Goal: Task Accomplishment & Management: Use online tool/utility

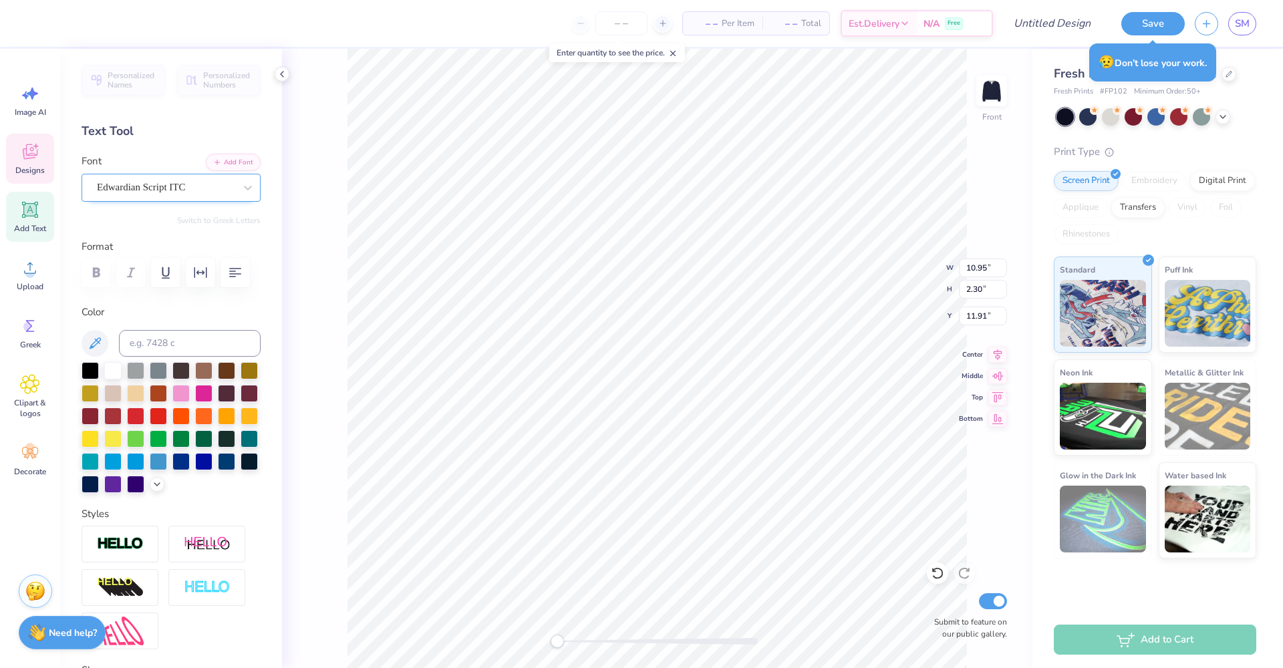
click at [155, 185] on span "Edwardian Script ITC" at bounding box center [141, 187] width 88 height 15
type input "12.47"
type input "13.47"
type input "3.30"
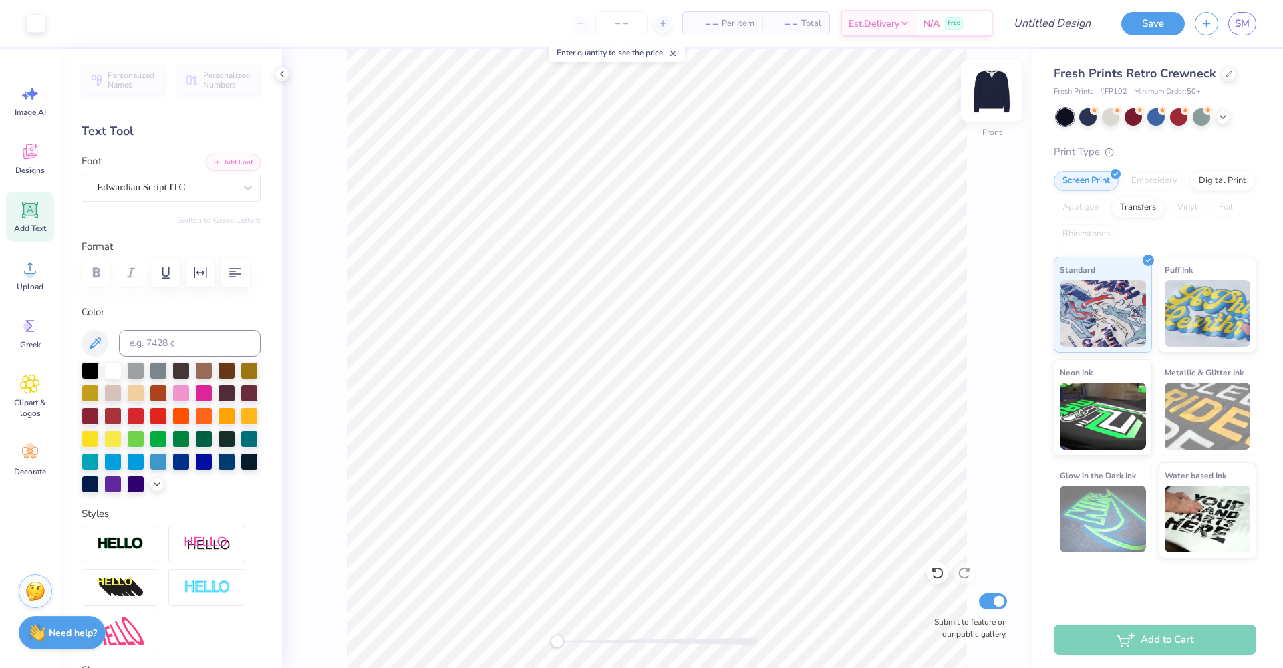
click at [989, 89] on img at bounding box center [991, 90] width 53 height 53
click at [25, 275] on icon at bounding box center [30, 268] width 20 height 20
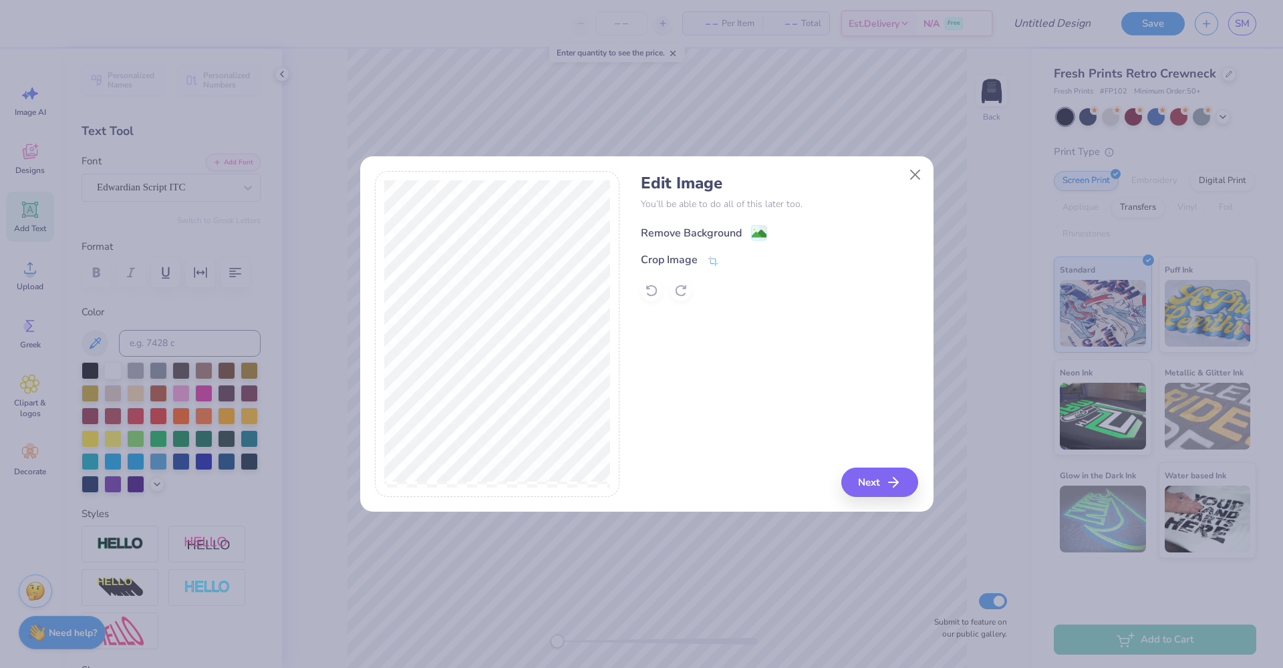
click at [762, 236] on image at bounding box center [759, 233] width 15 height 15
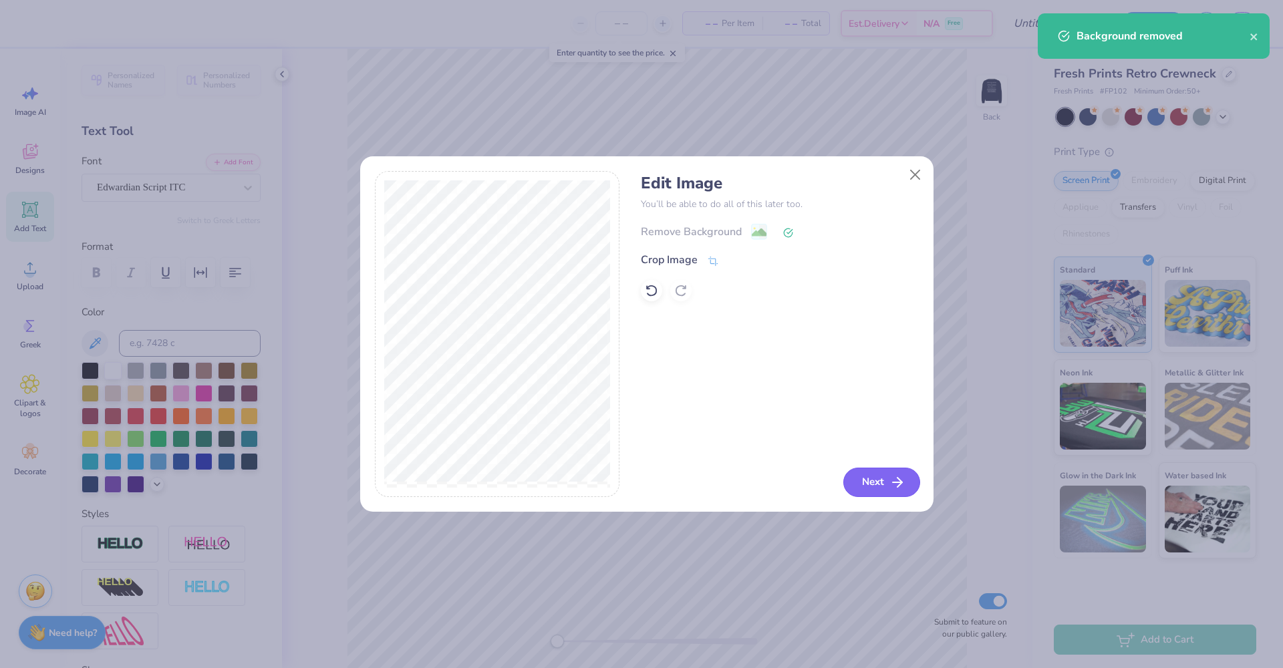
click at [889, 487] on button "Next" at bounding box center [881, 482] width 77 height 29
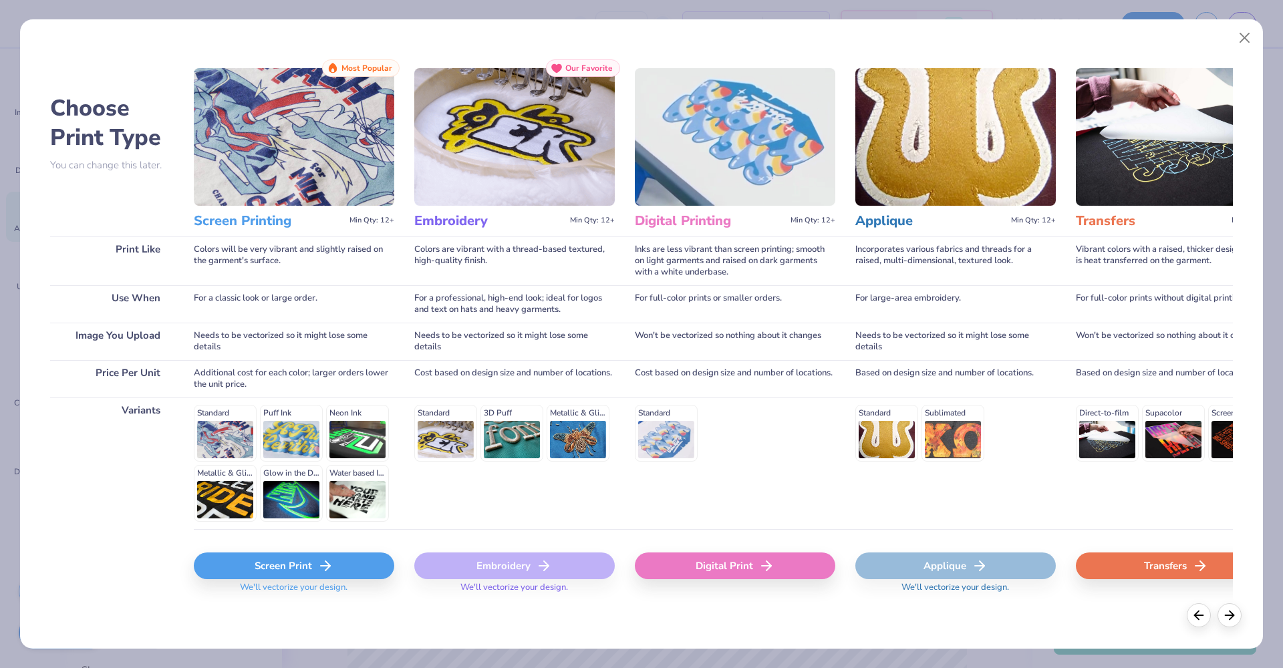
click at [312, 567] on div "Screen Print" at bounding box center [294, 565] width 200 height 27
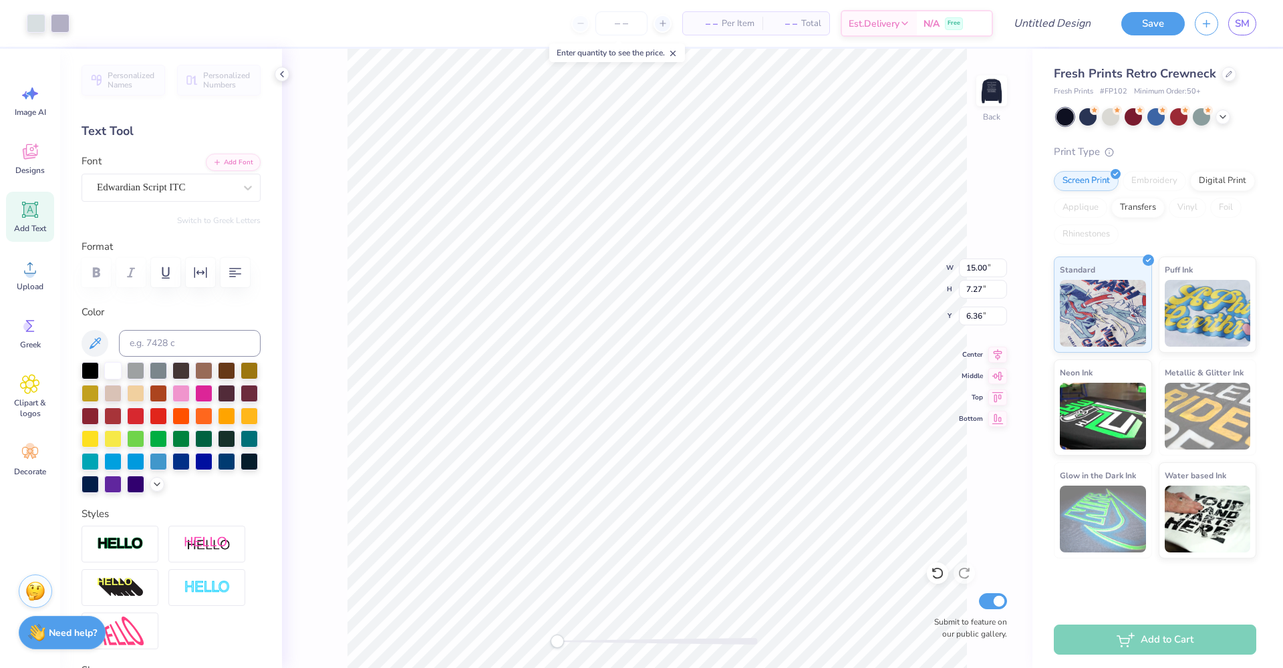
type input "3.57"
type input "1.73"
click at [931, 564] on div at bounding box center [937, 573] width 21 height 21
click at [935, 574] on icon at bounding box center [937, 573] width 13 height 13
click at [936, 570] on icon at bounding box center [937, 573] width 13 height 13
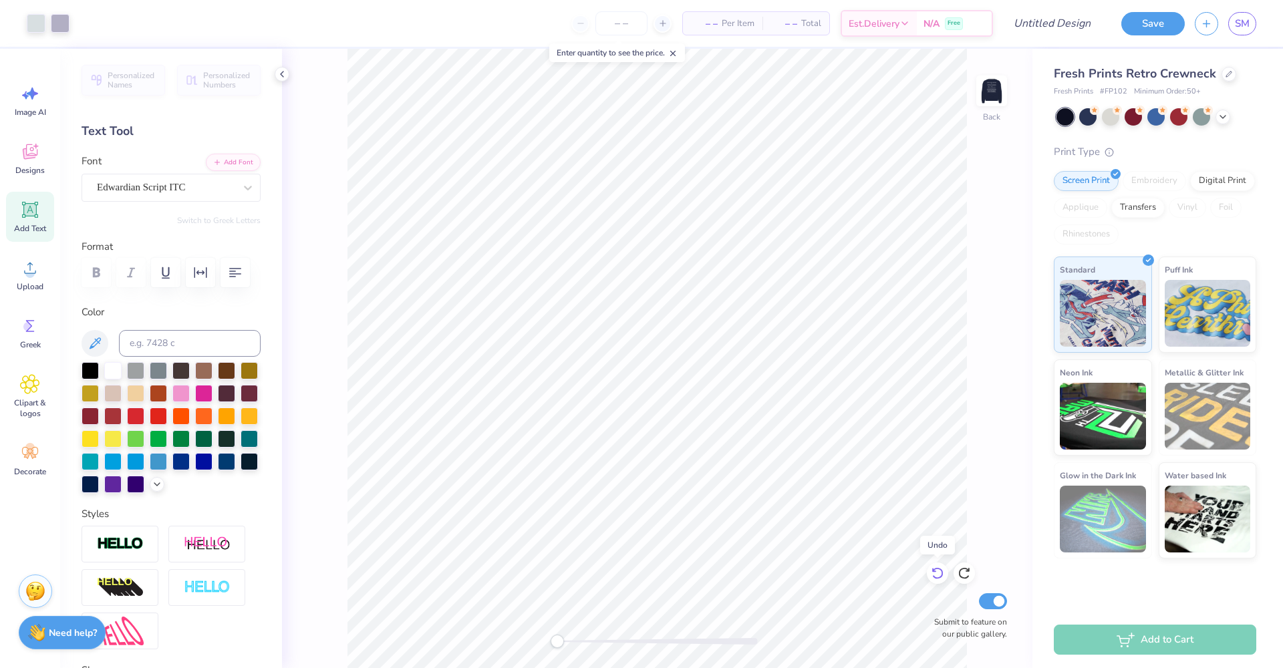
click at [936, 570] on icon at bounding box center [937, 573] width 13 height 13
type input "11.37"
type input "5.52"
click at [144, 190] on span "Edwardian Script ITC" at bounding box center [141, 187] width 88 height 15
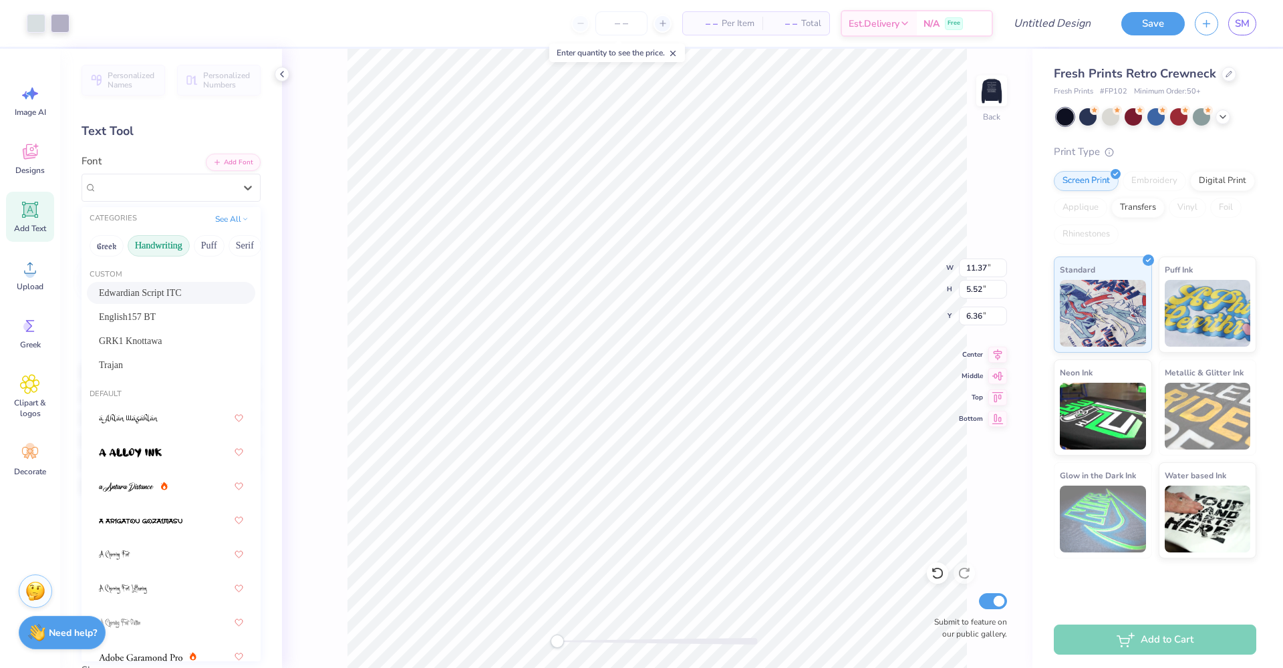
click at [142, 249] on button "Handwriting" at bounding box center [159, 245] width 62 height 21
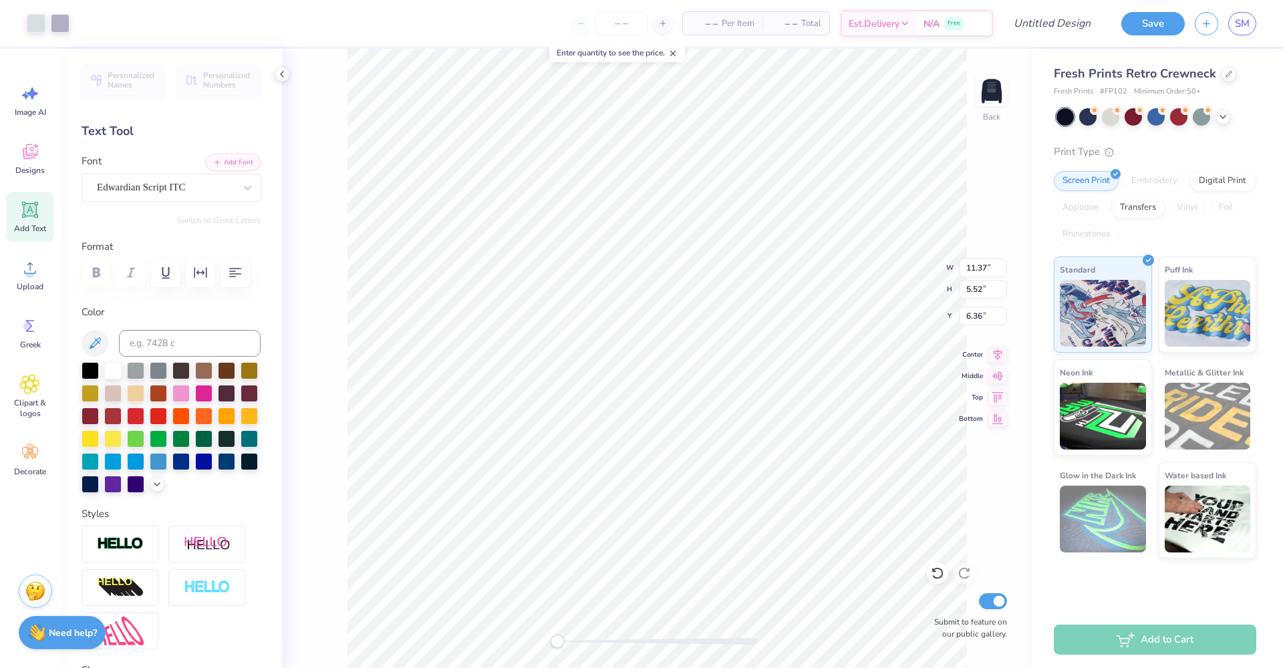
type input "7.72"
type input "3.74"
type input "0.50"
click at [935, 576] on icon at bounding box center [937, 573] width 13 height 13
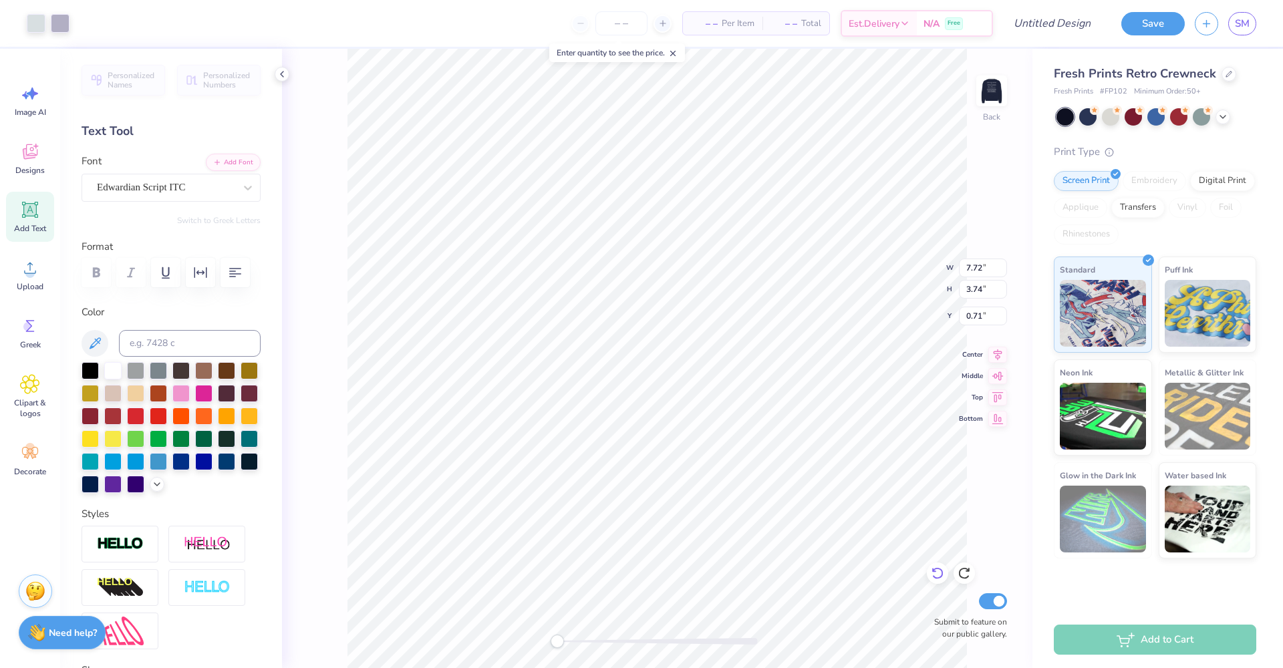
type input "6.17"
type input "2.99"
type input "5.77"
type input "2.80"
click at [983, 86] on img at bounding box center [991, 90] width 53 height 53
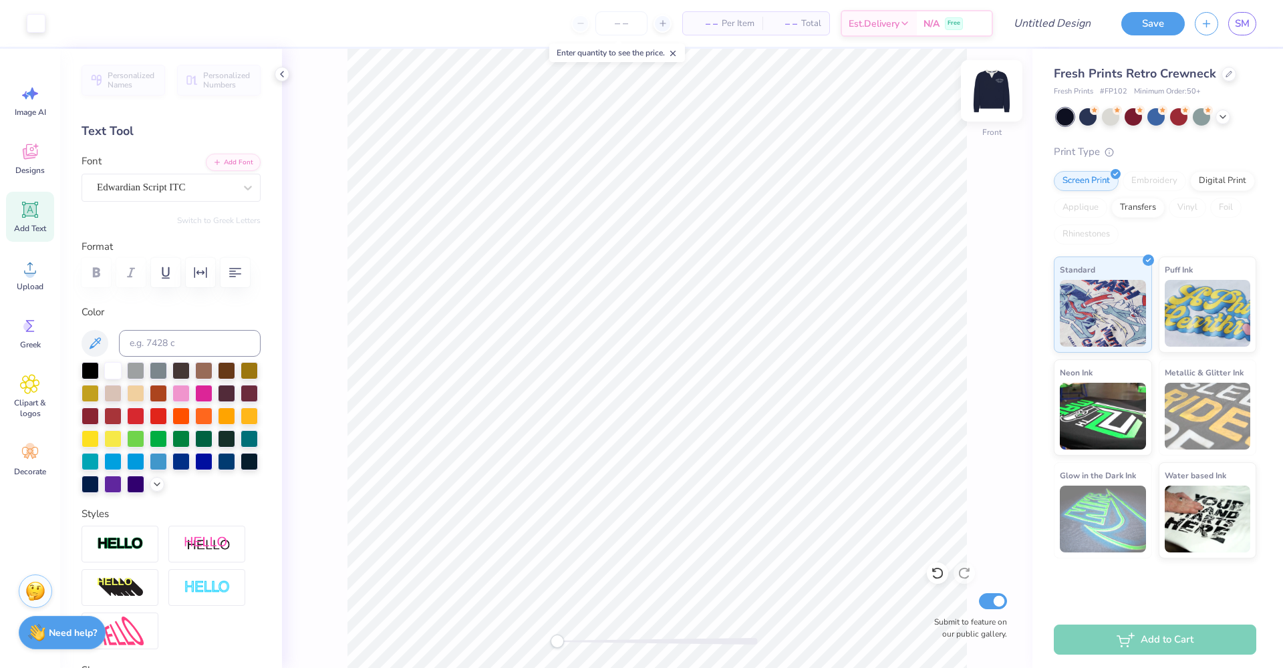
click at [993, 92] on img at bounding box center [991, 90] width 53 height 53
click at [997, 130] on div "Back Submit to feature on our public gallery." at bounding box center [657, 358] width 750 height 619
click at [995, 100] on img at bounding box center [991, 90] width 53 height 53
click at [940, 575] on icon at bounding box center [937, 573] width 13 height 13
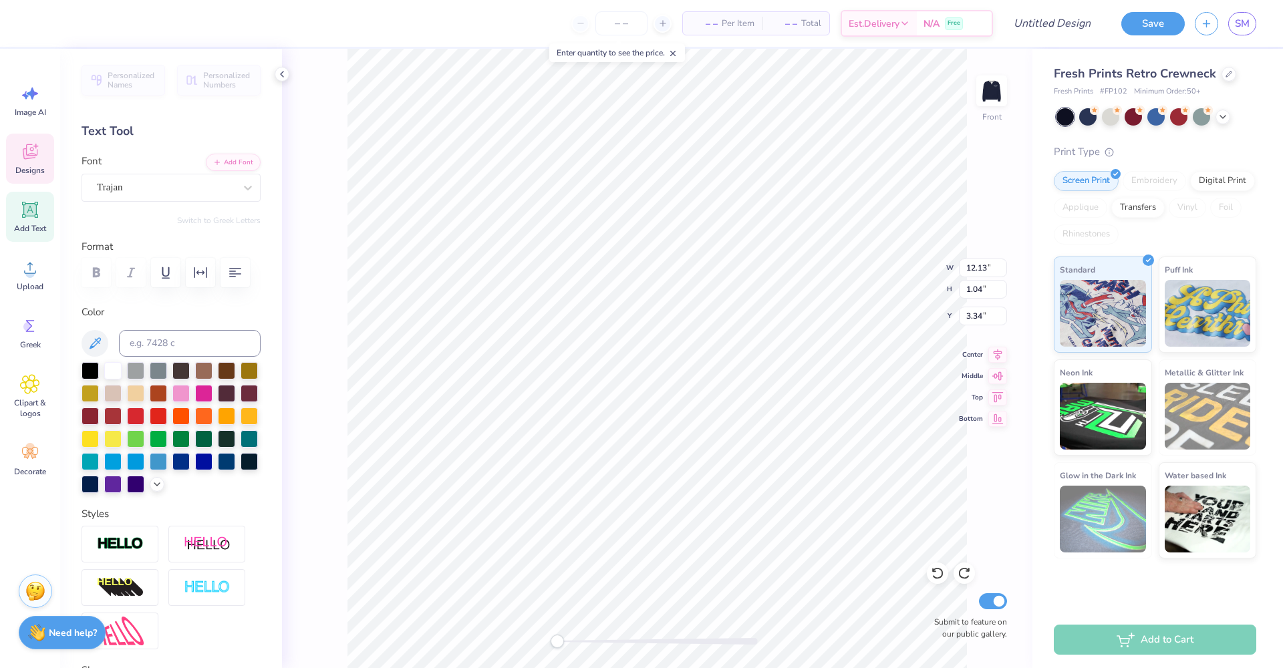
type textarea "TAU ALPHBlack Flight"
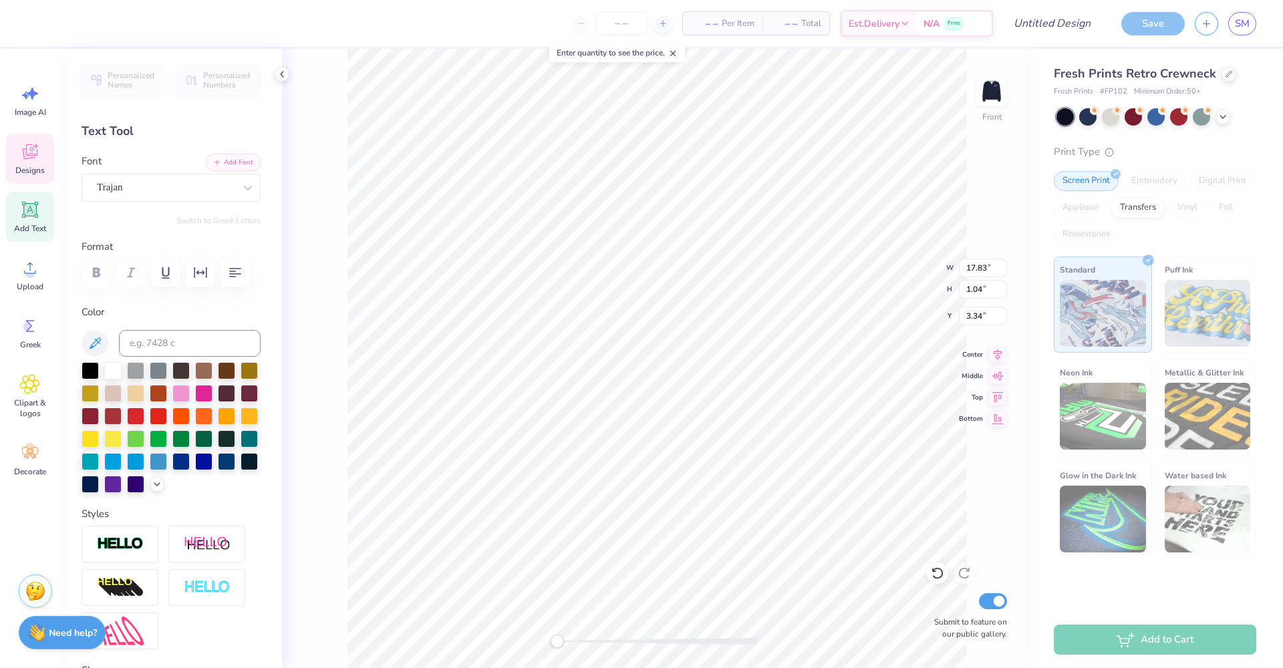
scroll to position [11, 2]
type textarea "Black Flight"
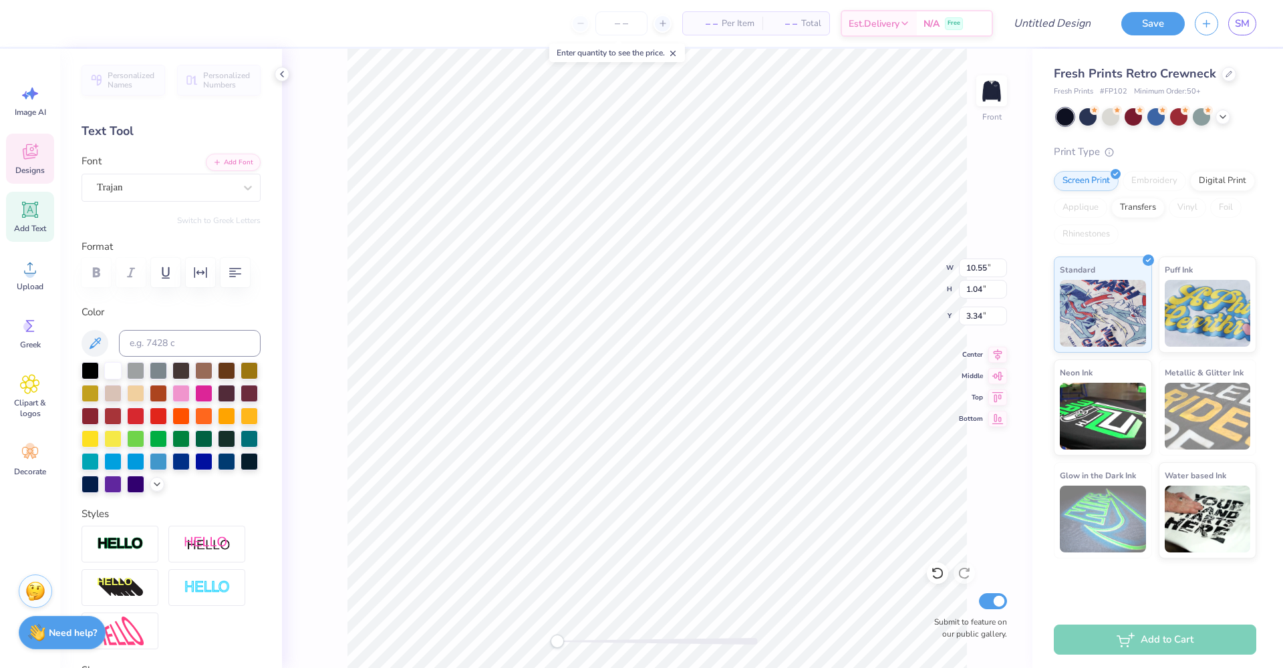
scroll to position [11, 5]
type textarea "Black Flight Attendants"
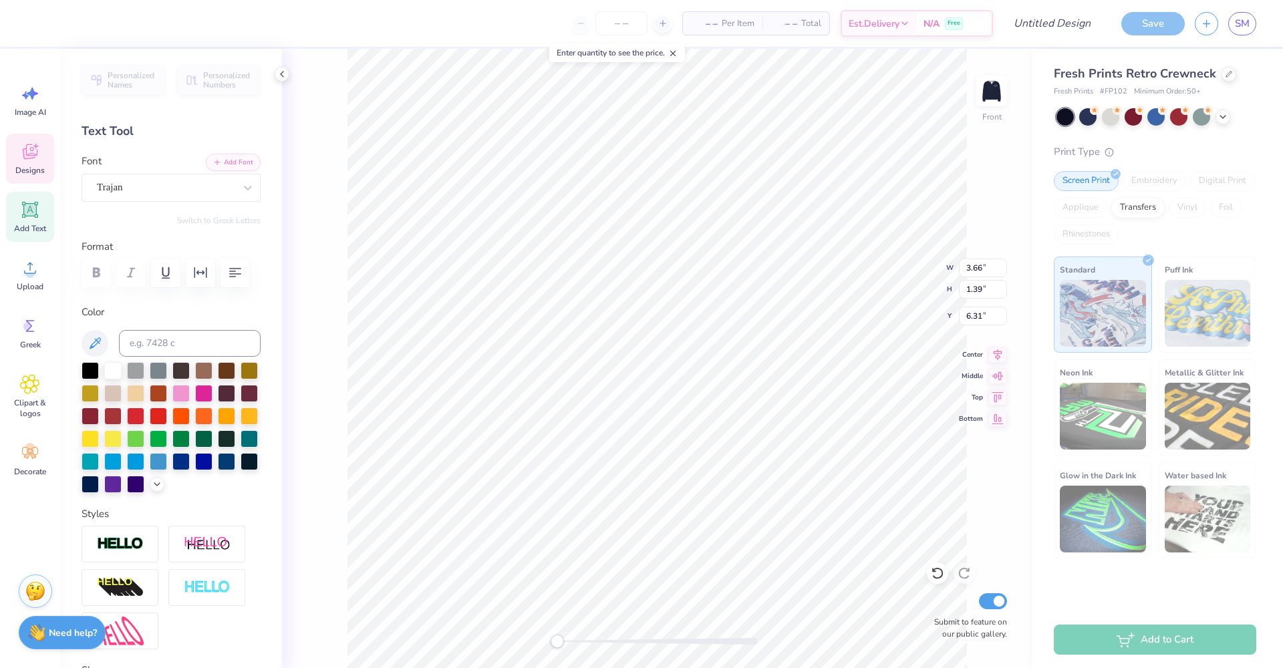
type input "18.41"
type input "0.92"
type input "3.40"
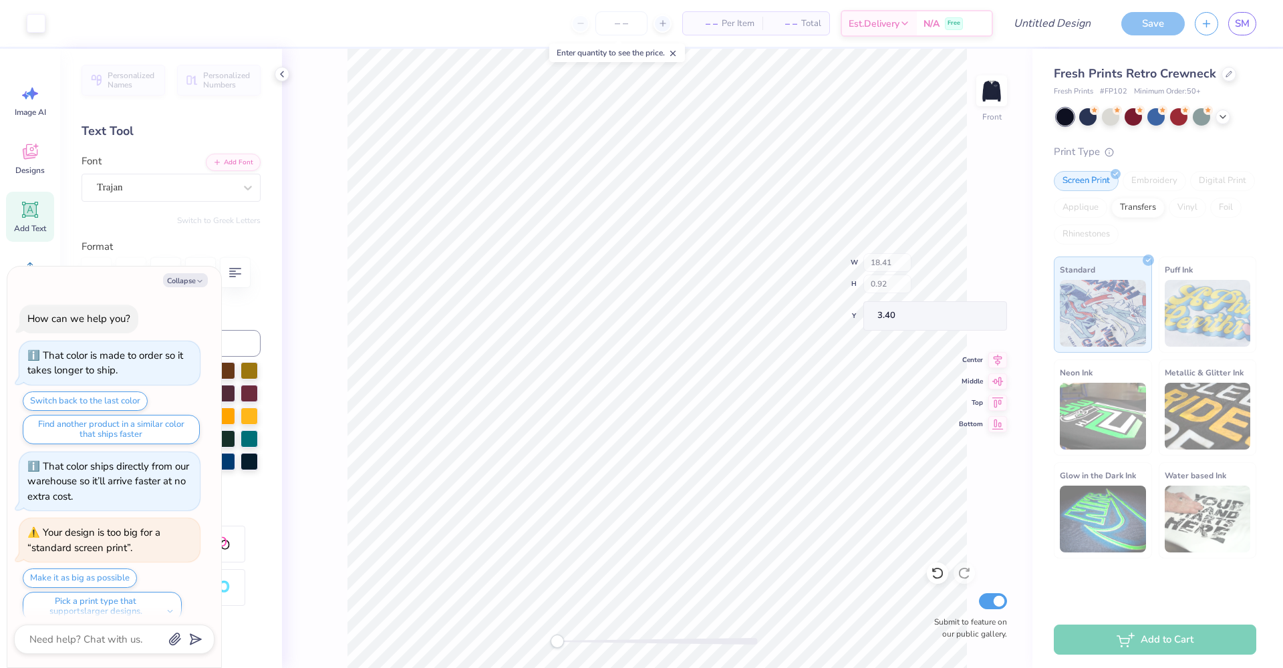
scroll to position [11, 0]
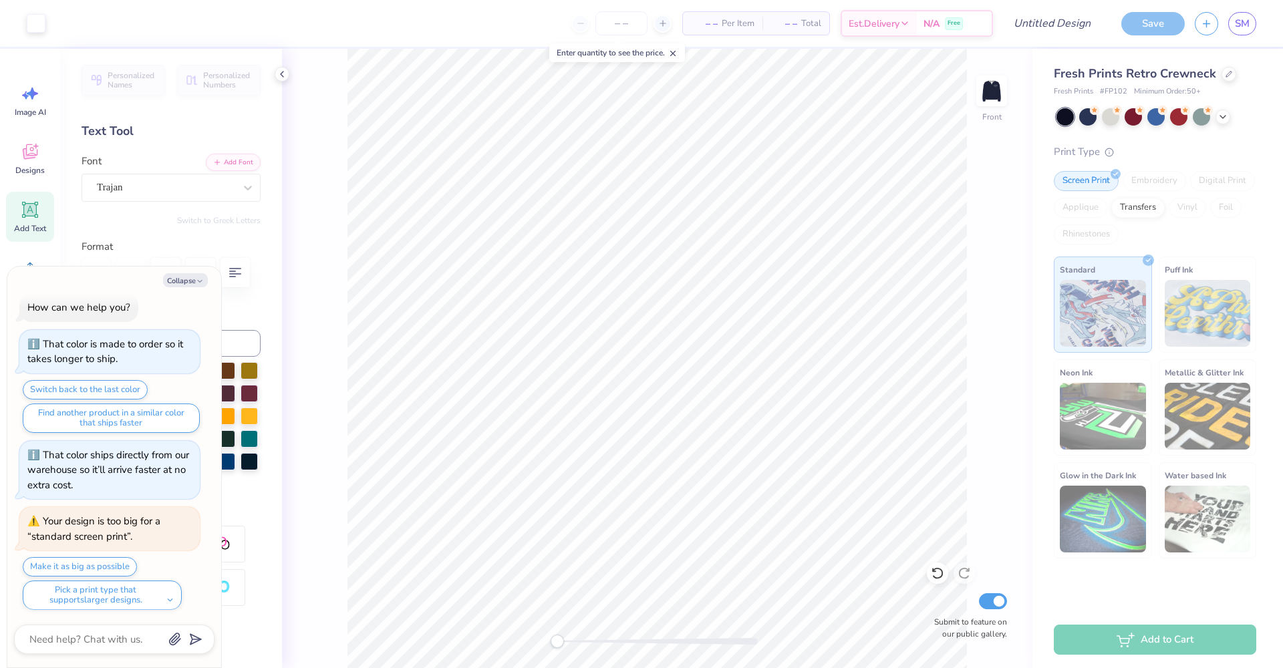
type textarea "x"
click at [1001, 270] on input "15" at bounding box center [983, 268] width 48 height 19
click at [1001, 270] on input "14.99" at bounding box center [983, 268] width 48 height 19
click at [1001, 270] on input "14.98" at bounding box center [983, 268] width 48 height 19
type input "14.97"
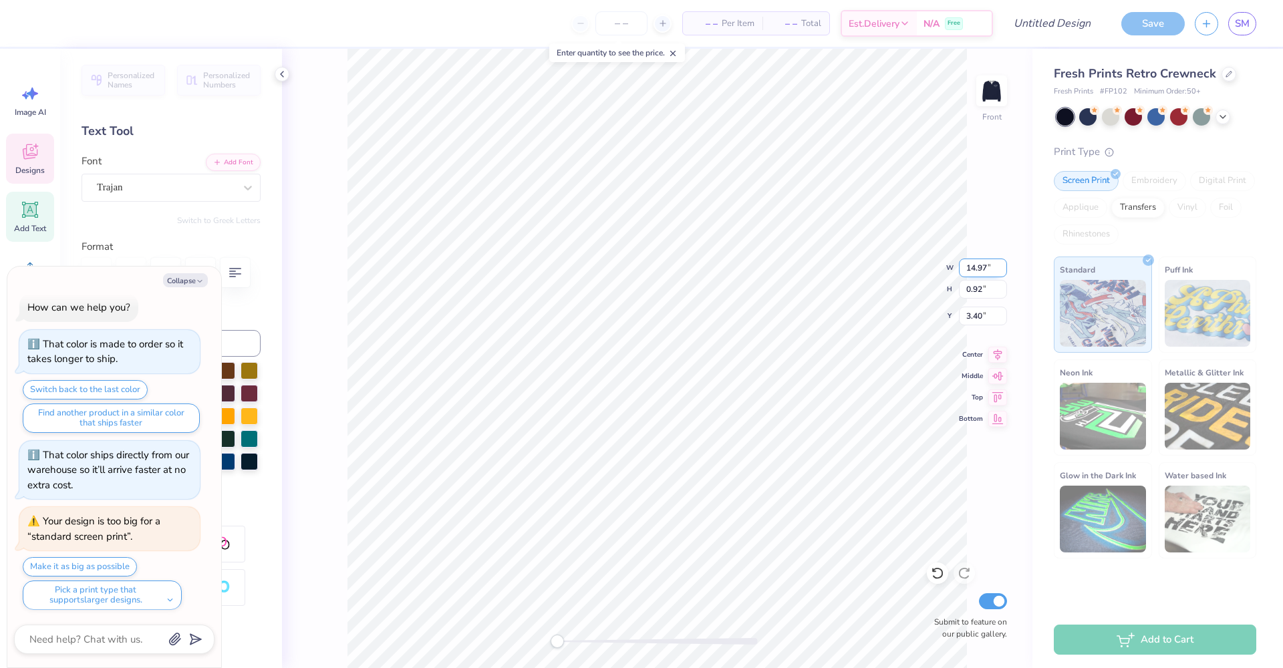
click at [1001, 270] on input "14.97" at bounding box center [983, 268] width 48 height 19
type textarea "x"
type input "18.41"
type input "0.92"
type input "3.40"
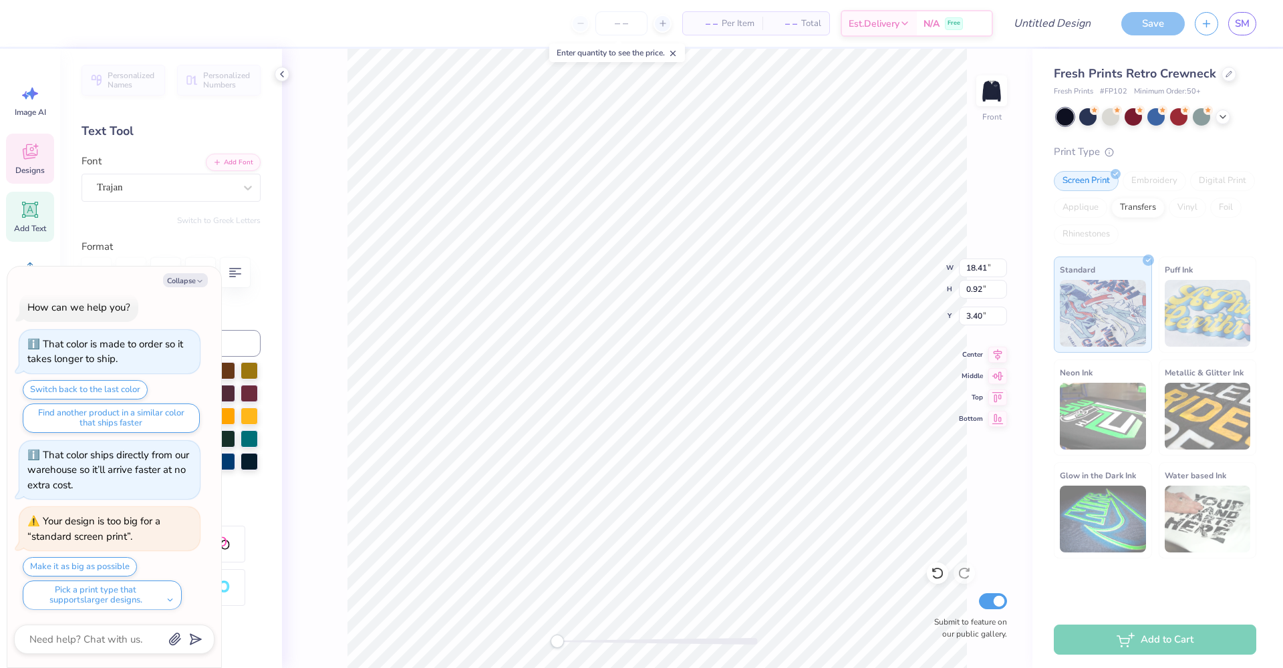
type textarea "x"
click at [1002, 271] on input "15" at bounding box center [983, 268] width 48 height 19
click at [1002, 271] on input "14.99" at bounding box center [983, 268] width 48 height 19
click at [1002, 271] on input "14.98" at bounding box center [983, 268] width 48 height 19
click at [1002, 271] on input "14.97" at bounding box center [983, 268] width 48 height 19
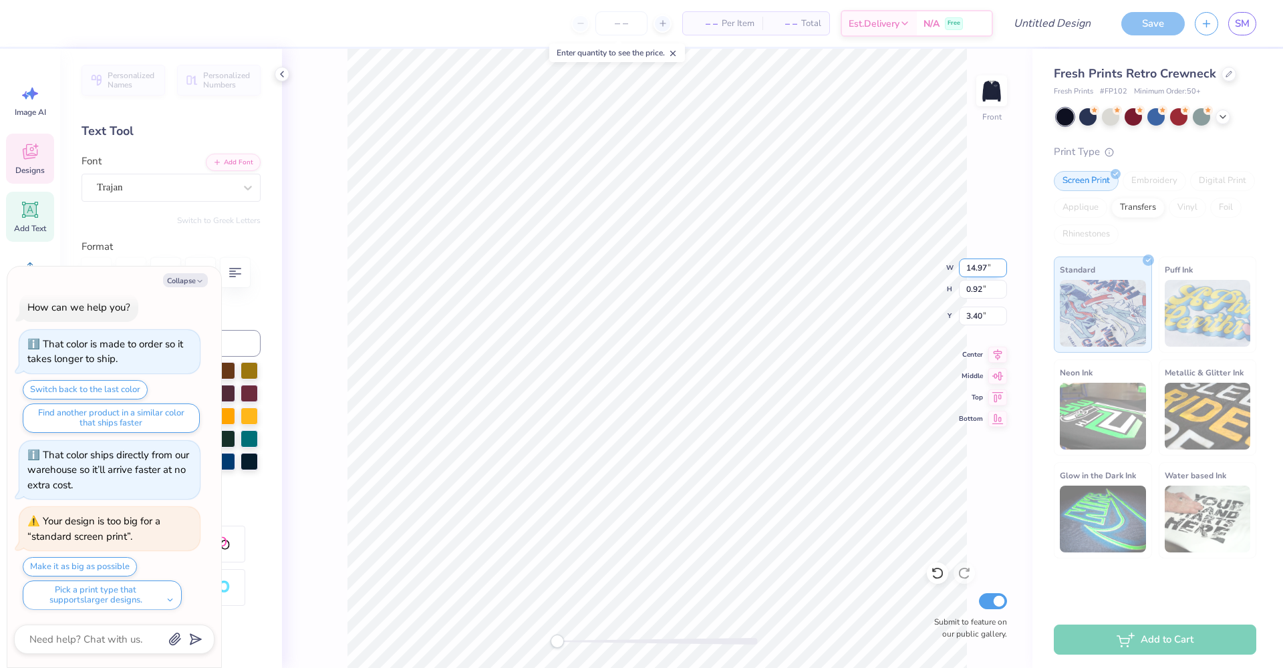
type input "14.96"
click at [1002, 271] on input "14.96" at bounding box center [983, 268] width 48 height 19
click at [987, 289] on input "0.92" at bounding box center [983, 289] width 48 height 19
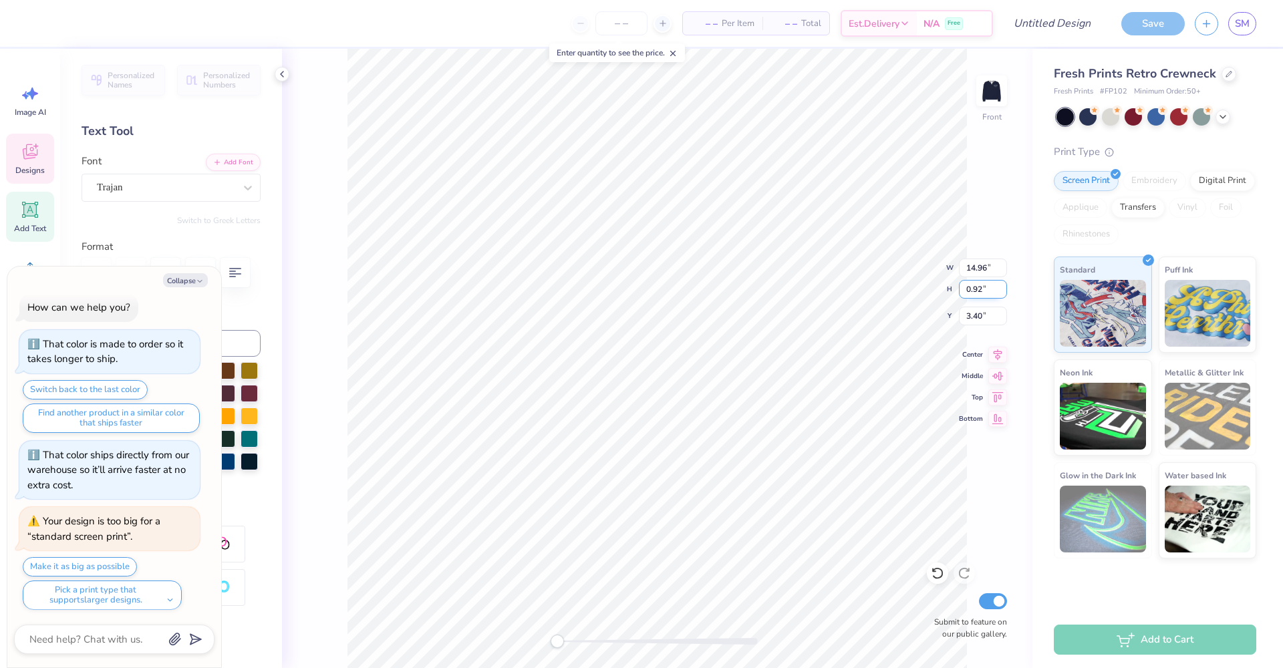
type textarea "x"
type input "0.75"
type input "3.52"
type textarea "x"
type textarea "2"
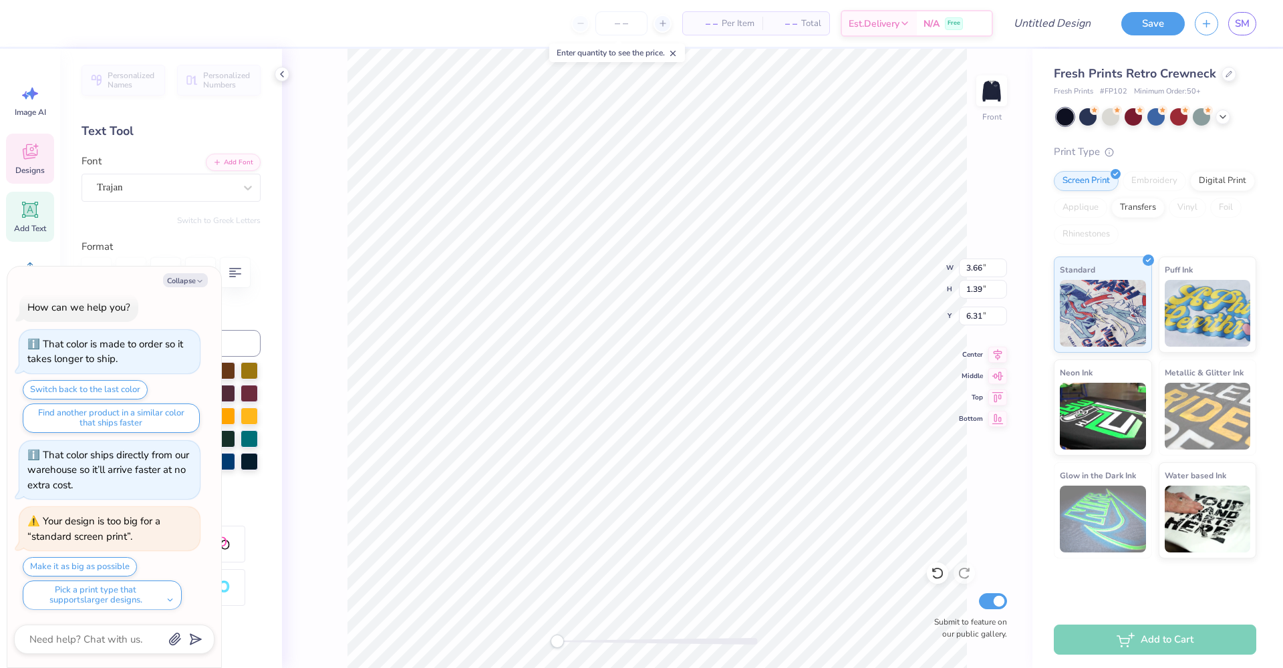
scroll to position [11, 2]
type textarea "x"
type textarea "20"
type textarea "x"
type textarea "201"
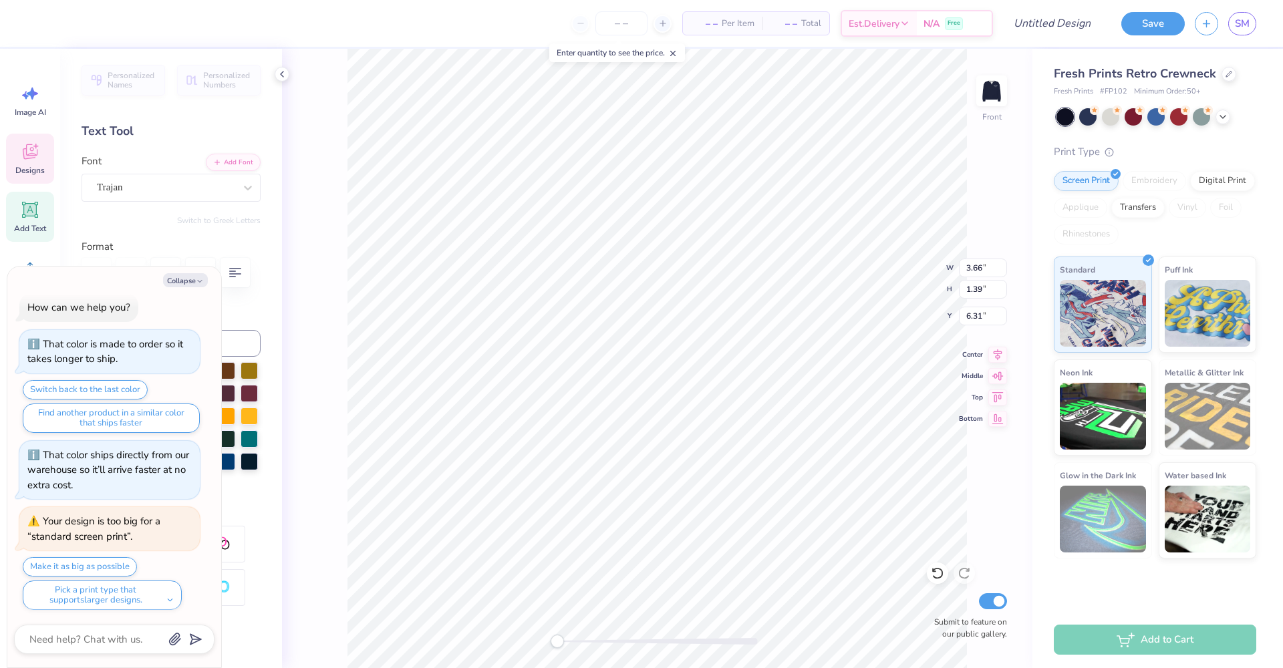
type textarea "x"
type textarea "2016"
type textarea "x"
type textarea "202"
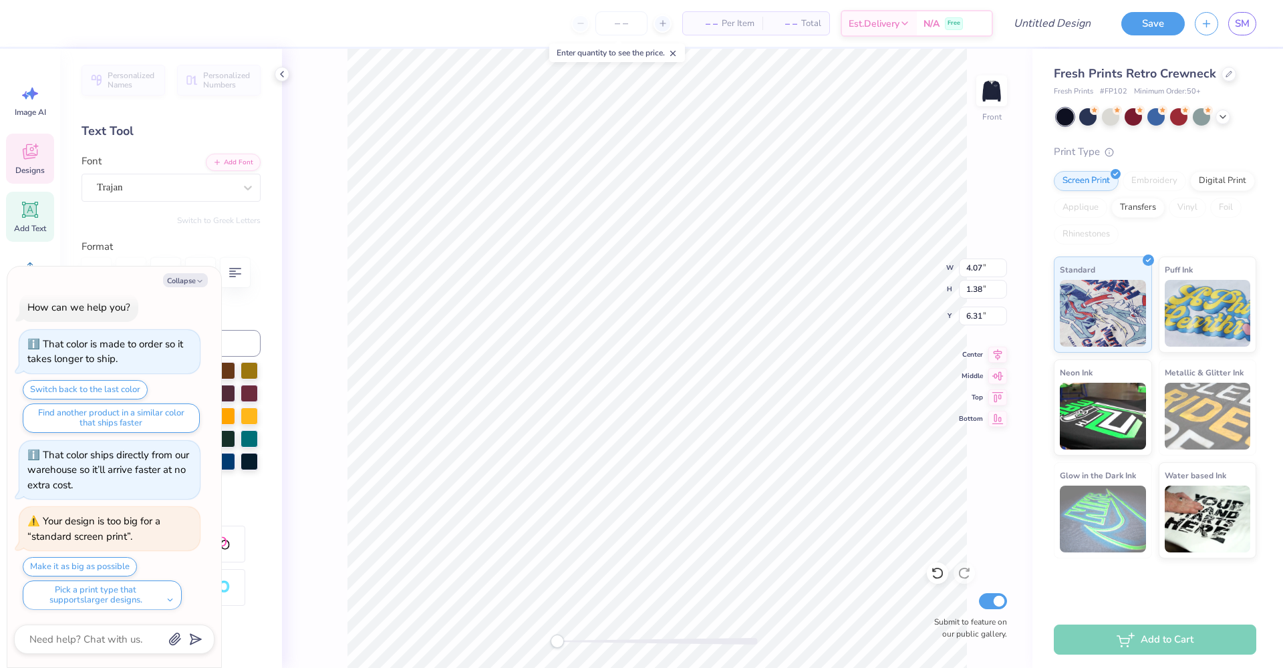
type textarea "x"
type textarea "2026"
type textarea "x"
type textarea "B Gamma"
type textarea "x"
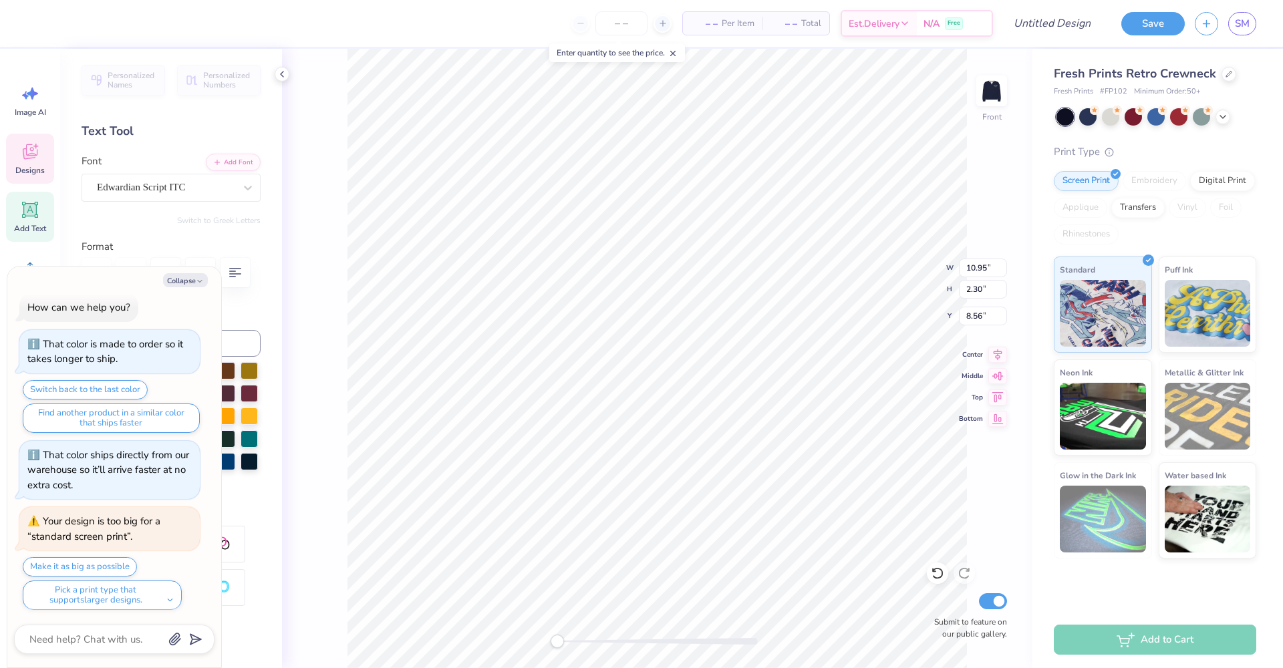
type textarea "BF Gamma"
type textarea "x"
type textarea "BFU Gamma"
type textarea "x"
type textarea "BFUS Gamma"
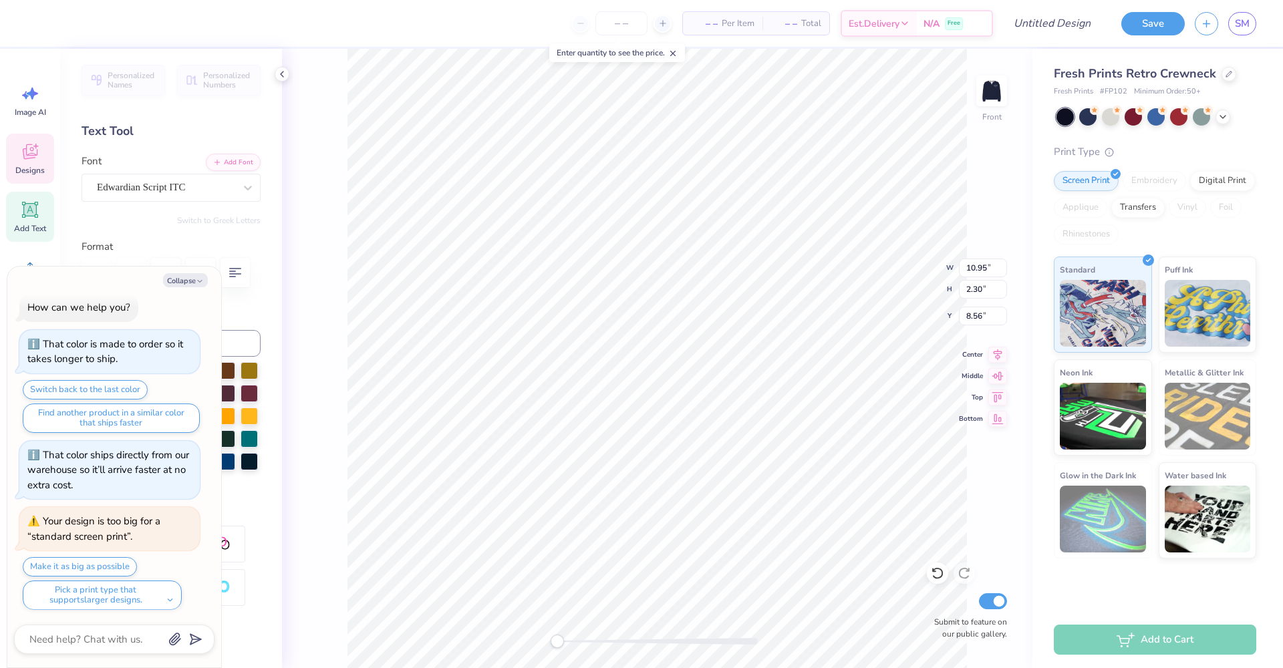
scroll to position [11, 3]
type textarea "x"
type textarea "BFUSA Gamma"
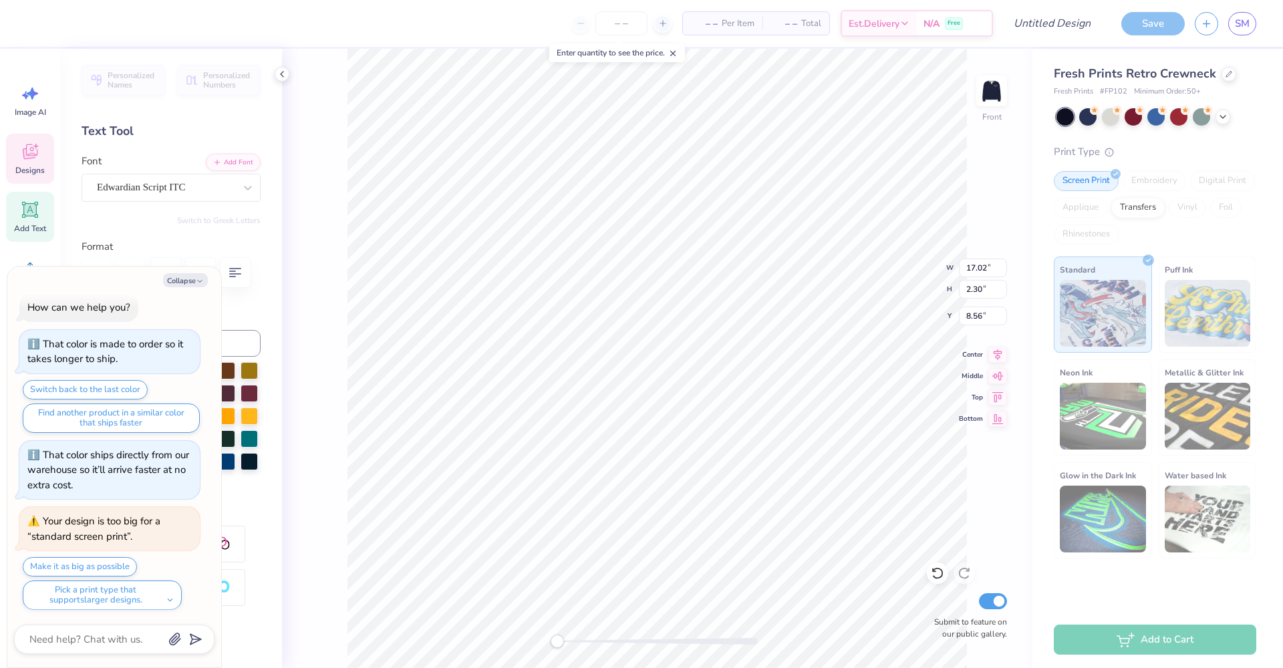
type textarea "x"
type textarea "BFUSA"
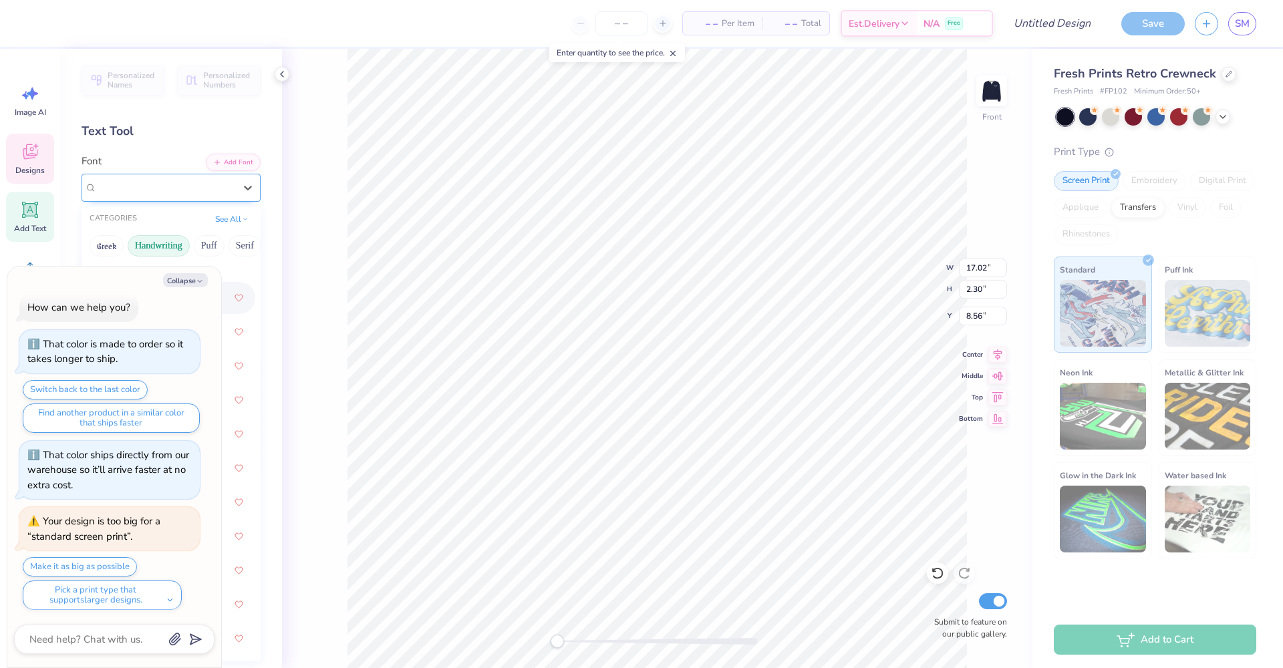
click at [138, 186] on span "Edwardian Script ITC" at bounding box center [141, 187] width 88 height 15
click at [195, 283] on button "Collapse" at bounding box center [185, 280] width 45 height 14
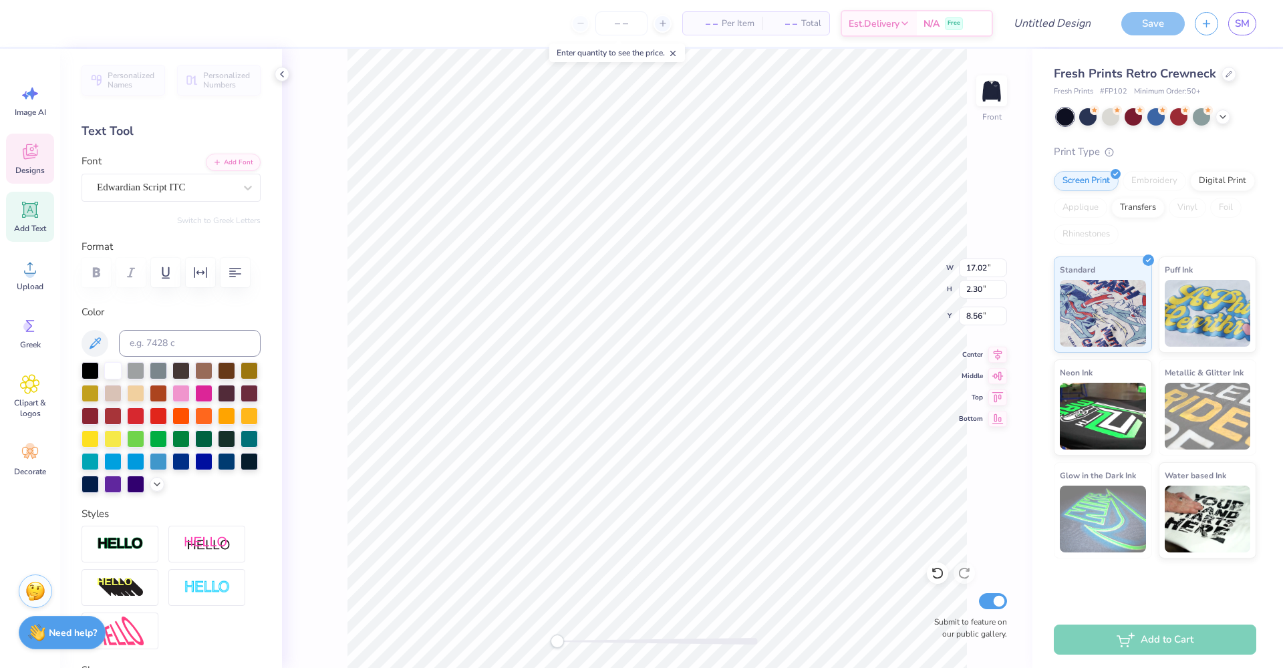
type textarea "x"
click at [188, 186] on div "Edwardian Script ITC" at bounding box center [166, 187] width 140 height 21
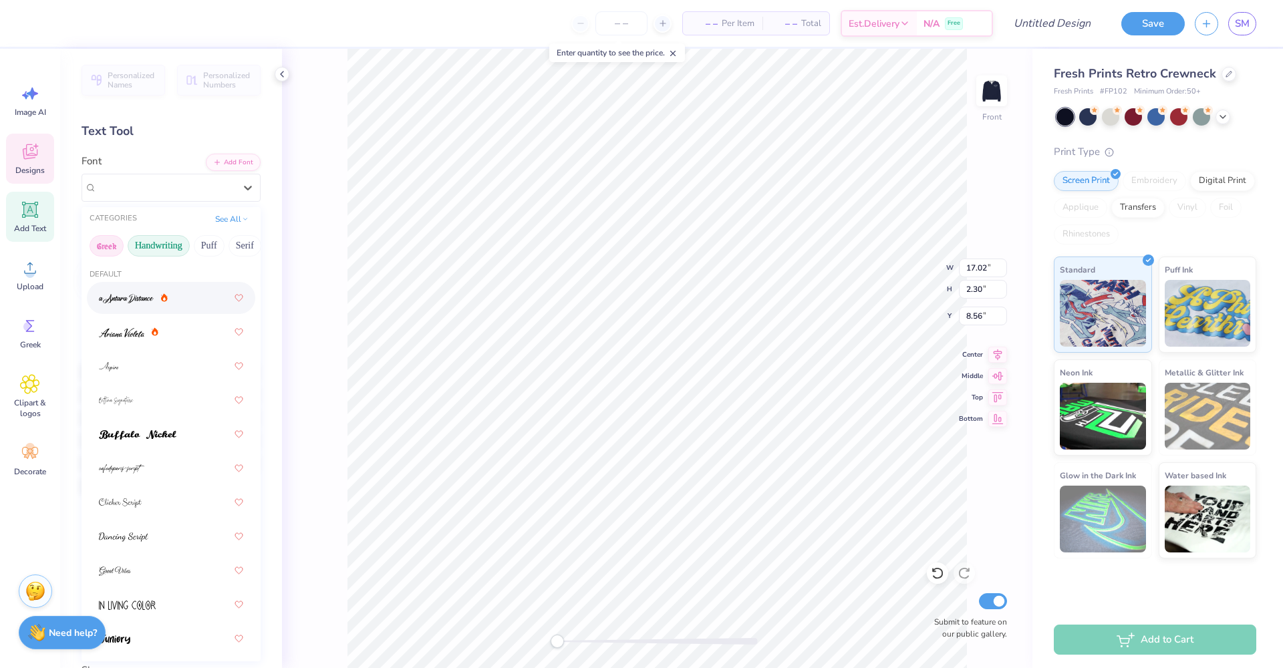
click at [117, 246] on button "Greek" at bounding box center [107, 245] width 34 height 21
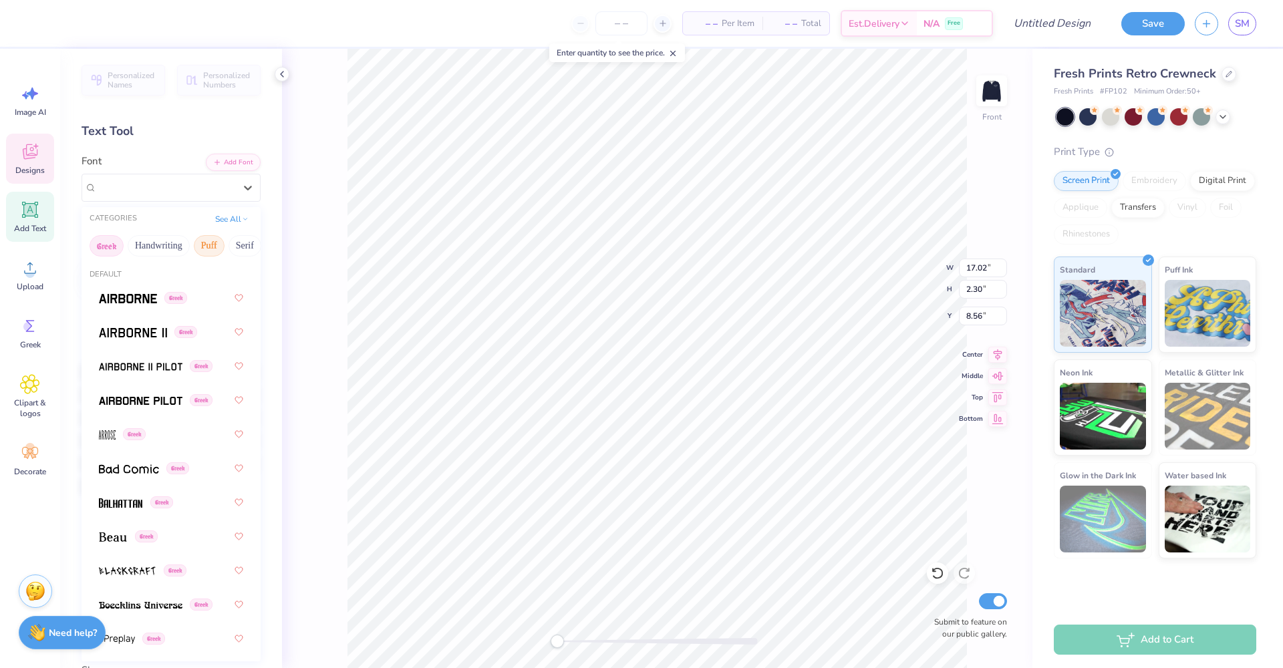
click at [212, 245] on button "Puff" at bounding box center [209, 245] width 31 height 21
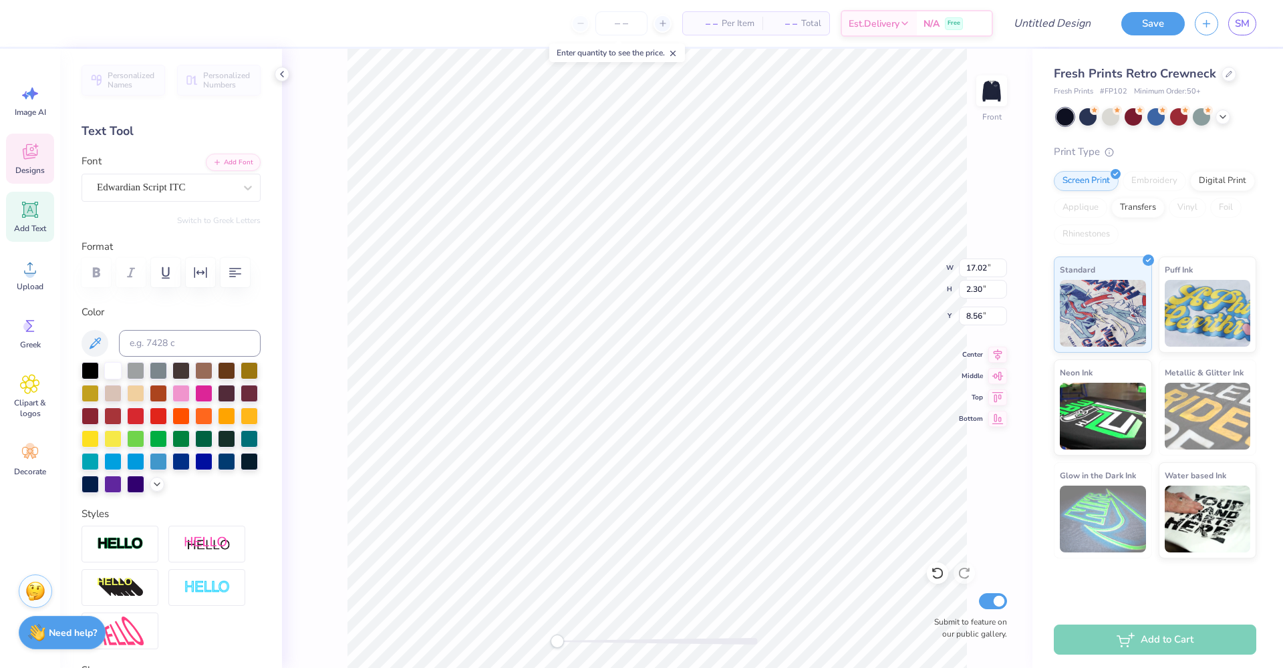
click at [251, 247] on div "Personalized Names Personalized Numbers Text Tool Add Font Font Edwardian Scrip…" at bounding box center [171, 358] width 222 height 619
click at [241, 185] on icon at bounding box center [247, 187] width 13 height 13
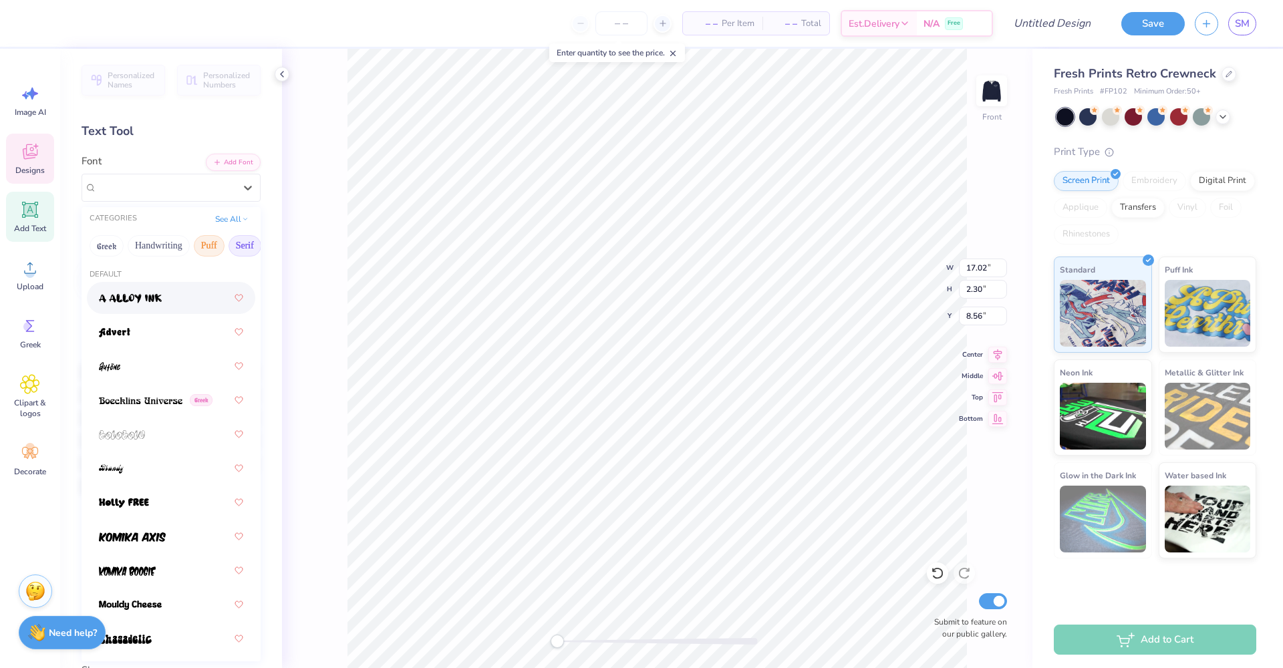
click at [238, 245] on button "Serif" at bounding box center [244, 245] width 33 height 21
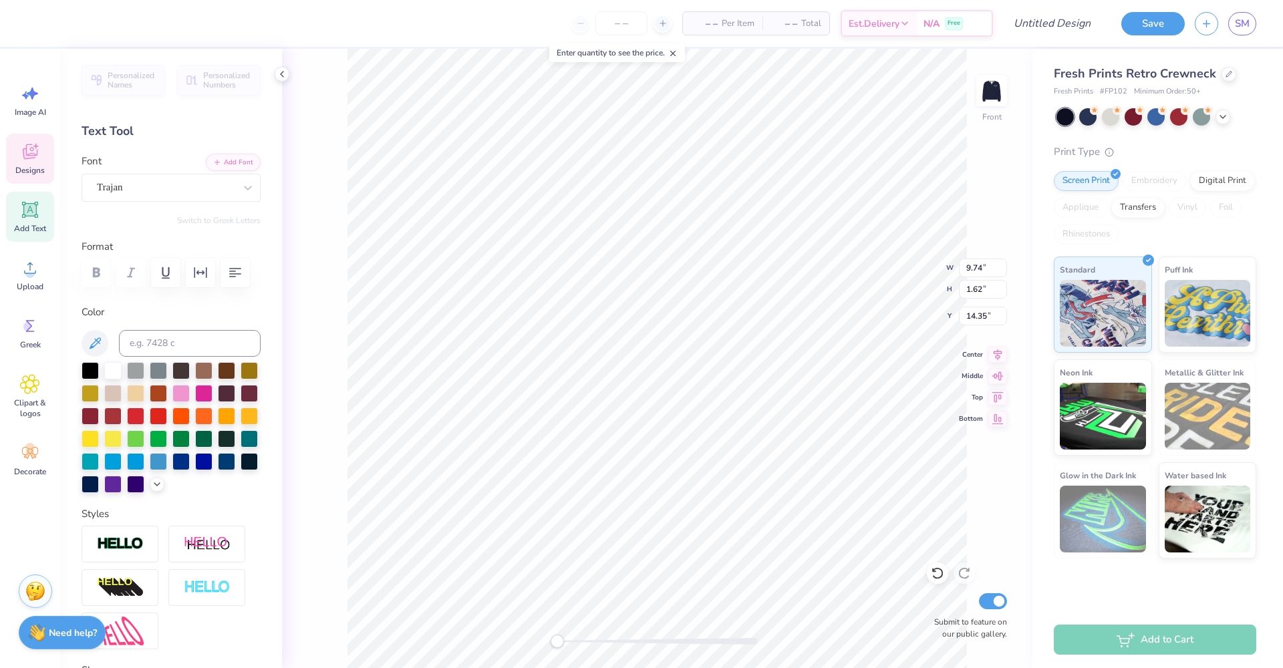
type input "11.26"
type input "2.15"
type input "8.66"
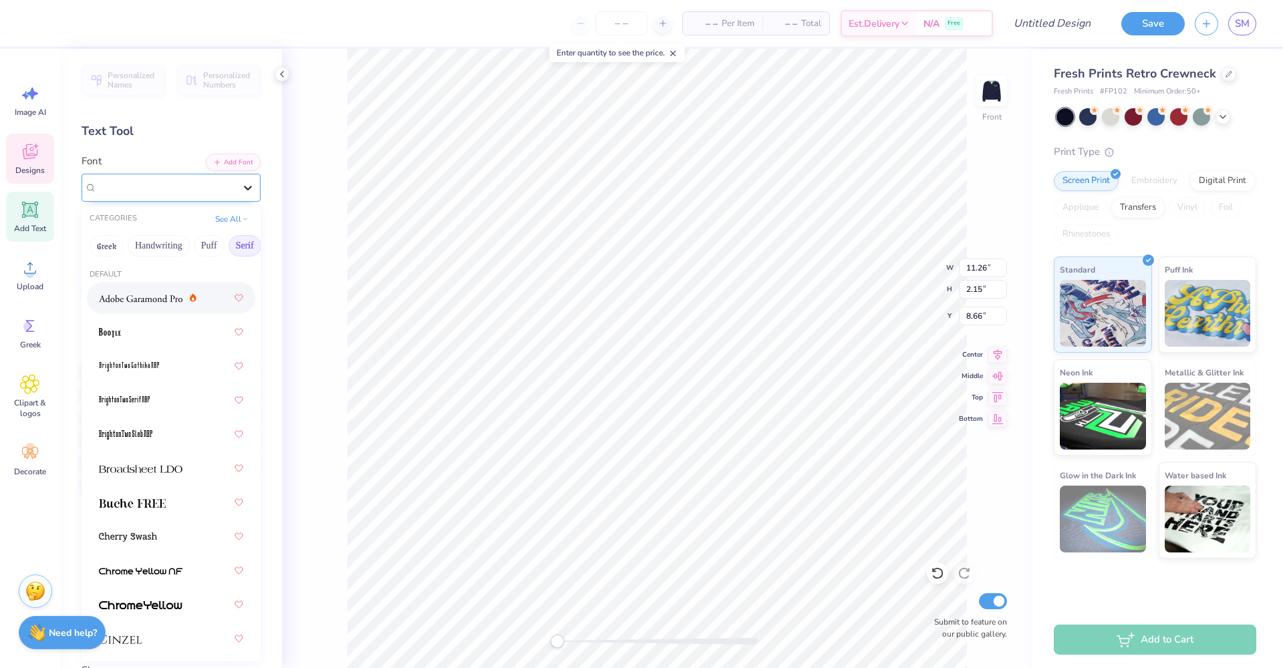
click at [241, 186] on icon at bounding box center [247, 187] width 13 height 13
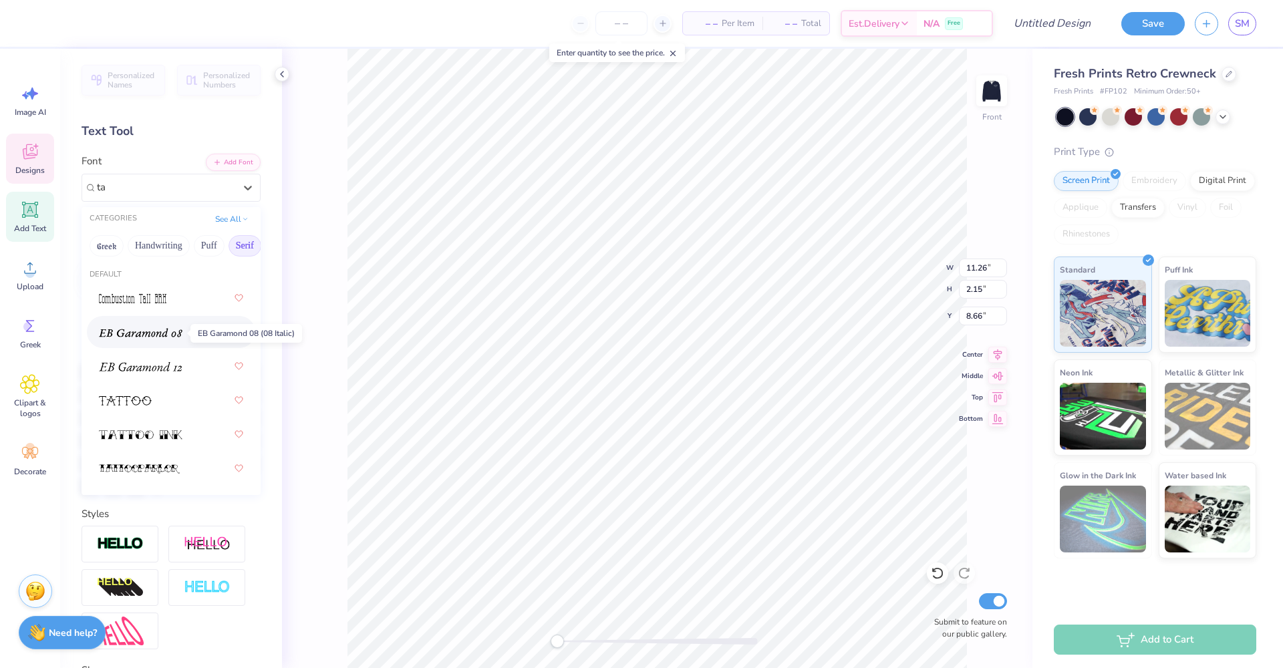
click at [162, 337] on img at bounding box center [141, 332] width 84 height 9
type input "ta"
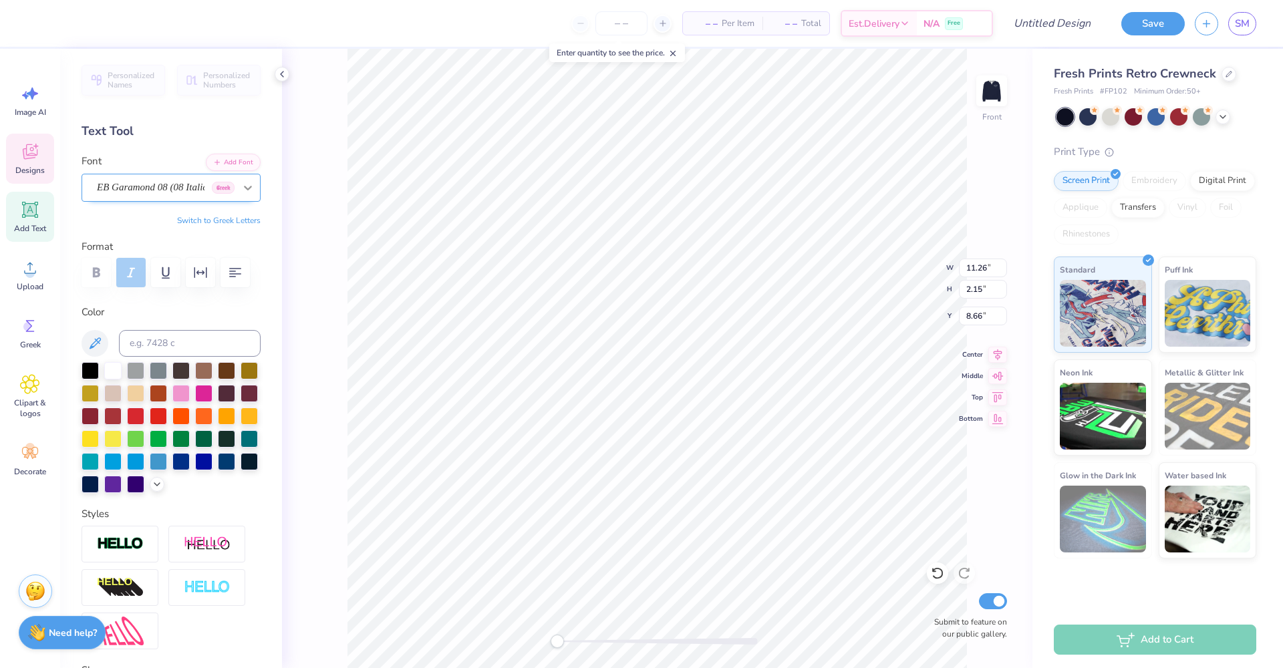
click at [241, 186] on icon at bounding box center [247, 187] width 13 height 13
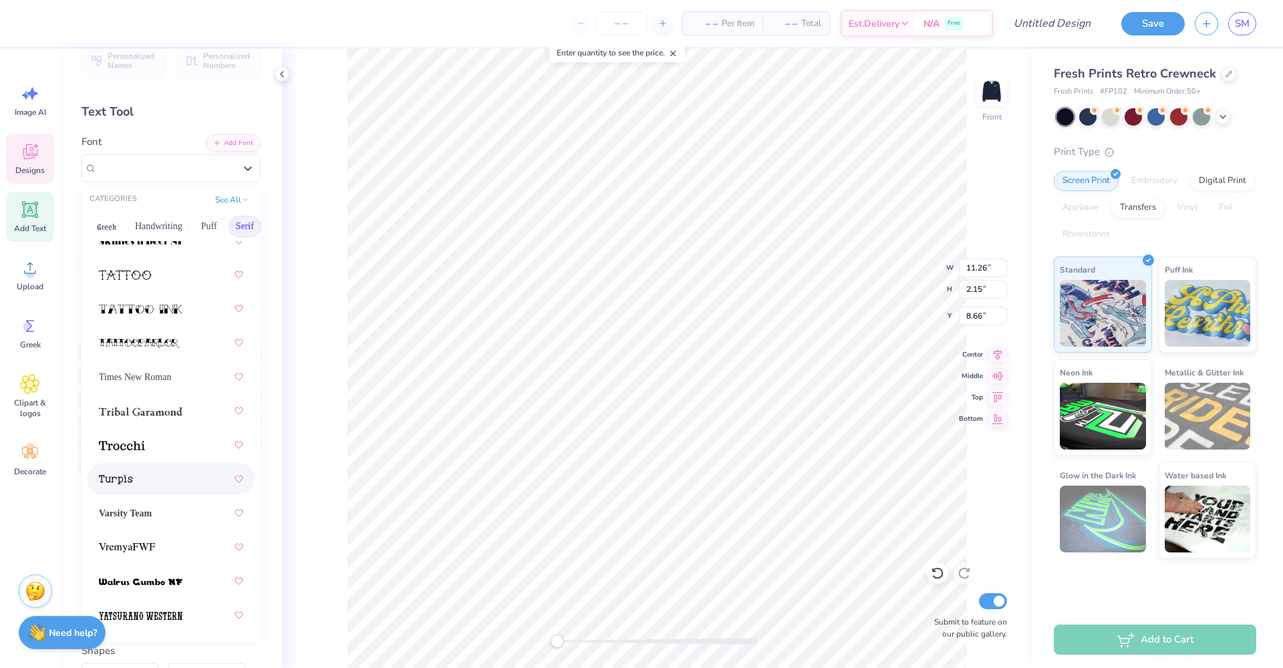
scroll to position [69, 0]
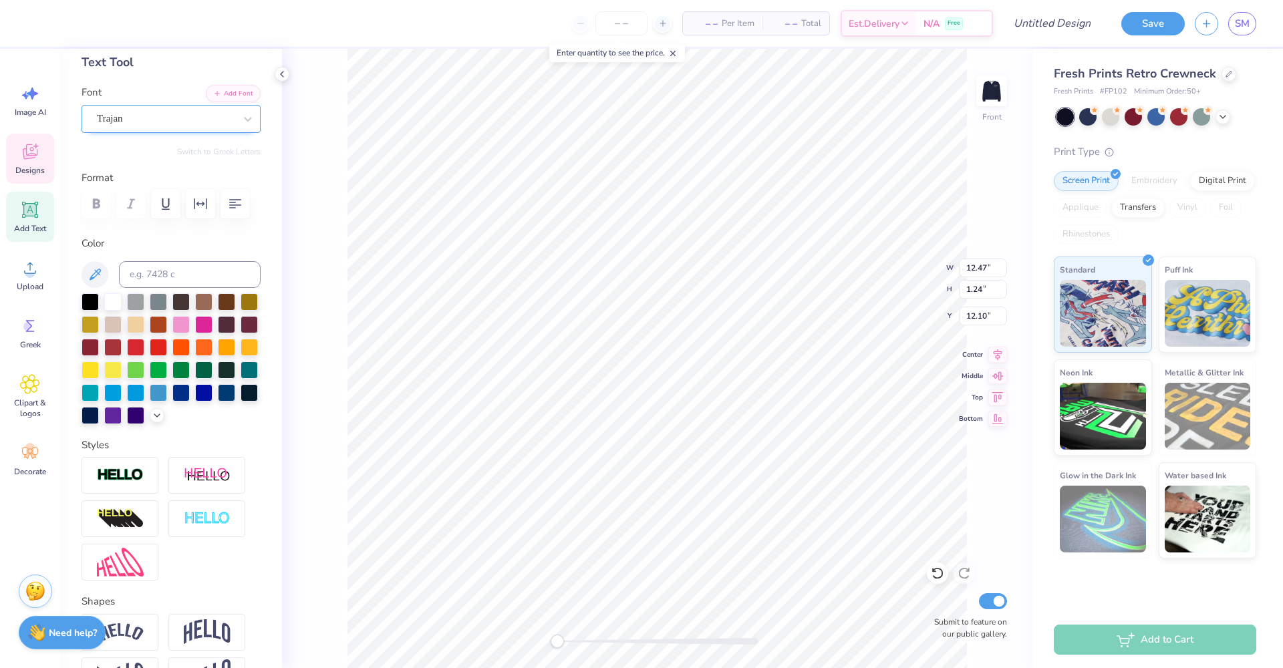
click at [123, 118] on span "Trajan" at bounding box center [110, 118] width 26 height 15
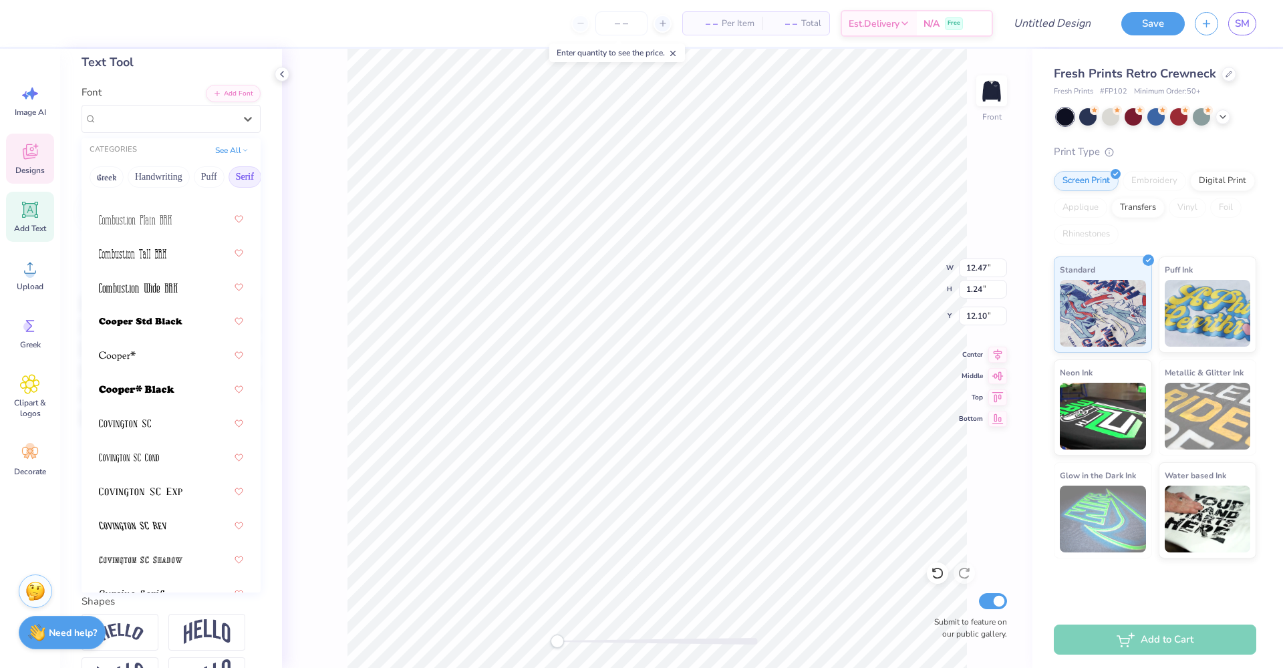
scroll to position [734, 0]
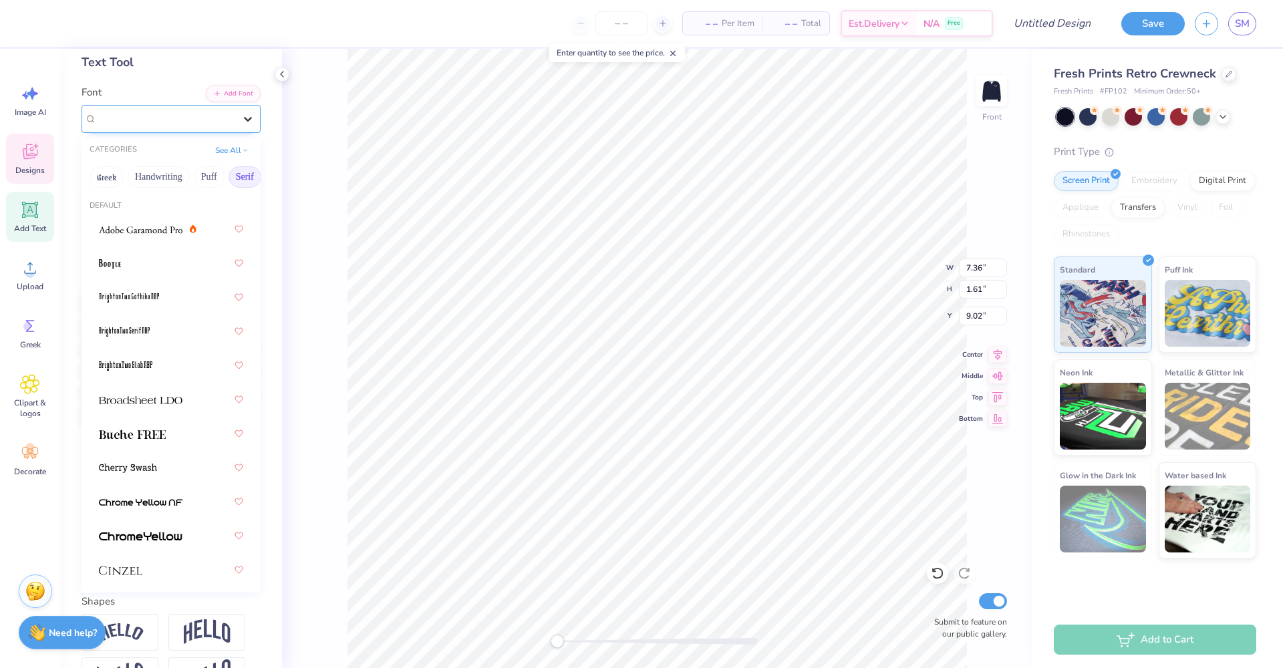
click at [241, 114] on icon at bounding box center [247, 118] width 13 height 13
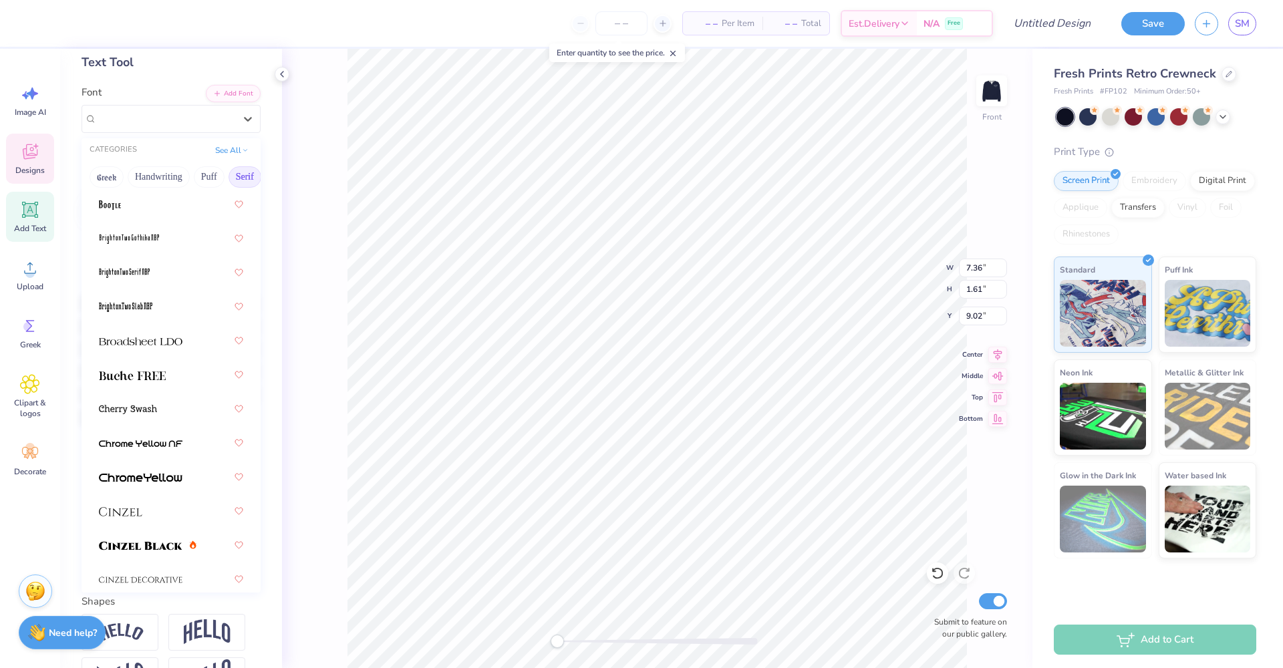
scroll to position [82, 0]
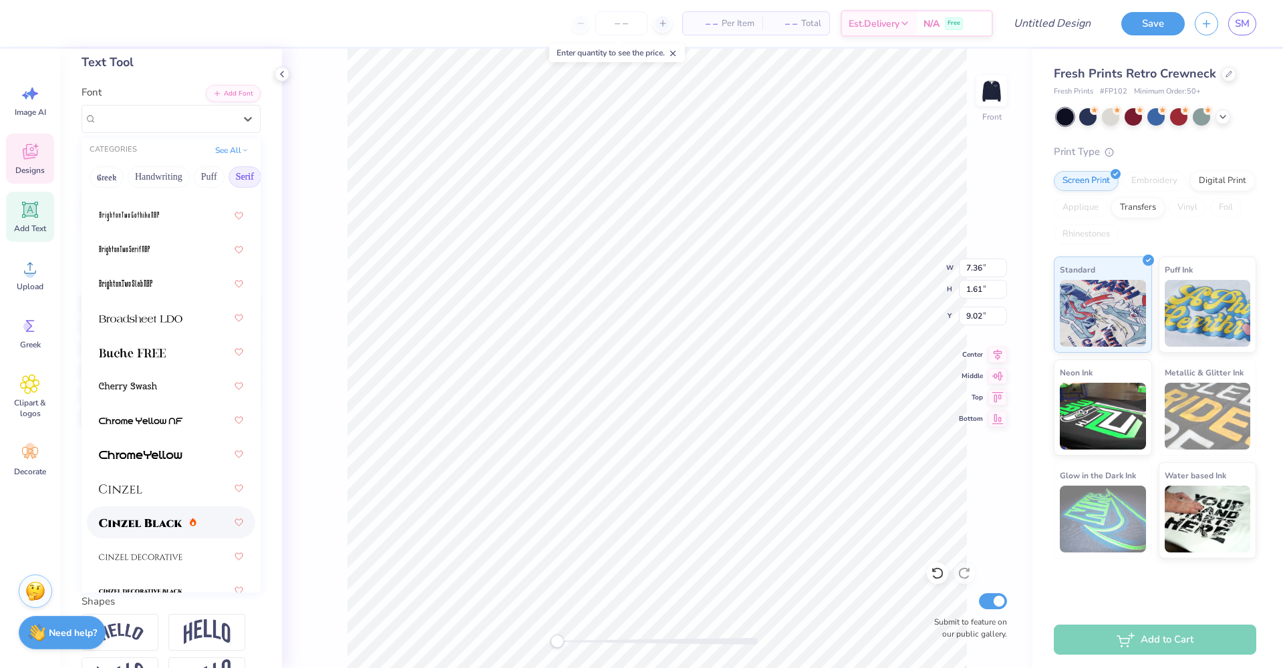
click at [121, 518] on span at bounding box center [141, 523] width 84 height 14
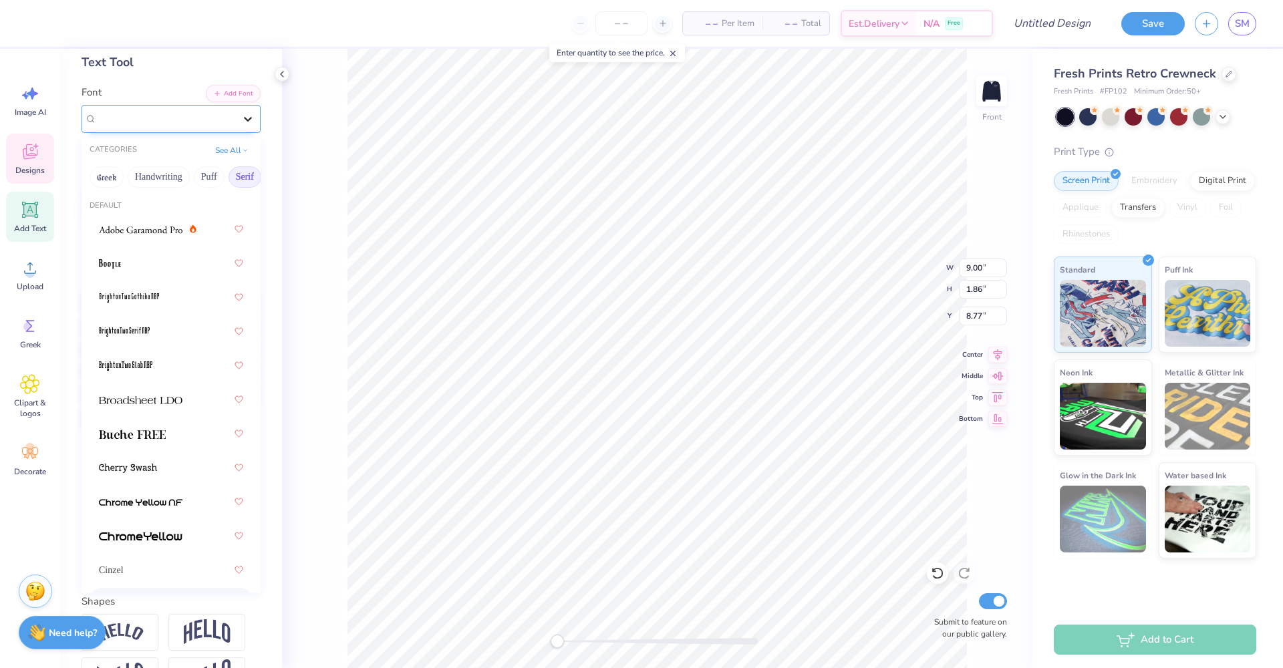
click at [241, 118] on icon at bounding box center [247, 118] width 13 height 13
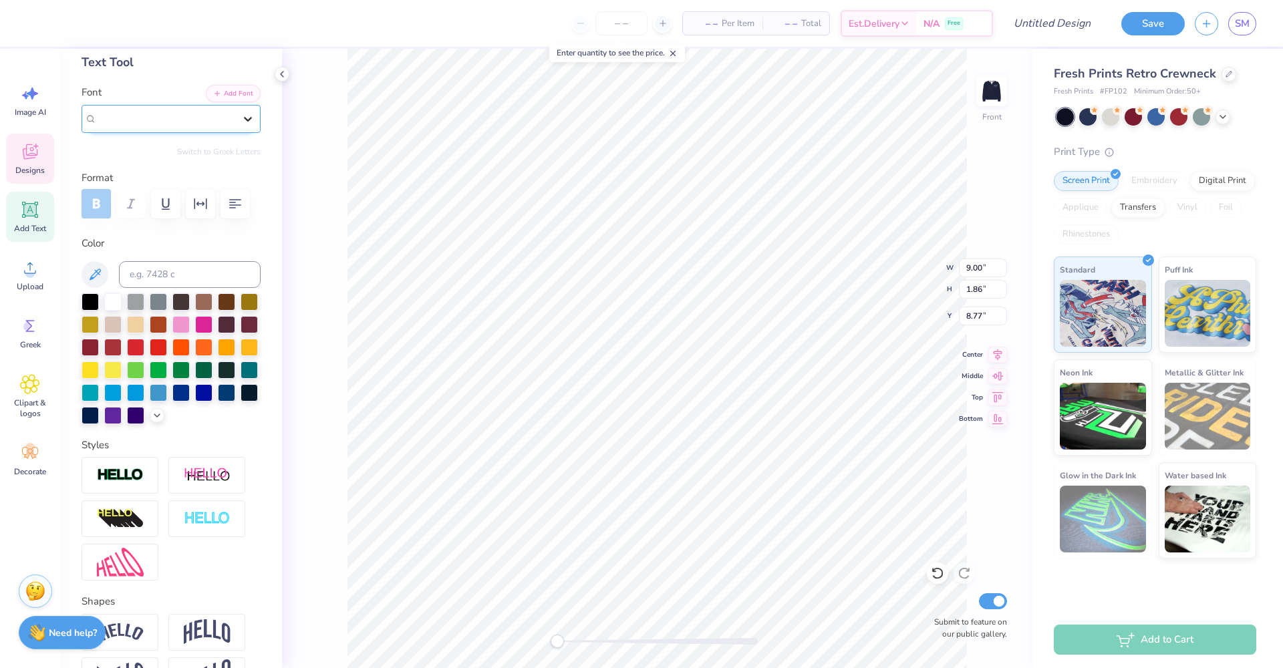
click at [241, 118] on icon at bounding box center [247, 118] width 13 height 13
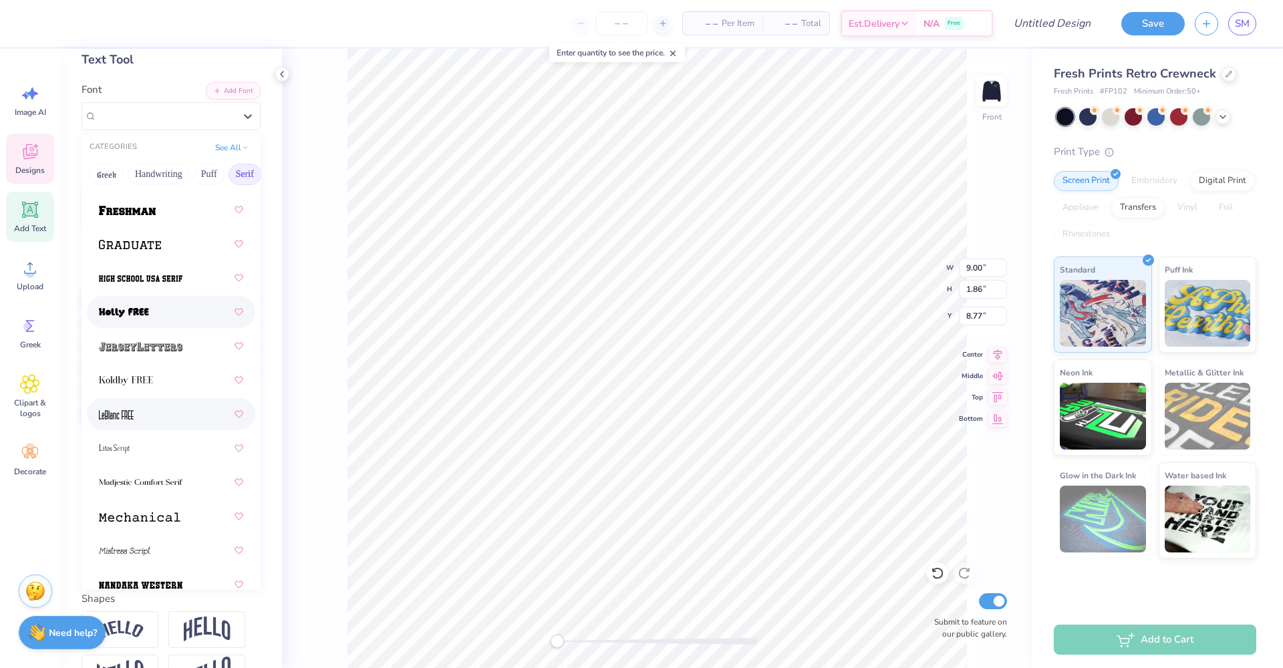
scroll to position [1627, 0]
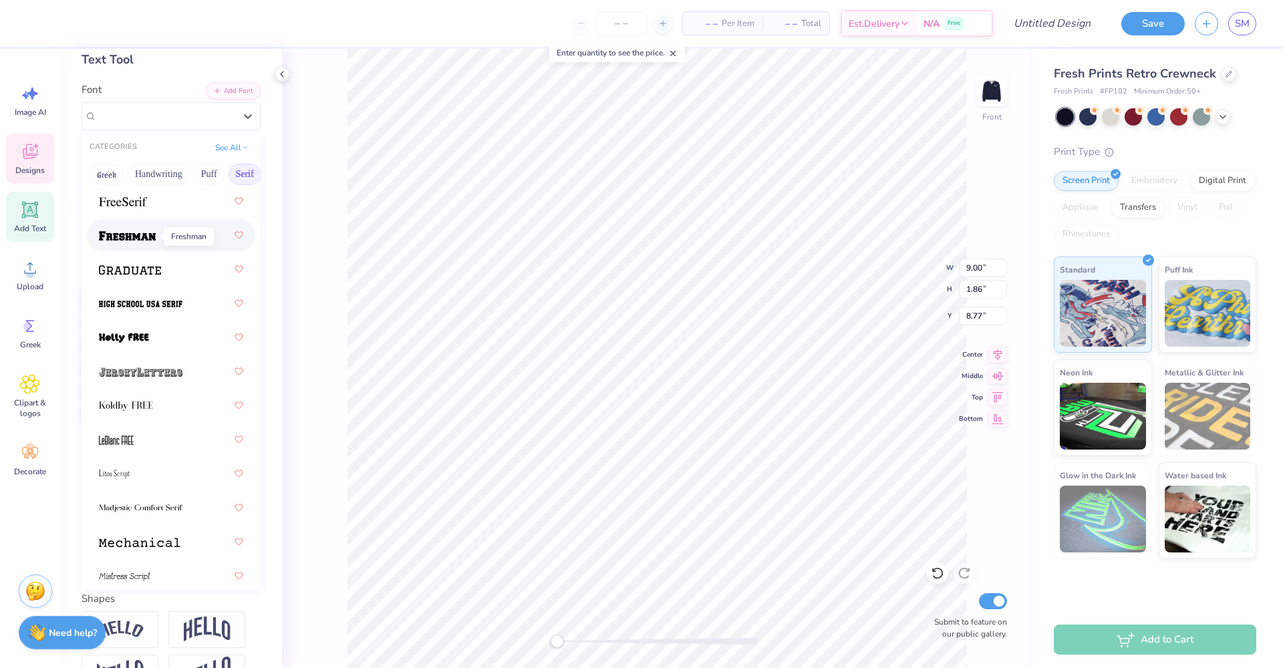
click at [106, 238] on img at bounding box center [127, 235] width 57 height 9
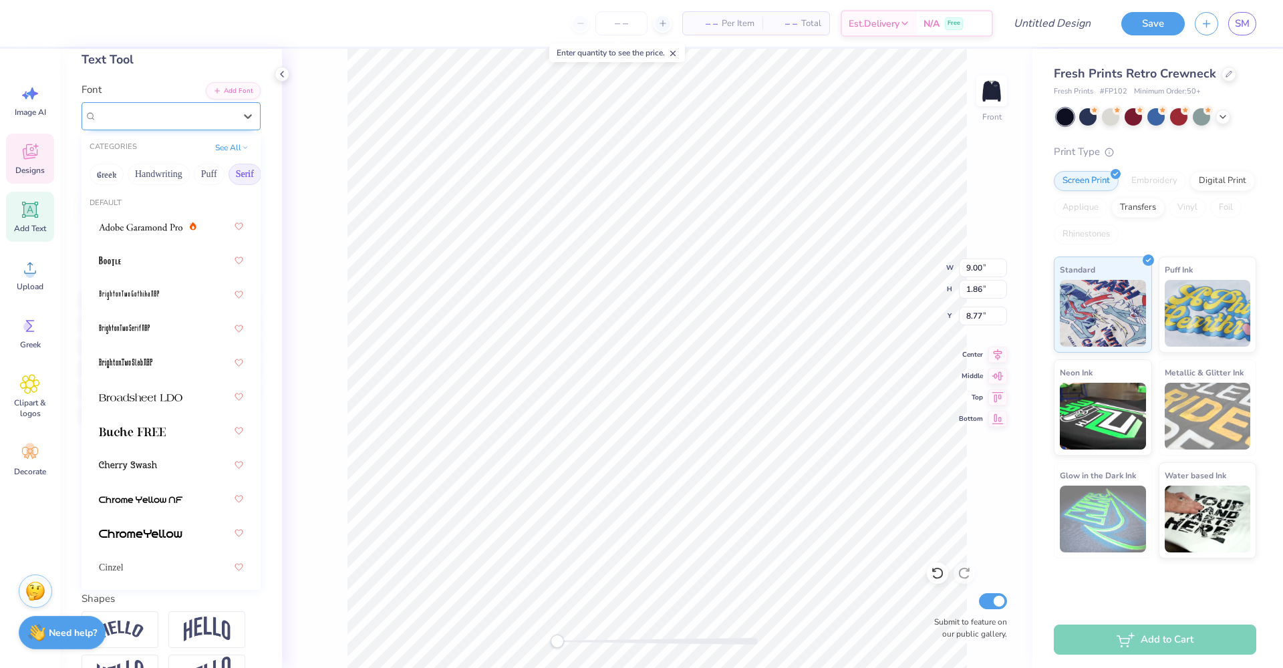
click at [168, 115] on div "Freshman" at bounding box center [166, 116] width 140 height 21
type input "14.96"
type input "0.75"
type input "3.75"
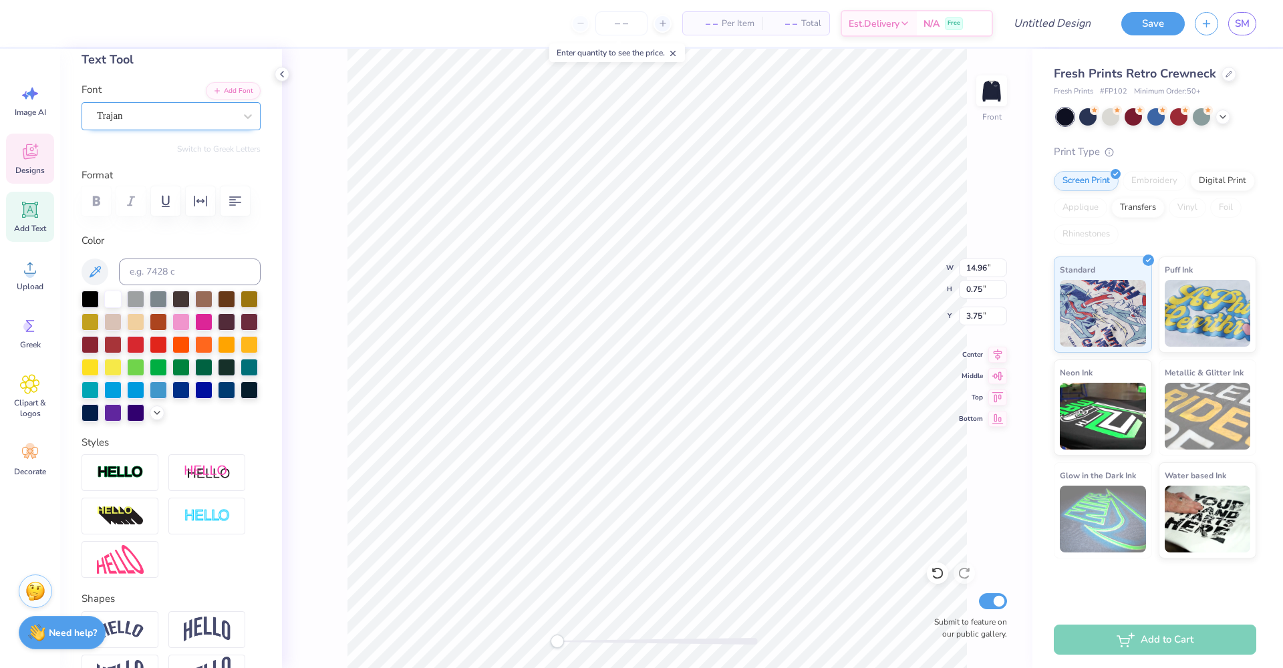
click at [176, 108] on div at bounding box center [166, 116] width 138 height 18
type input "9.22"
type input "2.10"
type input "8.51"
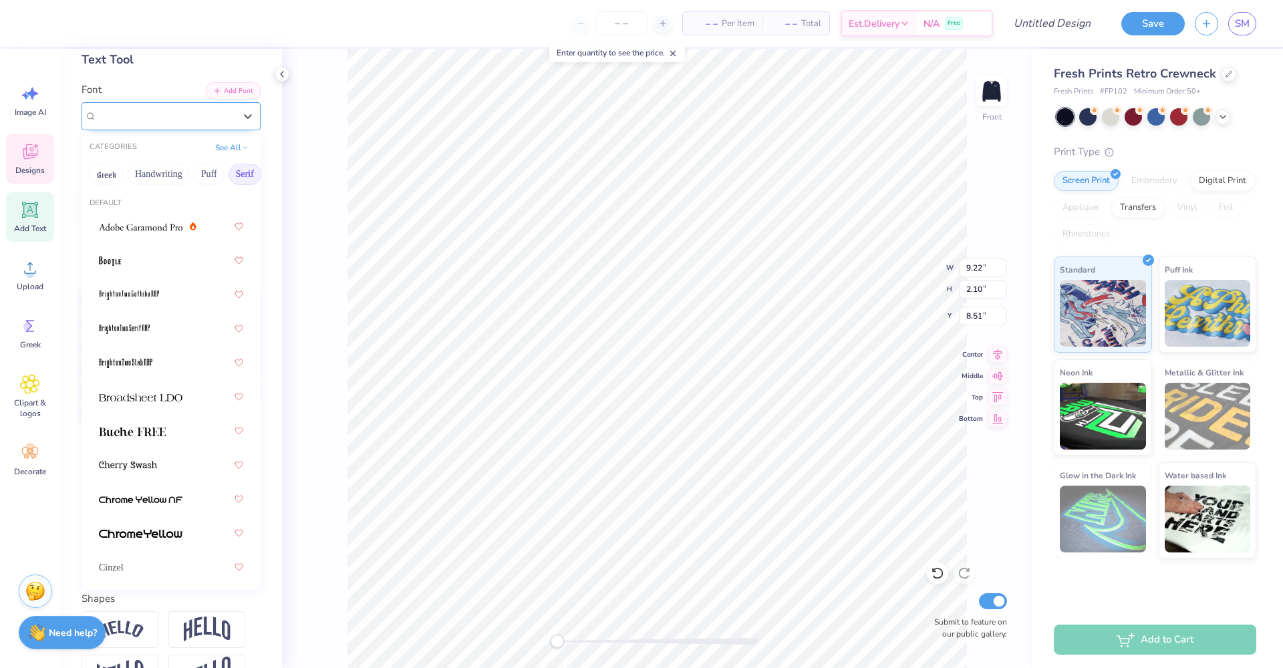
click at [176, 117] on div "Freshman" at bounding box center [166, 116] width 140 height 21
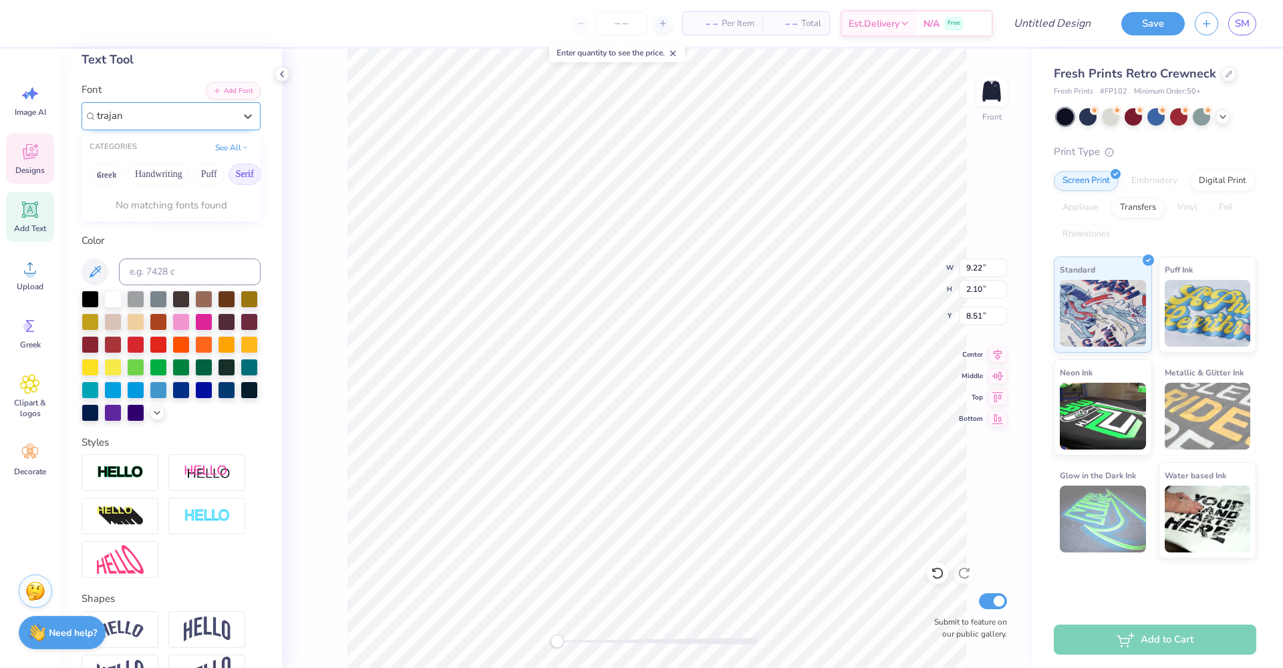
type input "trajan"
click at [90, 114] on div at bounding box center [171, 116] width 179 height 28
click at [723, 365] on li "Copy" at bounding box center [742, 365] width 105 height 26
type input "9.22"
type input "2.10"
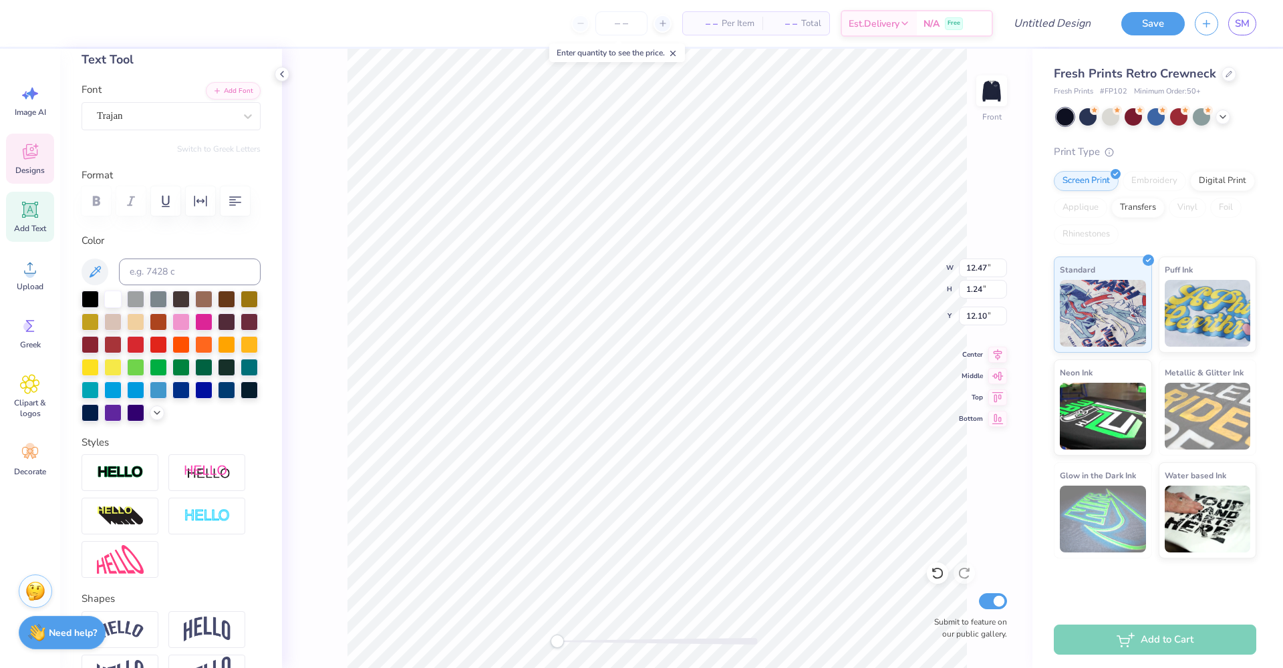
type input "8.51"
click at [668, 343] on li "Paste" at bounding box center [690, 338] width 105 height 26
type textarea "A"
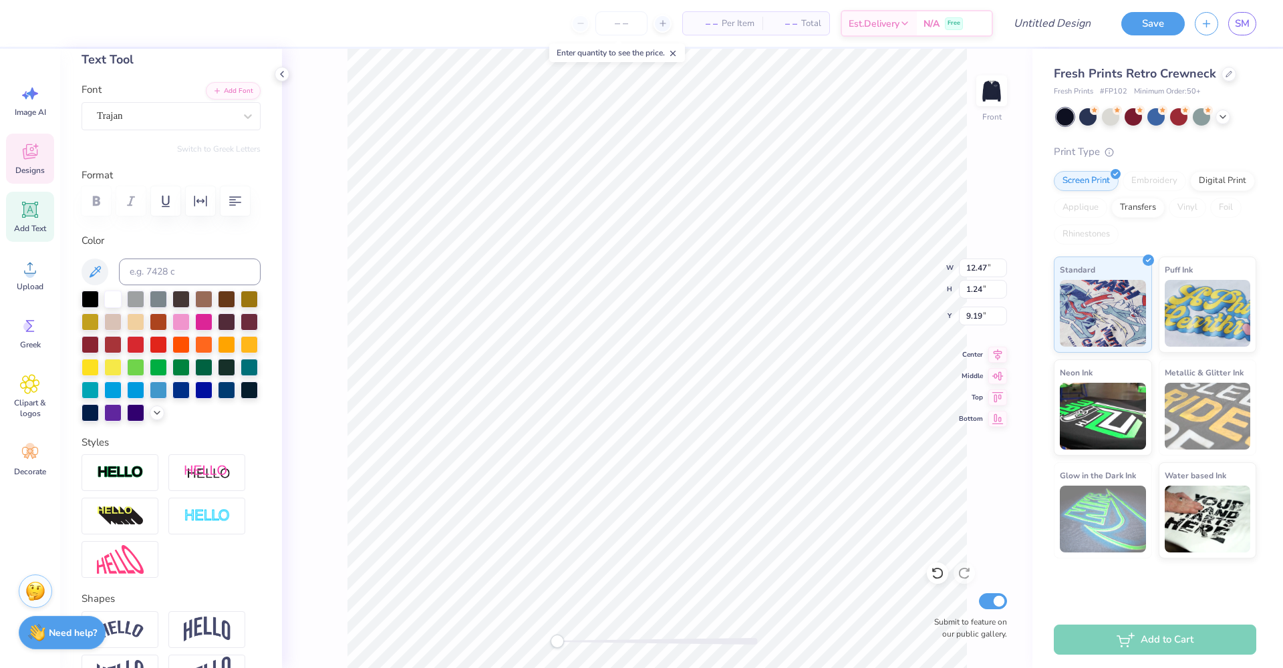
type textarea "BFUSA"
type input "14.96"
type input "0.75"
type input "10.74"
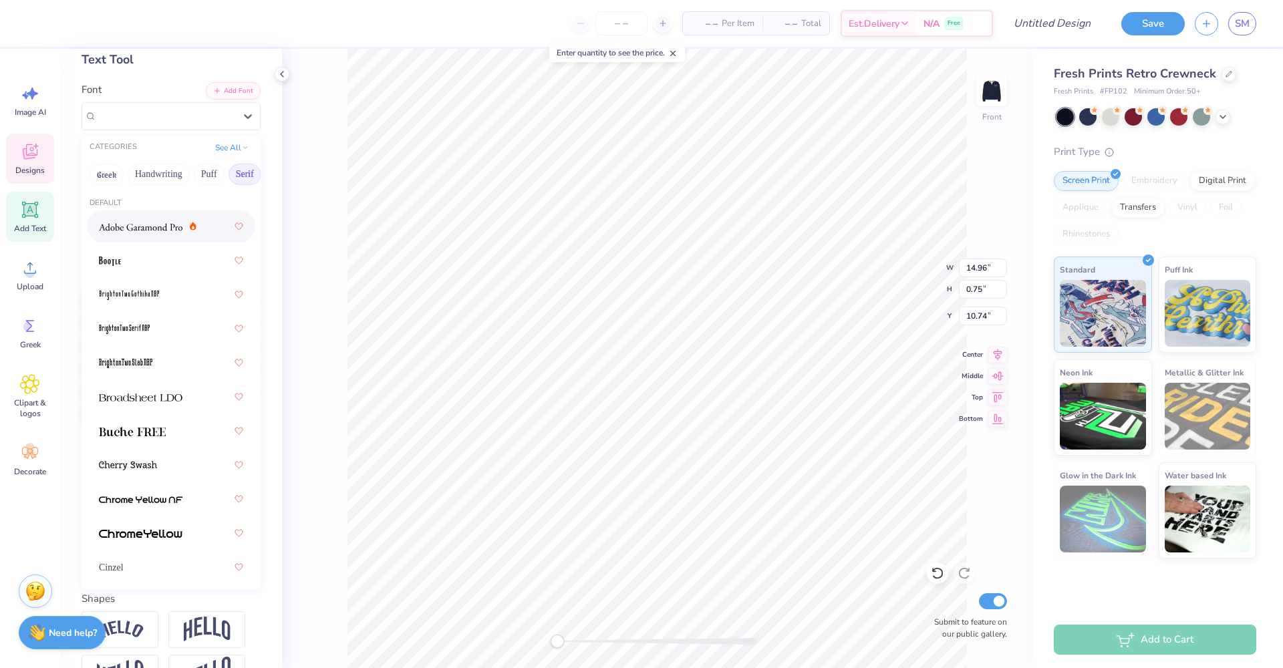
click at [190, 122] on div "Trajan" at bounding box center [166, 116] width 140 height 21
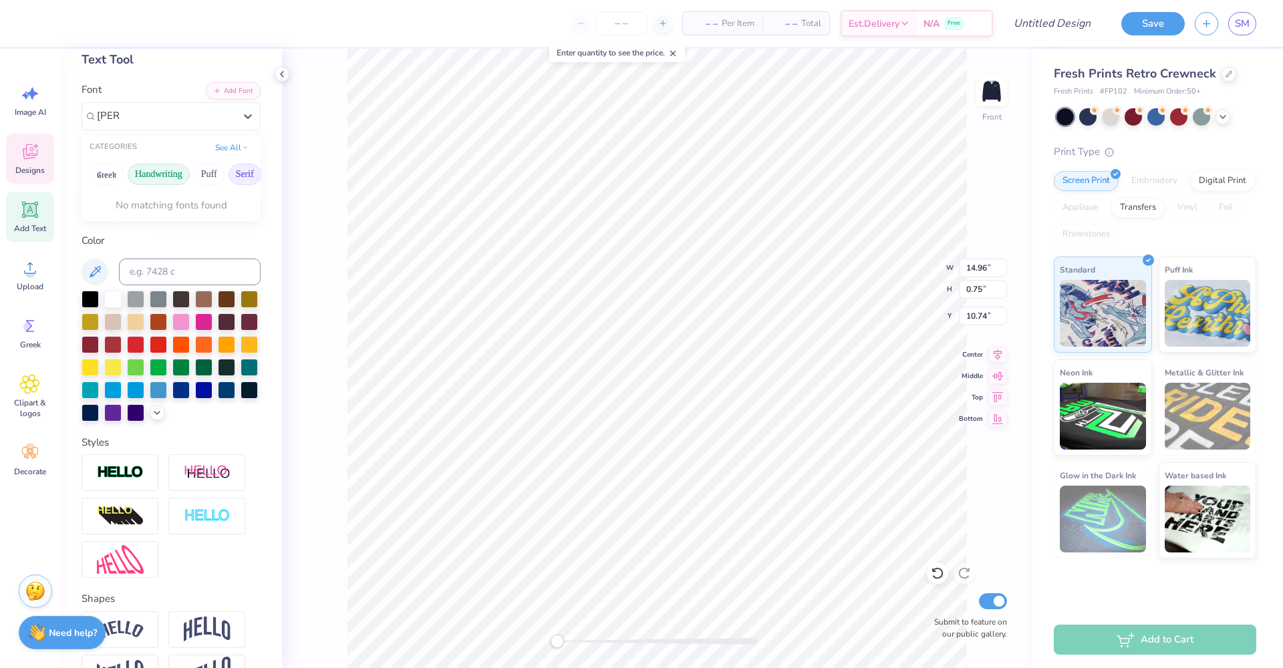
click at [166, 176] on button "Handwriting" at bounding box center [159, 174] width 62 height 21
click at [164, 178] on button "Handwriting" at bounding box center [159, 174] width 62 height 21
click at [163, 220] on span "Edwardian Script ITC" at bounding box center [140, 221] width 83 height 14
type input "[PERSON_NAME]"
type input "11.71"
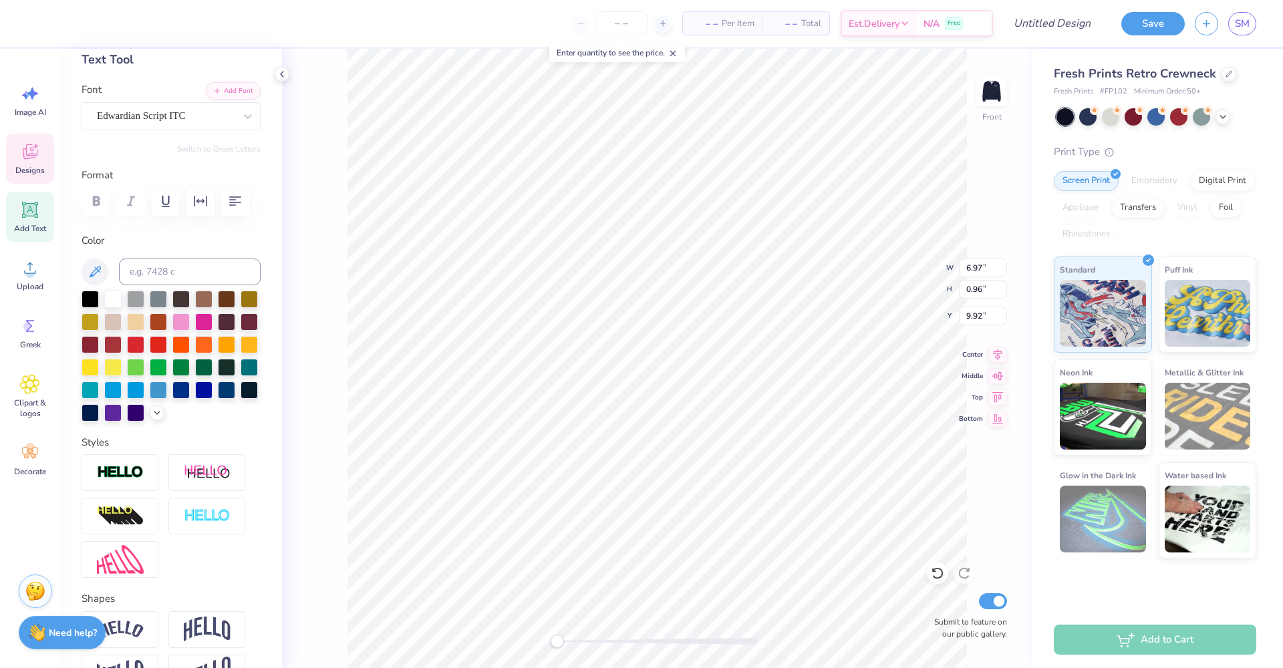
type input "1.61"
type input "10.12"
type input "13.48"
type input "1.85"
type input "9.95"
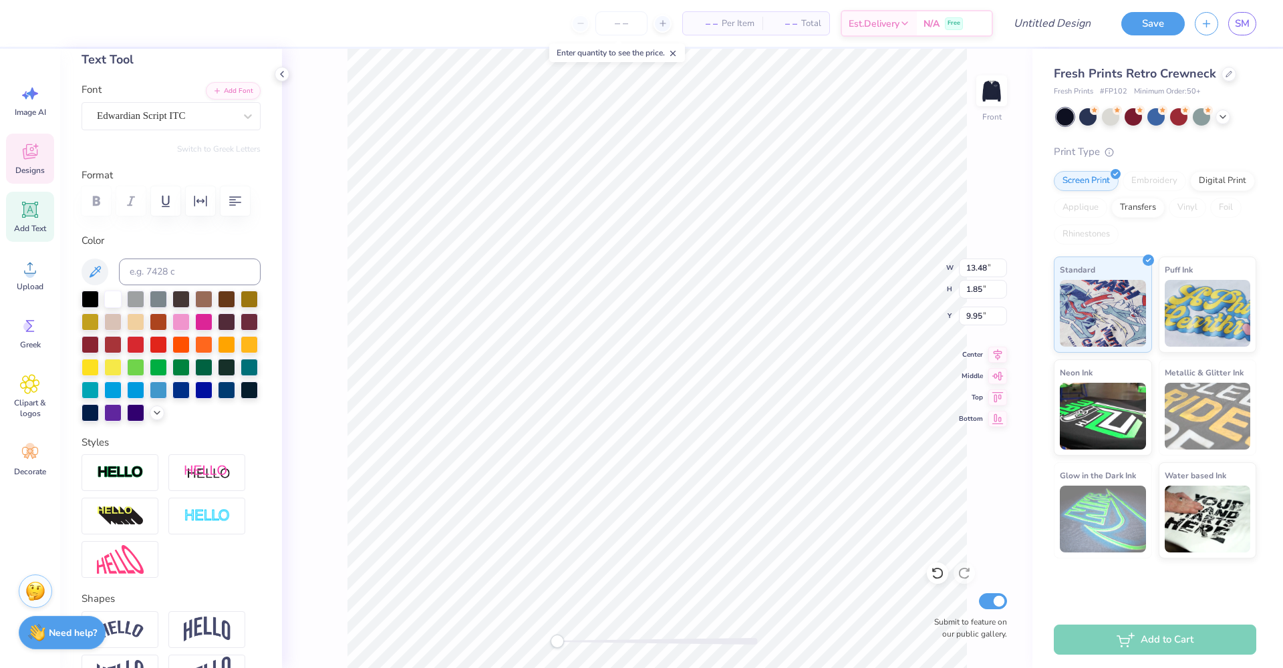
scroll to position [11, 9]
type textarea "Black Flight Attendants"
click at [1000, 357] on icon at bounding box center [997, 353] width 19 height 16
click at [1001, 358] on icon at bounding box center [997, 353] width 19 height 16
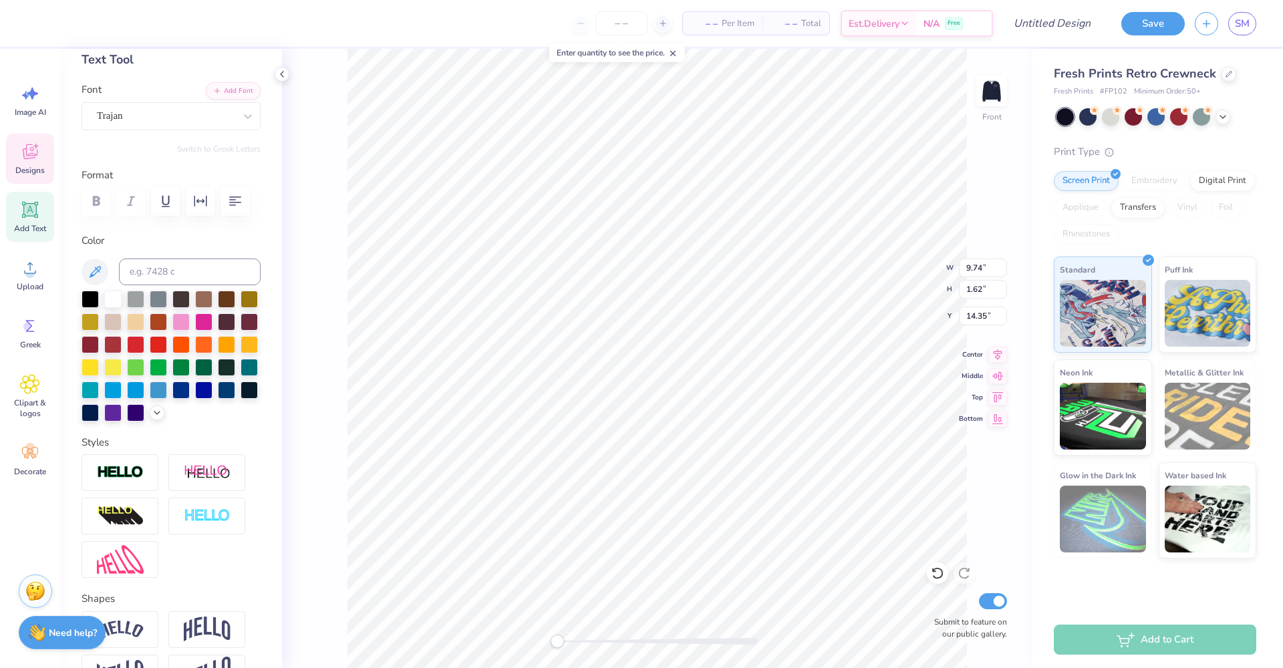
type textarea "10 YEARS"
click at [29, 406] on span "Clipart & logos" at bounding box center [30, 407] width 44 height 21
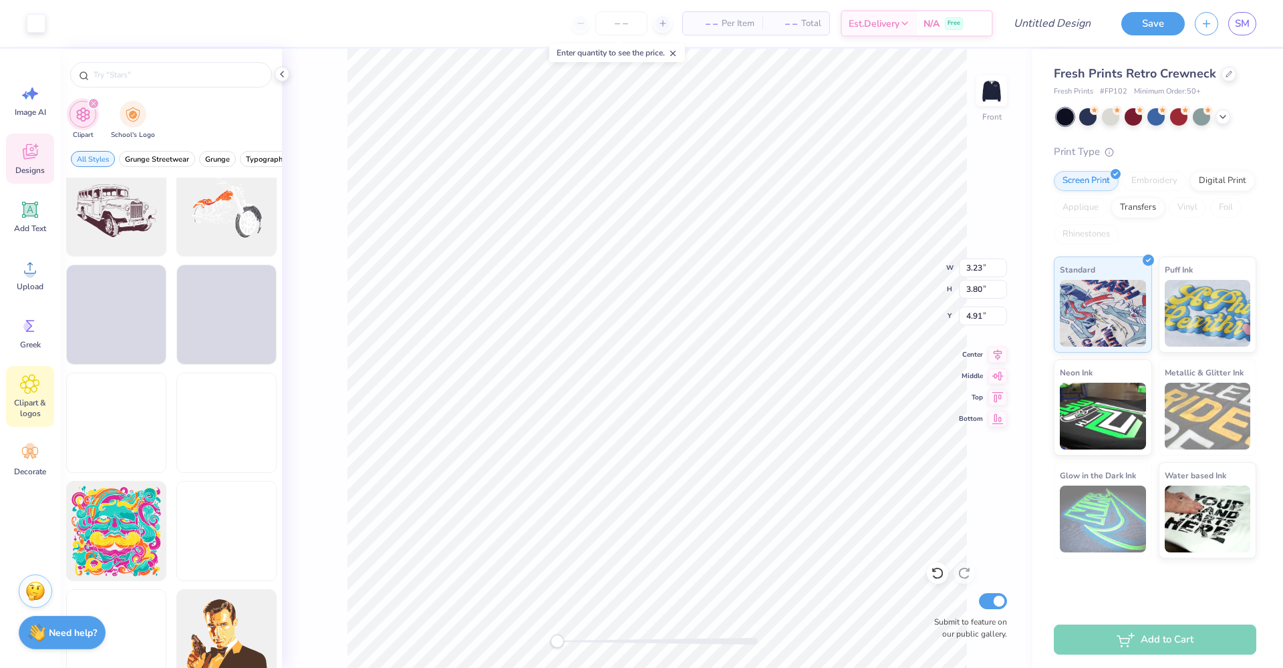
scroll to position [1813, 0]
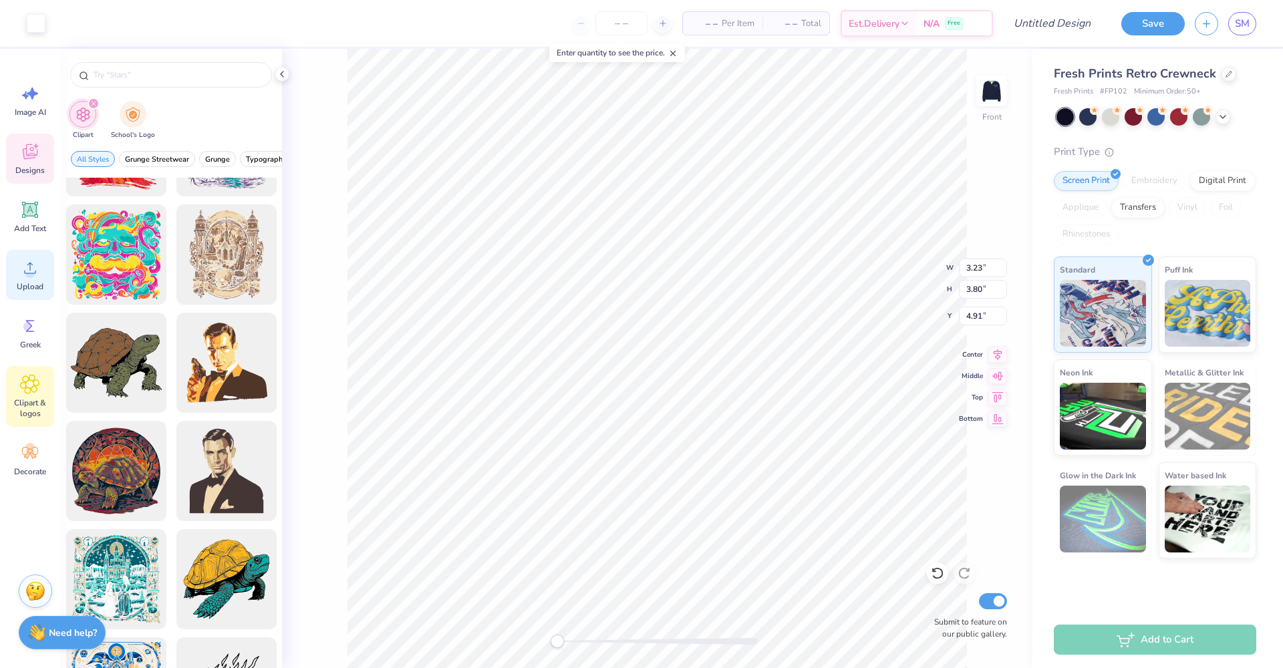
click at [41, 278] on div "Upload" at bounding box center [30, 275] width 48 height 50
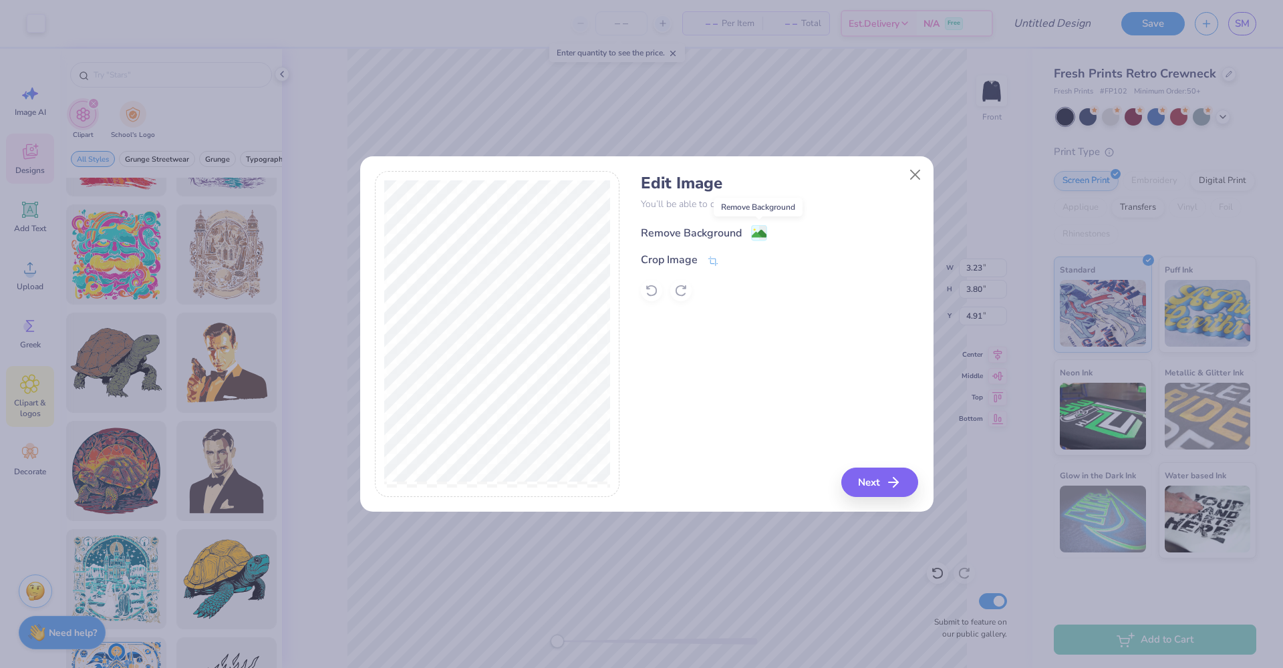
click at [760, 236] on image at bounding box center [759, 233] width 15 height 15
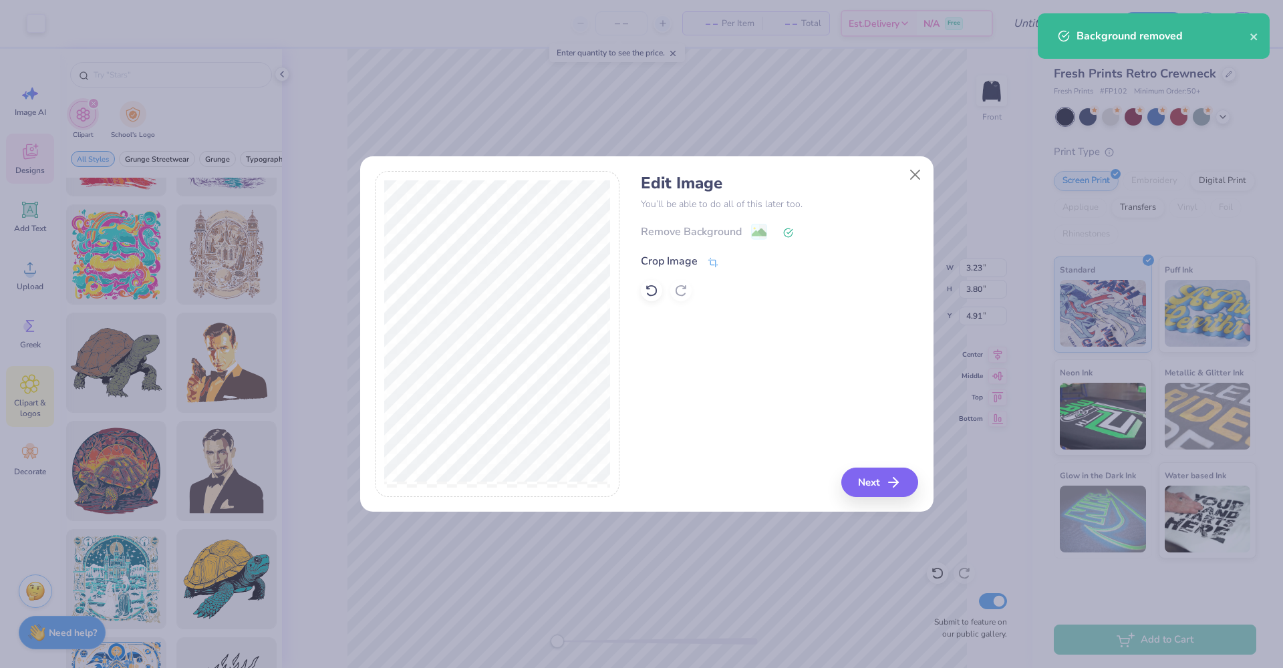
click at [693, 261] on div "Crop Image" at bounding box center [669, 261] width 57 height 16
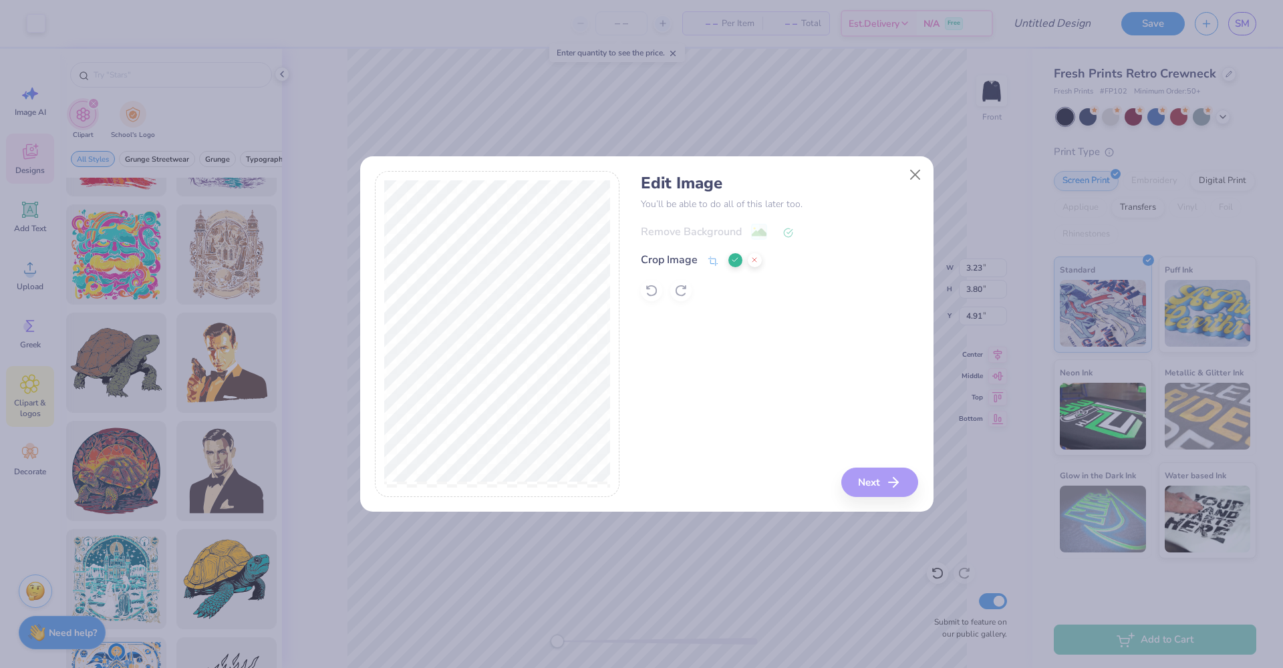
click at [736, 261] on icon at bounding box center [735, 260] width 8 height 8
click at [893, 485] on icon "button" at bounding box center [897, 482] width 16 height 16
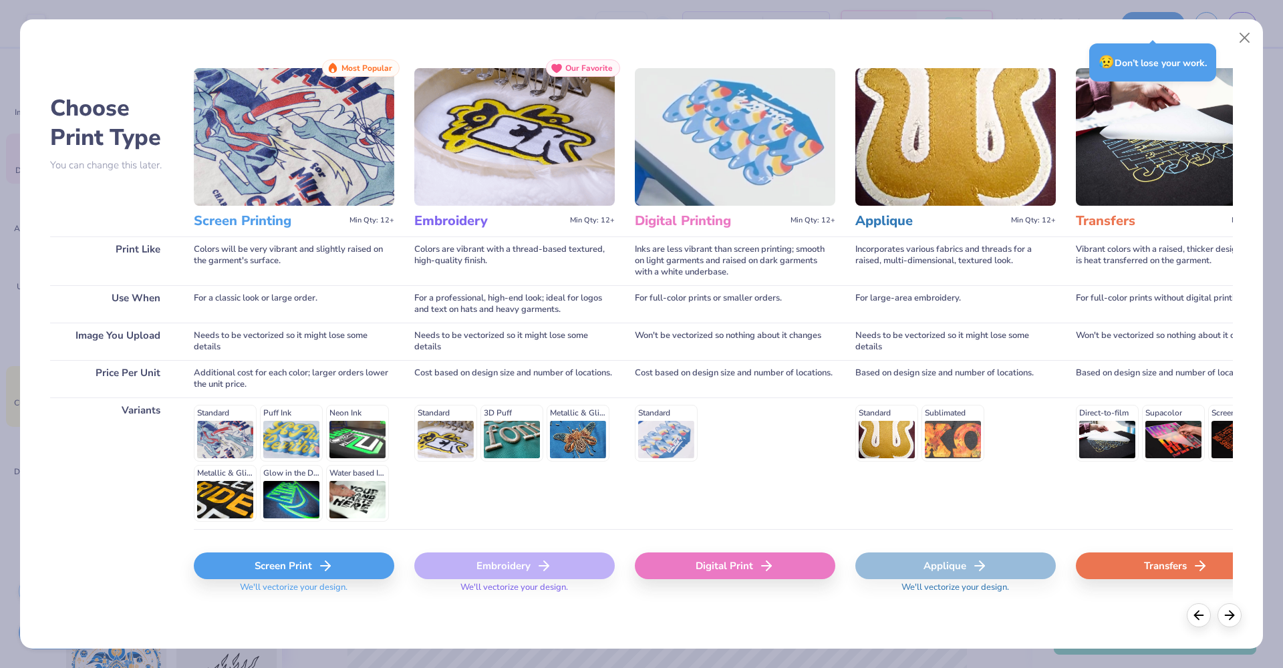
click at [347, 574] on div "Screen Print" at bounding box center [294, 565] width 200 height 27
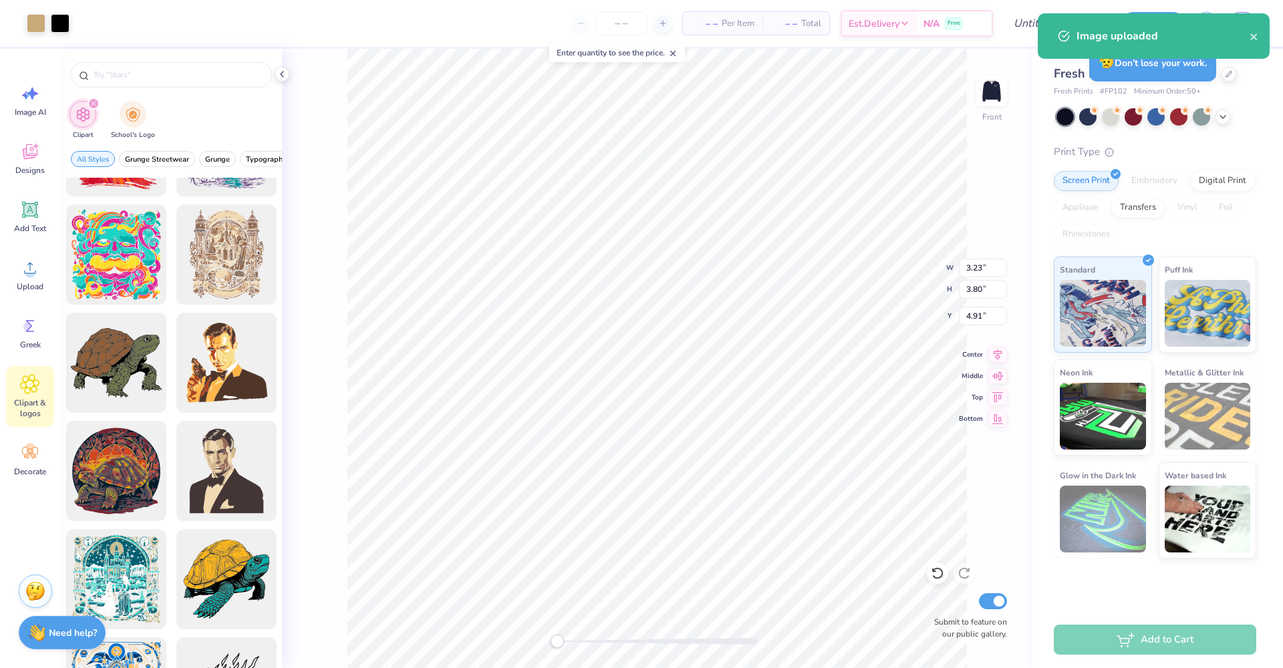
type input "15.00"
type input "14.16"
type input "5.42"
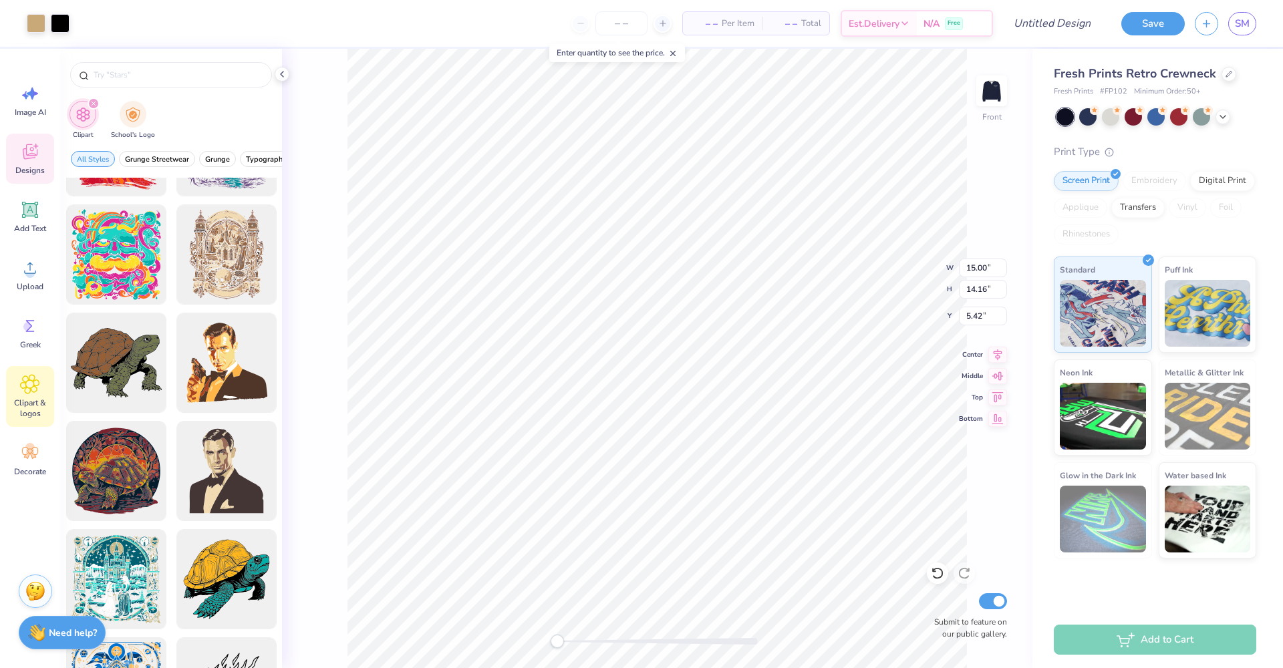
click at [45, 158] on div "Designs" at bounding box center [30, 159] width 48 height 50
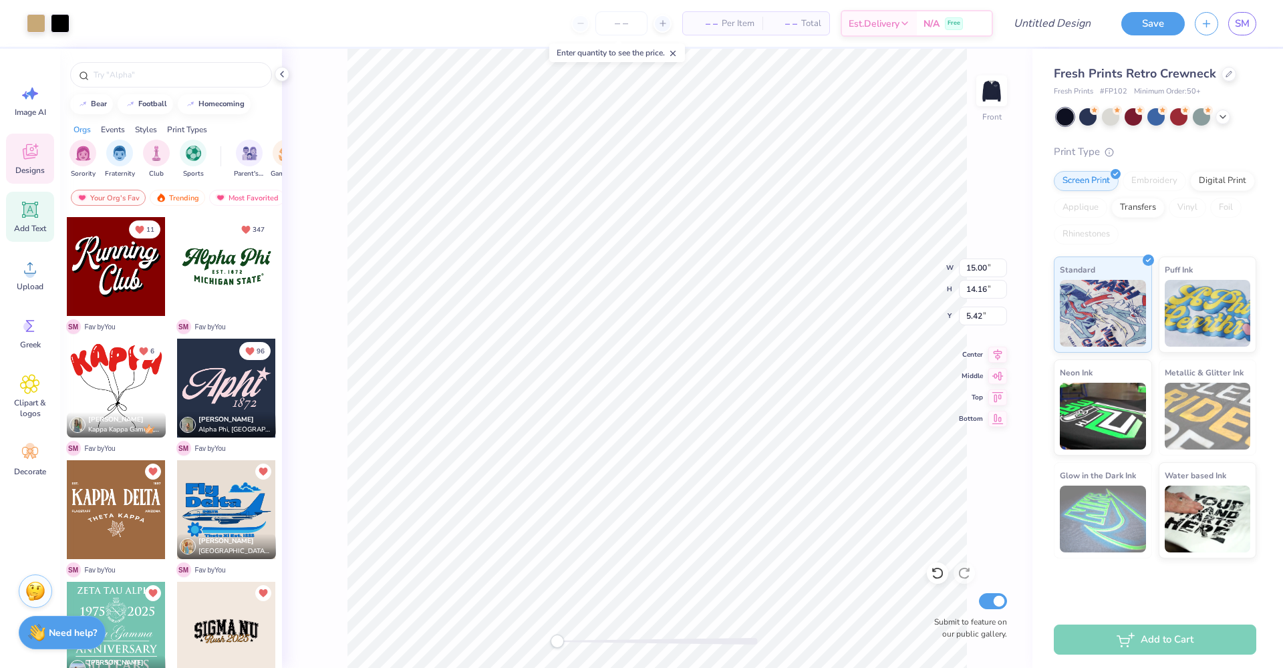
click at [36, 208] on icon at bounding box center [30, 210] width 16 height 16
type input "6.42"
type input "1.86"
type input "11.57"
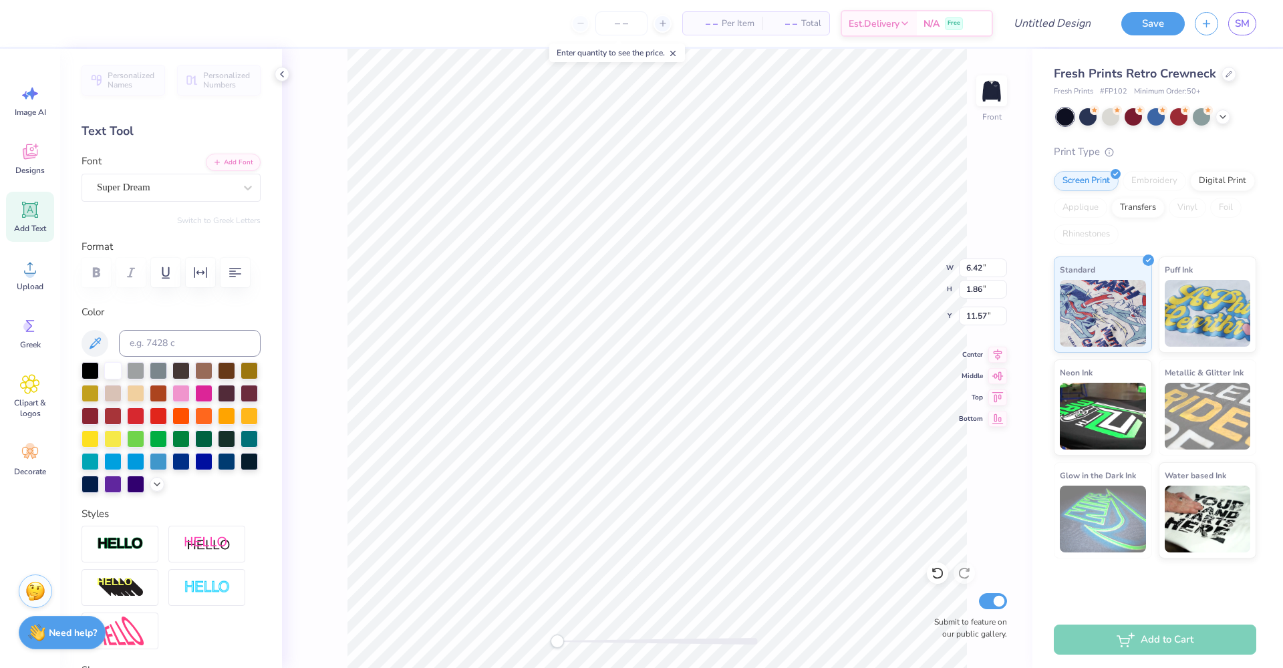
type input "15.00"
type input "14.16"
type input "5.42"
click at [99, 393] on div at bounding box center [90, 391] width 17 height 17
type input "6.42"
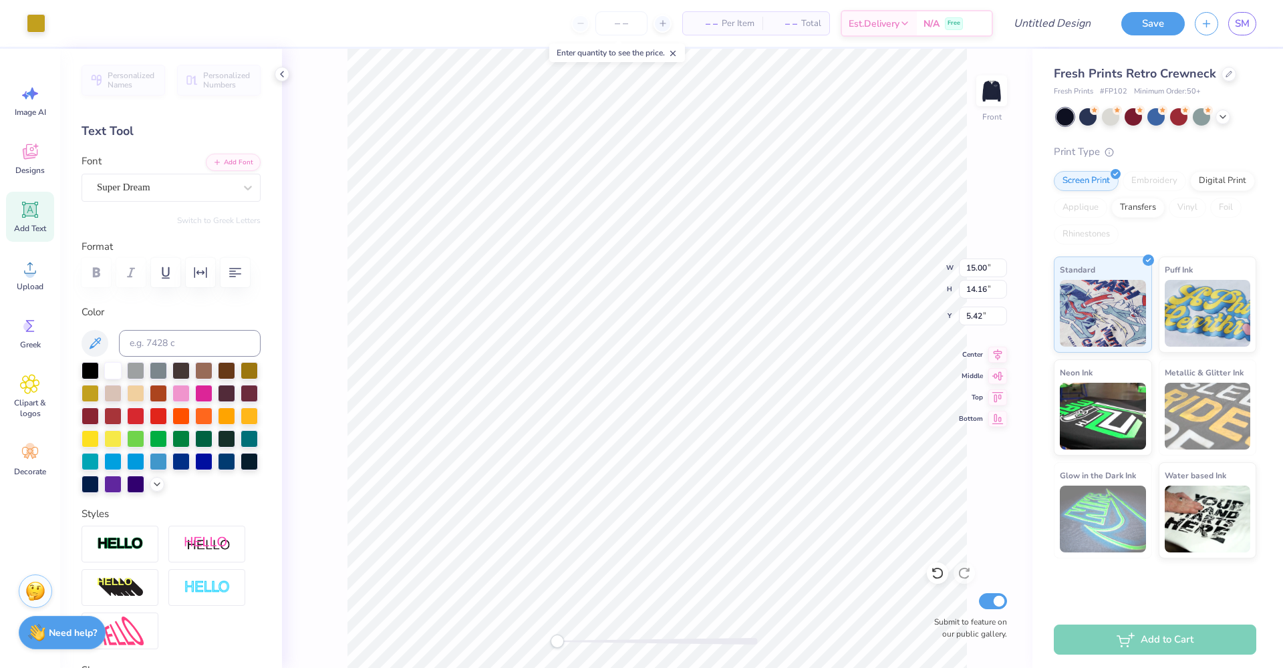
type input "1.86"
type input "11.57"
click at [23, 270] on icon at bounding box center [30, 268] width 20 height 20
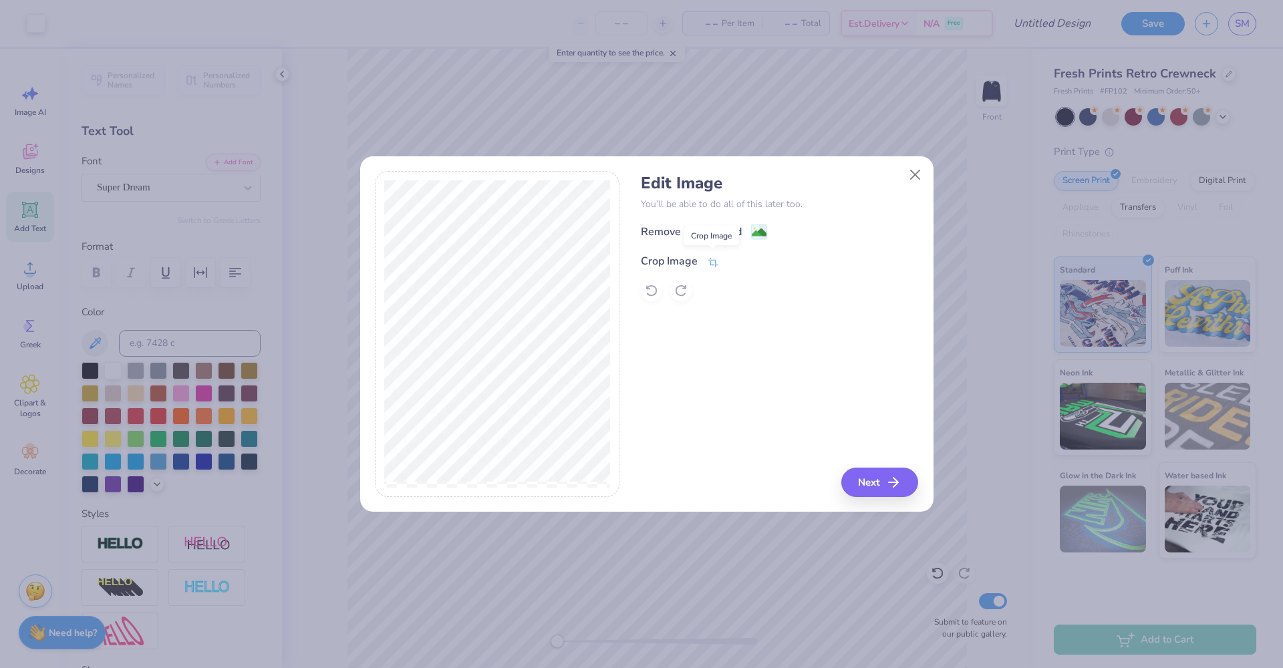
click at [715, 261] on icon at bounding box center [713, 261] width 10 height 9
click at [736, 264] on icon at bounding box center [735, 260] width 8 height 8
click at [757, 231] on image at bounding box center [759, 233] width 15 height 15
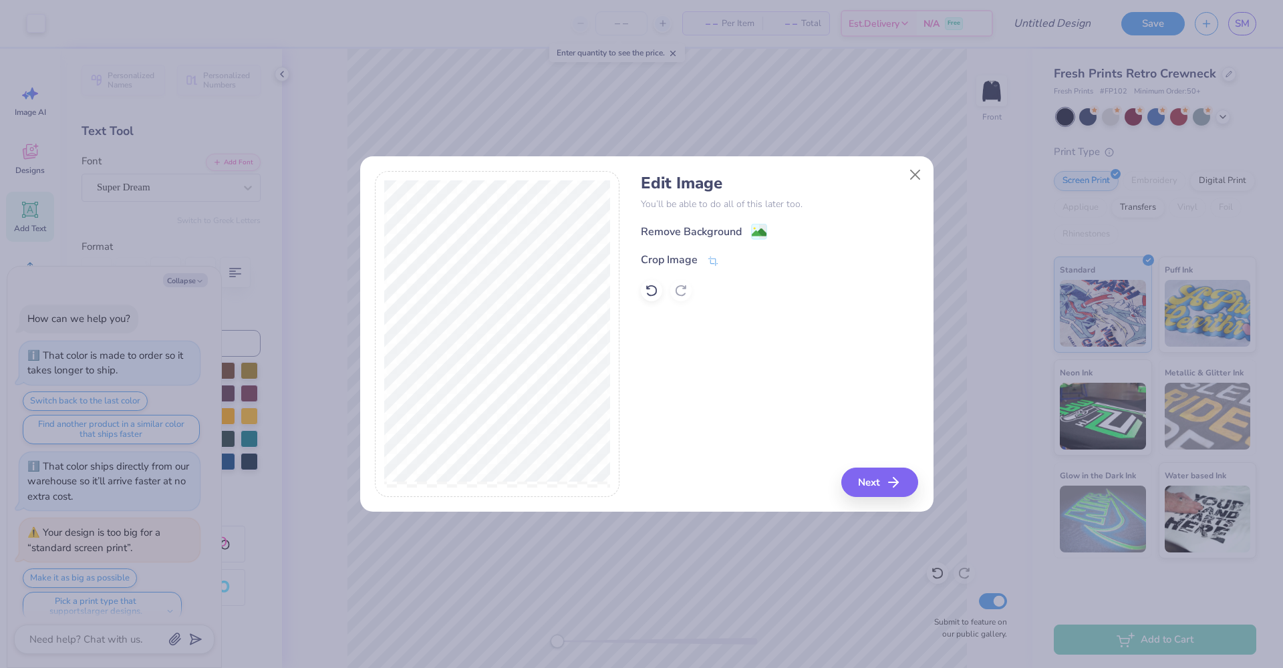
scroll to position [62, 0]
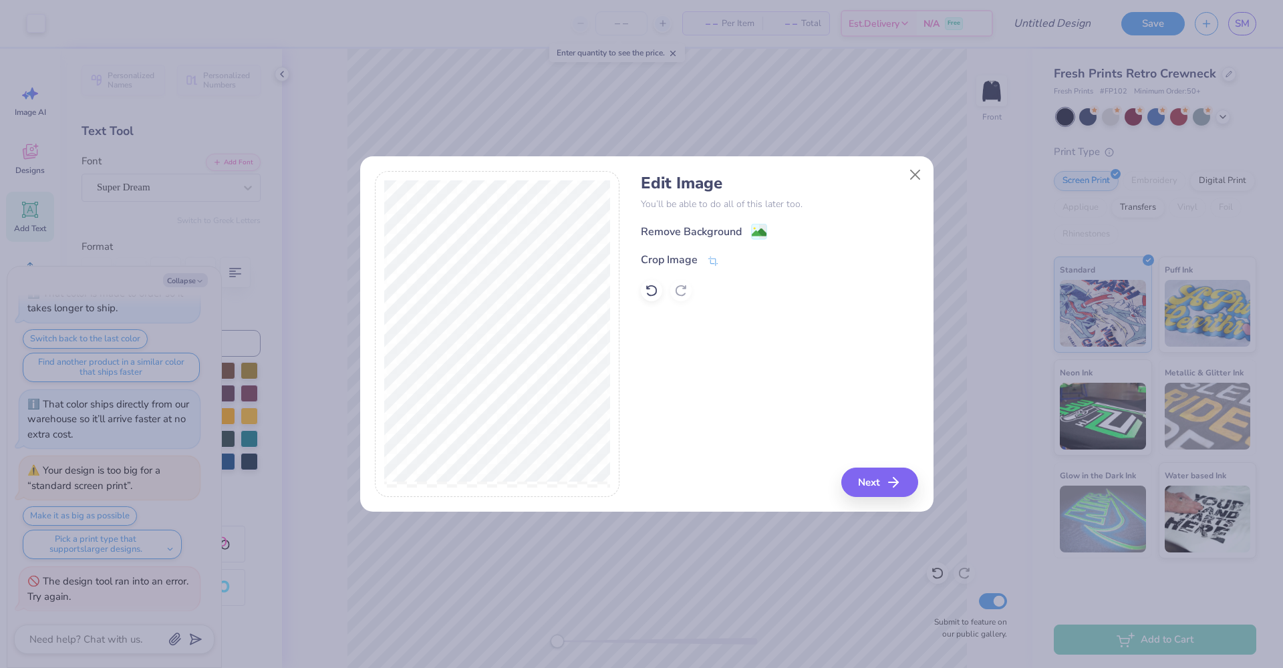
click at [881, 485] on button "Next" at bounding box center [879, 482] width 77 height 29
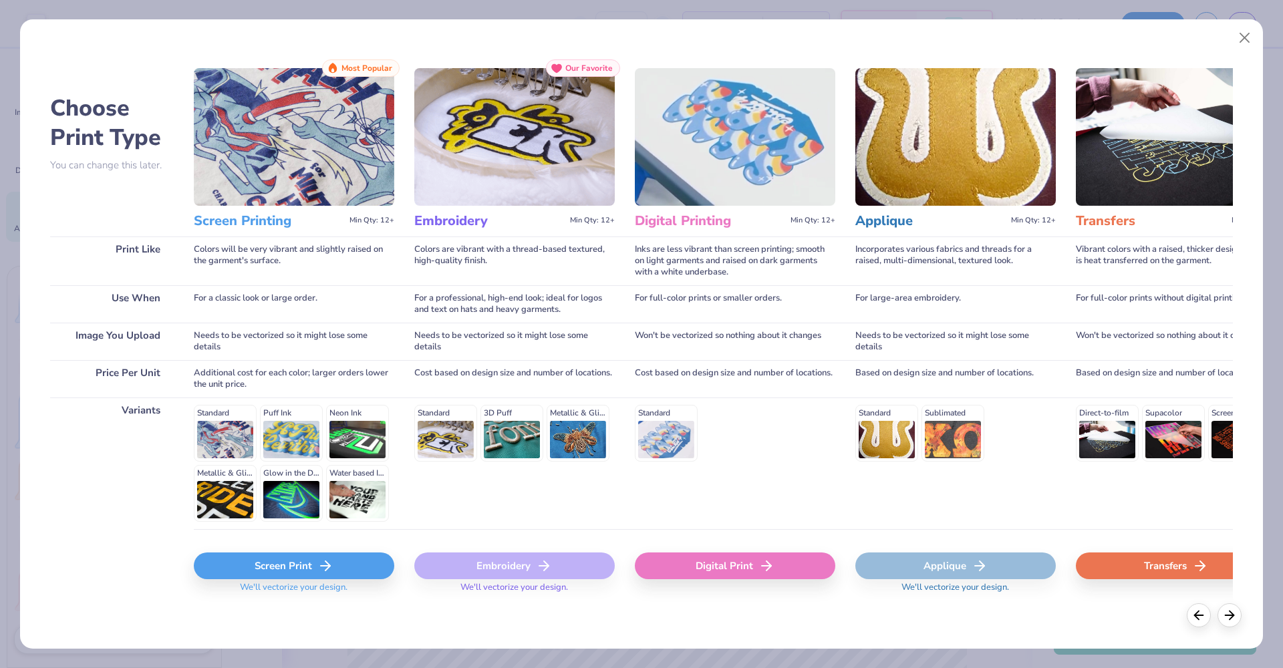
click at [259, 570] on div "Screen Print" at bounding box center [294, 565] width 200 height 27
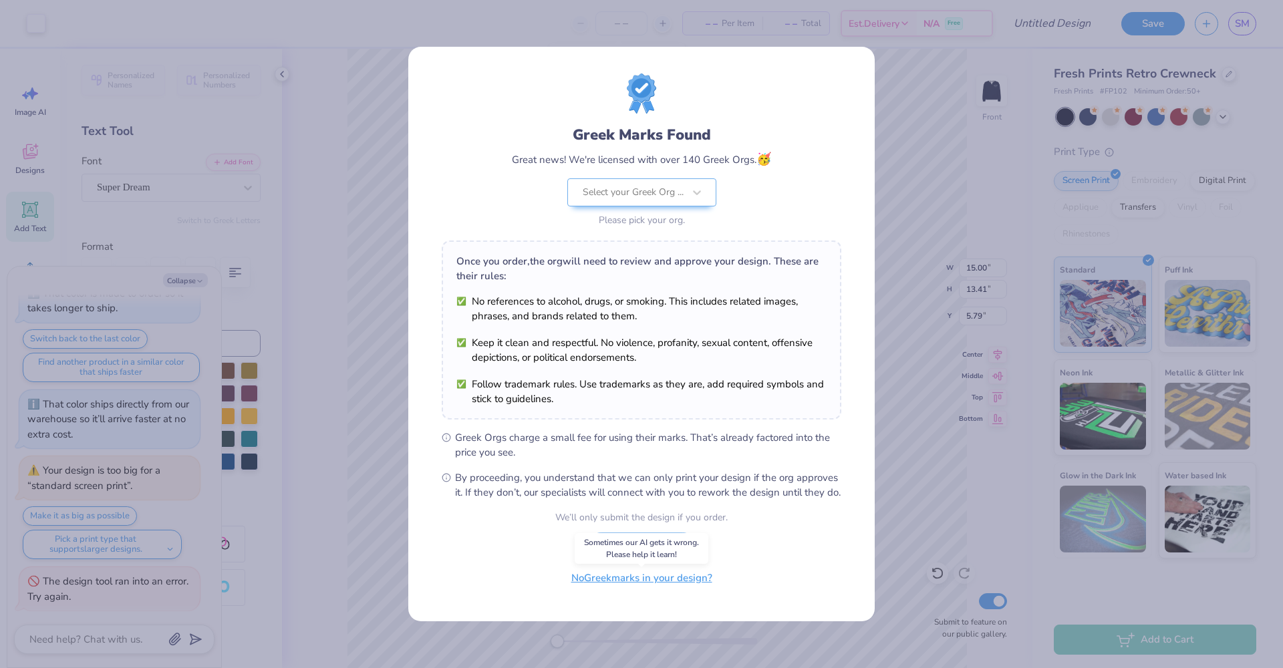
click at [653, 589] on button "No Greek marks in your design?" at bounding box center [642, 578] width 164 height 27
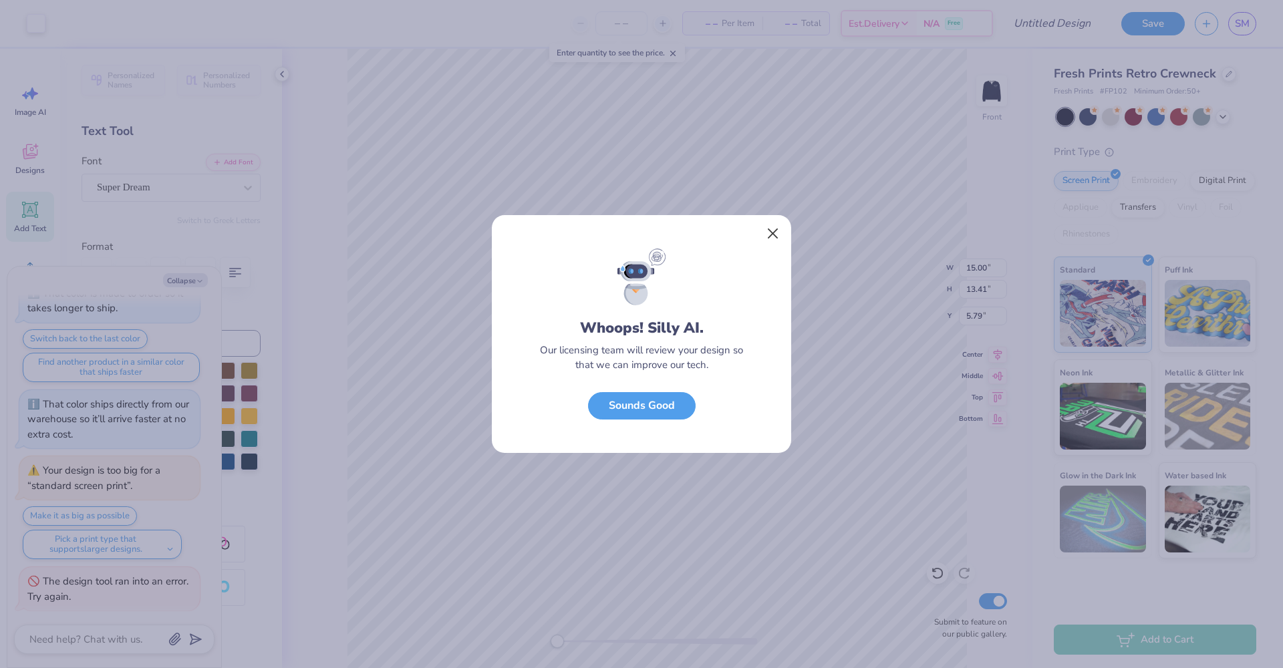
click at [778, 234] on button "Close" at bounding box center [772, 233] width 25 height 25
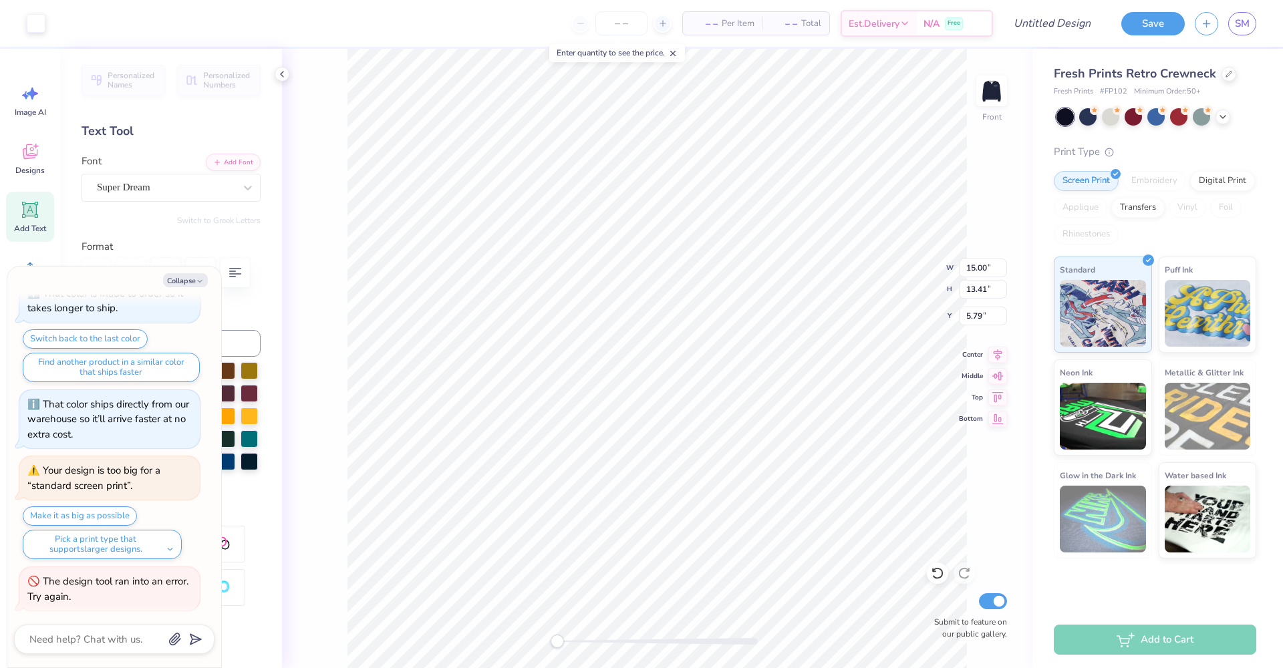
type textarea "x"
type input "6.11"
type input "5.46"
type textarea "x"
type input "5.22"
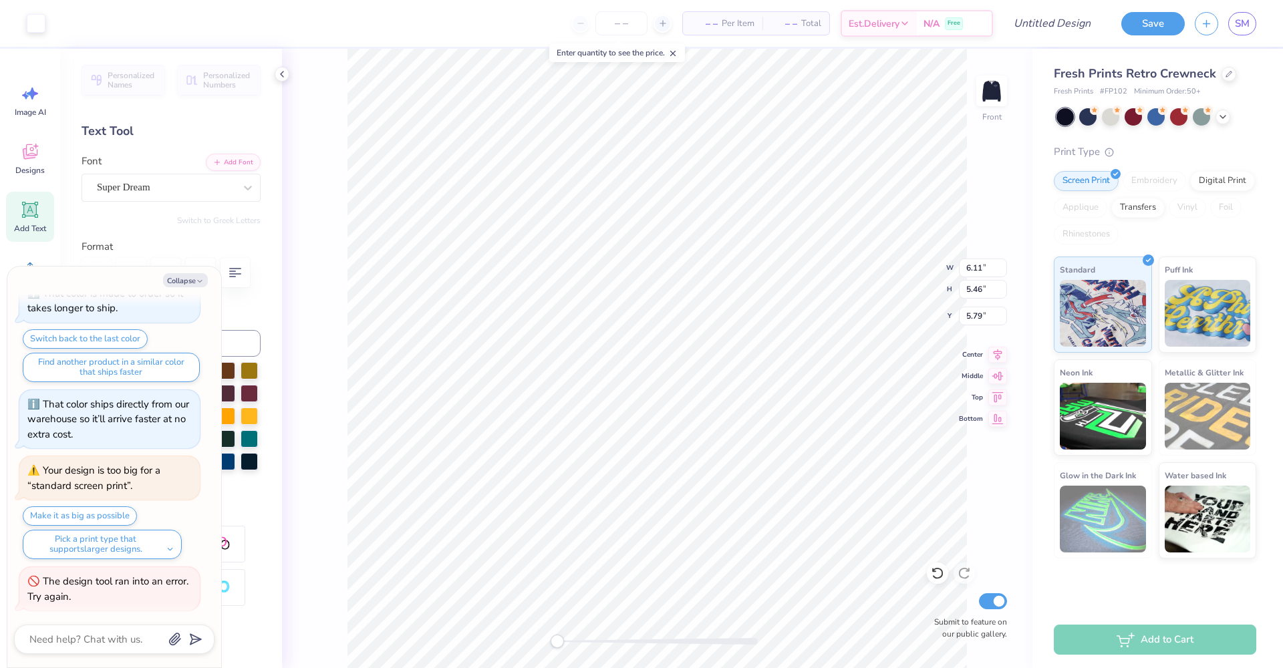
type input "4.67"
type input "16.77"
click at [174, 282] on button "Collapse" at bounding box center [185, 280] width 45 height 14
type textarea "x"
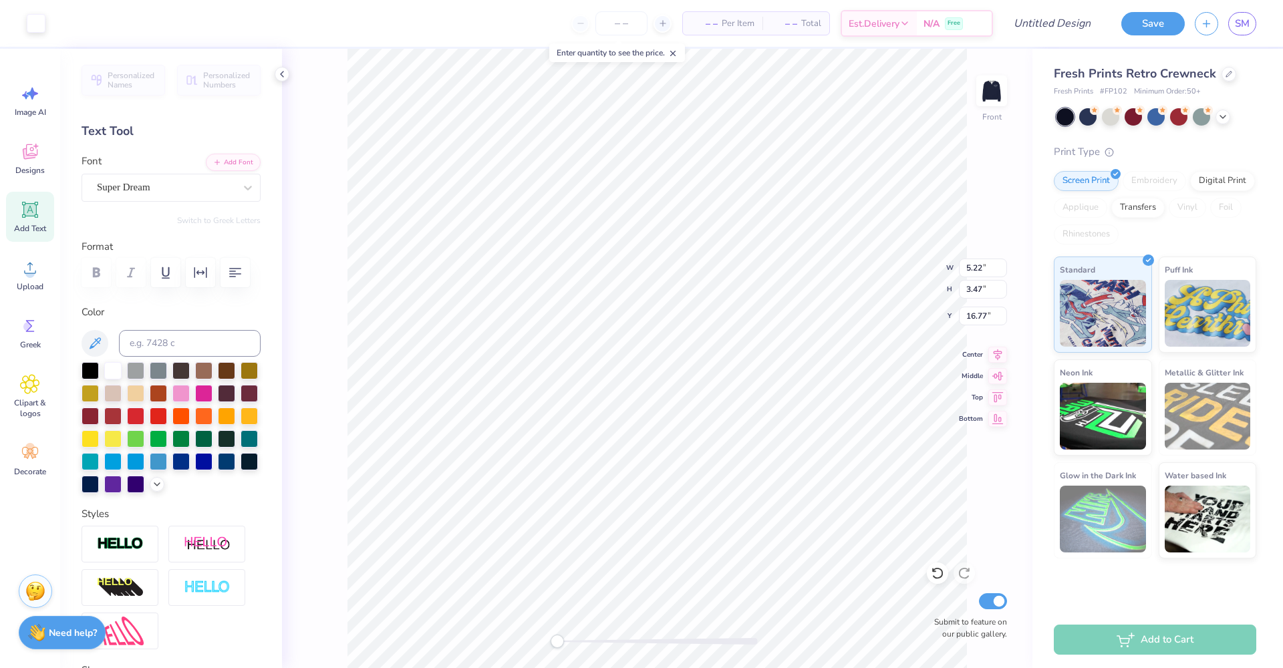
type input "8.06"
type input "5.36"
type input "6.16"
type input "4.09"
type input "17.16"
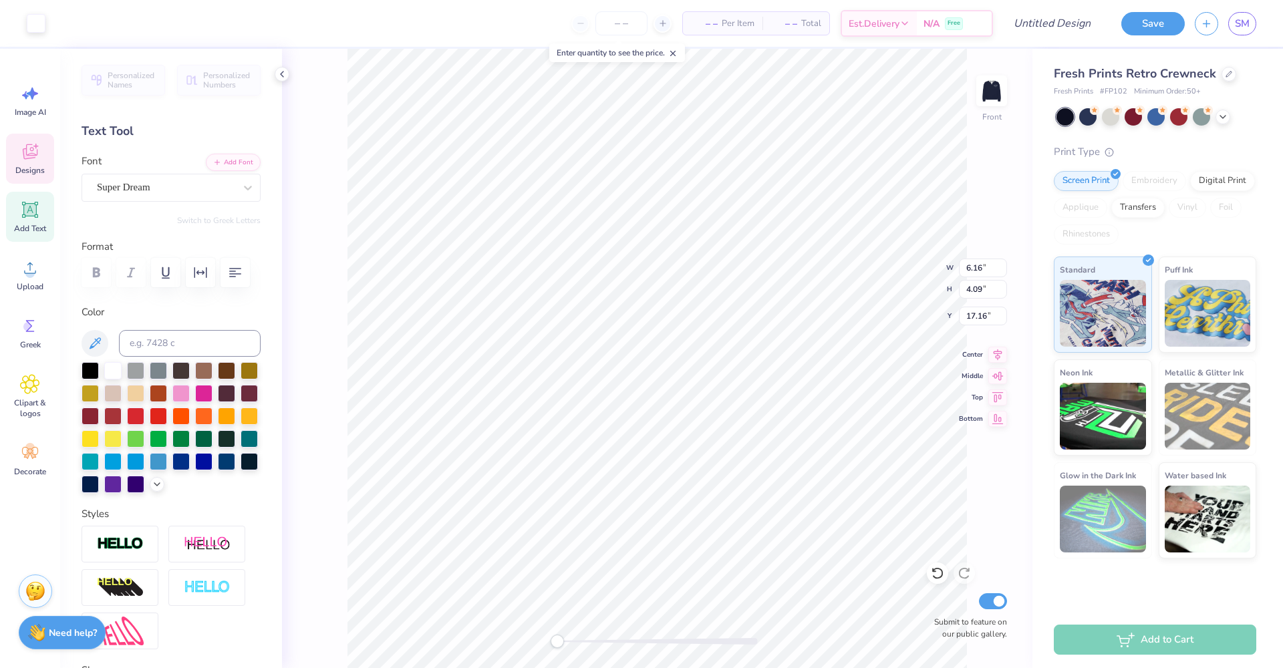
type input "5.40"
type input "1.24"
type input "3.00"
type input "6.16"
type input "4.09"
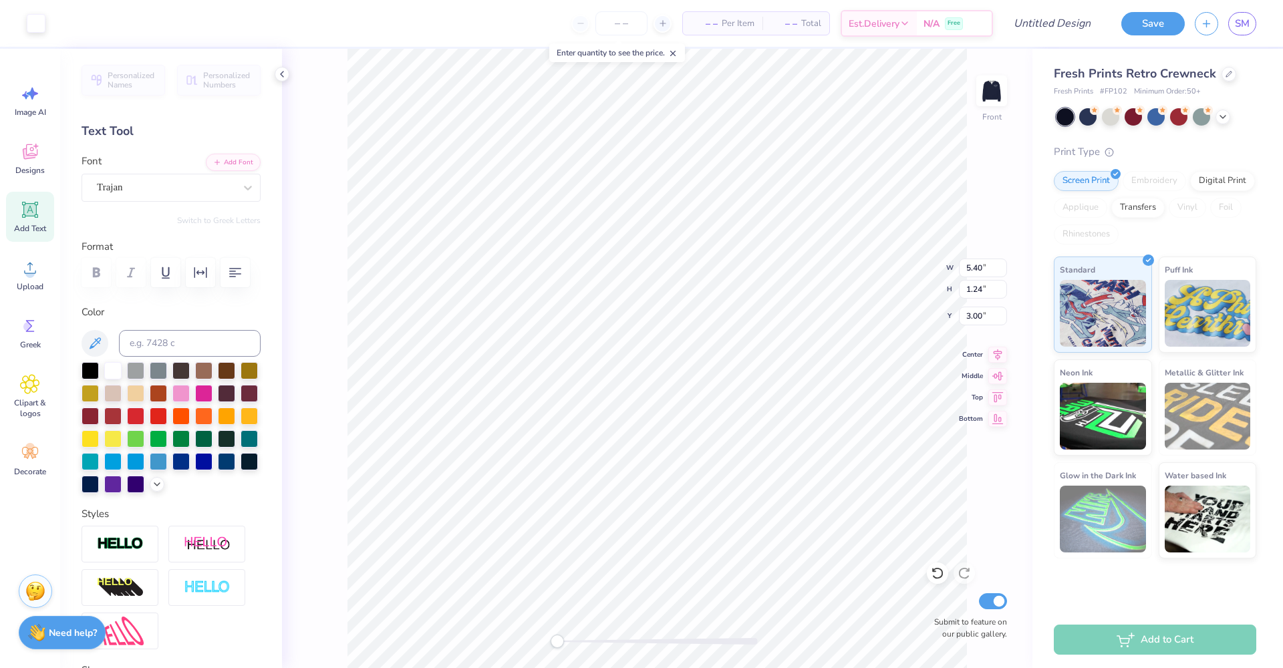
type input "4.56"
click at [1001, 354] on icon at bounding box center [997, 353] width 19 height 16
type input "2.98"
type input "1.02"
type input "2.66"
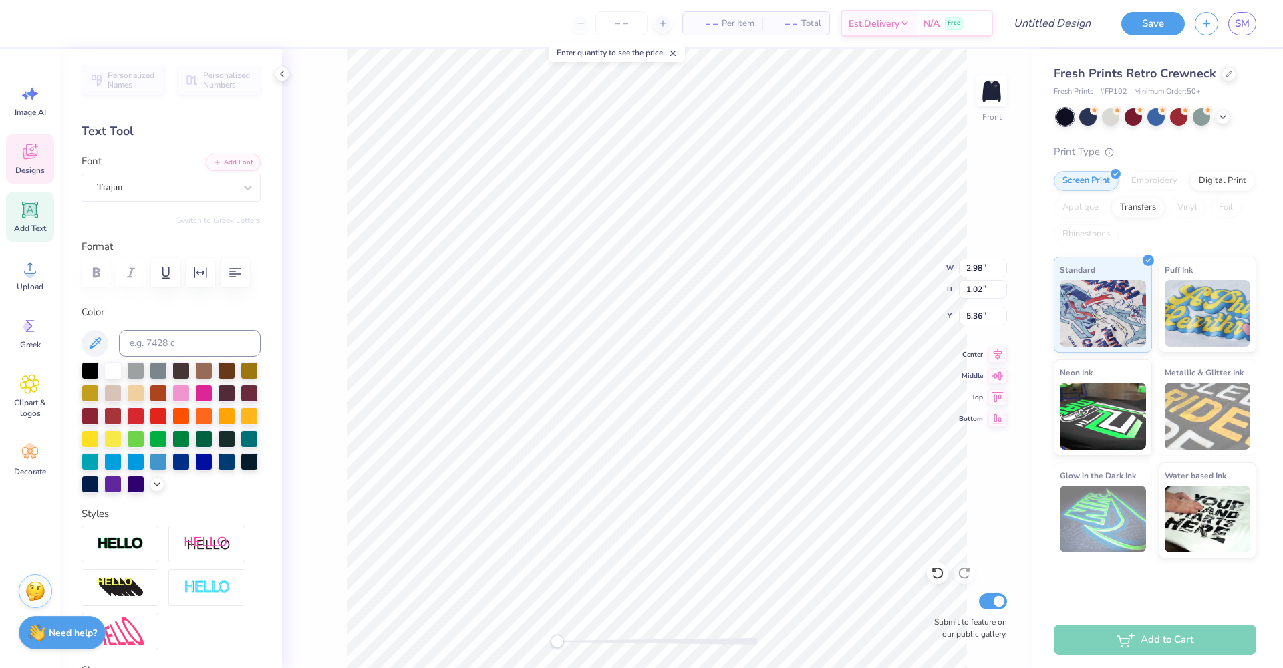
type input "0.91"
type input "3.00"
type input "0.98"
type input "3.00"
type input "0.98"
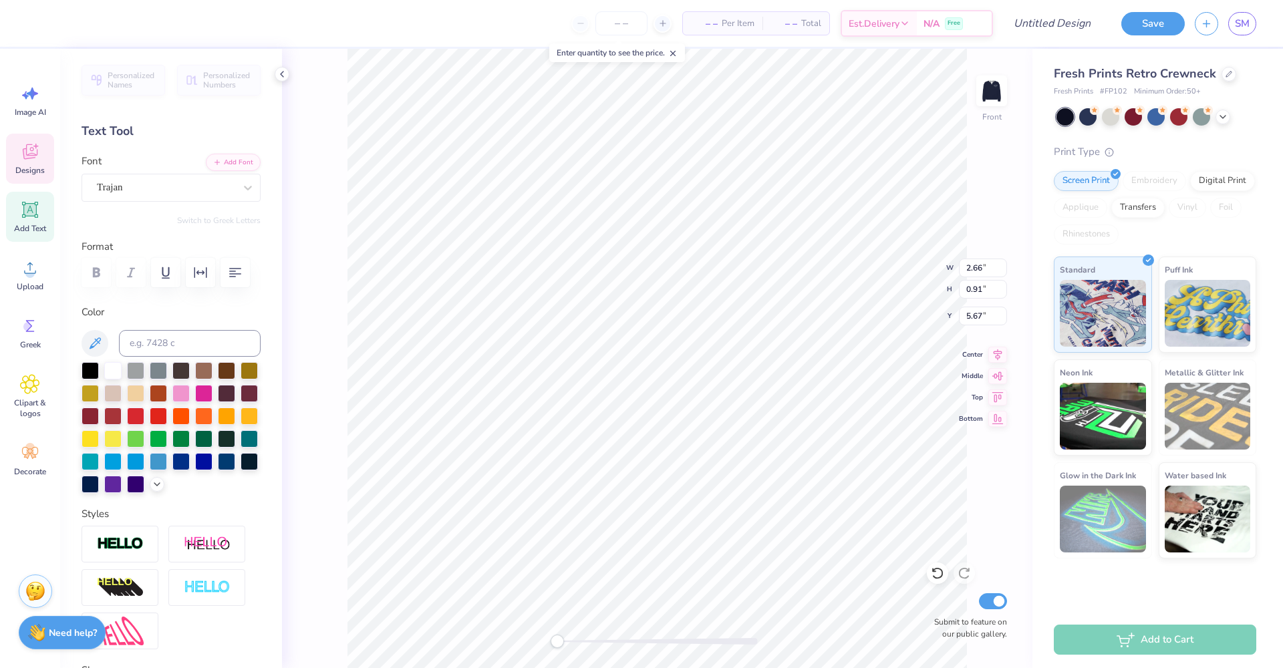
type input "5.59"
click at [1003, 272] on input "2.99" at bounding box center [983, 268] width 48 height 19
click at [1003, 272] on input "2.98" at bounding box center [983, 268] width 48 height 19
click at [1003, 272] on input "2.97" at bounding box center [983, 268] width 48 height 19
click at [1003, 272] on input "2.96" at bounding box center [983, 268] width 48 height 19
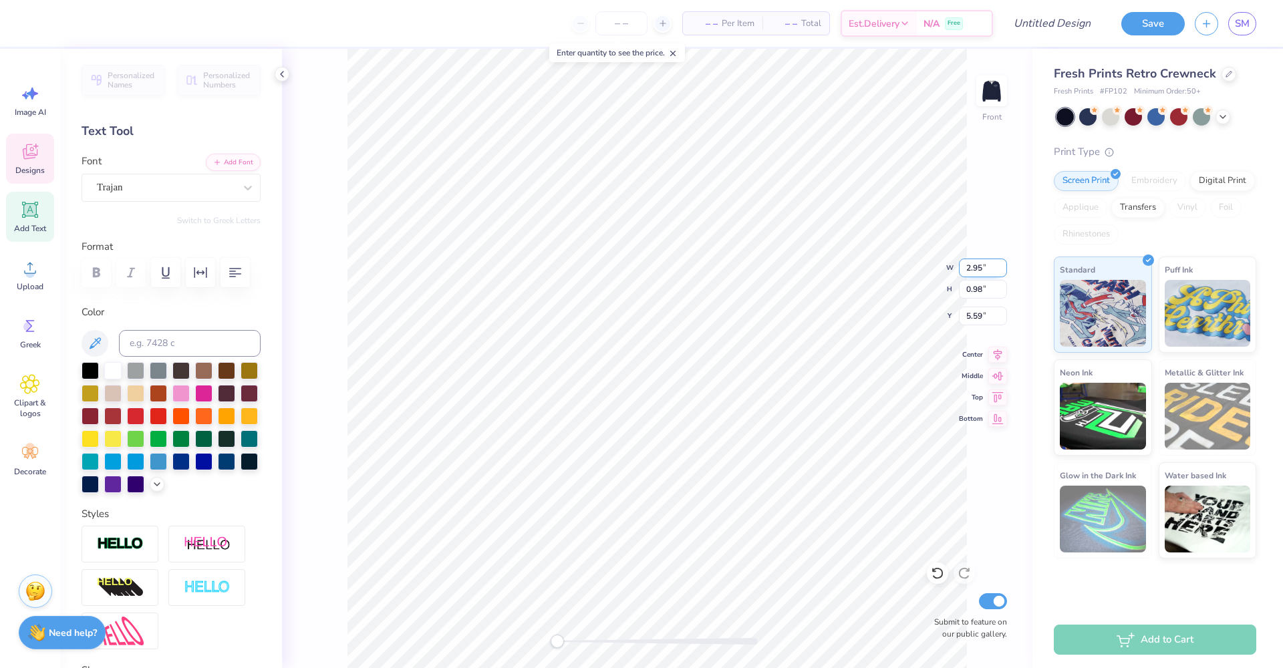
click at [1003, 272] on input "2.95" at bounding box center [983, 268] width 48 height 19
click at [1003, 272] on input "2.94" at bounding box center [983, 268] width 48 height 19
click at [1003, 272] on input "2.93" at bounding box center [983, 268] width 48 height 19
click at [1003, 272] on input "2.92" at bounding box center [983, 268] width 48 height 19
click at [1003, 272] on input "2.91" at bounding box center [983, 268] width 48 height 19
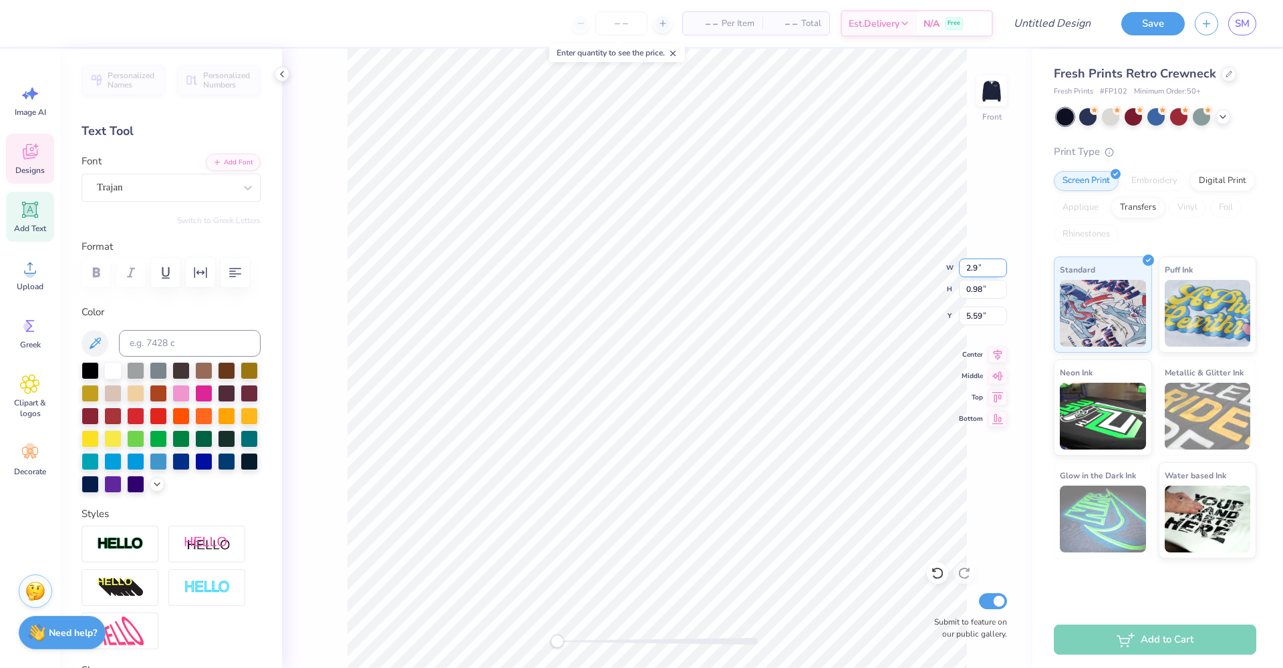
click at [1003, 272] on input "2.9" at bounding box center [983, 268] width 48 height 19
click at [1003, 272] on input "2.89" at bounding box center [983, 268] width 48 height 19
click at [1003, 272] on input "2.88" at bounding box center [983, 268] width 48 height 19
click at [1003, 272] on input "2.87" at bounding box center [983, 268] width 48 height 19
click at [1003, 272] on input "2.86" at bounding box center [983, 268] width 48 height 19
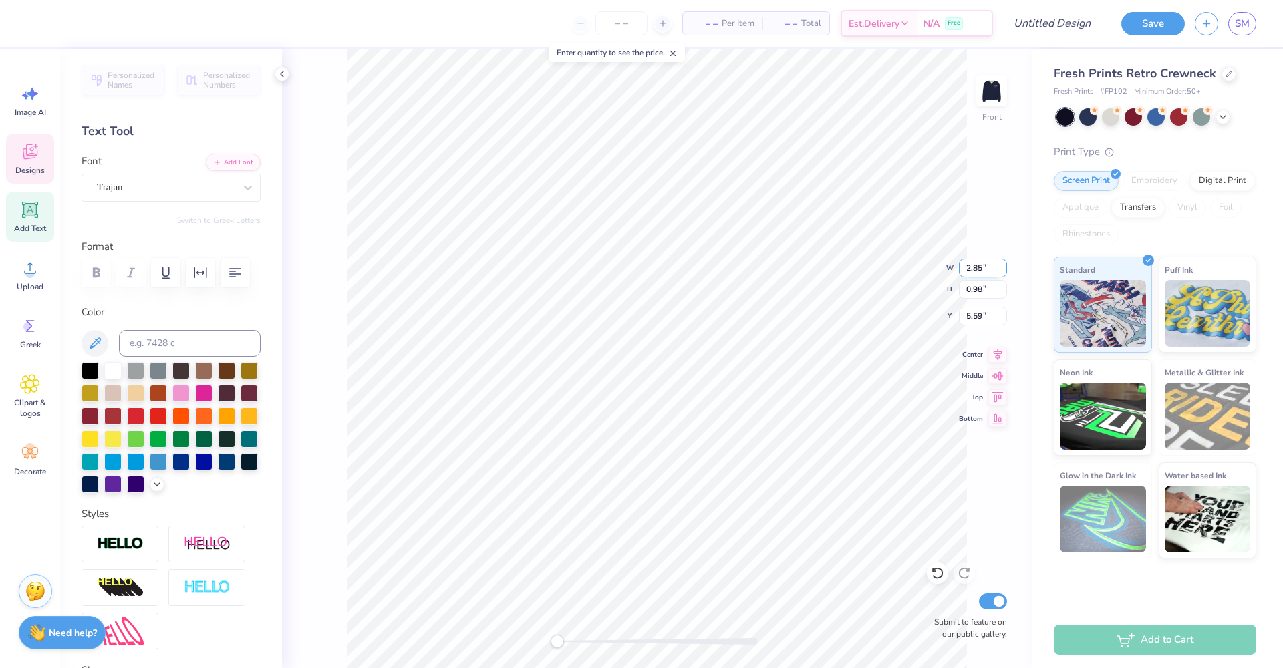
click at [1003, 272] on input "2.85" at bounding box center [983, 268] width 48 height 19
click at [1003, 272] on input "2.84" at bounding box center [983, 268] width 48 height 19
click at [1003, 272] on input "2.83" at bounding box center [983, 268] width 48 height 19
click at [1003, 272] on input "2.82" at bounding box center [983, 268] width 48 height 19
click at [1003, 272] on input "2.81" at bounding box center [983, 268] width 48 height 19
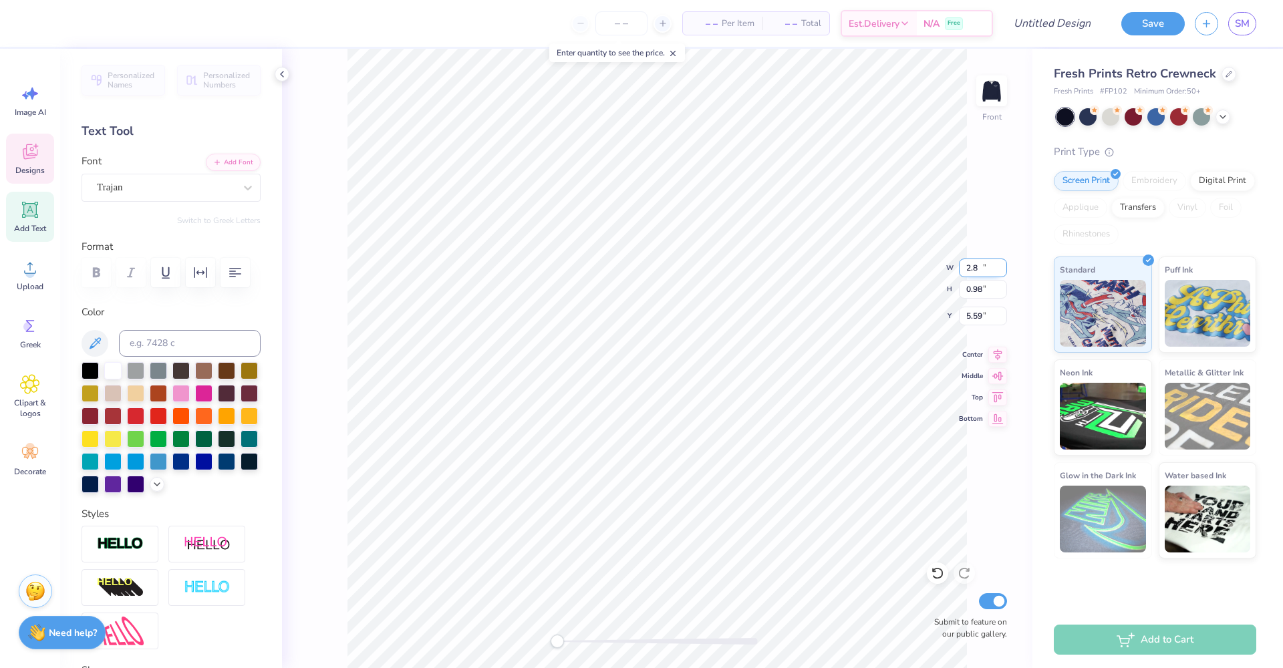
click at [1003, 272] on input "2.8" at bounding box center [983, 268] width 48 height 19
click at [1003, 272] on input "2.79" at bounding box center [983, 268] width 48 height 19
click at [1003, 272] on input "2.78" at bounding box center [983, 268] width 48 height 19
click at [1003, 272] on input "2.77" at bounding box center [983, 268] width 48 height 19
click at [1003, 272] on input "2.76" at bounding box center [983, 268] width 48 height 19
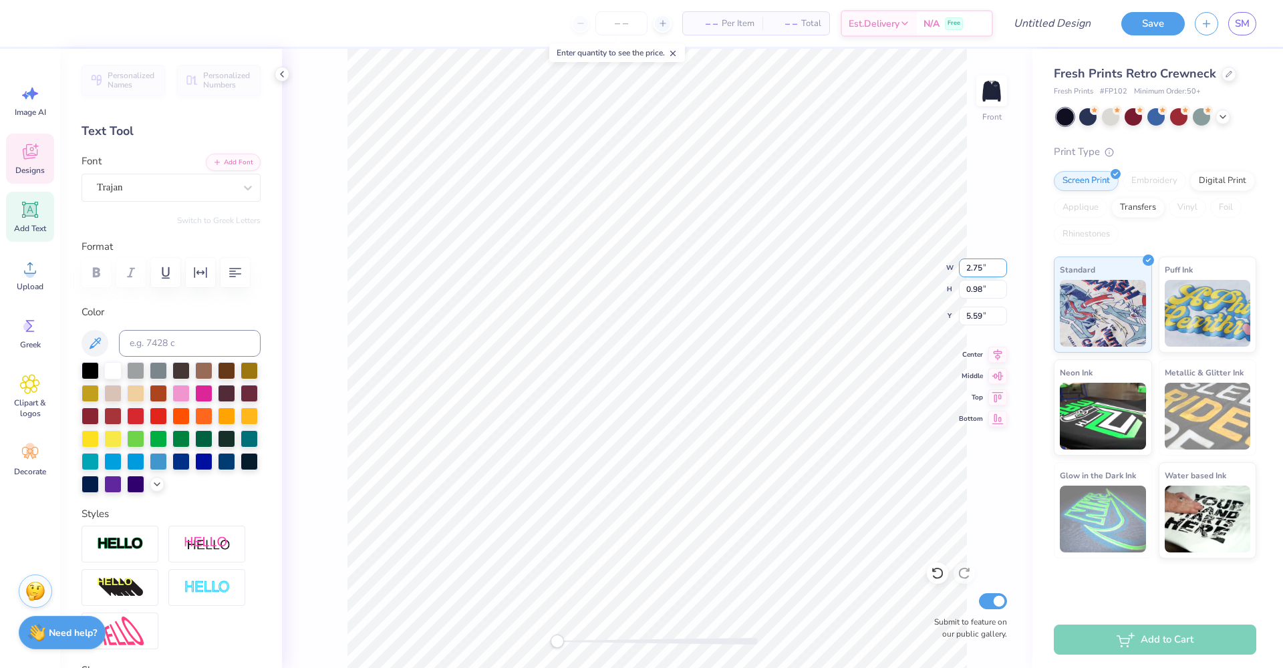
click at [1003, 272] on input "2.75" at bounding box center [983, 268] width 48 height 19
click at [1003, 272] on input "2.74" at bounding box center [983, 268] width 48 height 19
click at [1003, 272] on input "2.73" at bounding box center [983, 268] width 48 height 19
click at [1003, 272] on input "2.72" at bounding box center [983, 268] width 48 height 19
click at [1003, 272] on input "2.71" at bounding box center [983, 268] width 48 height 19
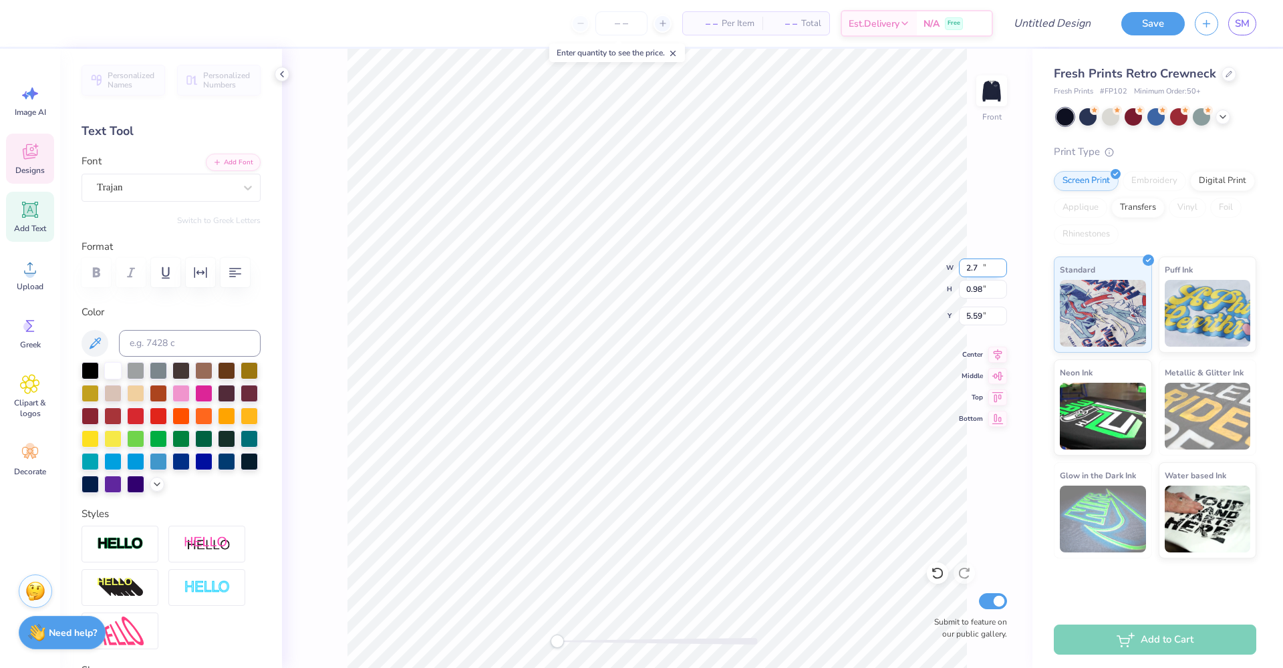
click at [1003, 272] on input "2.7" at bounding box center [983, 268] width 48 height 19
click at [1003, 272] on input "2.69" at bounding box center [983, 268] width 48 height 19
click at [1003, 272] on input "2.68" at bounding box center [983, 268] width 48 height 19
click at [1003, 272] on input "2.67" at bounding box center [983, 268] width 48 height 19
type input "2.66"
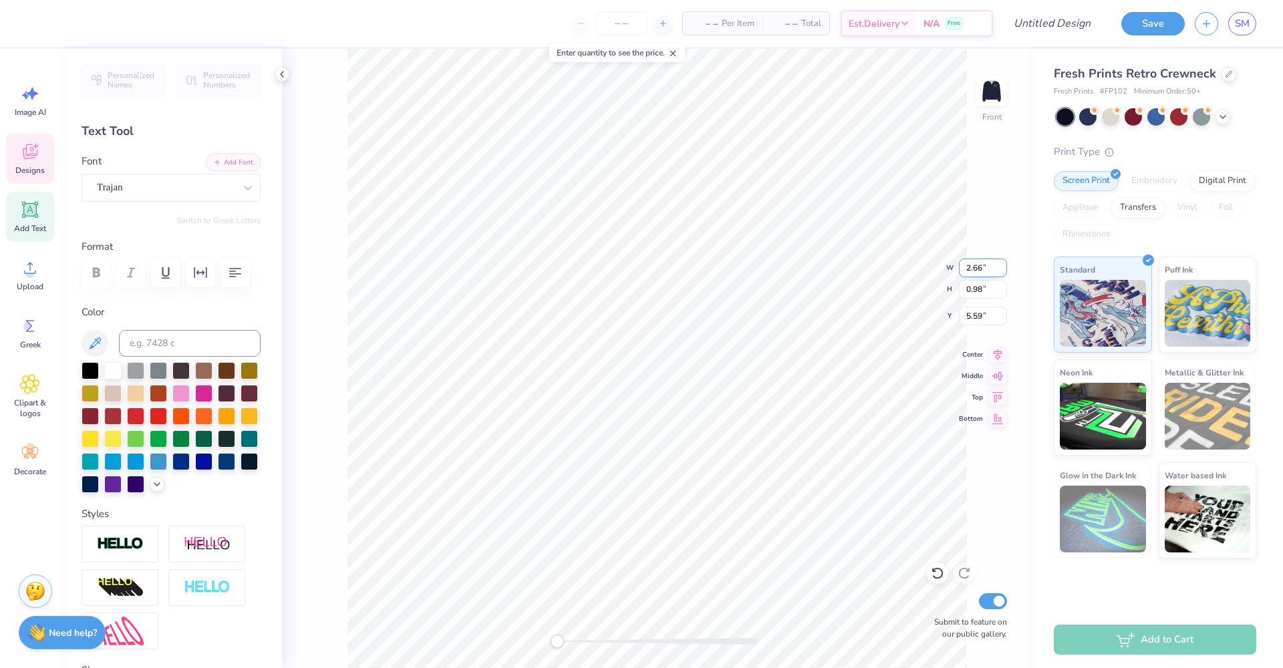
click at [1003, 272] on input "2.66" at bounding box center [983, 268] width 48 height 19
click at [985, 318] on input "5.59" at bounding box center [983, 316] width 48 height 19
type input "0.87"
type input "5.65"
type input "0.91"
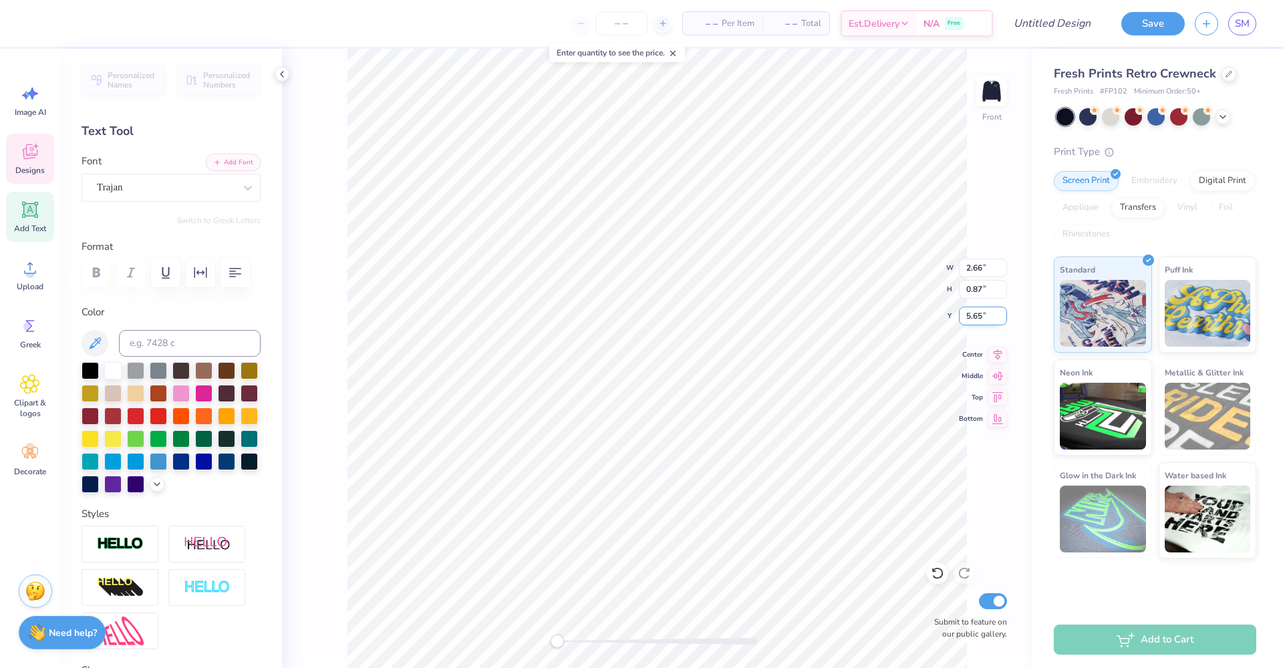
type input "5.67"
type input "0.87"
type input "5.65"
click at [981, 285] on input "0.87" at bounding box center [983, 289] width 48 height 19
type input "0.91"
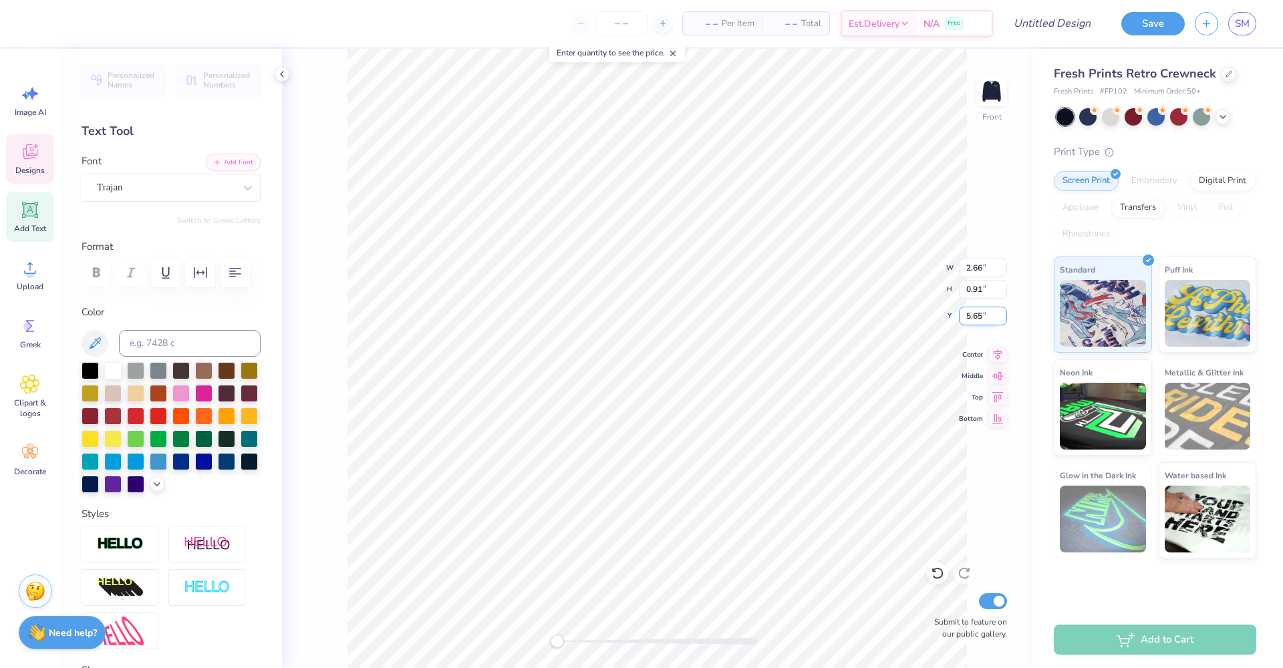
click at [988, 318] on input "5.65" at bounding box center [983, 316] width 48 height 19
type input "2.78"
type input "5.63"
type input "2.66"
type input "5.67"
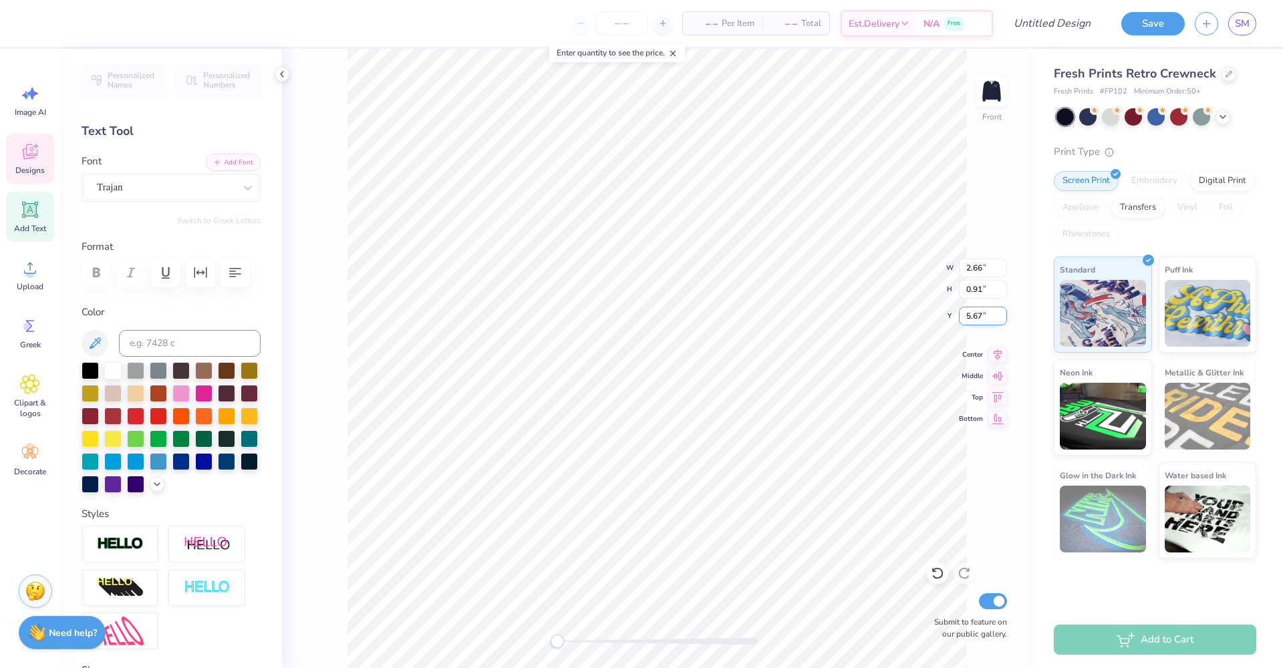
type input "2.78"
click at [987, 317] on input "5.63" at bounding box center [983, 316] width 48 height 19
type input "5.67"
click at [991, 286] on input "0.91" at bounding box center [983, 289] width 48 height 19
type input "2.66"
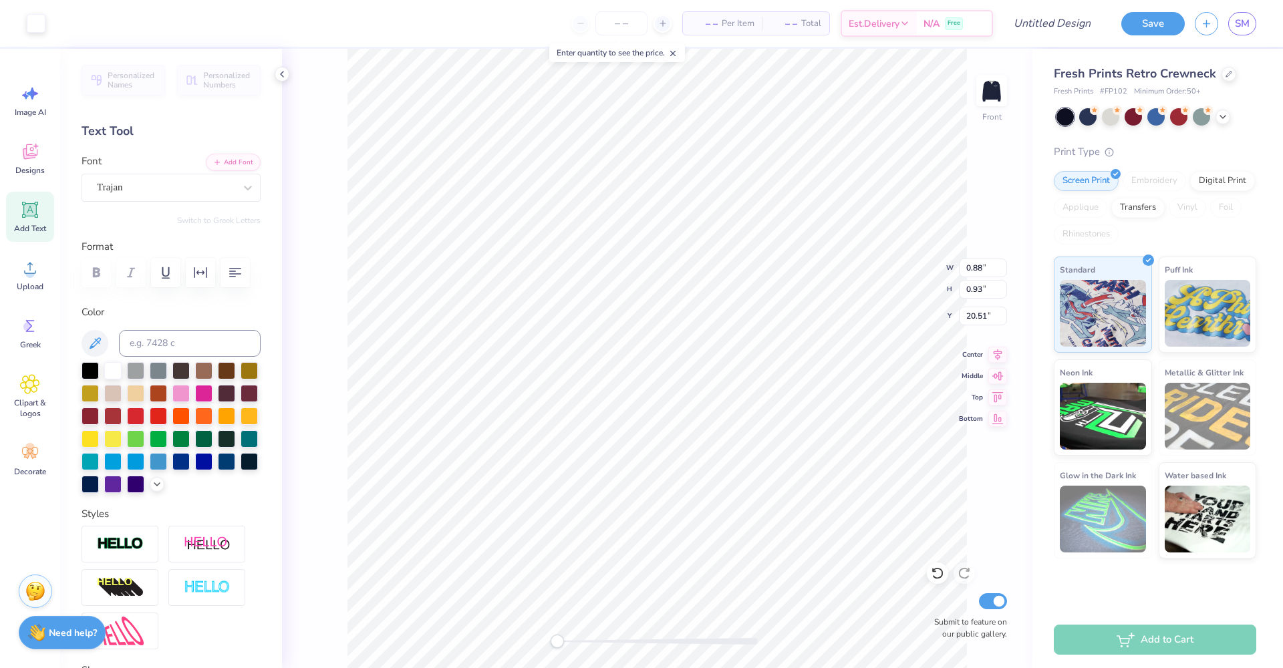
type input "0.88"
type input "0.93"
type input "20.51"
type input "5.40"
type input "1.24"
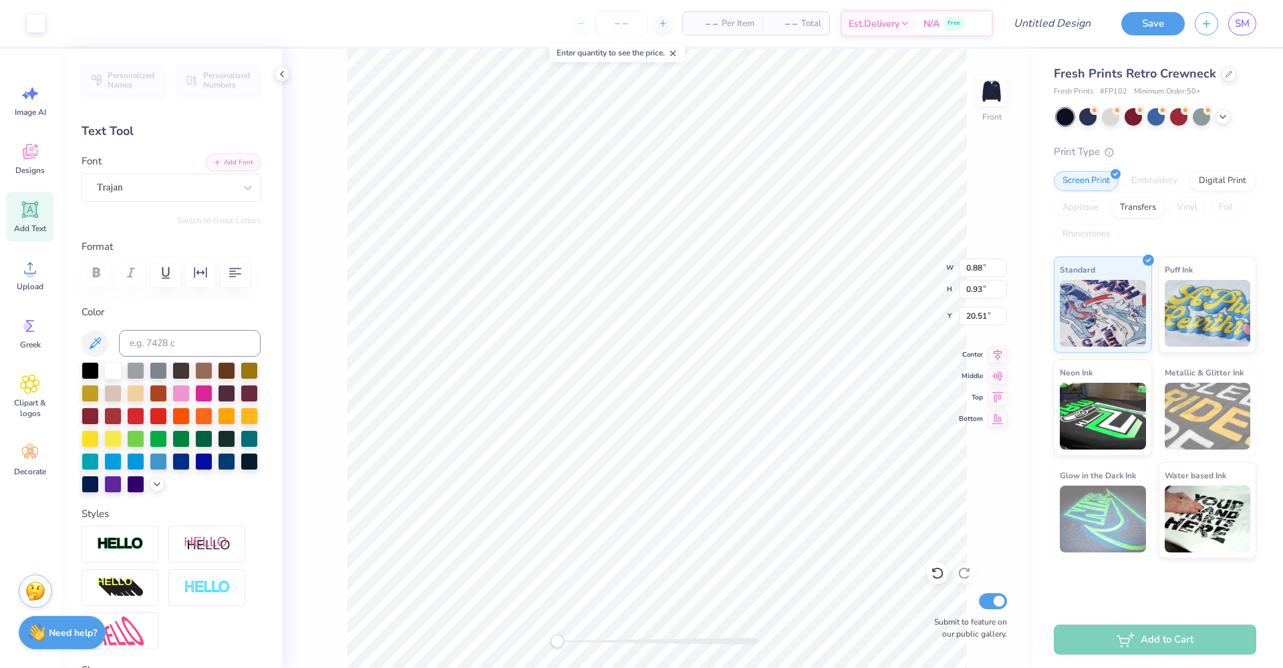
type input "21.36"
type input "0.88"
type input "0.93"
type input "21.40"
type input "0.72"
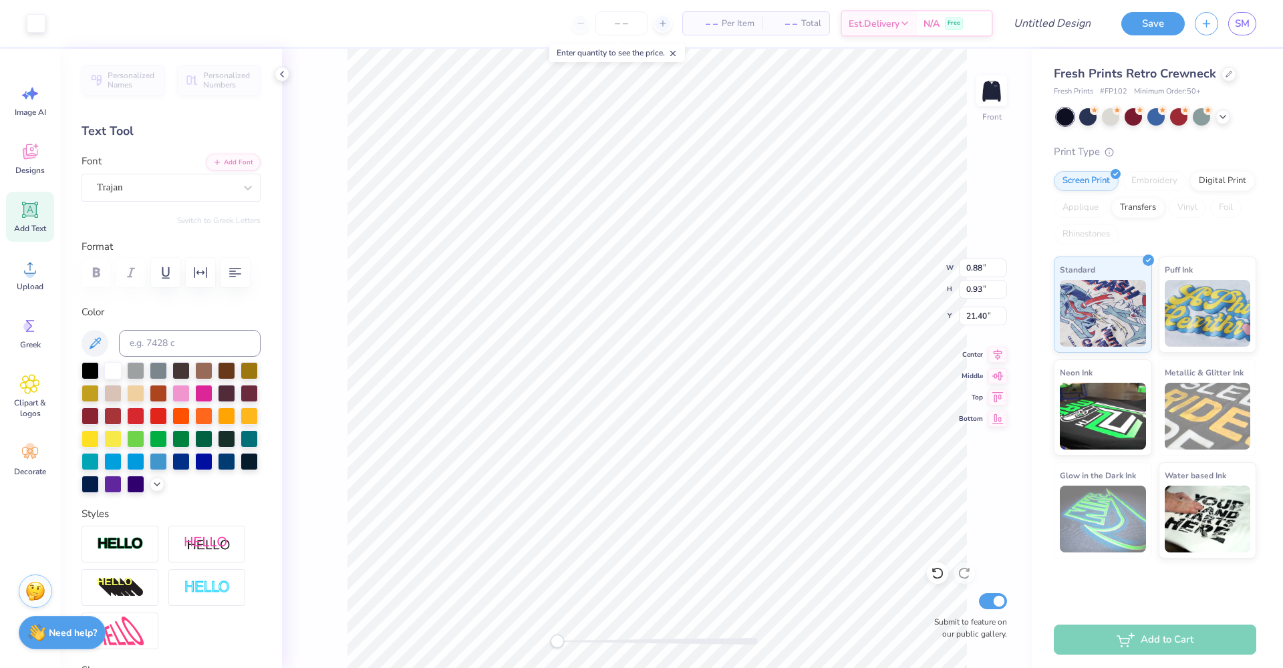
type input "0.76"
type input "5.40"
type input "1.24"
type input "21.44"
type input "4.29"
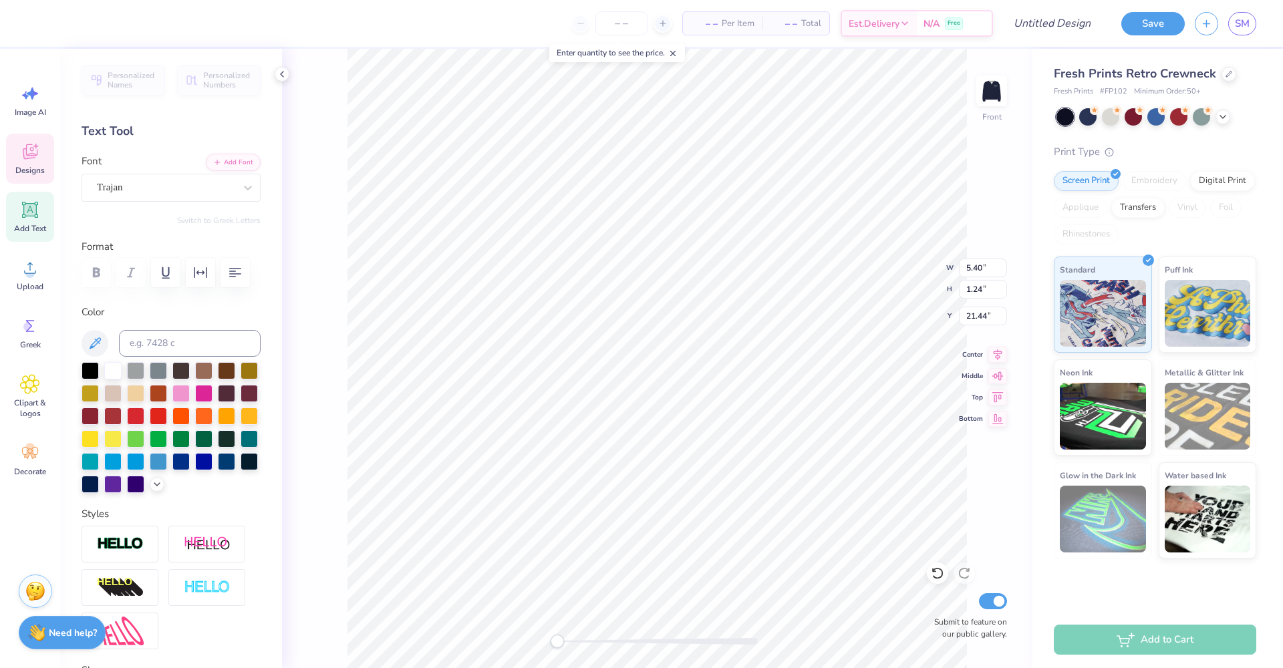
type input "0.98"
click at [241, 378] on div at bounding box center [249, 369] width 17 height 17
click at [940, 570] on icon at bounding box center [936, 574] width 11 height 12
type input "5.78"
click at [1004, 266] on input "0.99" at bounding box center [983, 268] width 48 height 19
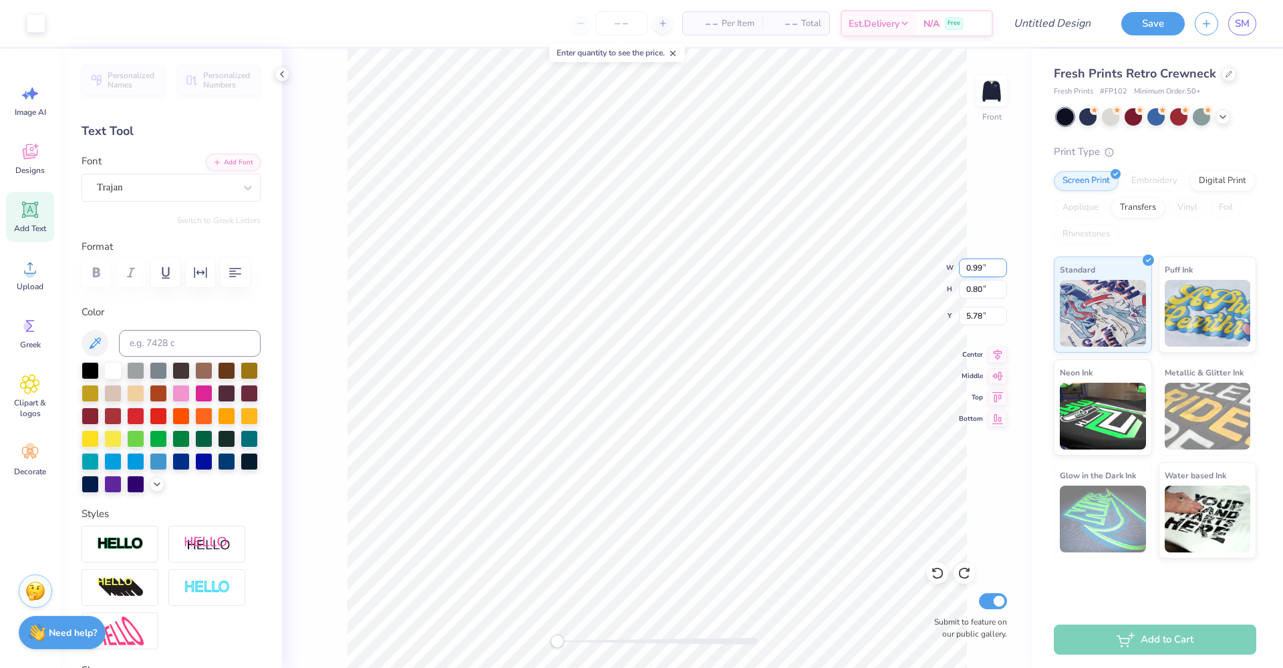
type input "1"
click at [1004, 266] on input "1" at bounding box center [983, 268] width 48 height 19
type input "0.81"
click at [1003, 287] on input "0.81" at bounding box center [983, 289] width 48 height 19
type input "1.00"
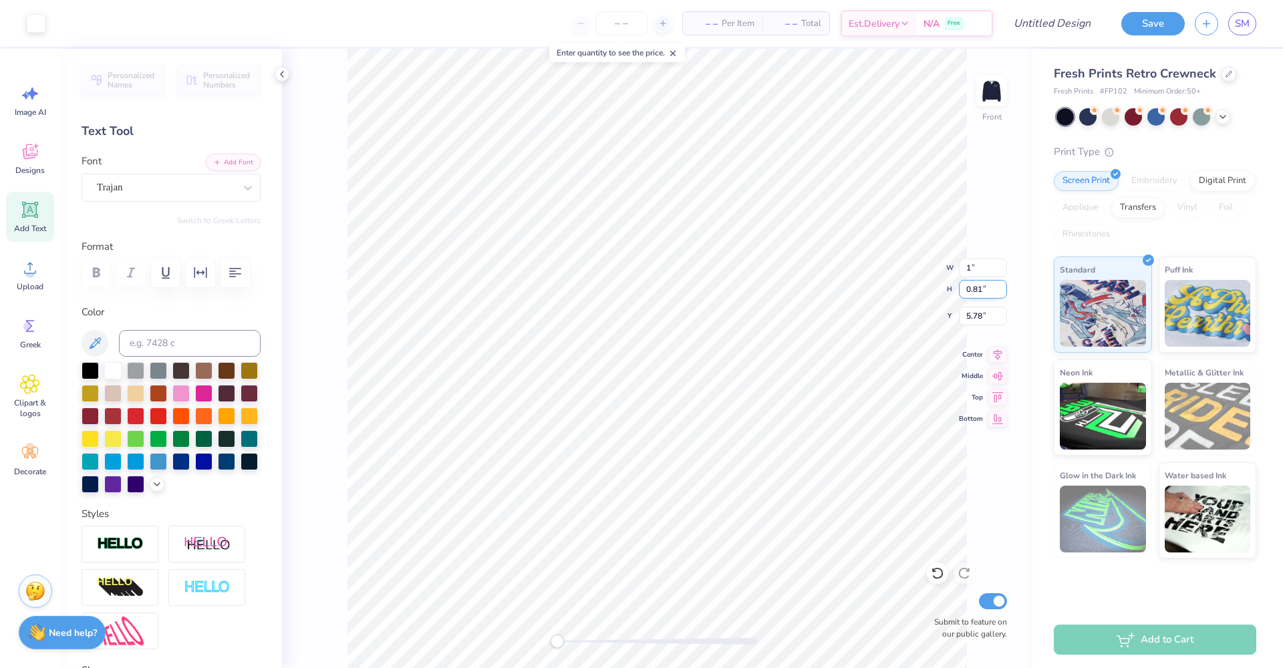
type input "5.77"
click at [1002, 286] on input "0.82" at bounding box center [983, 289] width 48 height 19
type input "0.83"
click at [1002, 286] on input "0.83" at bounding box center [983, 289] width 48 height 19
click at [1003, 313] on input "5.78" at bounding box center [983, 316] width 48 height 19
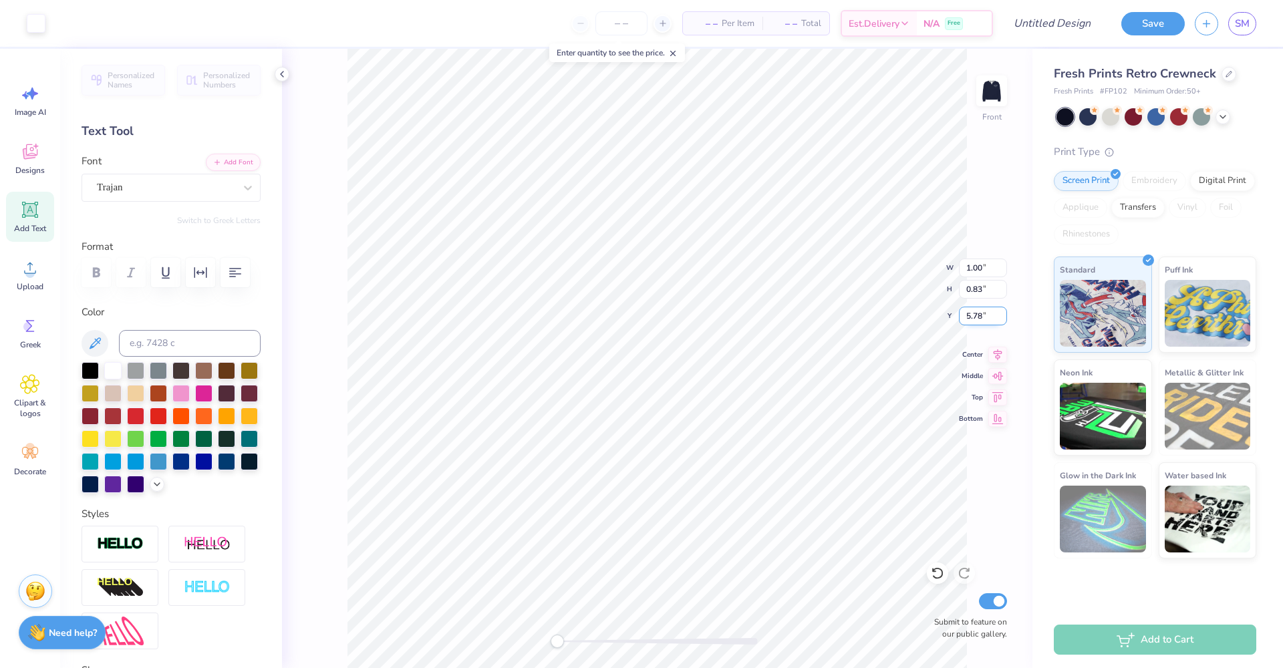
type input "5.79"
type input "1.01"
click at [1003, 313] on input "5.79" at bounding box center [983, 316] width 48 height 19
click at [995, 355] on icon at bounding box center [997, 352] width 9 height 11
click at [1002, 287] on input "0.4" at bounding box center [983, 289] width 48 height 19
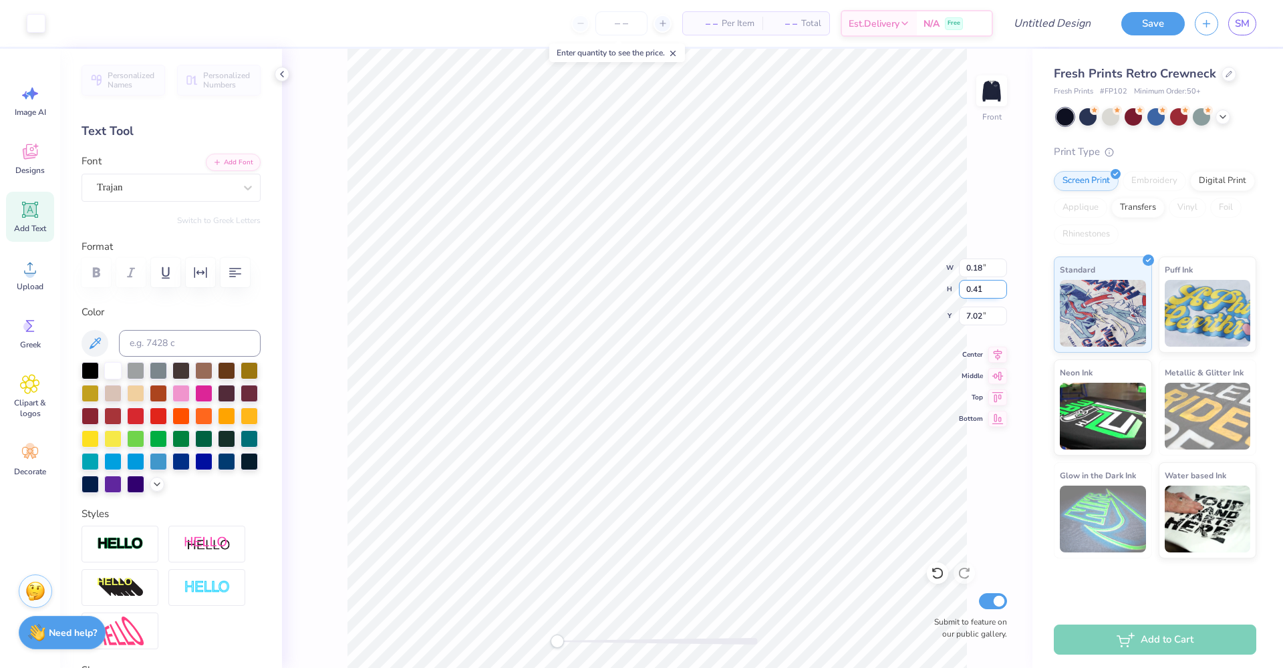
click at [1002, 287] on input "0.41" at bounding box center [983, 289] width 48 height 19
click at [1002, 287] on input "0.42" at bounding box center [983, 289] width 48 height 19
click at [1002, 287] on input "0.43" at bounding box center [983, 289] width 48 height 19
click at [1002, 287] on input "0.44" at bounding box center [983, 289] width 48 height 19
click at [1002, 287] on input "0.45" at bounding box center [983, 289] width 48 height 19
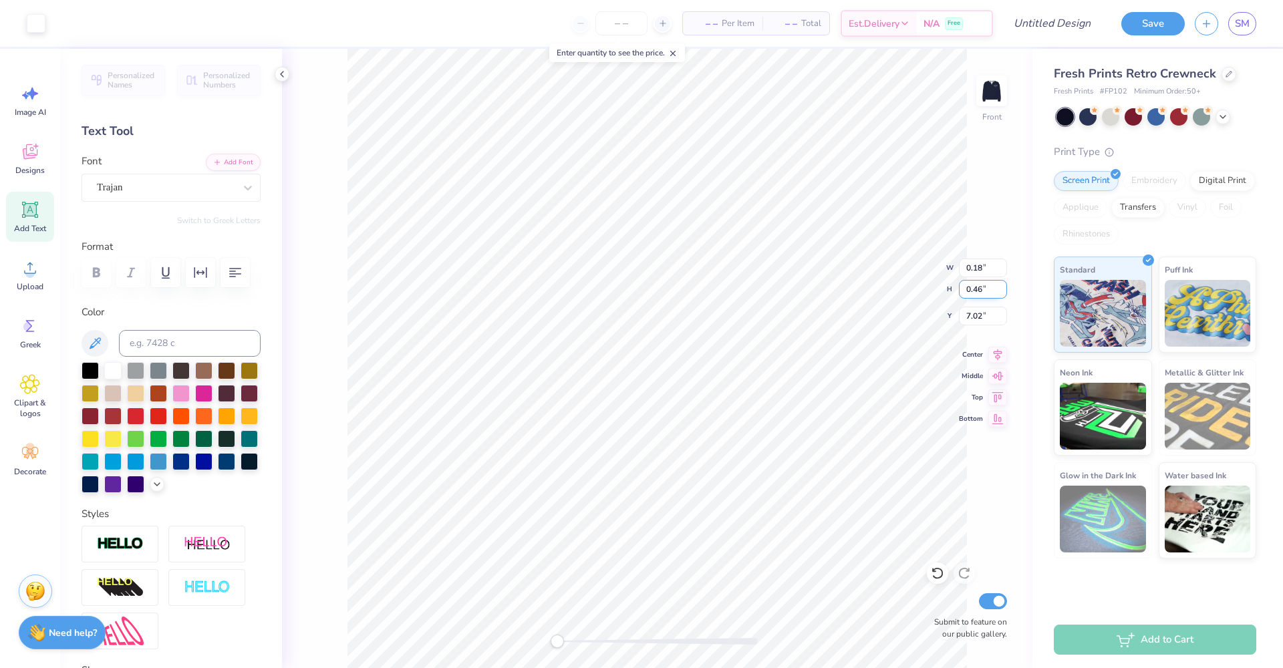
click at [1002, 287] on input "0.46" at bounding box center [983, 289] width 48 height 19
click at [1003, 286] on input "0.47" at bounding box center [983, 289] width 48 height 19
click at [1003, 286] on input "0.48" at bounding box center [983, 289] width 48 height 19
click at [1003, 286] on input "0.49" at bounding box center [983, 289] width 48 height 19
click at [1003, 286] on input "0.5" at bounding box center [983, 289] width 48 height 19
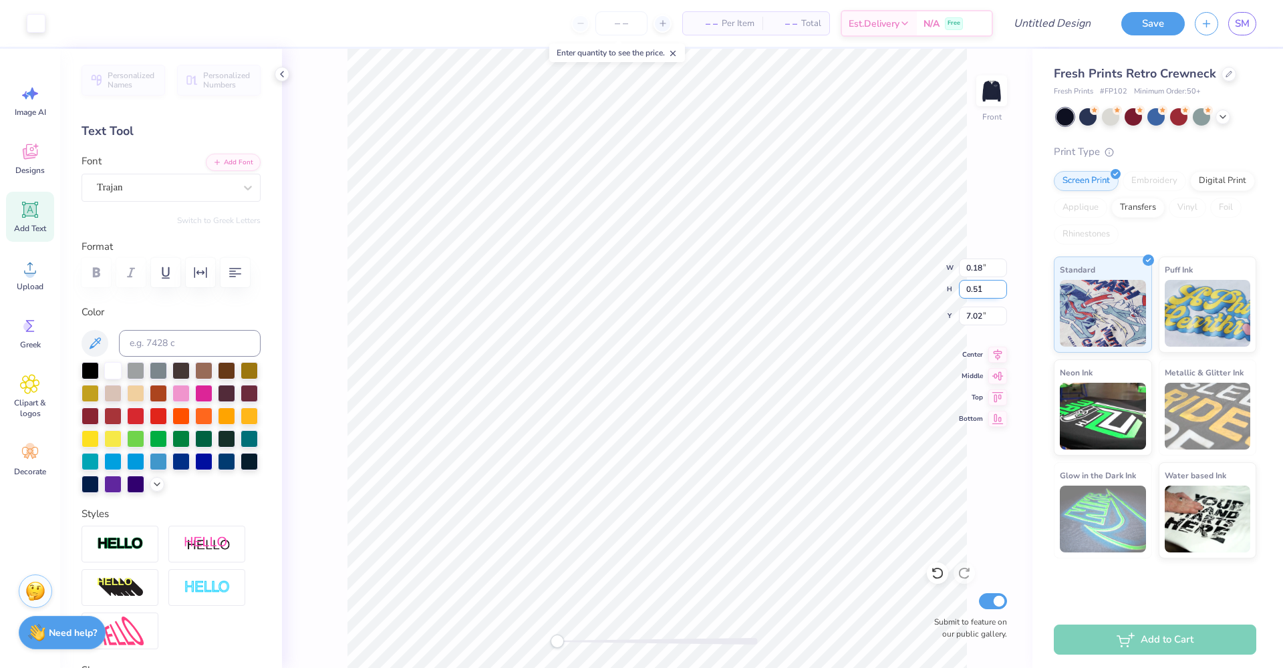
click at [1003, 286] on input "0.51" at bounding box center [983, 289] width 48 height 19
click at [1003, 286] on input "0.52" at bounding box center [983, 289] width 48 height 19
click at [1003, 286] on input "0.53" at bounding box center [983, 289] width 48 height 19
click at [1003, 286] on input "0.54" at bounding box center [983, 289] width 48 height 19
click at [1003, 286] on input "0.55" at bounding box center [983, 289] width 48 height 19
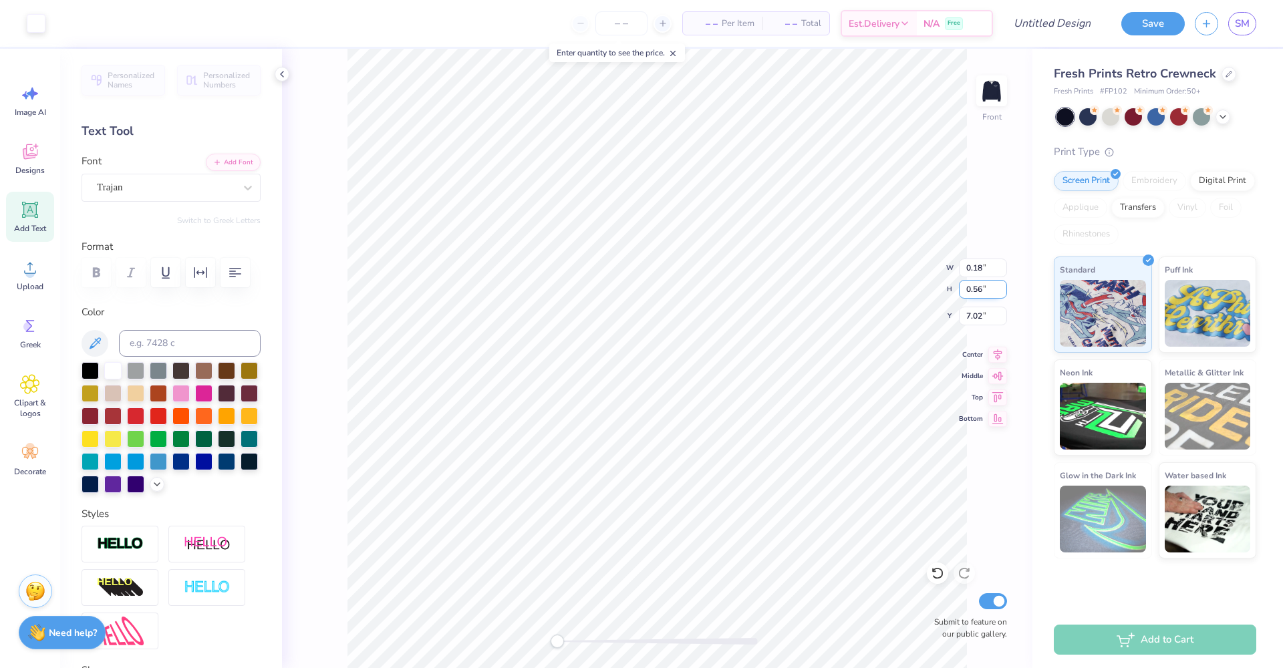
click at [1003, 286] on input "0.56" at bounding box center [983, 289] width 48 height 19
click at [1003, 286] on input "0.57" at bounding box center [983, 289] width 48 height 19
click at [1003, 286] on input "0.58" at bounding box center [983, 289] width 48 height 19
click at [1003, 286] on input "0.59" at bounding box center [983, 289] width 48 height 19
click at [1003, 286] on input "0.6" at bounding box center [983, 289] width 48 height 19
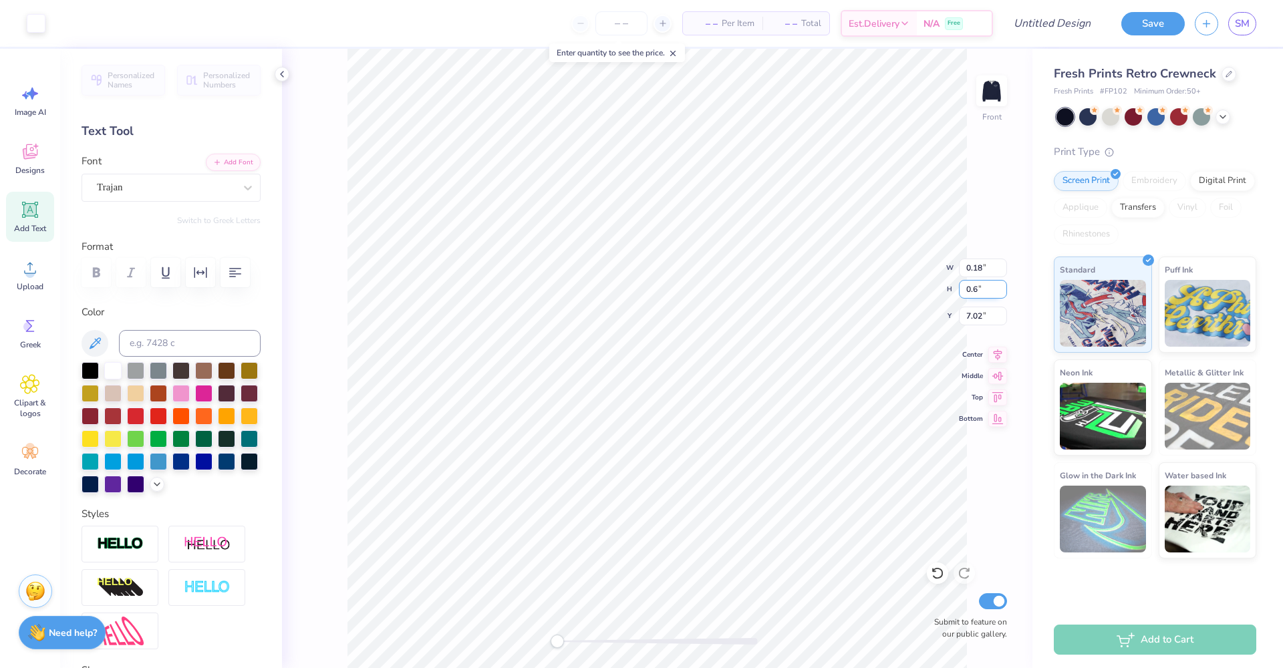
type input "0.61"
click at [1003, 286] on input "0.61" at bounding box center [983, 289] width 48 height 19
type input "0.28"
type input "0.63"
click at [1003, 270] on input "0.27" at bounding box center [983, 268] width 48 height 19
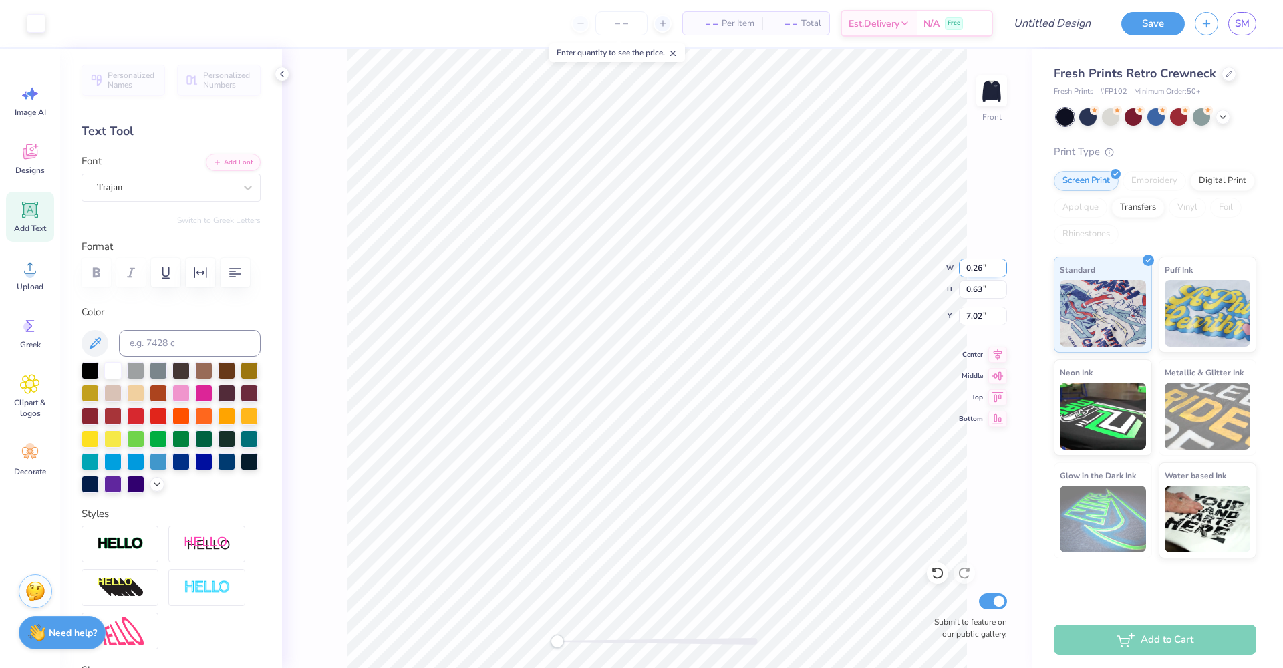
click at [1003, 270] on input "0.26" at bounding box center [983, 268] width 48 height 19
click at [1003, 270] on input "0.25" at bounding box center [983, 268] width 48 height 19
click at [1003, 270] on input "0.24" at bounding box center [983, 268] width 48 height 19
click at [1003, 270] on input "0.23" at bounding box center [983, 268] width 48 height 19
click at [1003, 270] on input "0.22" at bounding box center [983, 268] width 48 height 19
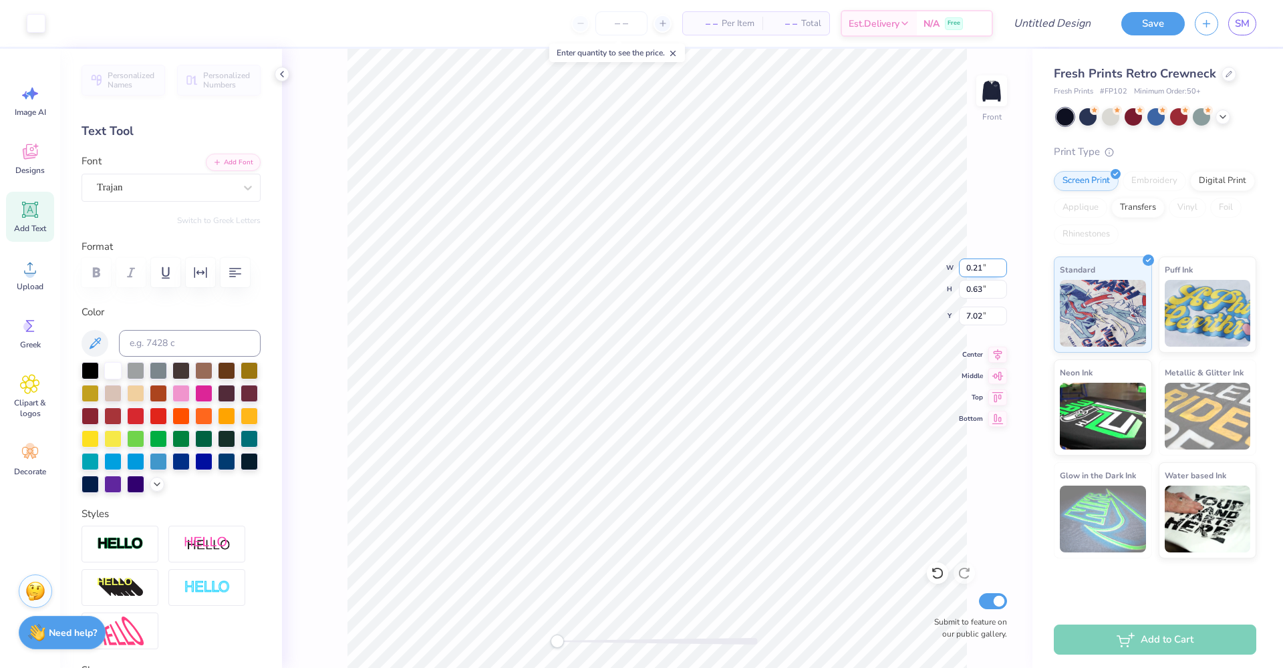
click at [1003, 270] on input "0.21" at bounding box center [983, 268] width 48 height 19
type input "0.2"
click at [1003, 270] on input "0.2" at bounding box center [983, 268] width 48 height 19
click at [999, 355] on icon at bounding box center [997, 352] width 9 height 11
click at [943, 570] on icon at bounding box center [937, 573] width 13 height 13
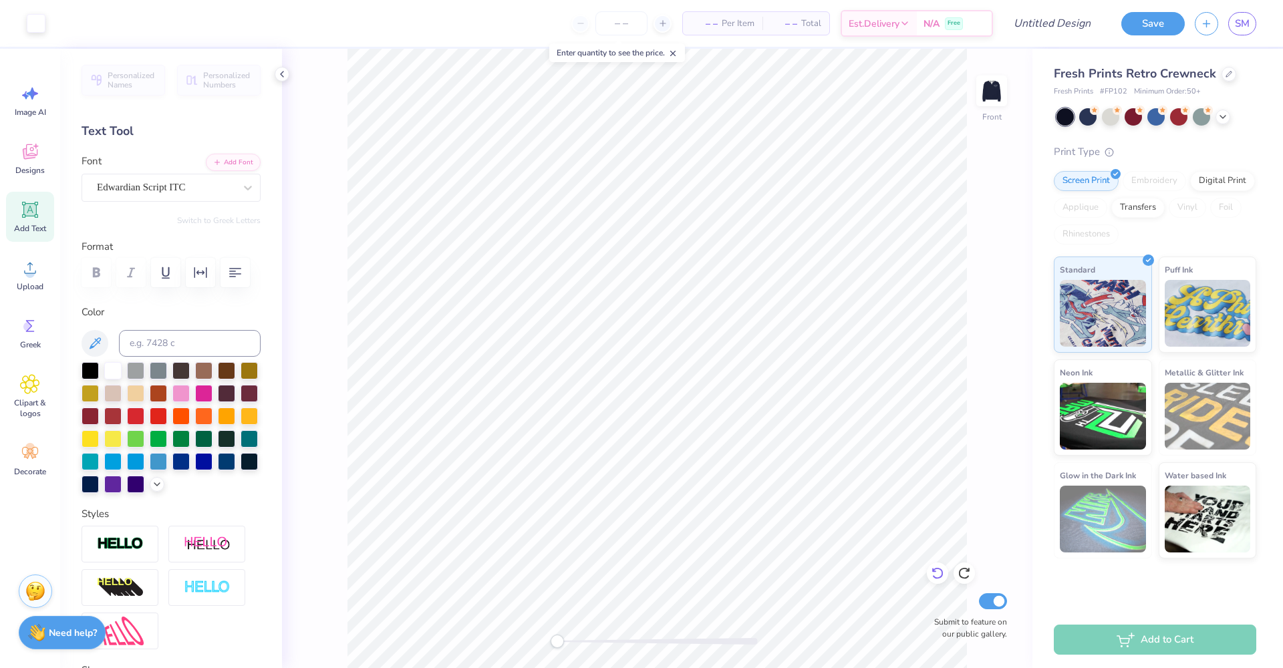
click at [941, 571] on icon at bounding box center [936, 574] width 11 height 12
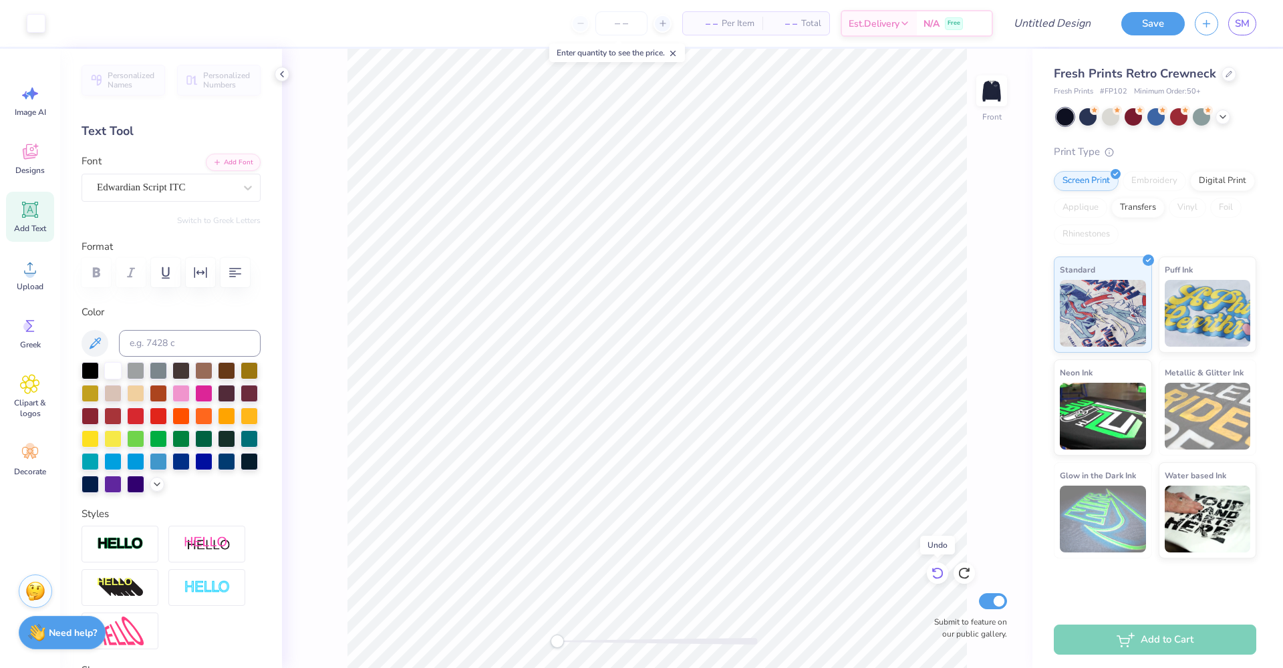
click at [941, 571] on icon at bounding box center [936, 574] width 11 height 12
type input "2.33"
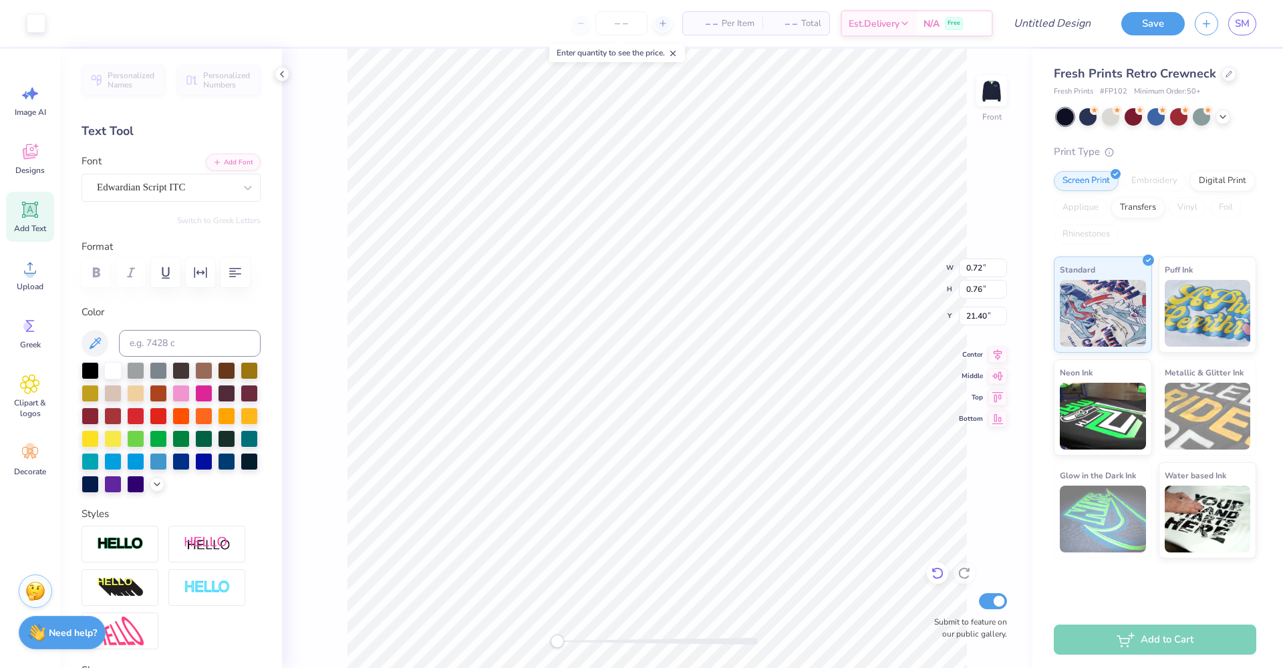
type input "2.45"
type input "20.64"
type input "3.00"
type input "3.10"
type input "3.00"
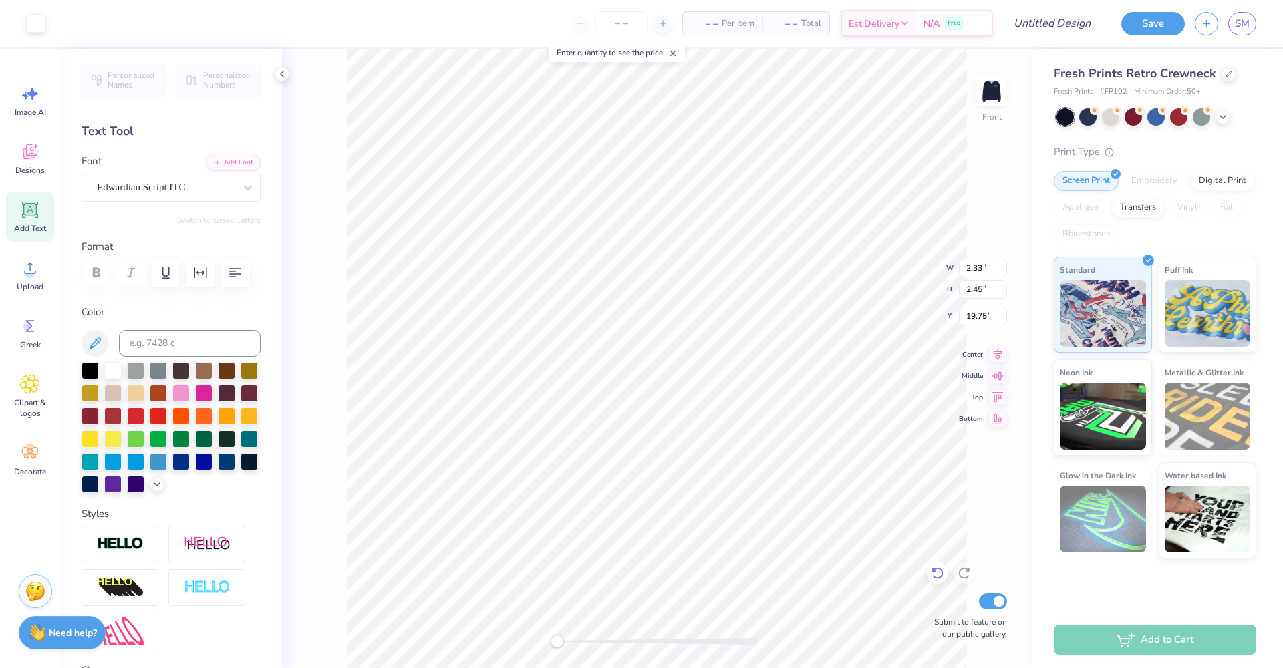
type input "3.10"
type input "20.50"
type input "0.35"
type input "0.93"
type input "20.51"
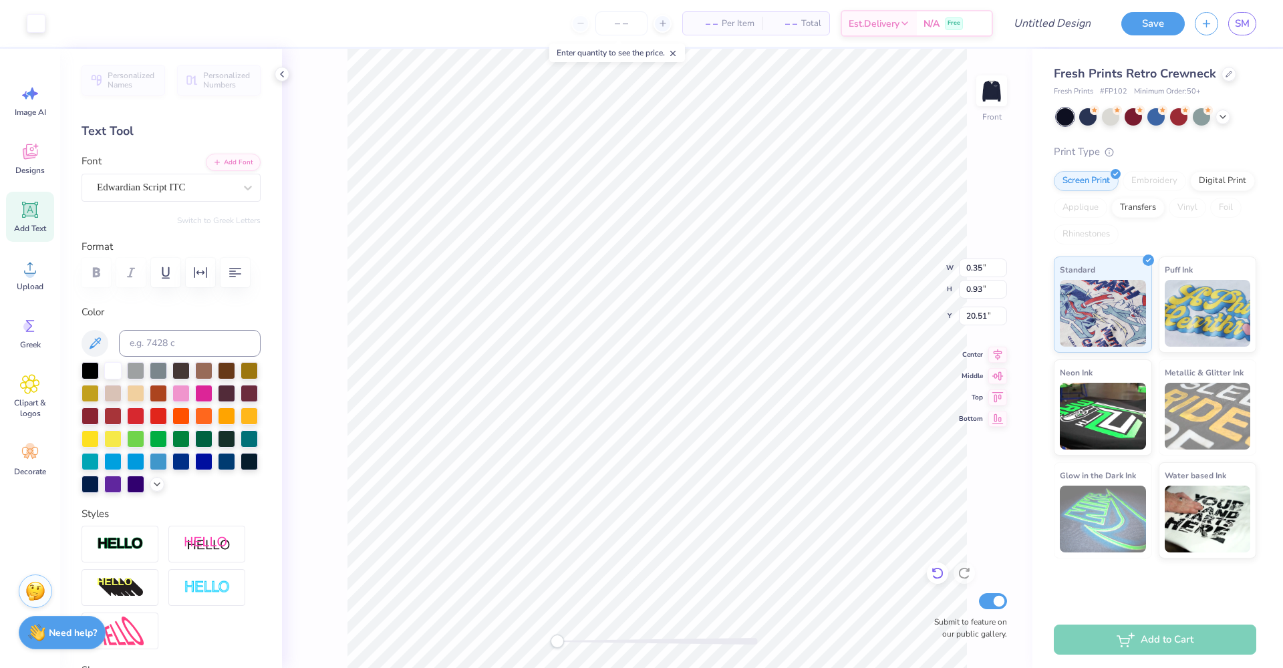
type input "0.45"
type input "2.40"
type input "4.90"
type input "0.35"
type input "0.93"
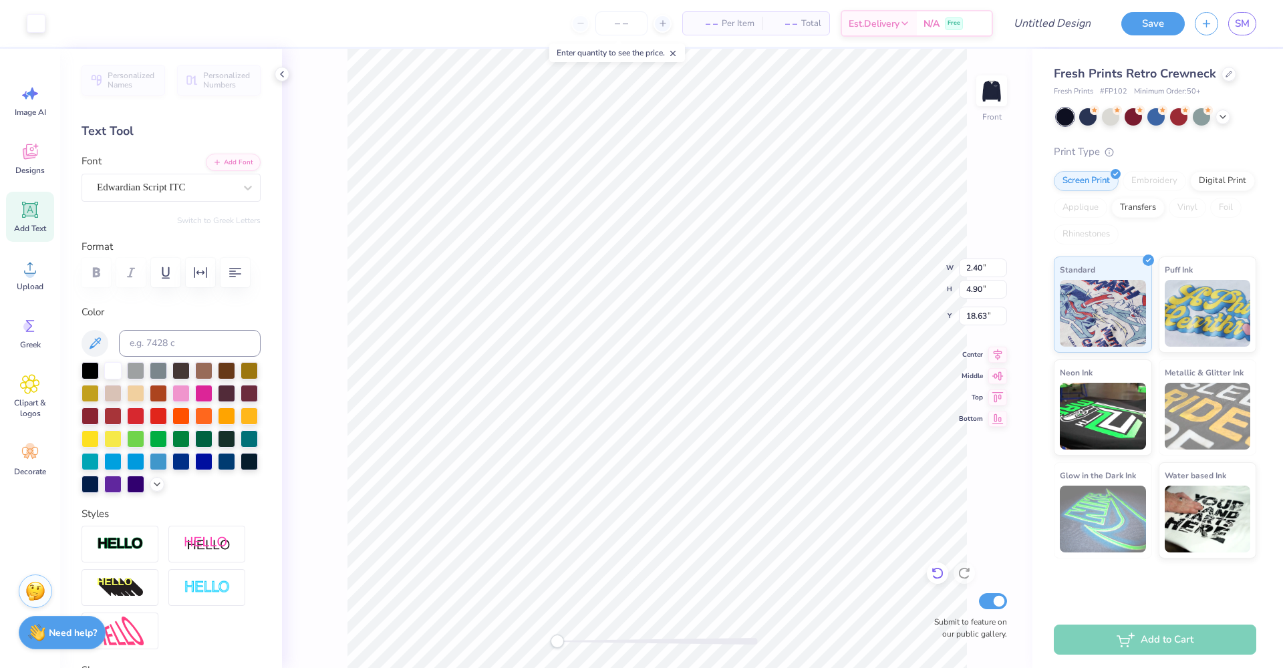
type input "20.51"
type input "1.69"
type input "4.53"
type input "16.90"
type input "2.34"
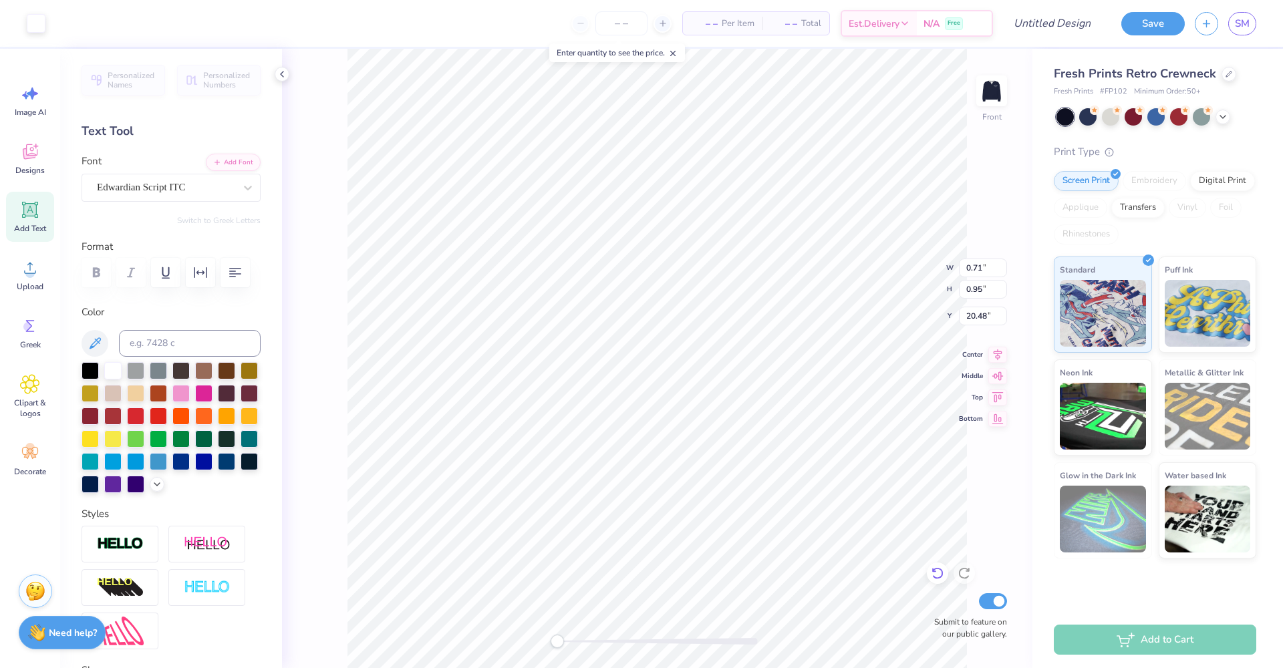
type input "3.12"
type input "18.32"
type input "1.01"
type input "0.83"
type input "5.76"
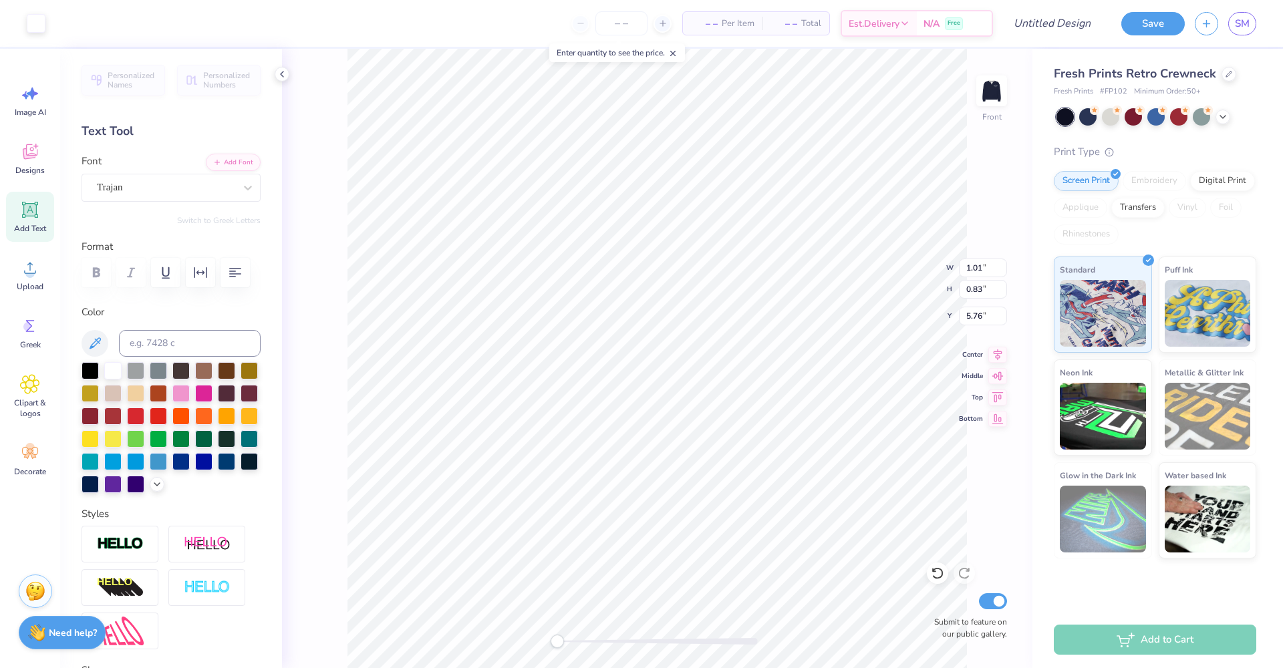
scroll to position [109, 0]
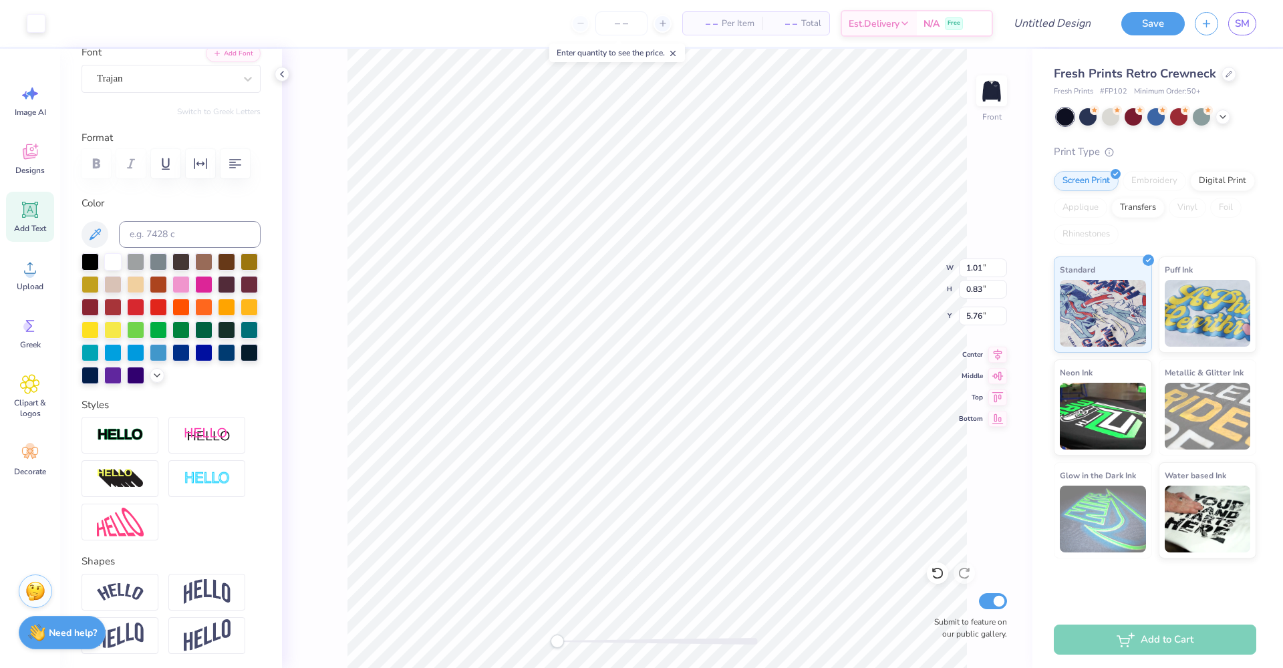
click at [33, 208] on icon at bounding box center [30, 210] width 13 height 13
type input "6.42"
type input "1.86"
type input "11.57"
type textarea "TXT"
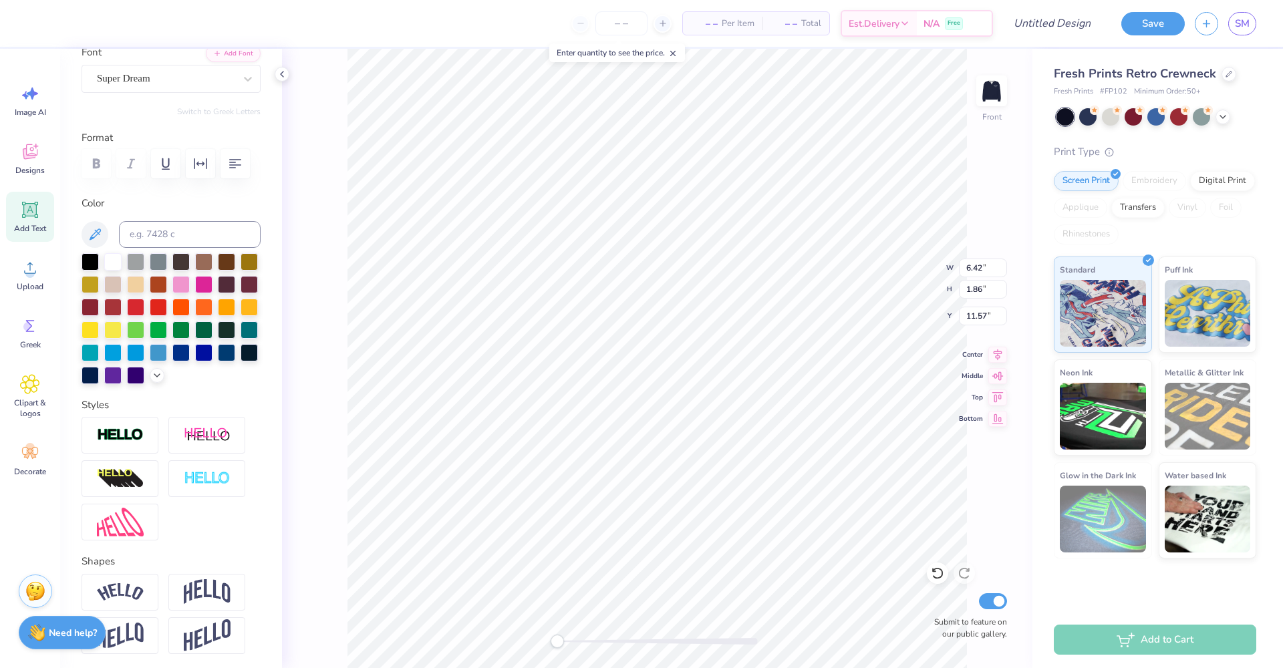
scroll to position [11, 2]
click at [939, 571] on icon at bounding box center [937, 573] width 13 height 13
click at [727, 283] on li "Duplicate" at bounding box center [738, 286] width 105 height 26
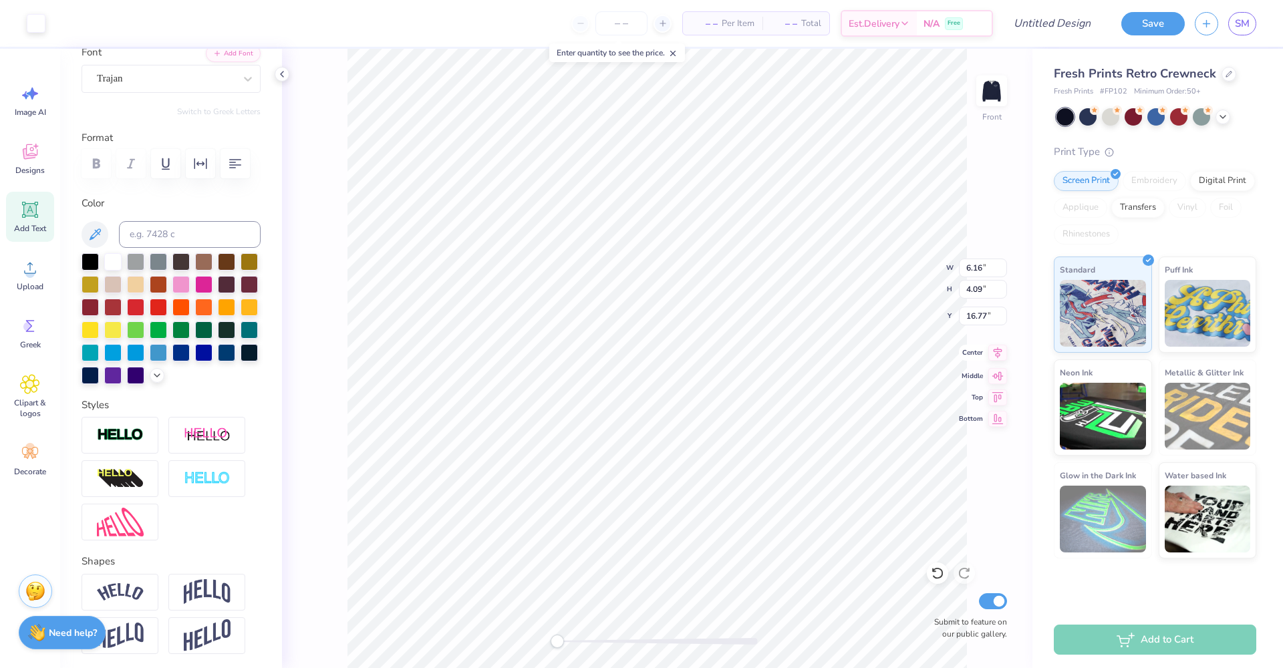
click at [1001, 351] on icon at bounding box center [997, 352] width 9 height 11
click at [996, 353] on icon at bounding box center [997, 353] width 19 height 16
click at [29, 391] on icon at bounding box center [29, 384] width 19 height 20
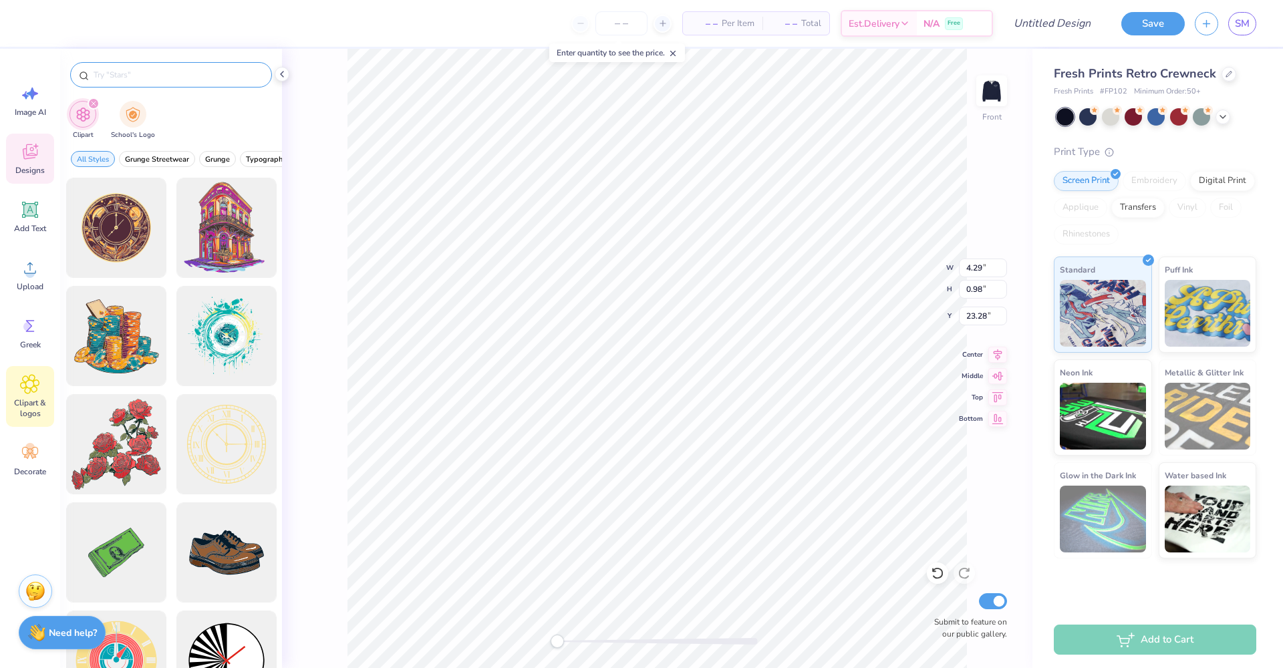
click at [162, 71] on input "text" at bounding box center [177, 74] width 171 height 13
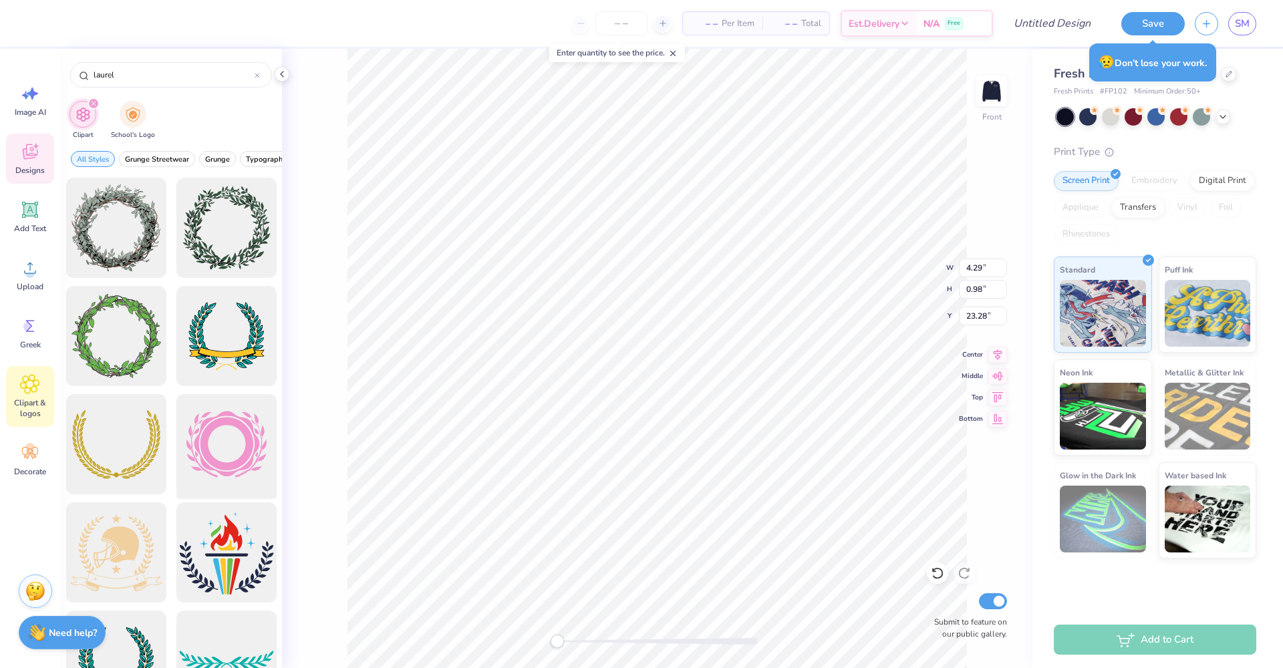
scroll to position [3, 0]
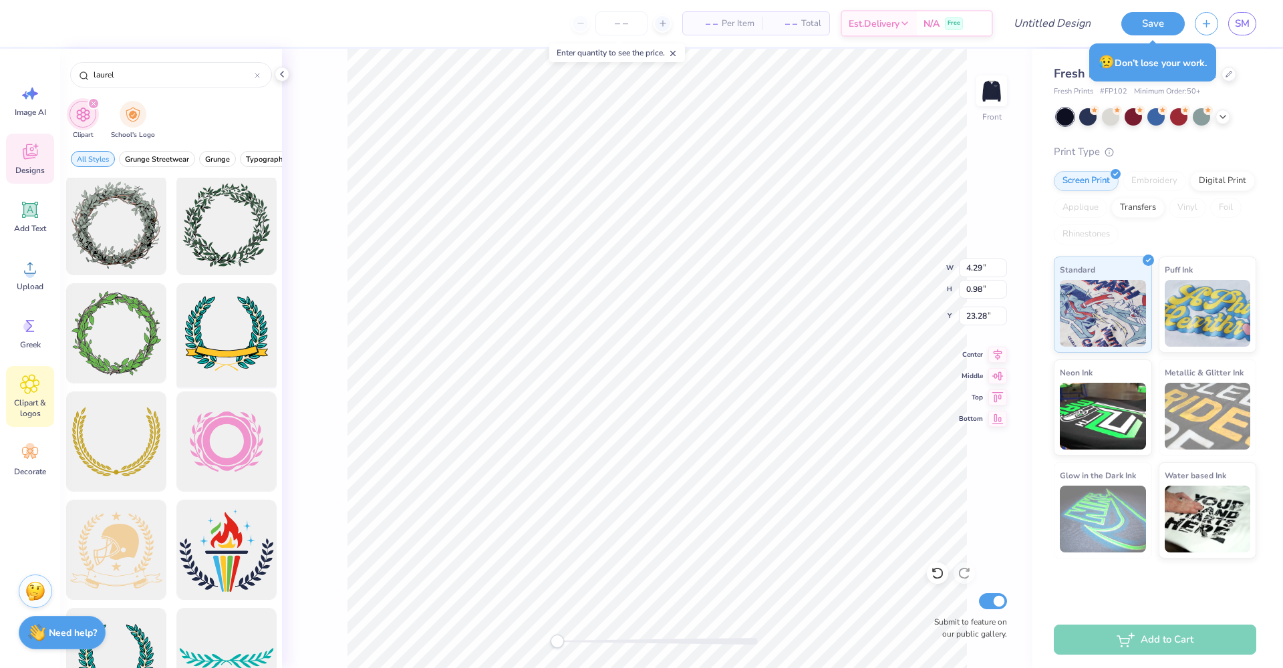
click at [228, 342] on div at bounding box center [226, 334] width 110 height 110
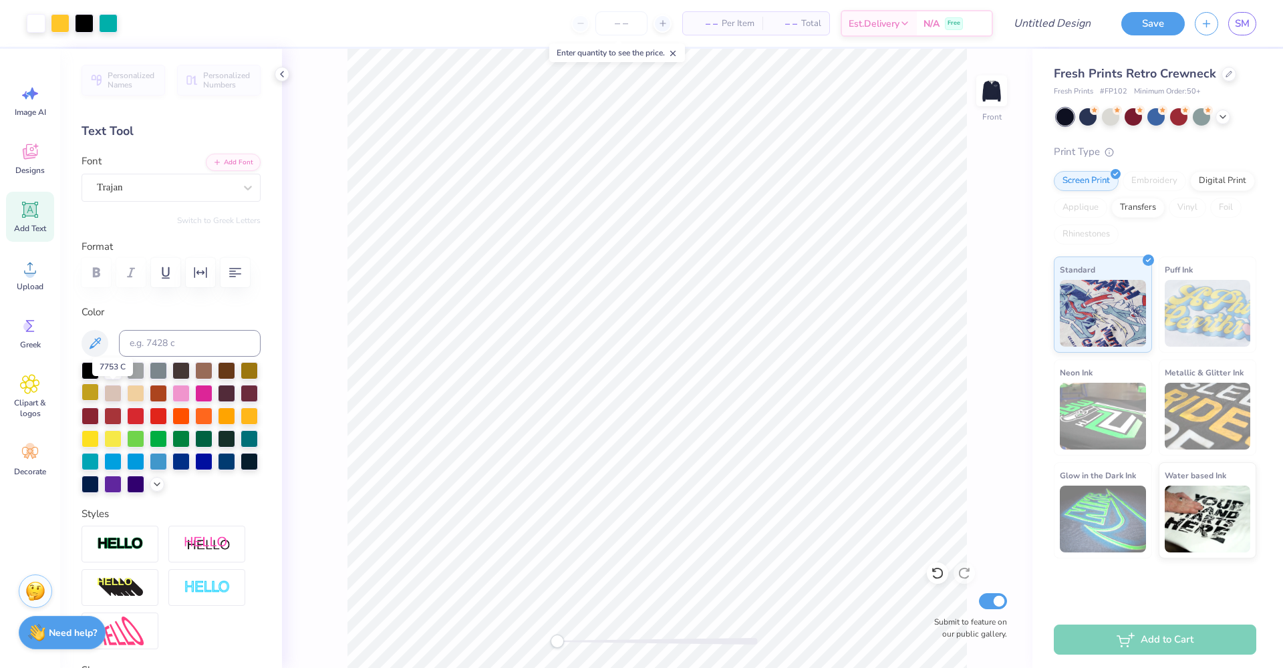
click at [99, 397] on div at bounding box center [90, 391] width 17 height 17
click at [134, 31] on div at bounding box center [132, 22] width 19 height 19
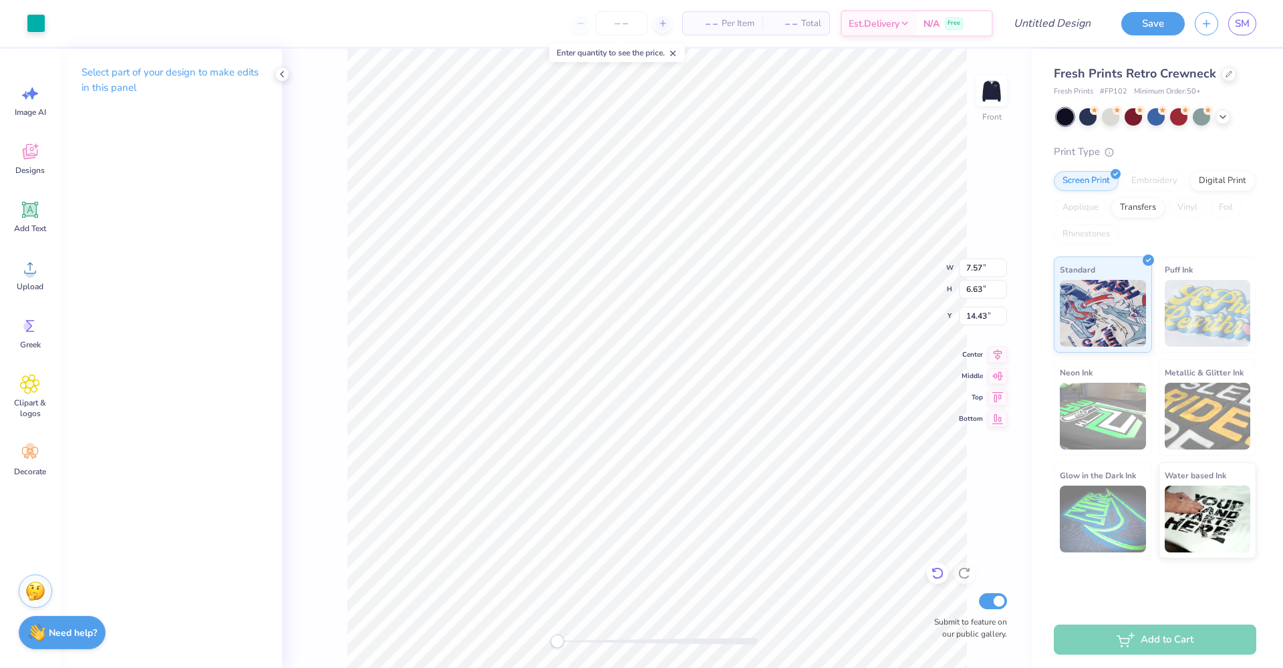
click at [938, 573] on icon at bounding box center [937, 573] width 13 height 13
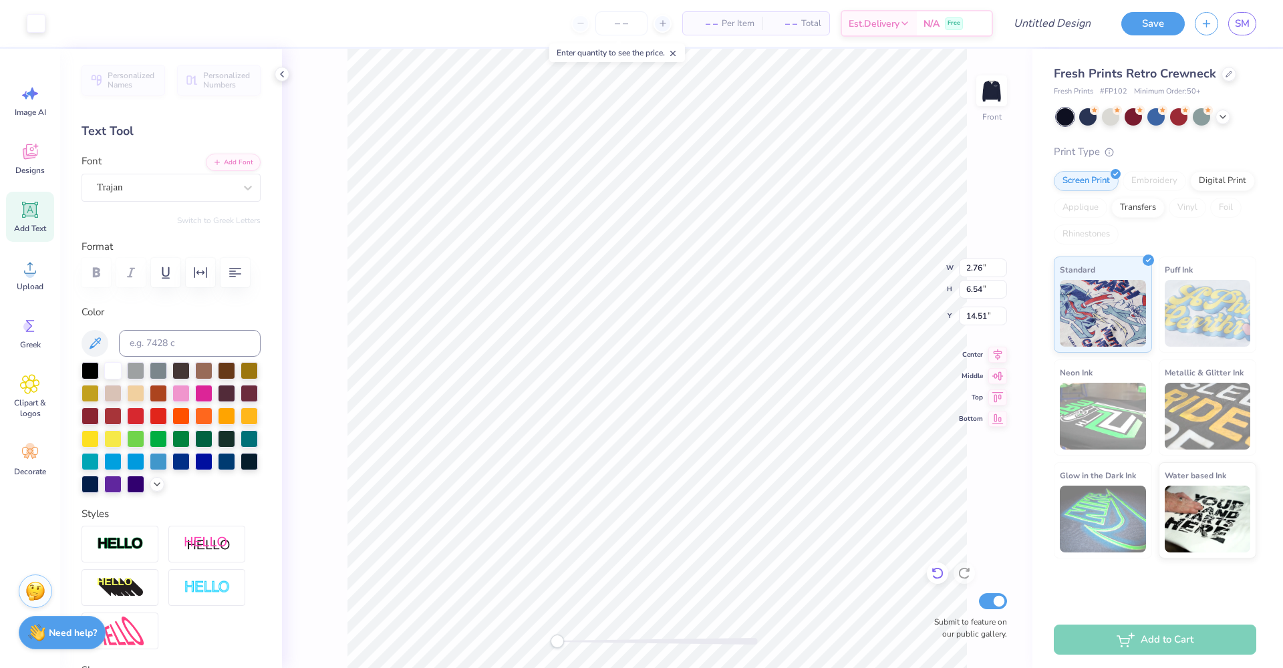
click at [939, 563] on div at bounding box center [937, 573] width 21 height 21
click at [939, 570] on icon at bounding box center [937, 573] width 13 height 13
click at [935, 571] on icon at bounding box center [934, 570] width 3 height 3
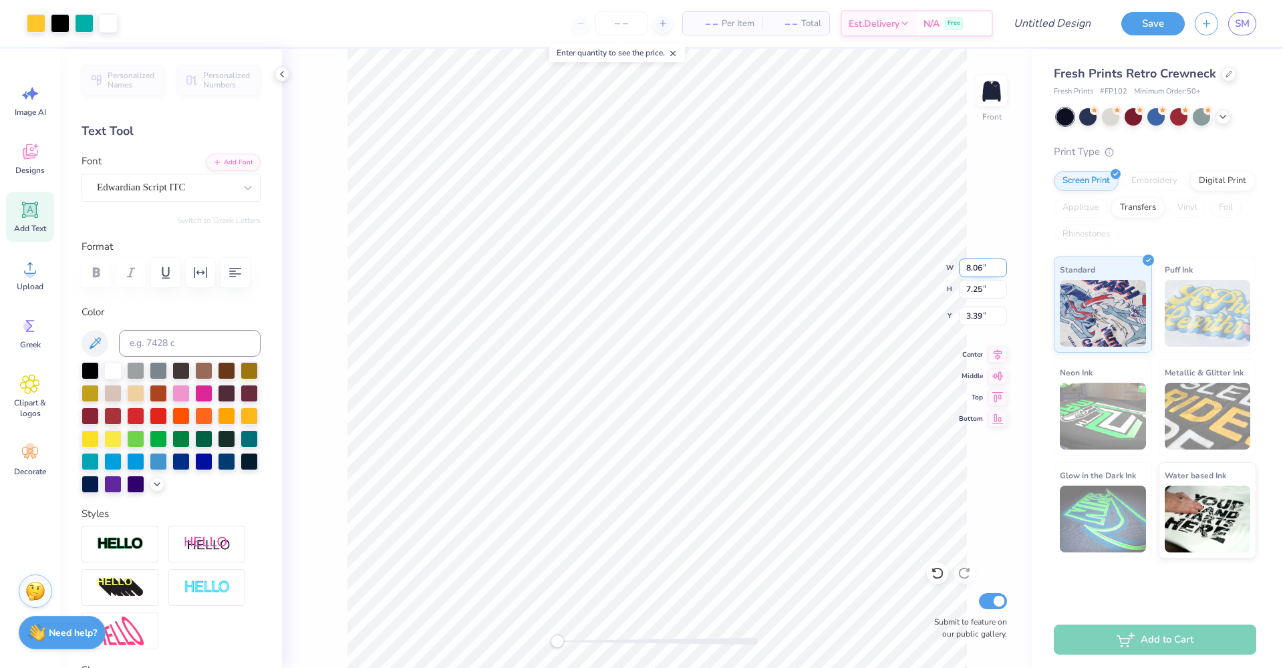
click at [1002, 265] on input "8.06" at bounding box center [983, 268] width 48 height 19
click at [1002, 265] on input "8.07" at bounding box center [983, 268] width 48 height 19
click at [1002, 265] on input "8.08" at bounding box center [983, 268] width 48 height 19
click at [1002, 265] on input "8.09" at bounding box center [983, 268] width 48 height 19
click at [1002, 265] on input "8.1" at bounding box center [983, 268] width 48 height 19
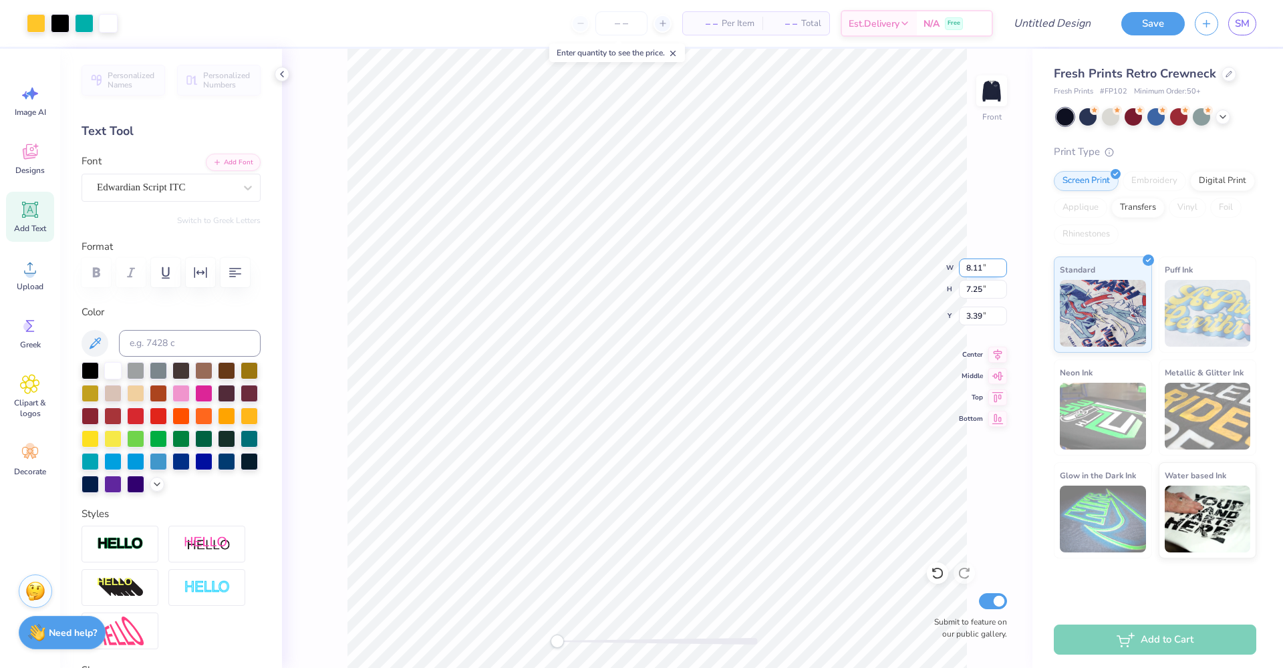
click at [1002, 265] on input "8.11" at bounding box center [983, 268] width 48 height 19
click at [1002, 265] on input "8.12" at bounding box center [983, 268] width 48 height 19
click at [1002, 265] on input "8.13" at bounding box center [983, 268] width 48 height 19
click at [1002, 265] on input "8.14" at bounding box center [983, 268] width 48 height 19
click at [1002, 265] on input "8.15" at bounding box center [983, 268] width 48 height 19
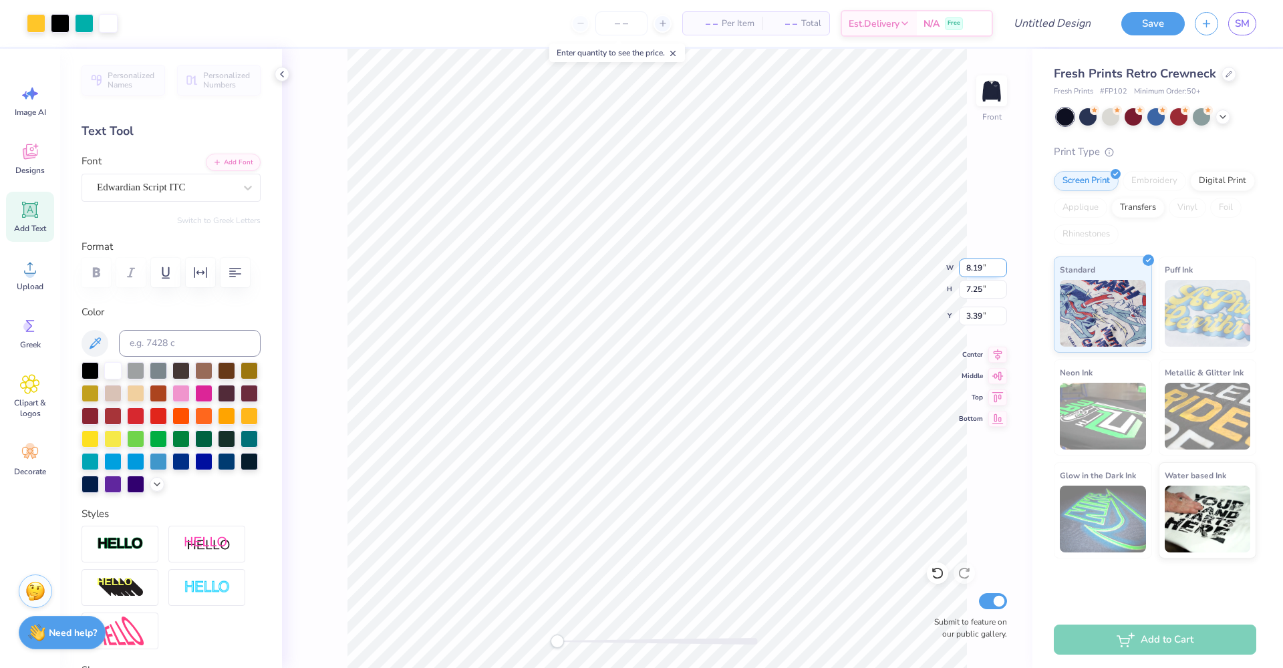
click at [1002, 265] on input "8.19" at bounding box center [983, 268] width 48 height 19
click at [1002, 265] on input "8.2" at bounding box center [983, 268] width 48 height 19
click at [1002, 265] on input "8.21" at bounding box center [983, 268] width 48 height 19
click at [1002, 265] on input "8.22" at bounding box center [983, 268] width 48 height 19
click at [1002, 265] on input "8.23" at bounding box center [983, 268] width 48 height 19
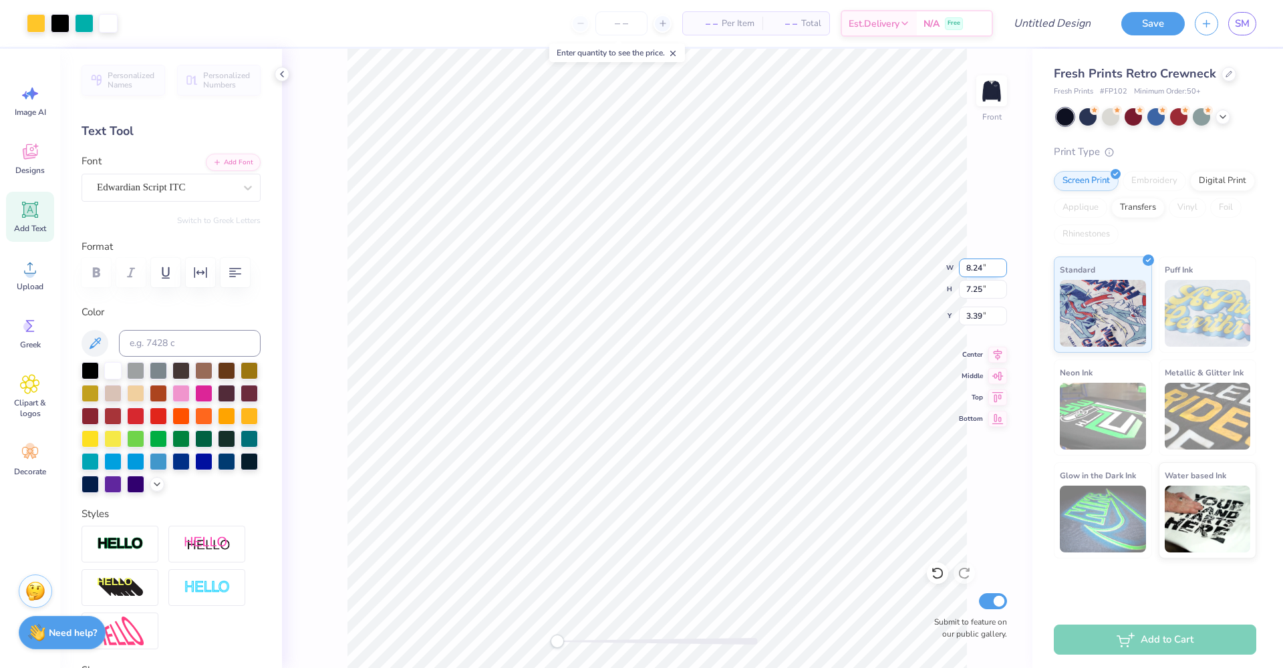
click at [1002, 265] on input "8.24" at bounding box center [983, 268] width 48 height 19
click at [1002, 265] on input "8.25" at bounding box center [983, 268] width 48 height 19
click at [1002, 265] on input "8.26" at bounding box center [983, 268] width 48 height 19
click at [1002, 265] on input "8.27" at bounding box center [983, 268] width 48 height 19
click at [1002, 265] on input "8.28" at bounding box center [983, 268] width 48 height 19
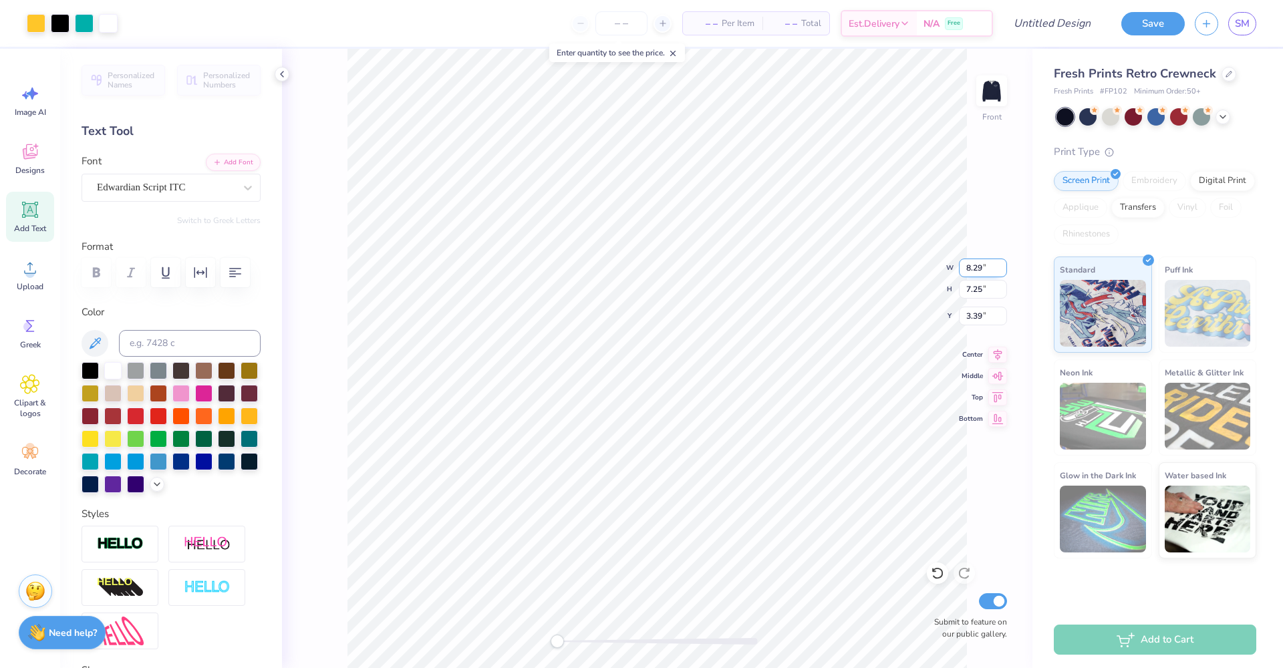
click at [1002, 265] on input "8.29" at bounding box center [983, 268] width 48 height 19
click at [1000, 267] on input "8.06" at bounding box center [983, 268] width 48 height 19
click at [1000, 267] on input "8.07" at bounding box center [983, 268] width 48 height 19
click at [1000, 267] on input "8.08" at bounding box center [983, 268] width 48 height 19
click at [1000, 267] on input "8.09" at bounding box center [983, 268] width 48 height 19
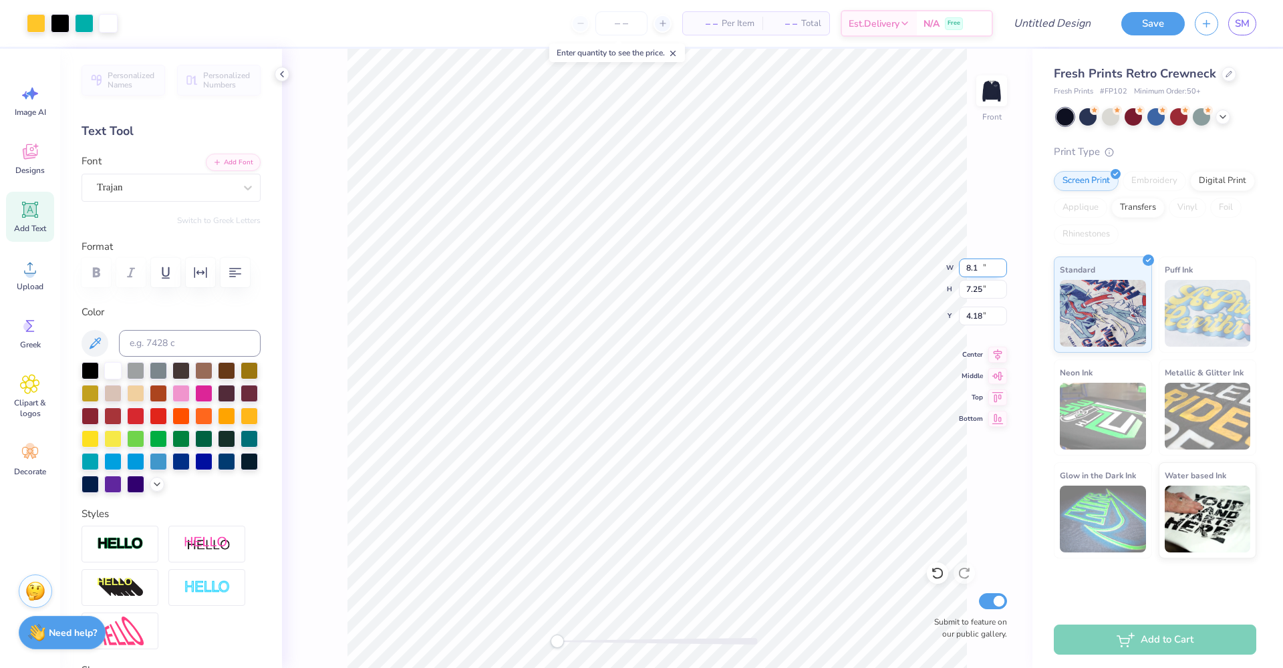
click at [1000, 267] on input "8.1" at bounding box center [983, 268] width 48 height 19
click at [1000, 267] on input "8.11" at bounding box center [983, 268] width 48 height 19
click at [1000, 267] on input "8.12" at bounding box center [983, 268] width 48 height 19
click at [1000, 267] on input "8.13" at bounding box center [983, 268] width 48 height 19
click at [1000, 267] on input "8.14" at bounding box center [983, 268] width 48 height 19
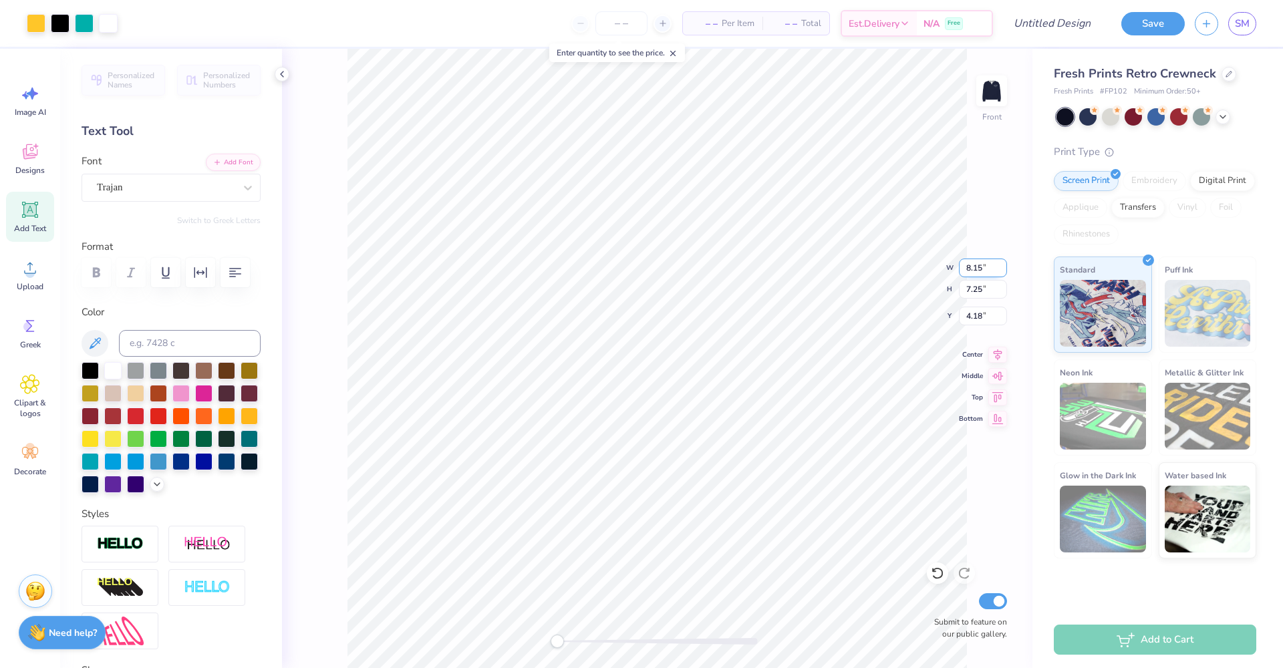
click at [1000, 267] on input "8.15" at bounding box center [983, 268] width 48 height 19
click at [1000, 267] on input "8.16" at bounding box center [983, 268] width 48 height 19
click at [1000, 267] on input "8.17" at bounding box center [983, 268] width 48 height 19
click at [1000, 267] on input "8.18" at bounding box center [983, 268] width 48 height 19
click at [1000, 267] on input "8.19" at bounding box center [983, 268] width 48 height 19
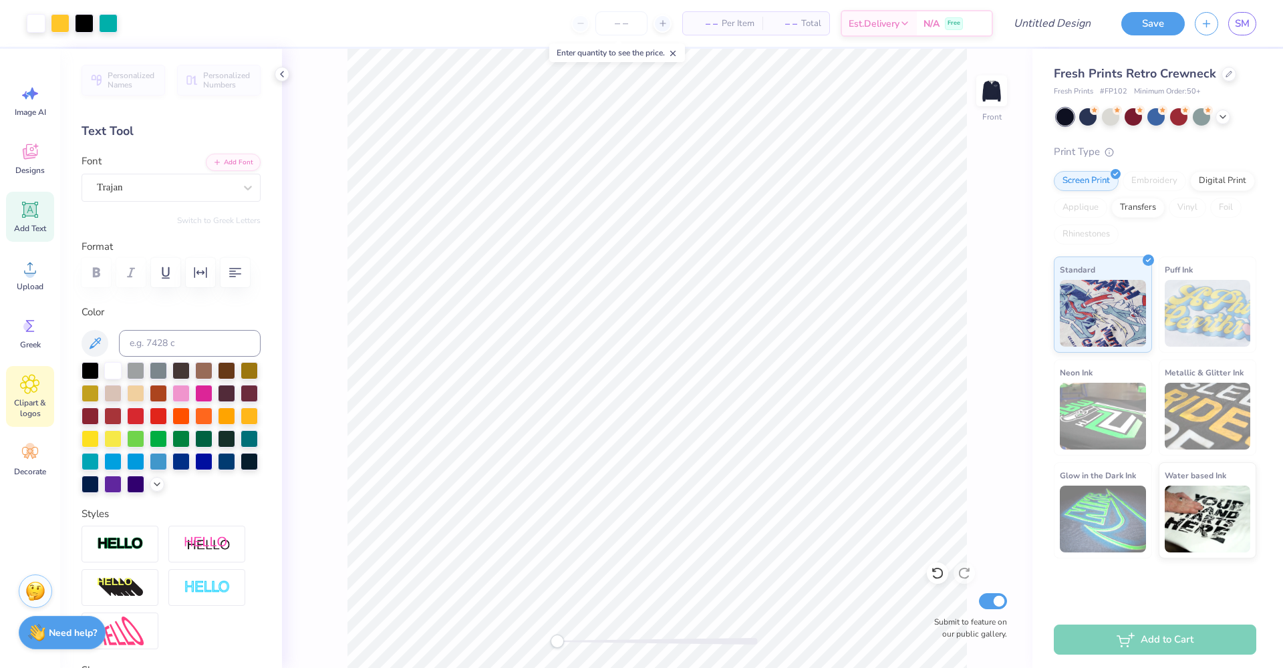
click at [23, 394] on div "Clipart & logos" at bounding box center [30, 396] width 48 height 61
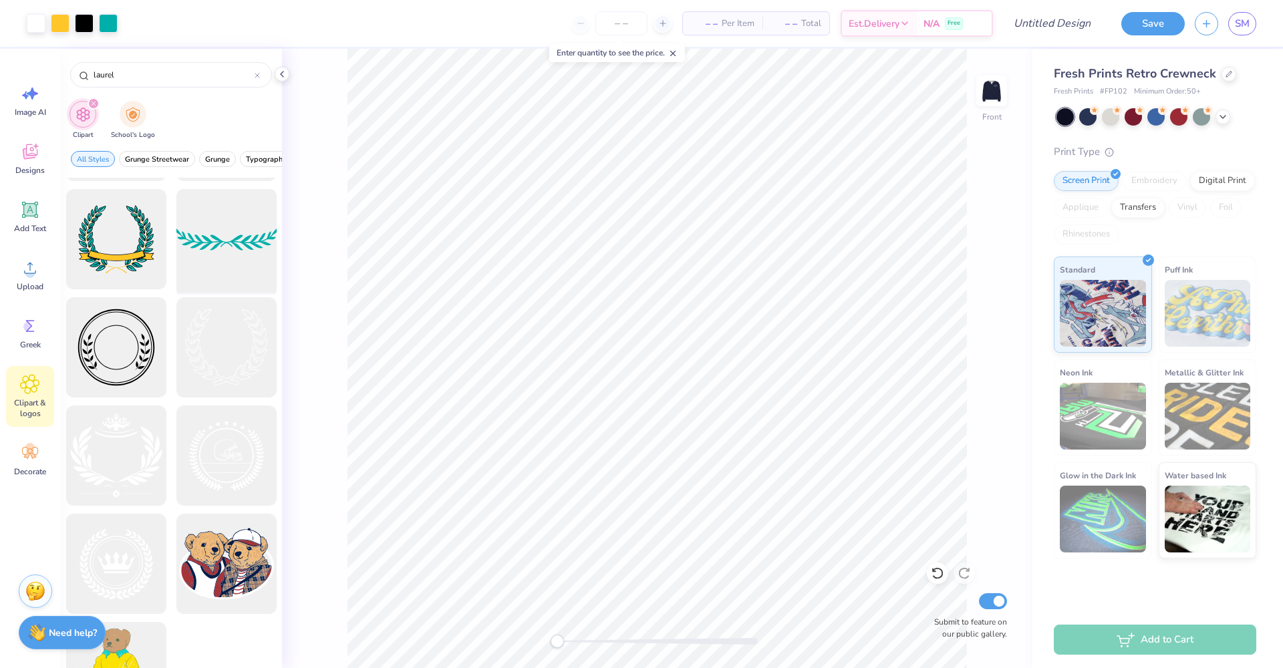
scroll to position [483, 0]
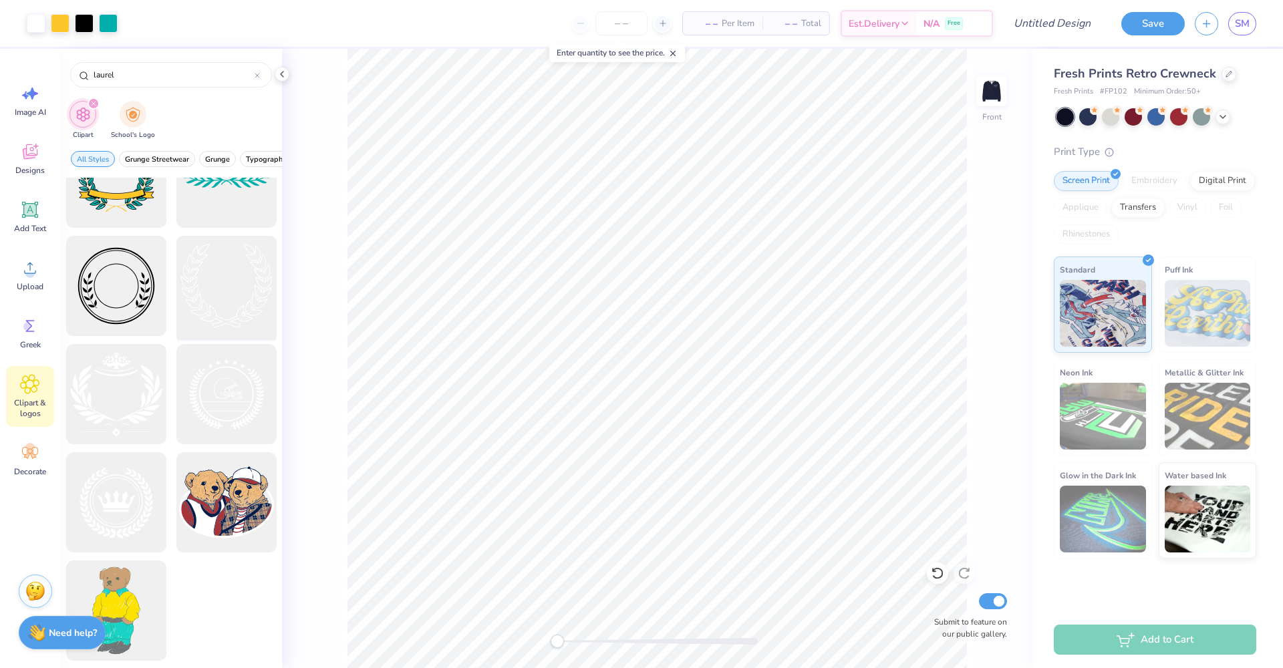
click at [208, 316] on div at bounding box center [226, 286] width 110 height 110
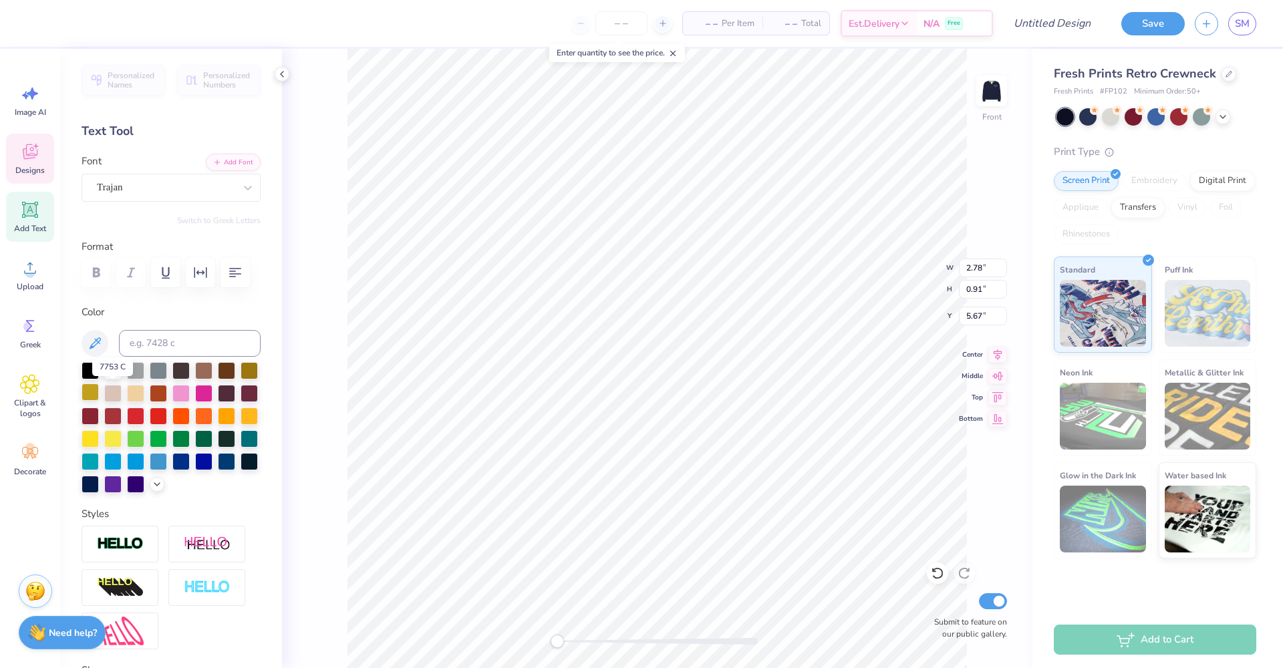
click at [99, 397] on div at bounding box center [90, 391] width 17 height 17
click at [152, 488] on icon at bounding box center [157, 483] width 11 height 11
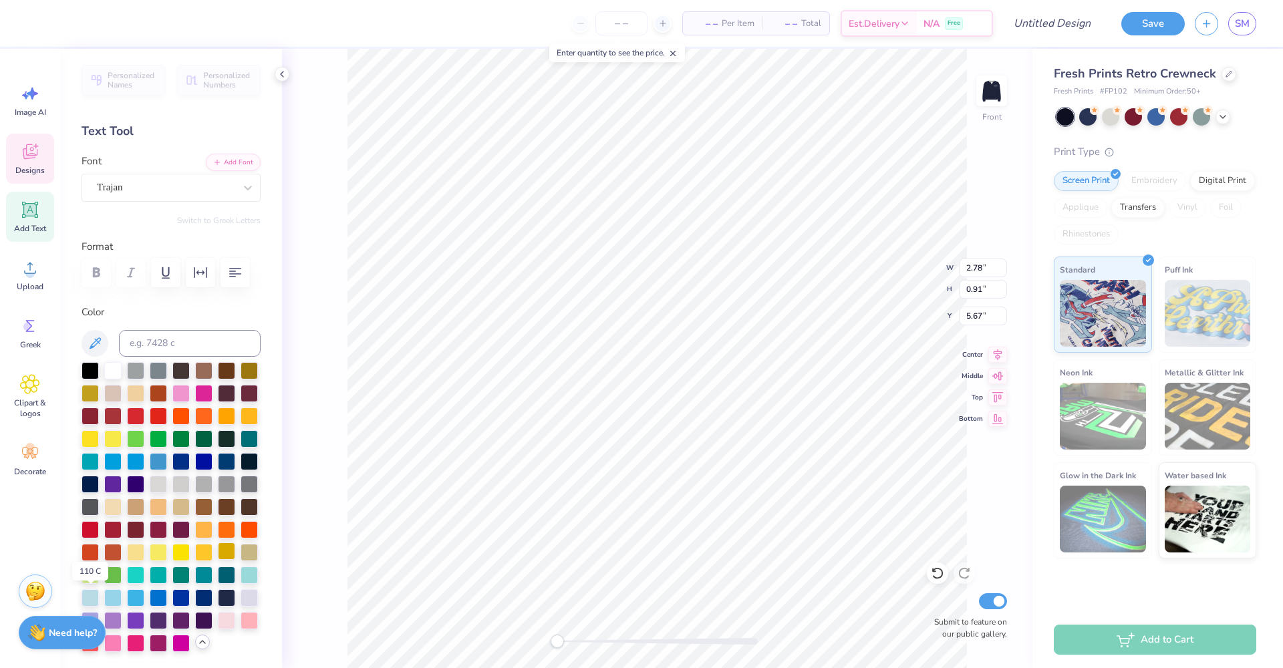
click at [218, 560] on div at bounding box center [226, 550] width 17 height 17
click at [41, 22] on div at bounding box center [36, 22] width 19 height 19
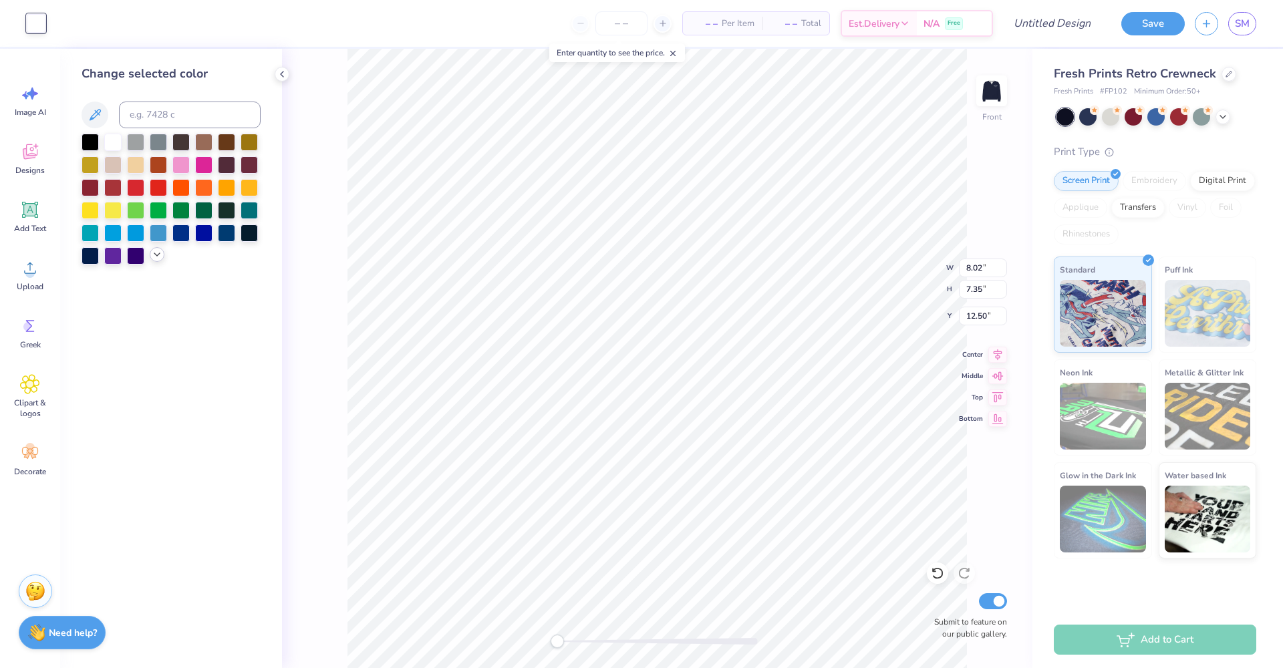
click at [160, 262] on div at bounding box center [157, 254] width 15 height 15
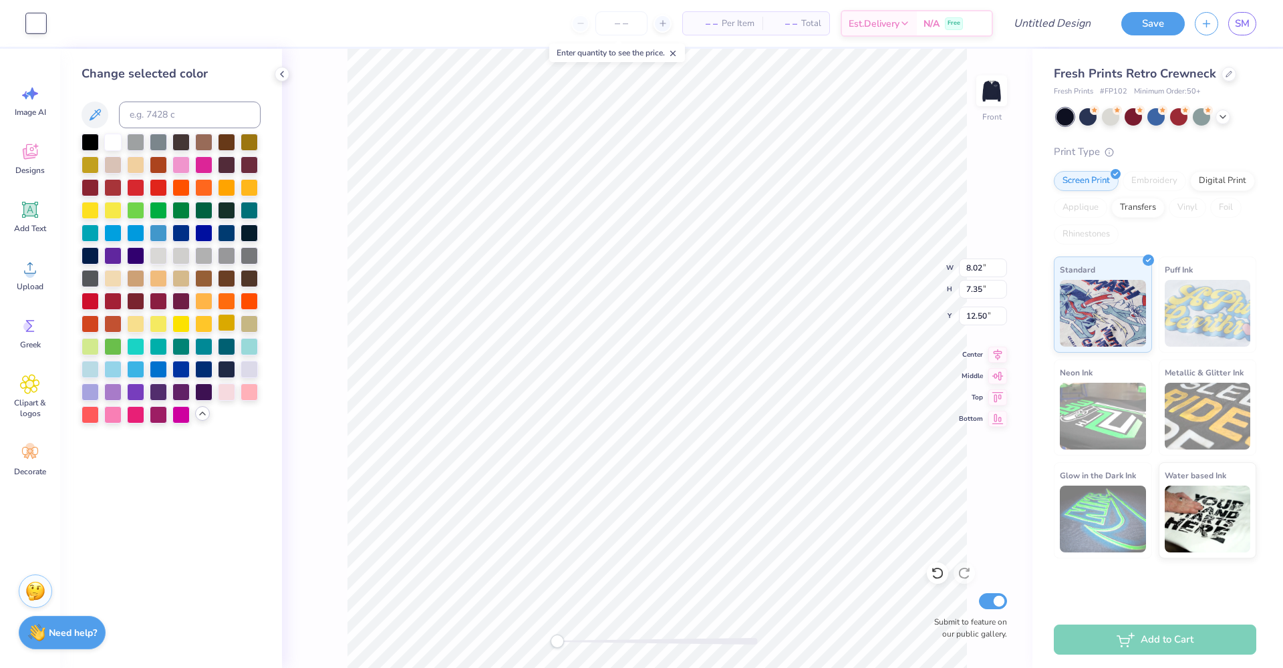
click at [230, 327] on div at bounding box center [226, 322] width 17 height 17
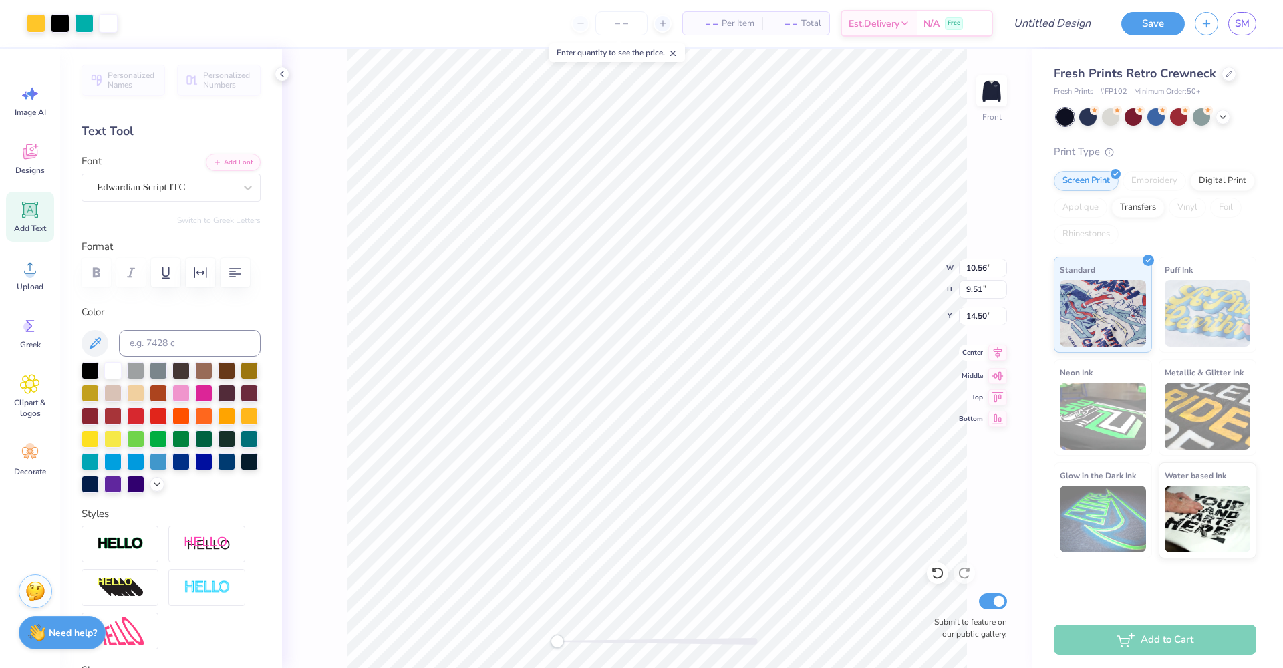
click at [998, 355] on icon at bounding box center [997, 353] width 19 height 16
click at [700, 606] on li "Send to Back" at bounding box center [700, 609] width 105 height 26
click at [807, 544] on li "Bring to Front" at bounding box center [789, 543] width 105 height 26
click at [997, 357] on icon at bounding box center [997, 352] width 9 height 11
click at [939, 574] on icon at bounding box center [937, 573] width 13 height 13
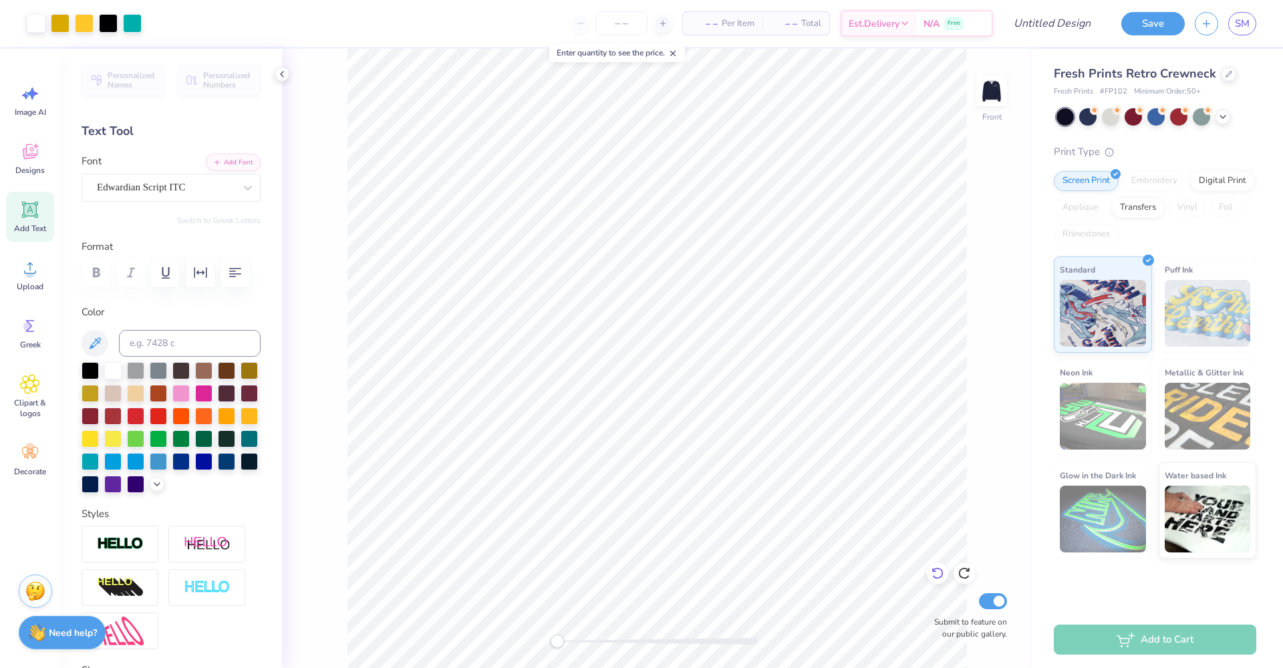
click at [938, 567] on icon at bounding box center [937, 573] width 13 height 13
click at [1001, 265] on input "8.3" at bounding box center [983, 268] width 48 height 19
click at [1001, 265] on input "8.31" at bounding box center [983, 268] width 48 height 19
click at [1001, 265] on input "8.32" at bounding box center [983, 268] width 48 height 19
click at [1001, 265] on input "8.33" at bounding box center [983, 268] width 48 height 19
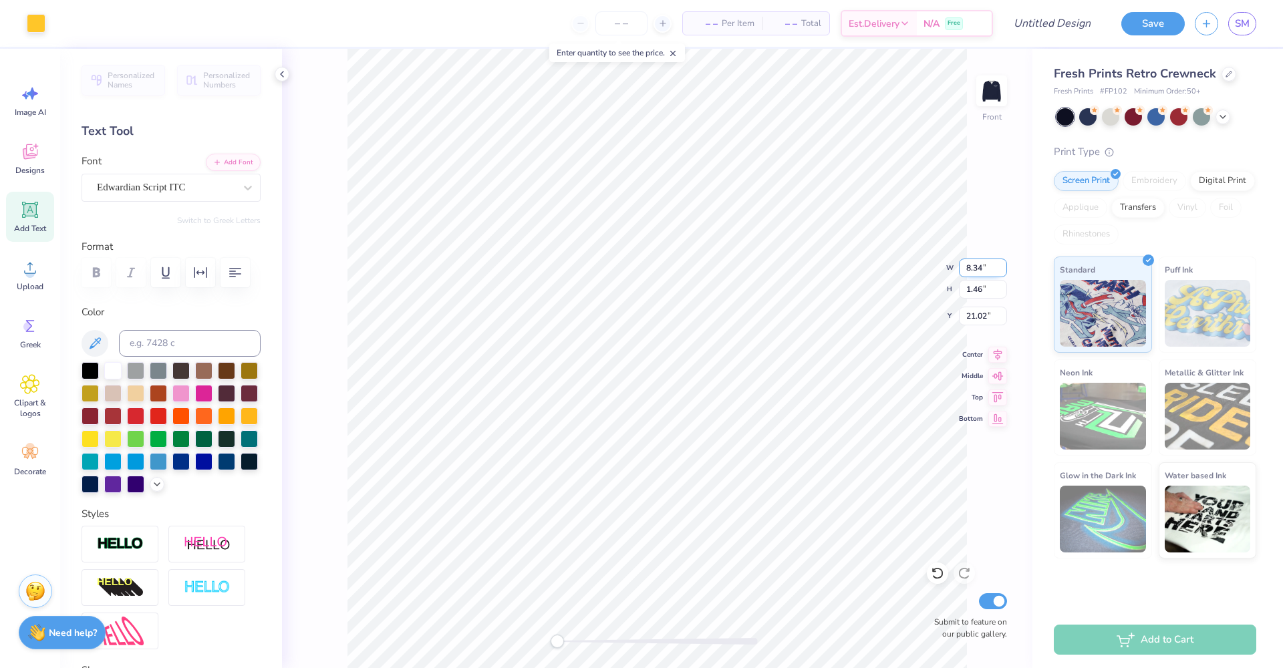
click at [1001, 265] on input "8.34" at bounding box center [983, 268] width 48 height 19
click at [1001, 265] on input "8.35" at bounding box center [983, 268] width 48 height 19
click at [1001, 265] on input "8.36" at bounding box center [983, 268] width 48 height 19
click at [1001, 265] on input "8.37" at bounding box center [983, 268] width 48 height 19
click at [1001, 265] on input "8.38" at bounding box center [983, 268] width 48 height 19
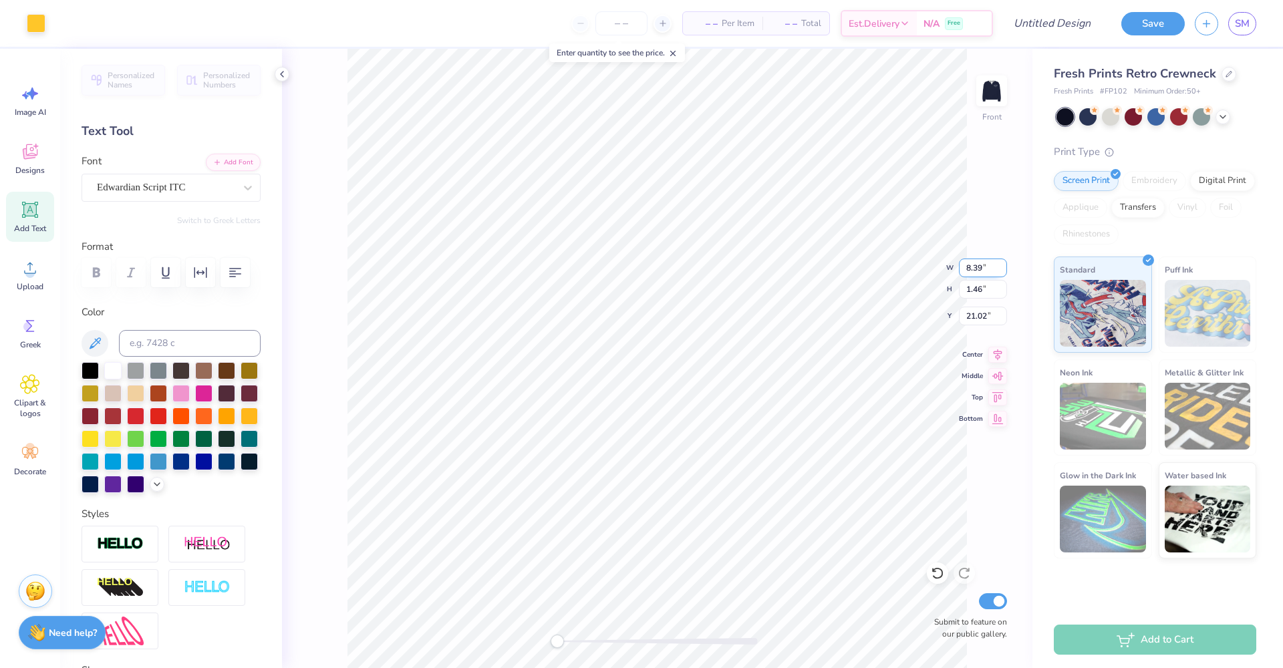
click at [1001, 265] on input "8.39" at bounding box center [983, 268] width 48 height 19
click at [1001, 265] on input "8.4" at bounding box center [983, 268] width 48 height 19
click at [1001, 265] on input "8.41" at bounding box center [983, 268] width 48 height 19
click at [1001, 265] on input "8.42" at bounding box center [983, 268] width 48 height 19
click at [1001, 265] on input "8.43" at bounding box center [983, 268] width 48 height 19
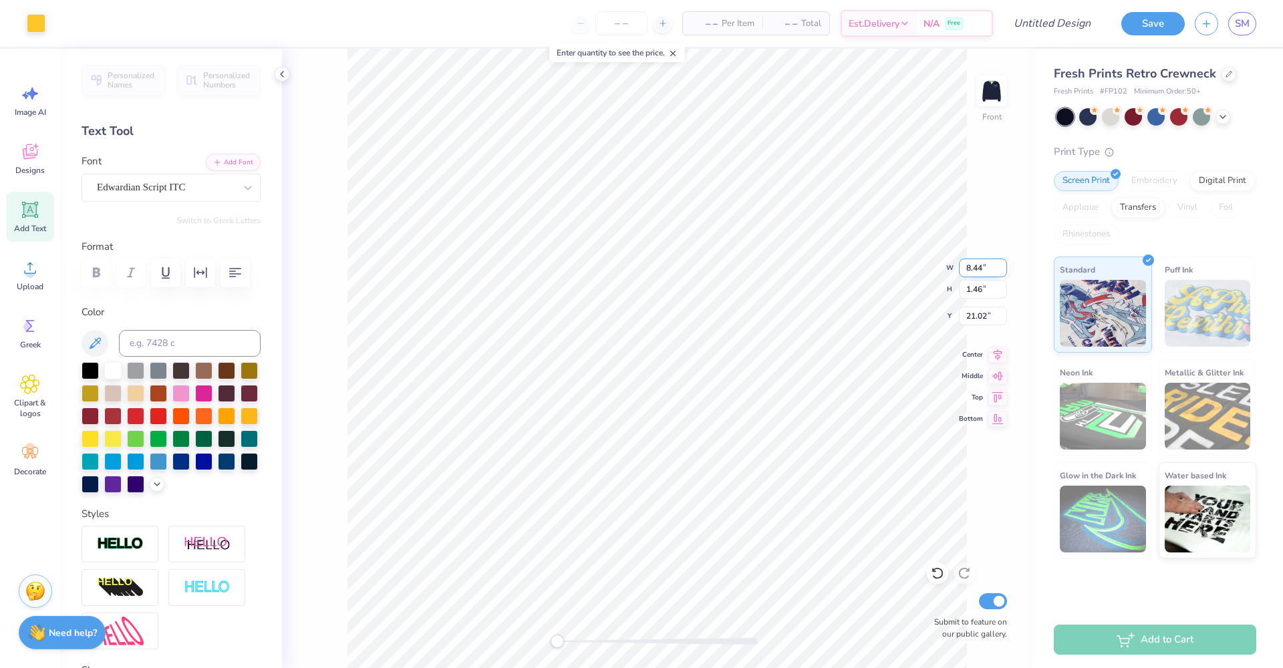
click at [1001, 265] on input "8.44" at bounding box center [983, 268] width 48 height 19
click at [1001, 265] on input "8.87" at bounding box center [983, 268] width 48 height 19
click at [994, 292] on input "1.46" at bounding box center [983, 289] width 48 height 19
click at [989, 267] on input "8.87" at bounding box center [983, 268] width 48 height 19
click at [31, 389] on icon at bounding box center [30, 384] width 19 height 19
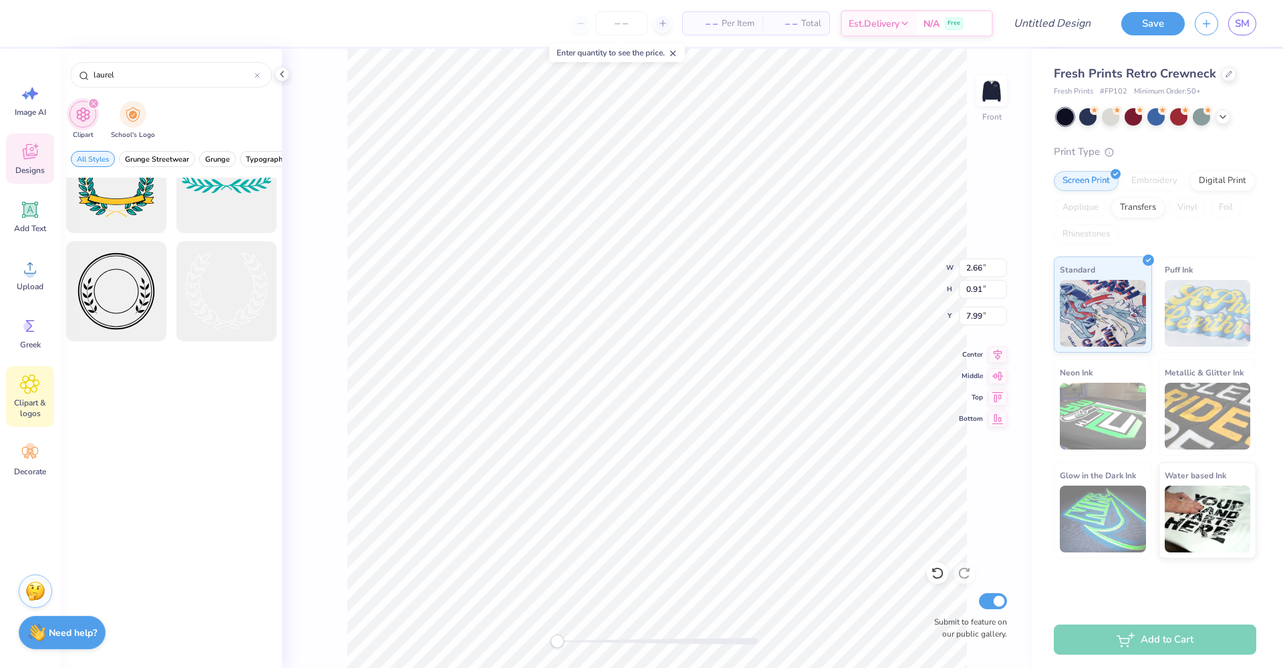
scroll to position [0, 0]
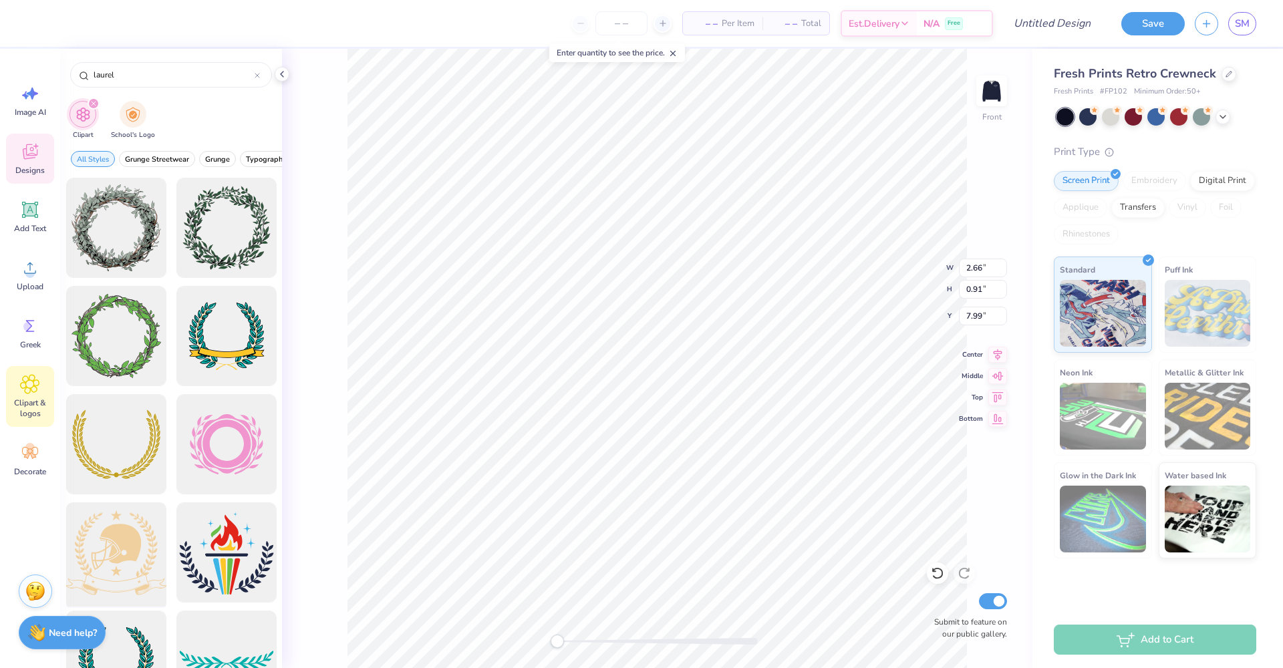
click at [134, 525] on div at bounding box center [116, 553] width 110 height 110
click at [995, 353] on icon at bounding box center [997, 353] width 19 height 16
click at [31, 19] on div at bounding box center [36, 22] width 19 height 19
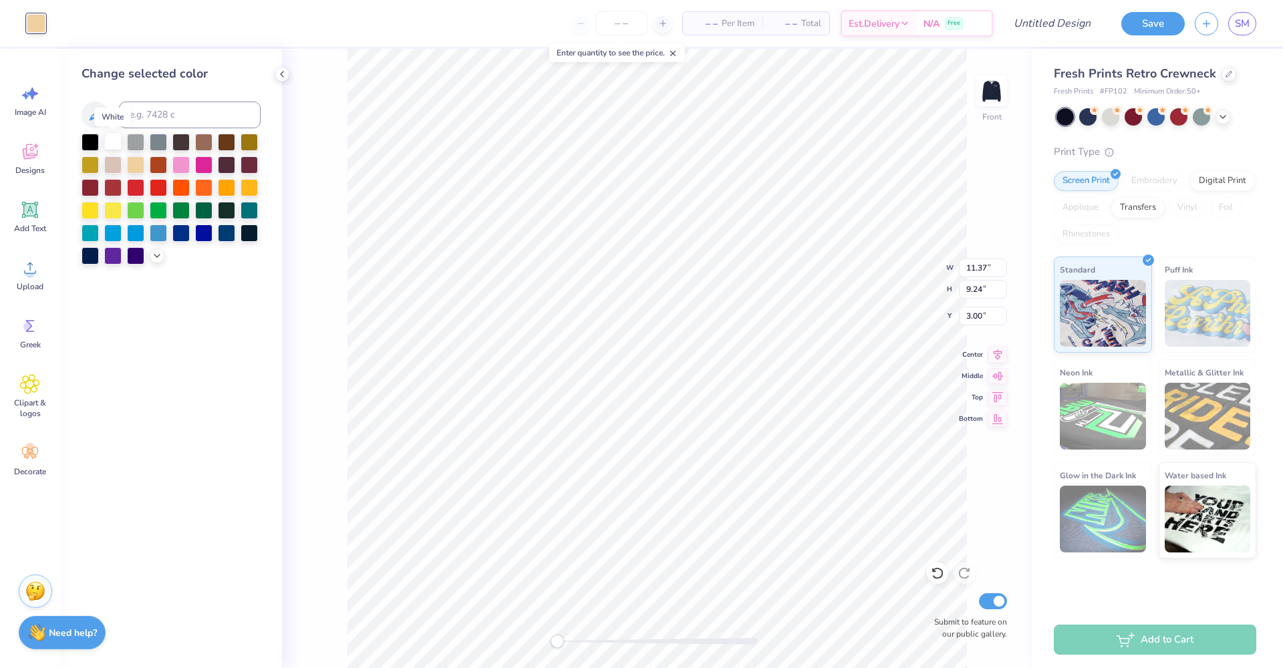
click at [115, 146] on div at bounding box center [112, 140] width 17 height 17
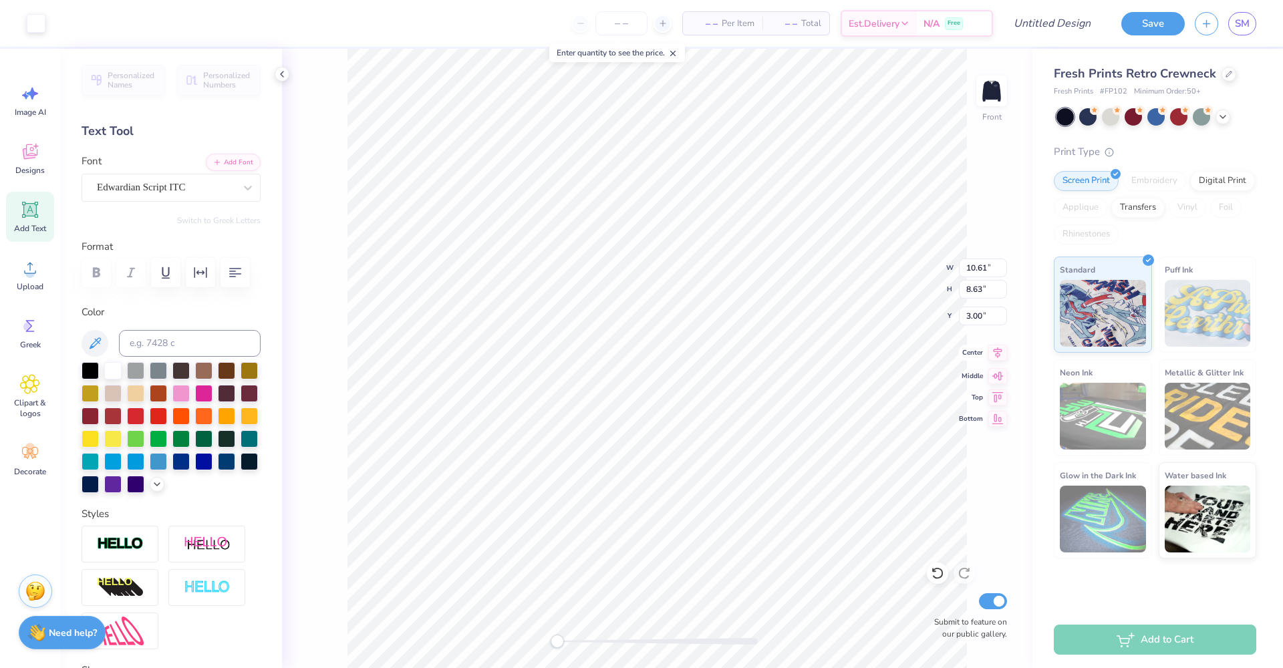
click at [997, 350] on icon at bounding box center [997, 352] width 9 height 11
click at [99, 438] on div at bounding box center [90, 437] width 17 height 17
click at [41, 23] on div at bounding box center [36, 22] width 19 height 19
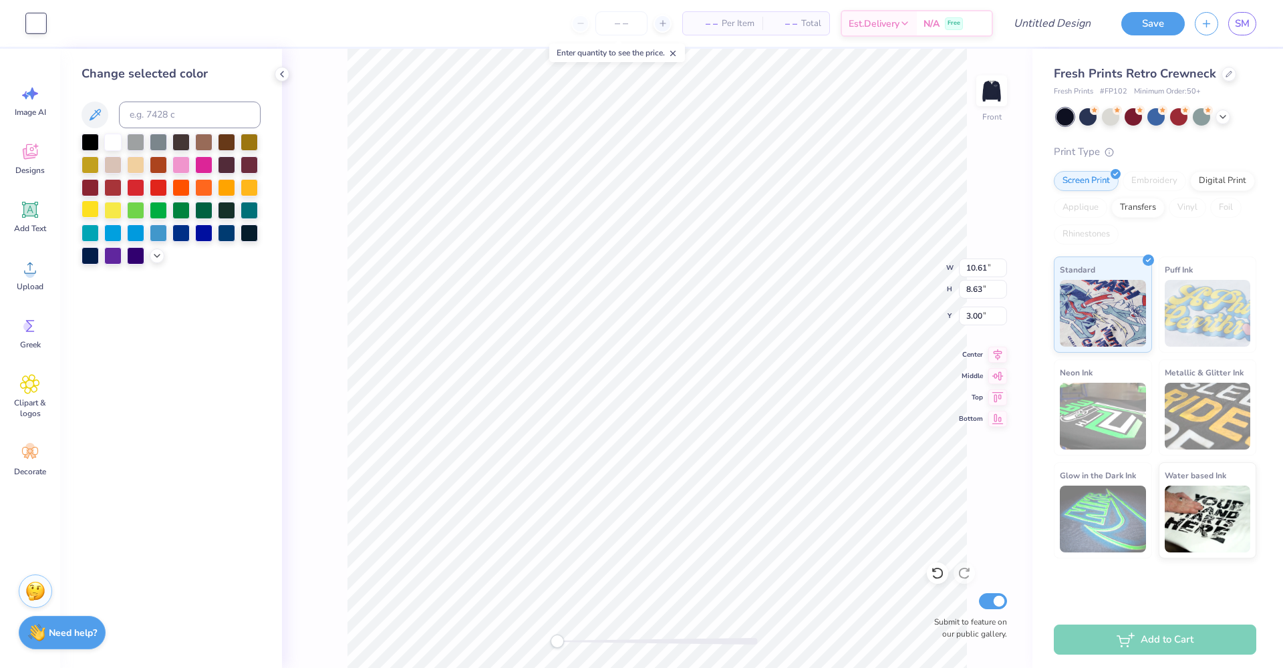
click at [95, 216] on div at bounding box center [90, 208] width 17 height 17
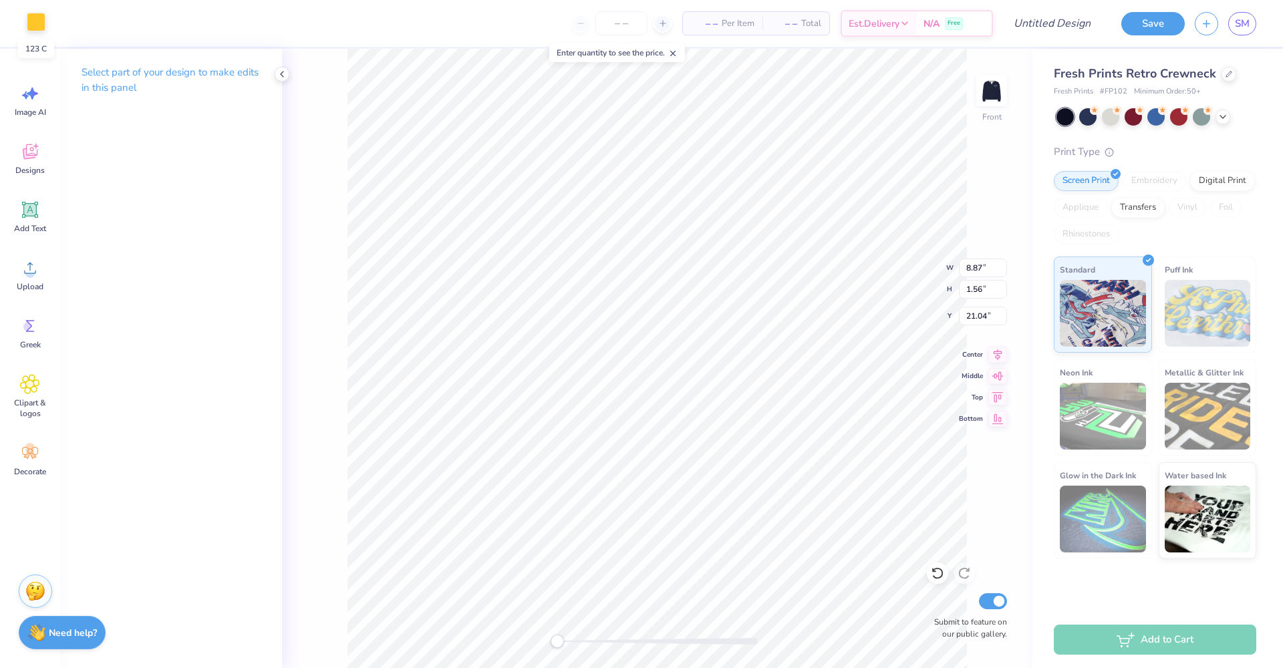
click at [43, 23] on div at bounding box center [36, 22] width 19 height 19
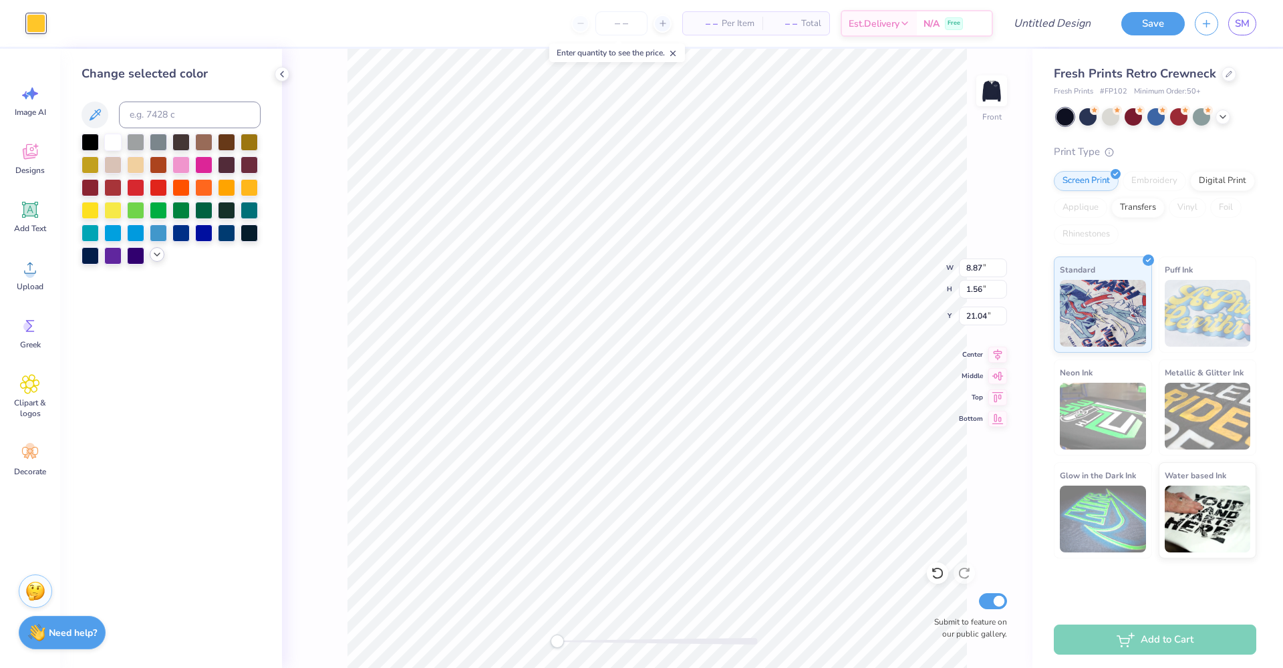
click at [160, 259] on icon at bounding box center [157, 254] width 11 height 11
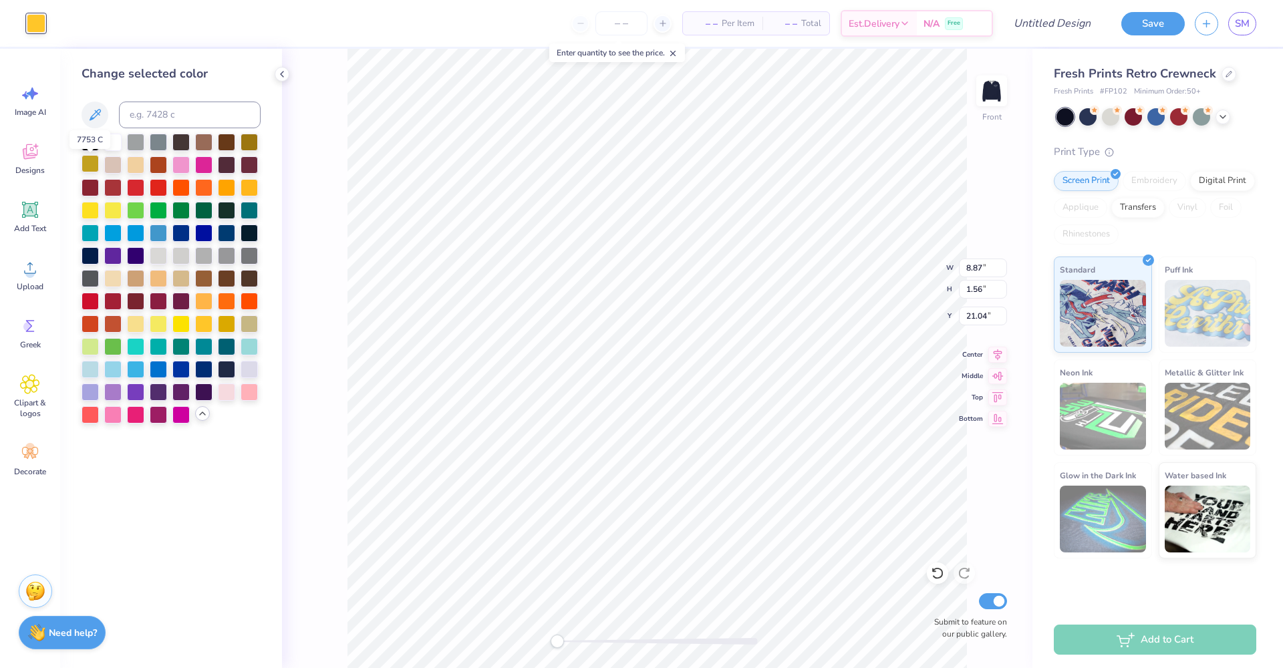
click at [88, 166] on div at bounding box center [90, 163] width 17 height 17
click at [246, 143] on div at bounding box center [249, 140] width 17 height 17
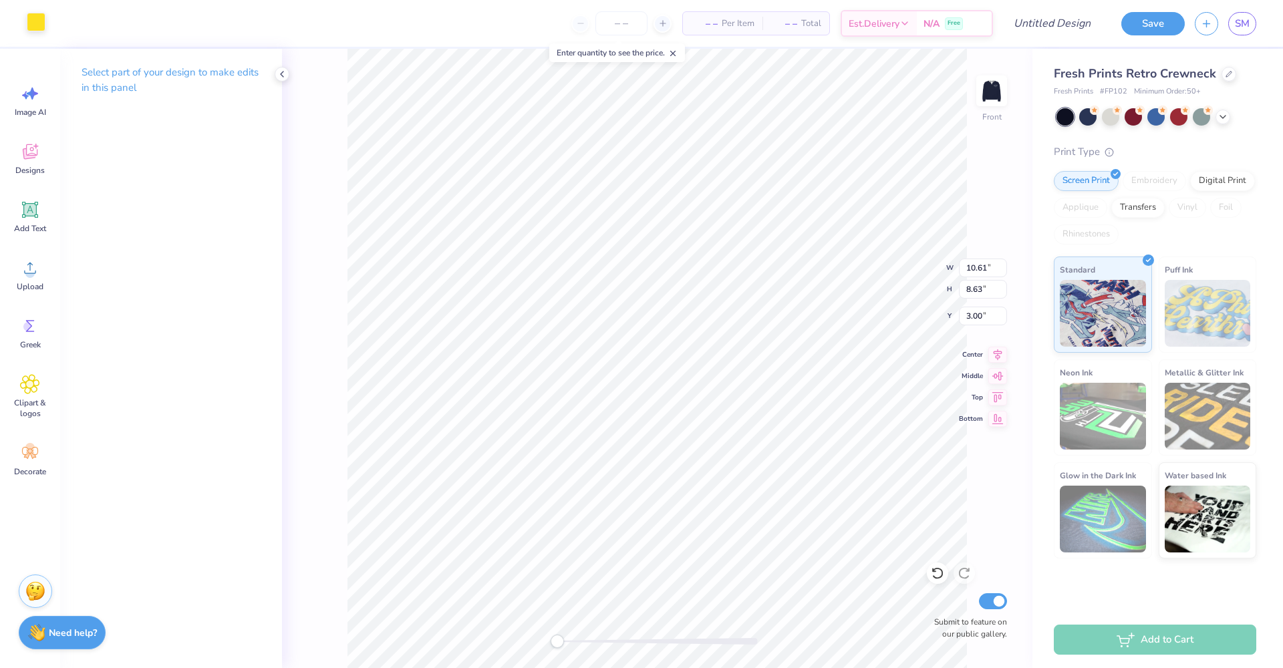
click at [39, 22] on div at bounding box center [36, 22] width 19 height 19
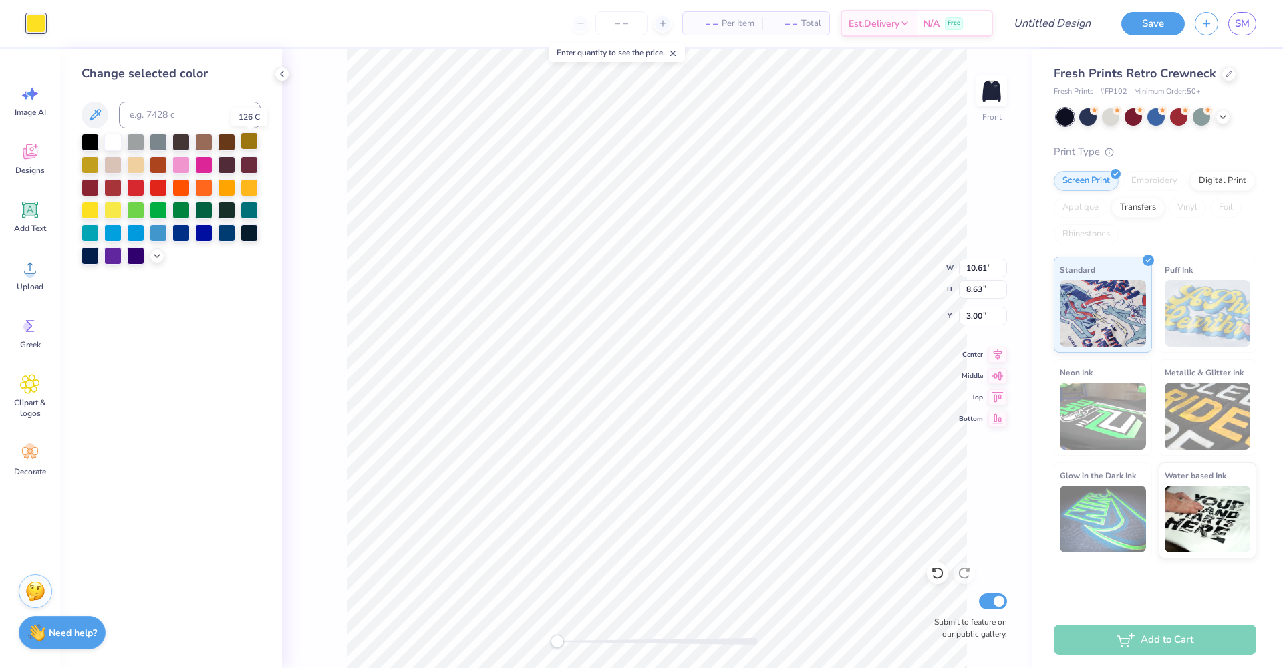
click at [252, 147] on div at bounding box center [249, 140] width 17 height 17
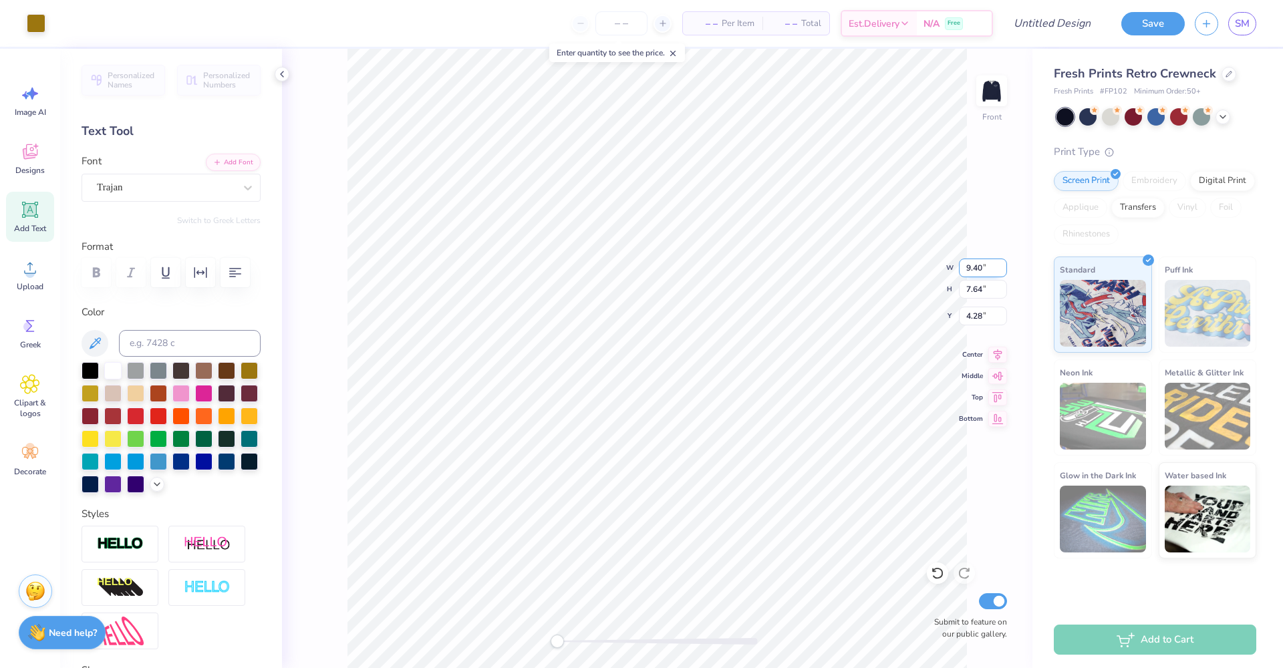
click at [983, 266] on input "9.40" at bounding box center [983, 268] width 48 height 19
click at [996, 293] on input "7.64" at bounding box center [983, 289] width 48 height 19
click at [998, 352] on icon at bounding box center [997, 352] width 9 height 11
click at [995, 353] on icon at bounding box center [997, 353] width 19 height 16
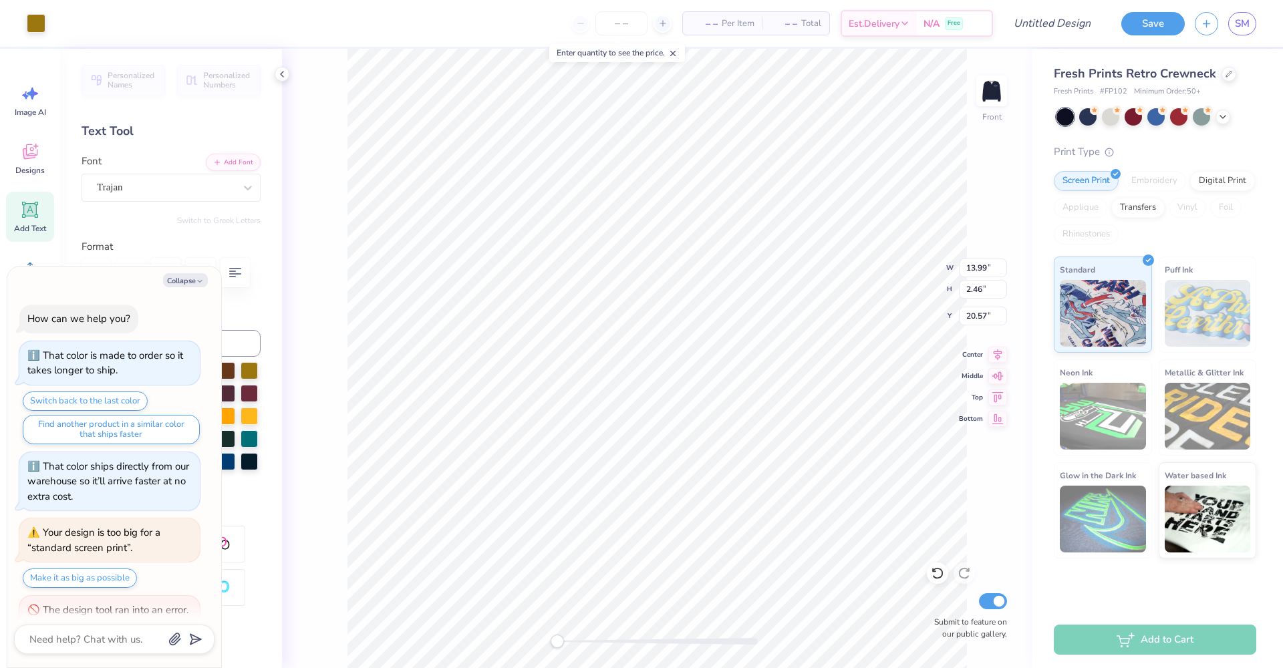
scroll to position [106, 0]
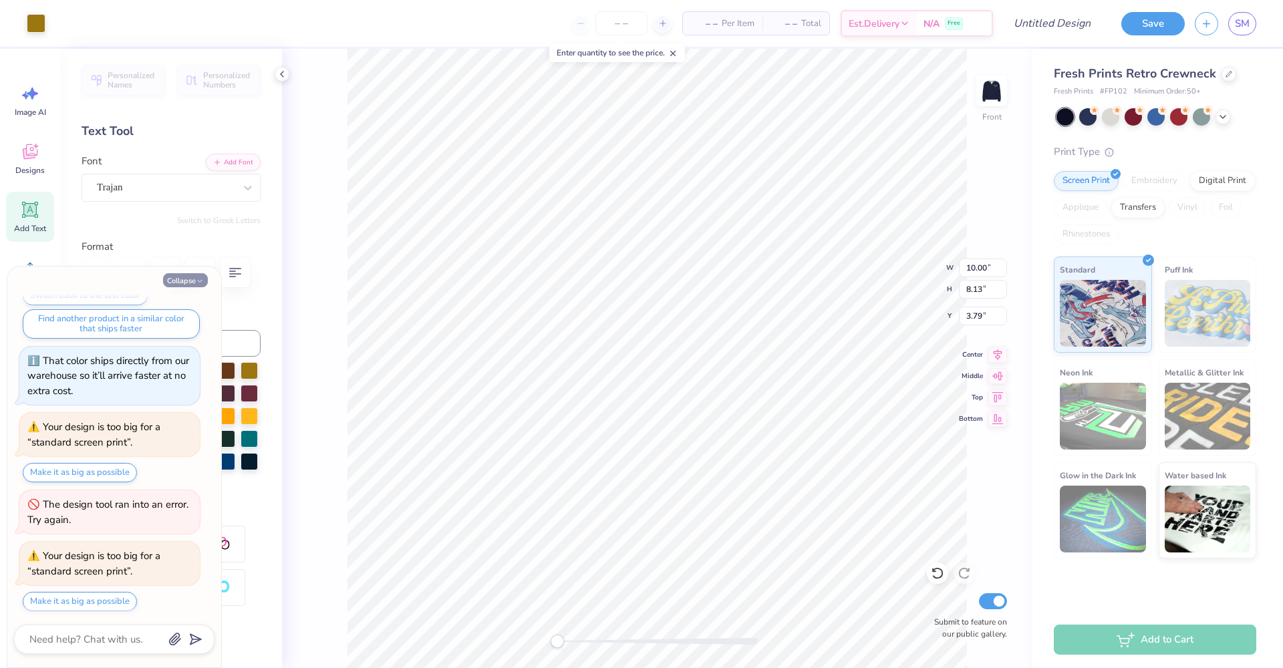
click at [202, 277] on button "Collapse" at bounding box center [185, 280] width 45 height 14
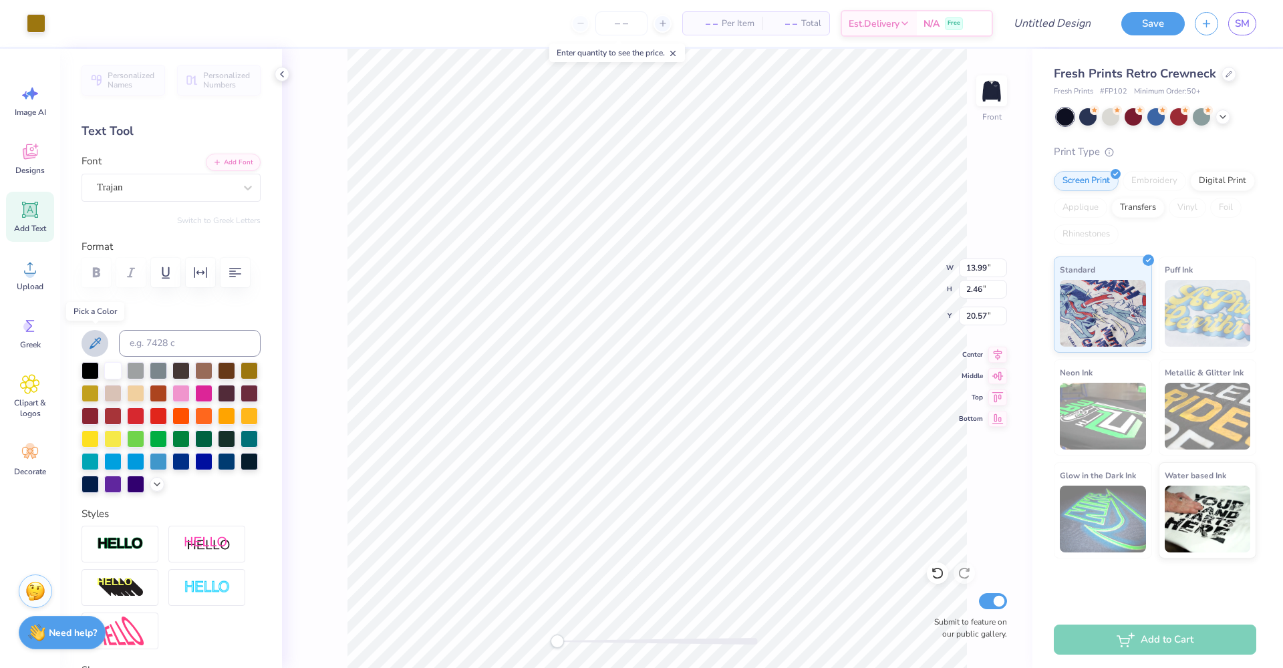
click at [92, 339] on icon at bounding box center [95, 343] width 16 height 16
click at [44, 22] on div at bounding box center [36, 22] width 19 height 19
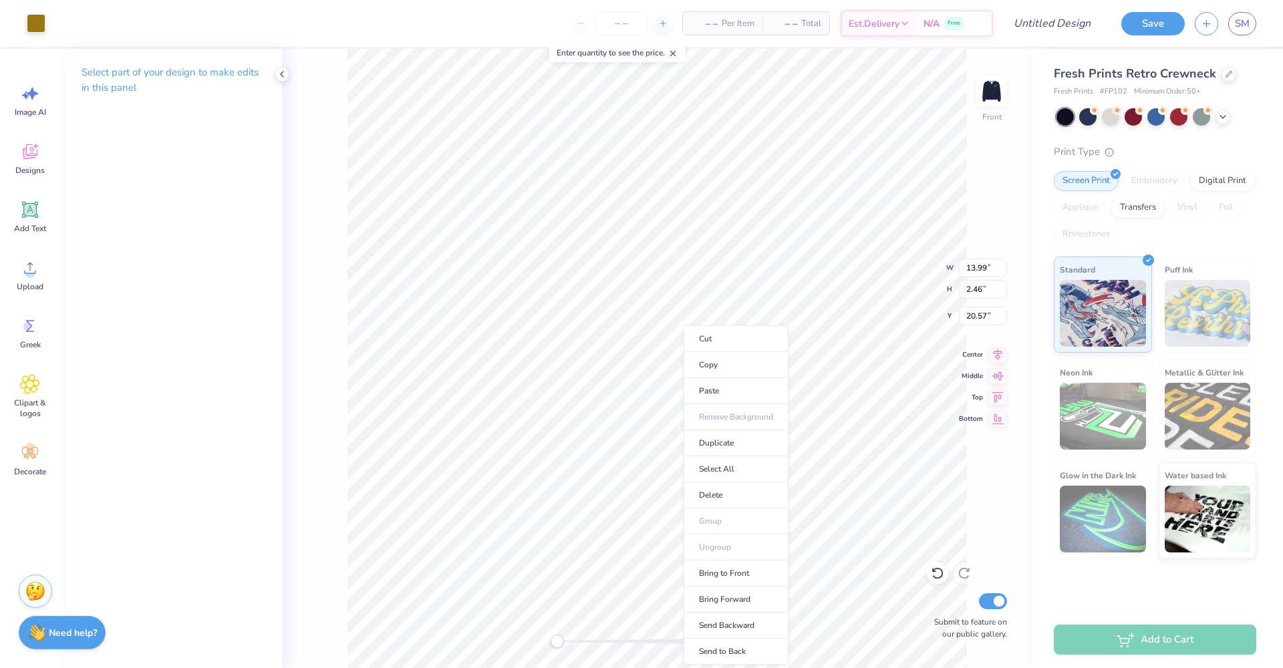
click at [683, 494] on li "Delete" at bounding box center [735, 495] width 105 height 26
click at [936, 577] on icon at bounding box center [937, 573] width 13 height 13
click at [285, 73] on icon at bounding box center [282, 74] width 11 height 11
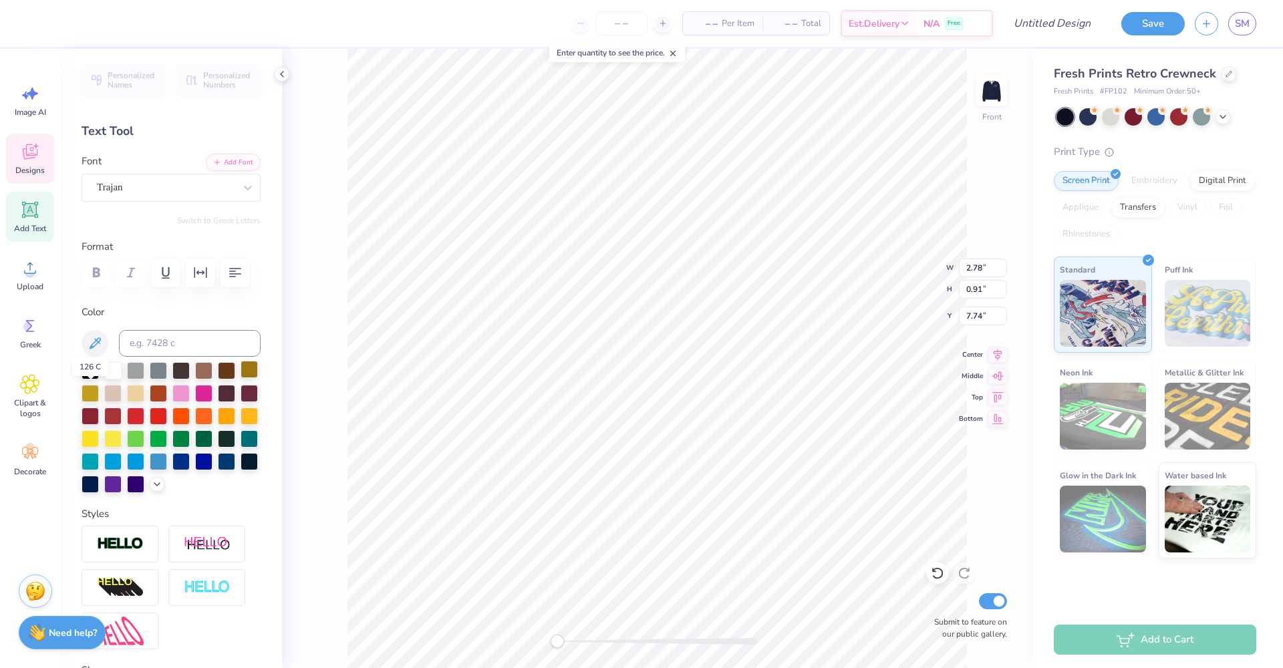
click at [241, 378] on div at bounding box center [249, 369] width 17 height 17
click at [983, 264] on input "2.13" at bounding box center [983, 268] width 48 height 19
click at [983, 267] on input "2.13" at bounding box center [983, 268] width 48 height 19
click at [989, 291] on input "0.70" at bounding box center [983, 289] width 48 height 19
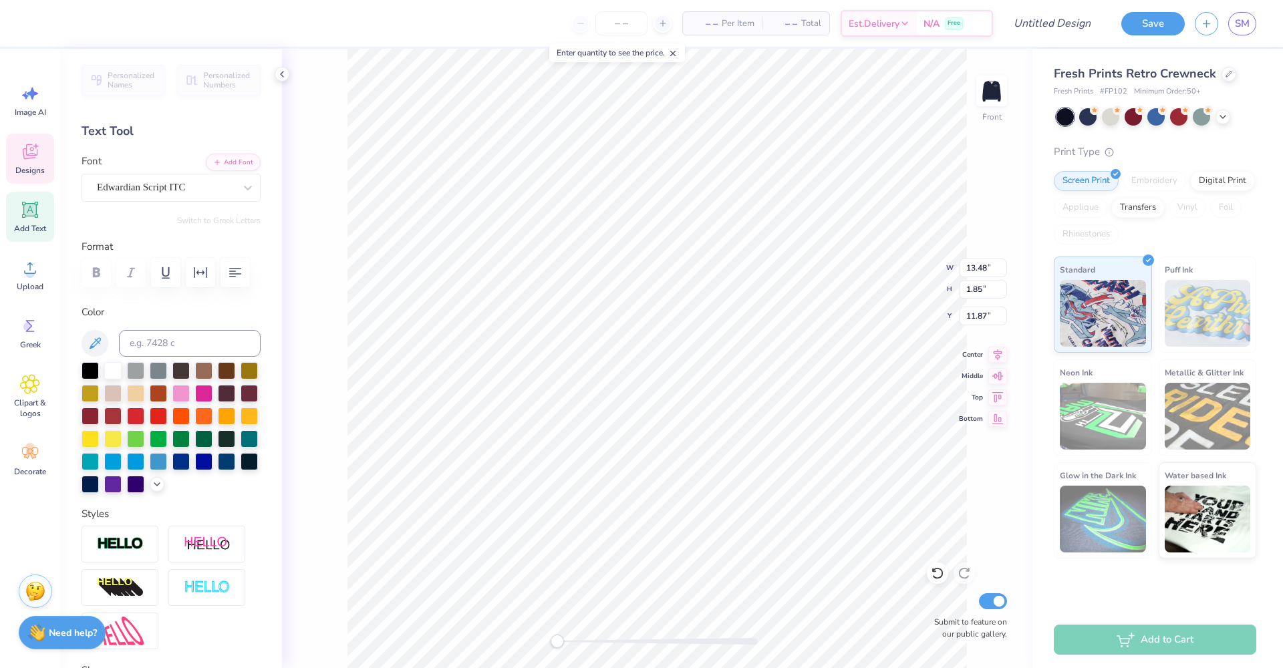
click at [91, 245] on label "Format" at bounding box center [171, 246] width 179 height 15
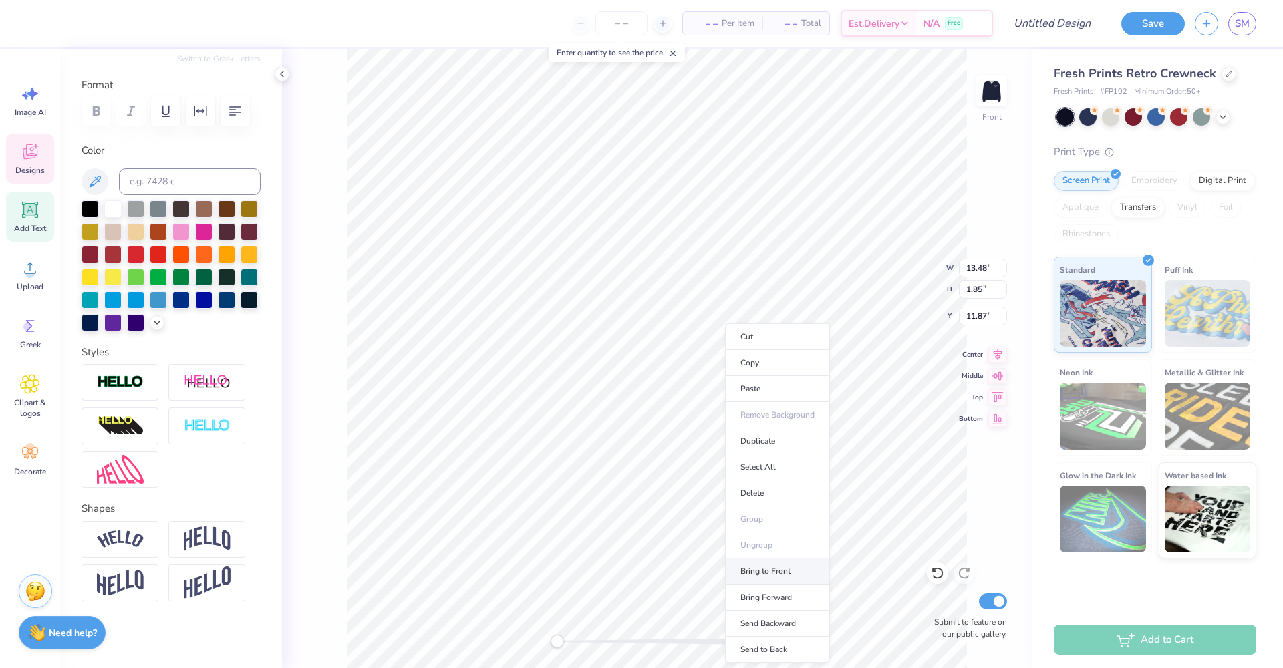
click at [786, 571] on li "Bring to Front" at bounding box center [777, 572] width 105 height 26
click at [999, 354] on icon at bounding box center [997, 352] width 9 height 11
click at [999, 353] on icon at bounding box center [997, 353] width 19 height 16
click at [241, 211] on div at bounding box center [249, 207] width 17 height 17
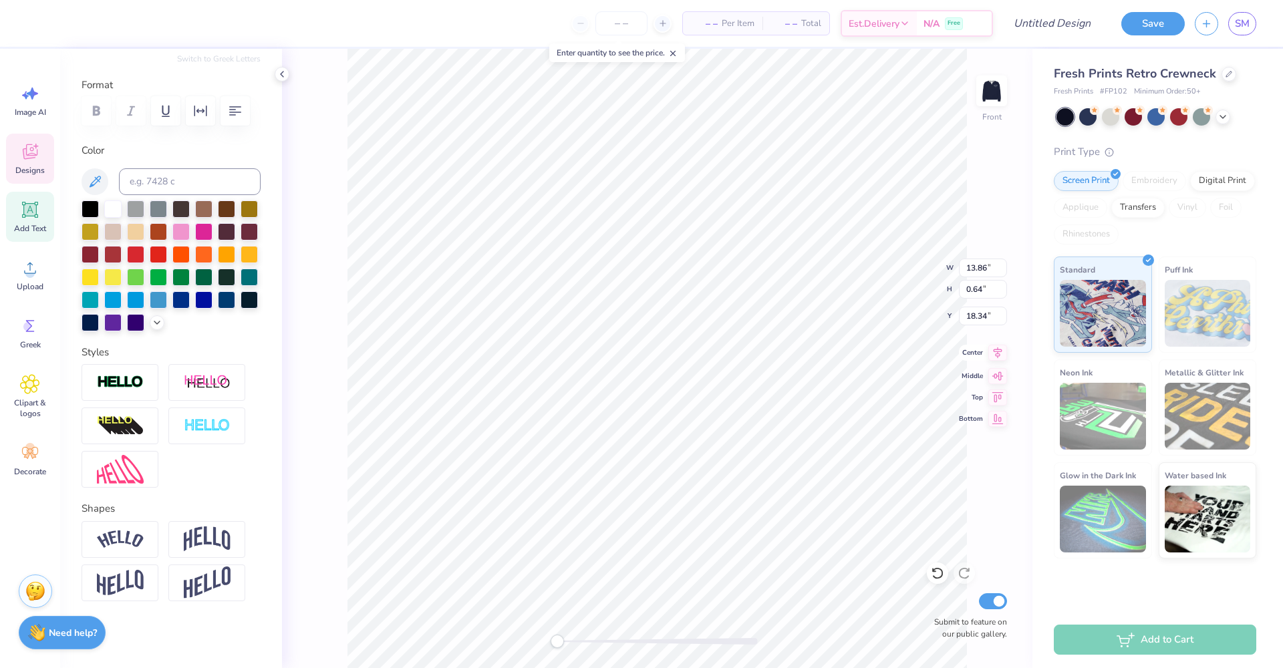
click at [999, 355] on icon at bounding box center [997, 352] width 9 height 11
click at [1000, 353] on icon at bounding box center [997, 353] width 19 height 16
click at [20, 455] on icon at bounding box center [30, 453] width 20 height 20
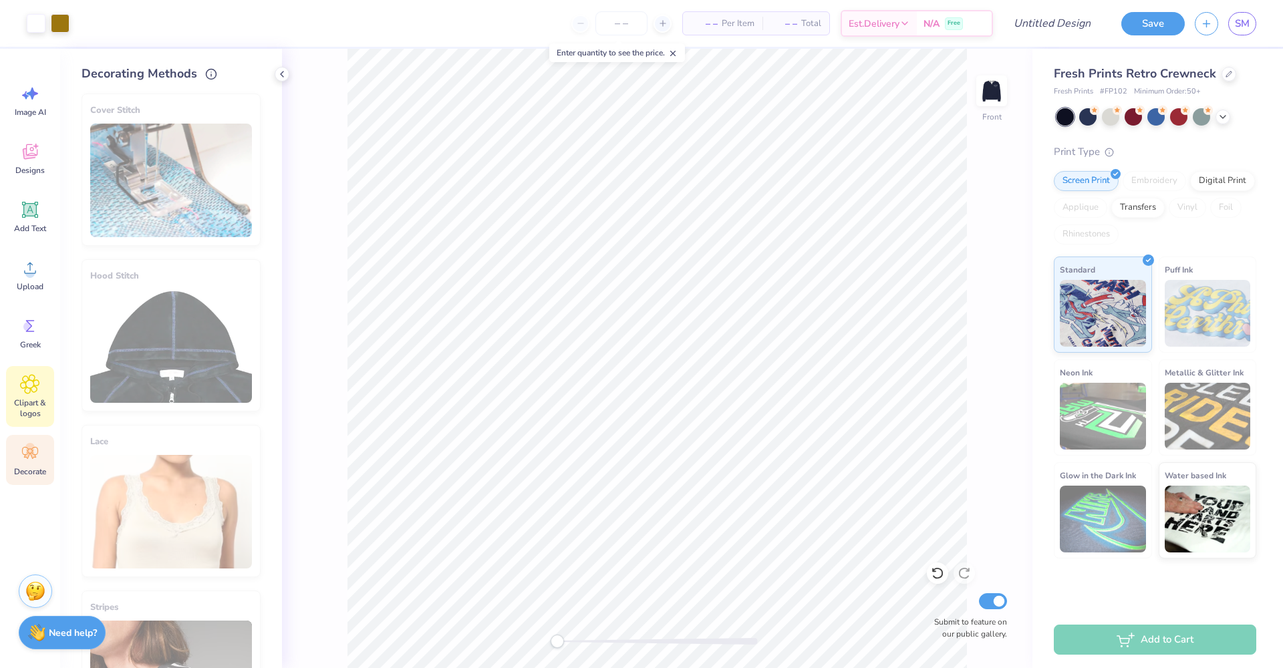
click at [37, 397] on span "Clipart & logos" at bounding box center [30, 407] width 44 height 21
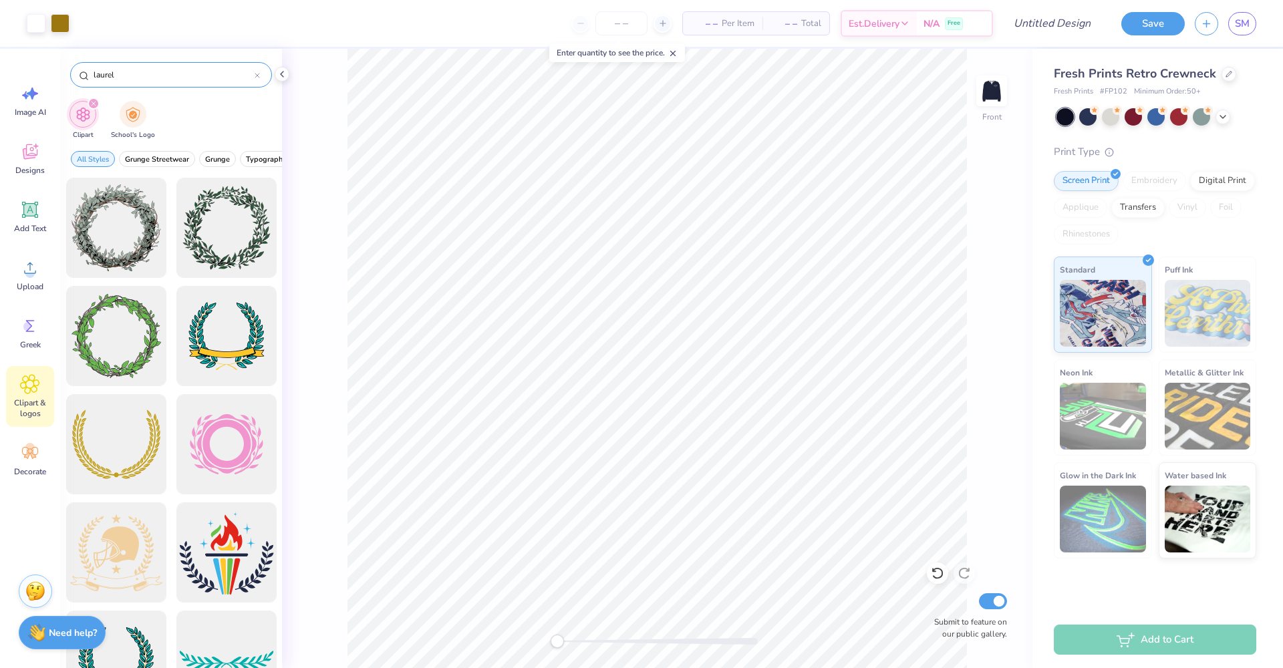
click at [259, 77] on icon at bounding box center [257, 75] width 4 height 4
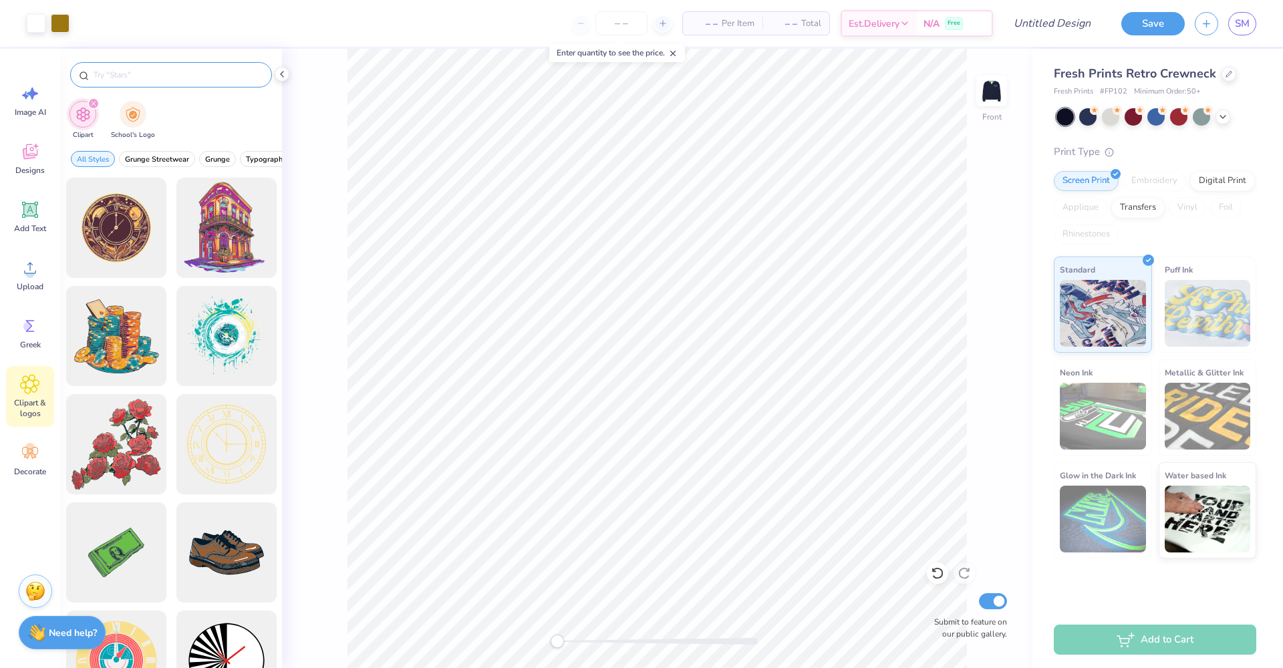
drag, startPoint x: 250, startPoint y: 162, endPoint x: 152, endPoint y: 167, distance: 98.3
click at [129, 163] on div "All Styles Grunge Streetwear Grunge Typography Graphic Streetwear 60s & 70s Ret…" at bounding box center [171, 162] width 222 height 31
click at [250, 158] on span "Typography" at bounding box center [266, 159] width 41 height 10
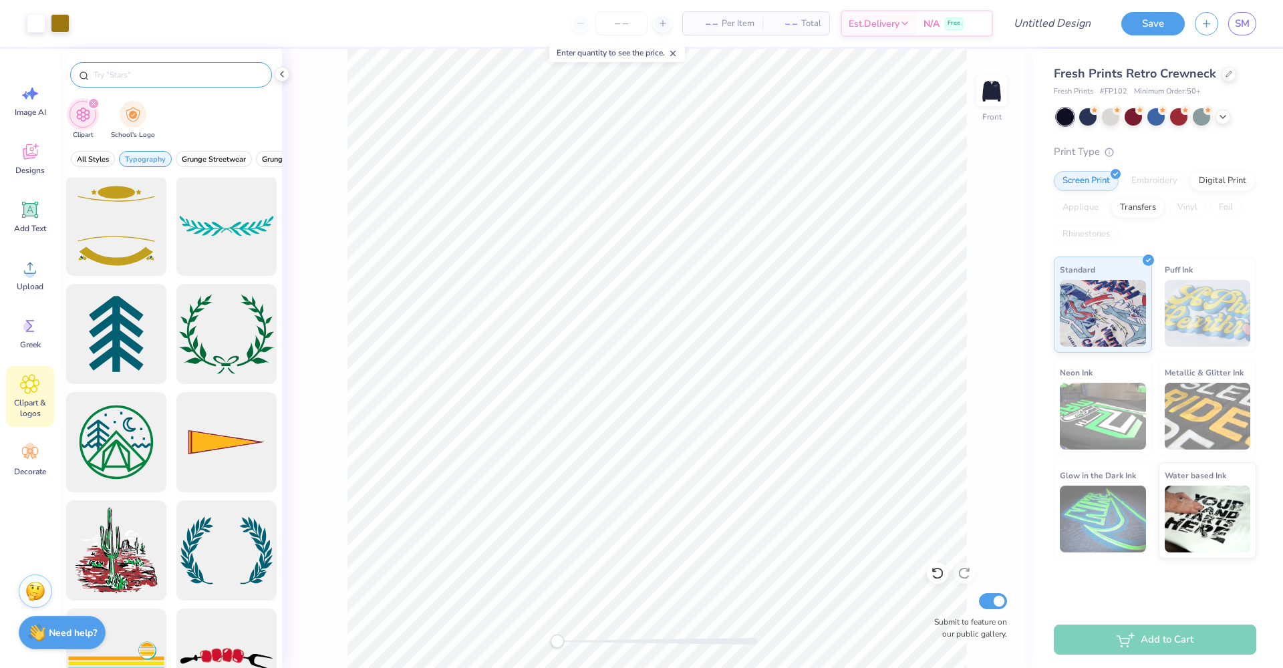
scroll to position [4857, 0]
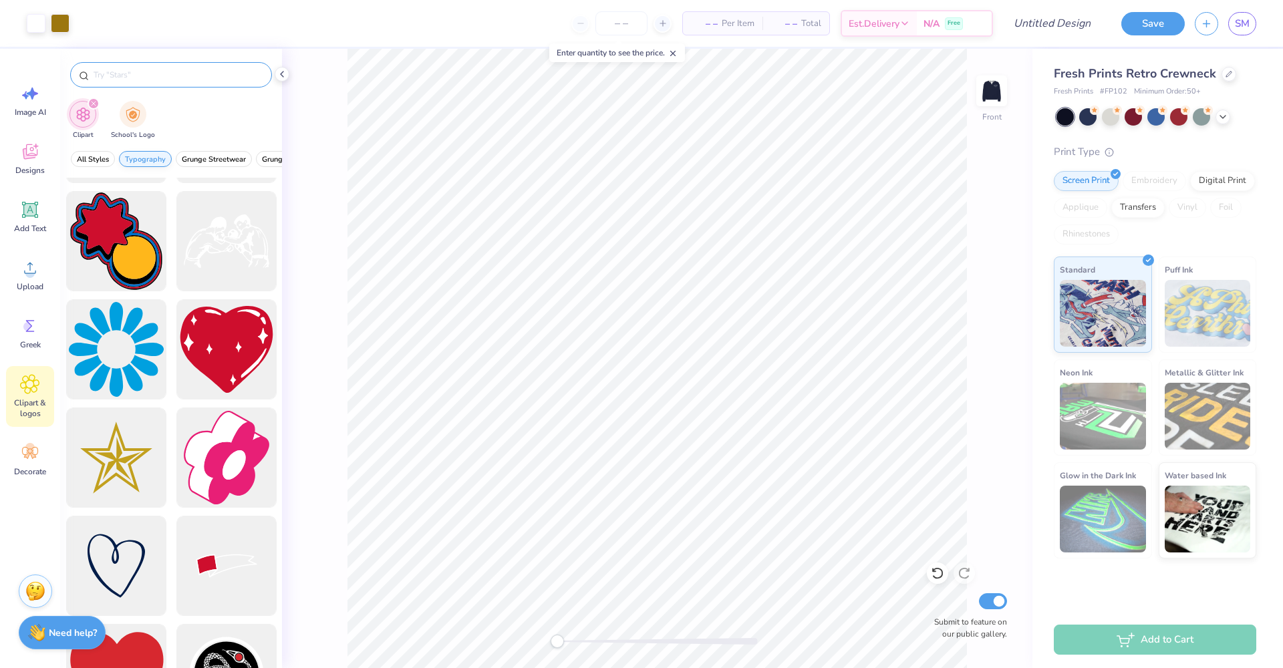
drag, startPoint x: 271, startPoint y: 161, endPoint x: 170, endPoint y: 162, distance: 101.6
click at [170, 162] on div "All Styles Typography Grunge Streetwear Grunge Graphic Streetwear 60s & 70s Ret…" at bounding box center [171, 162] width 222 height 31
drag, startPoint x: 218, startPoint y: 160, endPoint x: 109, endPoint y: 158, distance: 108.9
click at [110, 158] on div "All Styles Typography Grunge Streetwear Grunge Graphic Streetwear 60s & 70s Ret…" at bounding box center [171, 162] width 222 height 31
click at [99, 158] on span "All Styles" at bounding box center [93, 159] width 32 height 10
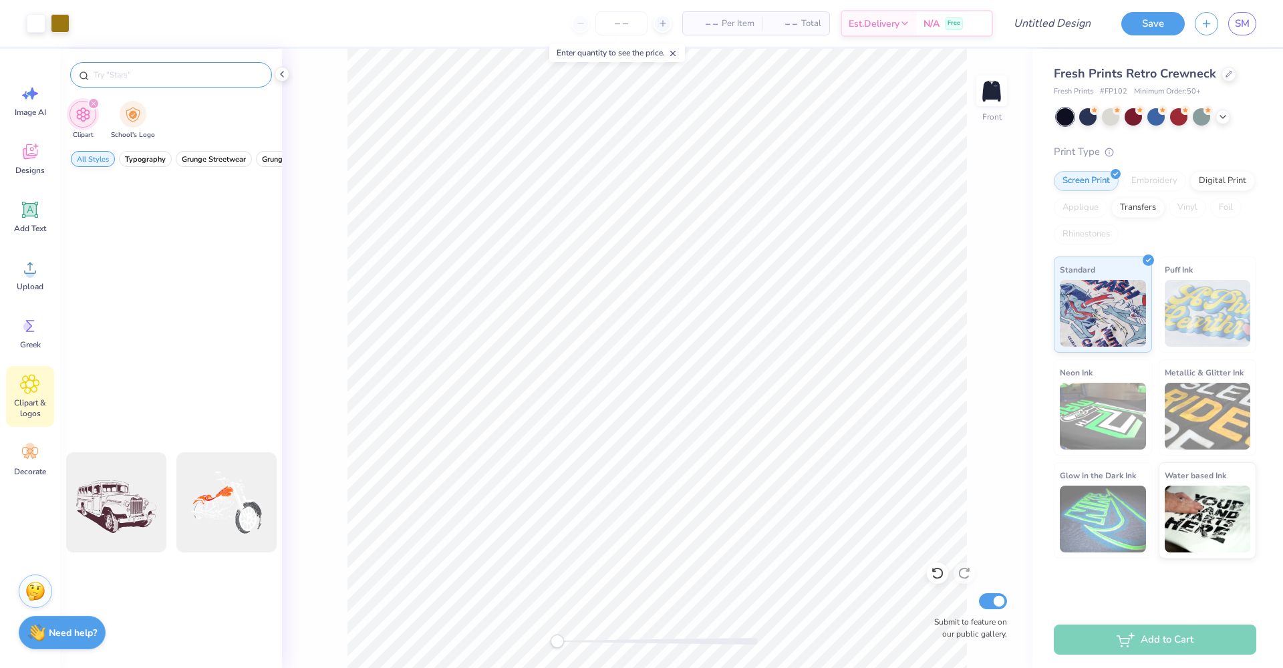
scroll to position [1241, 0]
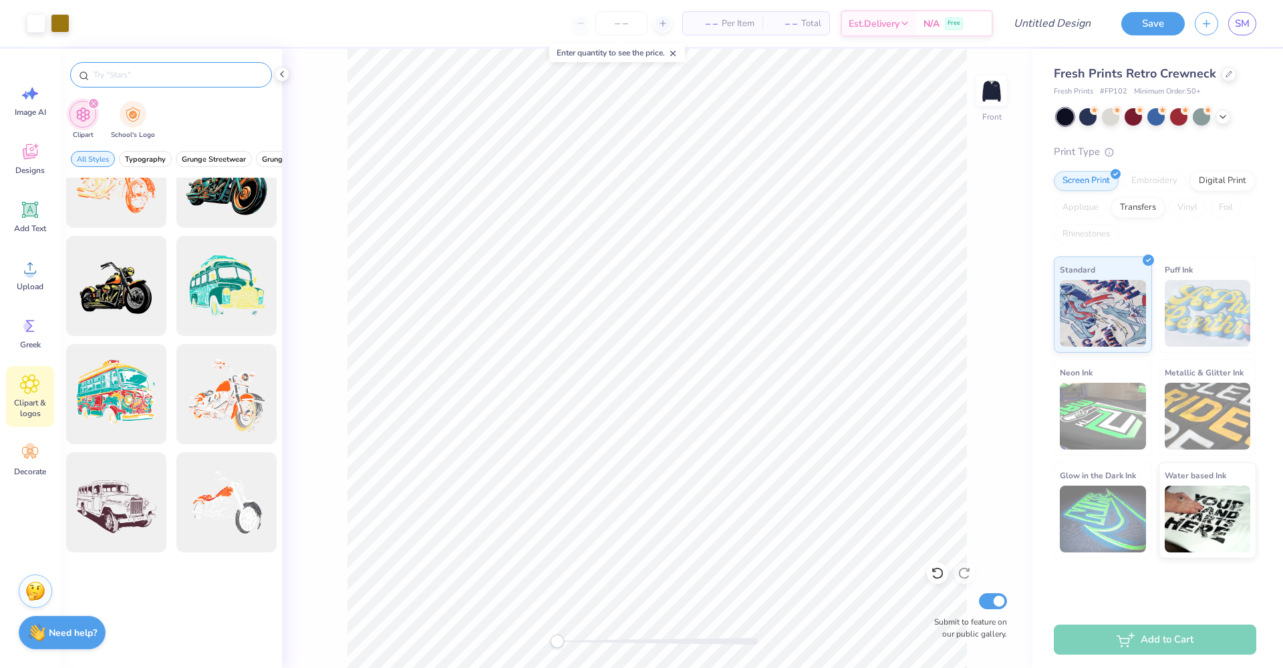
click at [191, 81] on input "text" at bounding box center [177, 74] width 171 height 13
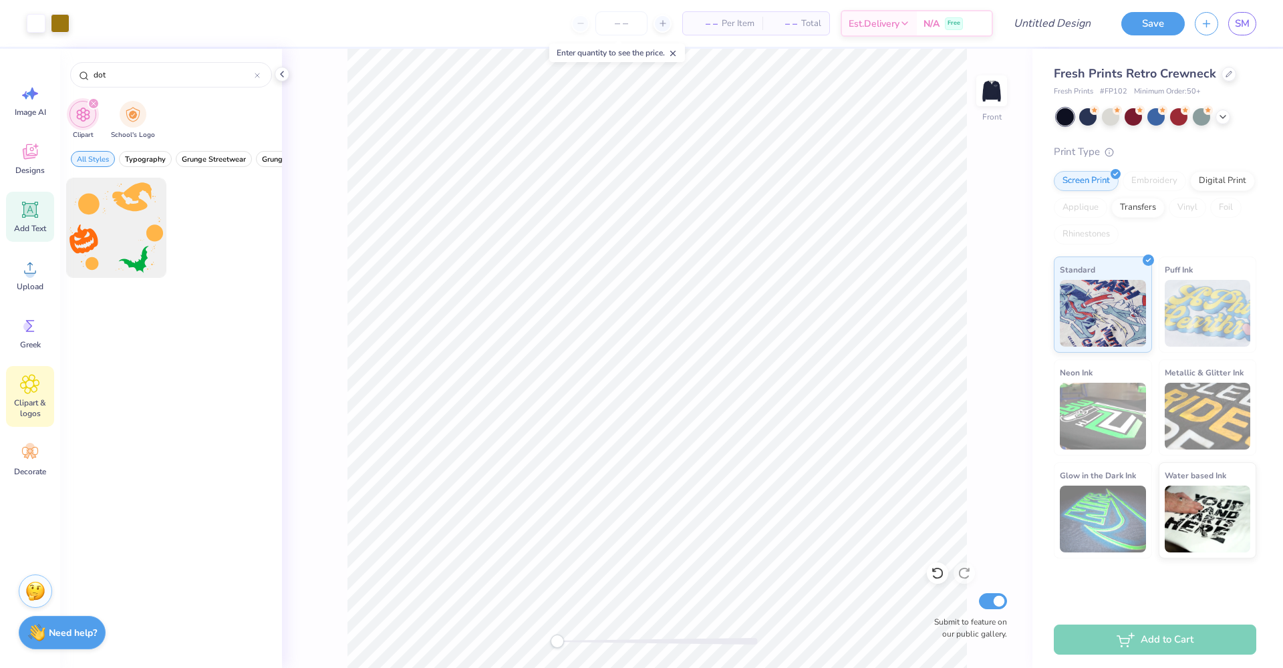
click at [31, 222] on div "Add Text" at bounding box center [30, 217] width 48 height 50
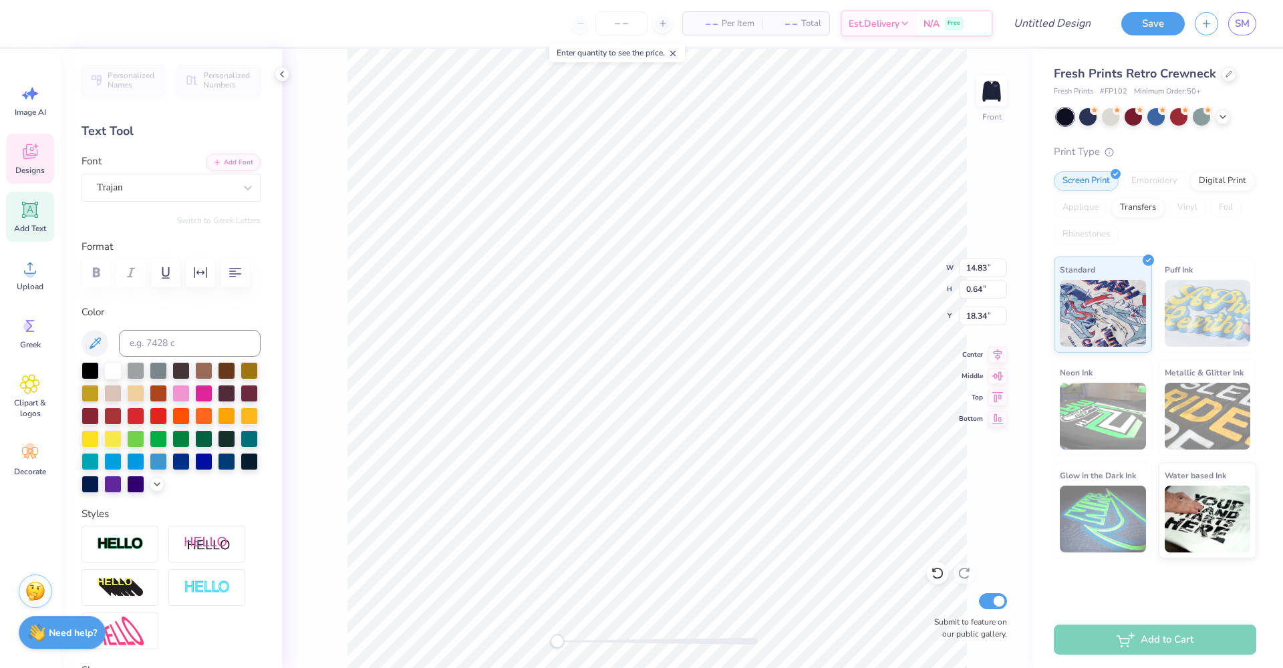
scroll to position [11, 4]
click at [996, 371] on icon at bounding box center [997, 374] width 19 height 16
click at [35, 158] on icon at bounding box center [30, 152] width 20 height 20
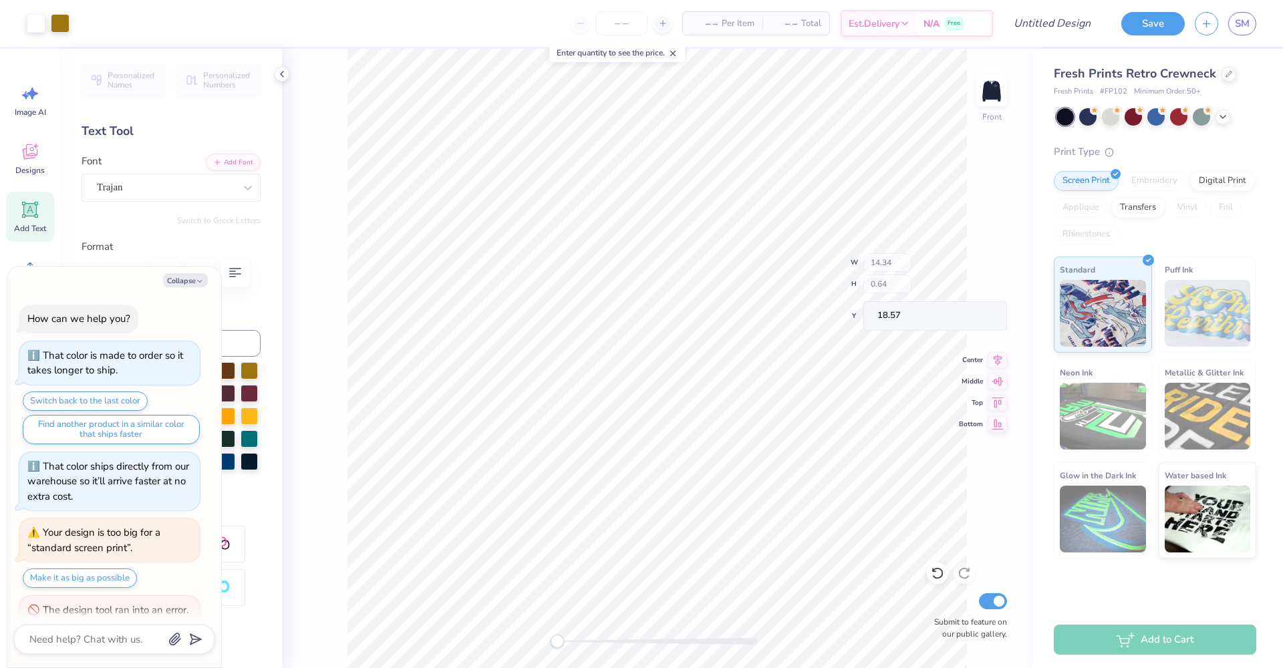
scroll to position [182, 0]
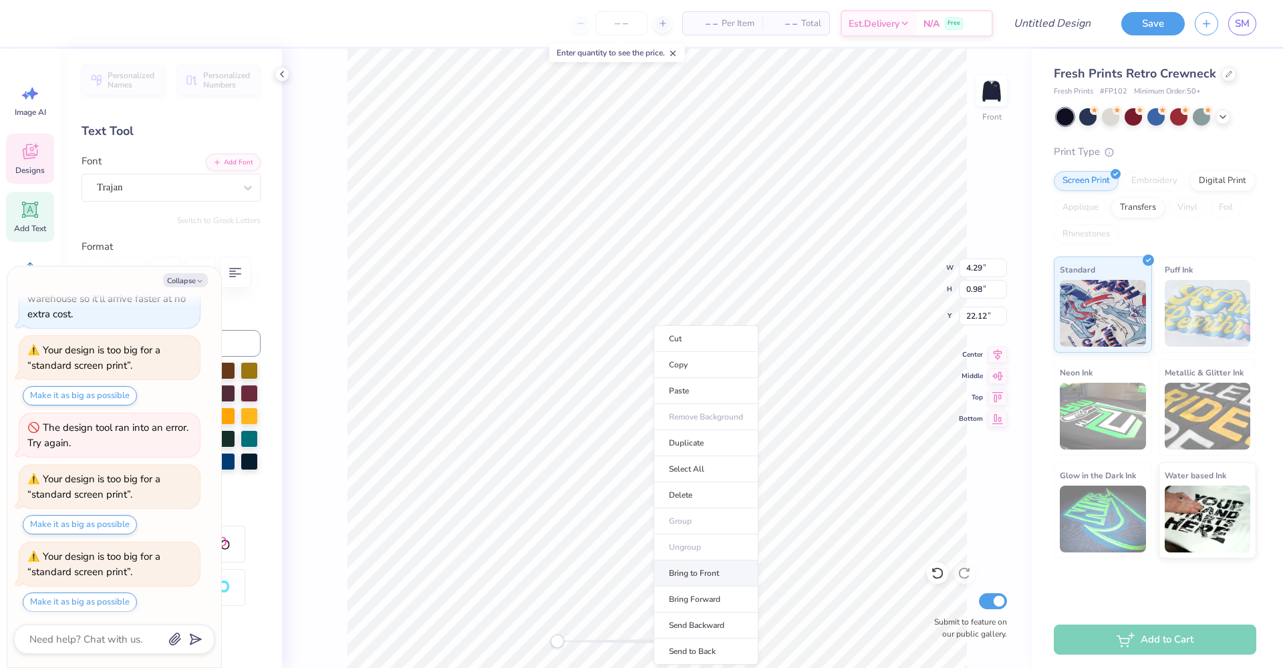
click at [703, 573] on li "Bring to Front" at bounding box center [705, 574] width 105 height 26
click at [25, 219] on icon at bounding box center [30, 210] width 20 height 20
click at [181, 277] on button "Collapse" at bounding box center [185, 280] width 45 height 14
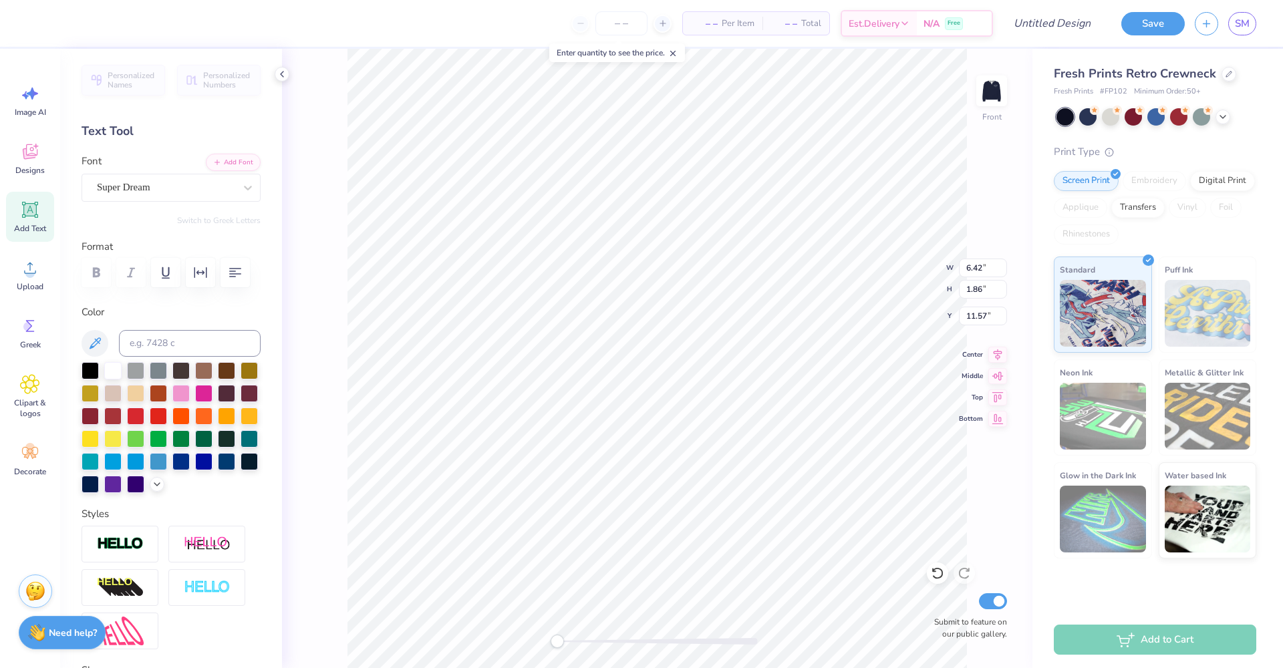
scroll to position [11, 1]
click at [27, 384] on icon at bounding box center [30, 384] width 8 height 8
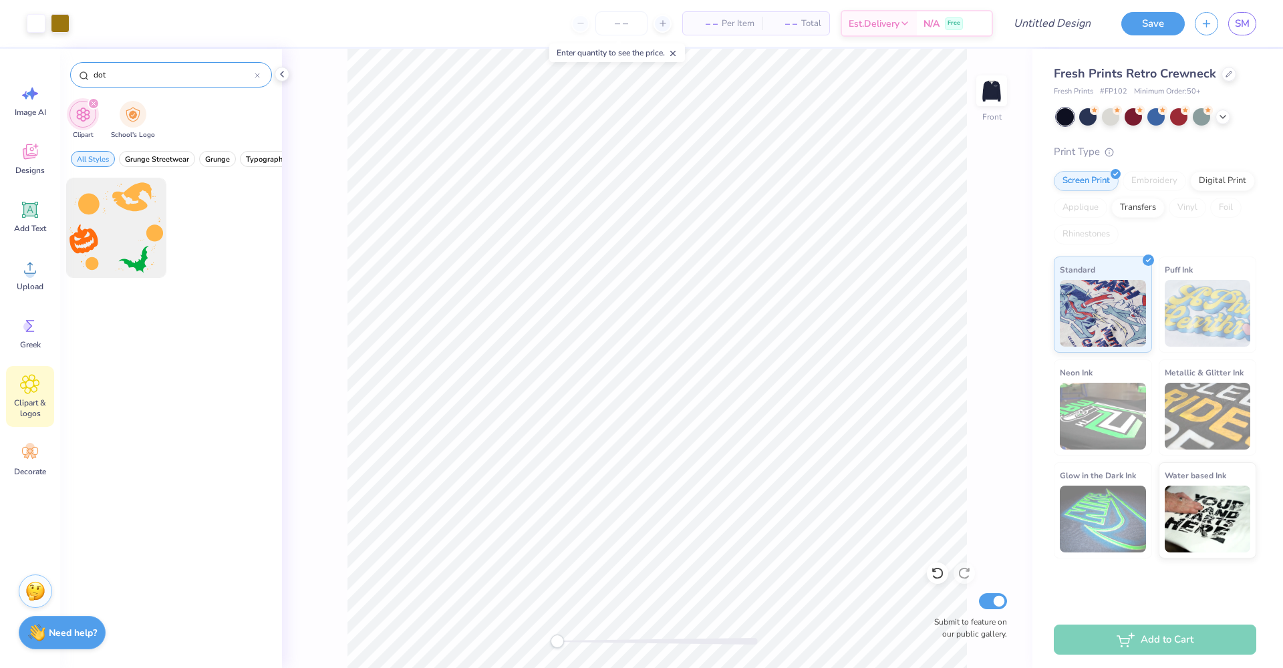
click at [257, 73] on icon at bounding box center [257, 75] width 5 height 5
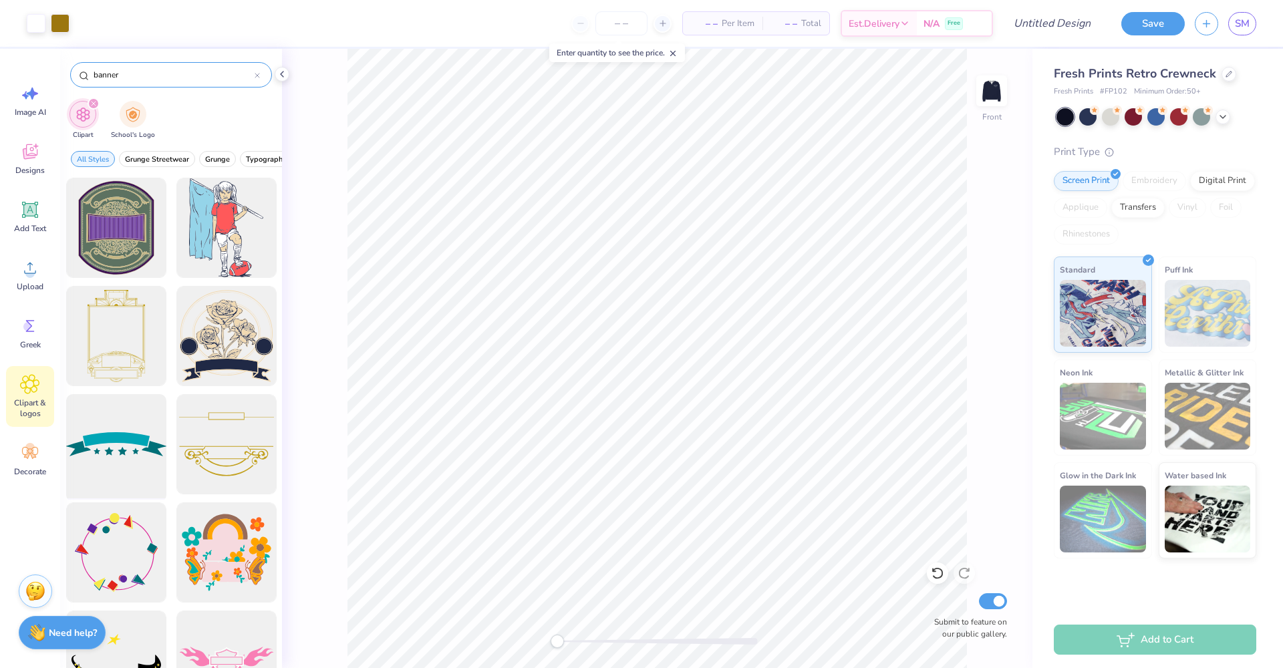
click at [148, 442] on div at bounding box center [116, 444] width 110 height 110
click at [57, 22] on div at bounding box center [60, 22] width 19 height 19
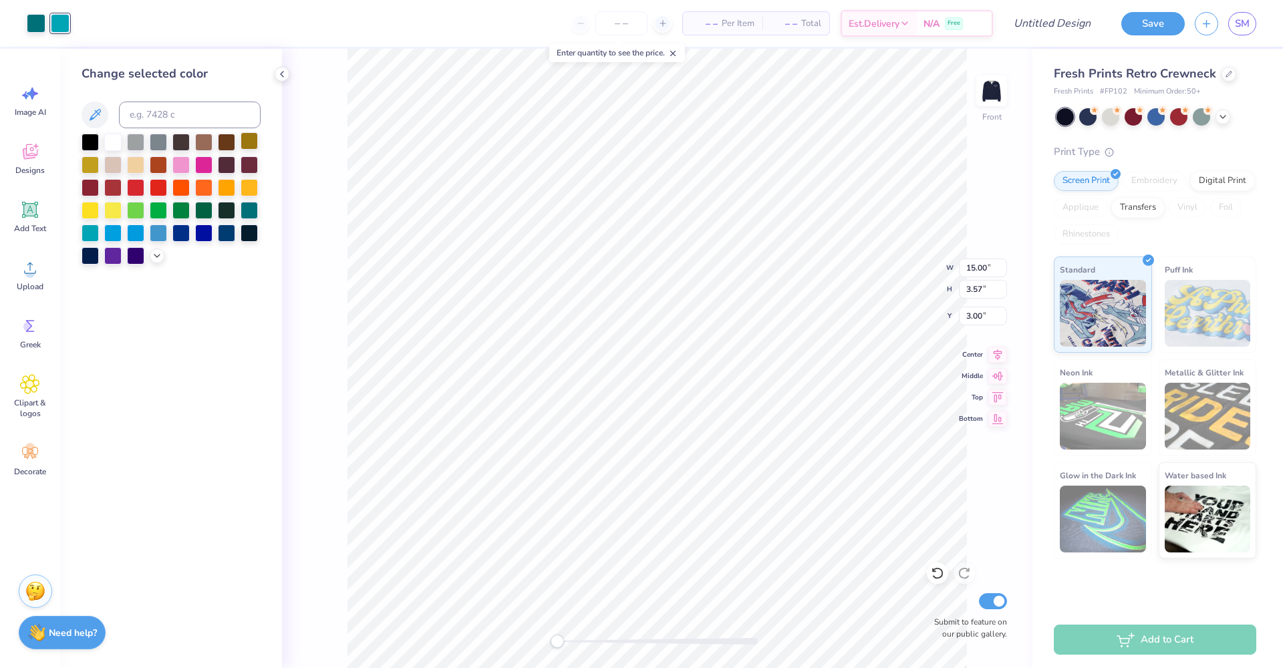
click at [249, 142] on div at bounding box center [249, 140] width 17 height 17
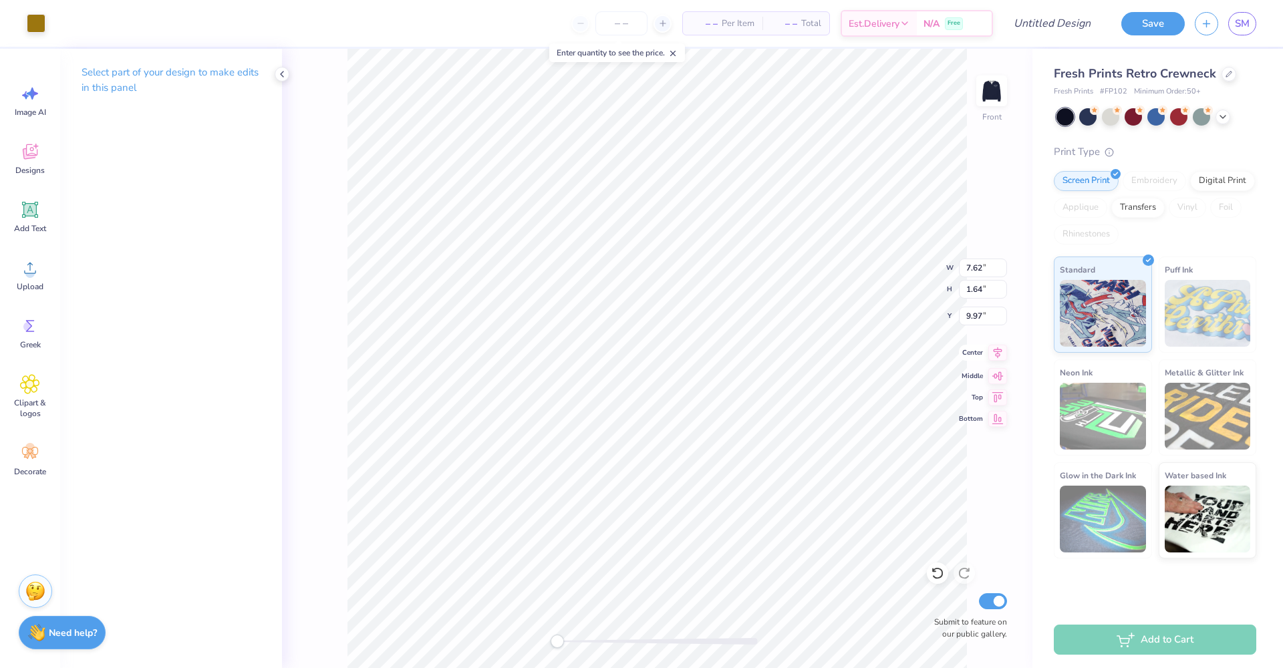
click at [997, 353] on icon at bounding box center [997, 352] width 9 height 11
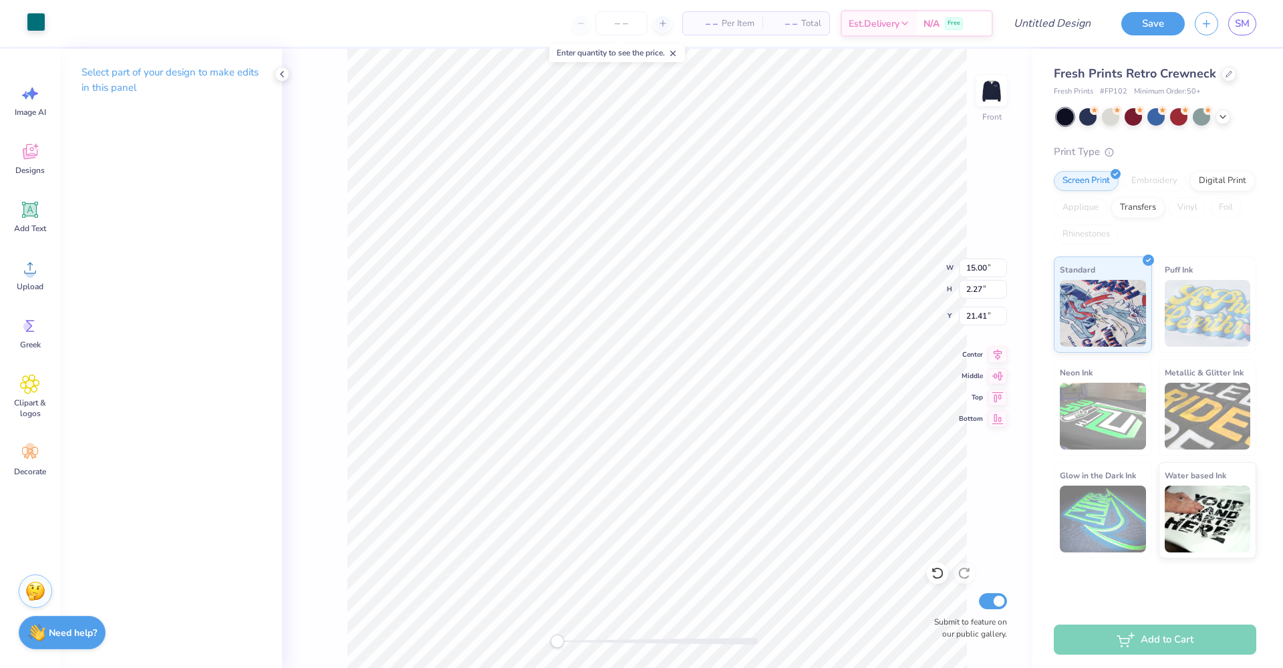
click at [39, 25] on div at bounding box center [36, 22] width 19 height 19
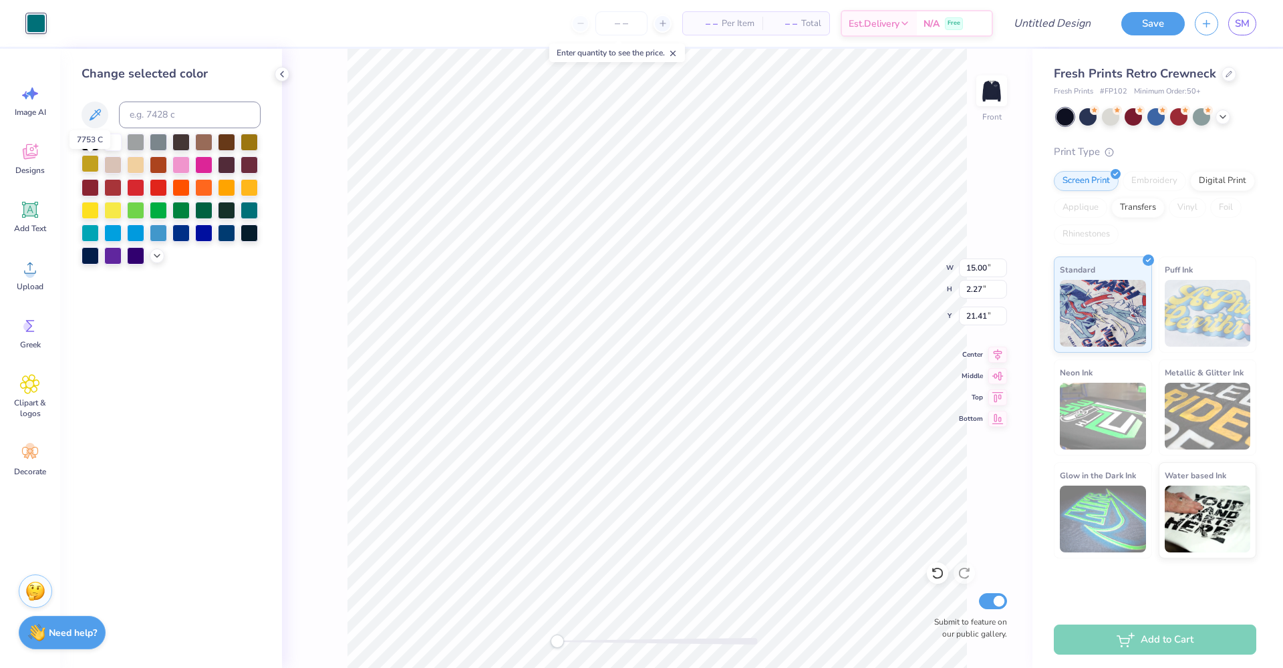
click at [88, 168] on div at bounding box center [90, 163] width 17 height 17
click at [252, 142] on div at bounding box center [249, 140] width 17 height 17
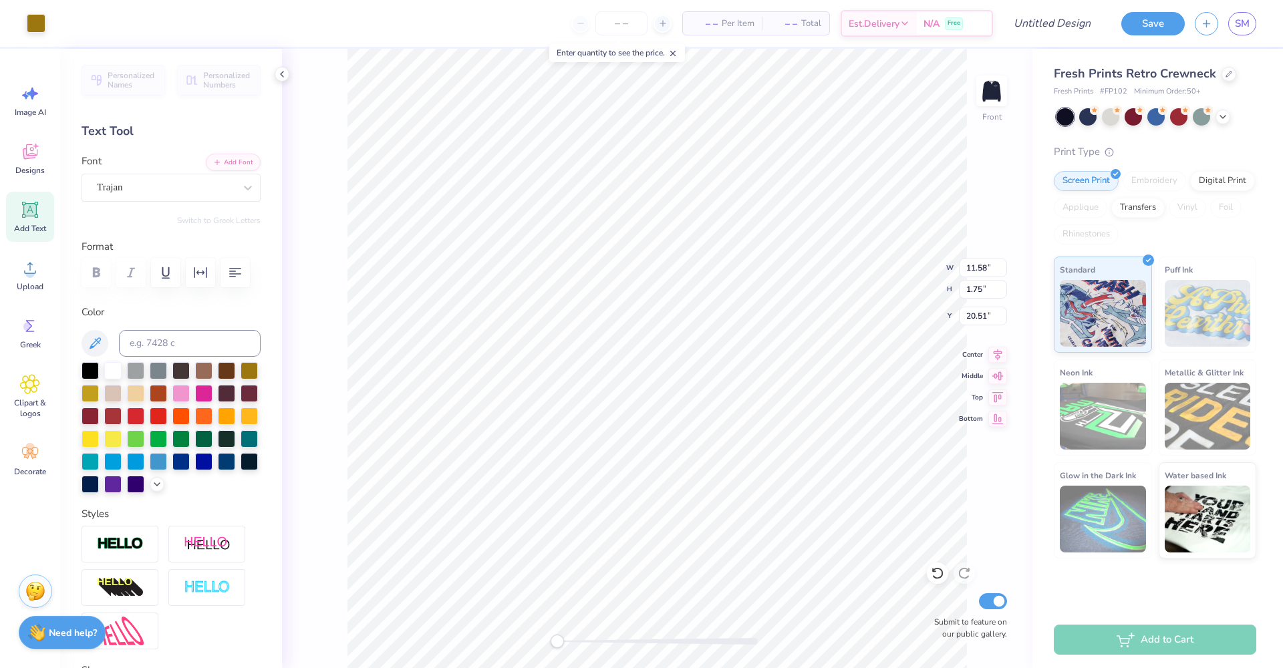
scroll to position [184, 0]
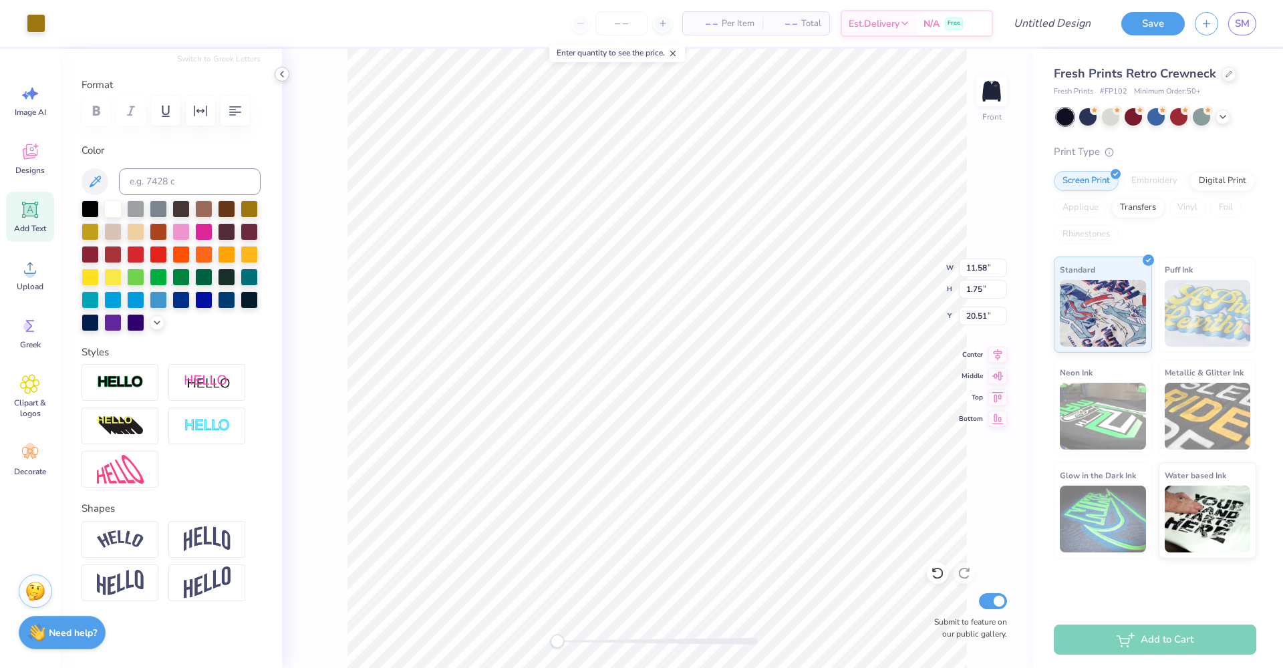
click at [285, 73] on icon at bounding box center [282, 74] width 11 height 11
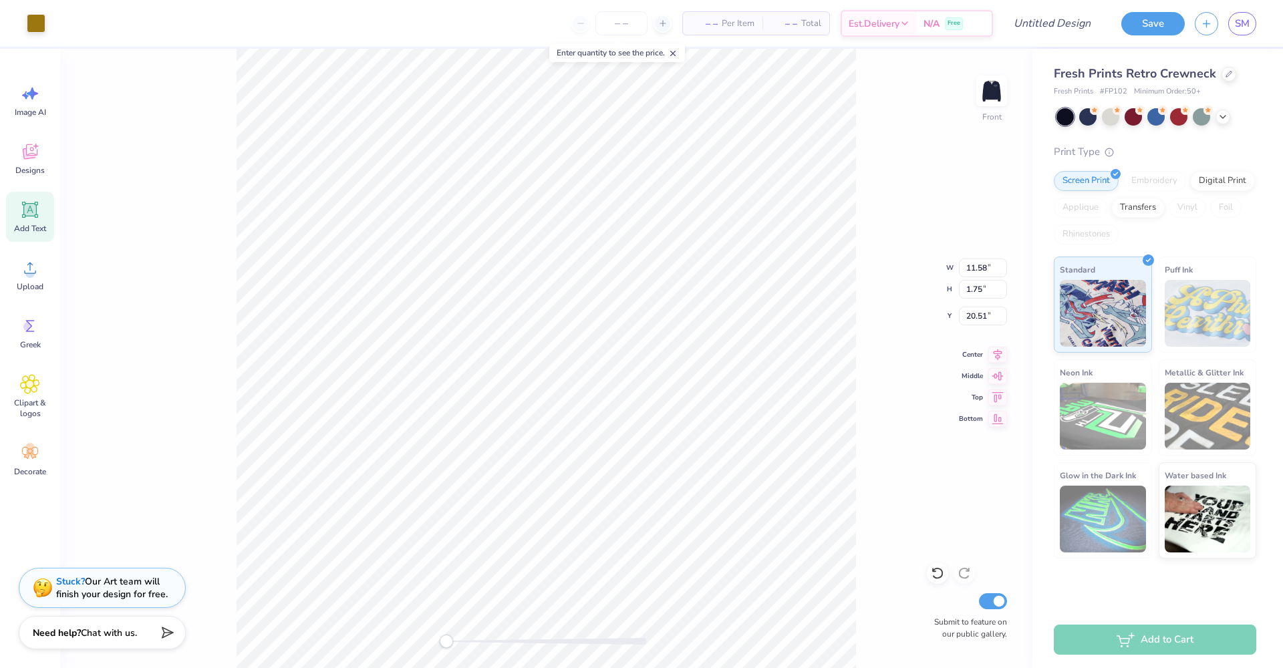
click at [38, 202] on icon at bounding box center [30, 210] width 16 height 16
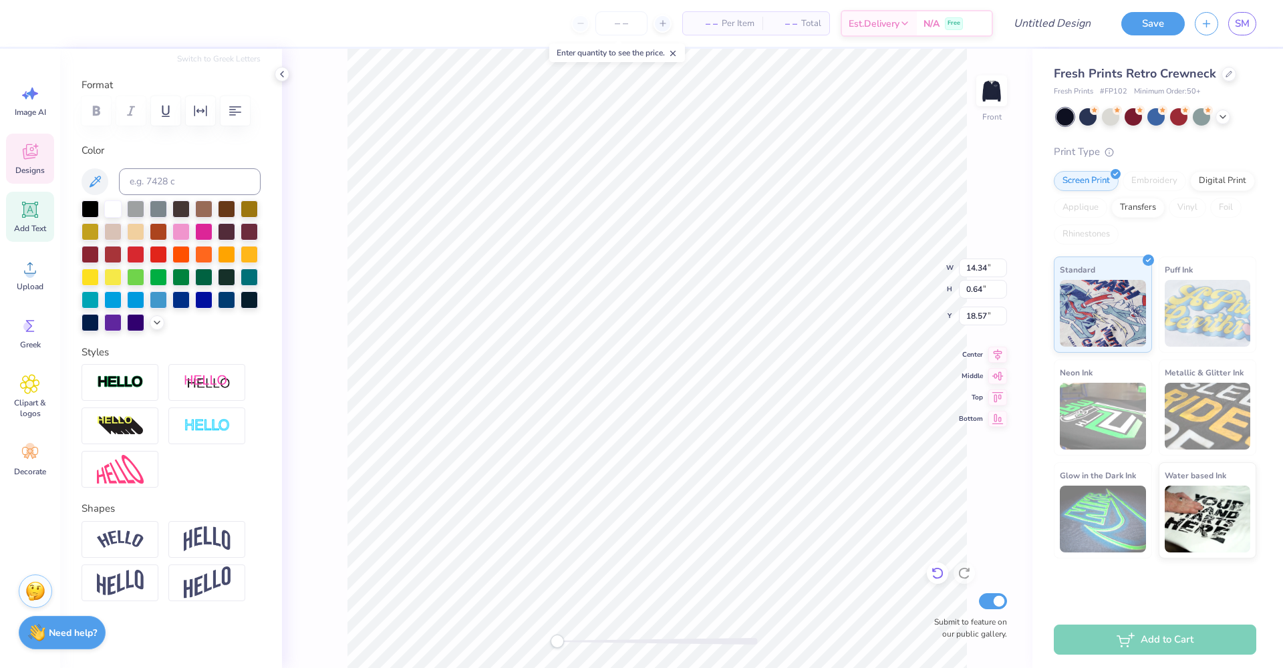
click at [937, 574] on icon at bounding box center [937, 573] width 13 height 13
click at [202, 103] on icon "button" at bounding box center [200, 111] width 16 height 16
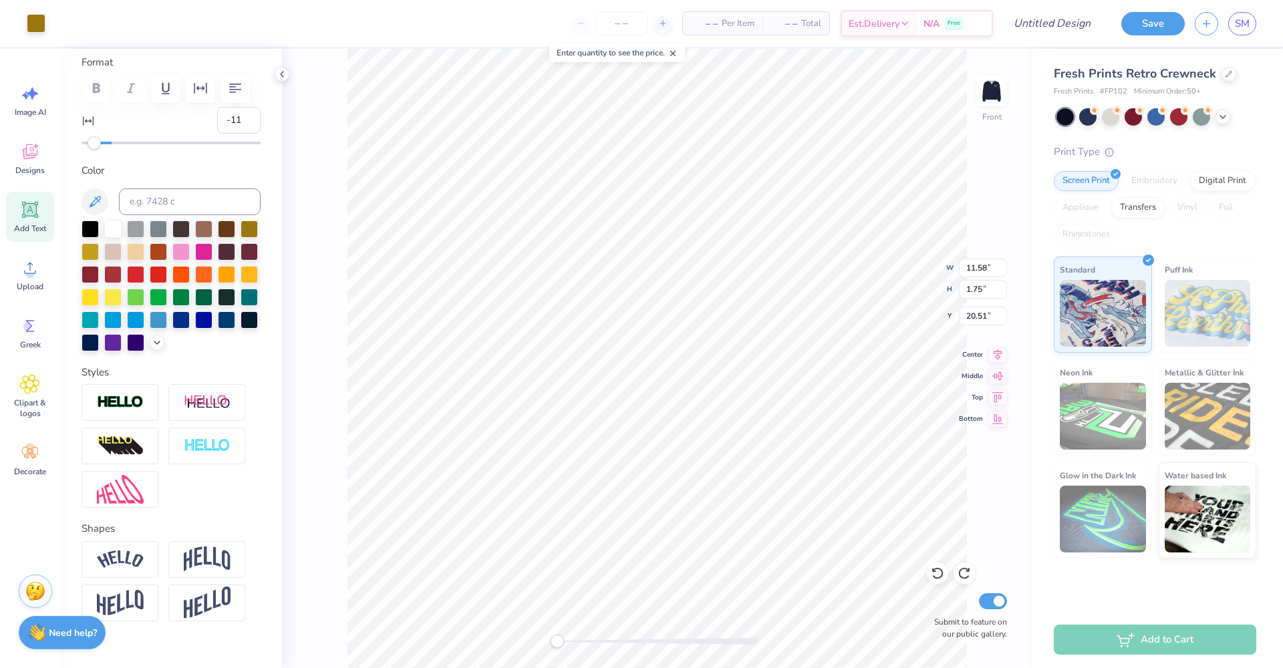
drag, startPoint x: 114, startPoint y: 146, endPoint x: 94, endPoint y: 145, distance: 19.4
click at [94, 145] on div "Accessibility label" at bounding box center [94, 142] width 13 height 13
drag, startPoint x: 97, startPoint y: 146, endPoint x: 167, endPoint y: 152, distance: 70.5
click at [167, 152] on div "Personalized Names Personalized Numbers Text Tool Add Font Font Trajan Switch t…" at bounding box center [171, 358] width 222 height 619
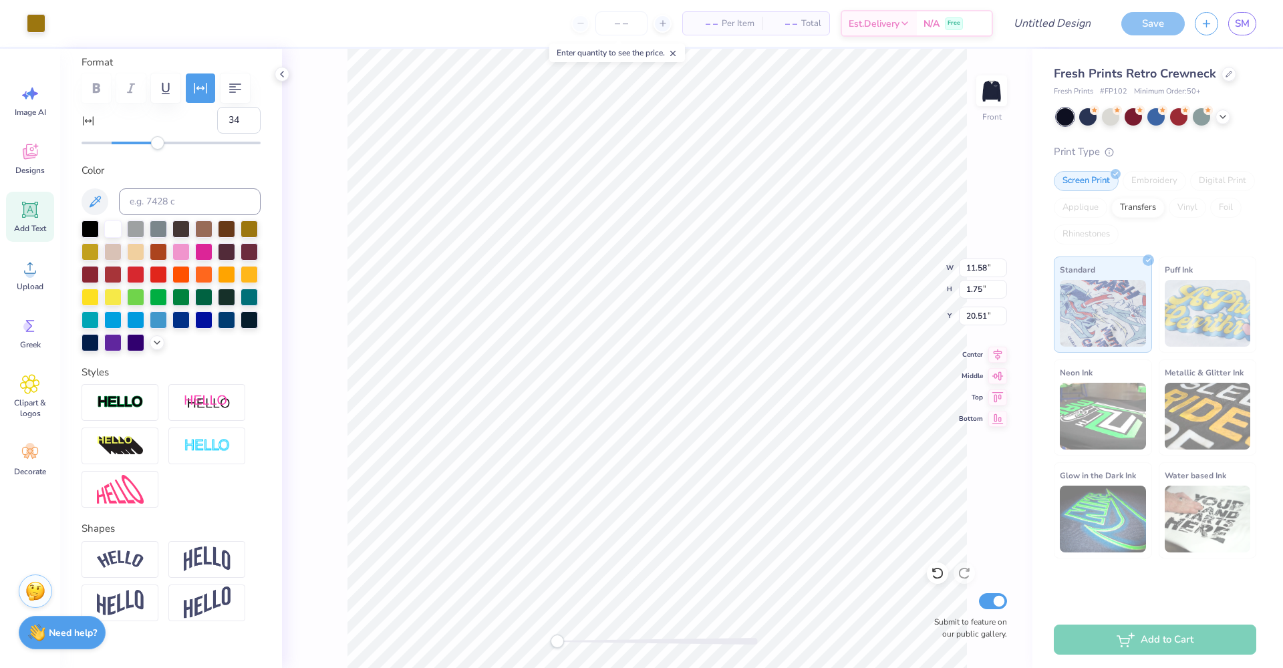
drag, startPoint x: 168, startPoint y: 146, endPoint x: 157, endPoint y: 147, distance: 11.4
click at [157, 147] on div "Accessibility label" at bounding box center [157, 142] width 13 height 13
drag, startPoint x: 158, startPoint y: 146, endPoint x: 120, endPoint y: 146, distance: 38.1
click at [127, 146] on div "Accessibility label" at bounding box center [133, 142] width 13 height 13
drag, startPoint x: 121, startPoint y: 144, endPoint x: 100, endPoint y: 145, distance: 20.7
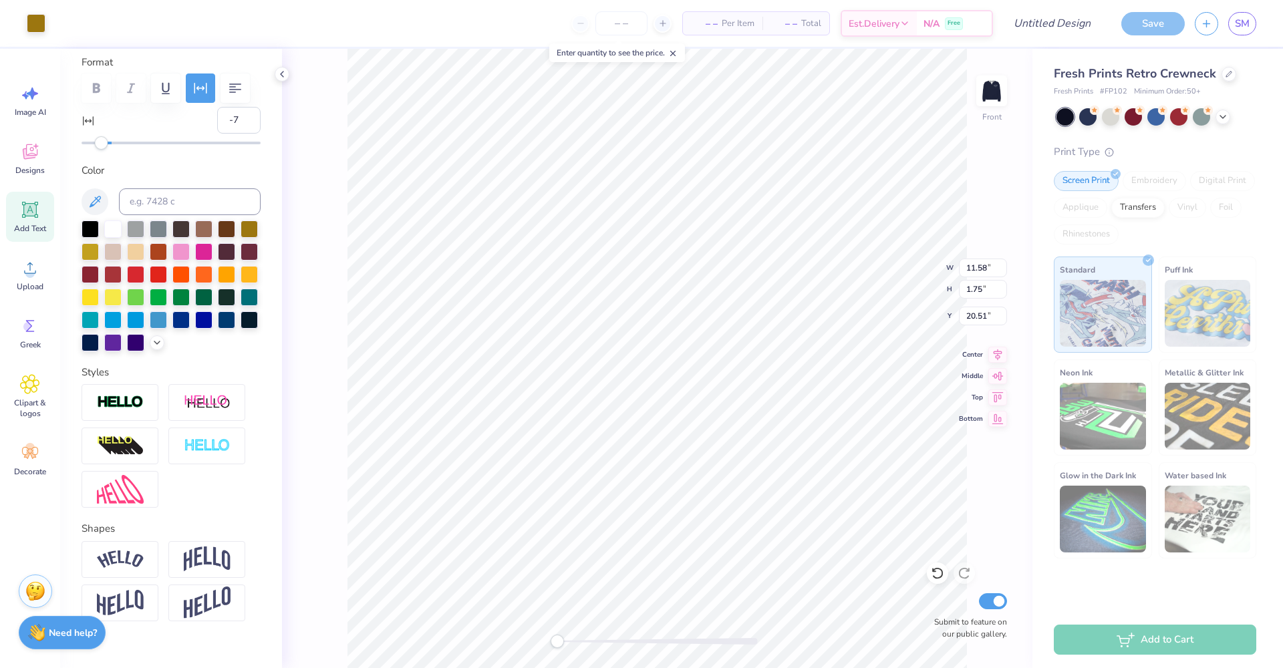
click at [100, 145] on div "Accessibility label" at bounding box center [101, 142] width 13 height 13
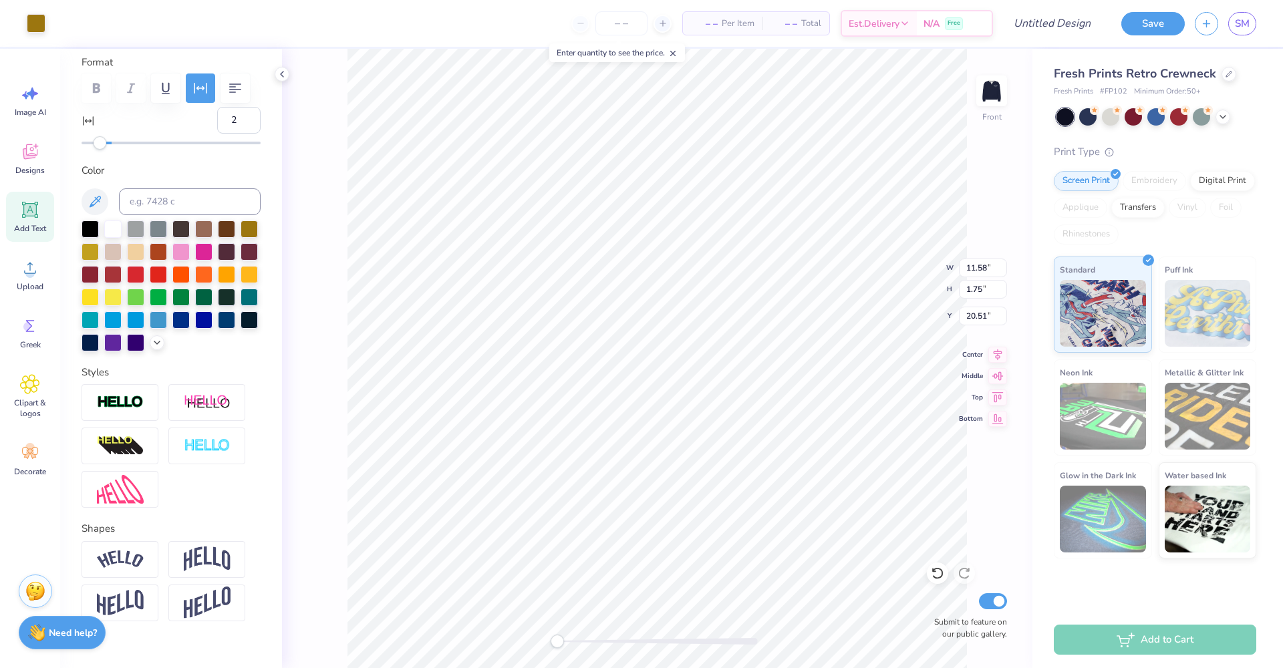
click at [112, 145] on div at bounding box center [171, 142] width 179 height 13
click at [112, 145] on div "Accessibility label" at bounding box center [112, 142] width 13 height 13
click at [136, 146] on div at bounding box center [171, 142] width 179 height 13
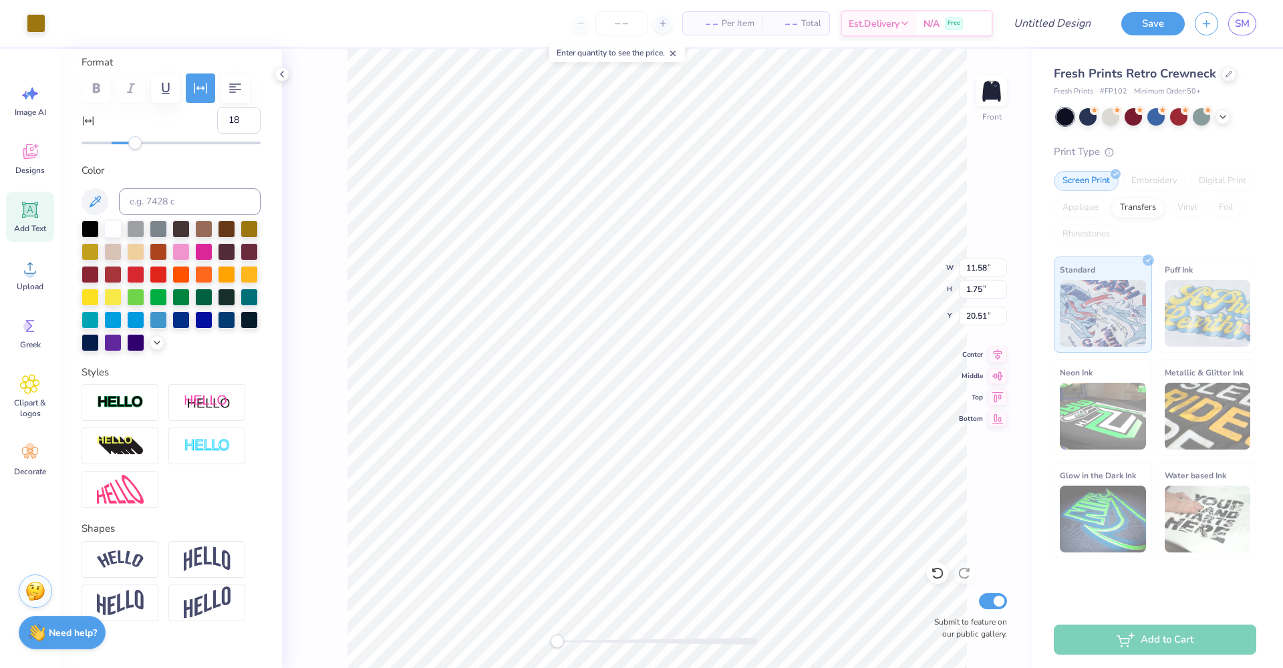
click at [136, 146] on div "Accessibility label" at bounding box center [134, 142] width 13 height 13
click at [125, 142] on div at bounding box center [171, 143] width 179 height 3
click at [27, 161] on icon at bounding box center [30, 152] width 20 height 20
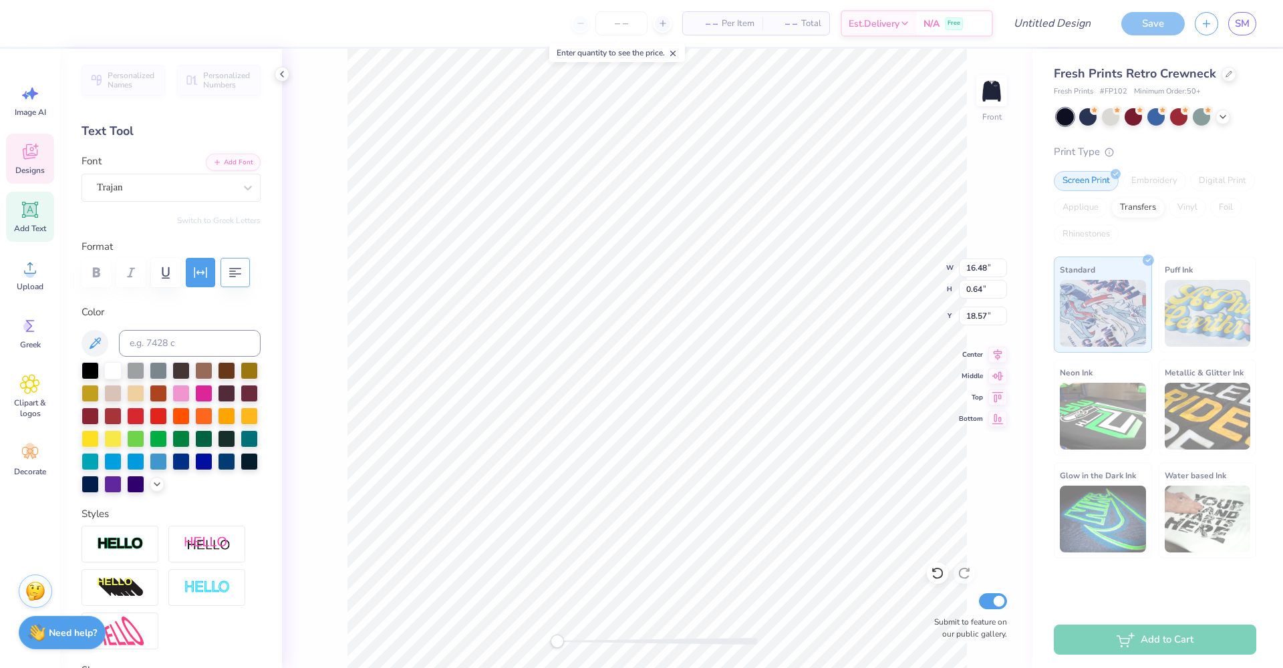
click at [232, 273] on icon "button" at bounding box center [235, 272] width 12 height 9
click at [202, 274] on icon "button" at bounding box center [200, 272] width 13 height 11
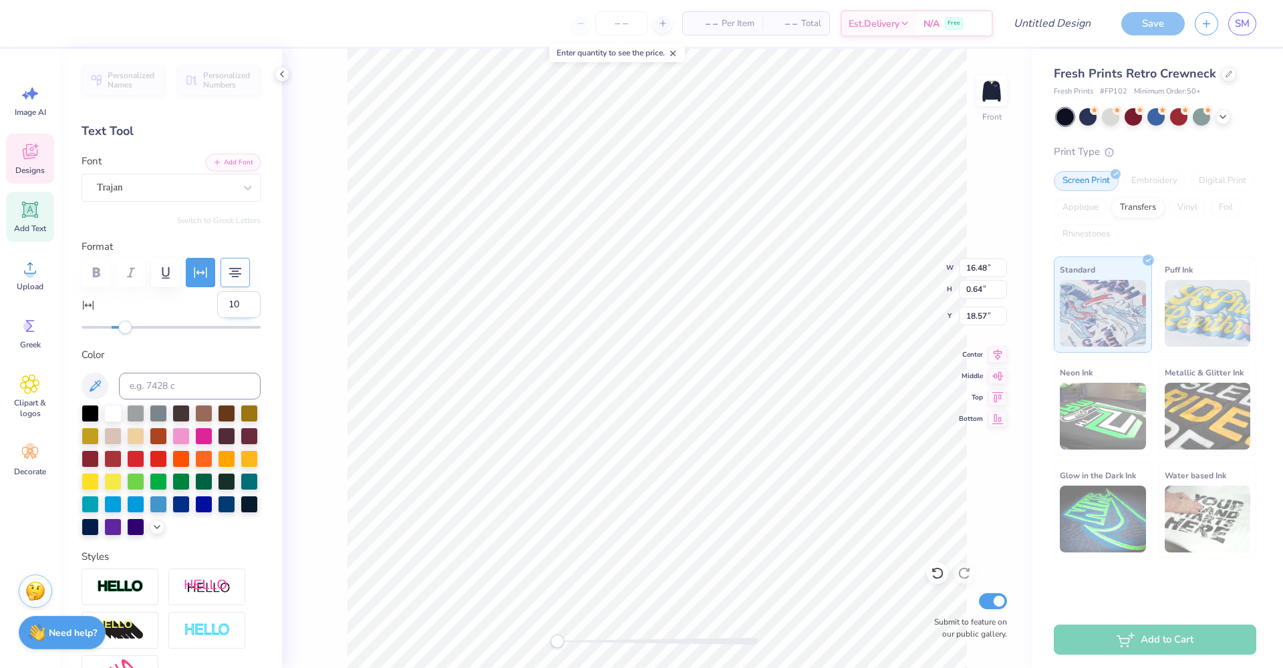
click at [238, 307] on input "10" at bounding box center [238, 304] width 43 height 27
click at [238, 307] on input "9" at bounding box center [238, 304] width 43 height 27
click at [238, 307] on input "8" at bounding box center [238, 304] width 43 height 27
click at [238, 307] on input "7" at bounding box center [238, 304] width 43 height 27
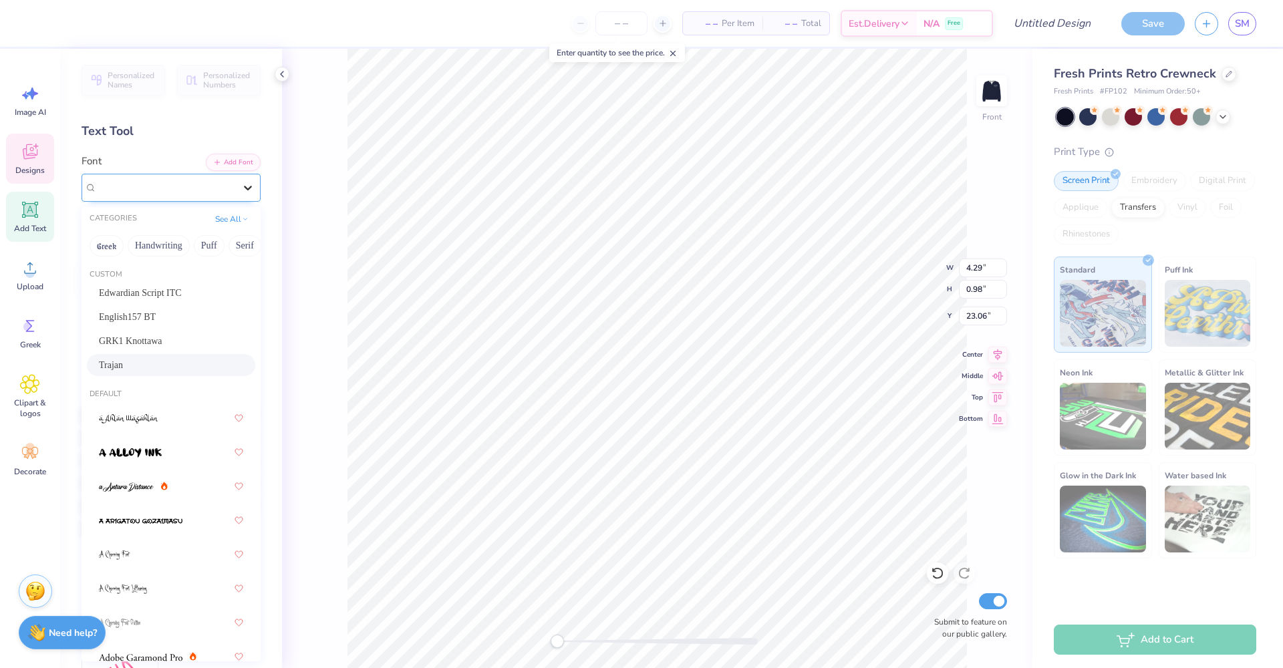
click at [243, 186] on icon at bounding box center [247, 187] width 13 height 13
click at [168, 295] on span "Edwardian Script ITC" at bounding box center [140, 293] width 83 height 14
click at [244, 188] on icon at bounding box center [248, 188] width 8 height 5
click at [178, 249] on button "Handwriting" at bounding box center [159, 245] width 62 height 21
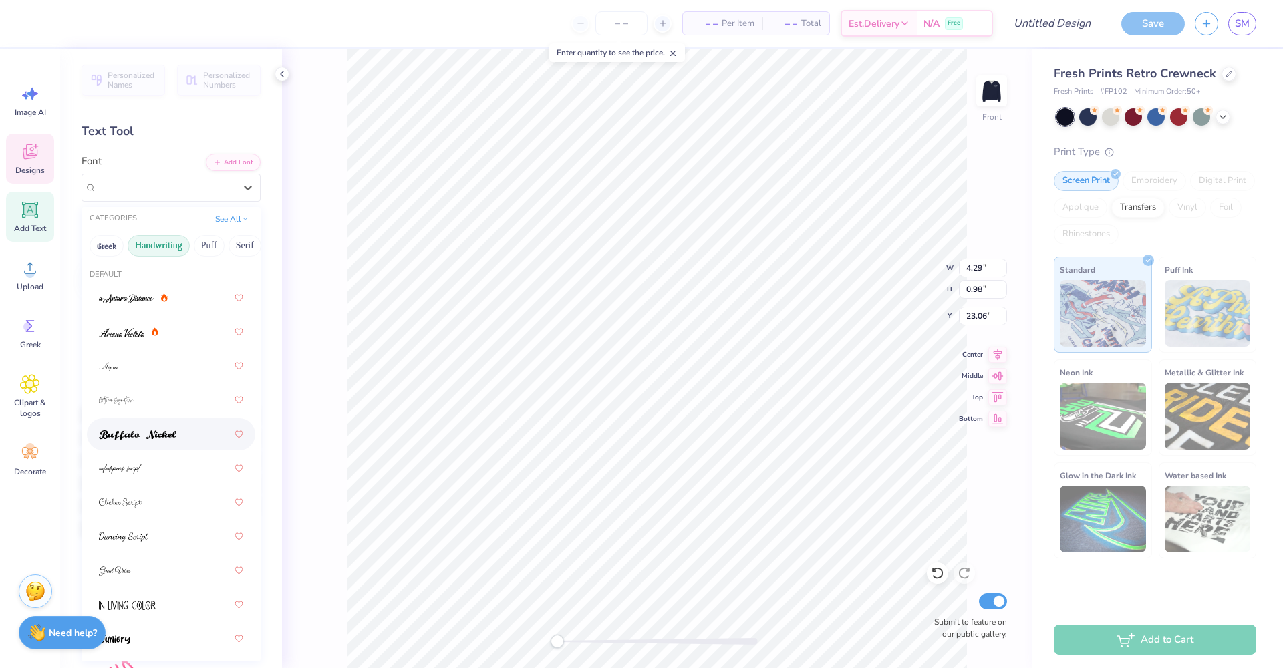
click at [128, 439] on img at bounding box center [137, 434] width 77 height 9
click at [244, 188] on icon at bounding box center [248, 188] width 8 height 5
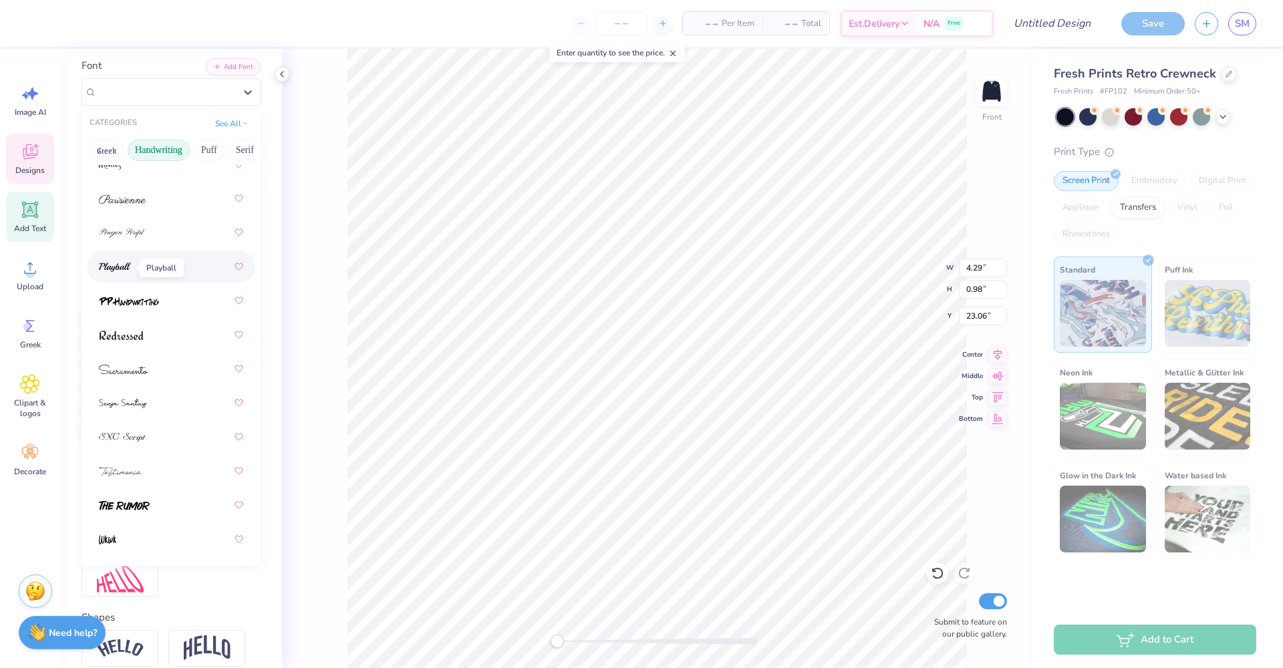
click at [122, 268] on img at bounding box center [115, 267] width 32 height 9
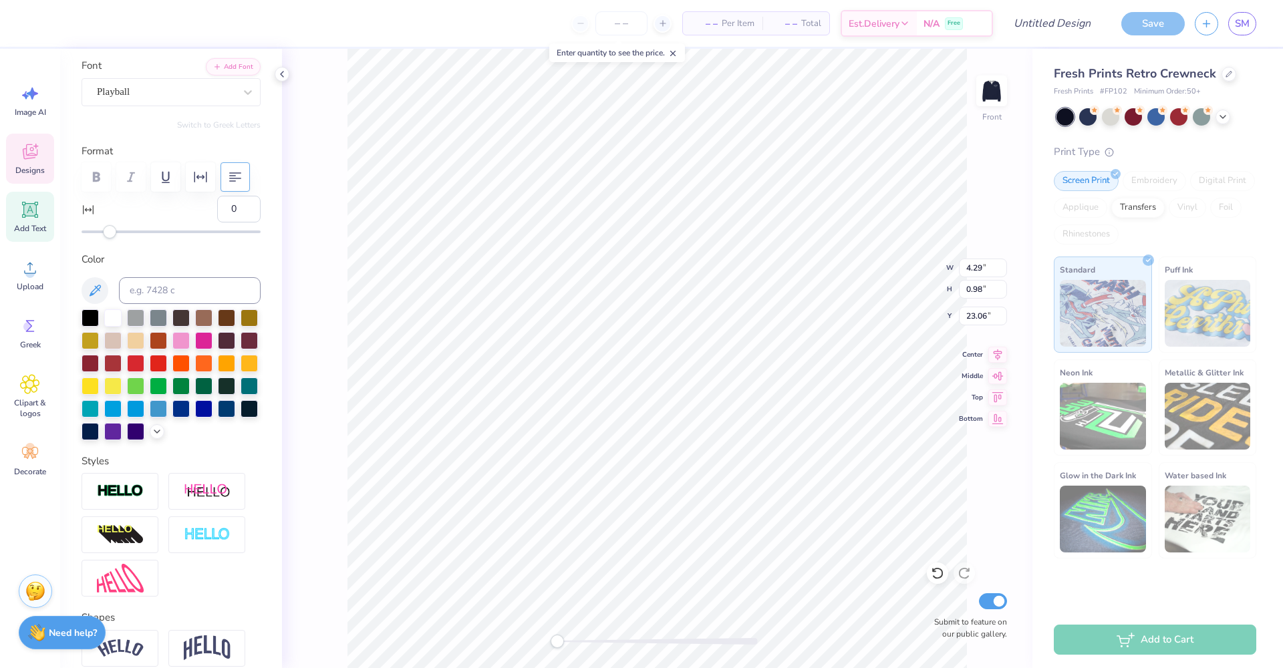
click at [96, 178] on div at bounding box center [171, 176] width 179 height 29
click at [95, 181] on div at bounding box center [171, 176] width 179 height 29
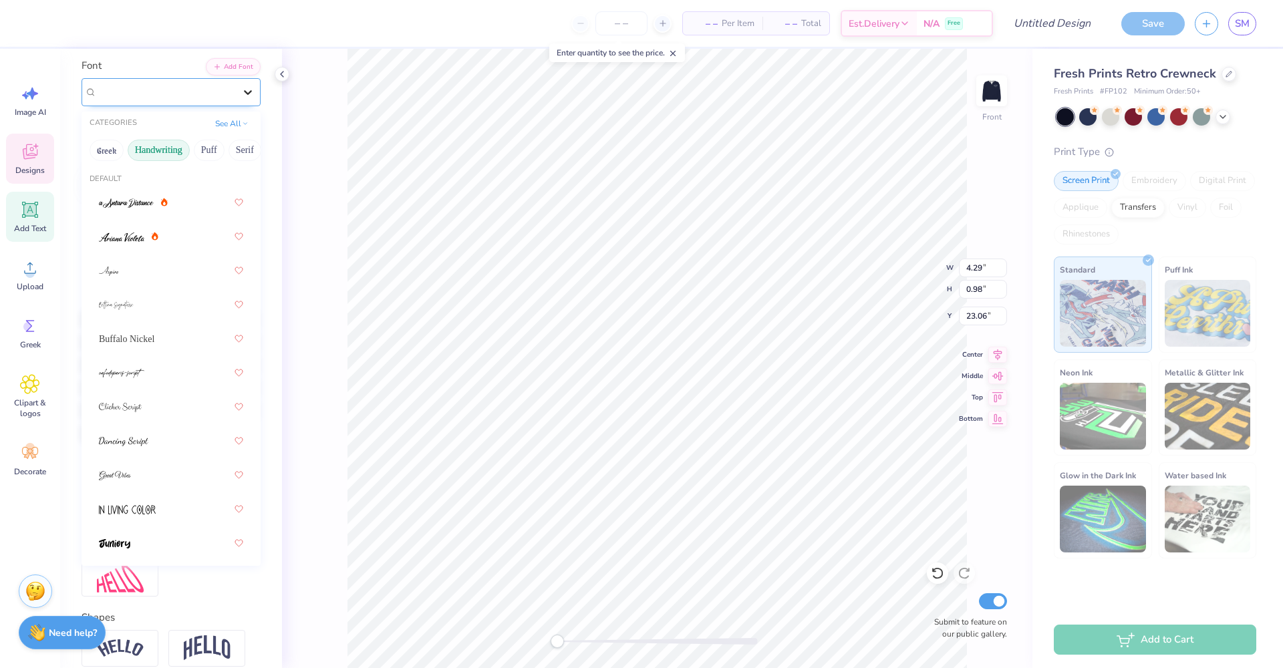
click at [241, 89] on icon at bounding box center [247, 92] width 13 height 13
click at [243, 152] on button "Serif" at bounding box center [244, 150] width 33 height 21
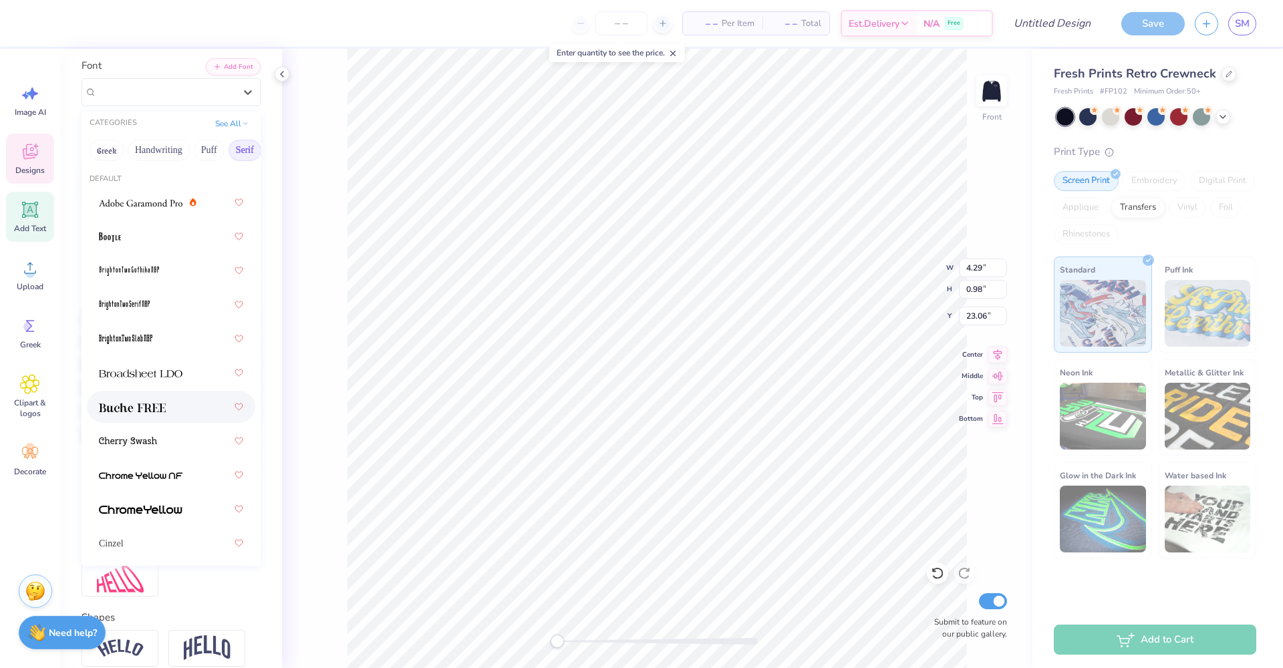
click at [136, 406] on img at bounding box center [132, 407] width 67 height 9
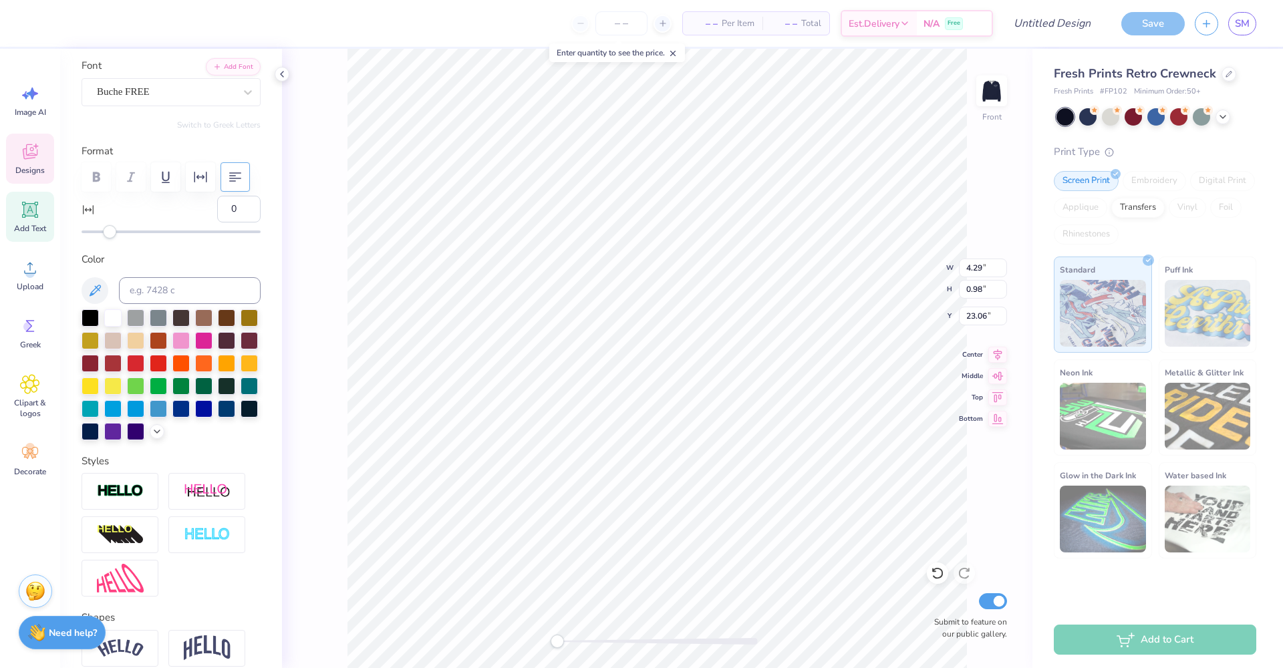
scroll to position [11, 3]
click at [241, 212] on input "-1" at bounding box center [238, 209] width 43 height 27
click at [241, 213] on input "-2" at bounding box center [238, 209] width 43 height 27
click at [241, 212] on input "-3" at bounding box center [238, 209] width 43 height 27
click at [241, 212] on input "-4" at bounding box center [238, 209] width 43 height 27
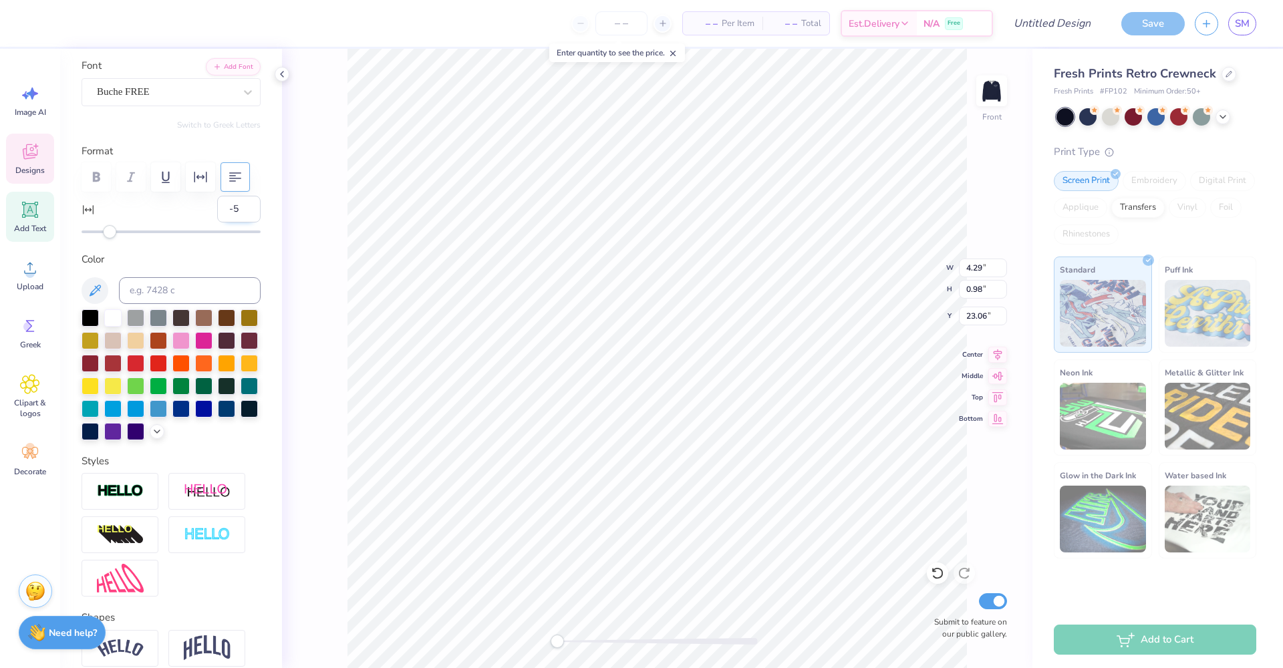
click at [241, 212] on input "-5" at bounding box center [238, 209] width 43 height 27
click at [614, 575] on li "Bring to Front" at bounding box center [633, 574] width 105 height 26
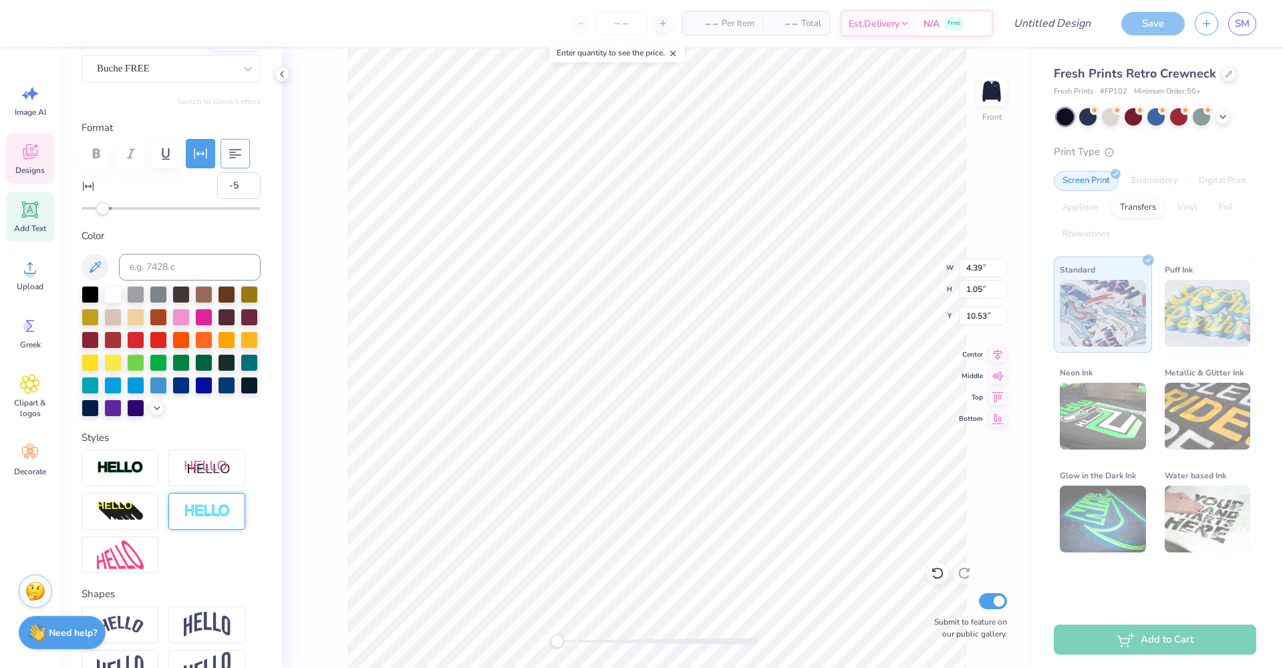
scroll to position [227, 0]
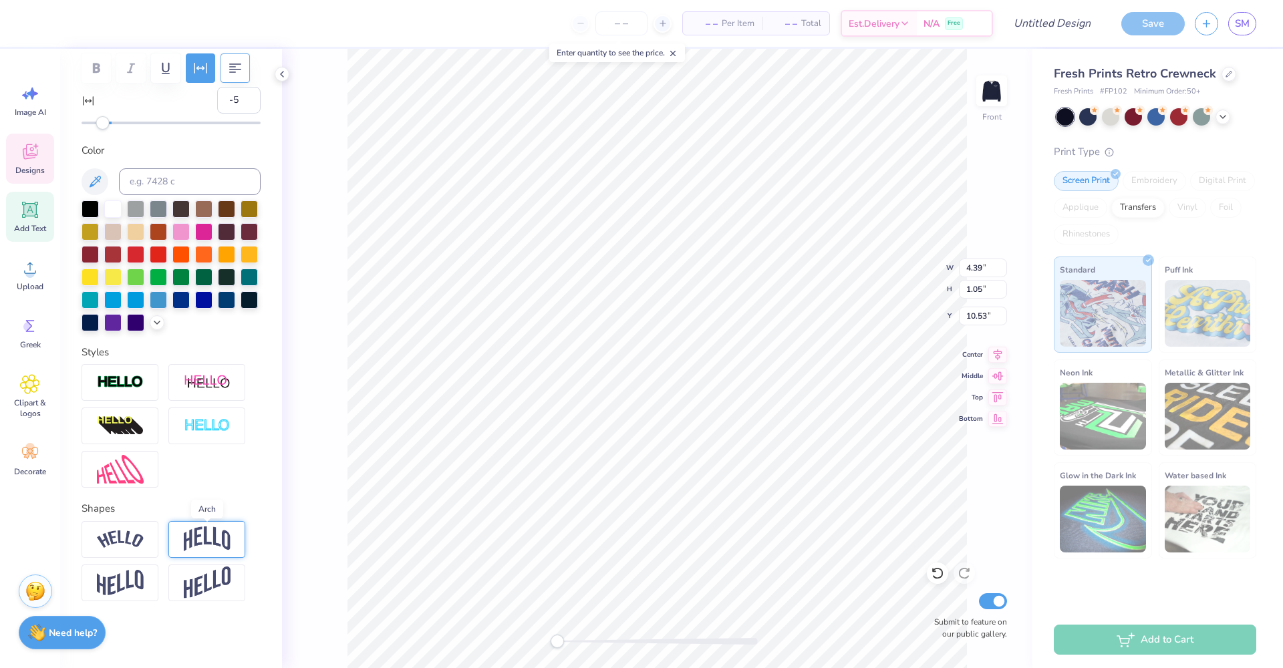
click at [190, 541] on img at bounding box center [207, 538] width 47 height 25
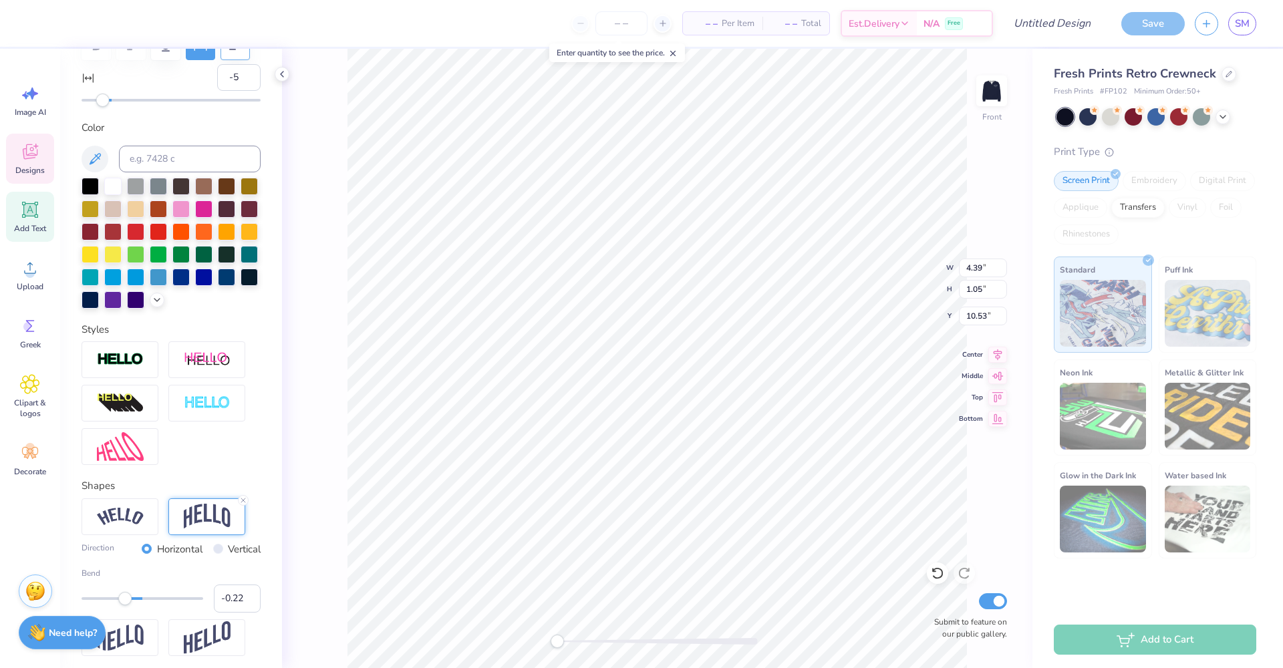
drag, startPoint x: 170, startPoint y: 626, endPoint x: 125, endPoint y: 617, distance: 45.6
click at [125, 605] on div "Accessibility label" at bounding box center [124, 598] width 13 height 13
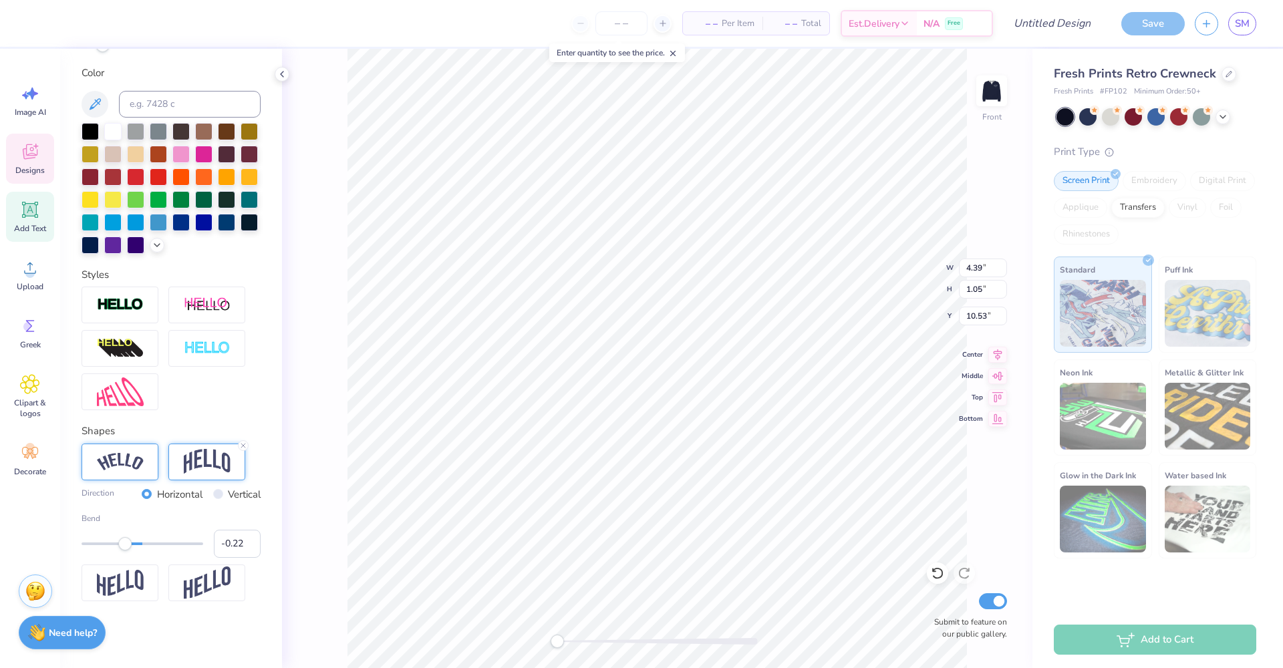
scroll to position [305, 0]
click at [118, 544] on div at bounding box center [143, 543] width 122 height 3
click at [128, 543] on div at bounding box center [143, 543] width 122 height 3
click at [134, 546] on div "Accessibility label" at bounding box center [127, 543] width 13 height 13
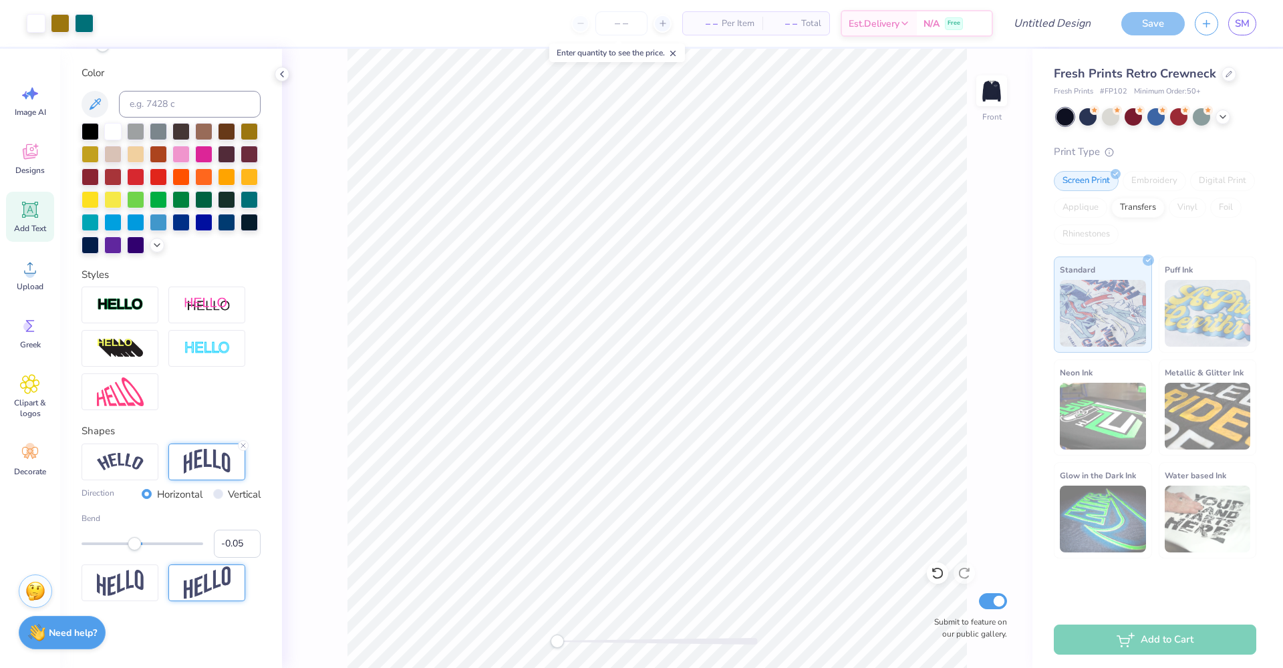
click at [222, 591] on img at bounding box center [207, 583] width 47 height 33
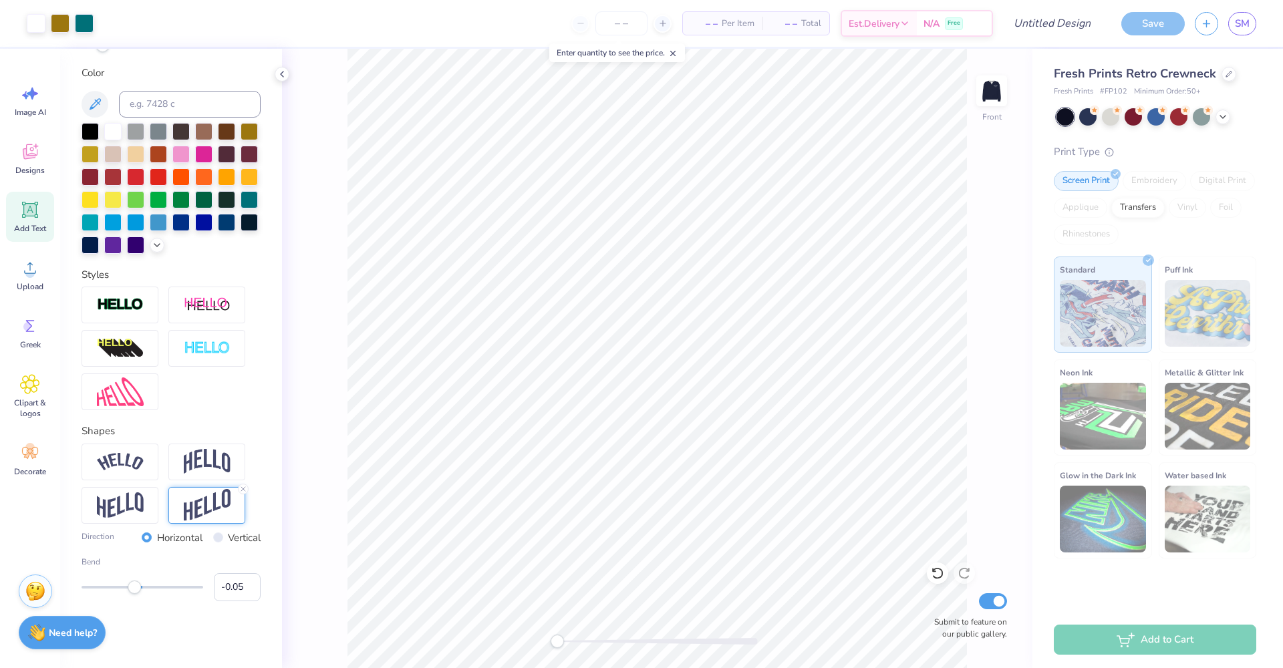
click at [228, 539] on label "Vertical" at bounding box center [244, 537] width 33 height 15
click at [223, 539] on input "Vertical" at bounding box center [218, 537] width 10 height 10
click at [160, 540] on label "Horizontal" at bounding box center [179, 537] width 45 height 15
click at [152, 540] on input "Horizontal" at bounding box center [147, 537] width 10 height 10
click at [131, 592] on div "Accessibility label" at bounding box center [134, 587] width 13 height 13
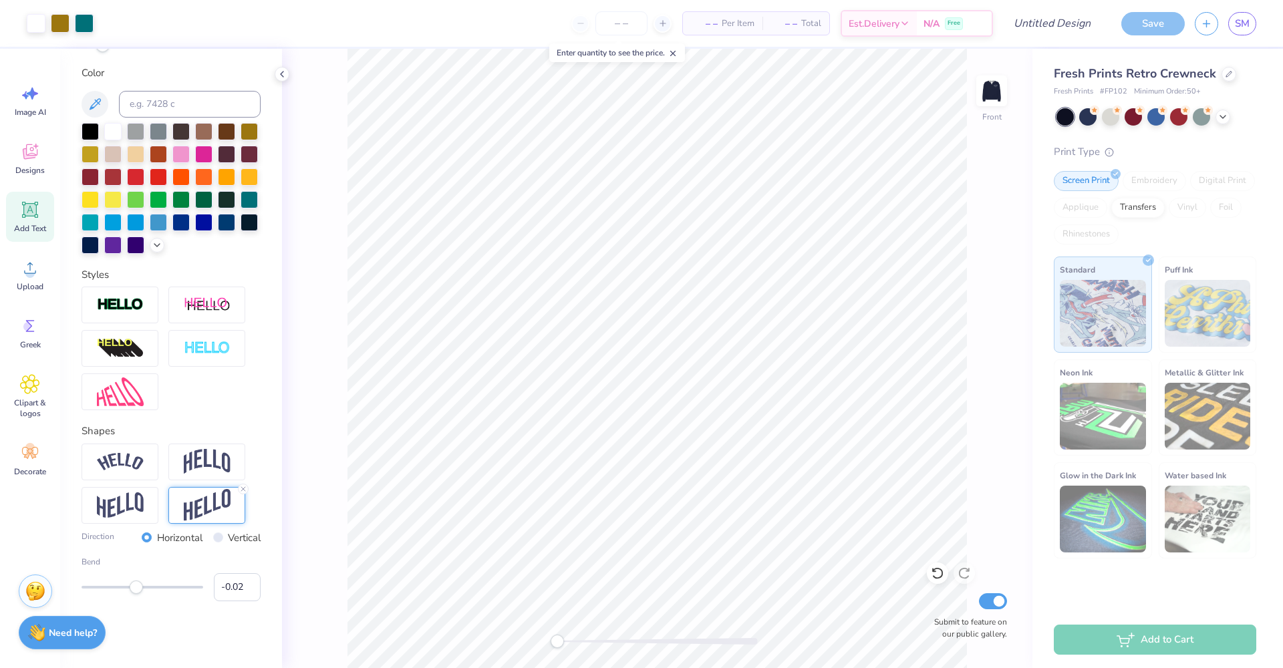
click at [136, 591] on div "Accessibility label" at bounding box center [136, 587] width 13 height 13
click at [137, 591] on div "Accessibility label" at bounding box center [136, 587] width 13 height 13
click at [238, 585] on input "0" at bounding box center [237, 587] width 47 height 28
click at [214, 466] on img at bounding box center [207, 461] width 47 height 25
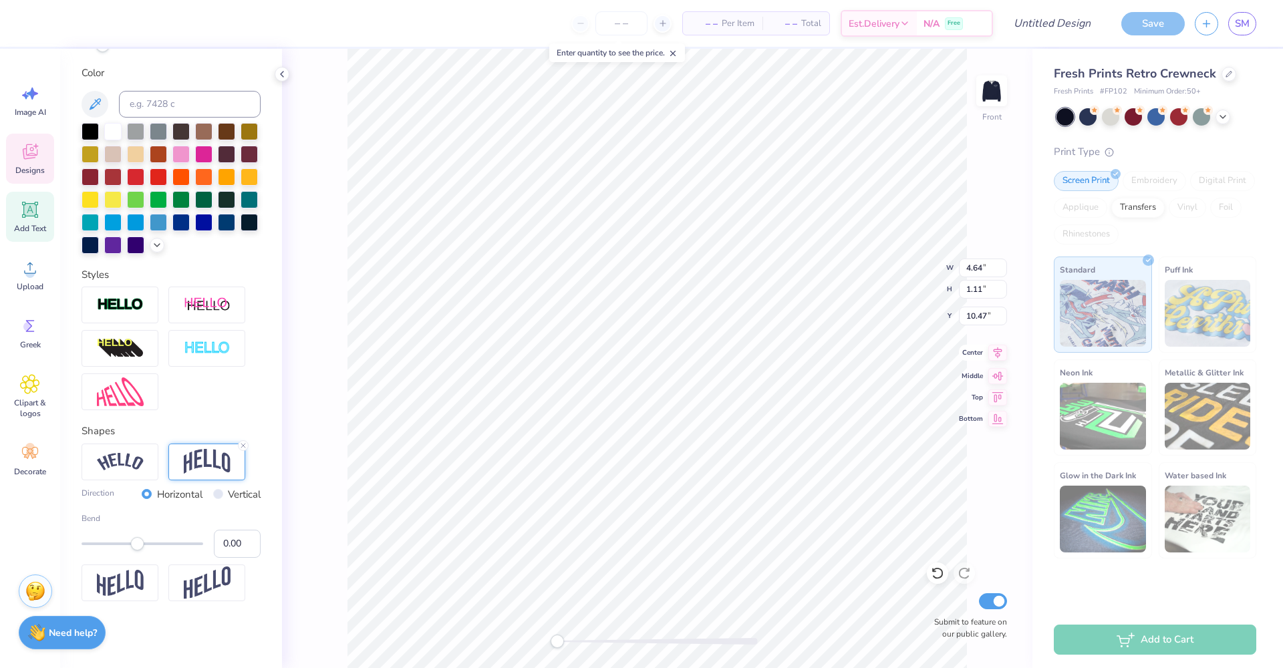
click at [999, 352] on icon at bounding box center [997, 352] width 9 height 11
click at [122, 122] on div at bounding box center [112, 130] width 17 height 17
click at [38, 27] on div at bounding box center [36, 22] width 19 height 19
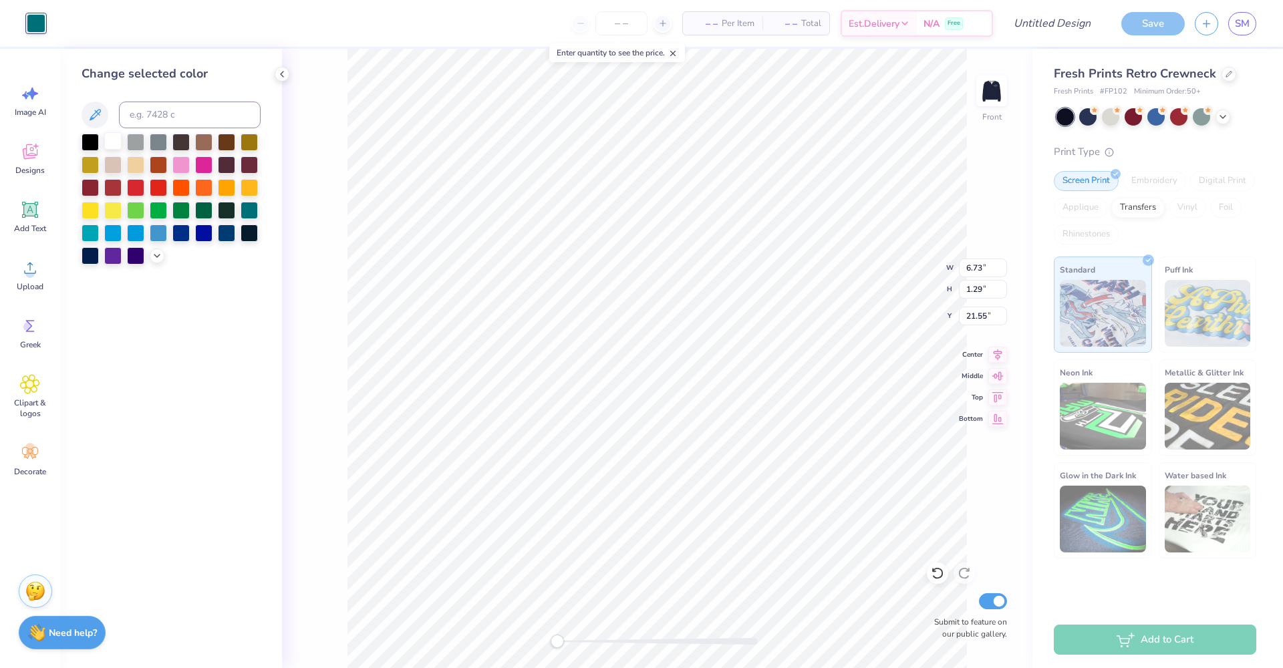
click at [113, 138] on div at bounding box center [112, 140] width 17 height 17
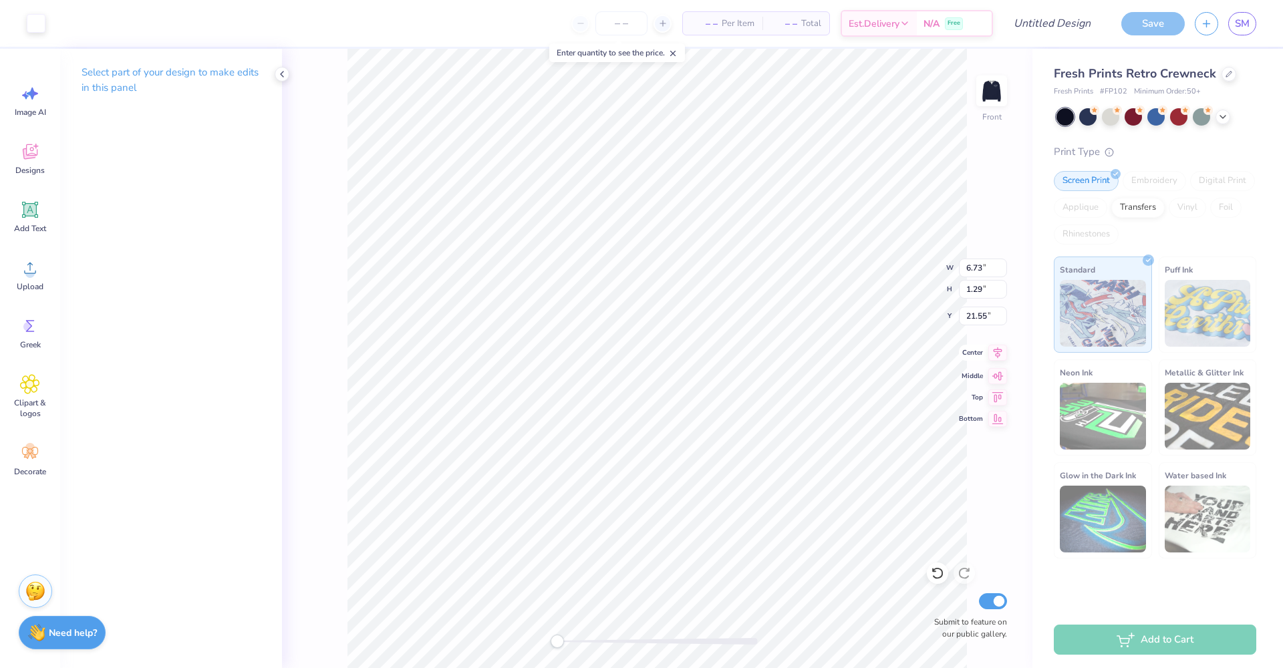
click at [997, 351] on icon at bounding box center [997, 353] width 19 height 16
click at [1001, 99] on img at bounding box center [991, 90] width 53 height 53
click at [39, 22] on div at bounding box center [36, 22] width 19 height 19
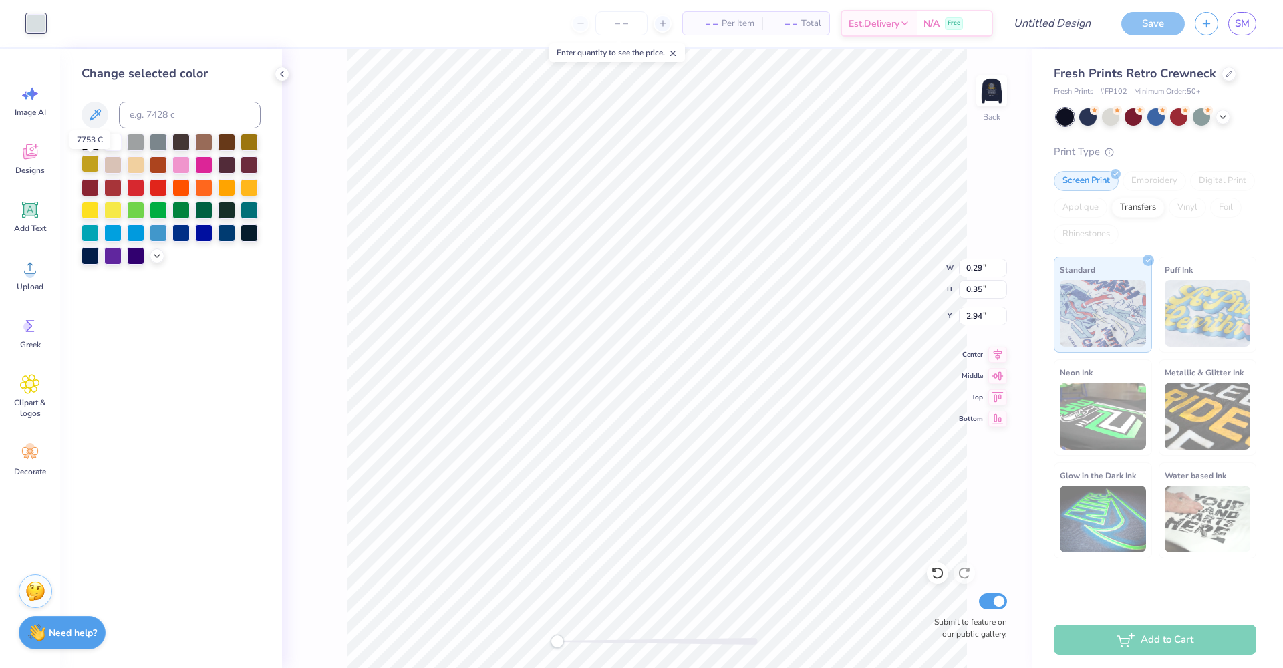
click at [95, 169] on div at bounding box center [90, 163] width 17 height 17
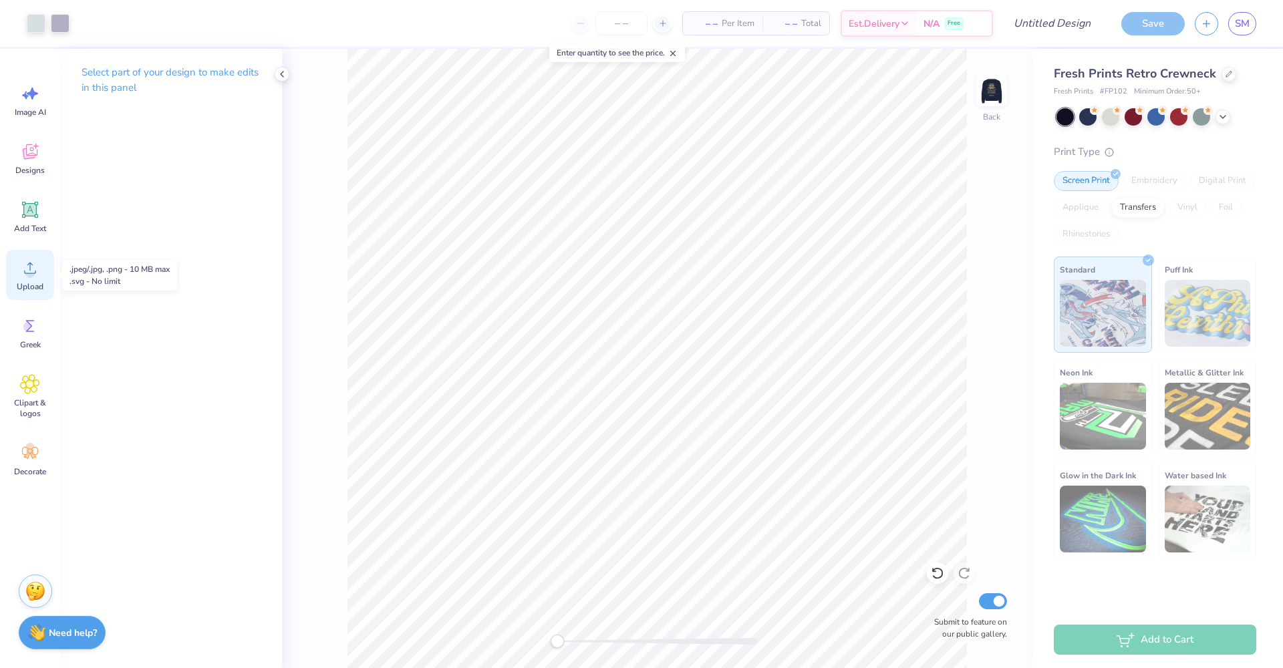
click at [29, 270] on circle at bounding box center [29, 273] width 9 height 9
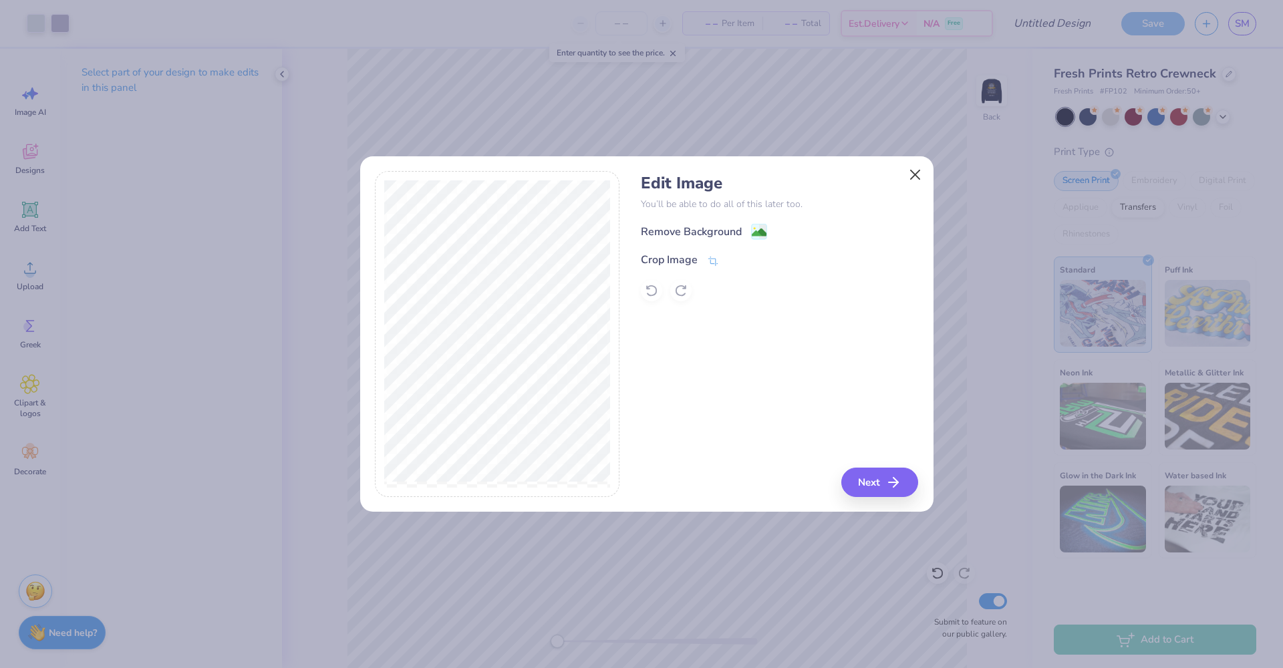
click at [913, 176] on button "Close" at bounding box center [914, 174] width 25 height 25
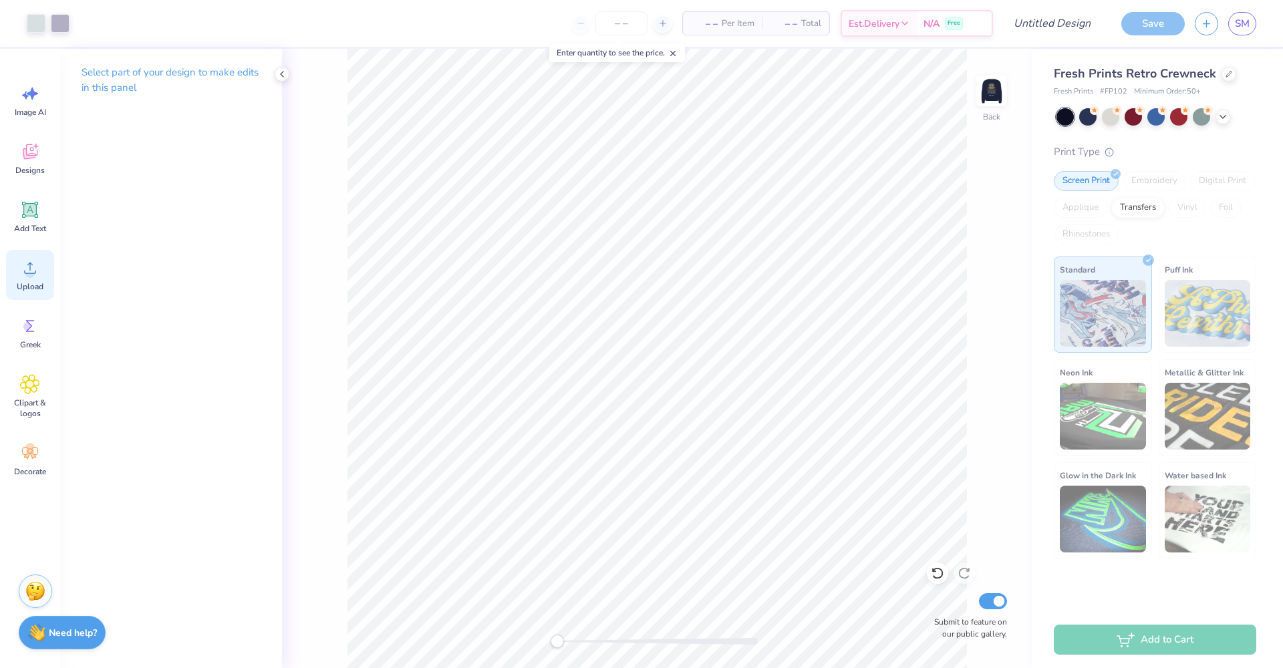
click at [33, 292] on div "Upload" at bounding box center [30, 275] width 48 height 50
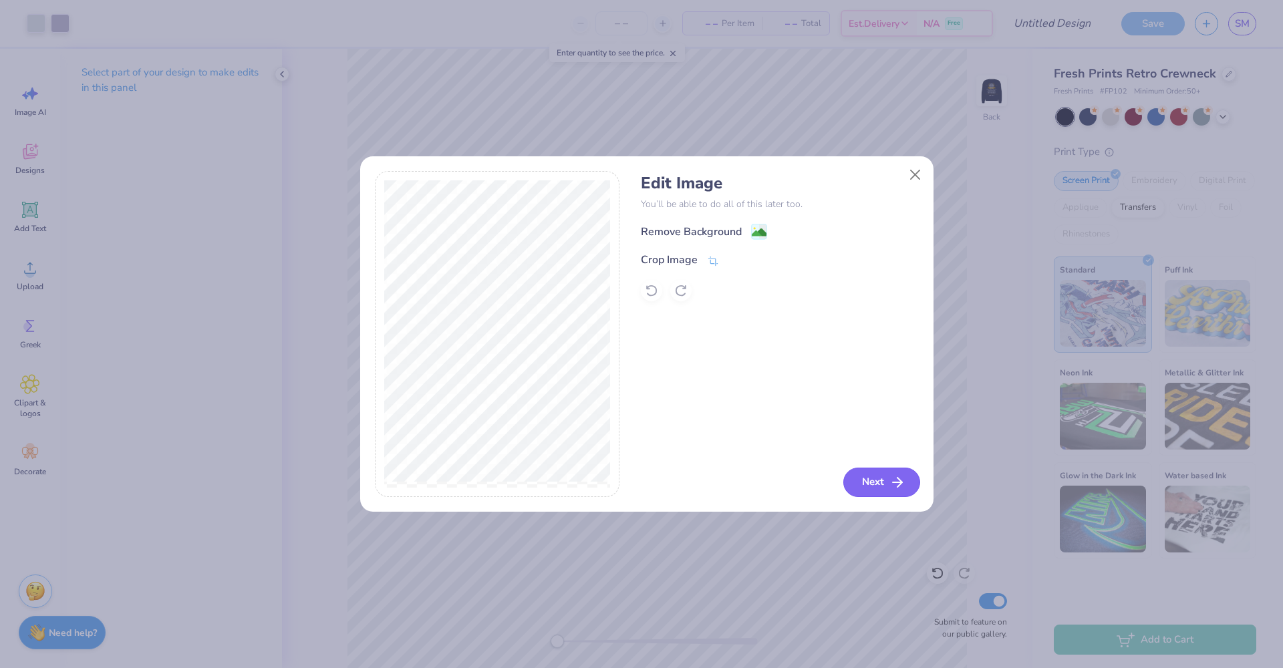
click at [877, 491] on button "Next" at bounding box center [881, 482] width 77 height 29
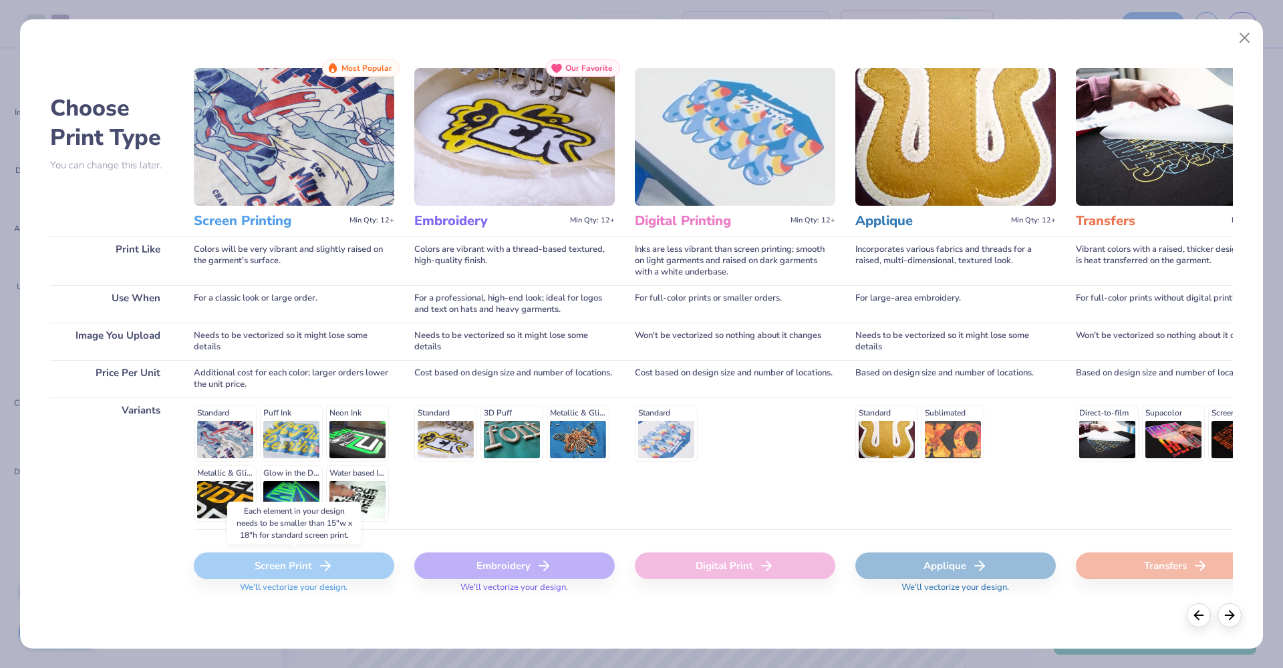
click at [291, 567] on div "Screen Print" at bounding box center [294, 565] width 200 height 27
click at [312, 569] on div "Screen Print" at bounding box center [294, 565] width 200 height 27
click at [1231, 612] on icon at bounding box center [1229, 613] width 15 height 15
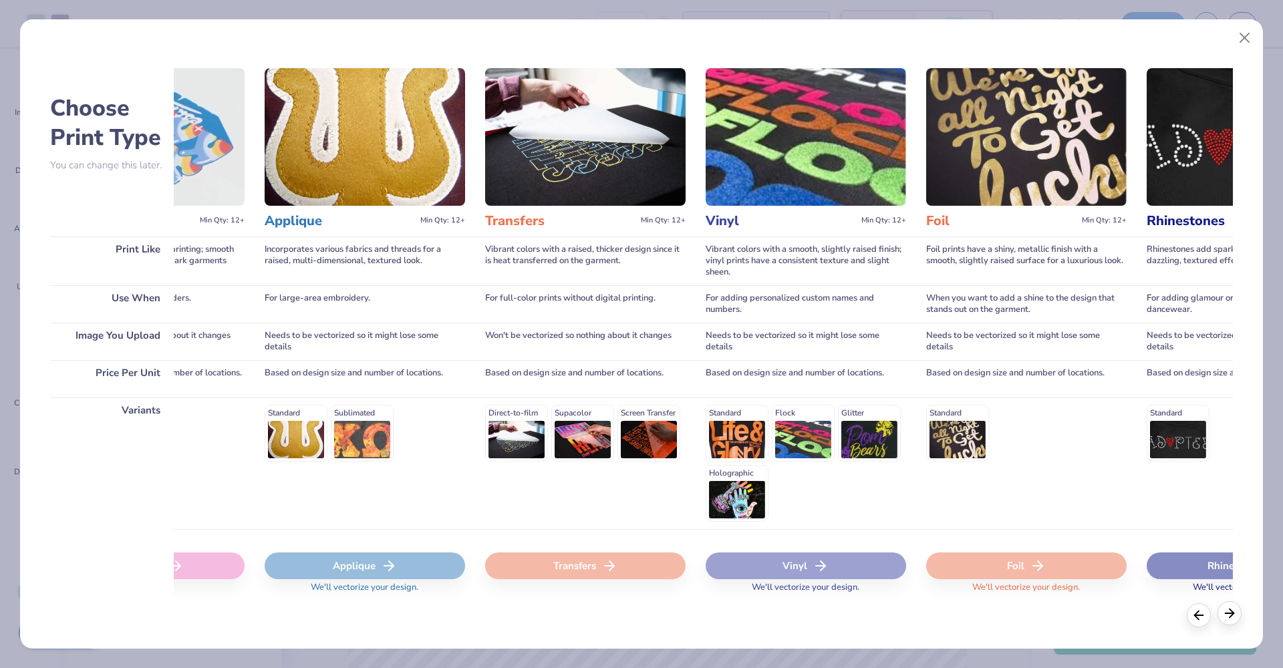
scroll to position [0, 591]
click at [1231, 612] on icon at bounding box center [1229, 613] width 15 height 15
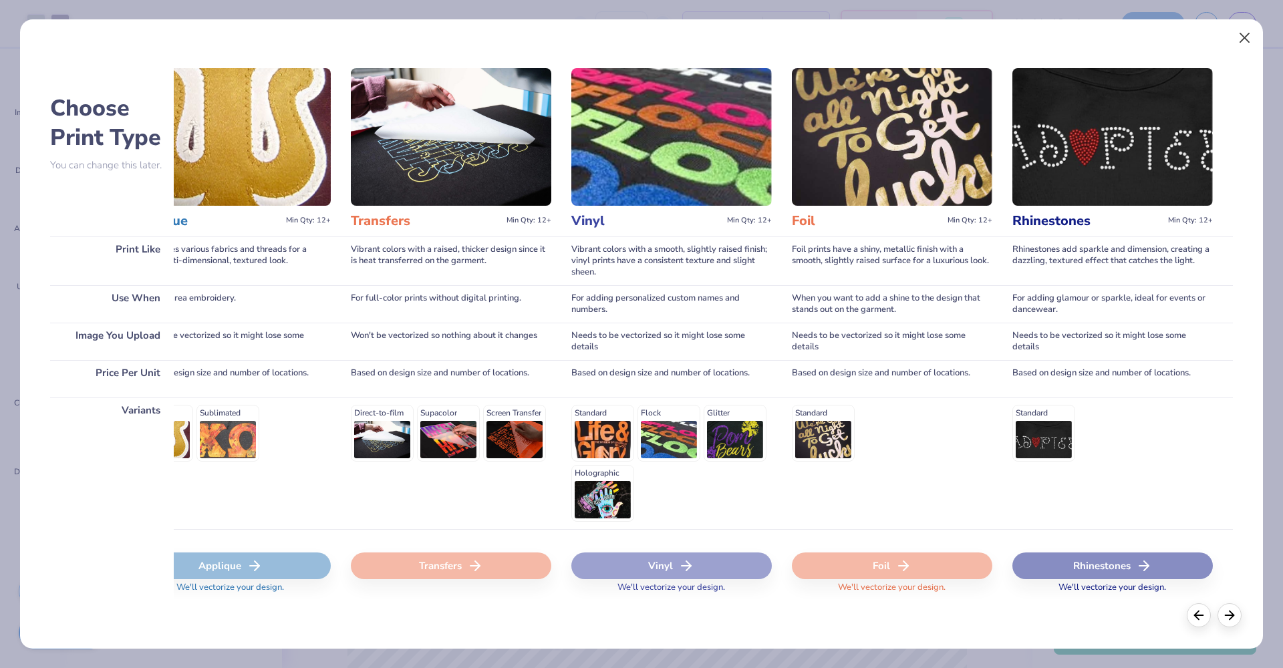
click at [1251, 43] on button "Close" at bounding box center [1244, 37] width 25 height 25
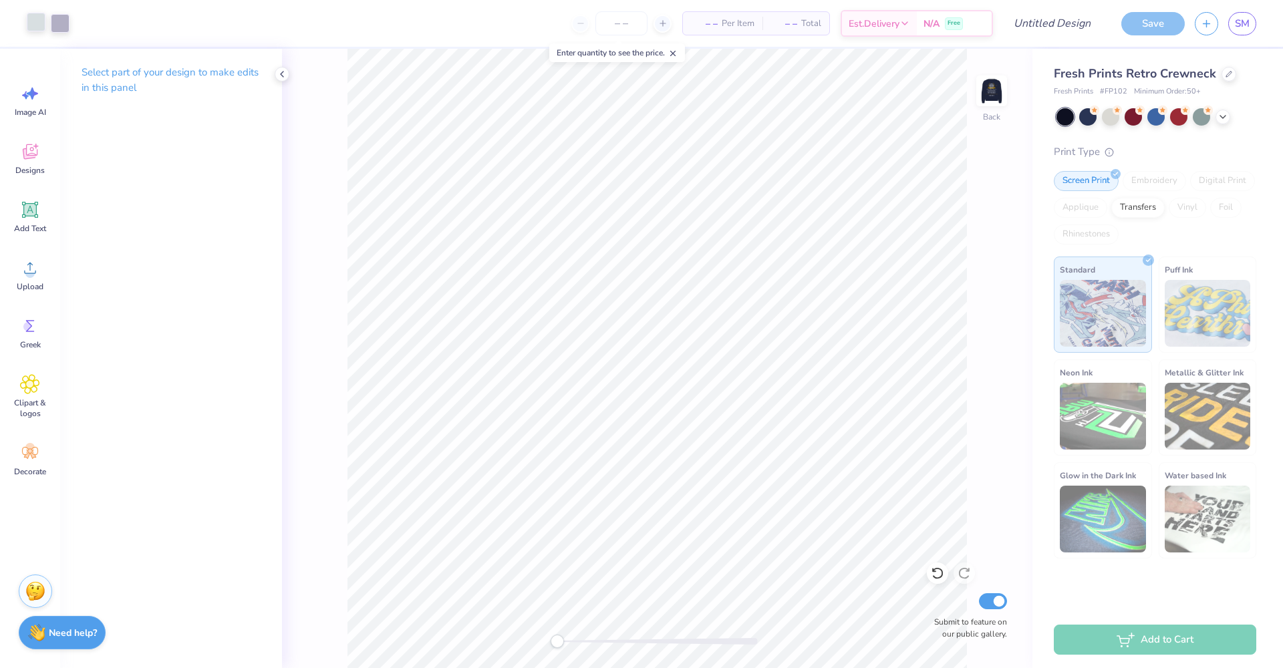
click at [38, 20] on div at bounding box center [36, 22] width 19 height 19
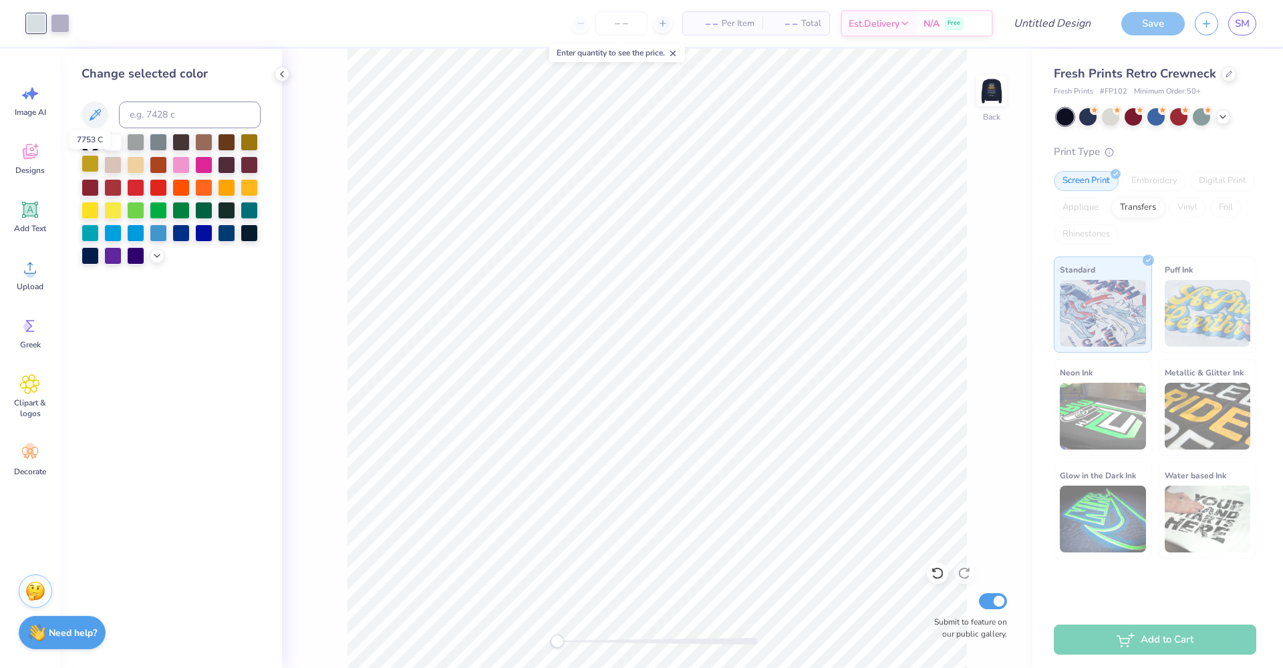
click at [91, 164] on div at bounding box center [90, 163] width 17 height 17
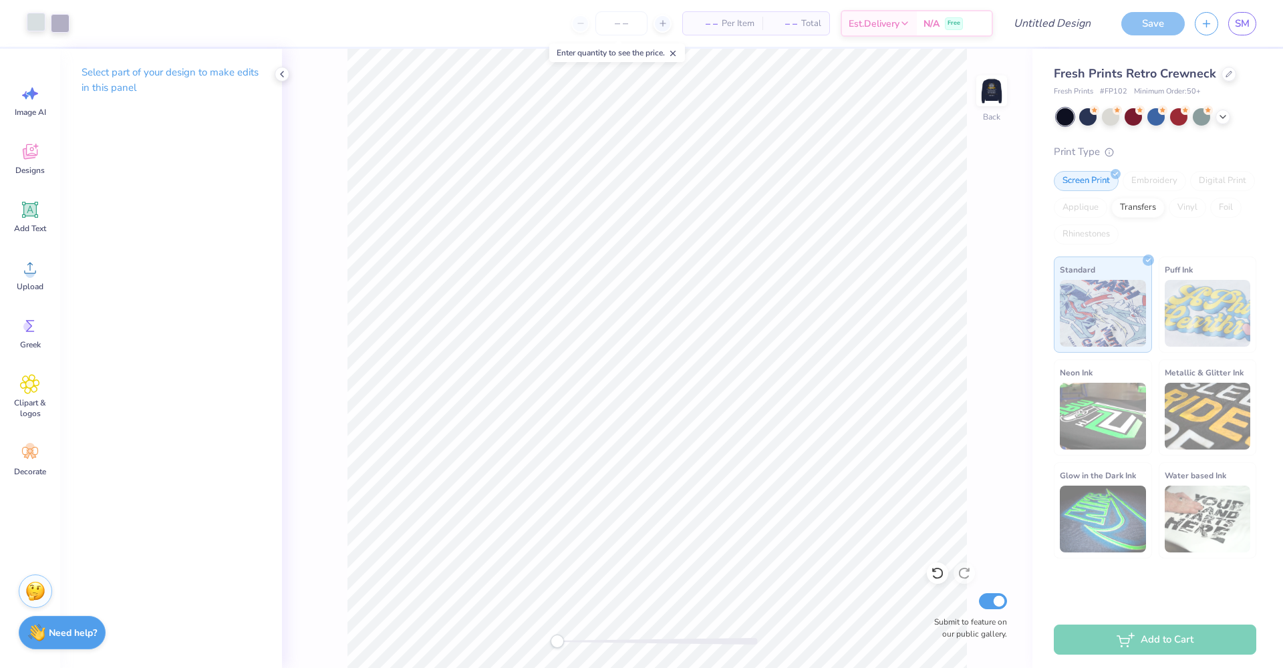
click at [27, 21] on div at bounding box center [36, 22] width 19 height 19
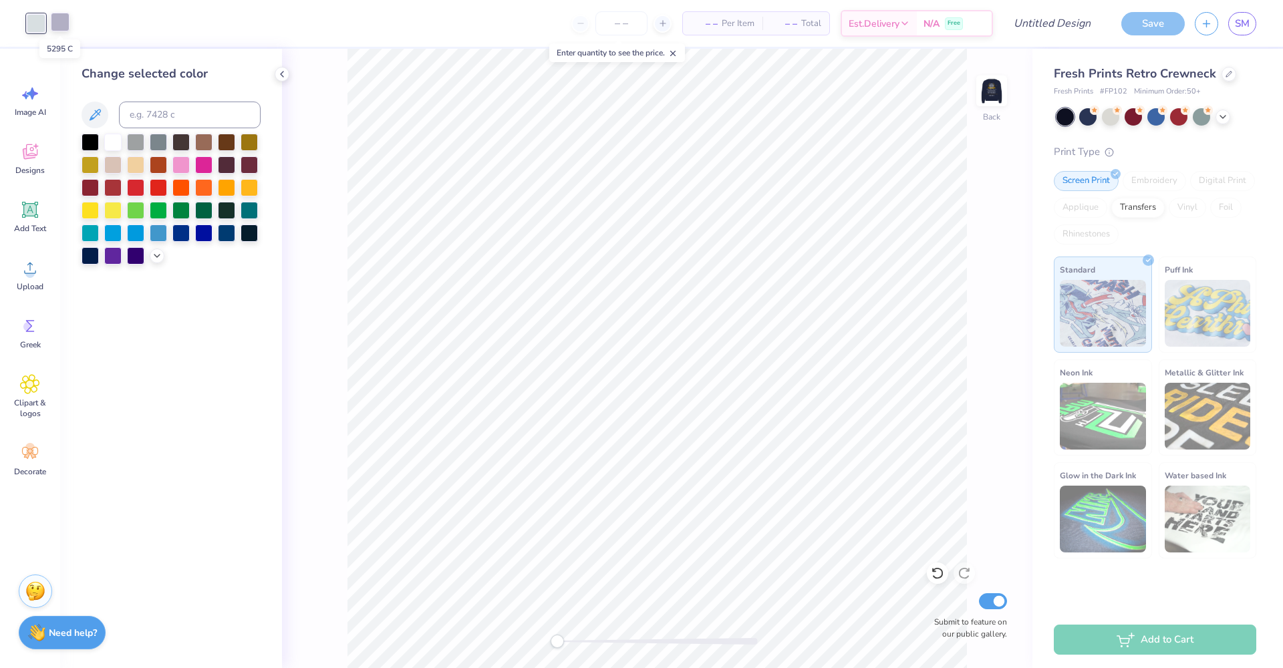
click at [66, 21] on div at bounding box center [60, 22] width 19 height 19
click at [96, 168] on div at bounding box center [90, 163] width 17 height 17
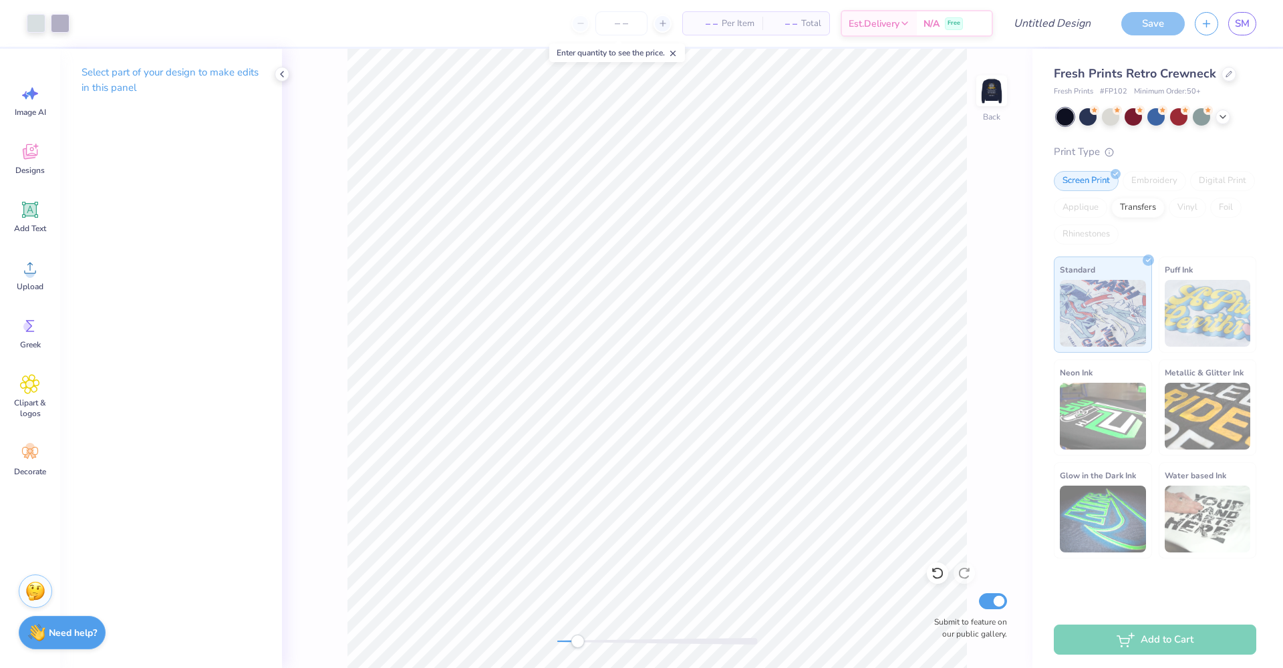
drag, startPoint x: 556, startPoint y: 644, endPoint x: 577, endPoint y: 644, distance: 21.4
click at [577, 644] on div "Accessibility label" at bounding box center [577, 641] width 13 height 13
click at [935, 573] on icon at bounding box center [937, 573] width 13 height 13
click at [44, 27] on div at bounding box center [36, 22] width 19 height 19
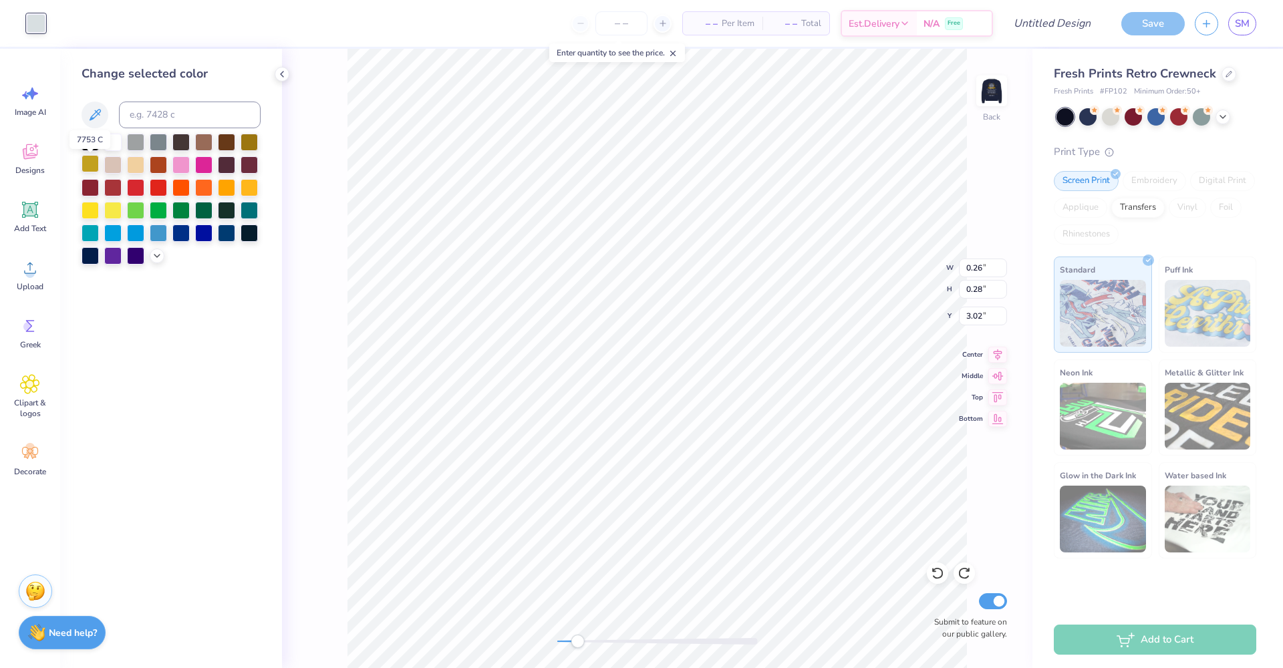
click at [92, 172] on div at bounding box center [90, 163] width 17 height 17
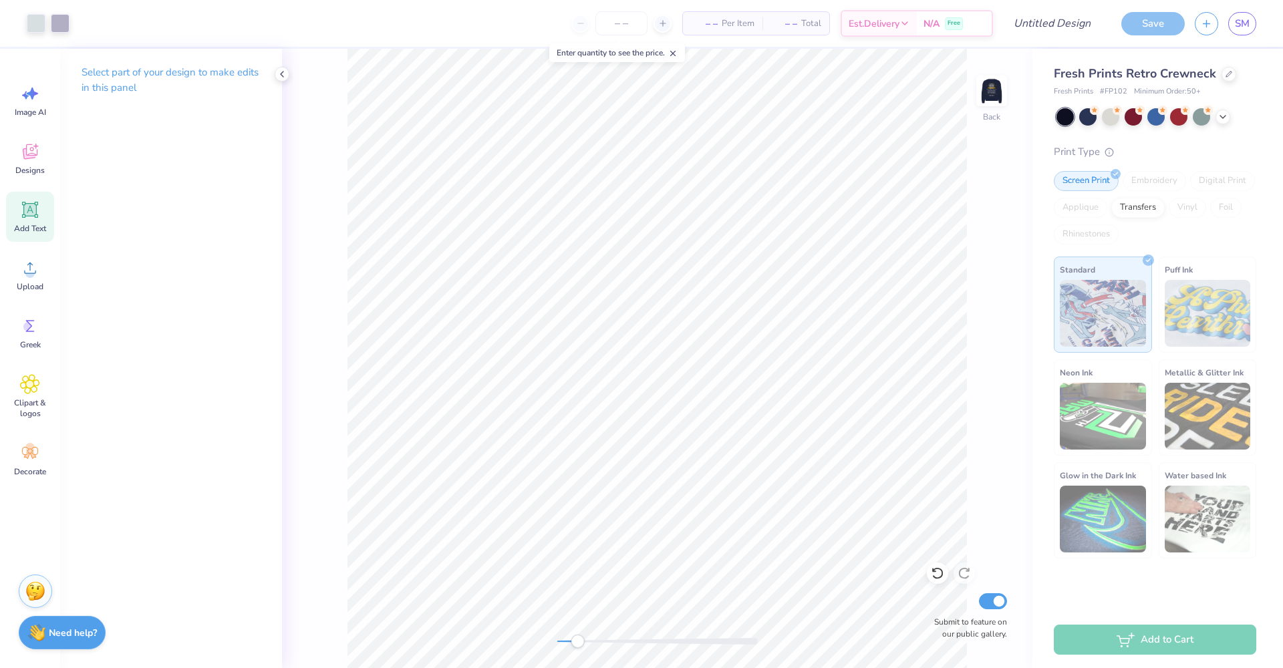
click at [32, 221] on div "Add Text" at bounding box center [30, 217] width 48 height 50
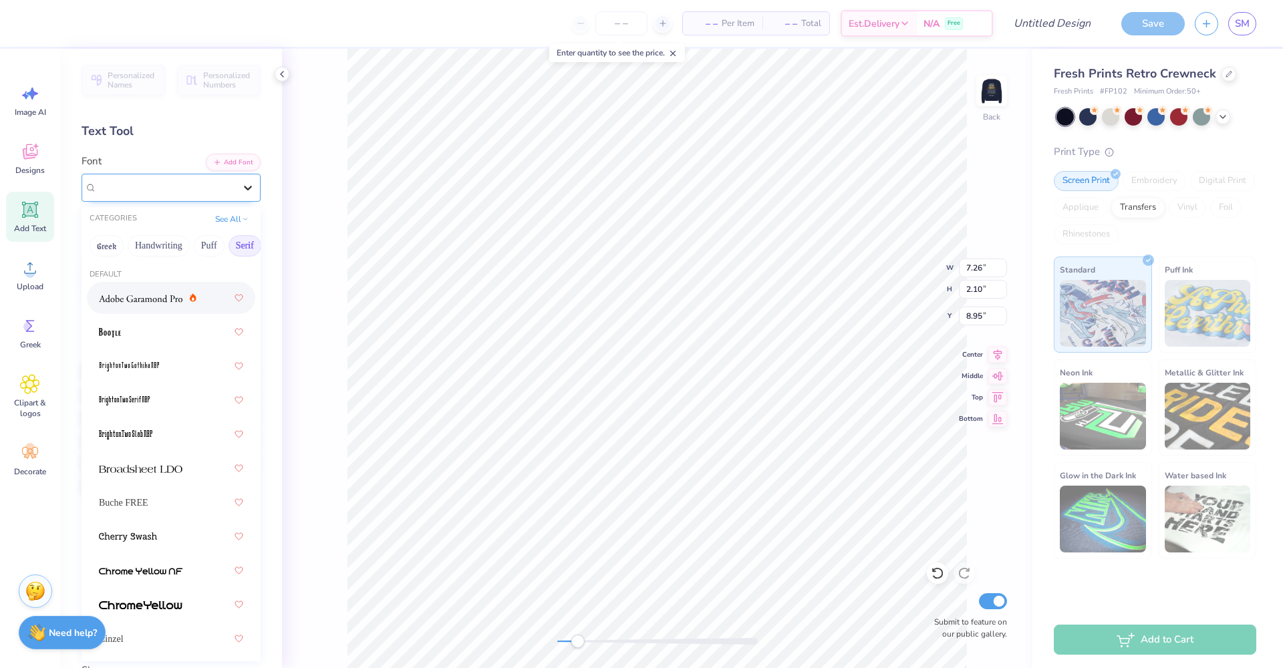
click at [241, 181] on icon at bounding box center [247, 187] width 13 height 13
click at [158, 252] on button "Handwriting" at bounding box center [159, 245] width 62 height 21
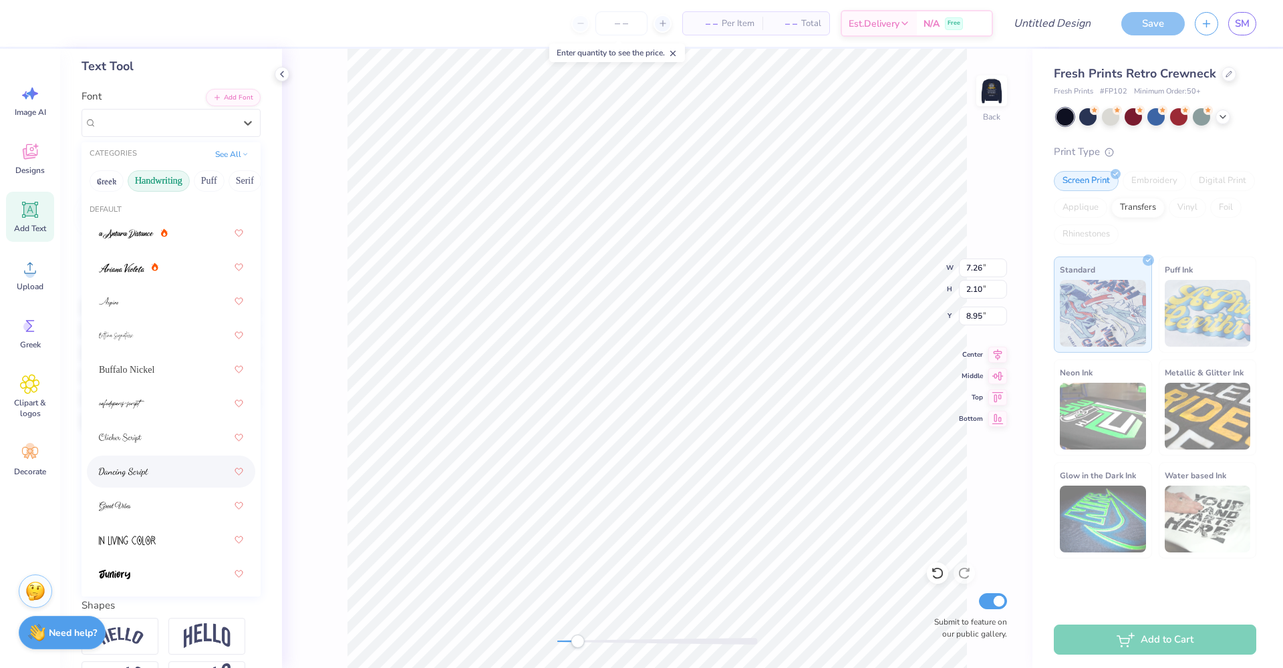
scroll to position [0, 0]
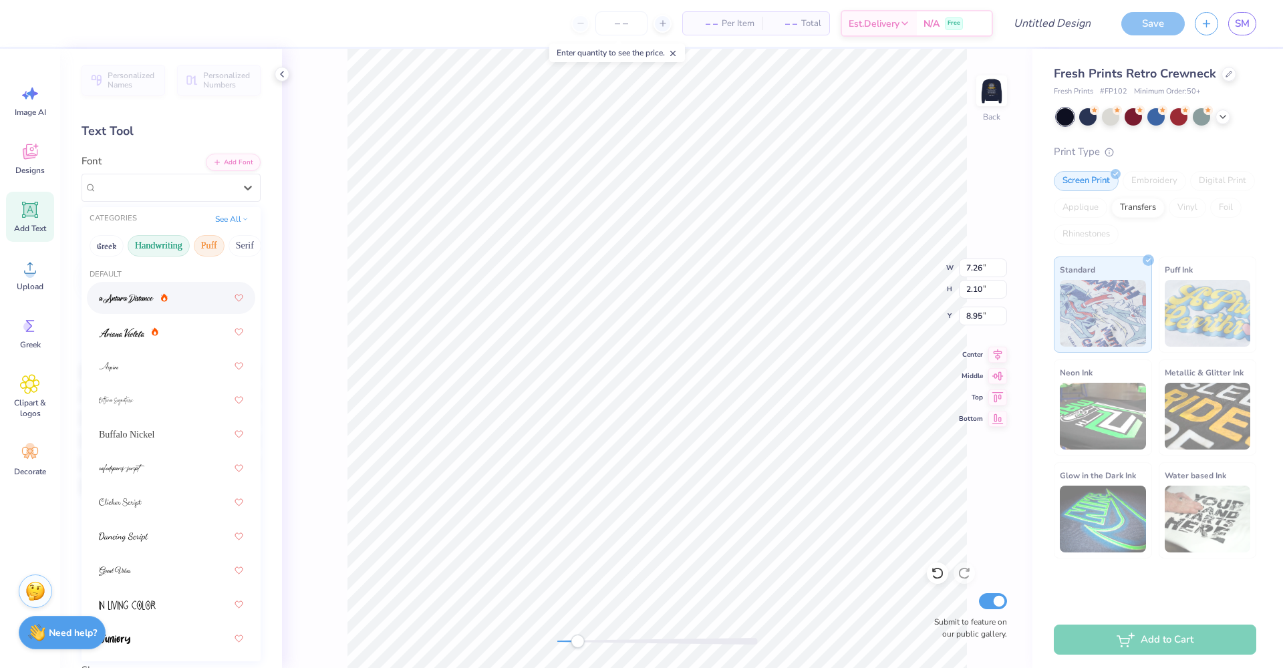
click at [203, 245] on button "Puff" at bounding box center [209, 245] width 31 height 21
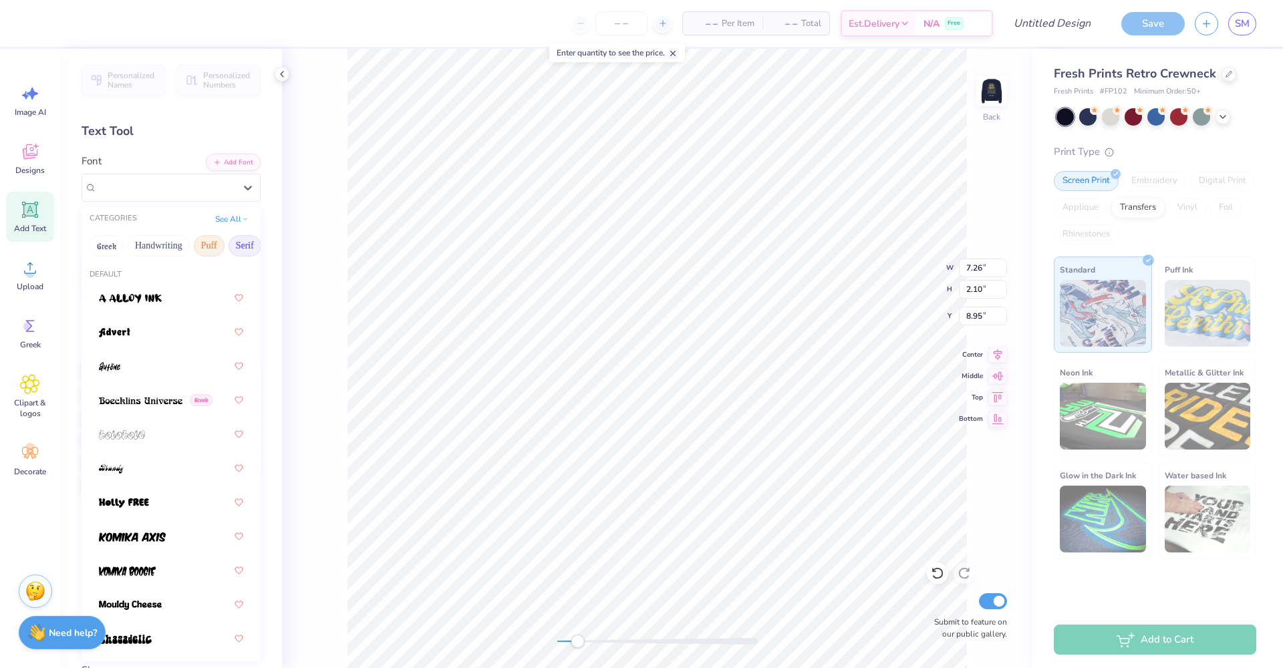
click at [234, 247] on button "Serif" at bounding box center [244, 245] width 33 height 21
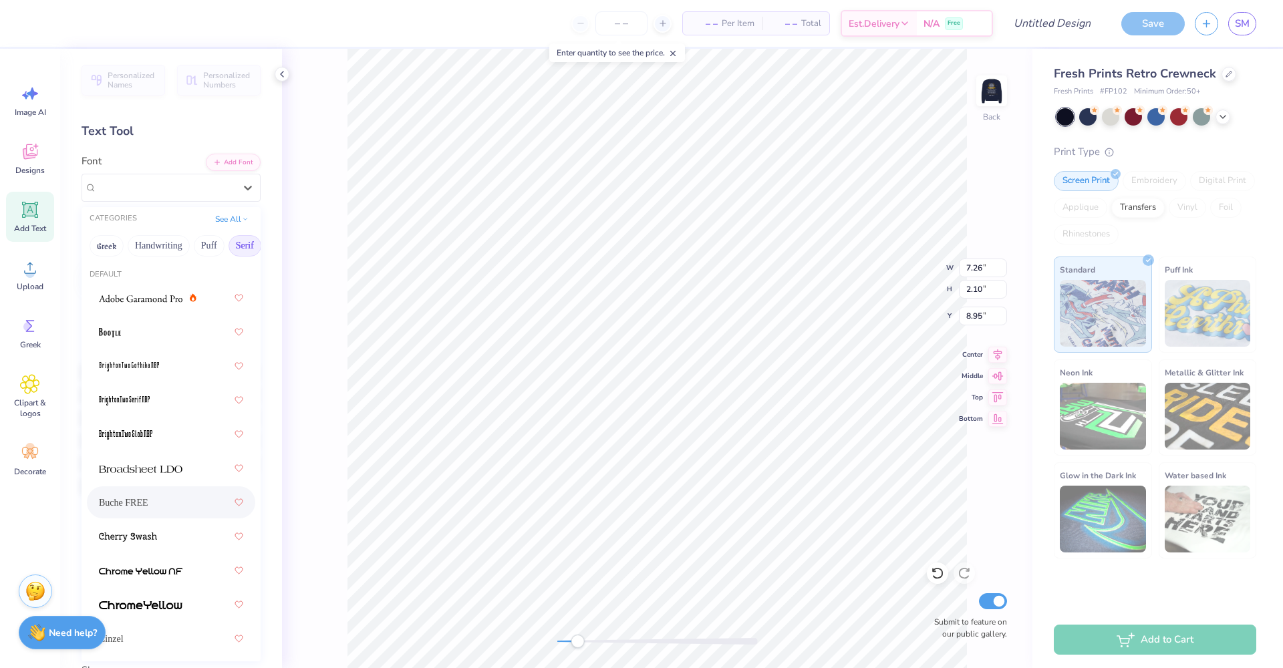
click at [137, 504] on span "Buche FREE" at bounding box center [123, 503] width 49 height 14
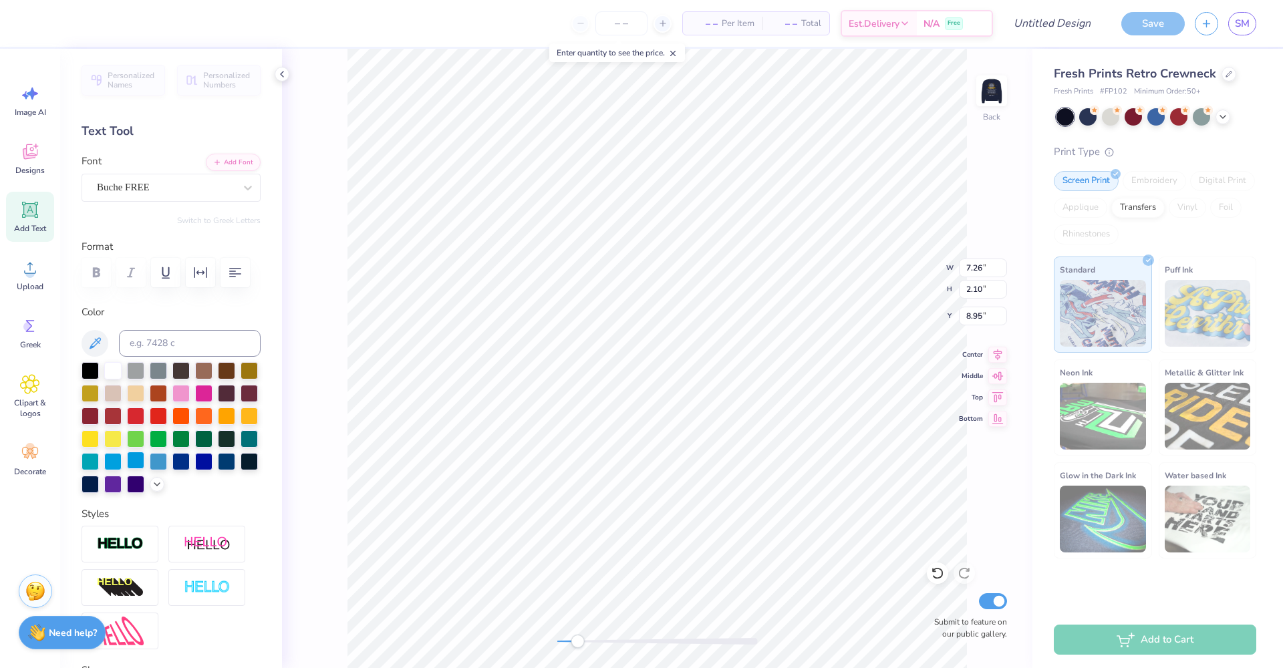
scroll to position [184, 0]
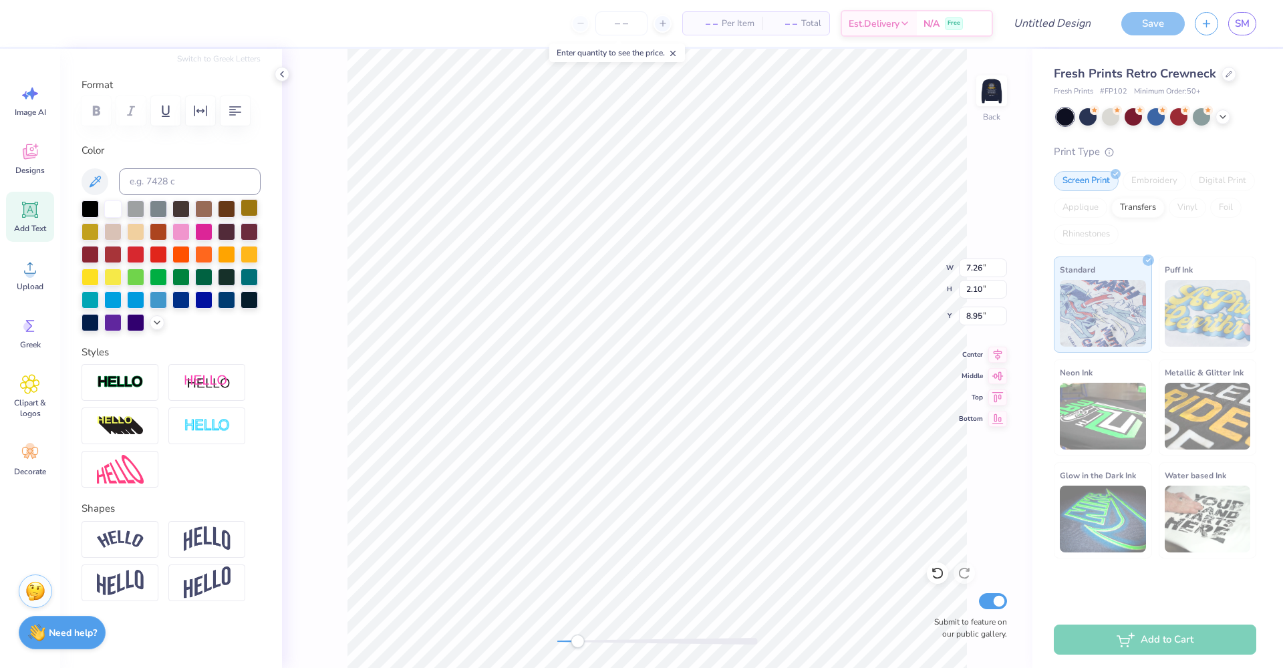
click at [241, 207] on div at bounding box center [249, 207] width 17 height 17
click at [123, 536] on img at bounding box center [120, 539] width 47 height 18
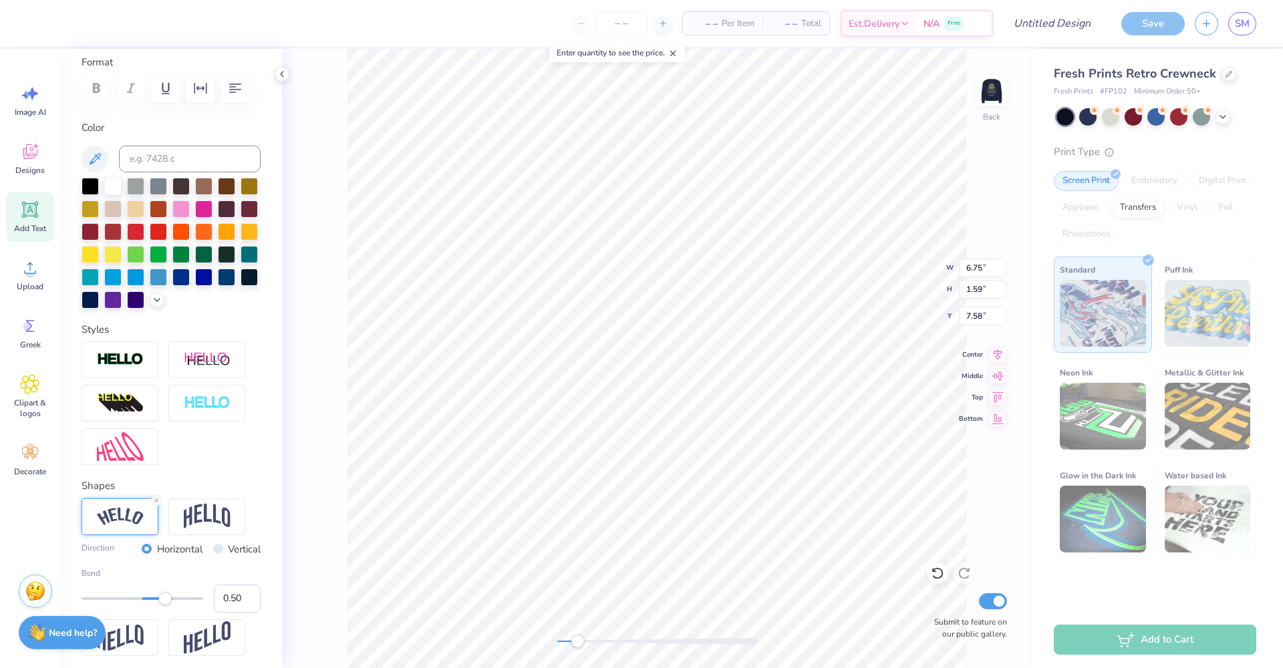
click at [23, 213] on icon at bounding box center [30, 210] width 20 height 20
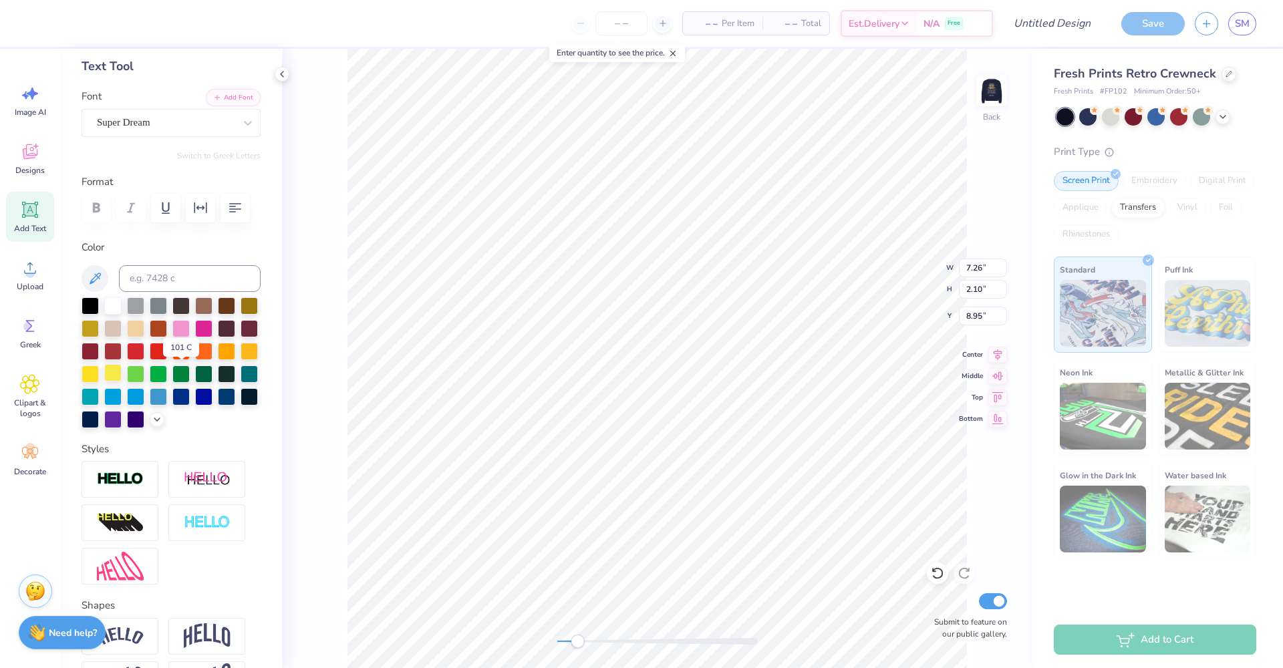
scroll to position [0, 0]
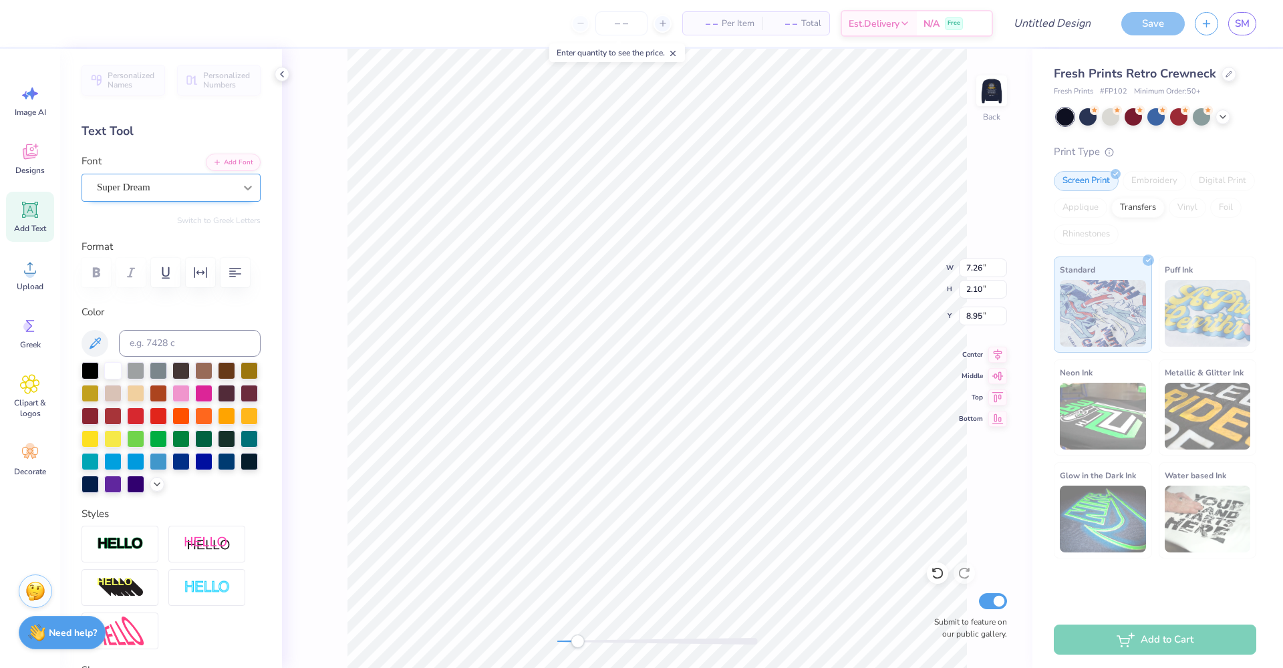
click at [241, 184] on icon at bounding box center [247, 187] width 13 height 13
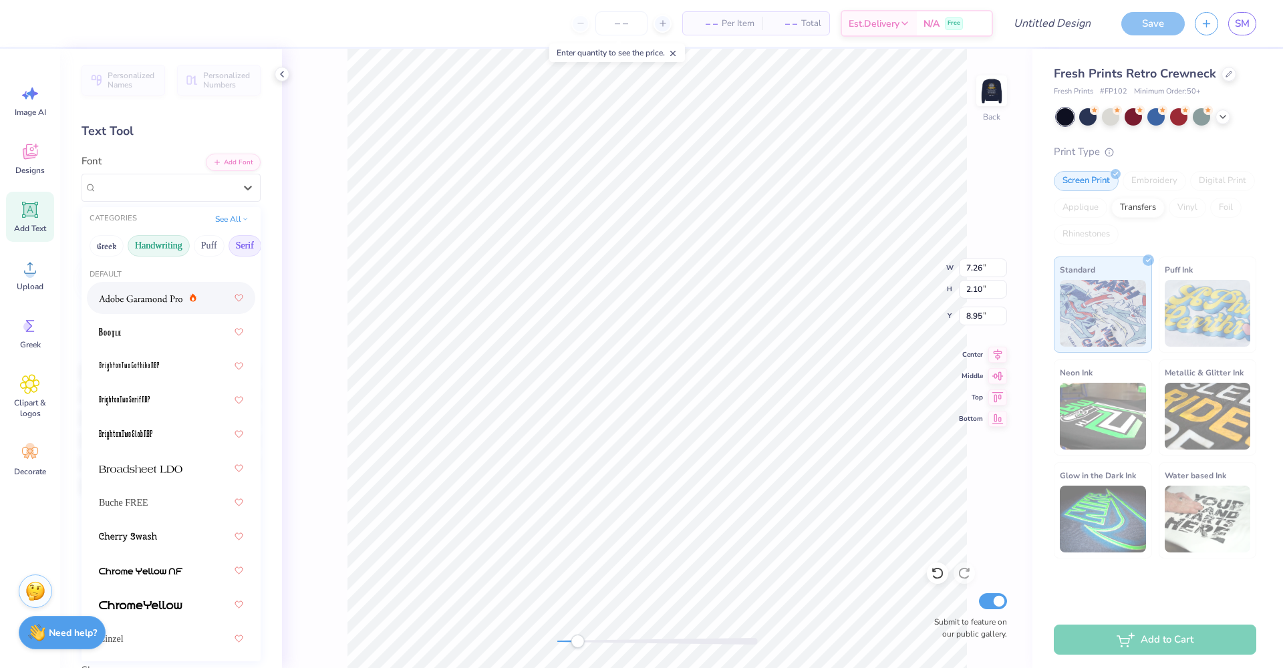
click at [153, 249] on button "Handwriting" at bounding box center [159, 245] width 62 height 21
click at [223, 247] on button "Puff" at bounding box center [209, 245] width 31 height 21
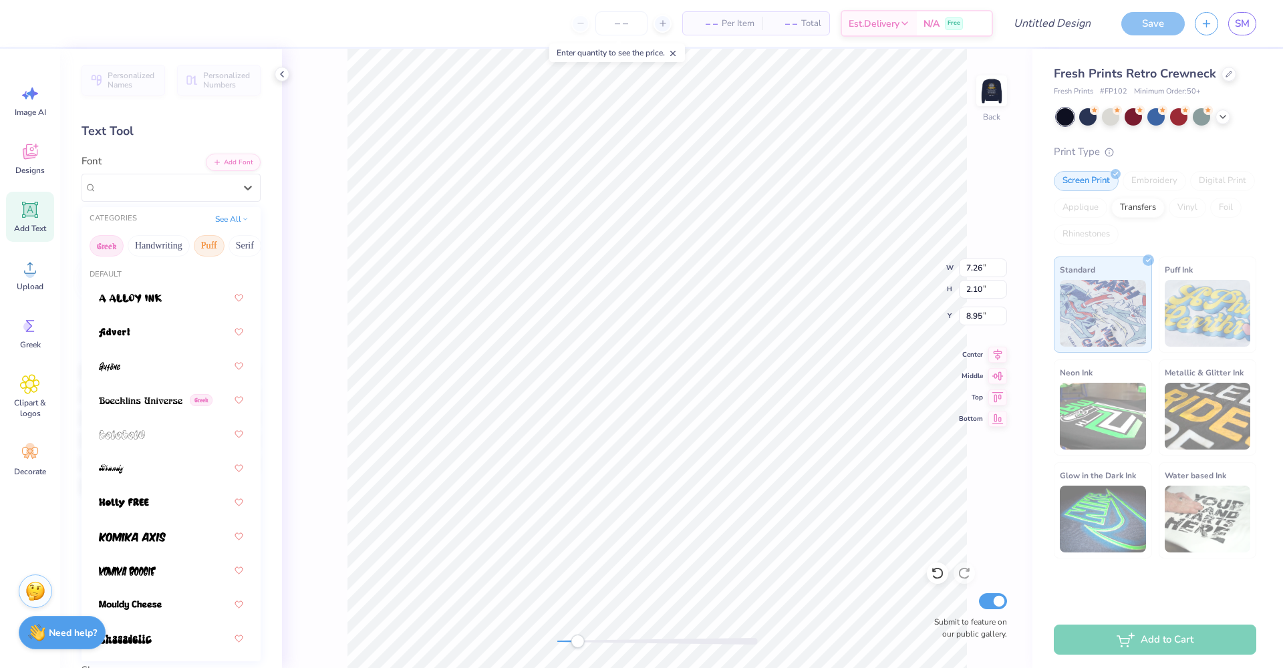
click at [108, 247] on button "Greek" at bounding box center [107, 245] width 34 height 21
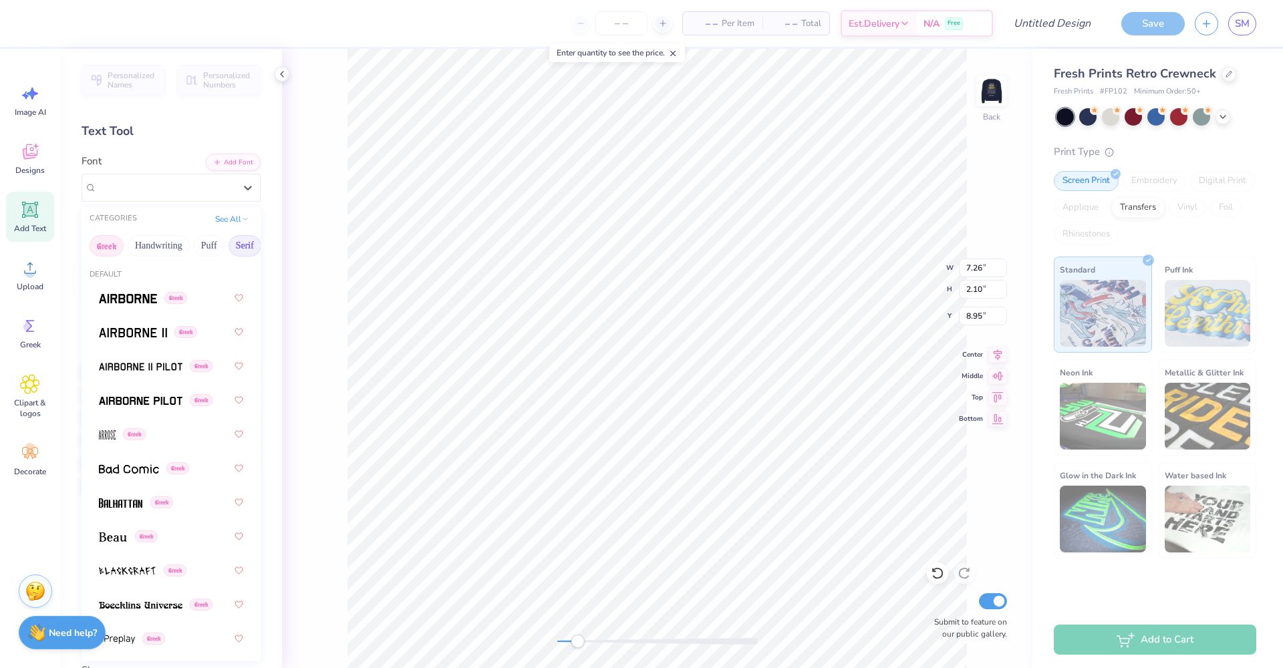
click at [236, 245] on button "Serif" at bounding box center [244, 245] width 33 height 21
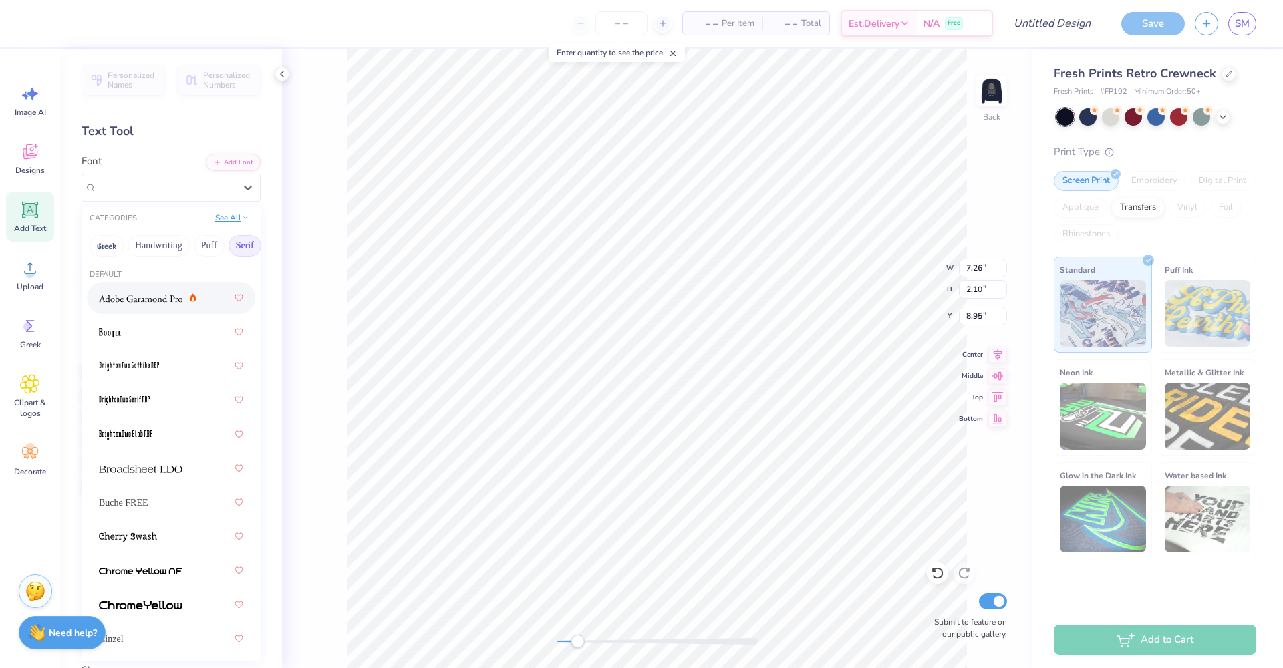
click at [242, 216] on icon at bounding box center [245, 217] width 7 height 7
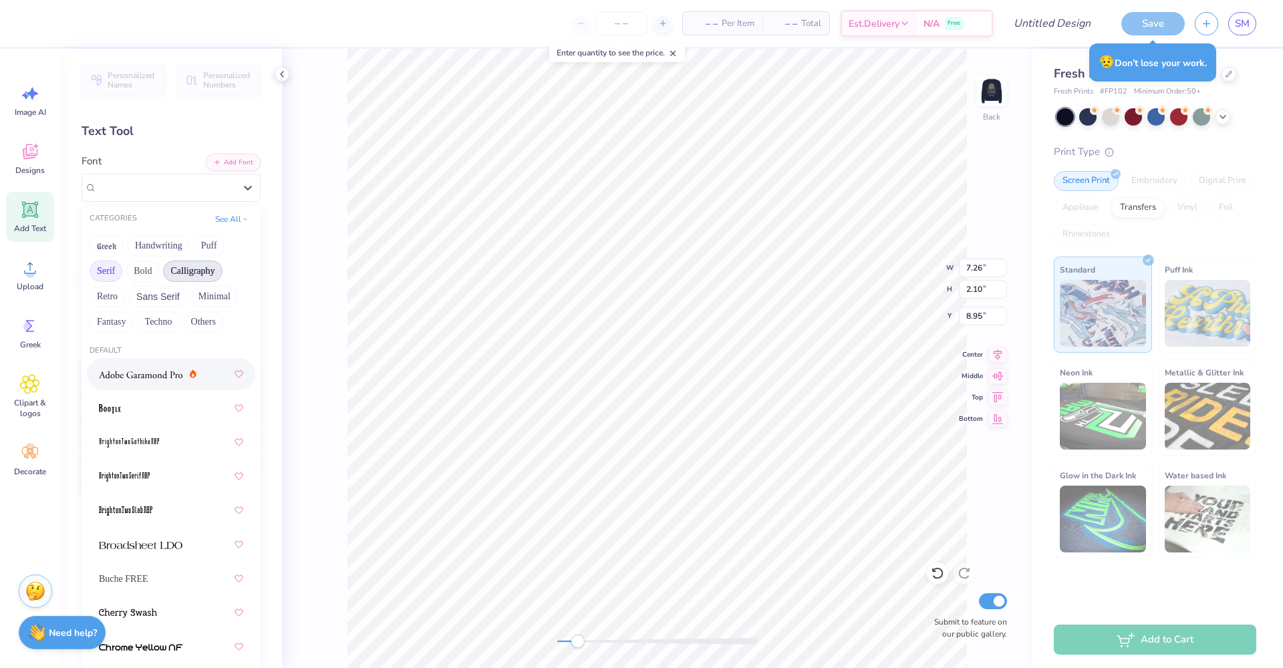
click at [207, 269] on button "Calligraphy" at bounding box center [192, 271] width 59 height 21
click at [203, 293] on button "Minimal" at bounding box center [214, 296] width 47 height 21
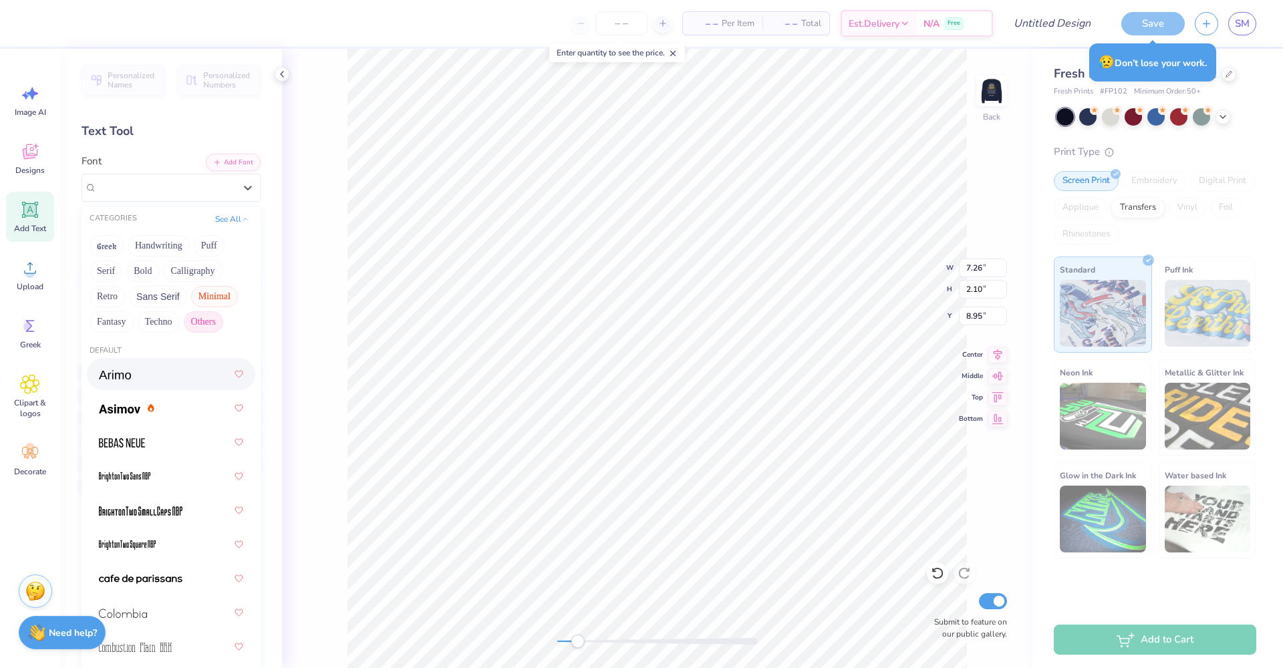
click at [210, 319] on button "Others" at bounding box center [203, 321] width 39 height 21
click at [151, 325] on button "Techno" at bounding box center [159, 321] width 42 height 21
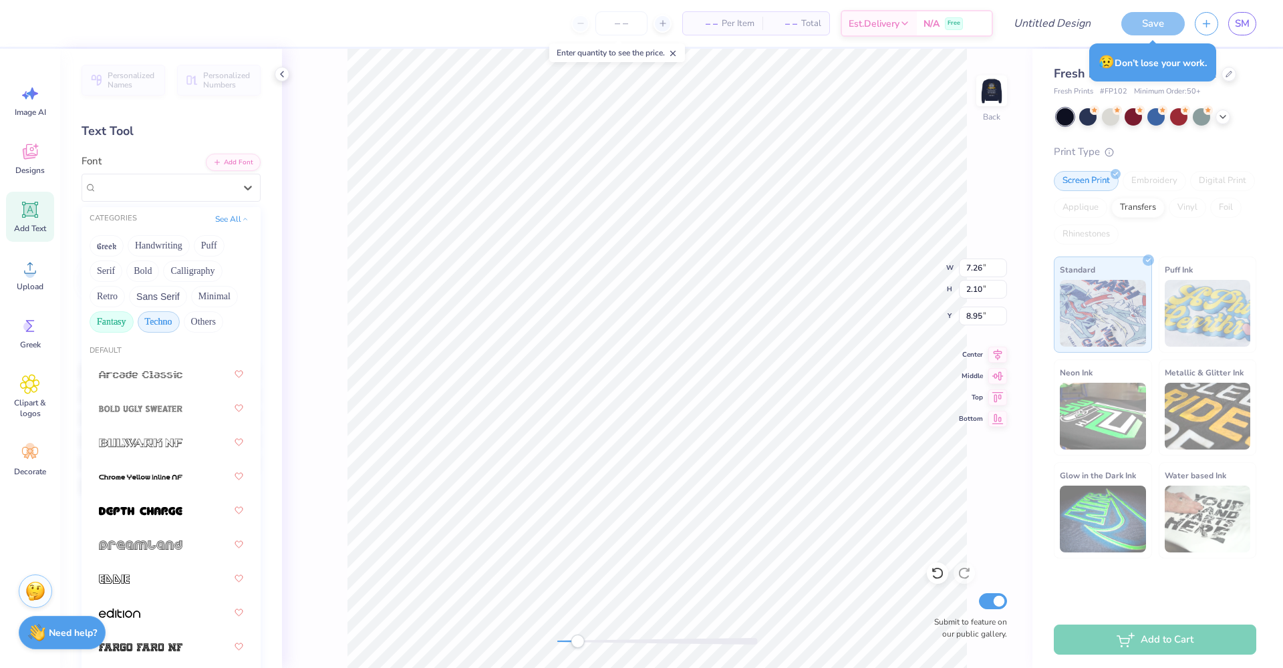
click at [92, 323] on button "Fantasy" at bounding box center [112, 321] width 44 height 21
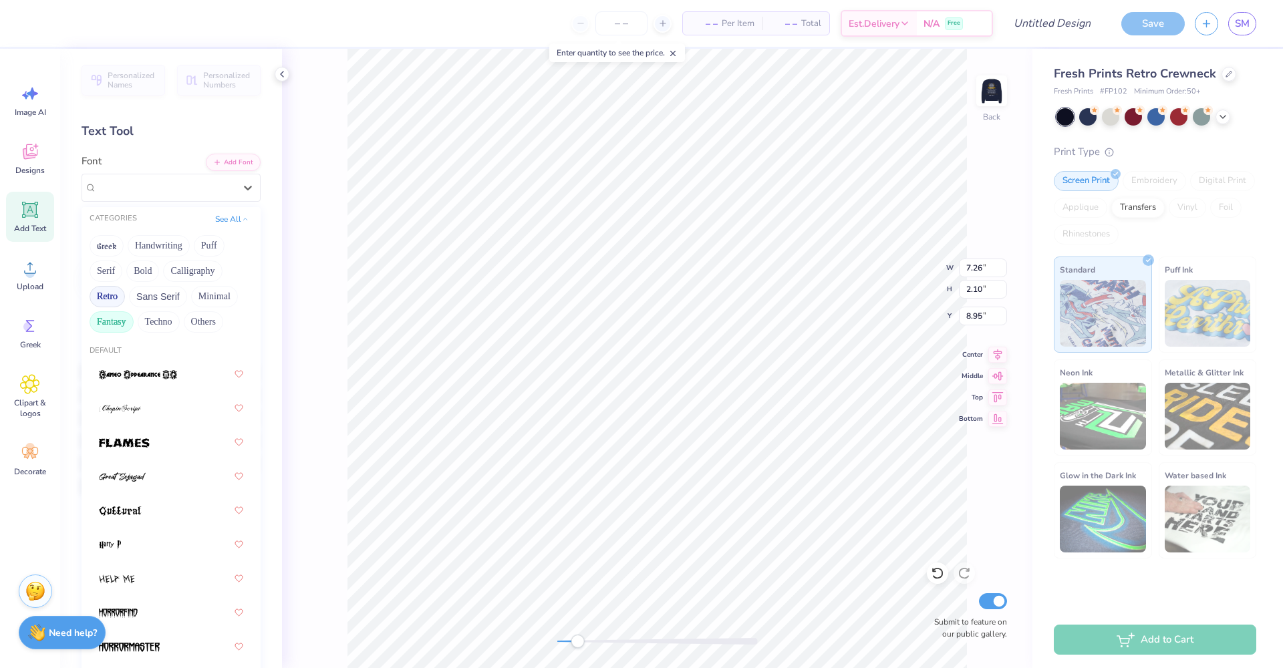
click at [106, 300] on button "Retro" at bounding box center [107, 296] width 35 height 21
click at [142, 301] on button "Sans Serif" at bounding box center [158, 296] width 58 height 21
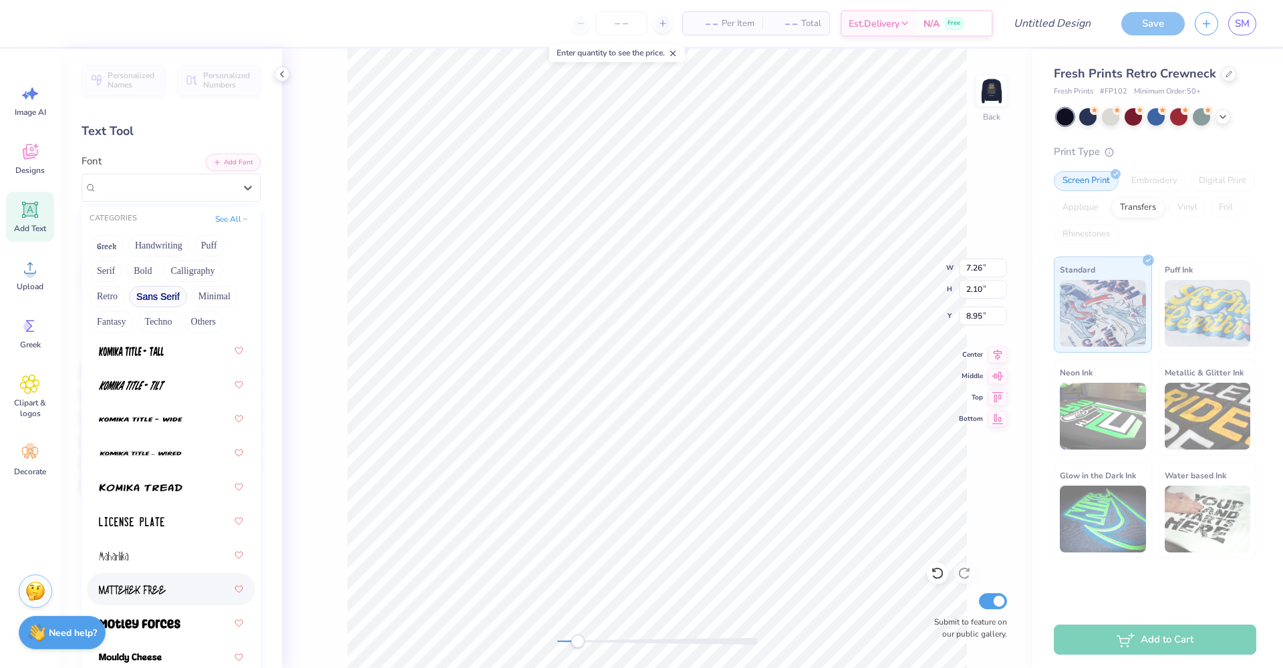
scroll to position [1450, 0]
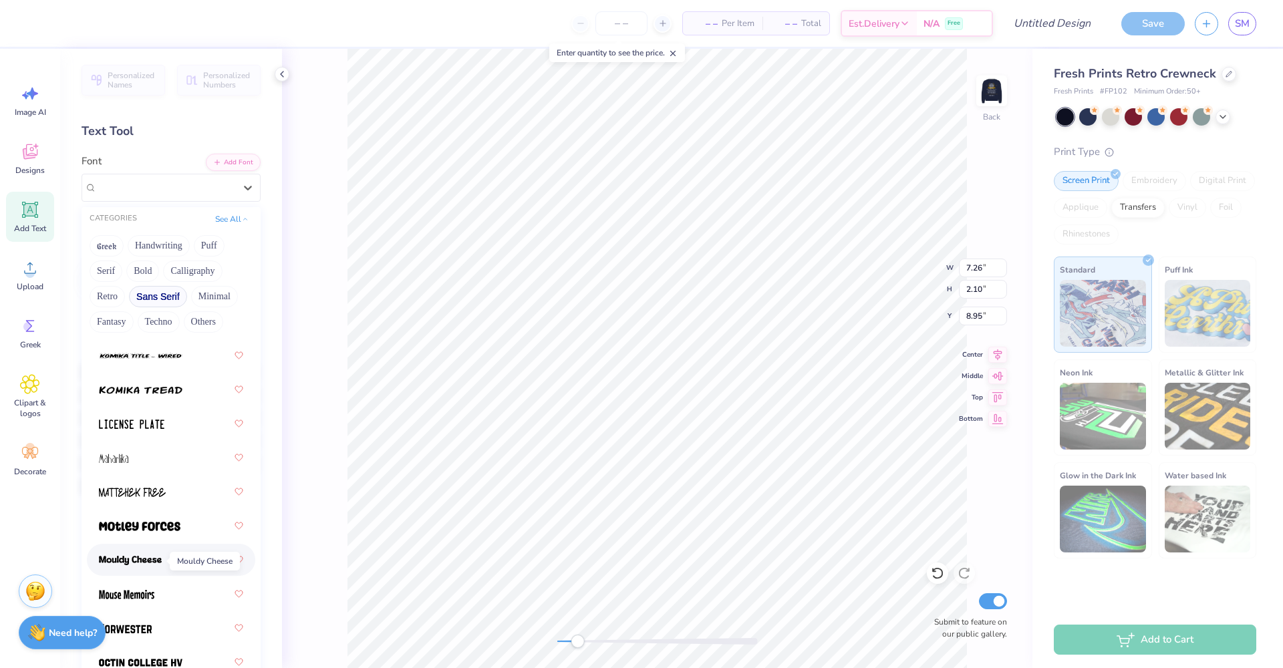
click at [131, 556] on span at bounding box center [130, 560] width 63 height 14
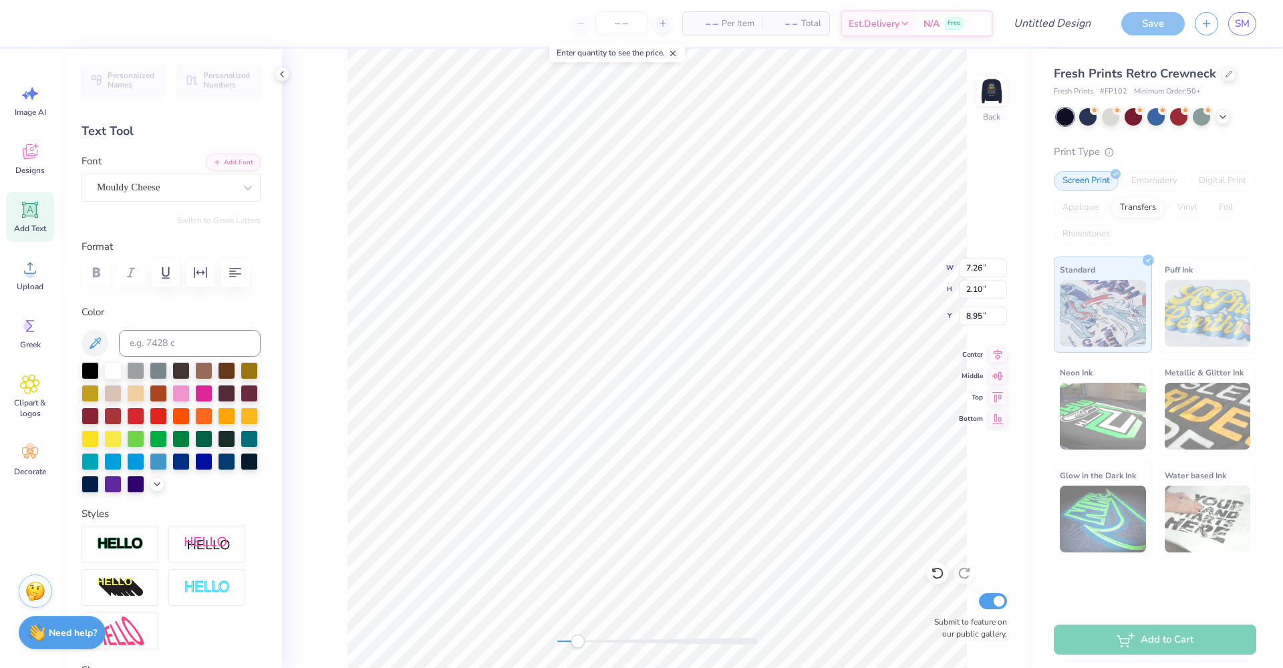
scroll to position [11, 3]
click at [241, 186] on icon at bounding box center [247, 187] width 13 height 13
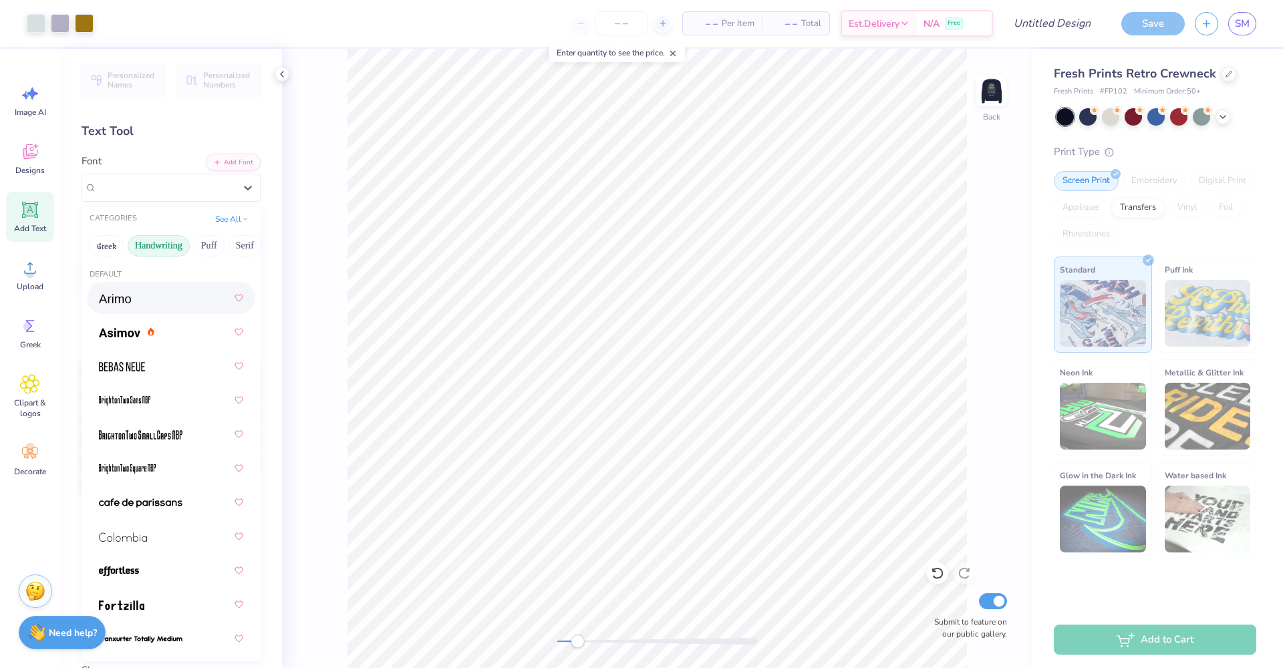
click at [146, 247] on button "Handwriting" at bounding box center [159, 245] width 62 height 21
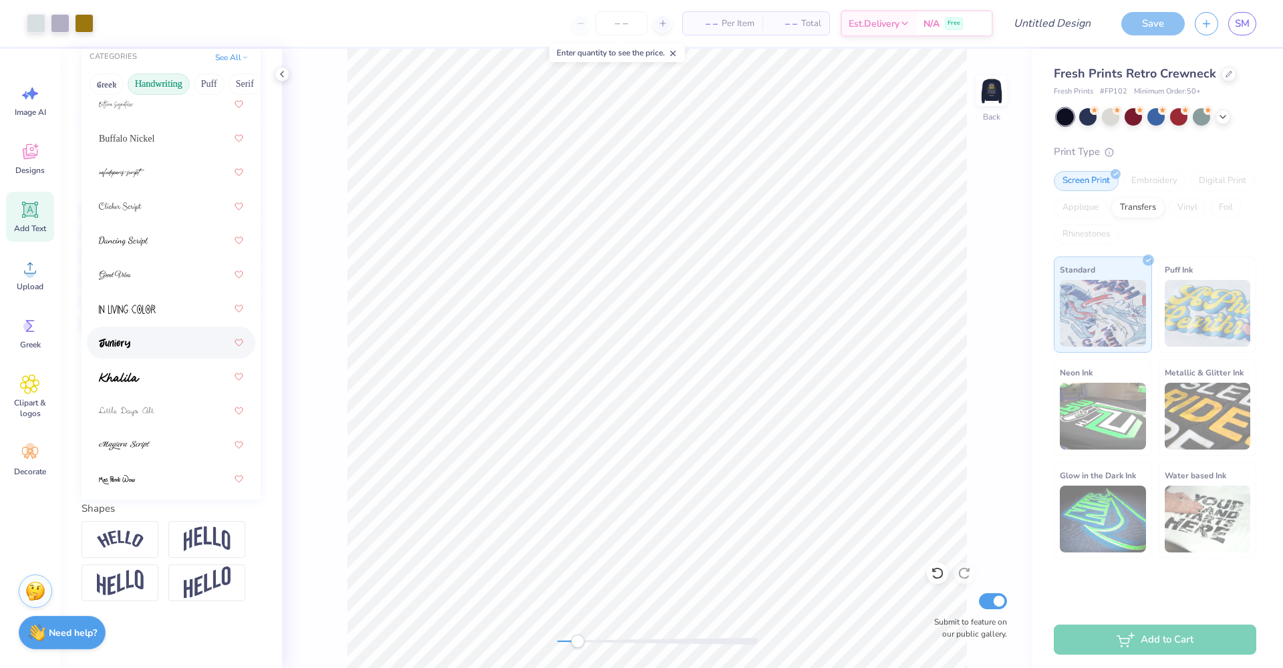
scroll to position [0, 0]
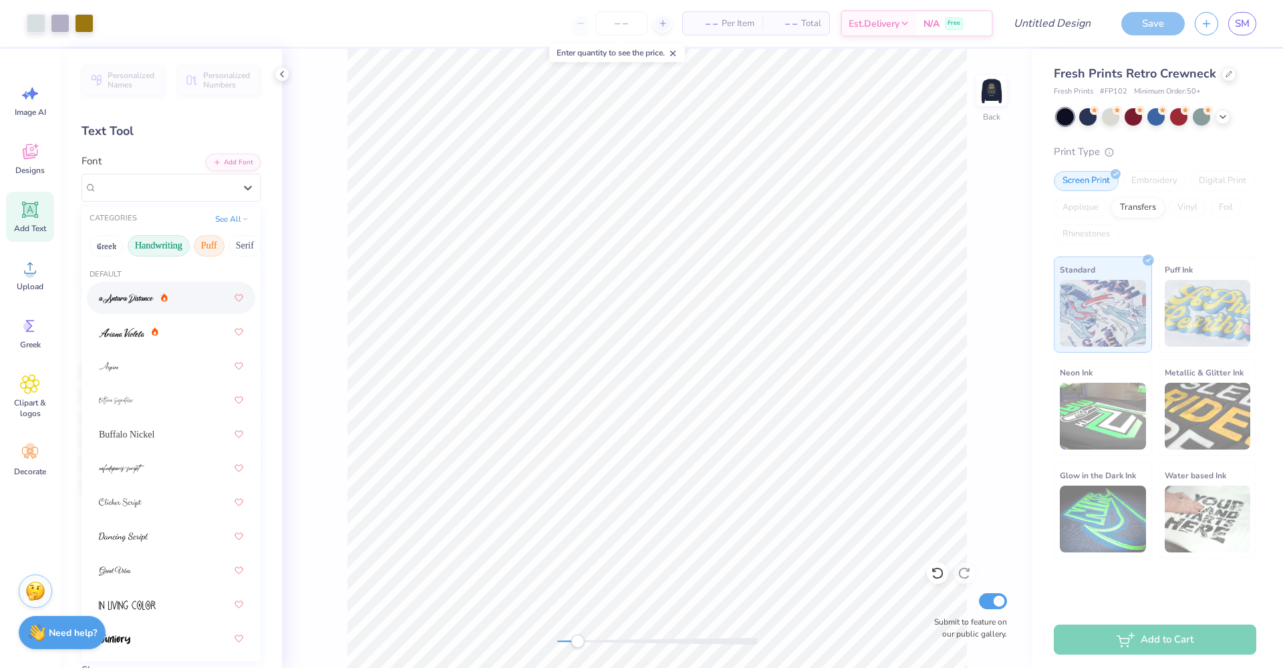
click at [208, 248] on button "Puff" at bounding box center [209, 245] width 31 height 21
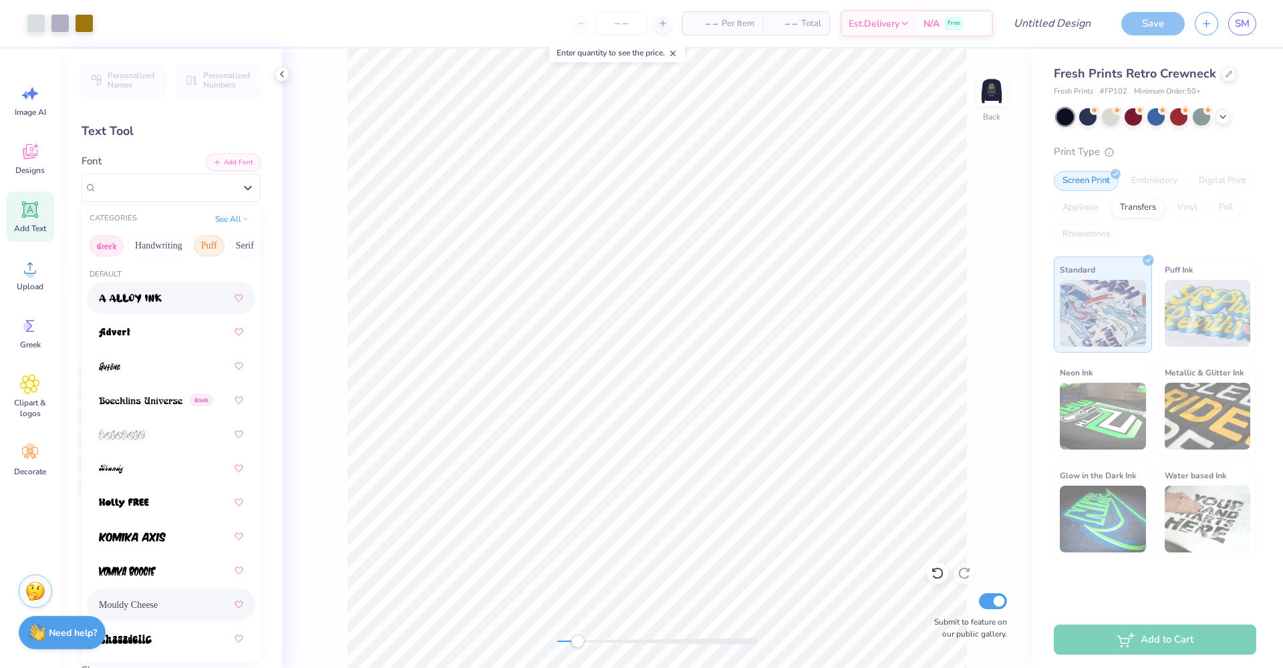
click at [110, 249] on button "Greek" at bounding box center [107, 245] width 34 height 21
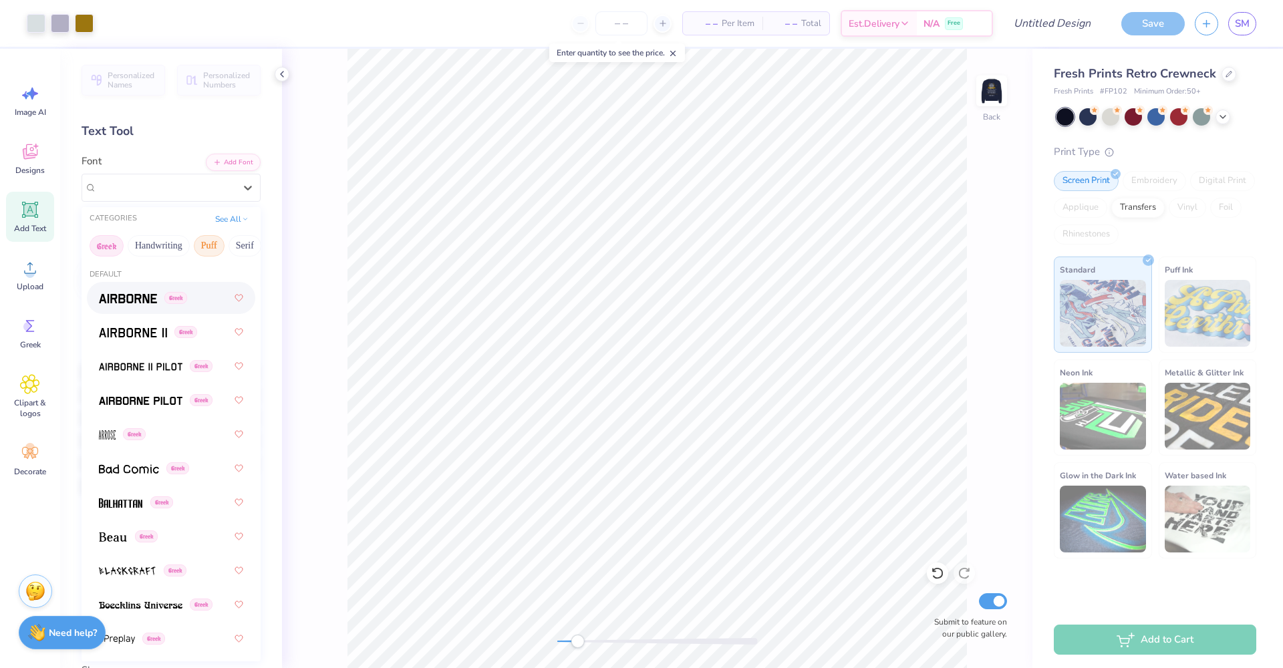
click at [218, 246] on button "Puff" at bounding box center [209, 245] width 31 height 21
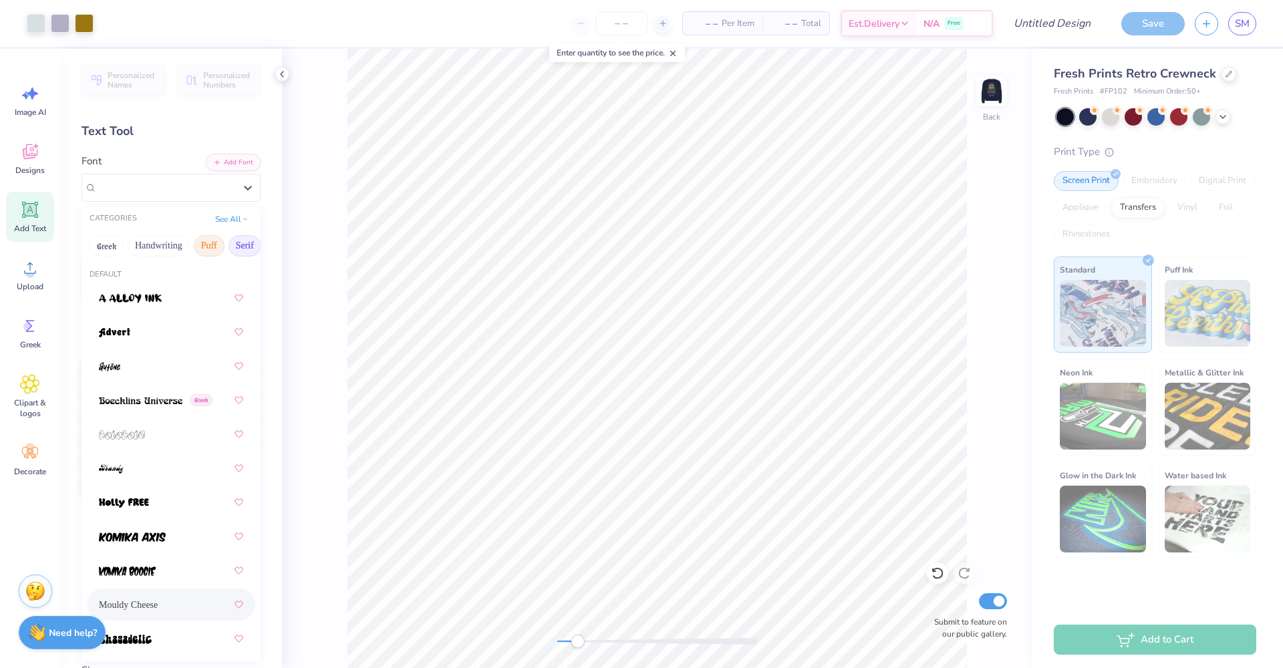
click at [248, 250] on button "Serif" at bounding box center [244, 245] width 33 height 21
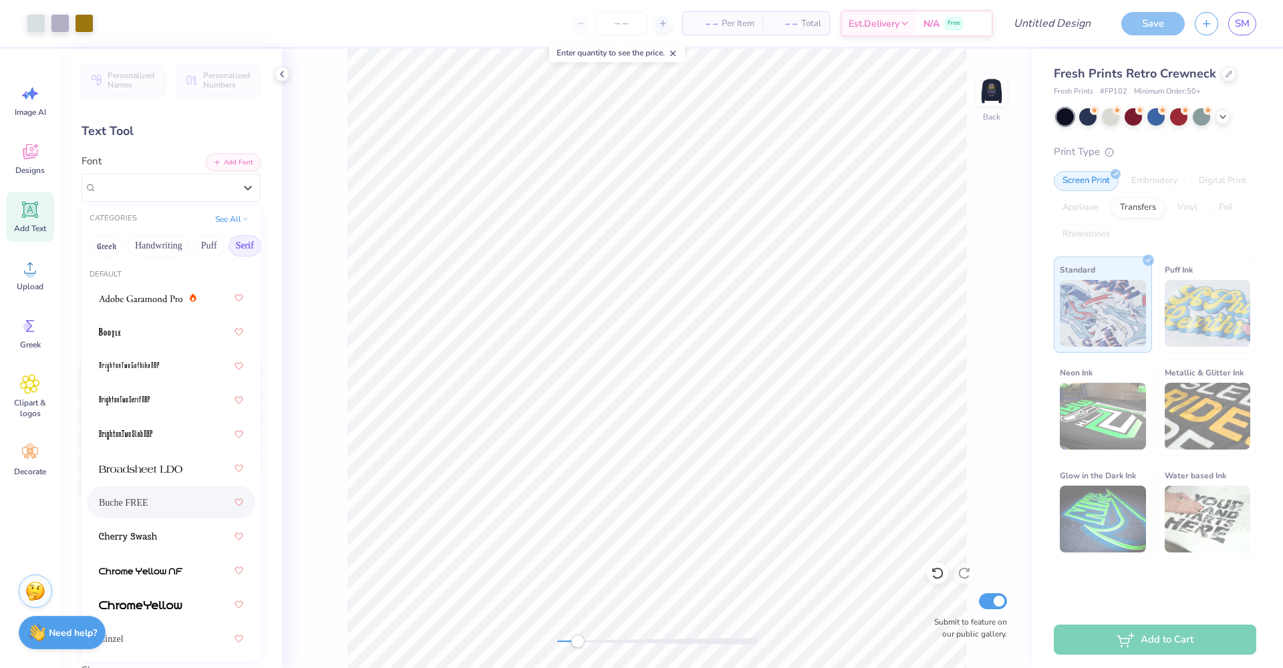
click at [126, 506] on span "Buche FREE" at bounding box center [123, 503] width 49 height 14
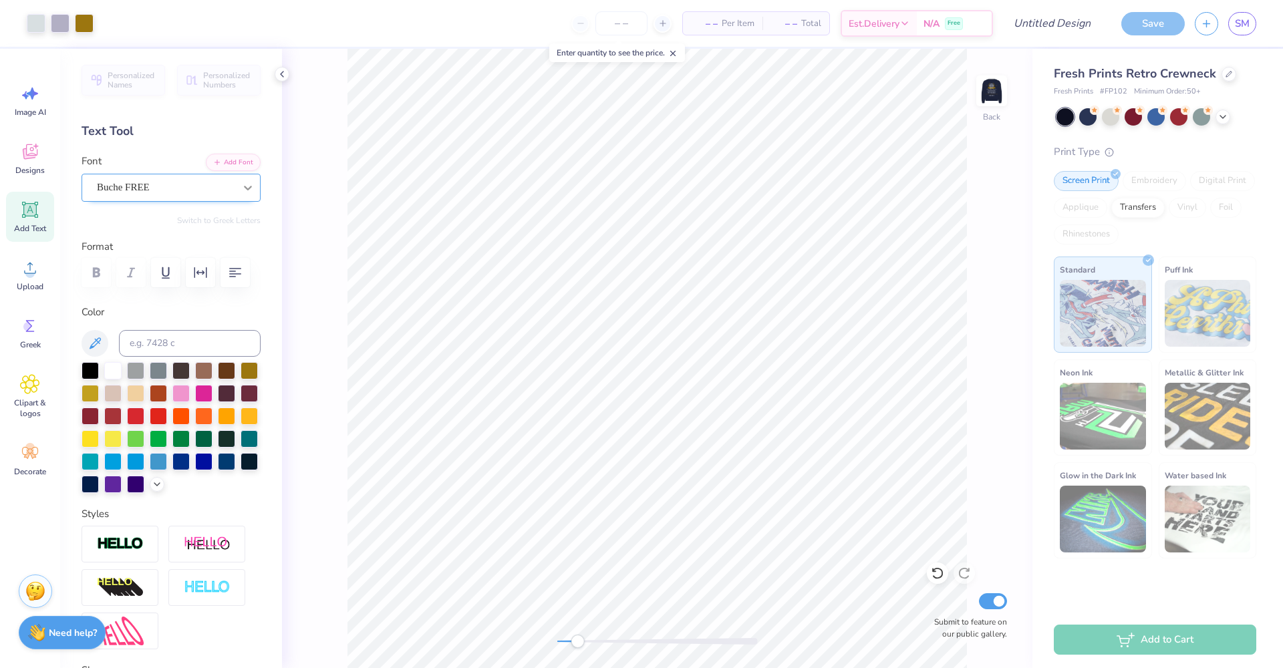
click at [241, 190] on icon at bounding box center [247, 187] width 13 height 13
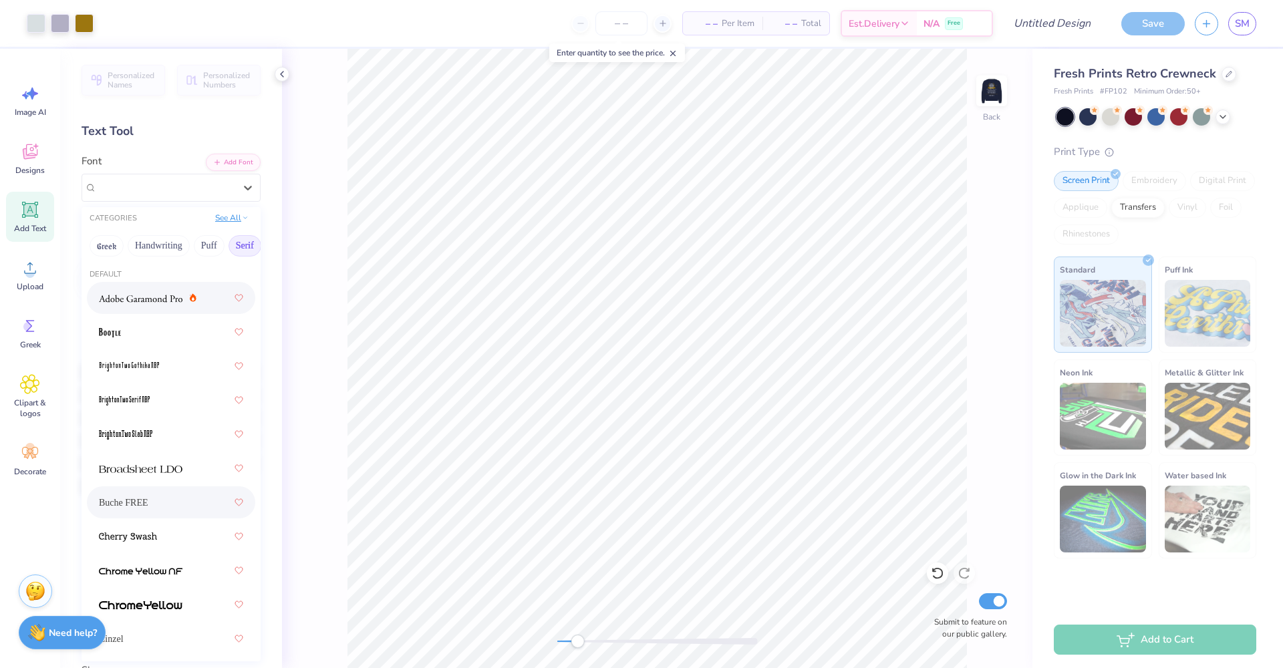
click at [211, 216] on button "See All" at bounding box center [231, 217] width 41 height 13
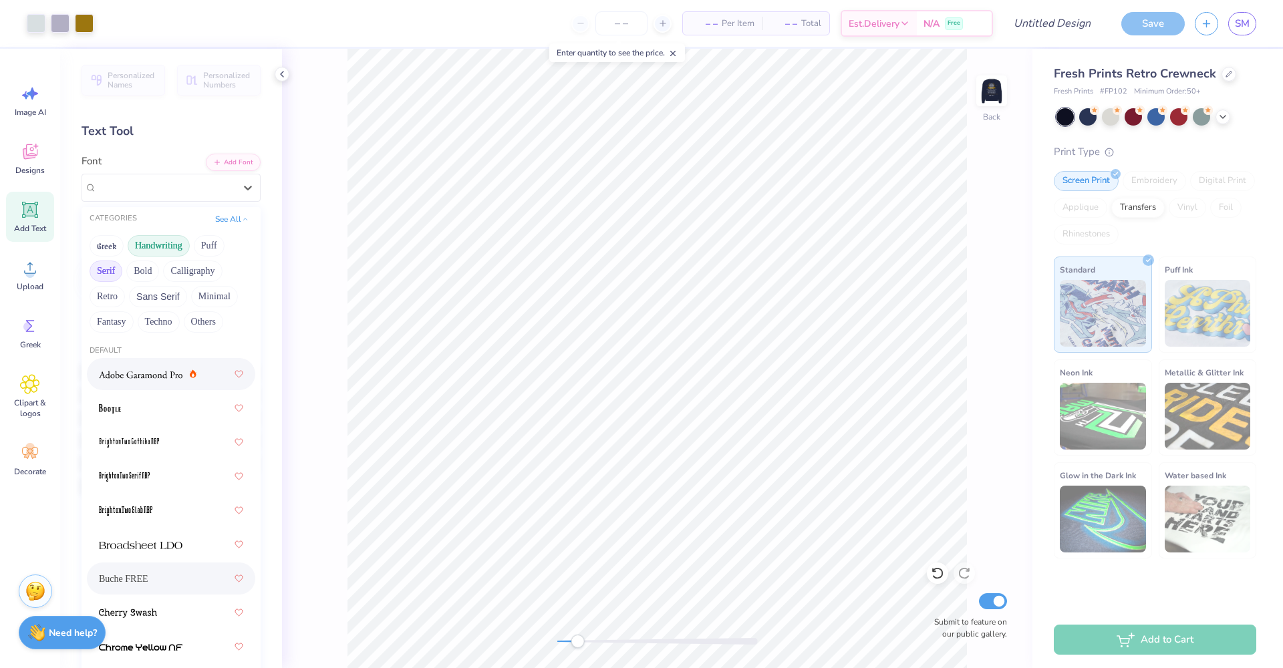
click at [162, 247] on button "Handwriting" at bounding box center [159, 245] width 62 height 21
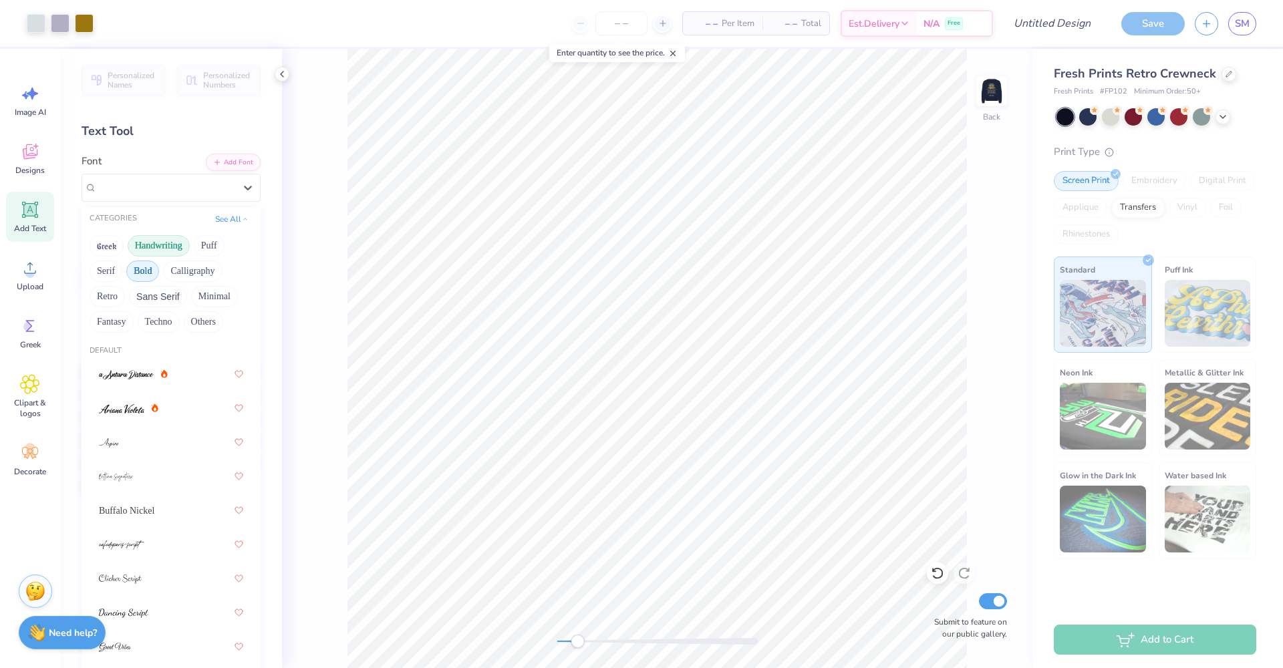
click at [144, 273] on button "Bold" at bounding box center [142, 271] width 33 height 21
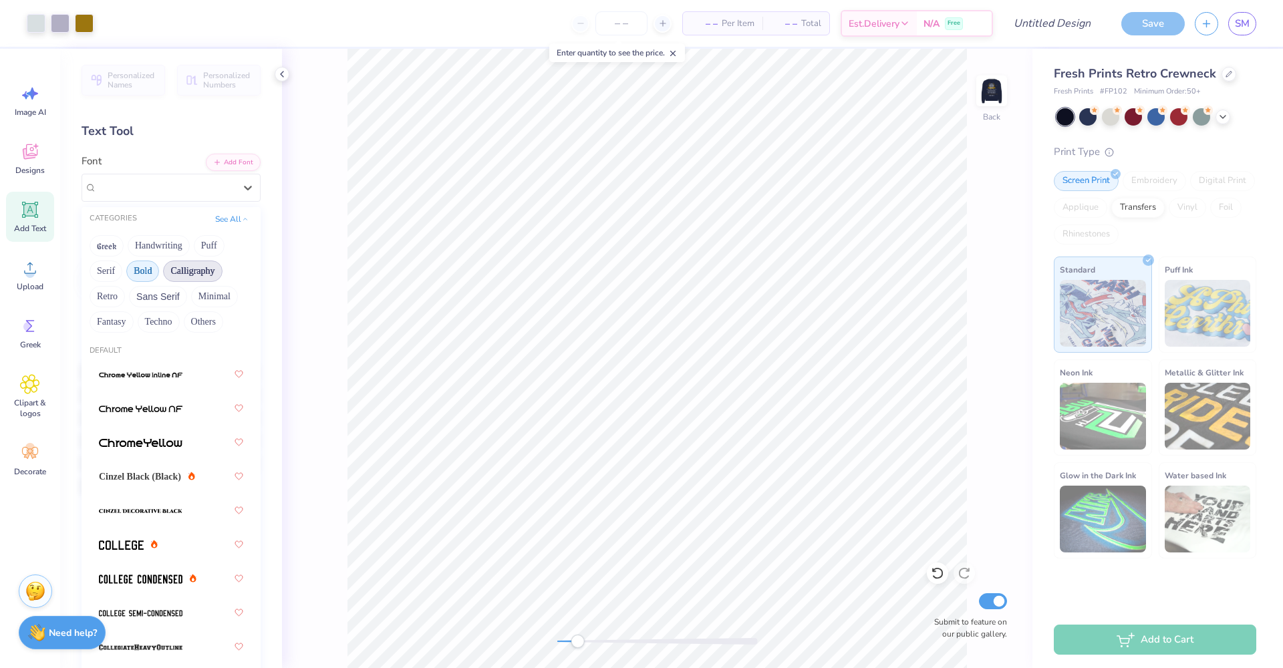
click at [181, 273] on button "Calligraphy" at bounding box center [192, 271] width 59 height 21
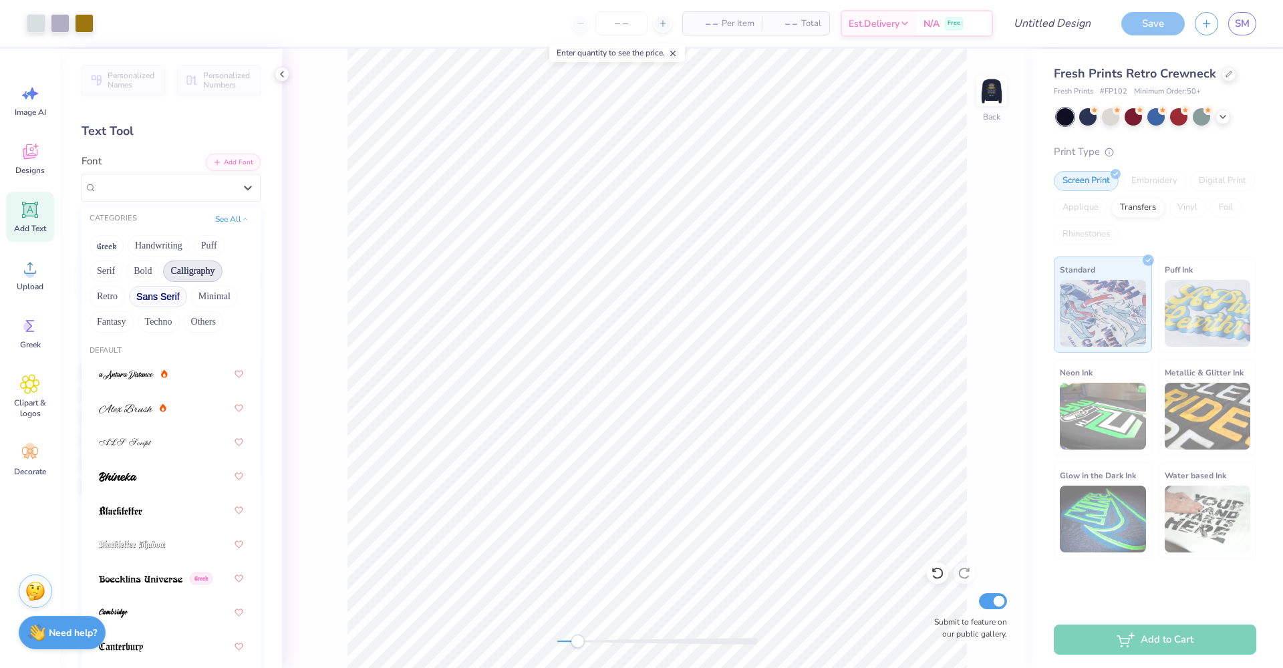
click at [162, 299] on button "Sans Serif" at bounding box center [158, 296] width 58 height 21
click at [196, 299] on button "Minimal" at bounding box center [214, 296] width 47 height 21
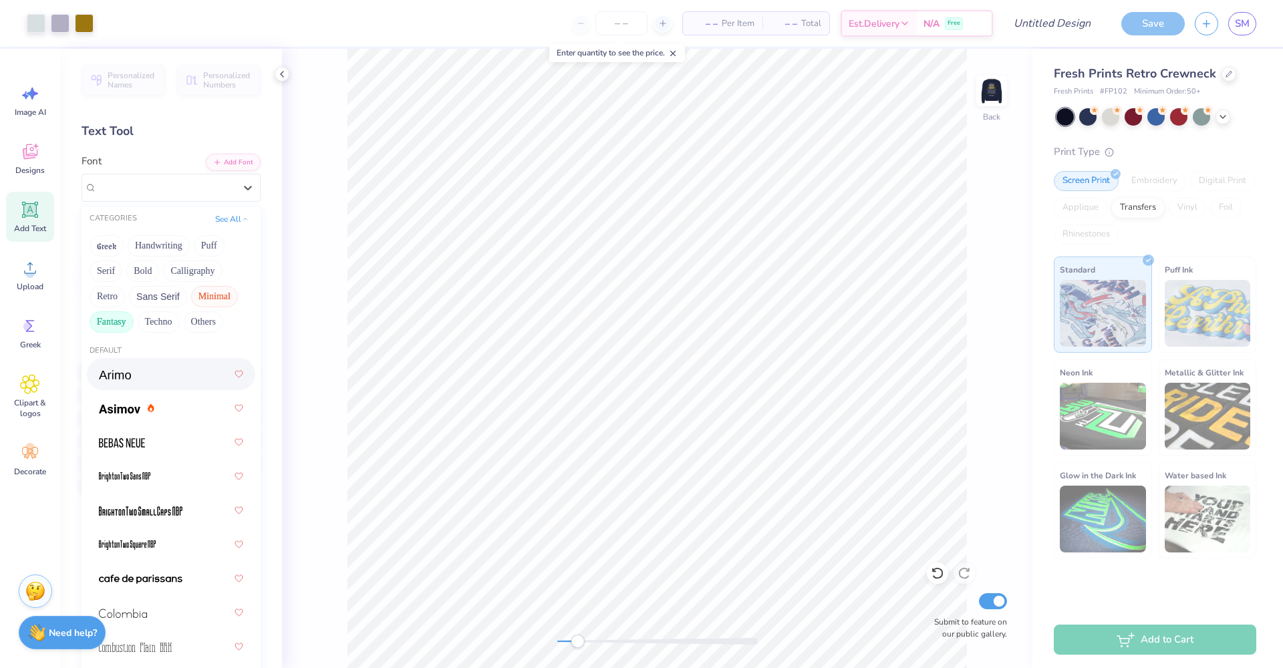
click at [124, 327] on button "Fantasy" at bounding box center [112, 321] width 44 height 21
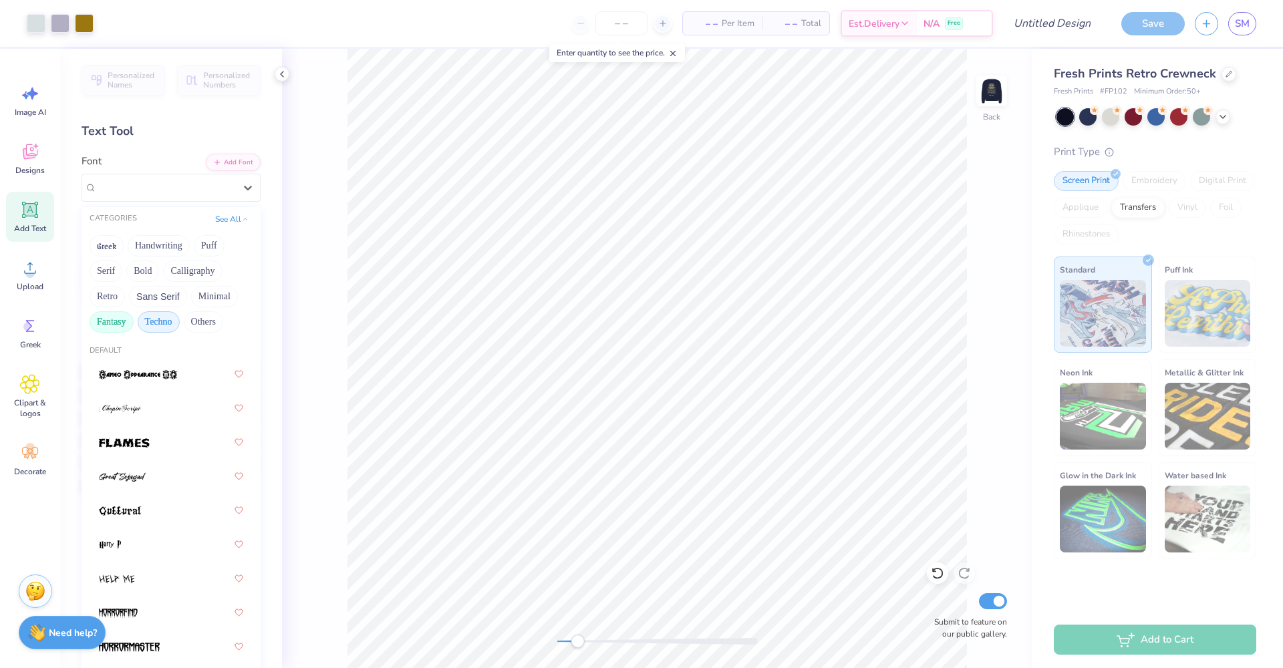
click at [164, 327] on button "Techno" at bounding box center [159, 321] width 42 height 21
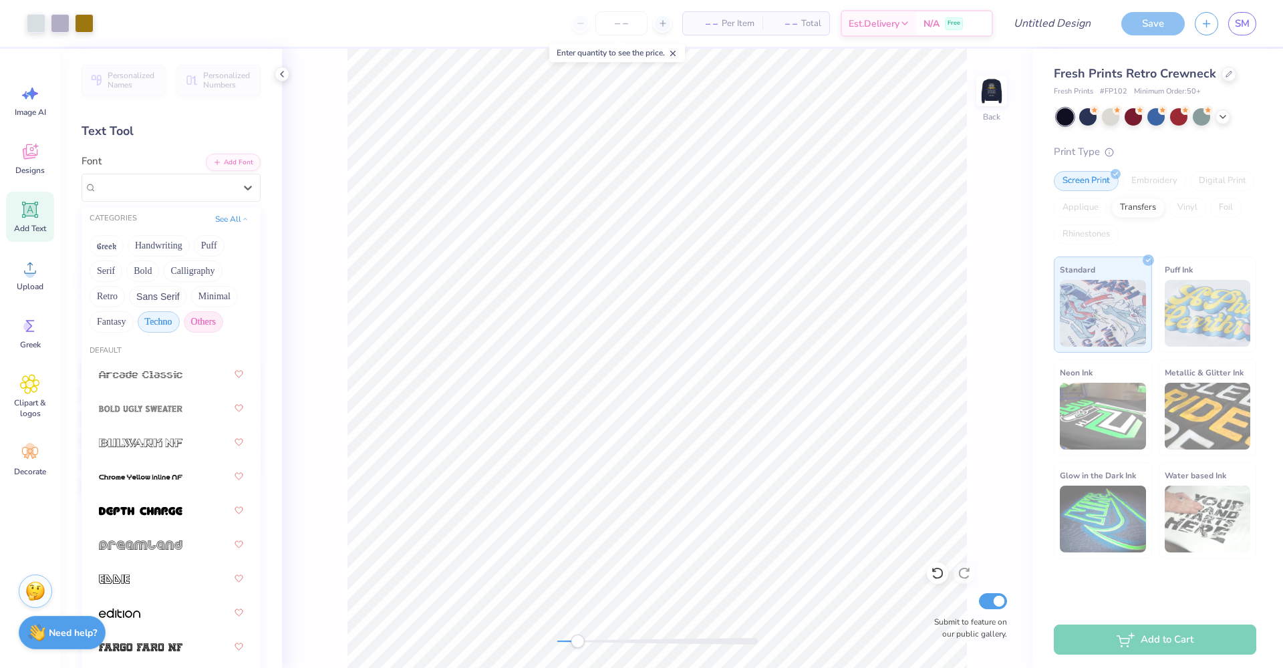
click at [193, 325] on button "Others" at bounding box center [203, 321] width 39 height 21
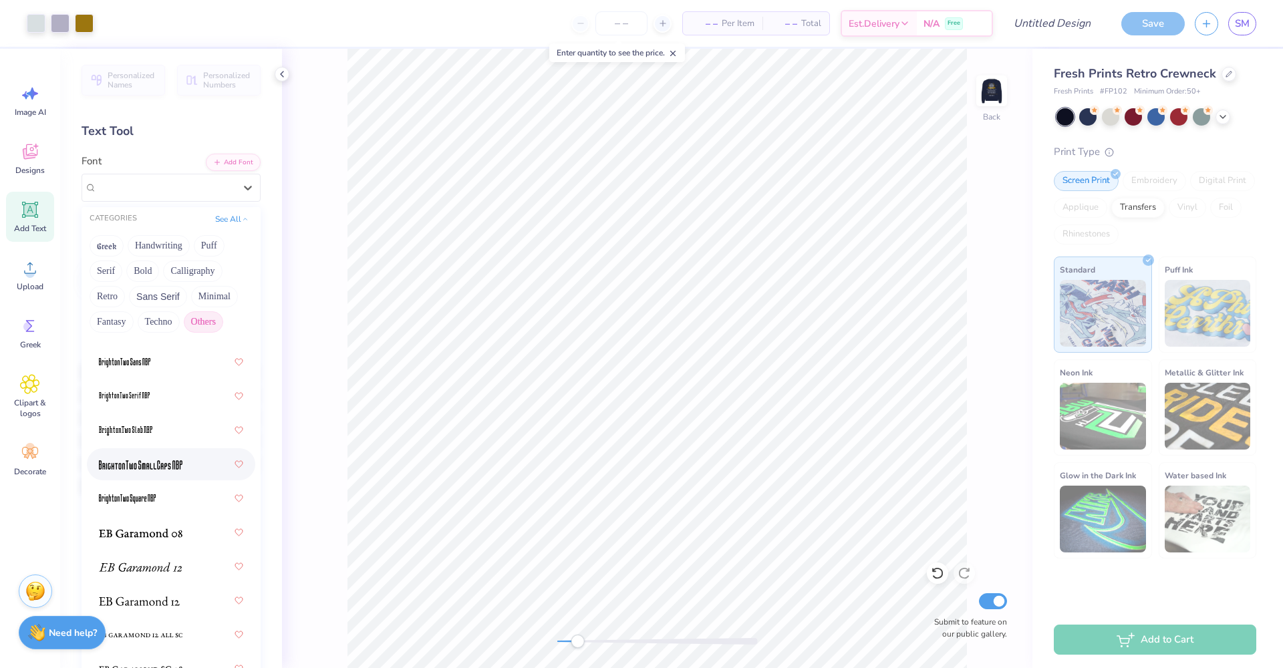
scroll to position [151, 0]
click at [159, 539] on div at bounding box center [171, 530] width 144 height 24
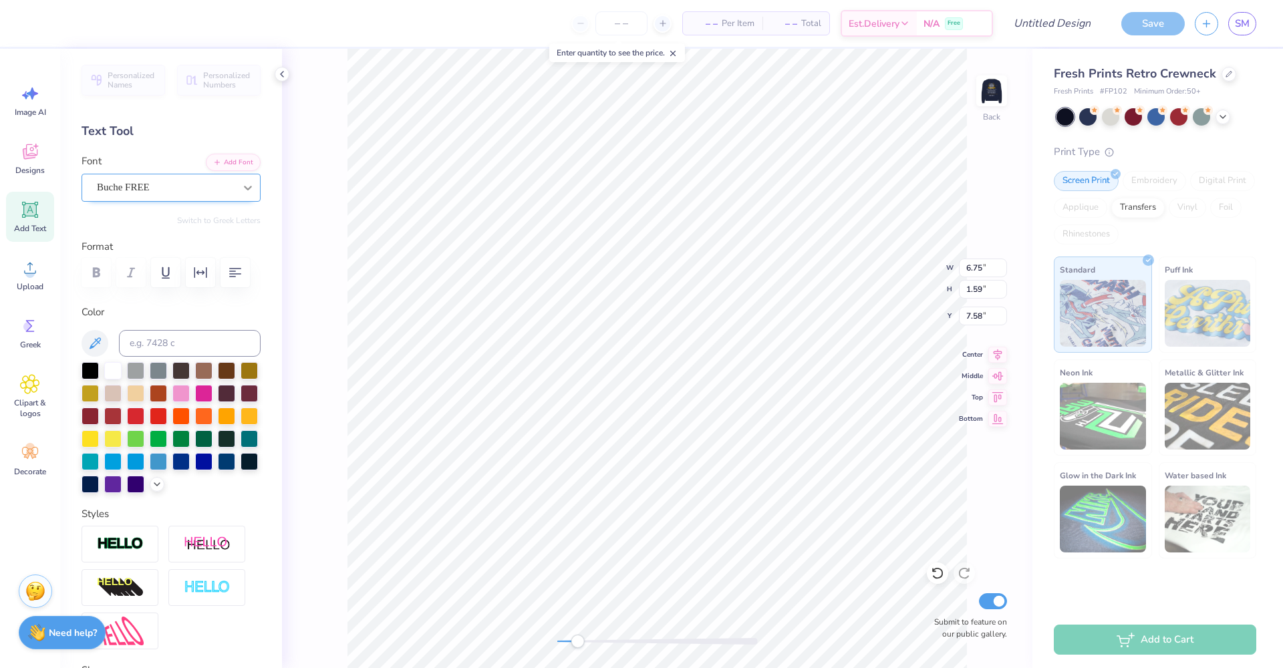
click at [244, 186] on icon at bounding box center [248, 188] width 8 height 5
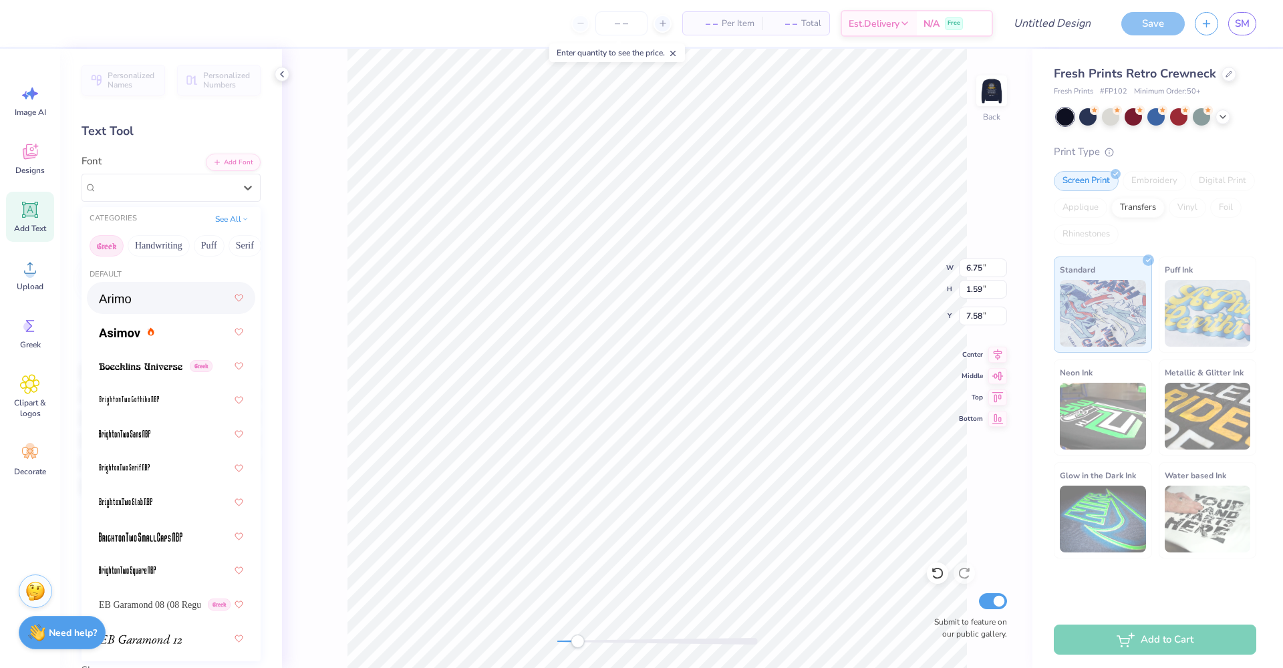
click at [107, 247] on button "Greek" at bounding box center [107, 245] width 34 height 21
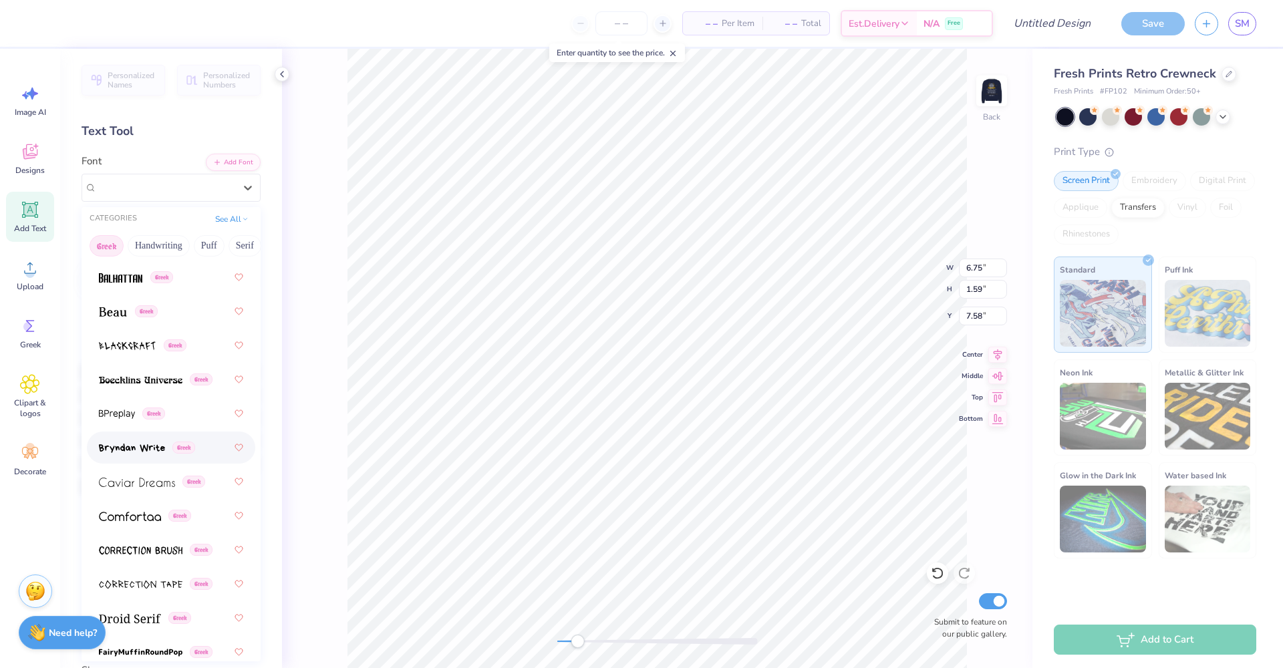
scroll to position [389, 0]
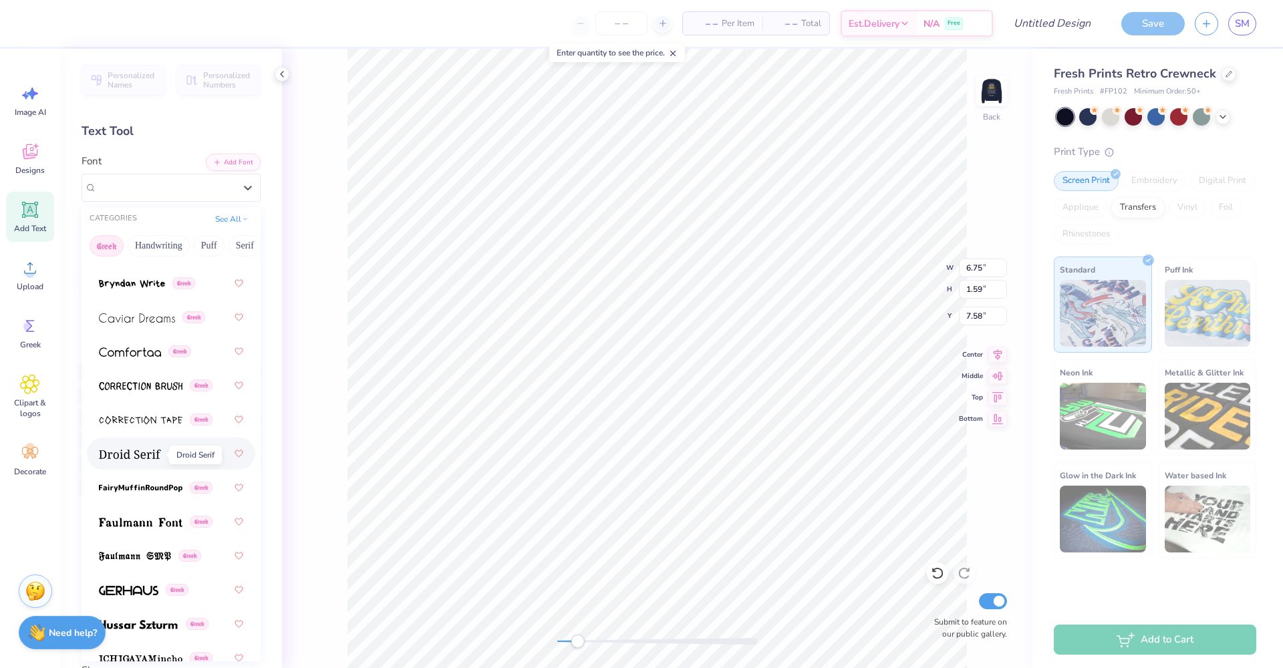
click at [153, 461] on span at bounding box center [130, 454] width 62 height 14
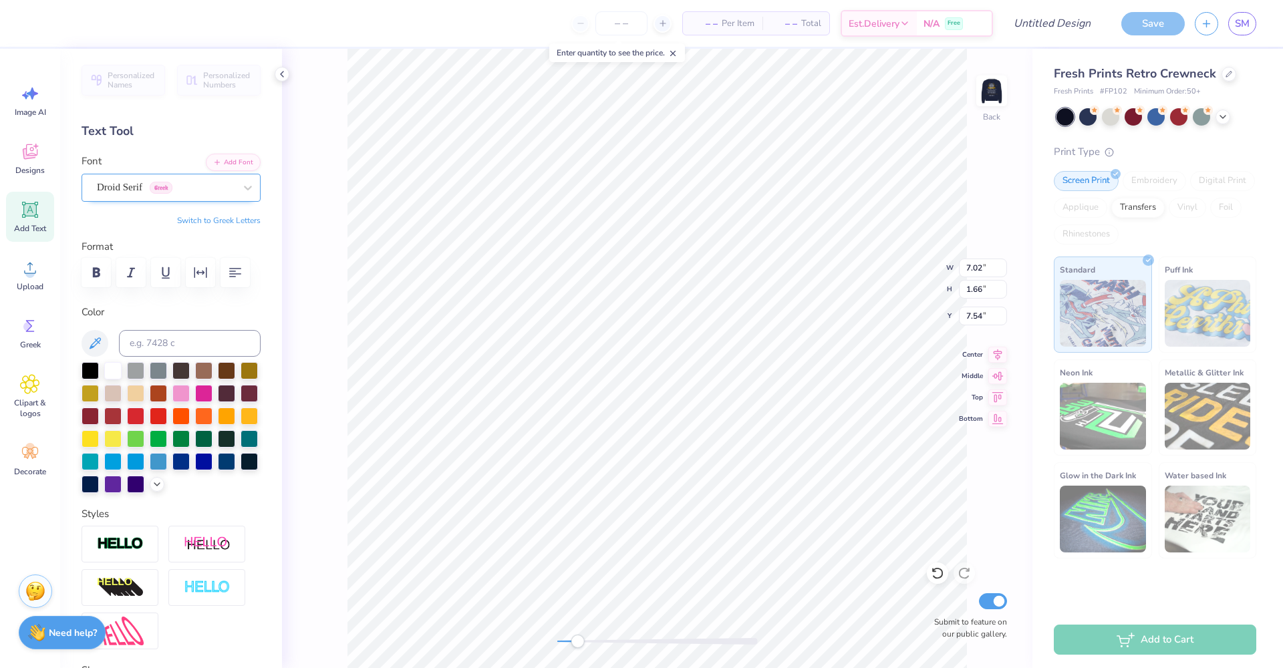
click at [134, 187] on span "Droid Serif" at bounding box center [119, 187] width 45 height 15
click at [193, 272] on icon "button" at bounding box center [200, 273] width 16 height 16
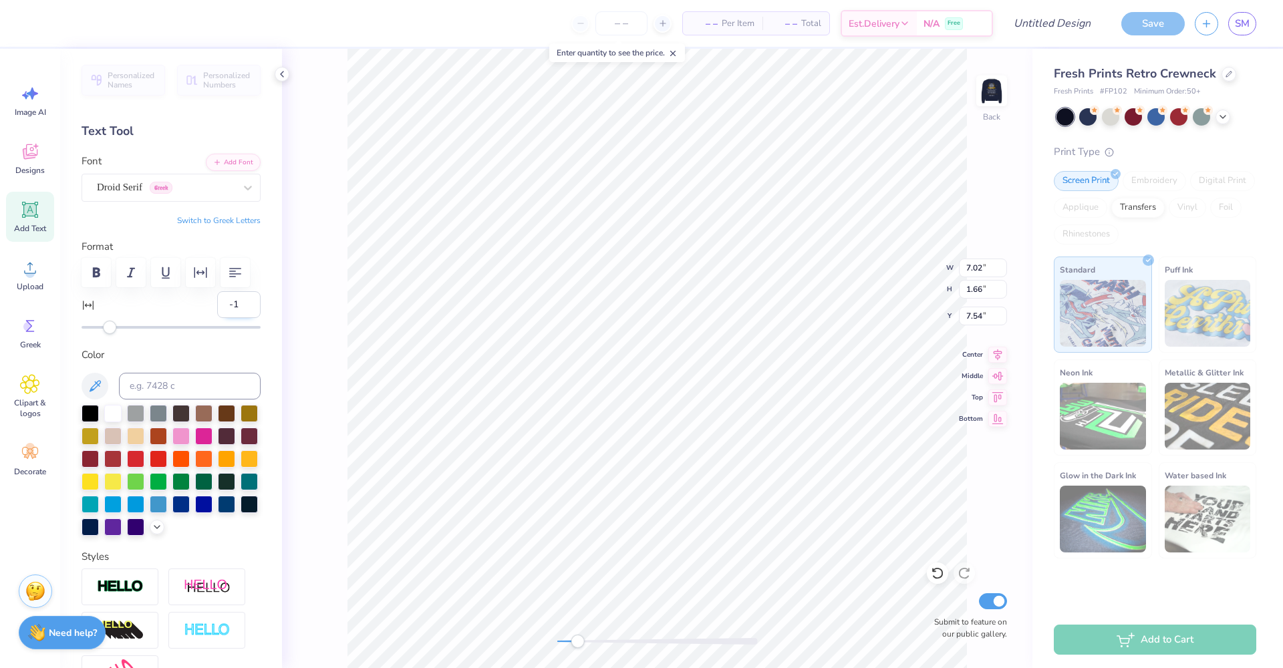
click at [240, 308] on input "-1" at bounding box center [238, 304] width 43 height 27
click at [240, 308] on input "-2" at bounding box center [238, 304] width 43 height 27
click at [240, 308] on input "-3" at bounding box center [238, 304] width 43 height 27
click at [677, 51] on icon at bounding box center [672, 53] width 9 height 9
drag, startPoint x: 582, startPoint y: 645, endPoint x: 625, endPoint y: 647, distance: 43.4
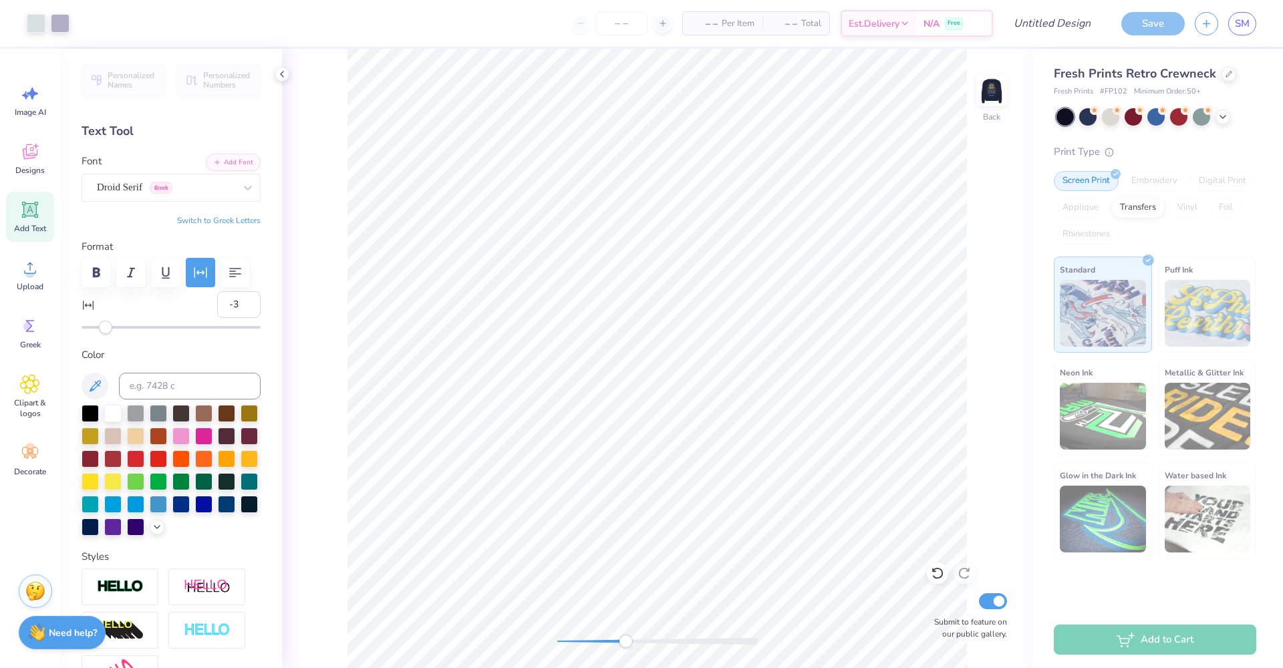
click at [625, 647] on div "Accessibility label" at bounding box center [625, 641] width 13 height 13
click at [596, 639] on div at bounding box center [657, 641] width 200 height 7
click at [526, 645] on div "Back Submit to feature on our public gallery." at bounding box center [657, 358] width 750 height 619
click at [33, 283] on span "Upload" at bounding box center [30, 286] width 27 height 11
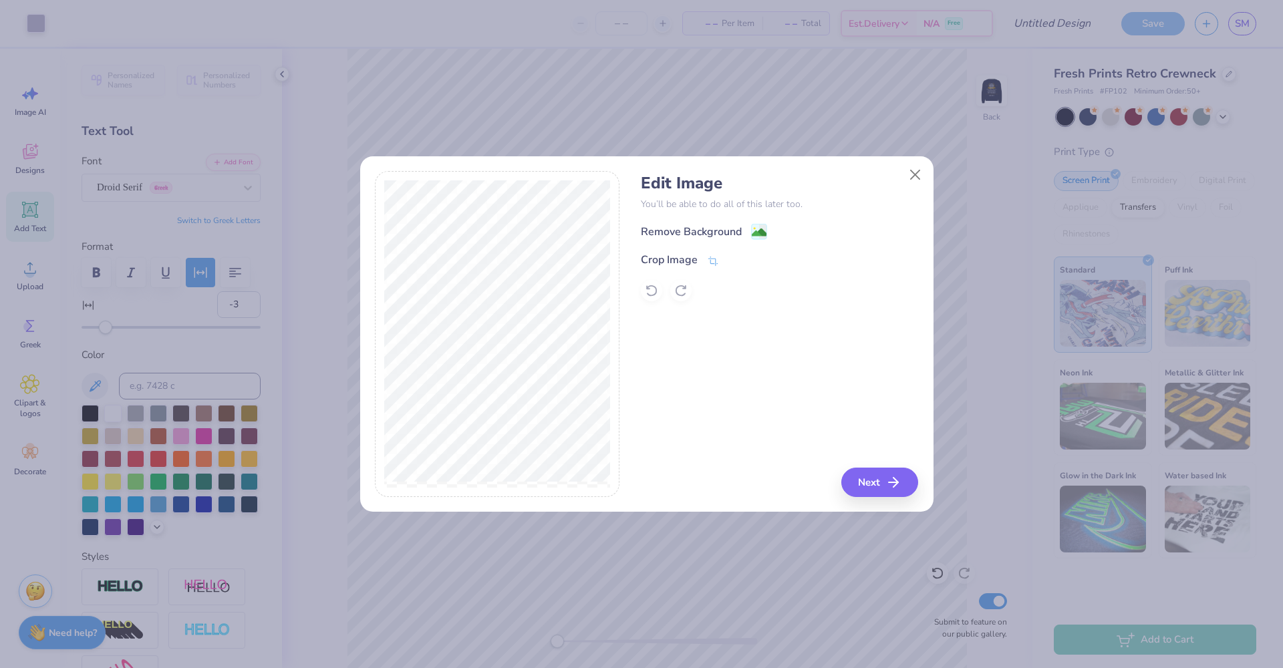
click at [881, 466] on div "Edit Image You’ll be able to do all of this later too. Remove Background Crop I…" at bounding box center [779, 334] width 277 height 326
click at [883, 482] on button "Next" at bounding box center [881, 482] width 77 height 29
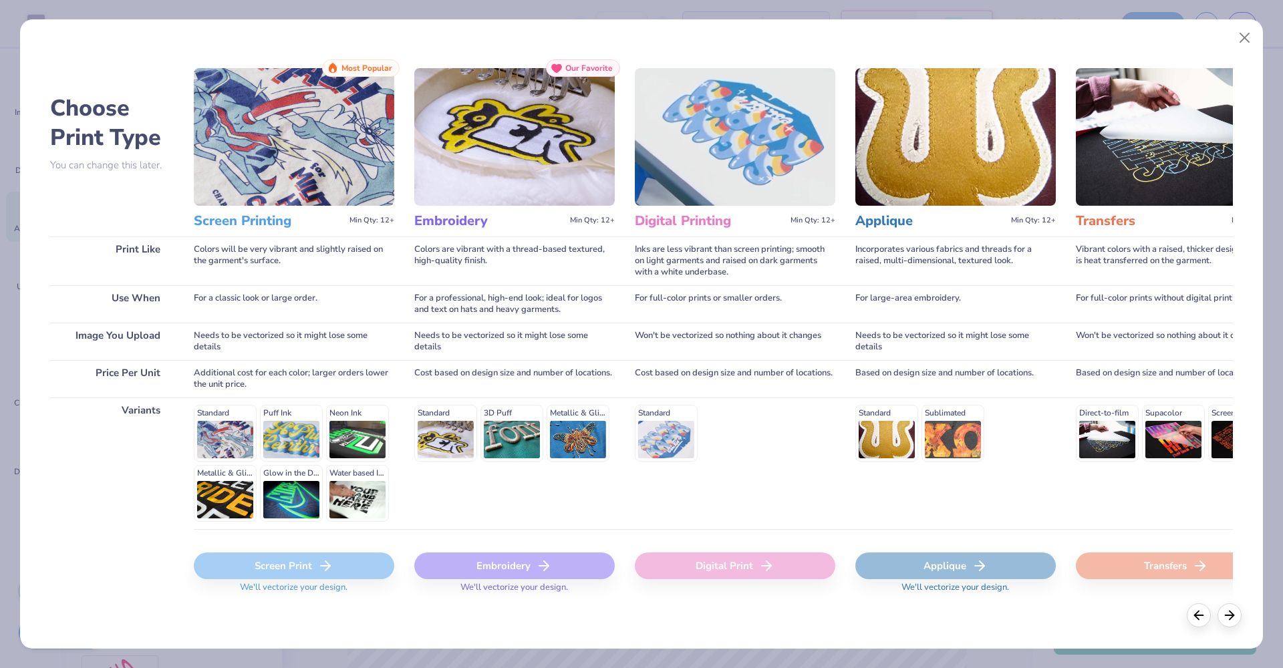
click at [334, 564] on div "Screen Print" at bounding box center [294, 565] width 200 height 27
click at [1240, 43] on button "Close" at bounding box center [1244, 37] width 25 height 25
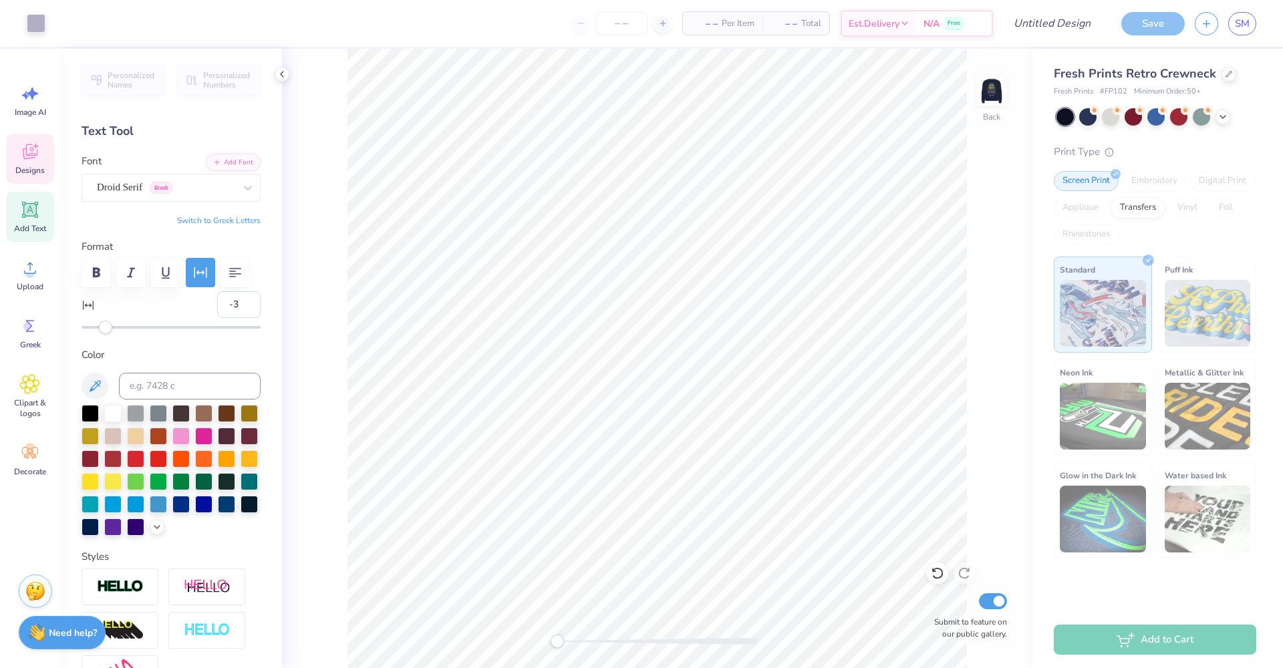
click at [32, 154] on icon at bounding box center [30, 152] width 20 height 20
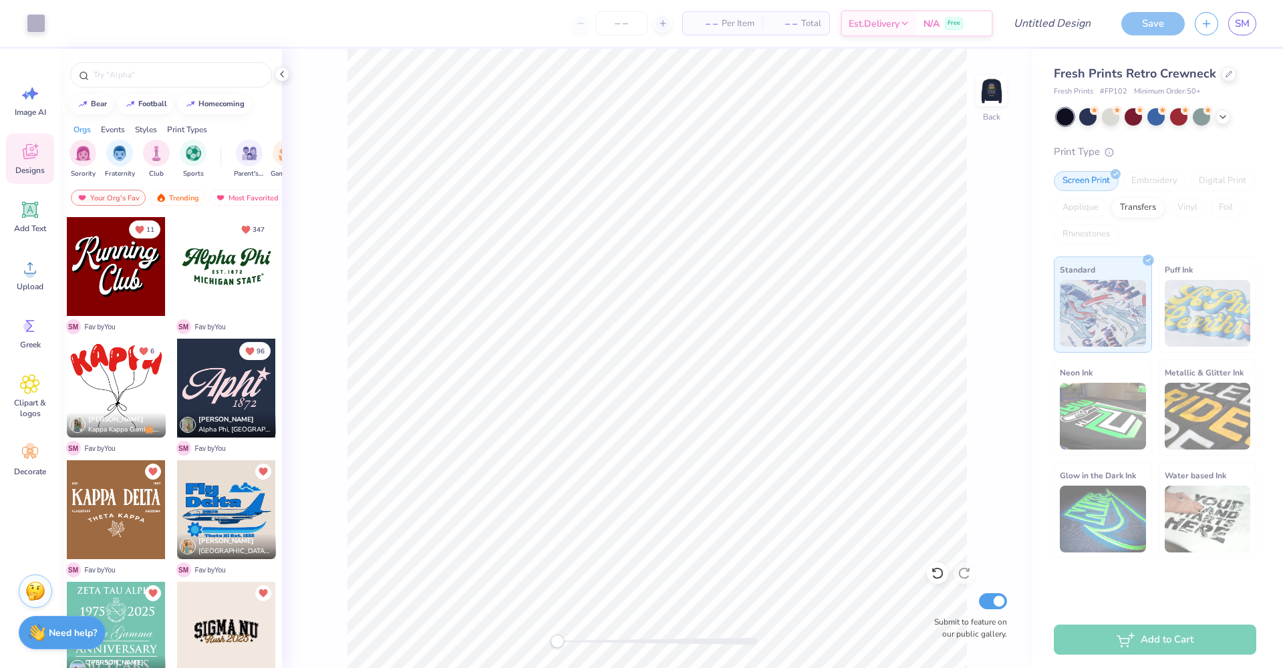
click at [229, 269] on div at bounding box center [226, 266] width 99 height 99
click at [39, 21] on div at bounding box center [36, 22] width 19 height 19
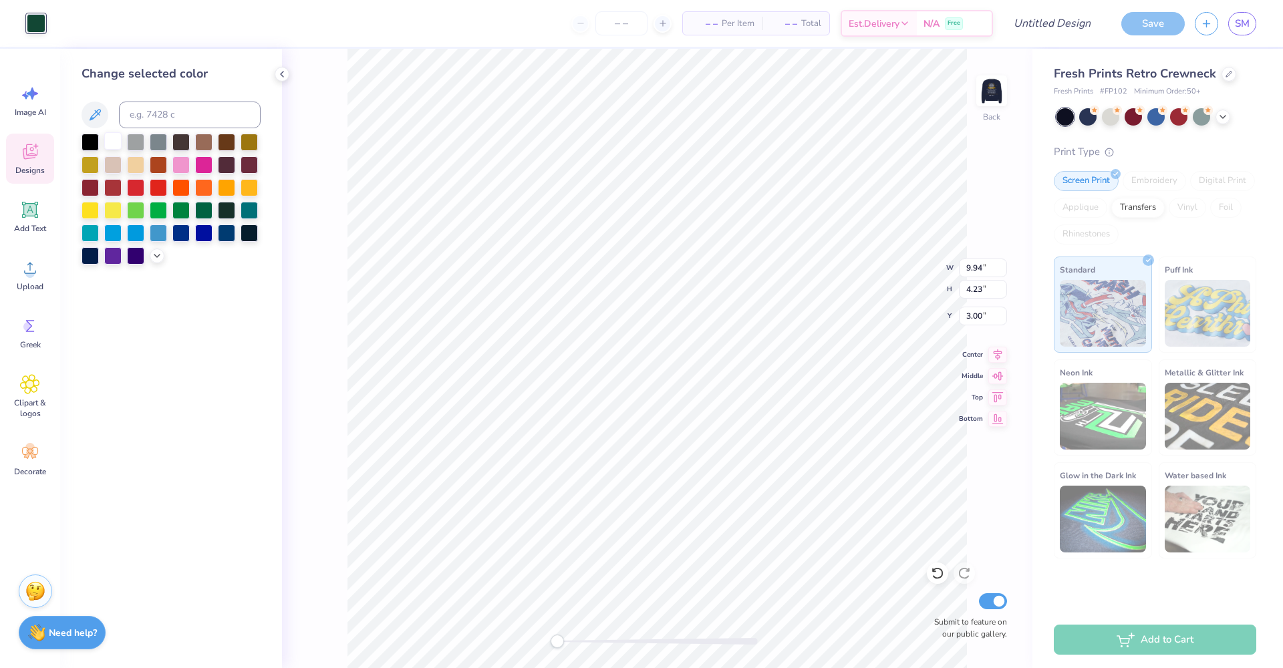
click at [114, 149] on div at bounding box center [112, 140] width 17 height 17
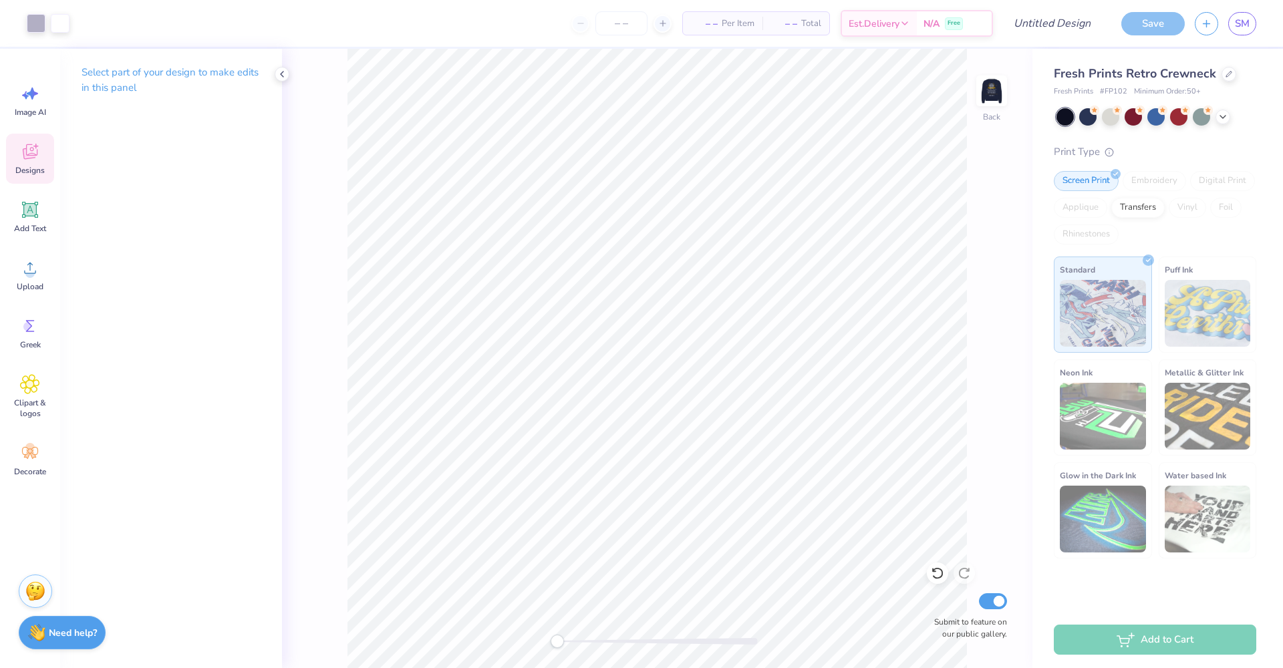
click at [37, 154] on icon at bounding box center [30, 151] width 15 height 15
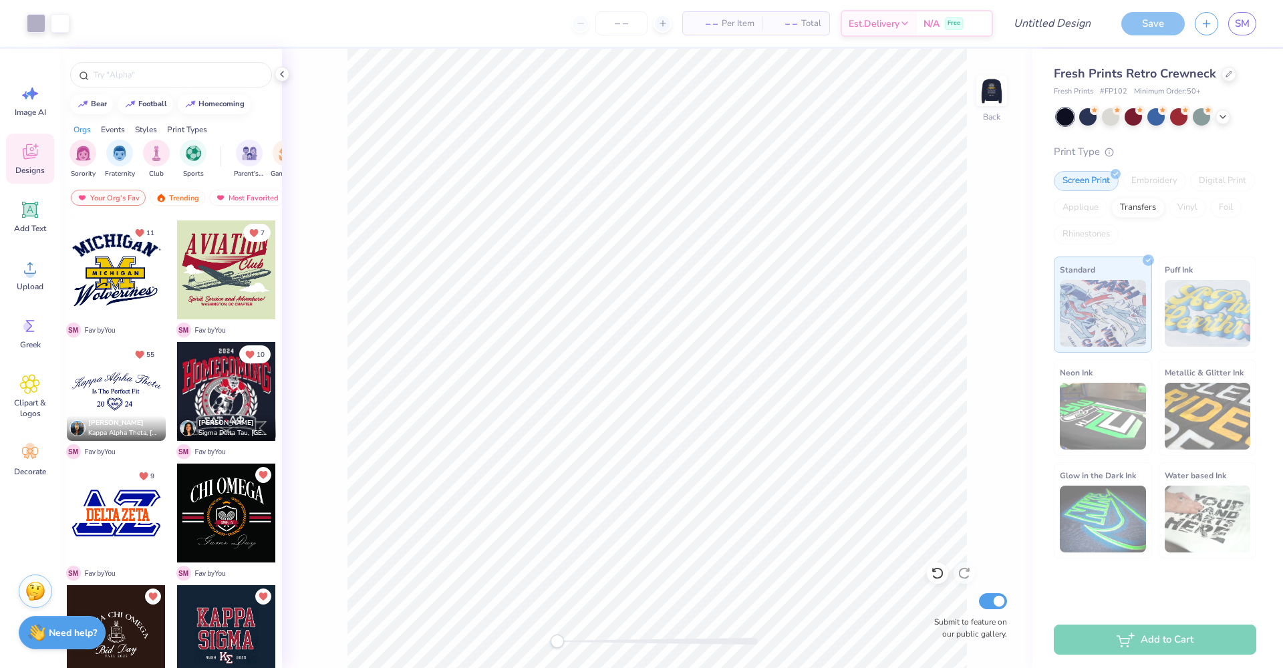
scroll to position [836, 0]
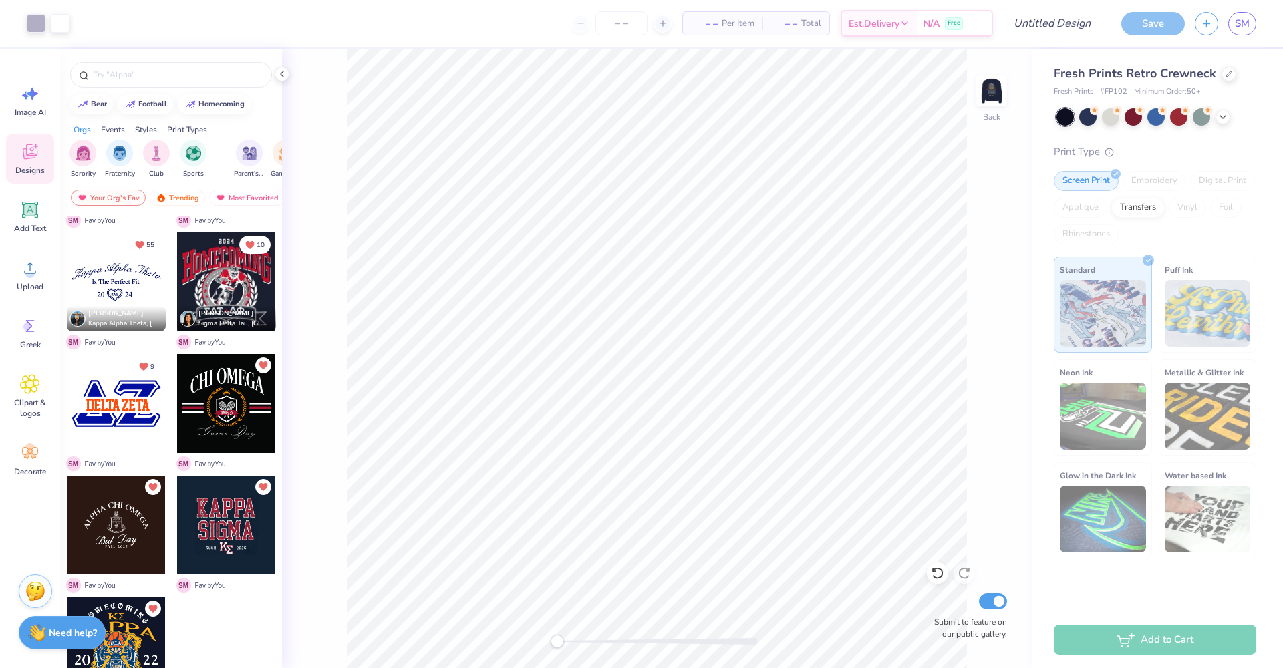
click at [115, 526] on div at bounding box center [116, 525] width 99 height 99
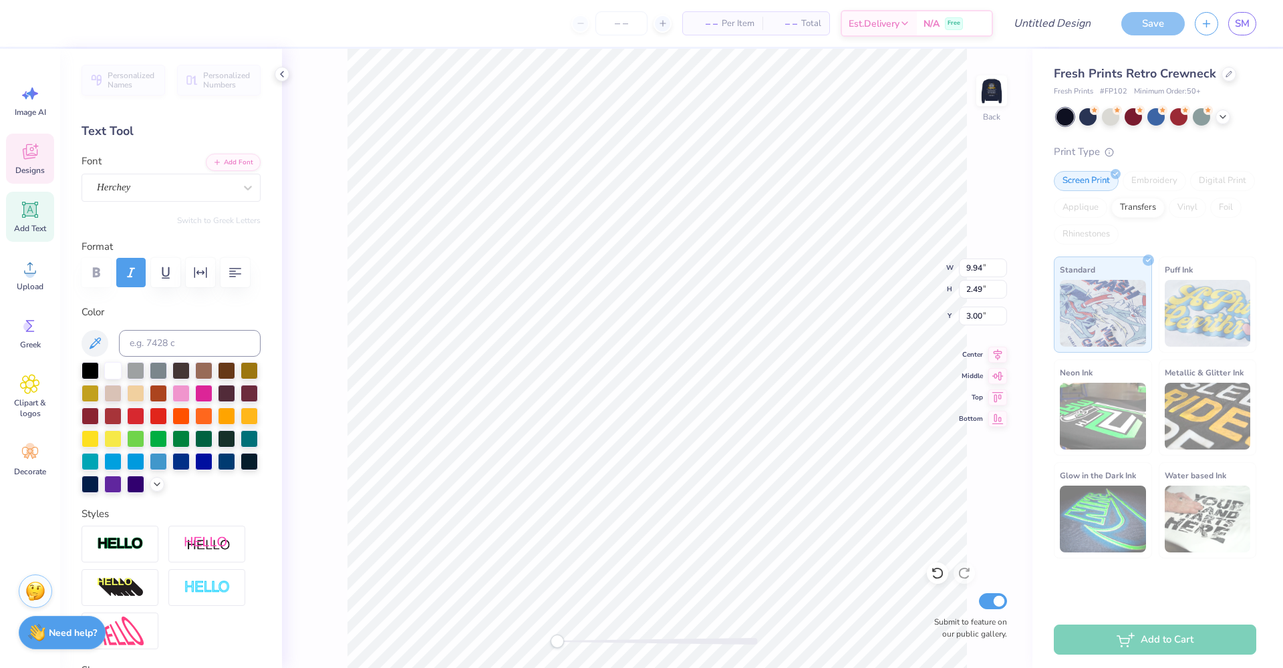
scroll to position [11, 7]
click at [996, 353] on icon at bounding box center [997, 353] width 19 height 16
click at [999, 355] on icon at bounding box center [997, 352] width 9 height 11
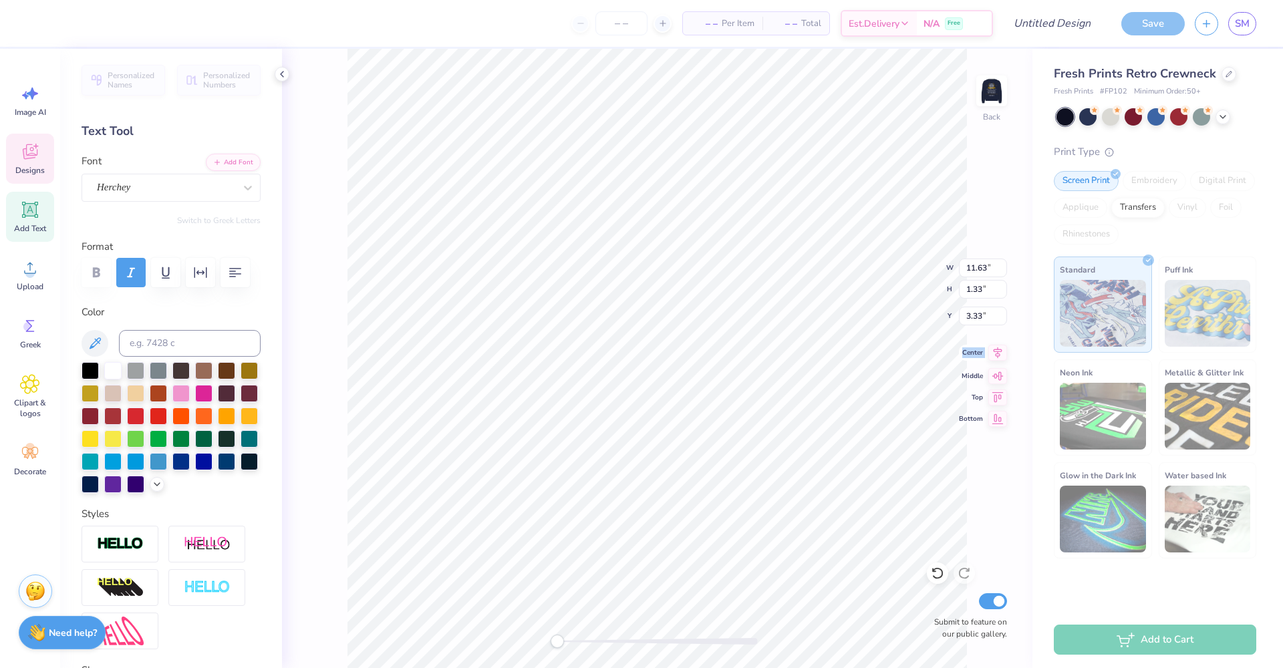
click at [999, 355] on icon at bounding box center [997, 352] width 9 height 11
click at [998, 351] on icon at bounding box center [997, 352] width 9 height 11
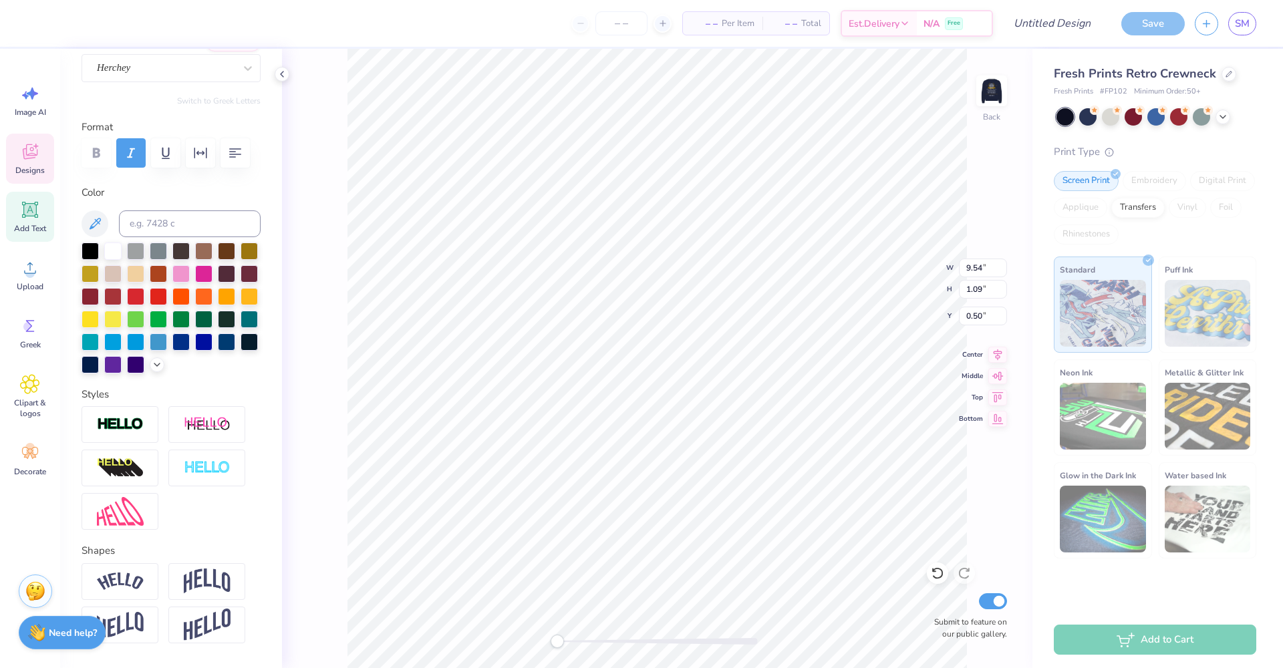
scroll to position [184, 0]
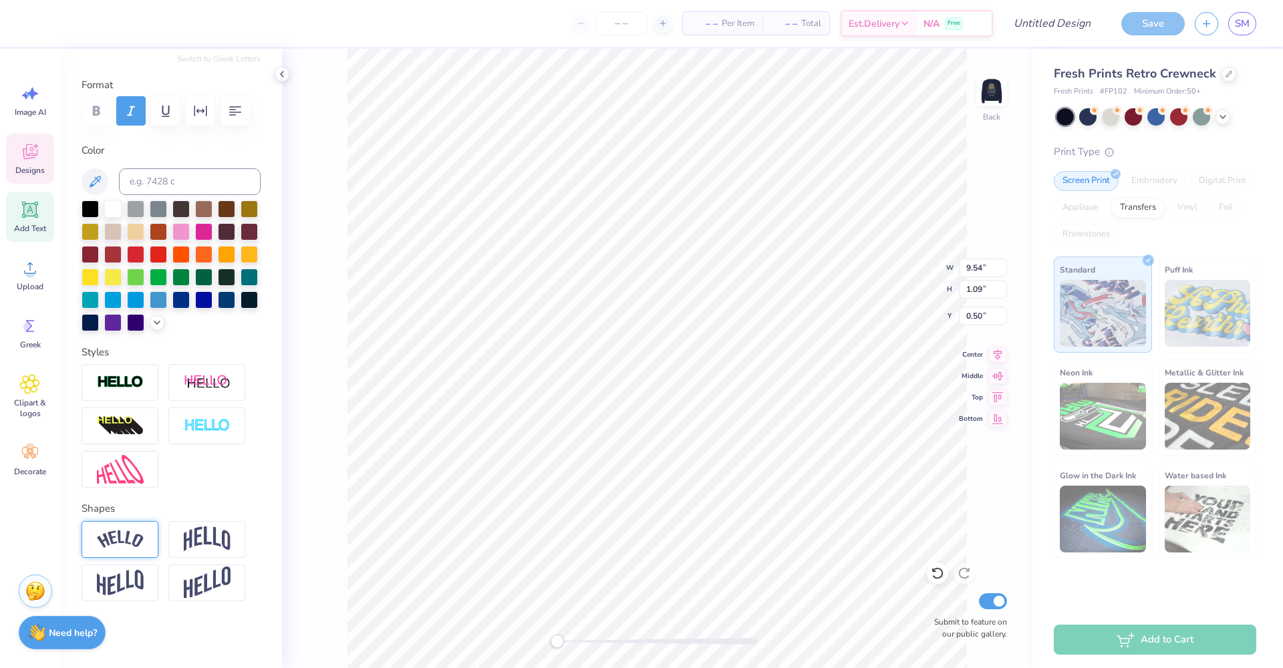
click at [115, 532] on img at bounding box center [120, 539] width 47 height 18
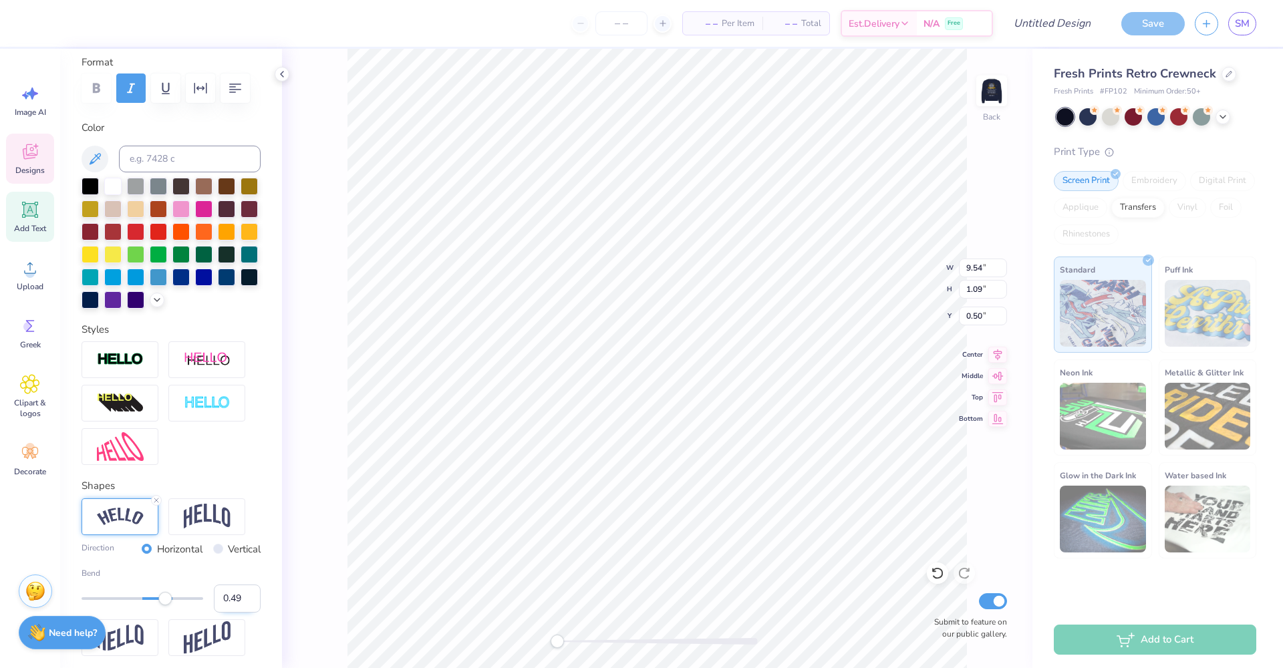
click at [241, 613] on input "0.49" at bounding box center [237, 599] width 47 height 28
click at [241, 613] on input "0.48" at bounding box center [237, 599] width 47 height 28
click at [241, 613] on input "0.47" at bounding box center [237, 599] width 47 height 28
click at [241, 613] on input "0.46" at bounding box center [237, 599] width 47 height 28
click at [241, 613] on input "0.45" at bounding box center [237, 599] width 47 height 28
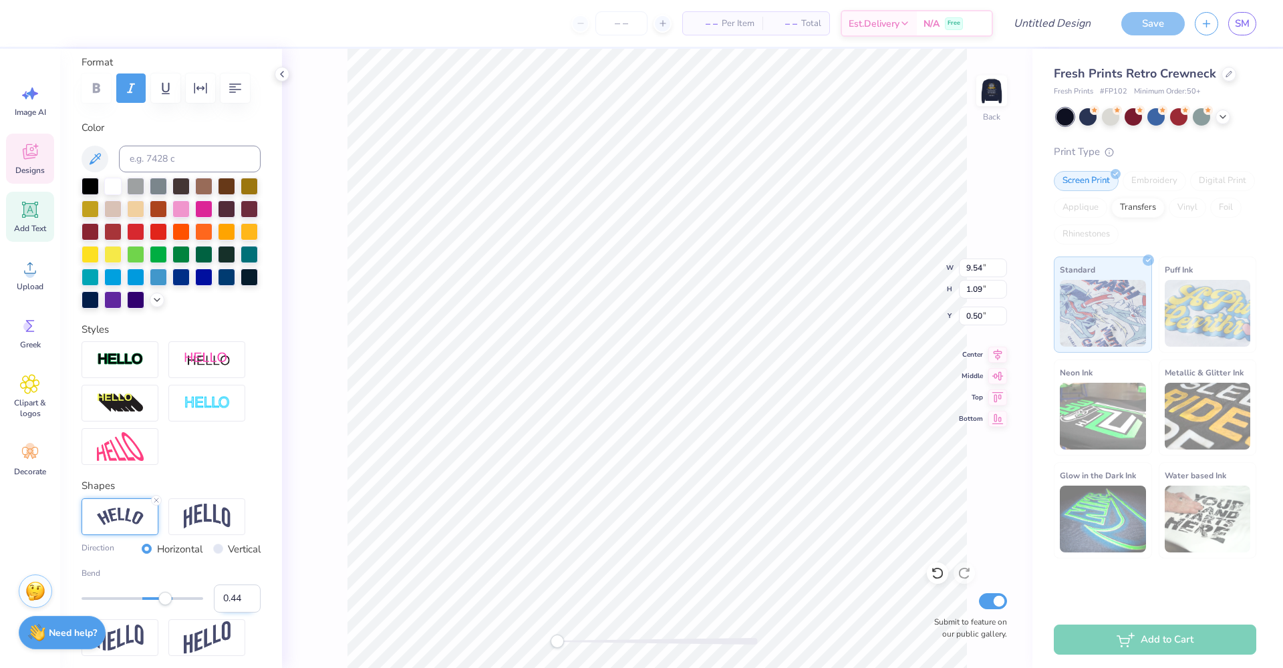
click at [241, 613] on input "0.44" at bounding box center [237, 599] width 47 height 28
click at [241, 613] on input "0.43" at bounding box center [237, 599] width 47 height 28
click at [241, 613] on input "0.42" at bounding box center [237, 599] width 47 height 28
click at [241, 613] on input "0.41" at bounding box center [237, 599] width 47 height 28
click at [241, 613] on input "0.4" at bounding box center [237, 599] width 47 height 28
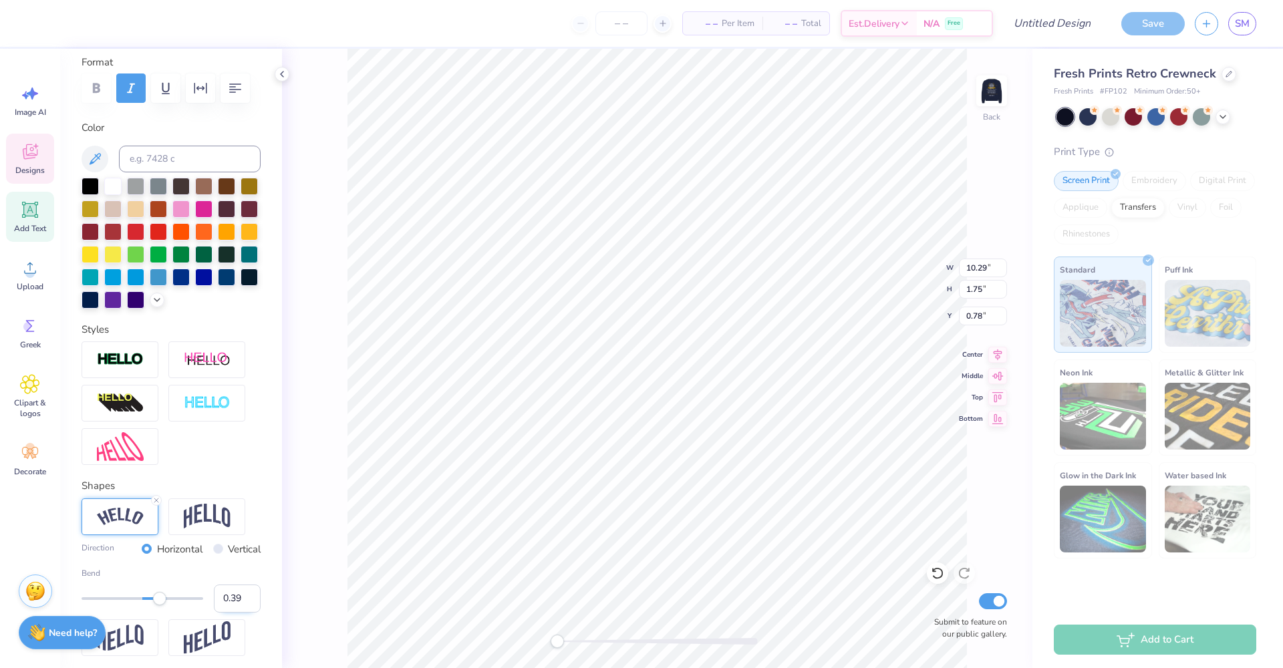
click at [238, 613] on input "0.39" at bounding box center [237, 599] width 47 height 28
click at [238, 613] on input "0.38" at bounding box center [237, 599] width 47 height 28
click at [238, 613] on input "0.37" at bounding box center [237, 599] width 47 height 28
click at [238, 613] on input "0.36" at bounding box center [237, 599] width 47 height 28
click at [238, 613] on input "0.35" at bounding box center [237, 599] width 47 height 28
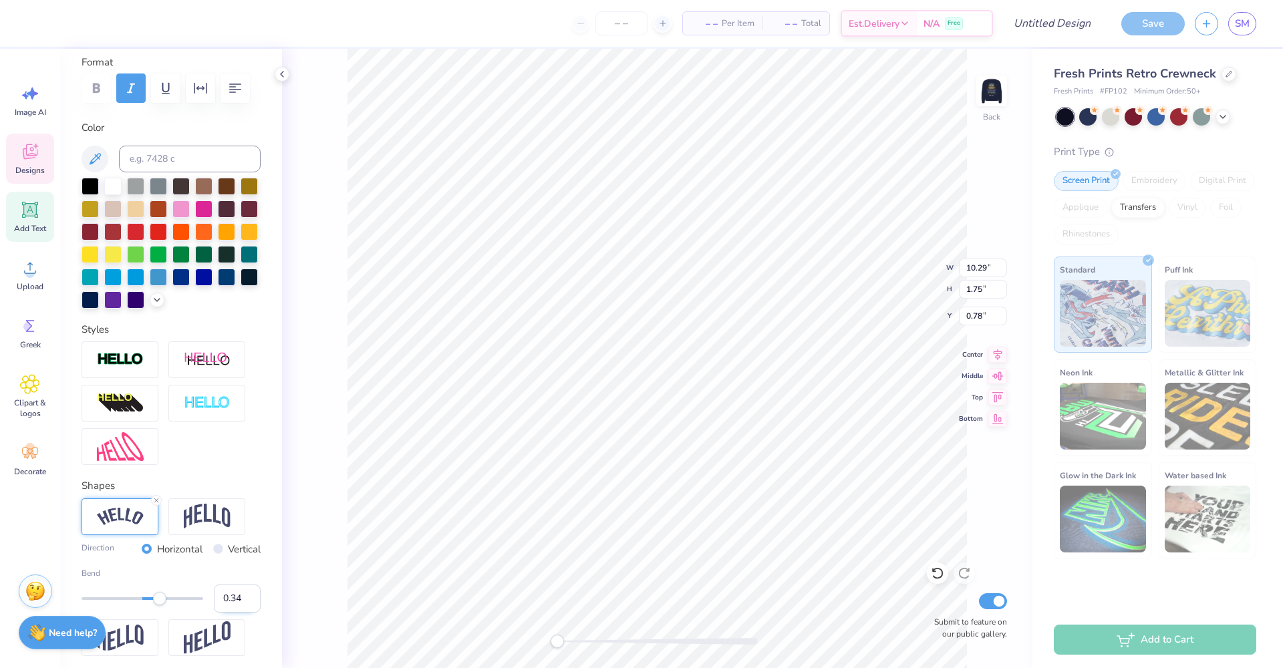
click at [238, 613] on input "0.34" at bounding box center [237, 599] width 47 height 28
click at [238, 613] on input "0.33" at bounding box center [237, 599] width 47 height 28
click at [238, 613] on input "0.32" at bounding box center [237, 599] width 47 height 28
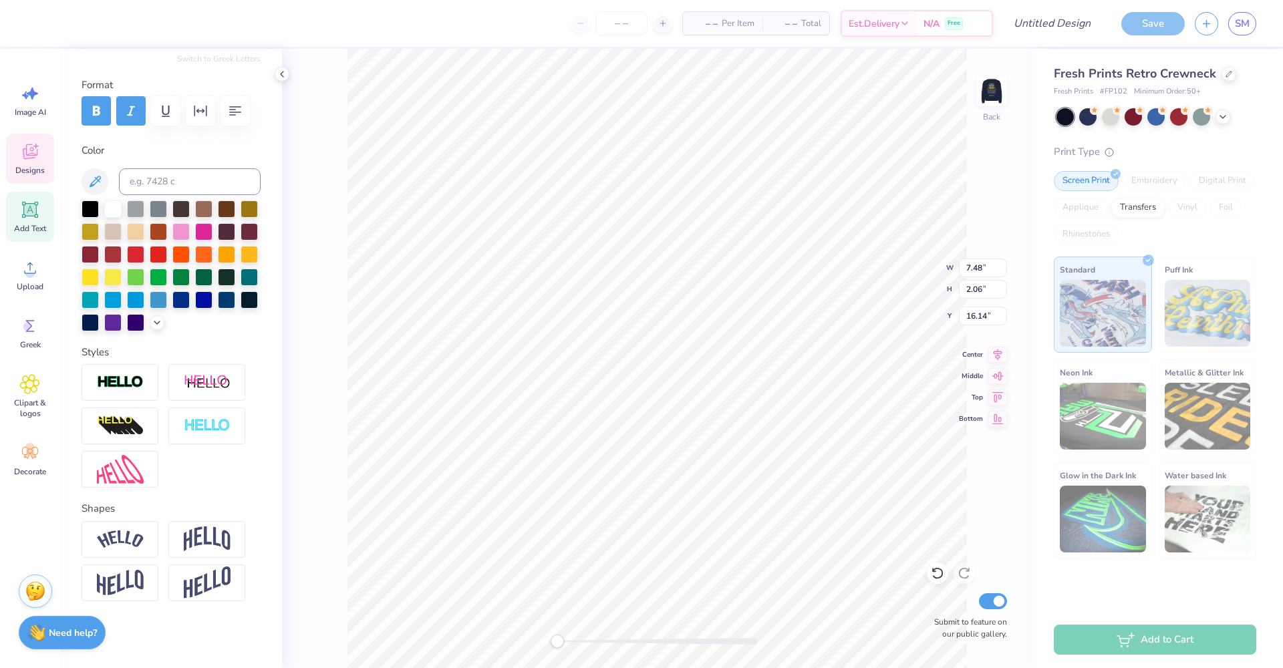
scroll to position [11, 1]
click at [940, 570] on icon at bounding box center [936, 574] width 11 height 12
click at [934, 570] on icon at bounding box center [936, 574] width 11 height 12
click at [963, 569] on icon at bounding box center [963, 574] width 11 height 12
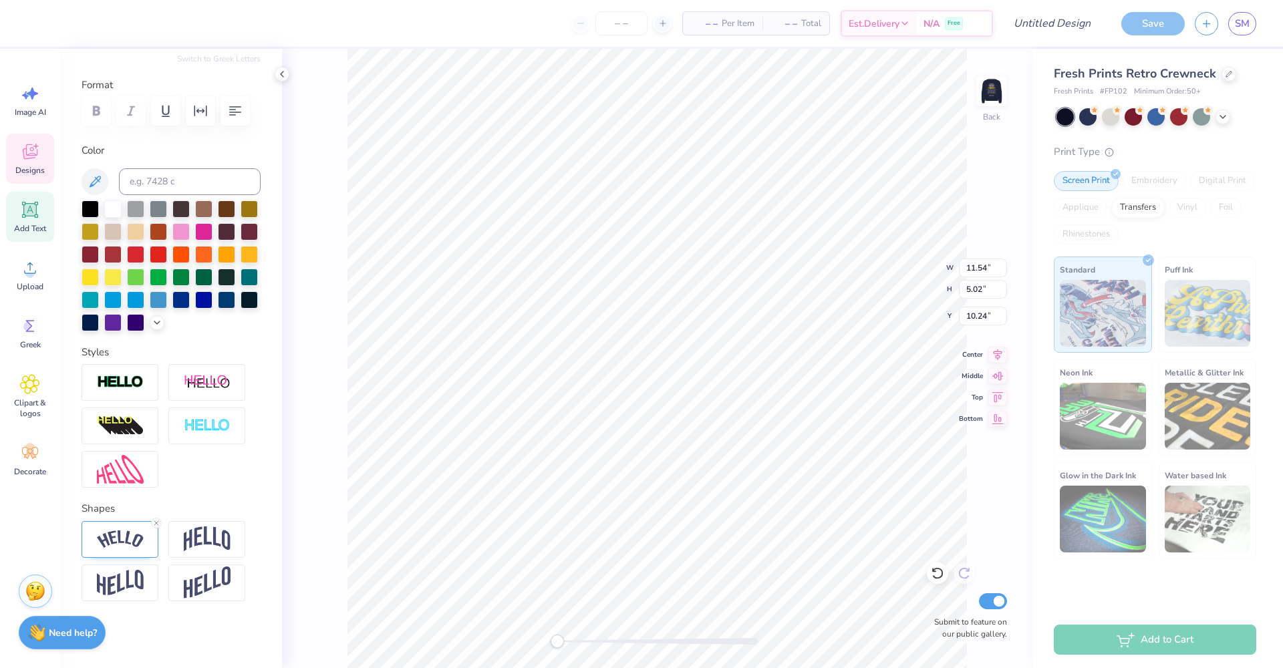
scroll to position [11, 6]
click at [126, 538] on img at bounding box center [120, 539] width 47 height 18
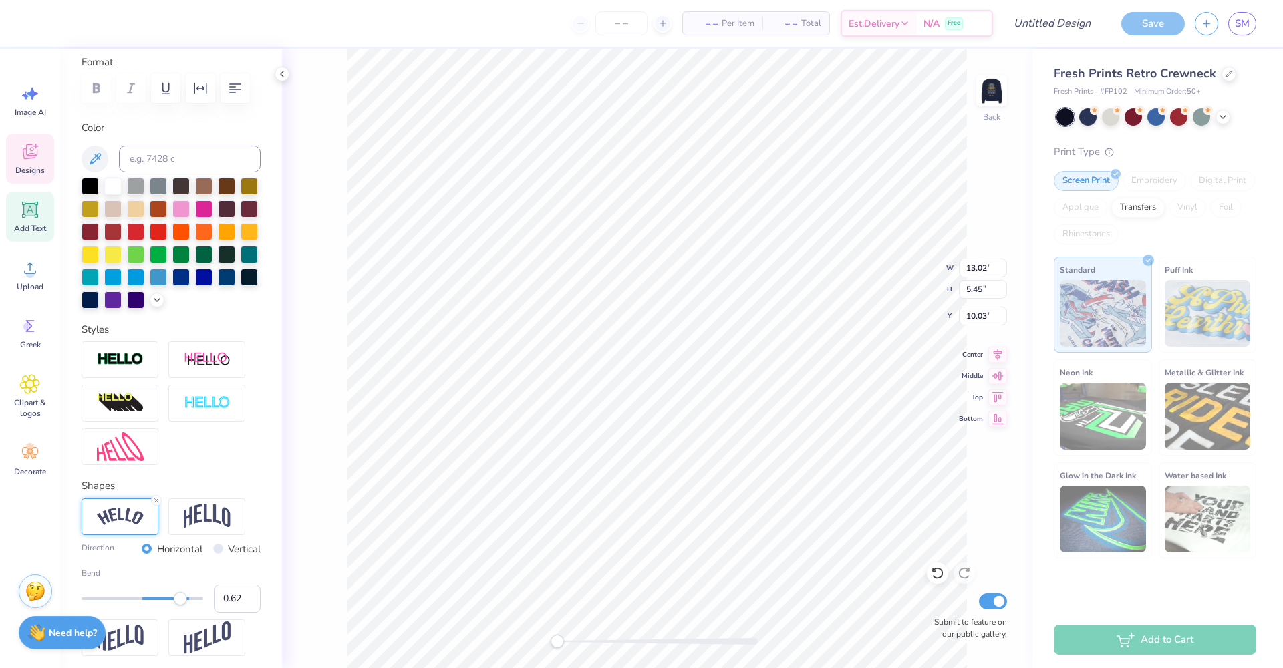
click at [172, 605] on div at bounding box center [143, 598] width 122 height 13
click at [156, 600] on div at bounding box center [143, 598] width 122 height 3
click at [166, 600] on div at bounding box center [143, 598] width 122 height 3
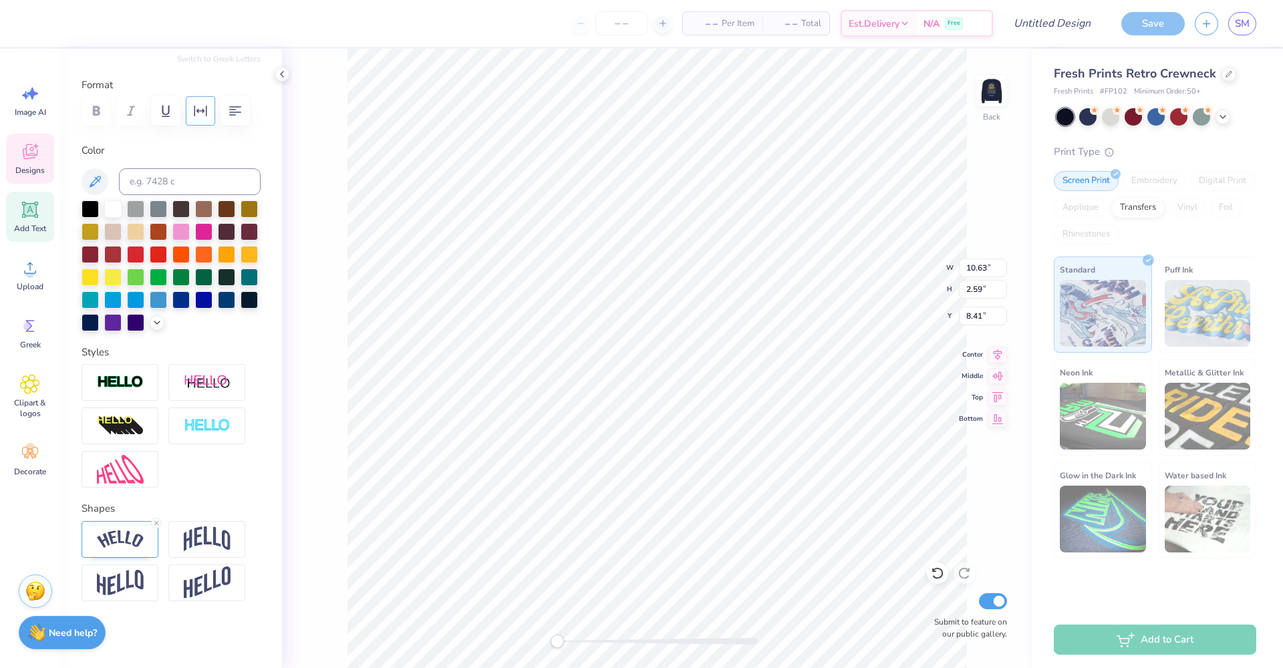
click at [204, 103] on icon "button" at bounding box center [200, 111] width 16 height 16
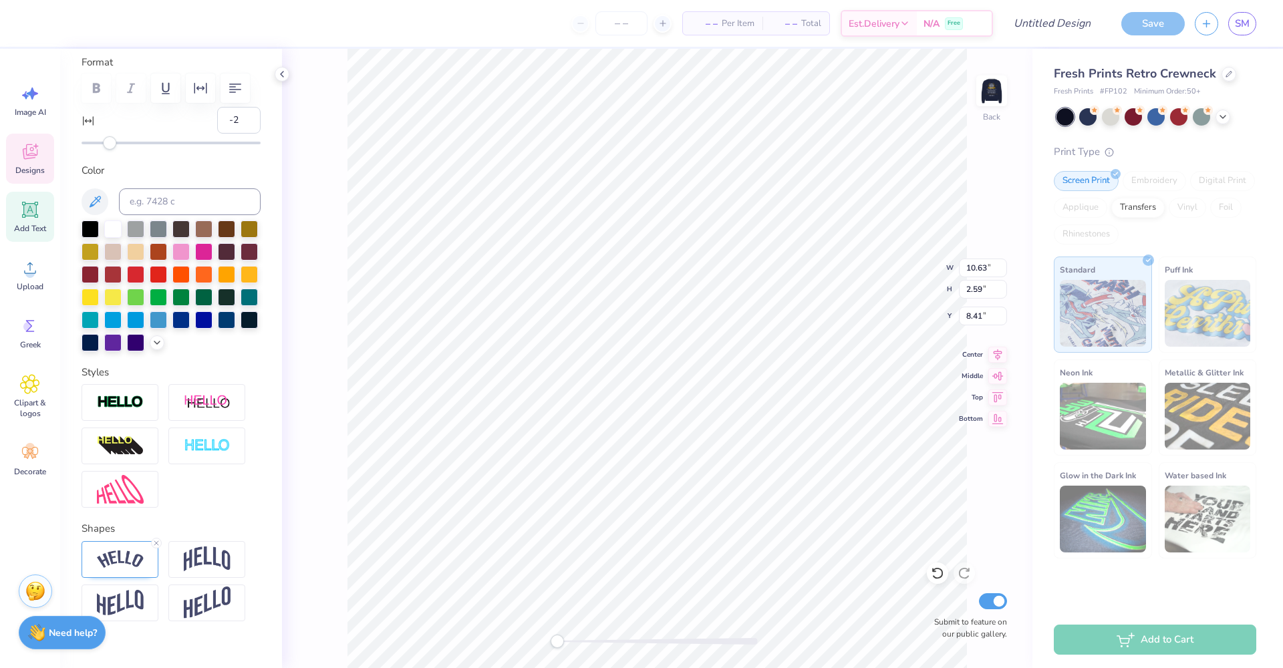
click at [106, 145] on div "Accessibility label" at bounding box center [109, 142] width 13 height 13
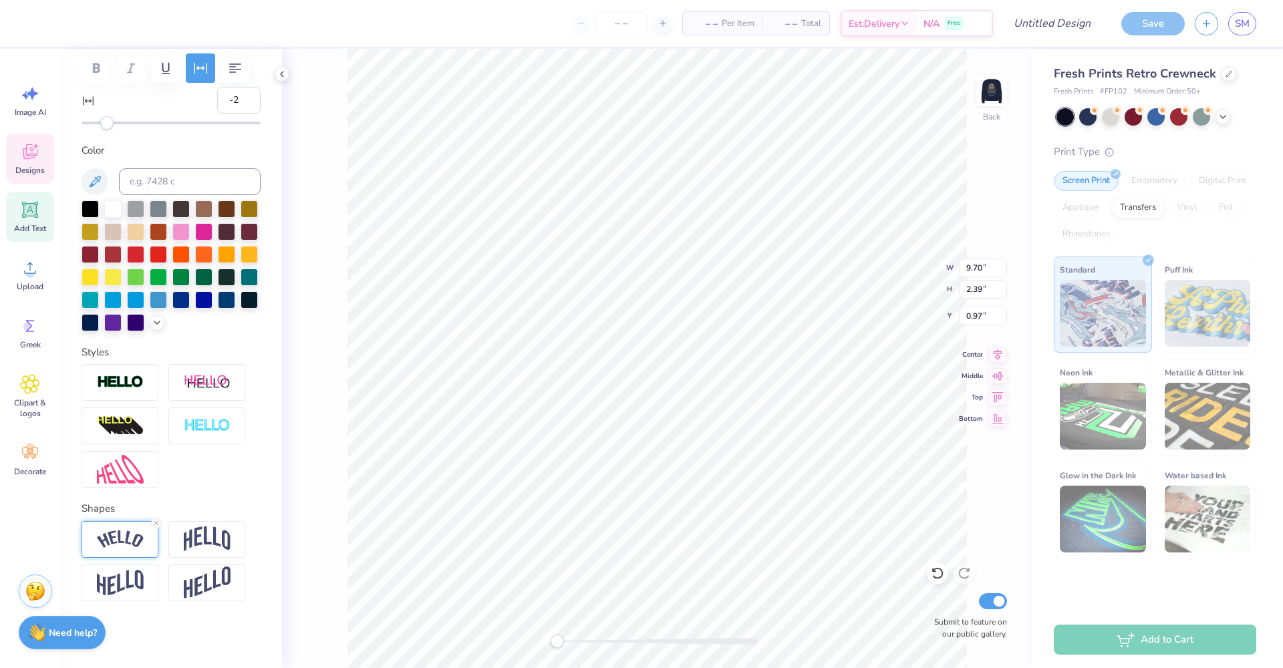
click at [126, 532] on img at bounding box center [120, 539] width 47 height 18
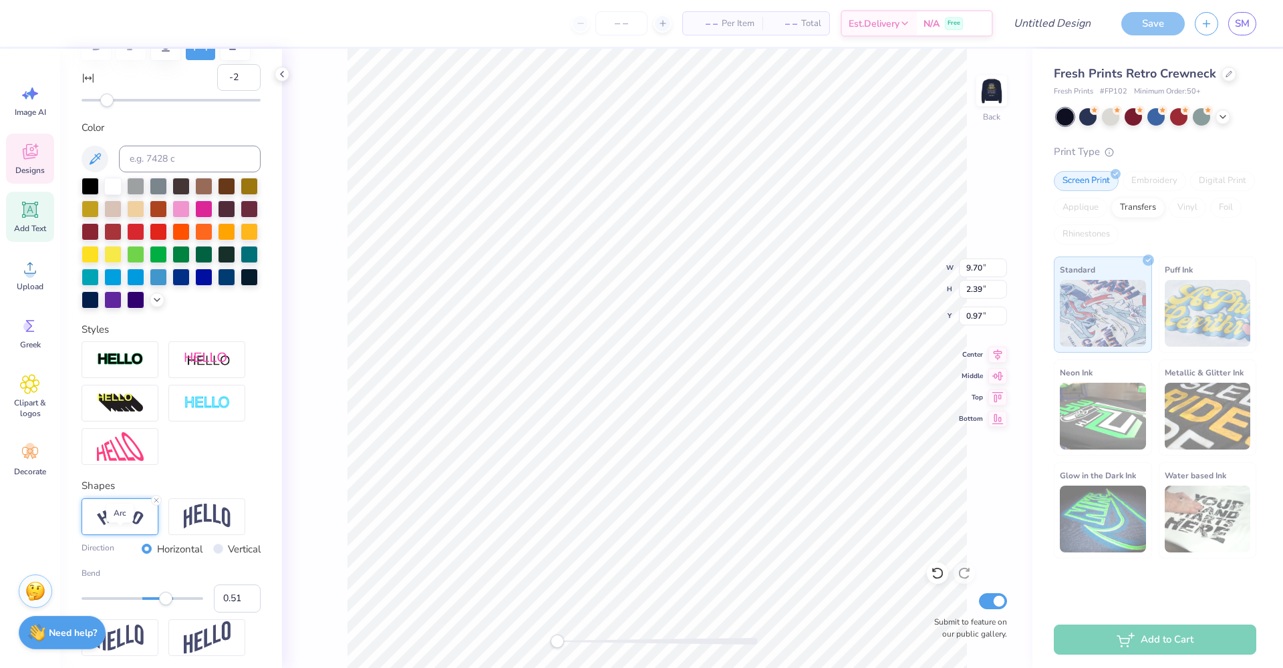
scroll to position [305, 0]
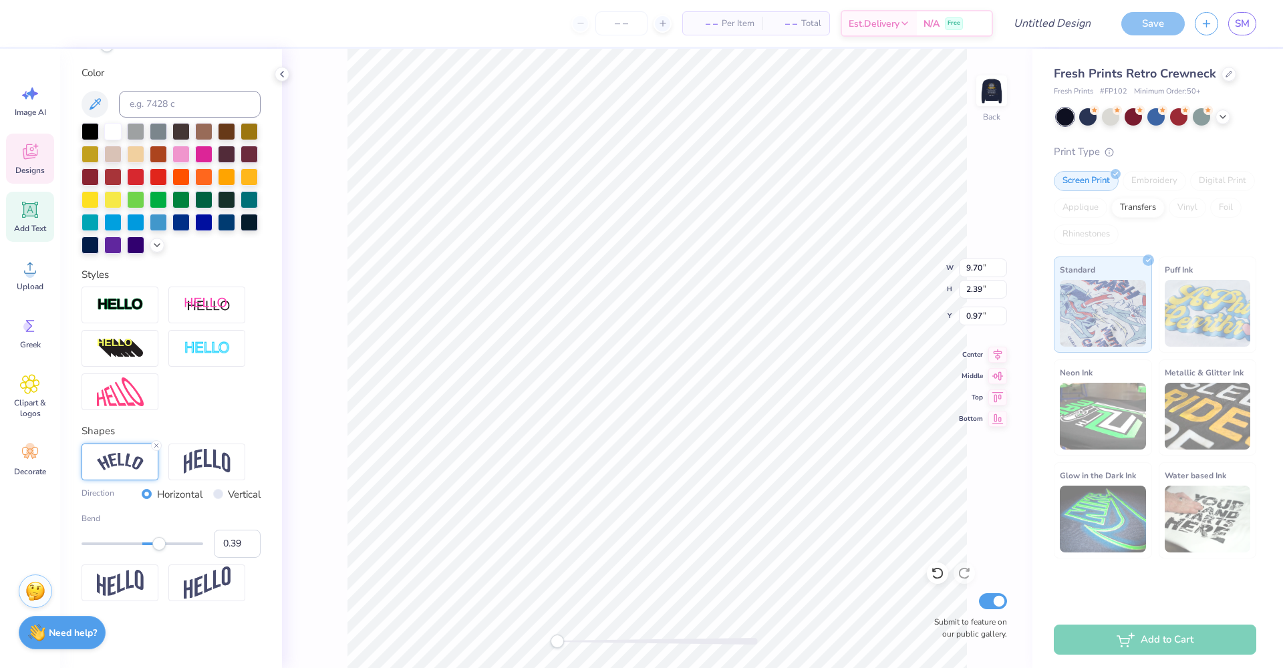
click at [159, 544] on div at bounding box center [143, 543] width 122 height 3
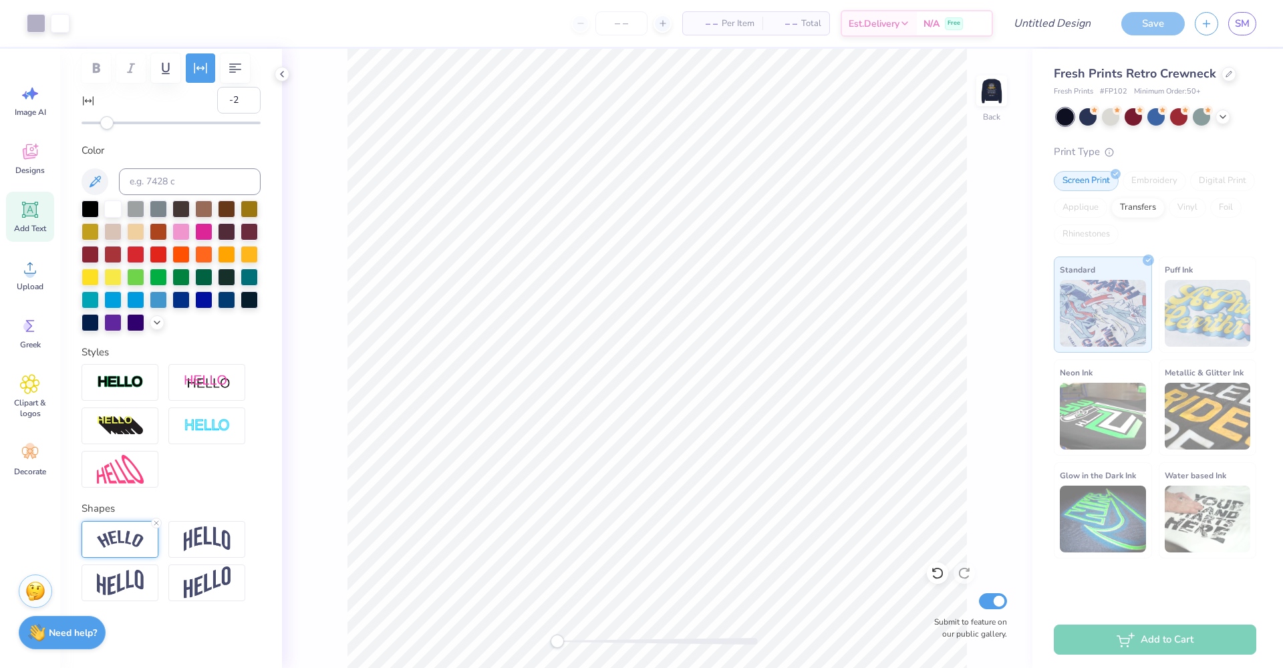
click at [118, 535] on img at bounding box center [120, 539] width 47 height 18
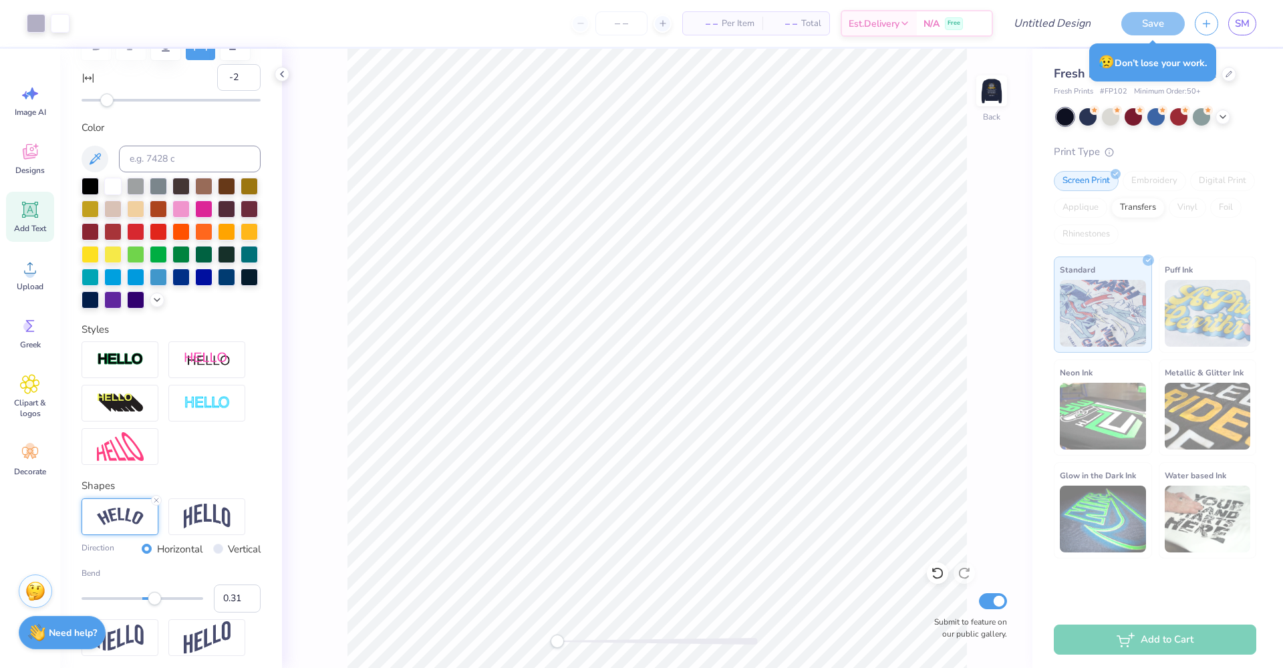
click at [154, 605] on div "Accessibility label" at bounding box center [154, 598] width 13 height 13
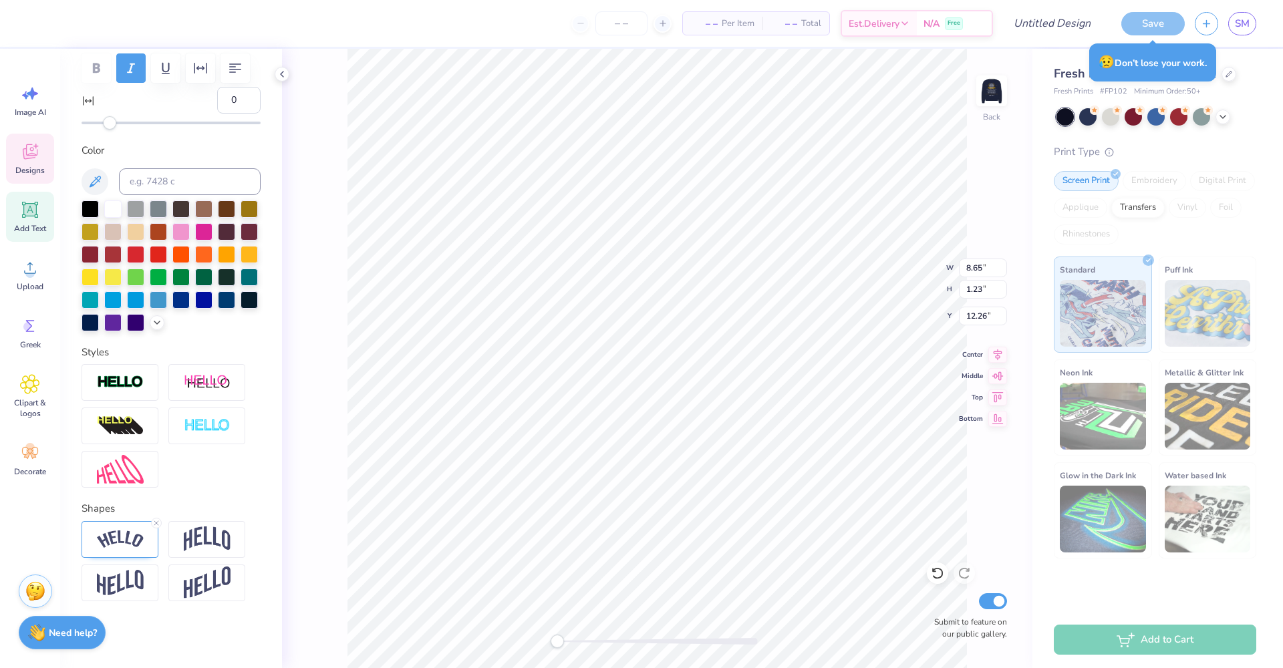
scroll to position [11, 3]
click at [139, 536] on img at bounding box center [120, 539] width 47 height 18
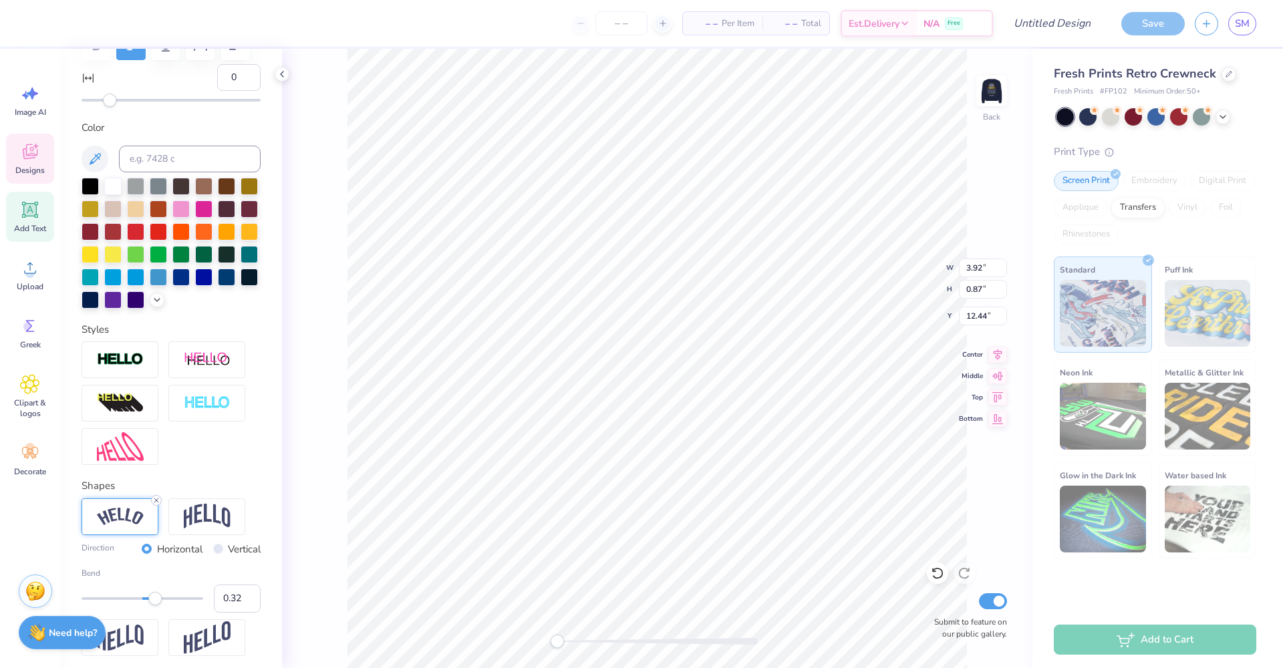
click at [157, 502] on line at bounding box center [156, 500] width 4 height 4
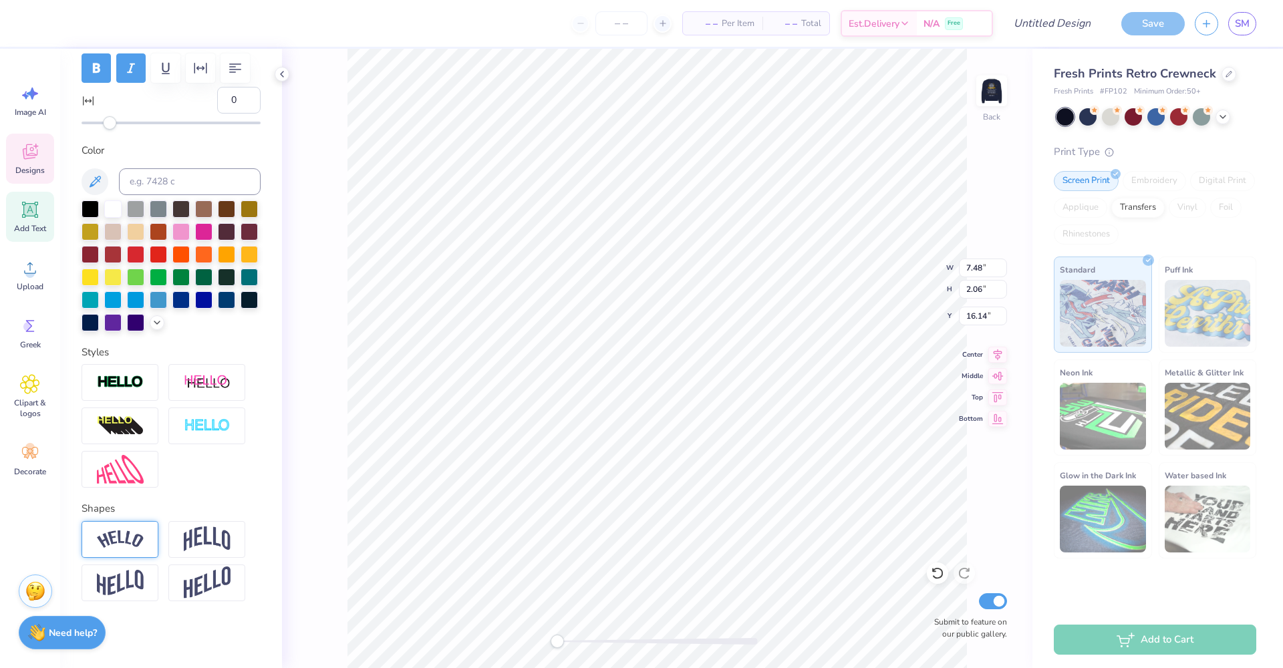
scroll to position [11, 5]
click at [997, 375] on icon at bounding box center [997, 374] width 19 height 16
click at [998, 375] on icon at bounding box center [997, 374] width 11 height 9
click at [999, 357] on icon at bounding box center [997, 353] width 19 height 16
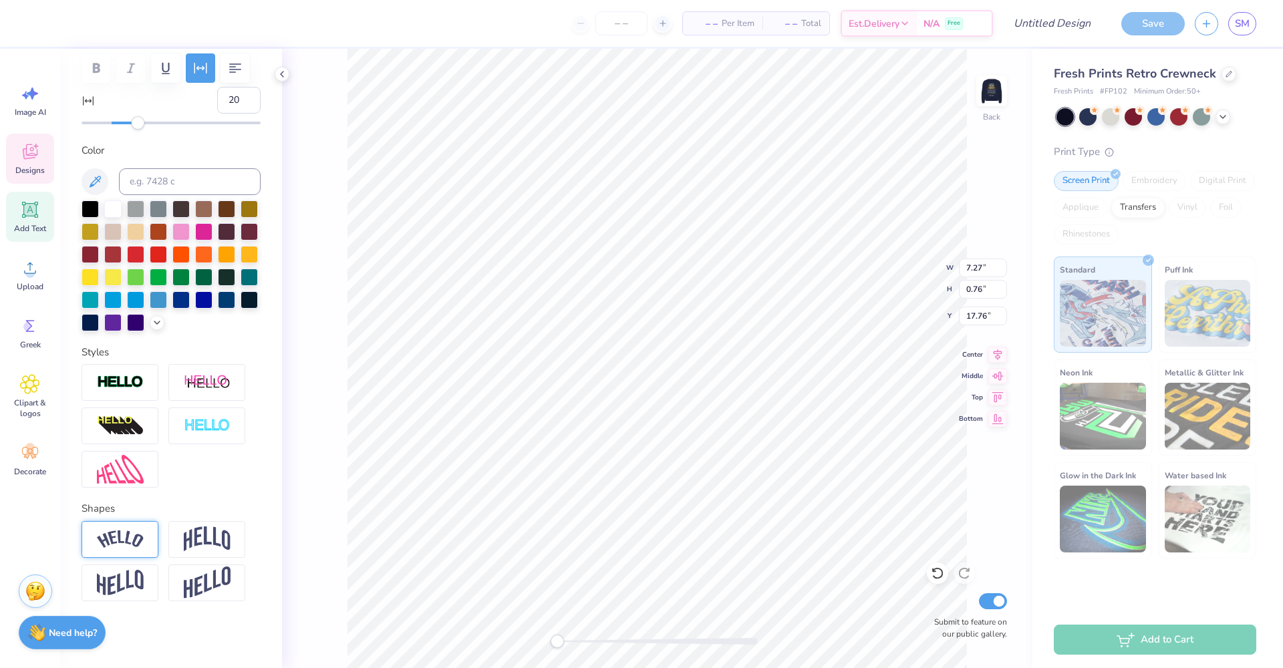
scroll to position [11, 4]
click at [128, 116] on div at bounding box center [171, 122] width 179 height 13
click at [120, 122] on div at bounding box center [171, 123] width 179 height 3
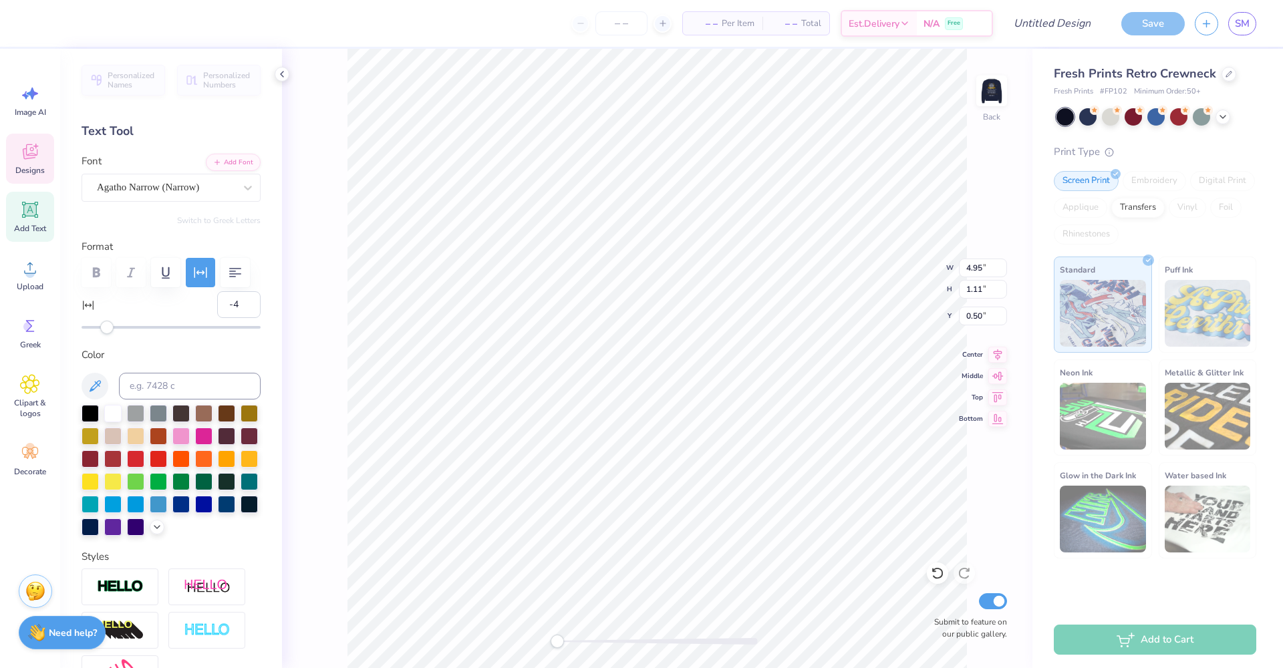
click at [104, 331] on div "Accessibility label" at bounding box center [106, 327] width 13 height 13
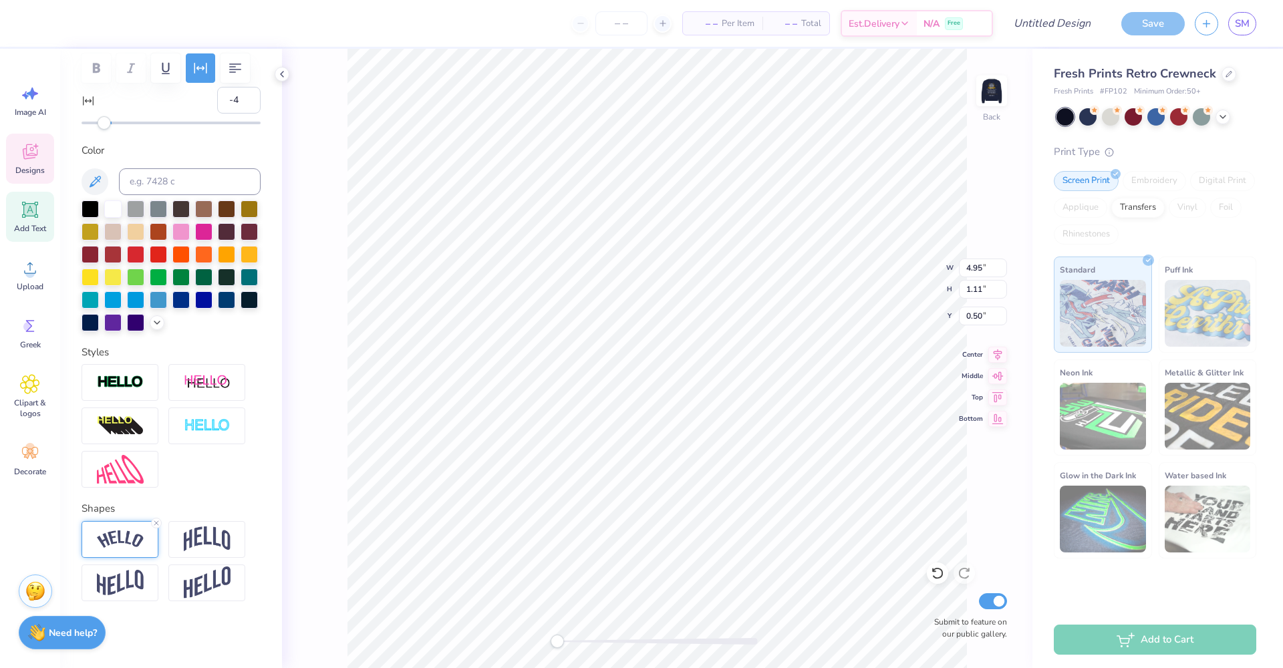
click at [142, 540] on img at bounding box center [120, 539] width 47 height 18
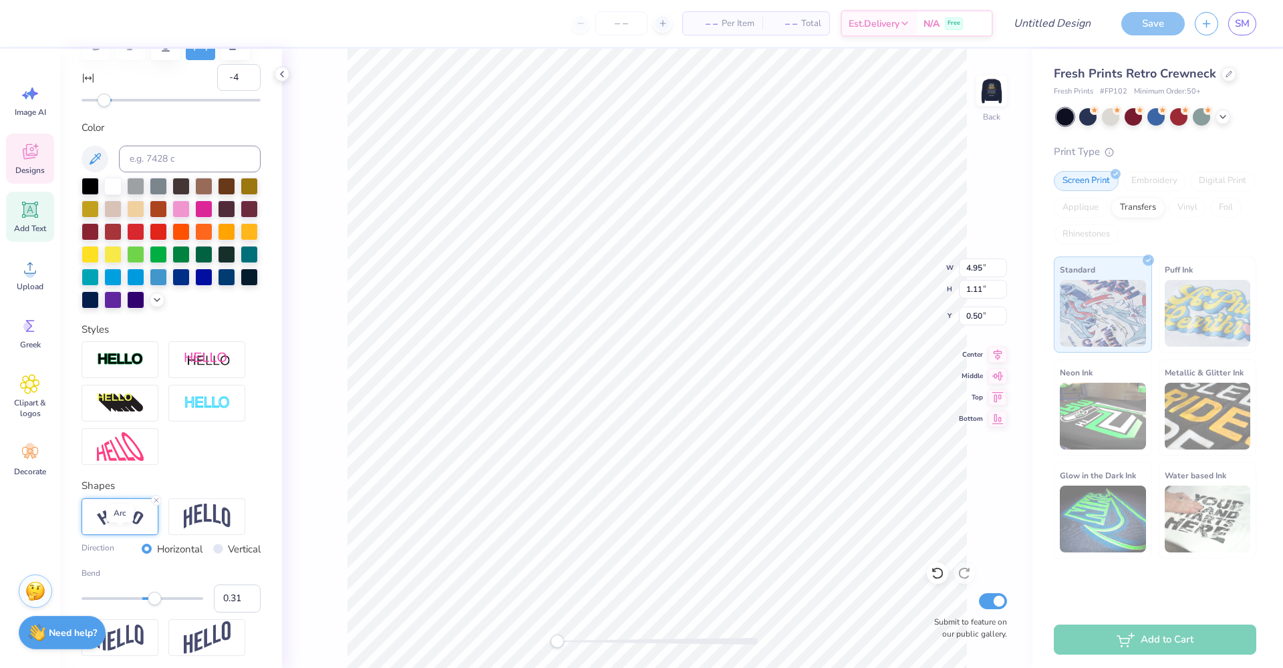
scroll to position [305, 0]
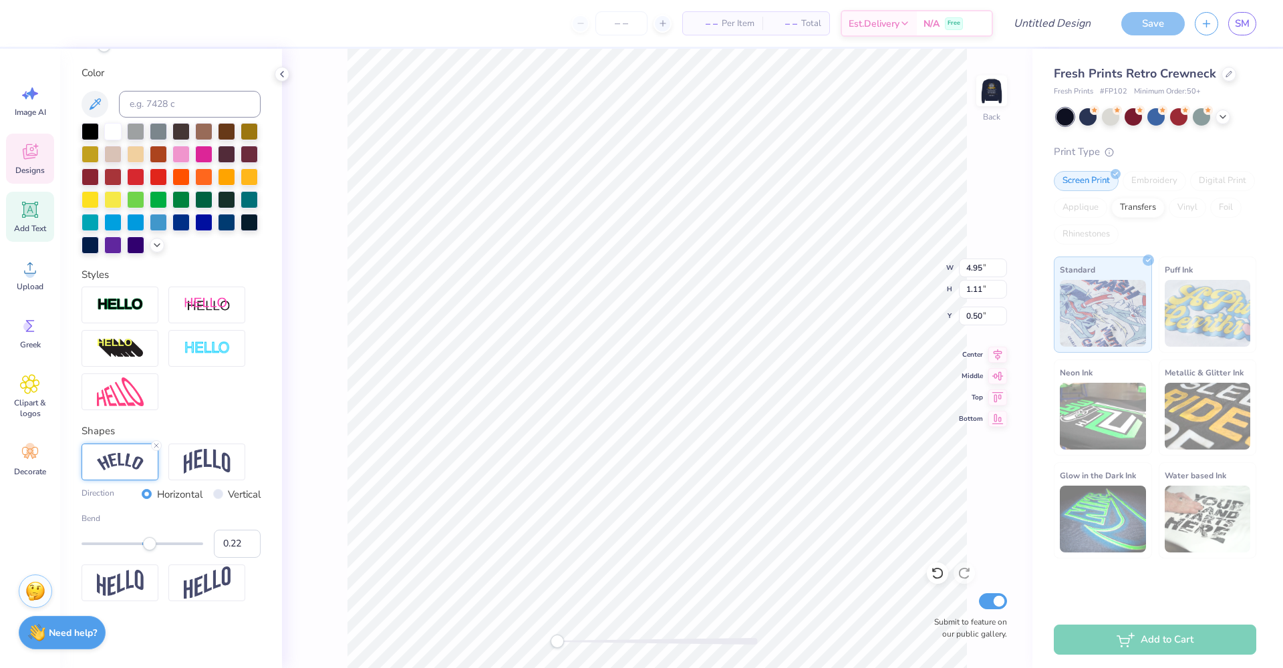
click at [150, 546] on div "Accessibility label" at bounding box center [149, 543] width 13 height 13
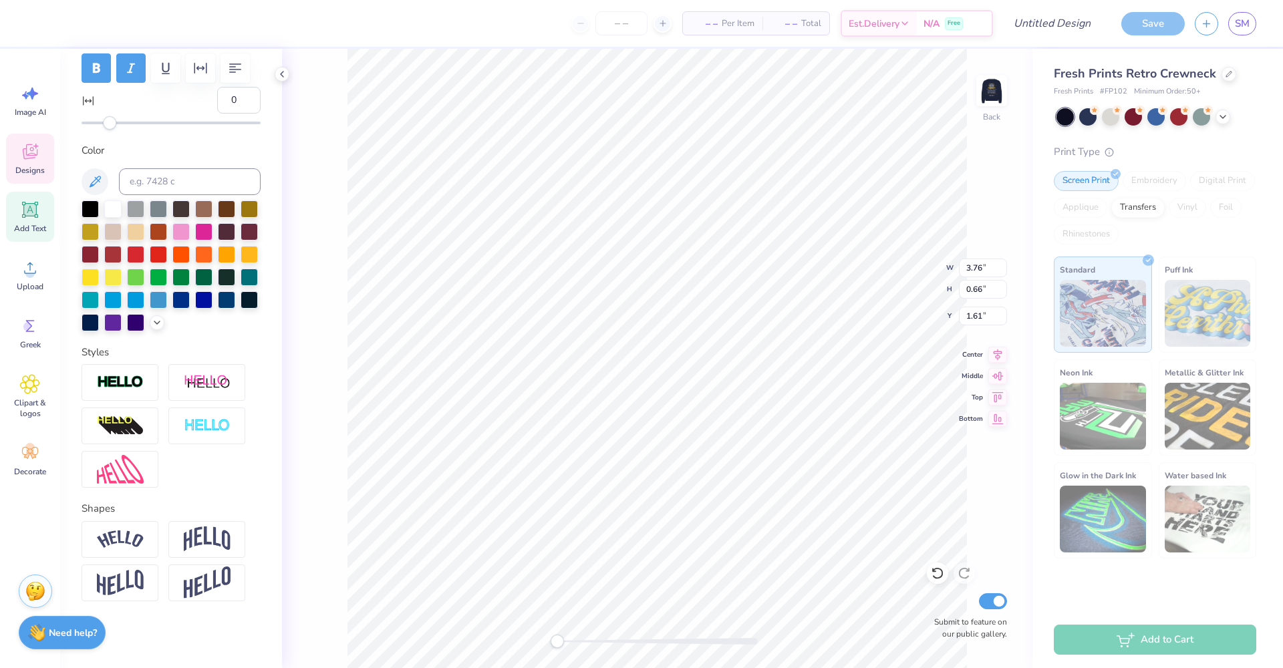
scroll to position [0, 0]
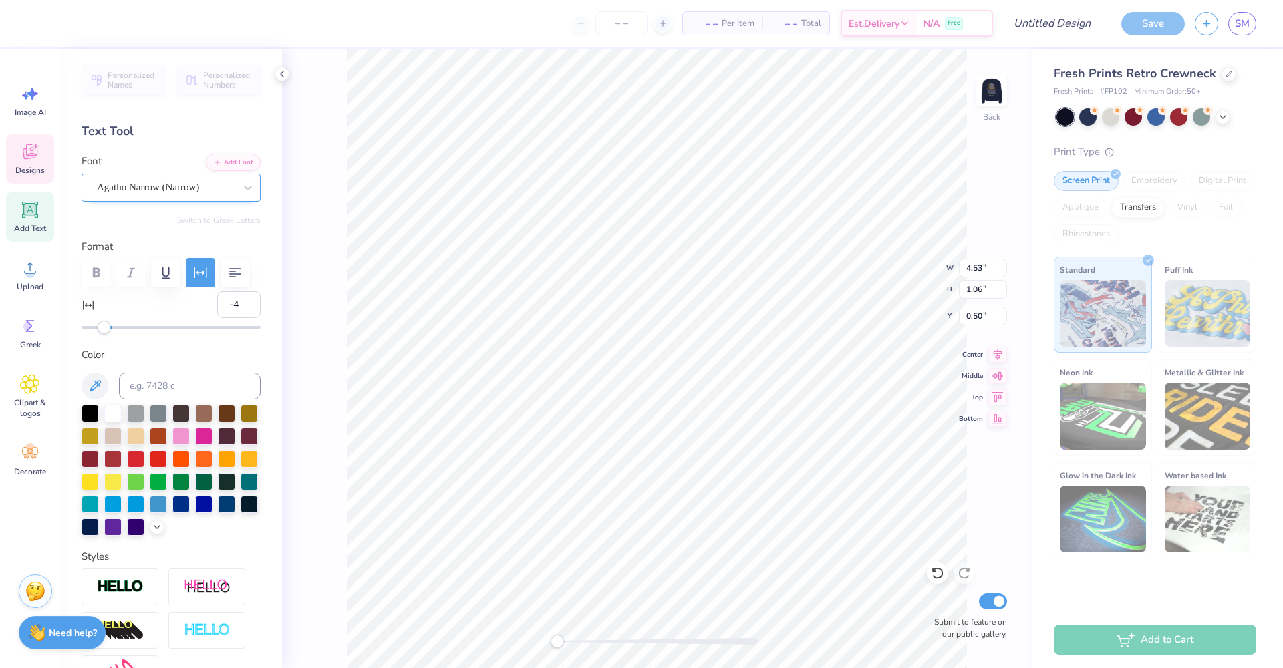
click at [186, 192] on span "Agatho Narrow (Narrow)" at bounding box center [148, 187] width 102 height 15
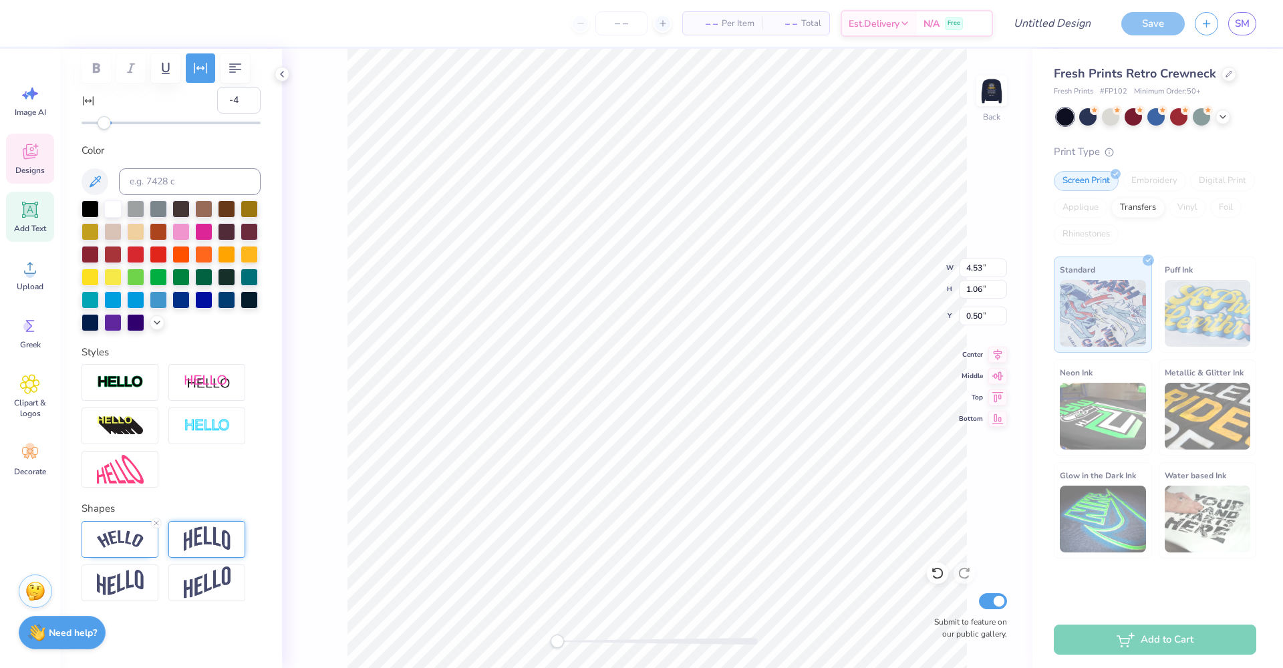
click at [215, 532] on img at bounding box center [207, 538] width 47 height 25
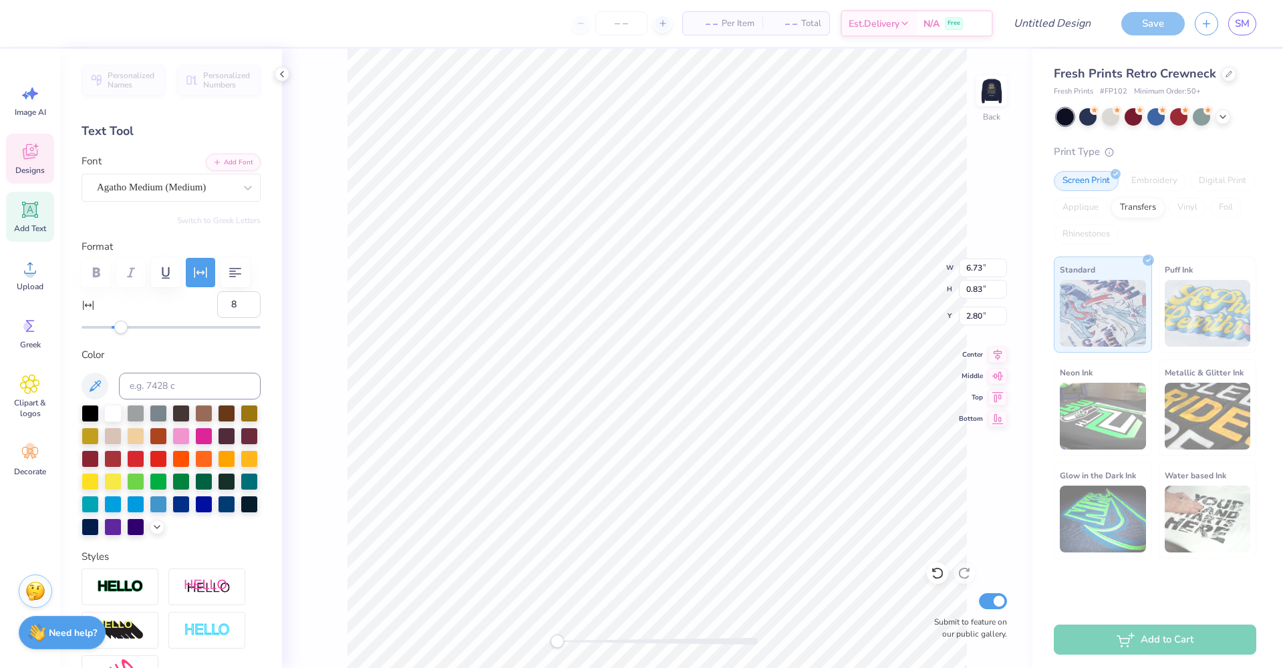
scroll to position [11, 2]
click at [113, 327] on div at bounding box center [171, 327] width 179 height 3
click at [108, 330] on div "Accessibility label" at bounding box center [106, 327] width 13 height 13
click at [101, 329] on div "Accessibility label" at bounding box center [106, 327] width 13 height 13
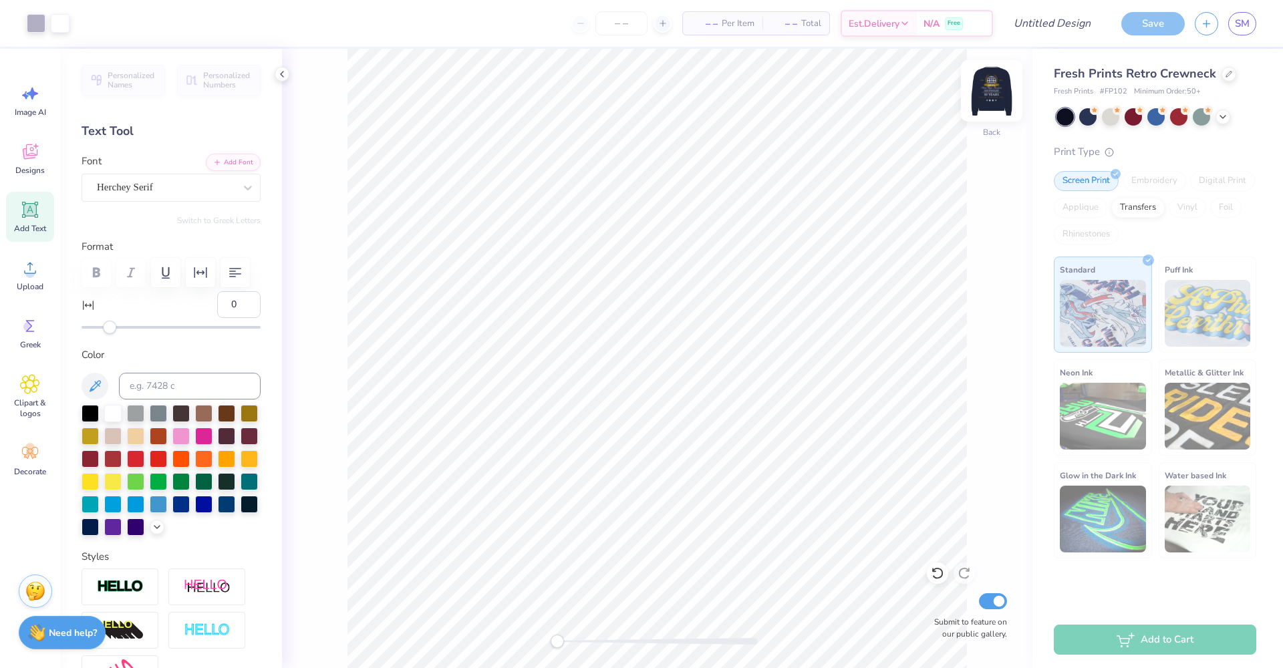
click at [1001, 94] on img at bounding box center [991, 90] width 53 height 53
click at [102, 327] on div at bounding box center [171, 327] width 179 height 3
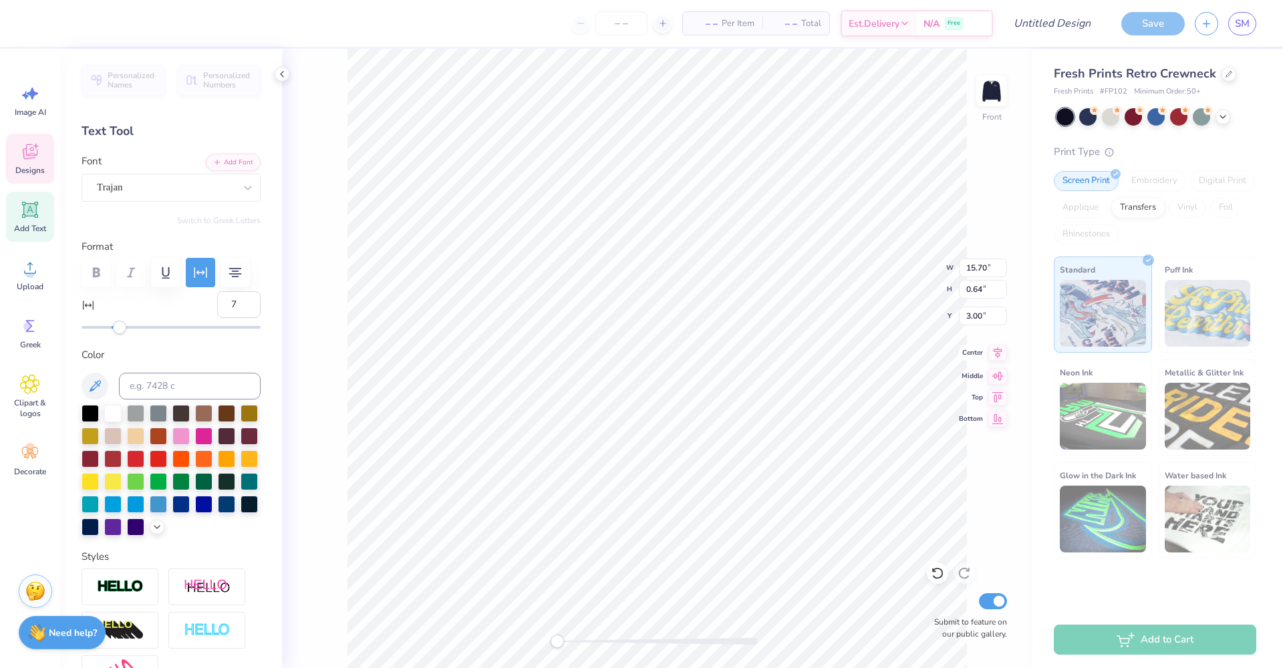
click at [1003, 356] on icon at bounding box center [997, 353] width 19 height 16
click at [993, 94] on img at bounding box center [991, 90] width 53 height 53
click at [1157, 27] on div "Save" at bounding box center [1152, 23] width 63 height 23
click at [1164, 16] on div "Save" at bounding box center [1152, 23] width 63 height 23
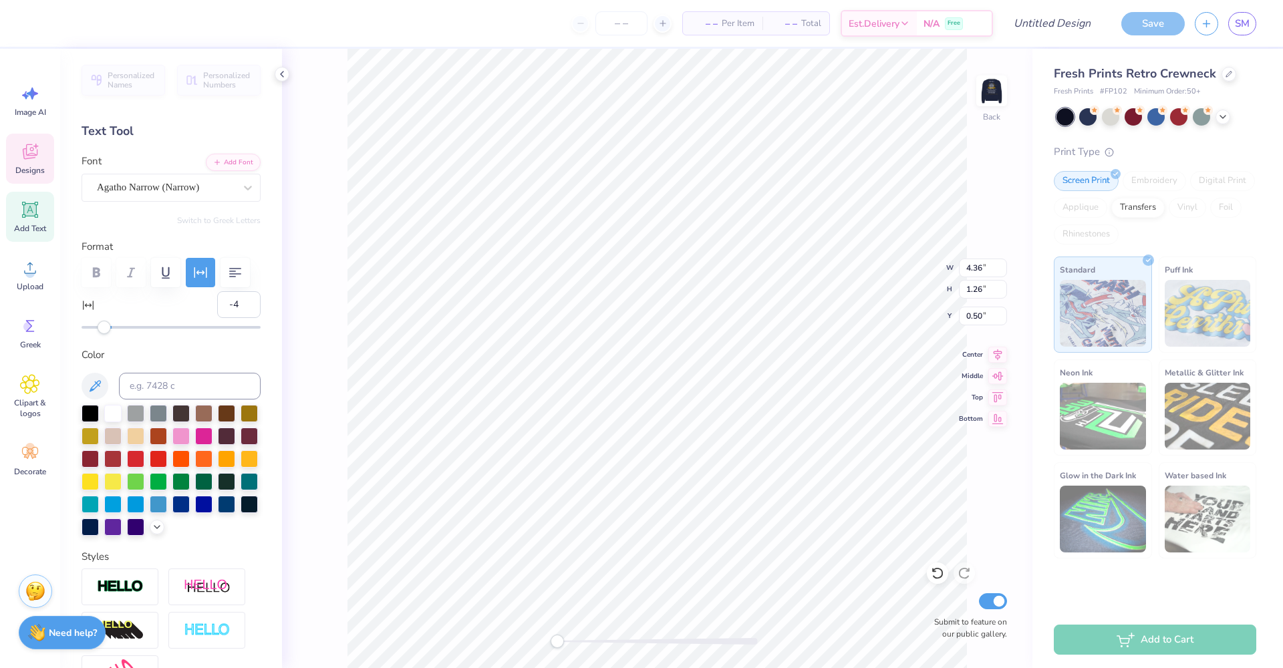
click at [1140, 16] on div "Save" at bounding box center [1152, 23] width 63 height 23
click at [997, 89] on img at bounding box center [991, 90] width 53 height 53
click at [989, 89] on img at bounding box center [991, 90] width 27 height 27
click at [994, 134] on div "Back Submit to feature on our public gallery." at bounding box center [657, 358] width 750 height 619
click at [985, 100] on img at bounding box center [991, 90] width 53 height 53
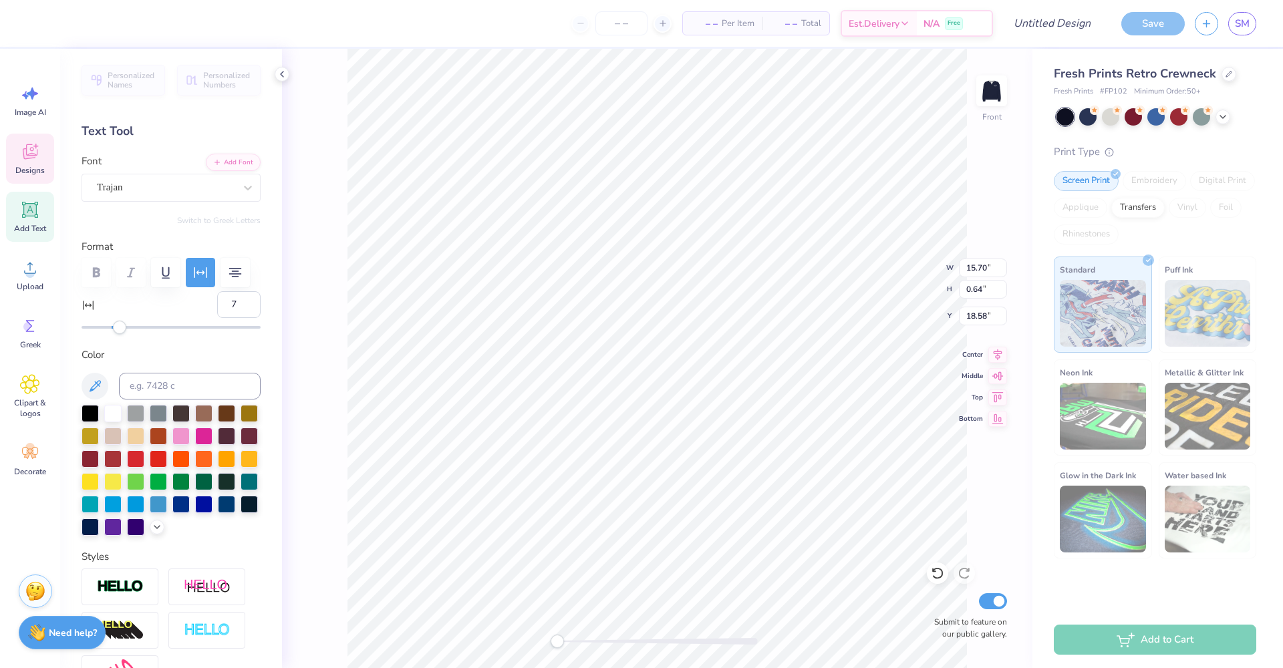
click at [1156, 29] on div "Save" at bounding box center [1152, 23] width 63 height 23
click at [998, 355] on icon at bounding box center [997, 353] width 19 height 16
click at [37, 629] on img at bounding box center [36, 630] width 17 height 17
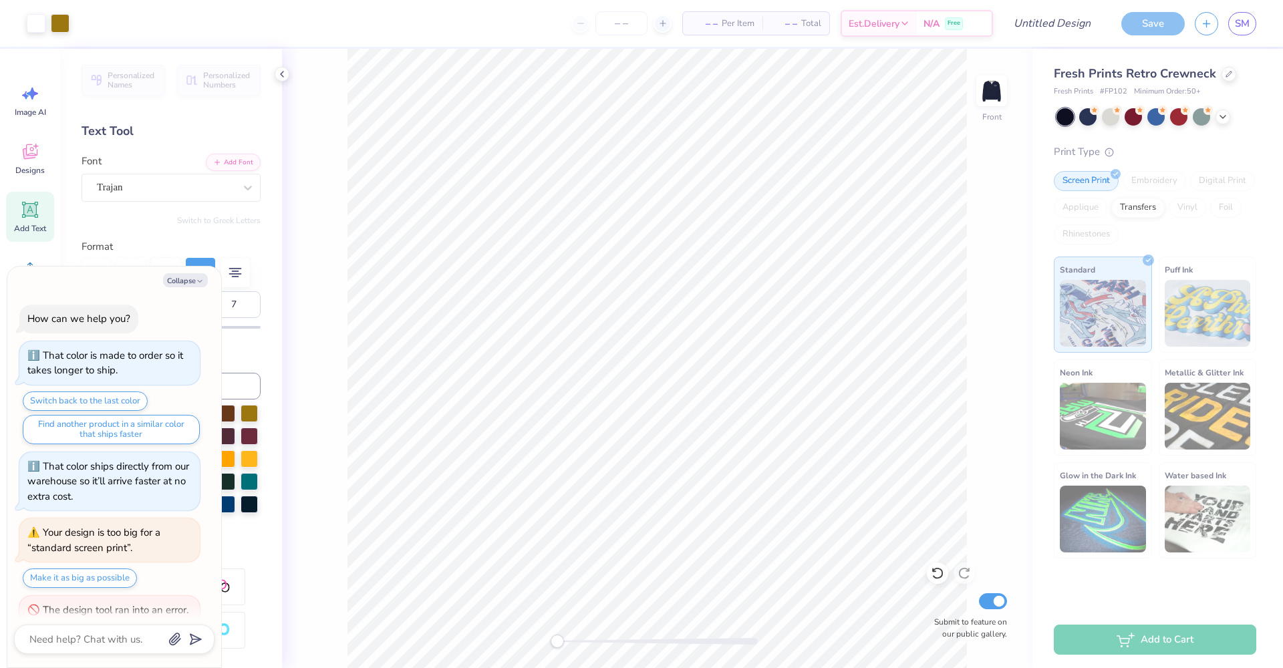
scroll to position [182, 0]
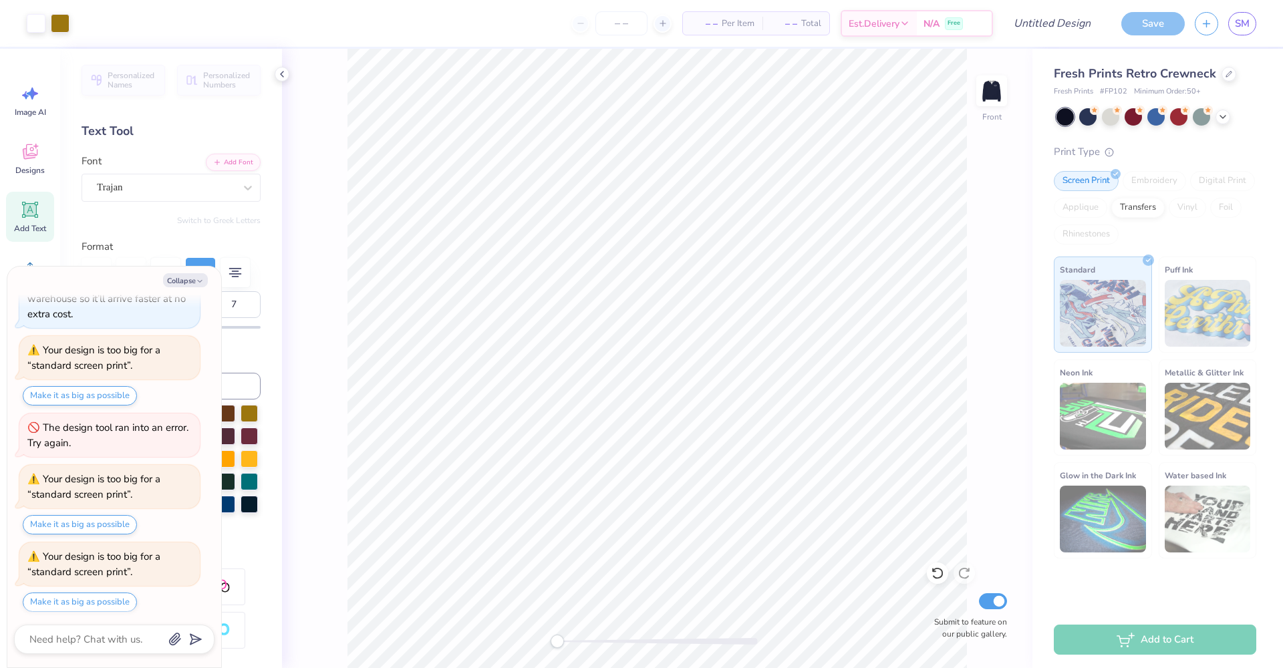
click at [101, 628] on div at bounding box center [114, 639] width 200 height 29
click at [100, 643] on textarea at bounding box center [96, 639] width 136 height 17
click at [106, 599] on button "Make it as big as possible" at bounding box center [80, 602] width 114 height 19
click at [68, 597] on button "Make it as big as possible" at bounding box center [80, 602] width 114 height 19
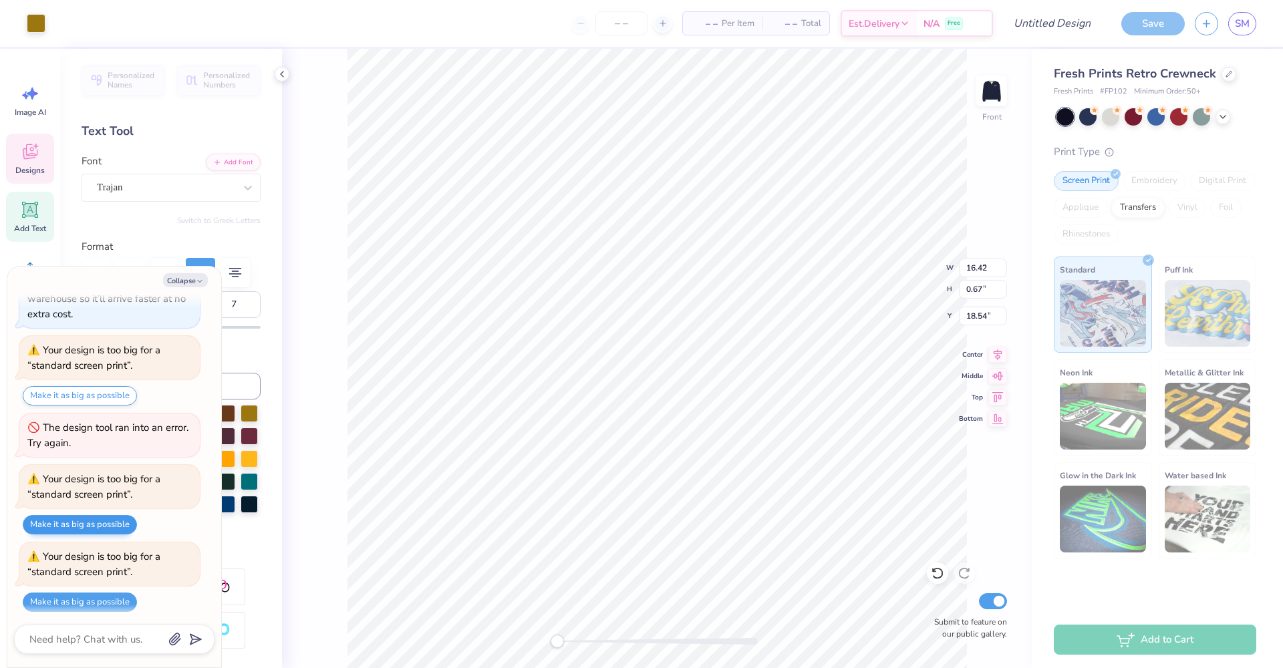
click at [81, 516] on button "Make it as big as possible" at bounding box center [80, 524] width 114 height 19
click at [73, 595] on button "Make it as big as possible" at bounding box center [80, 602] width 114 height 19
click at [119, 394] on button "Make it as big as possible" at bounding box center [80, 395] width 114 height 19
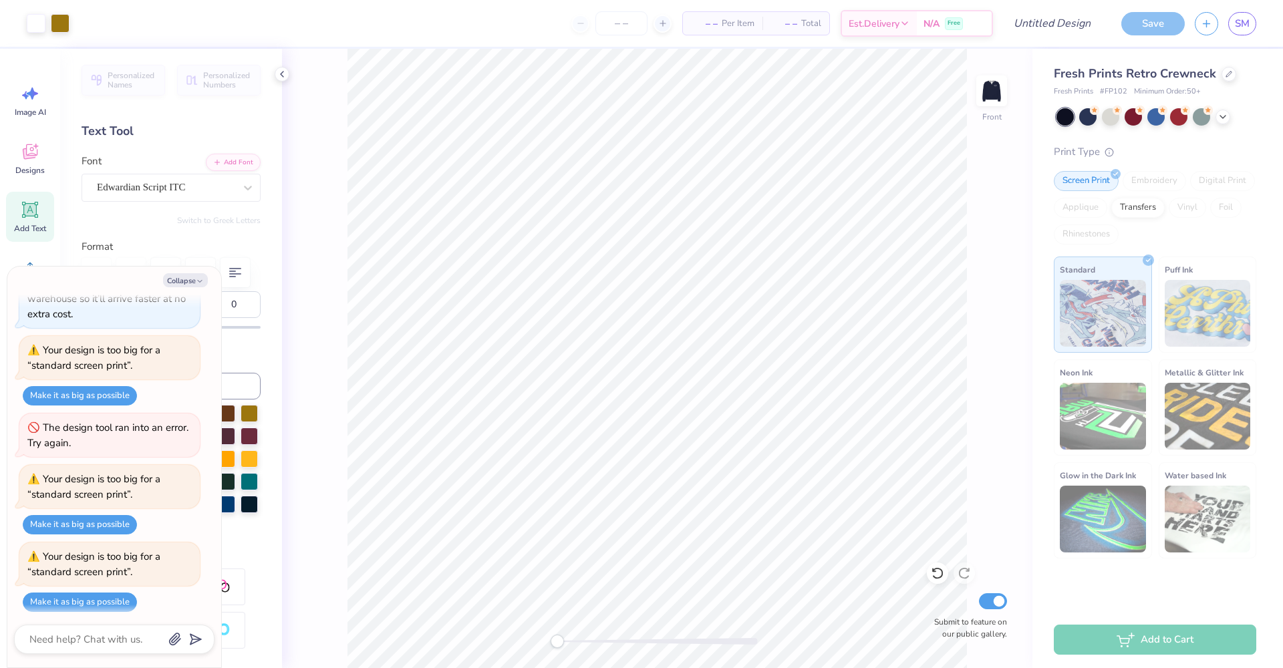
click at [1156, 25] on div "Save" at bounding box center [1152, 23] width 63 height 23
click at [102, 389] on button "Make it as big as possible" at bounding box center [80, 395] width 114 height 19
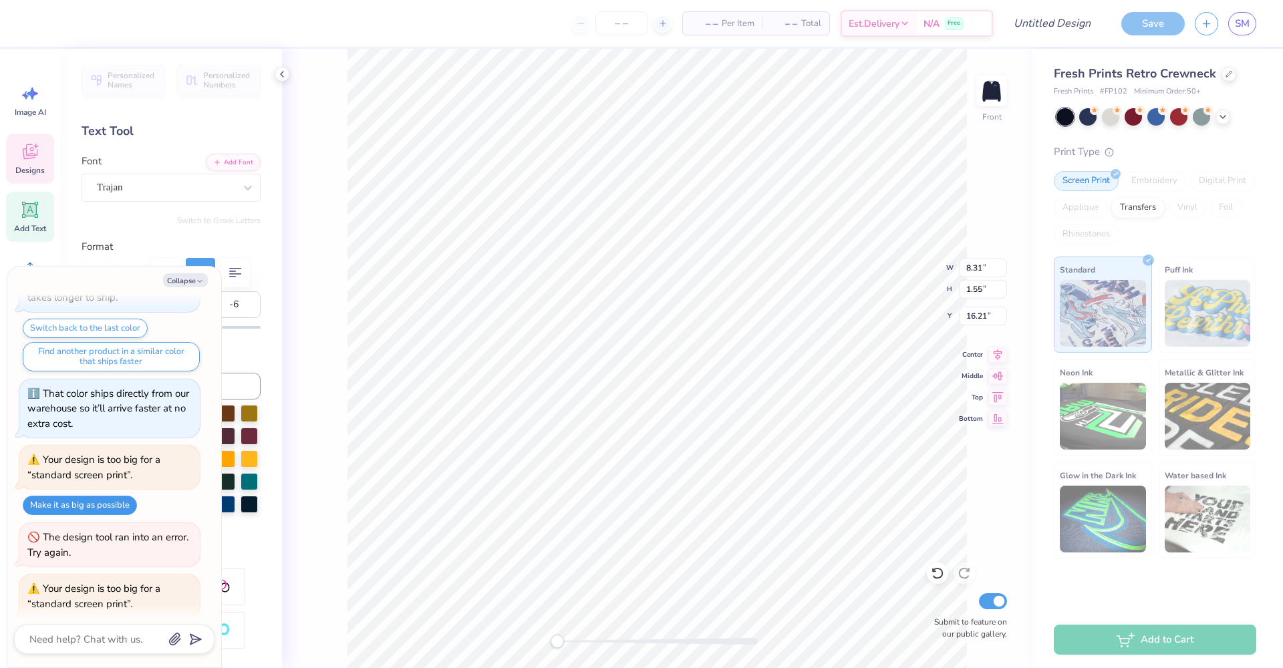
click at [73, 504] on button "Make it as big as possible" at bounding box center [80, 505] width 114 height 19
click at [73, 575] on div "Your design is too big for a “standard screen print”." at bounding box center [109, 596] width 180 height 43
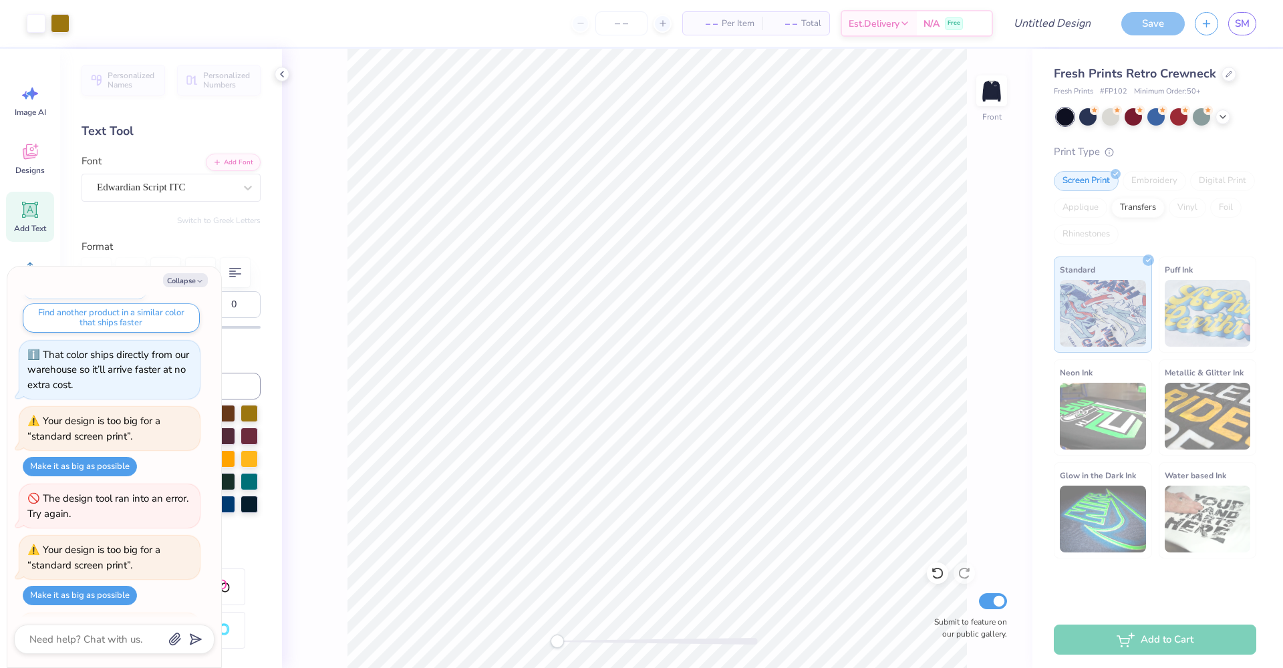
scroll to position [182, 0]
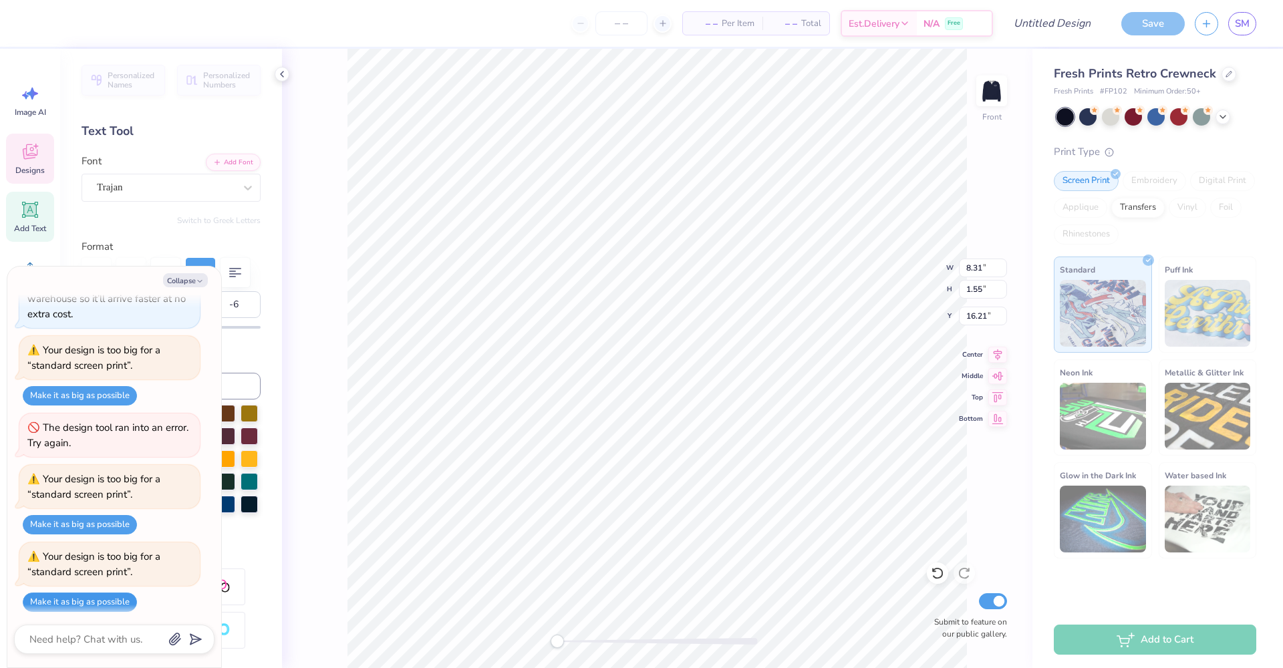
click at [69, 601] on button "Make it as big as possible" at bounding box center [80, 602] width 114 height 19
click at [997, 355] on icon at bounding box center [997, 352] width 9 height 11
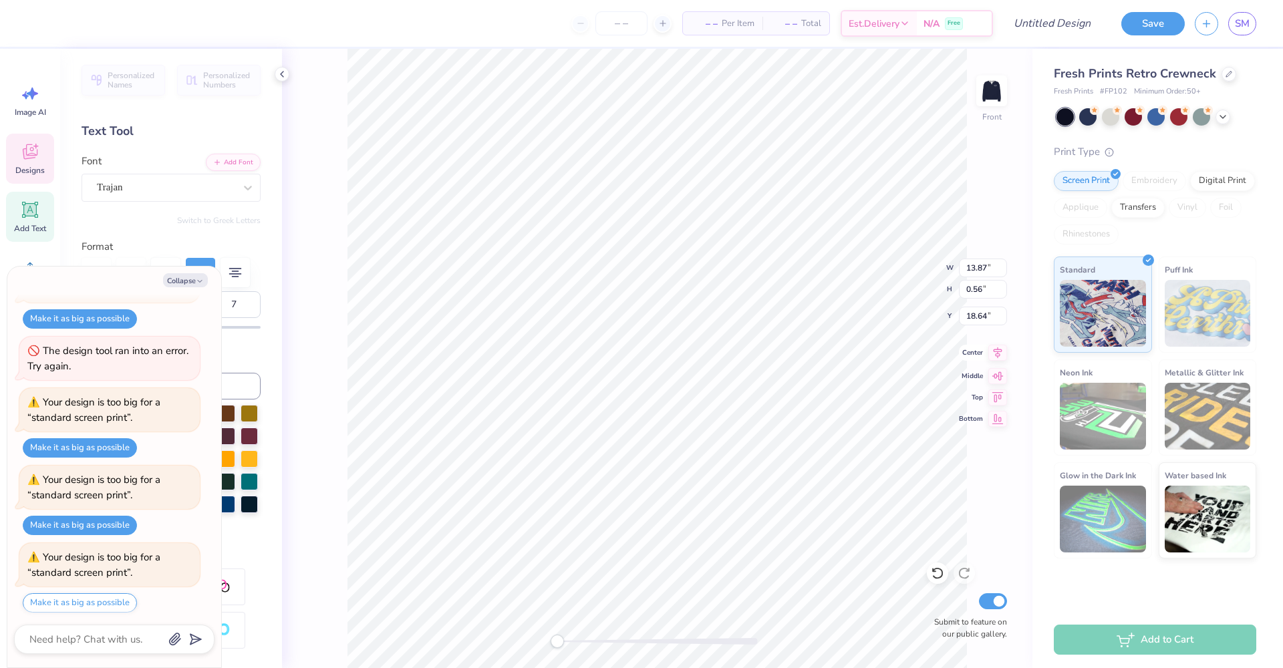
click at [997, 355] on icon at bounding box center [997, 353] width 19 height 16
click at [97, 603] on button "Make it as big as possible" at bounding box center [80, 602] width 114 height 19
click at [193, 282] on button "Collapse" at bounding box center [185, 280] width 45 height 14
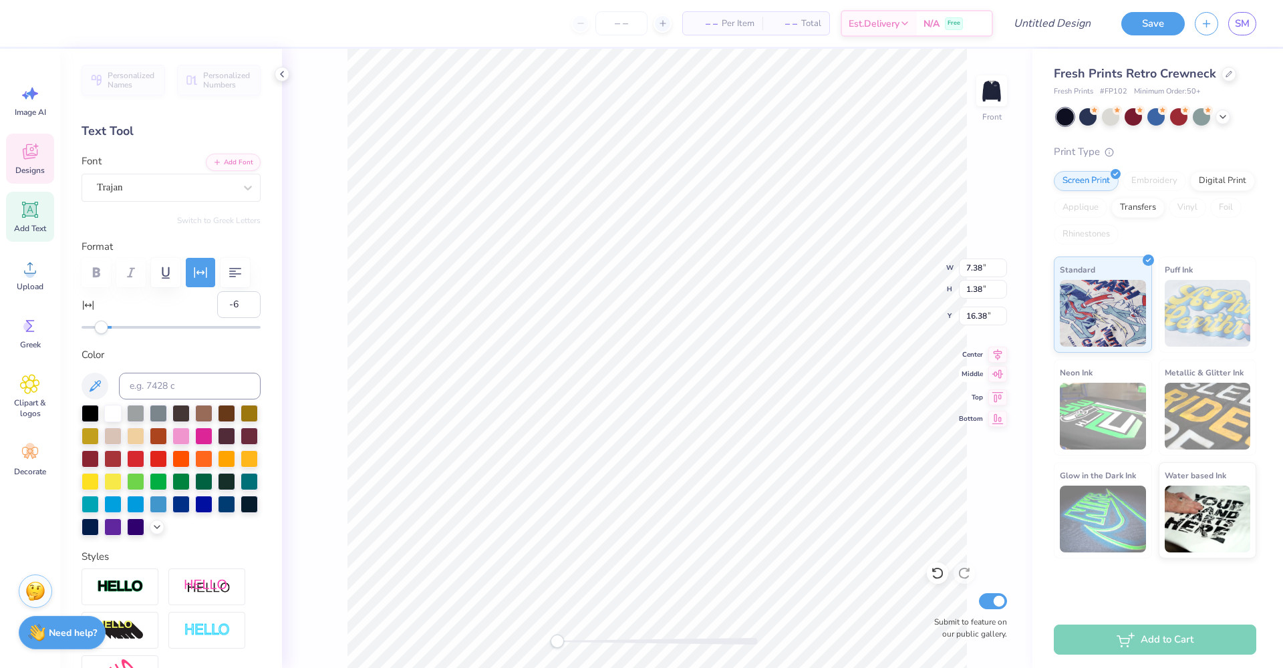
click at [999, 373] on icon at bounding box center [997, 374] width 19 height 16
click at [999, 354] on icon at bounding box center [997, 352] width 9 height 11
click at [1146, 31] on button "Save" at bounding box center [1152, 21] width 63 height 23
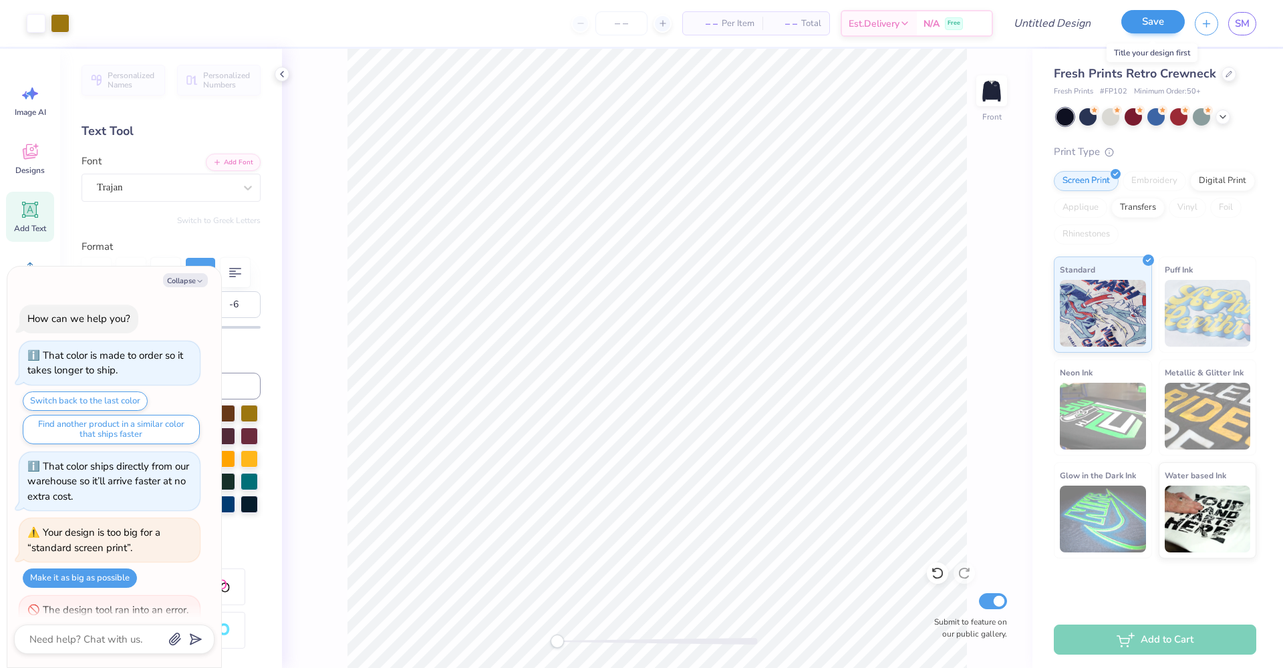
scroll to position [295, 0]
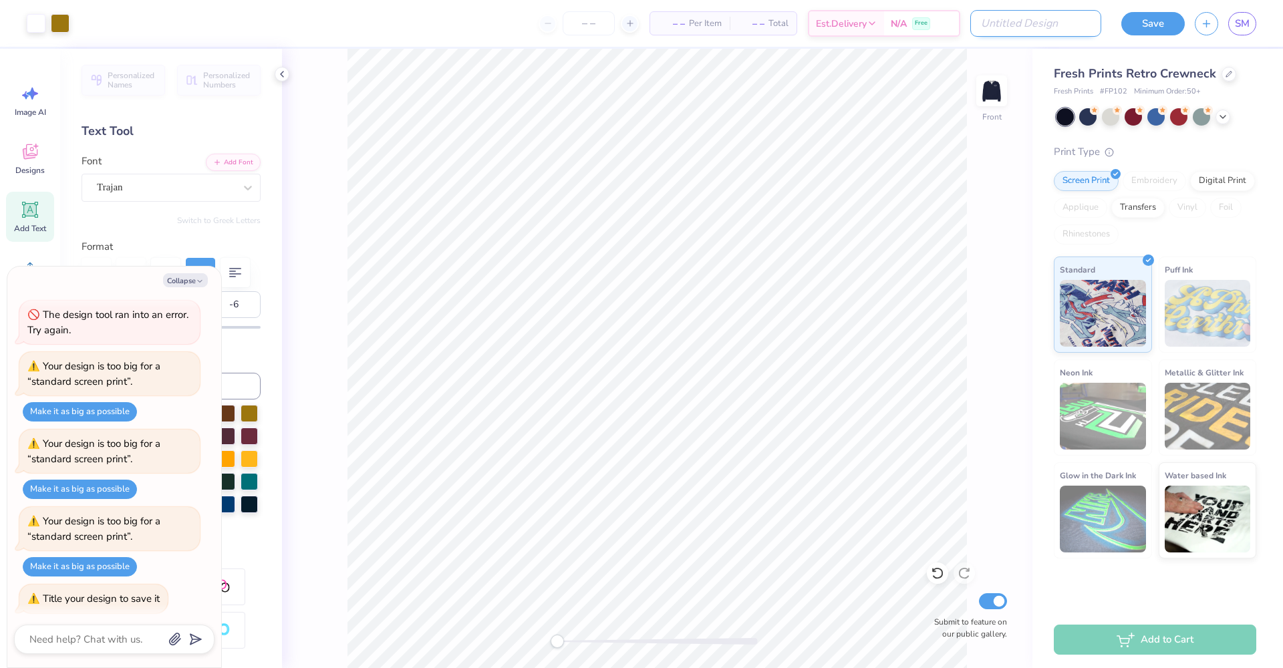
click at [1063, 21] on input "Design Title" at bounding box center [1035, 23] width 131 height 27
click at [1162, 22] on button "Save" at bounding box center [1152, 21] width 63 height 23
